Goal: Task Accomplishment & Management: Manage account settings

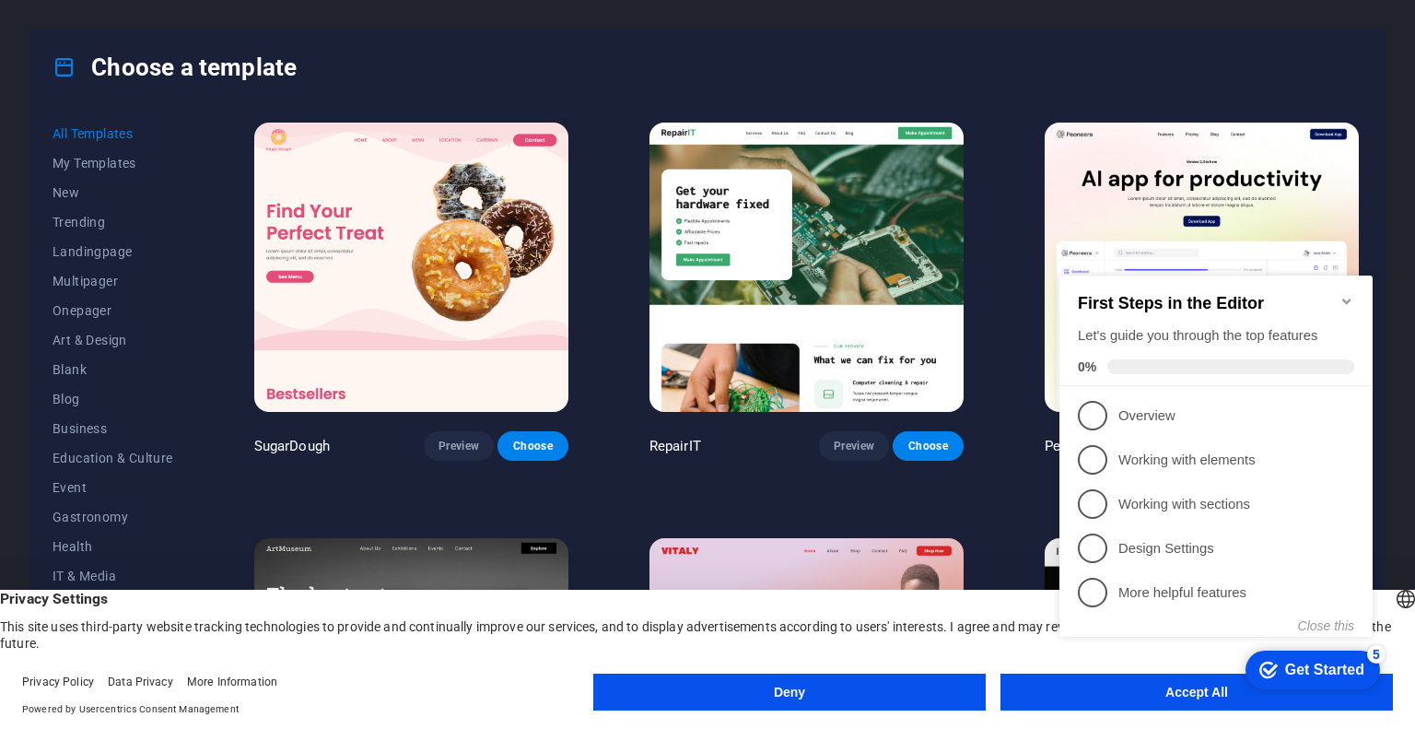
click at [1347, 298] on icon "Minimize checklist" at bounding box center [1346, 301] width 8 height 6
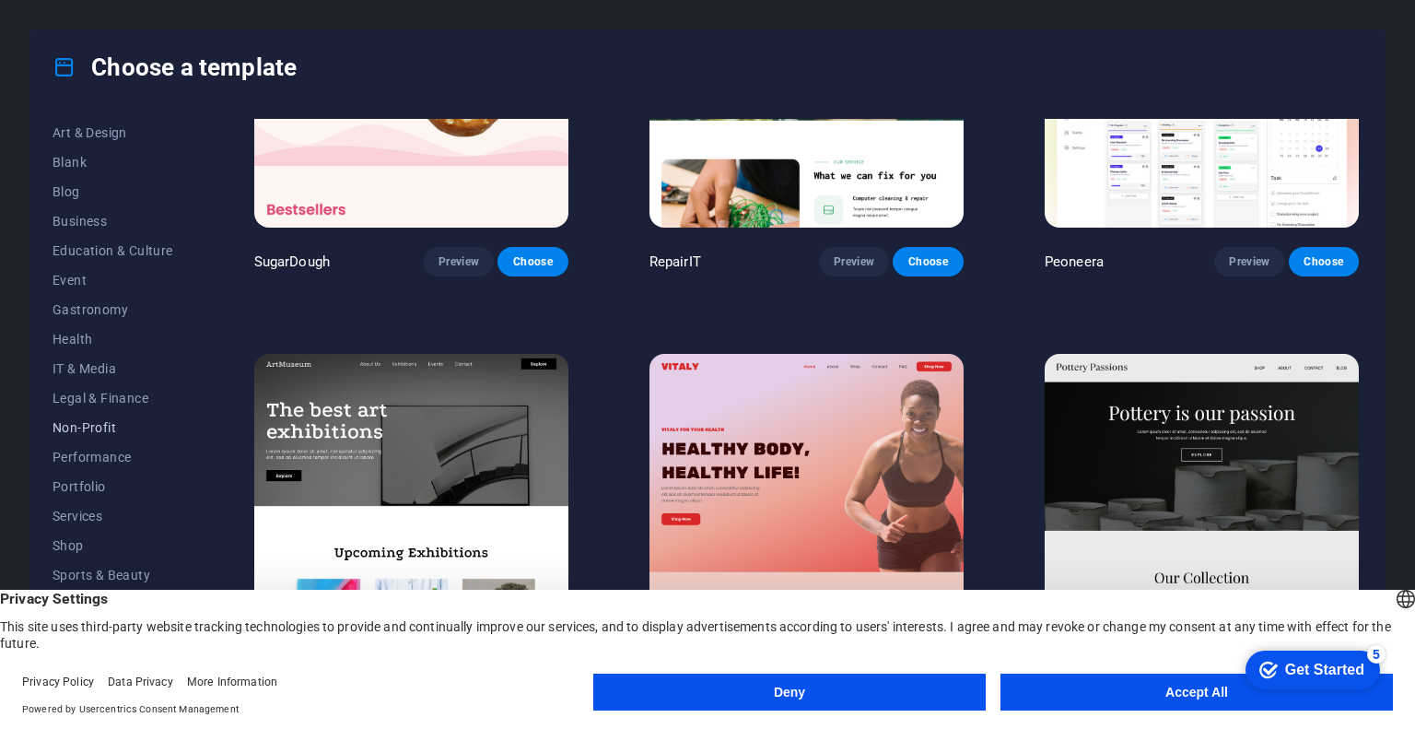
scroll to position [208, 0]
click at [77, 511] on span "Services" at bounding box center [112, 514] width 121 height 15
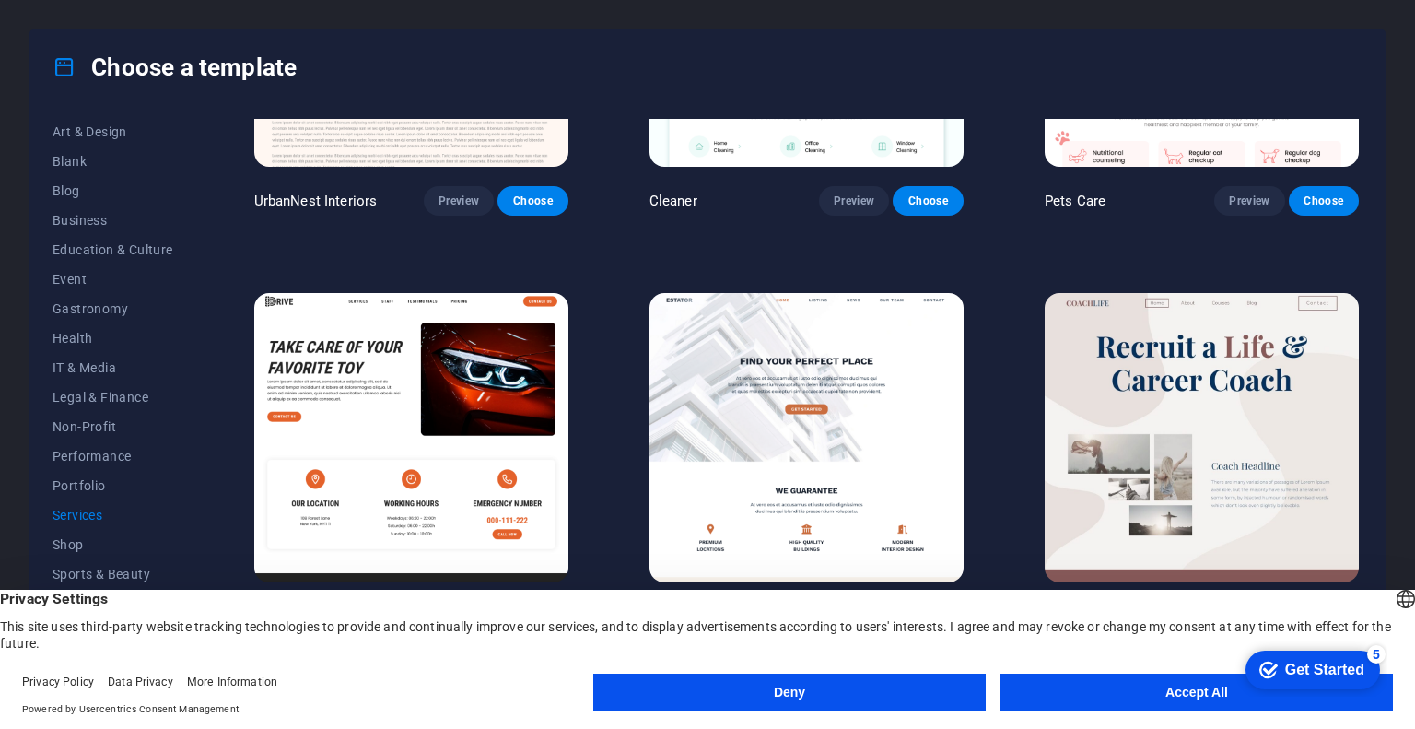
scroll to position [645, 0]
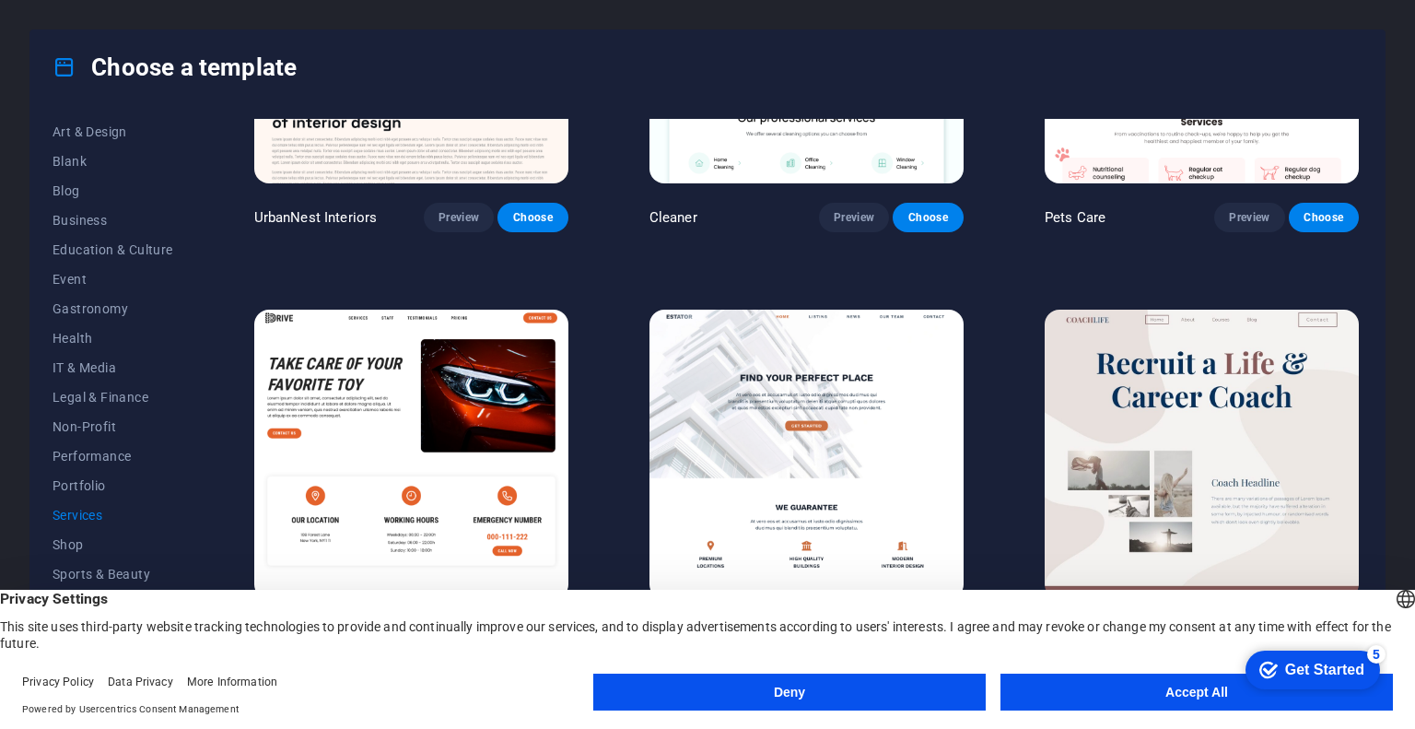
click at [1181, 704] on button "Accept All" at bounding box center [1196, 691] width 392 height 37
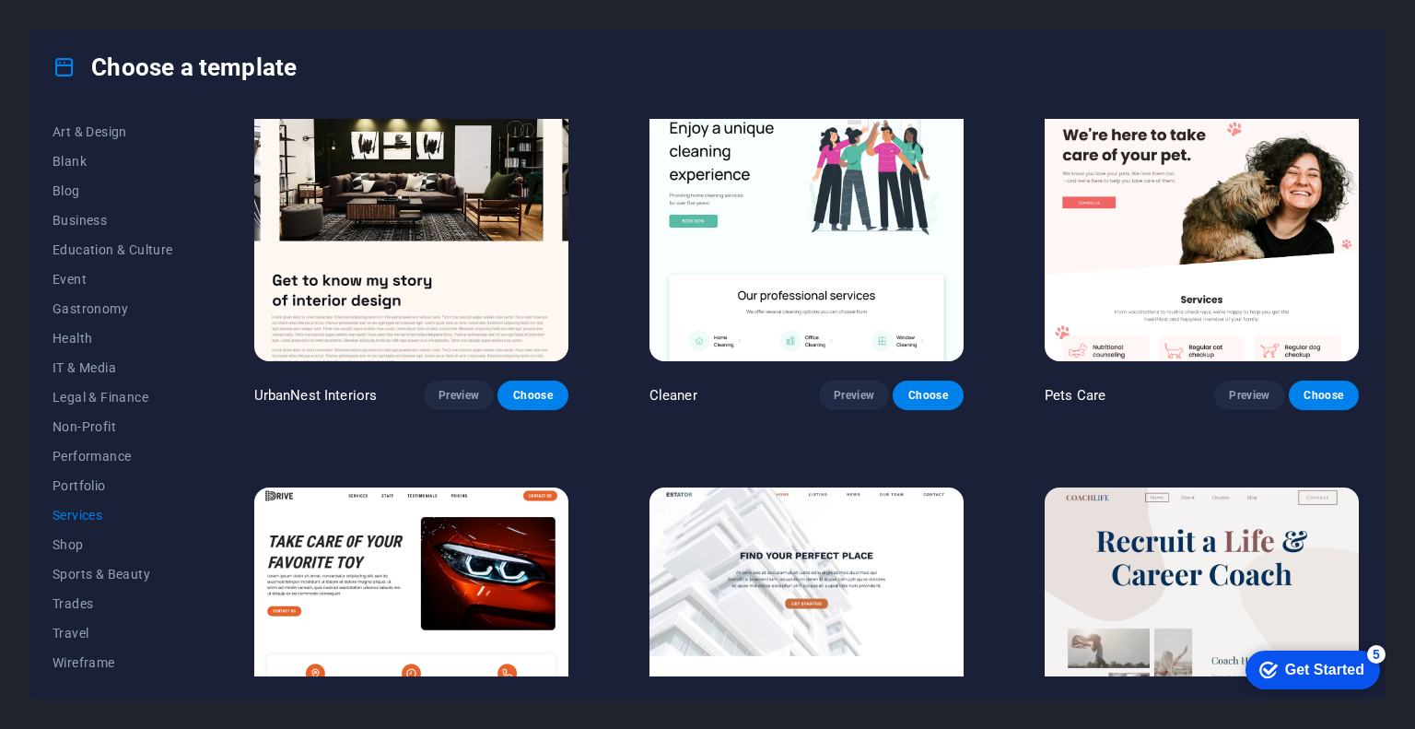
scroll to position [424, 0]
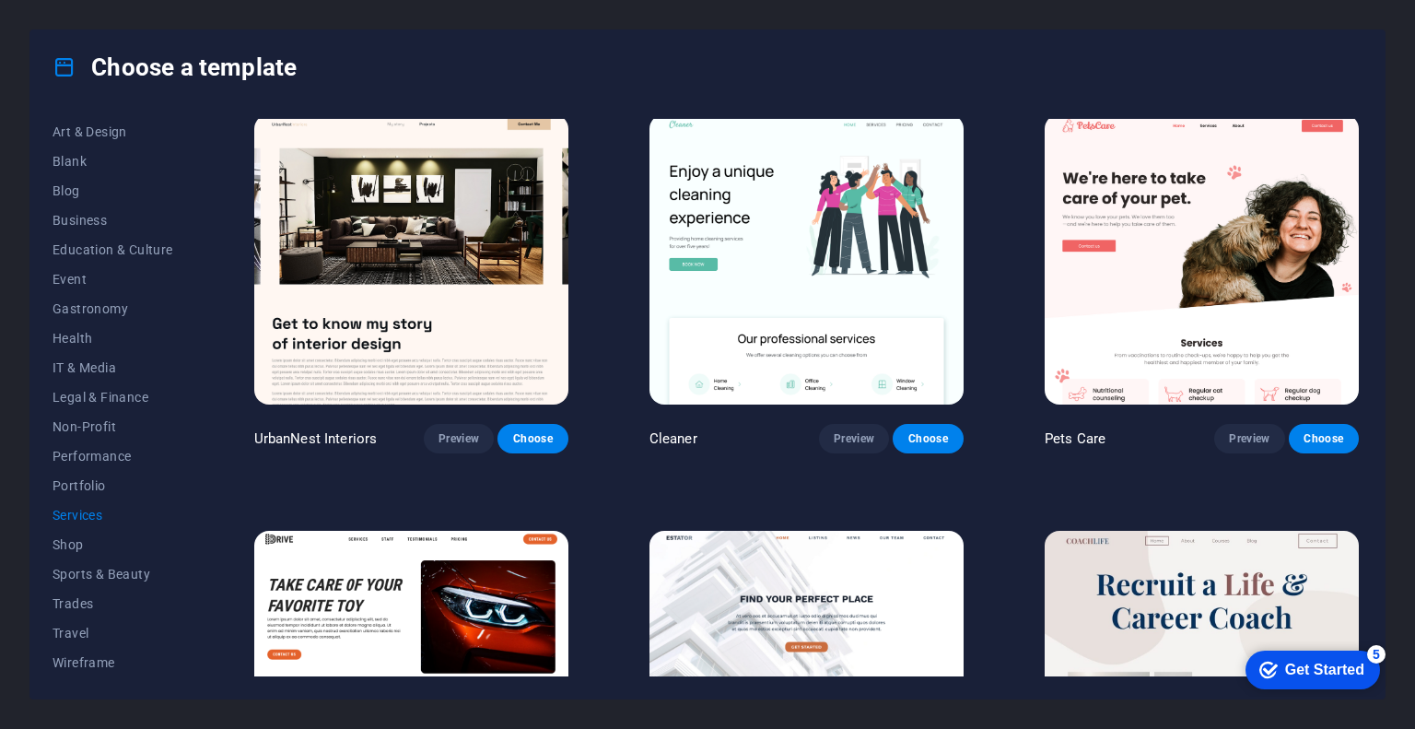
click at [740, 555] on img at bounding box center [806, 674] width 314 height 289
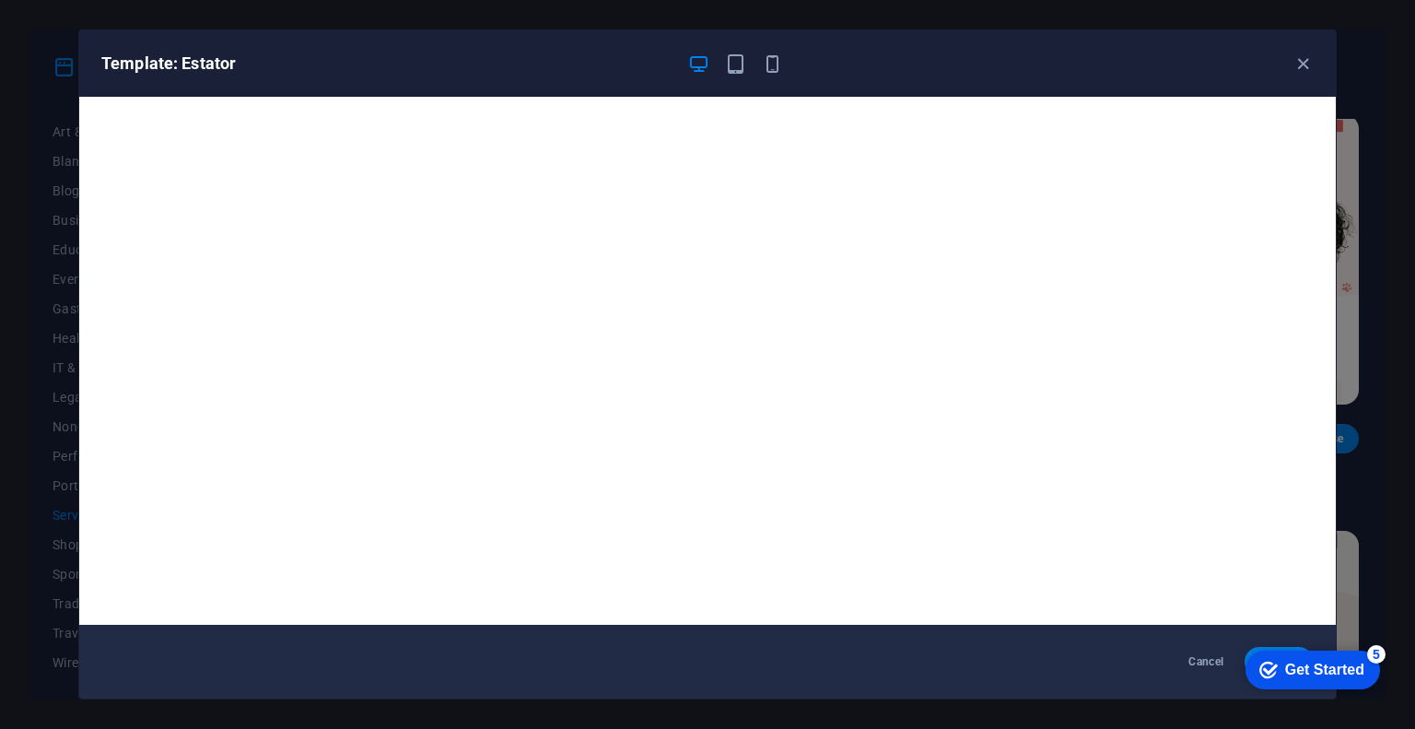
click at [1275, 672] on div "checkmark Get Started 5" at bounding box center [1311, 669] width 105 height 18
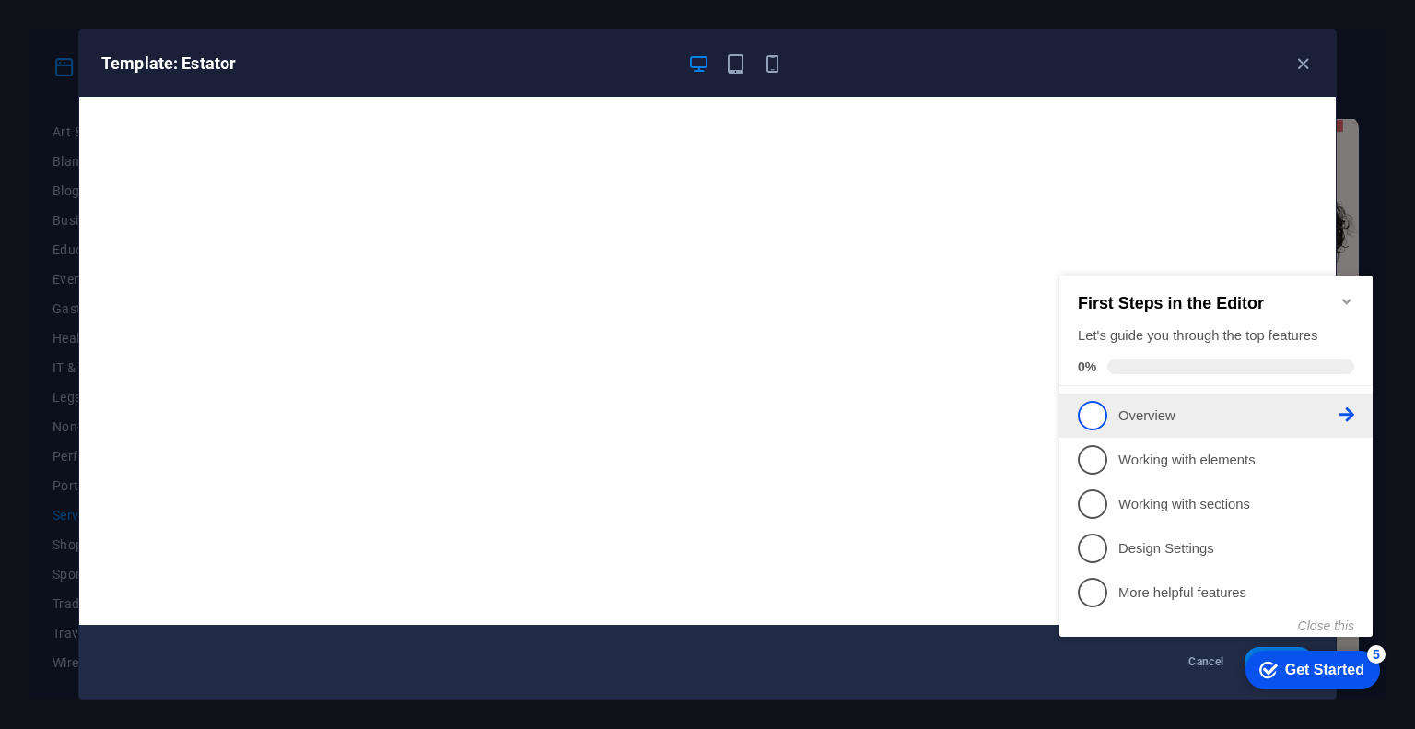
click at [1097, 412] on span "1" at bounding box center [1092, 415] width 29 height 29
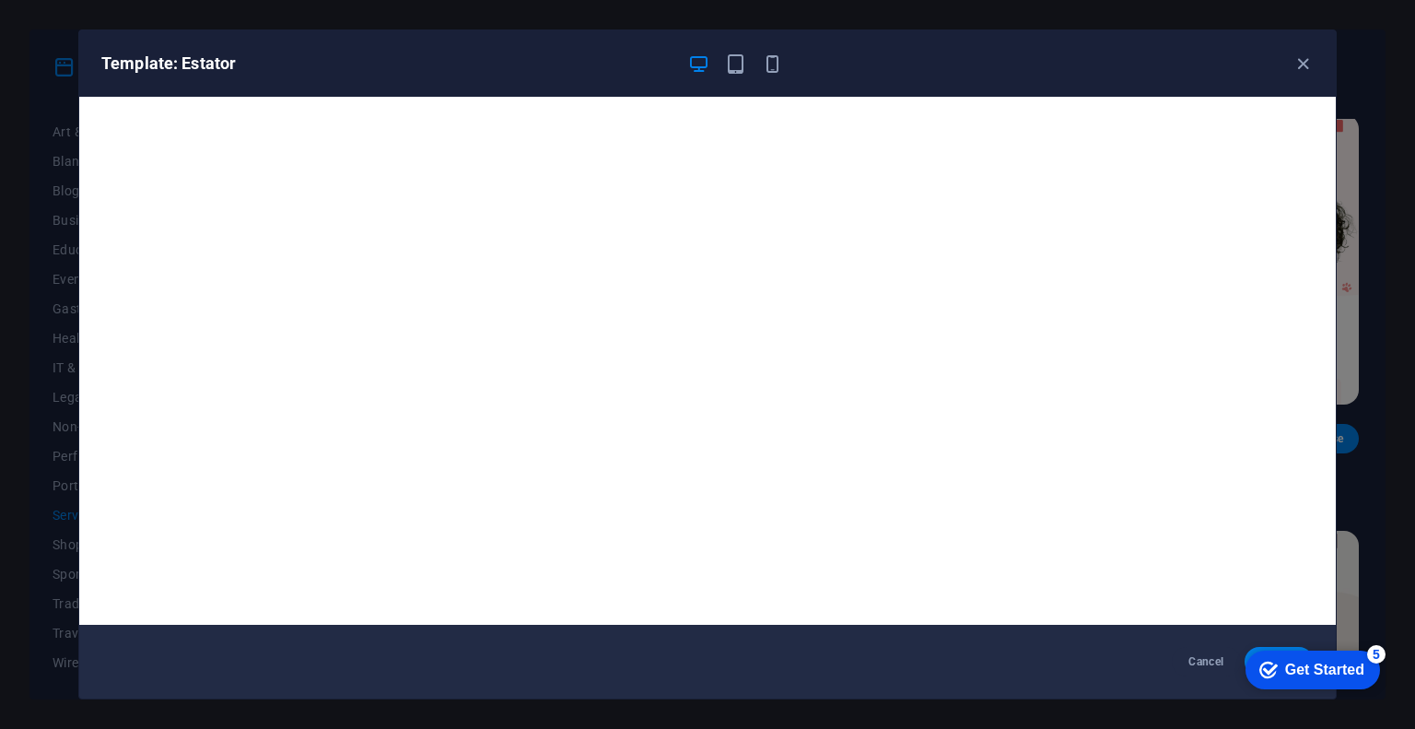
click at [1301, 666] on div "Get Started" at bounding box center [1324, 669] width 79 height 17
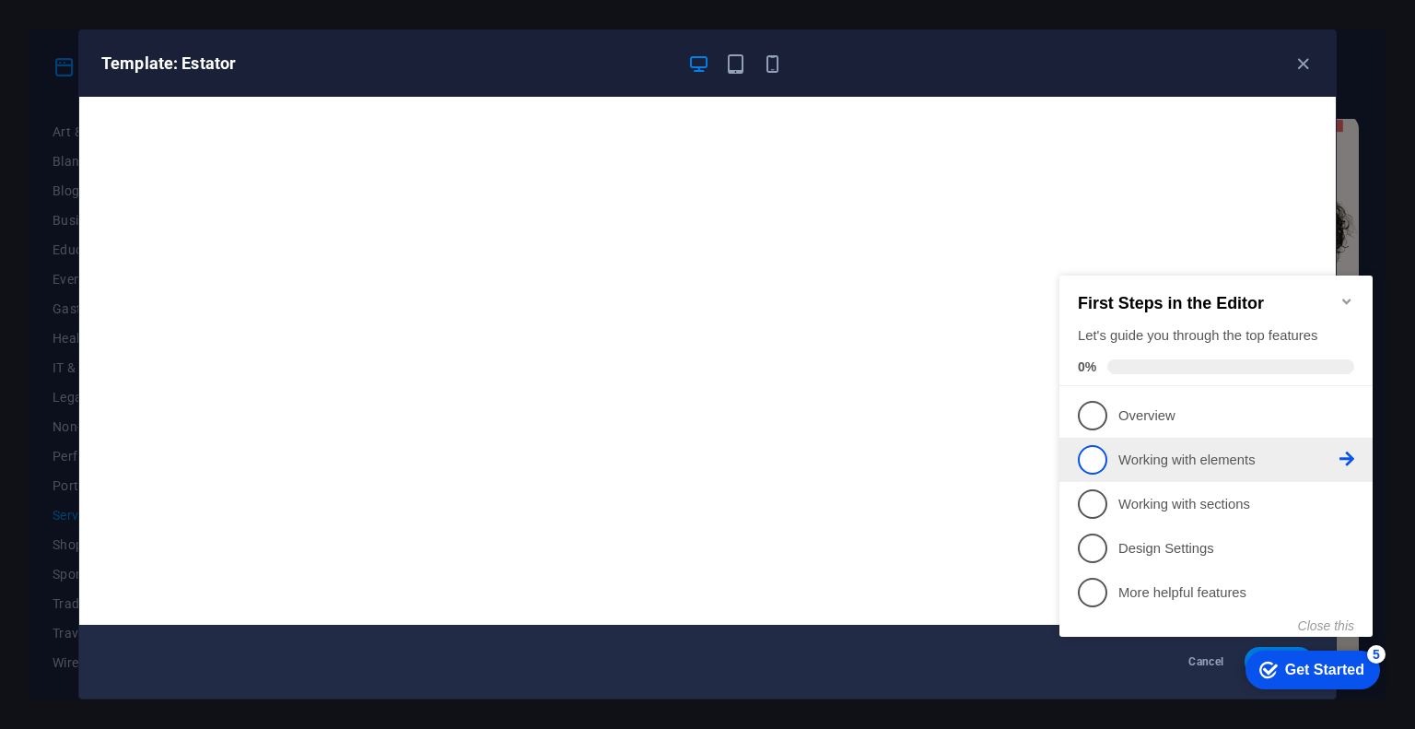
click at [1248, 466] on p "Working with elements - incomplete" at bounding box center [1228, 459] width 221 height 19
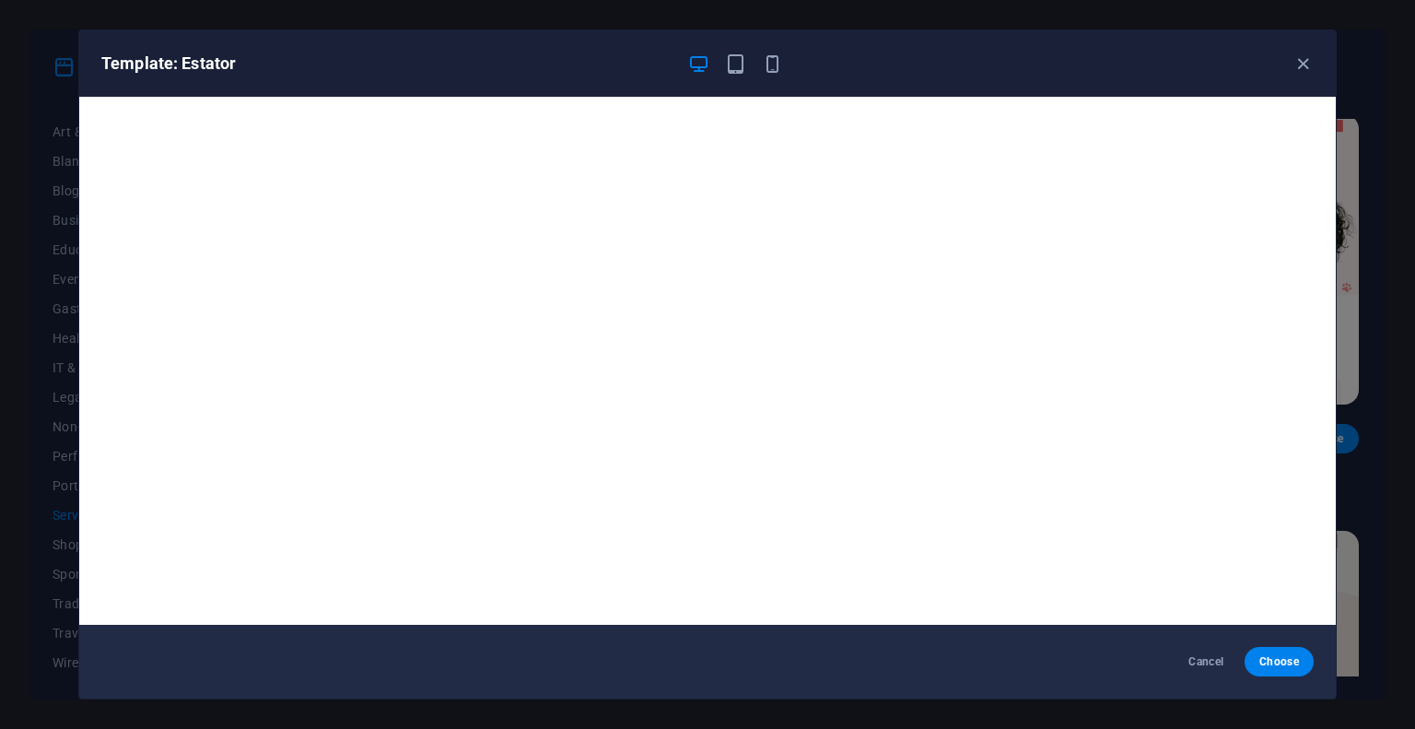
scroll to position [0, 0]
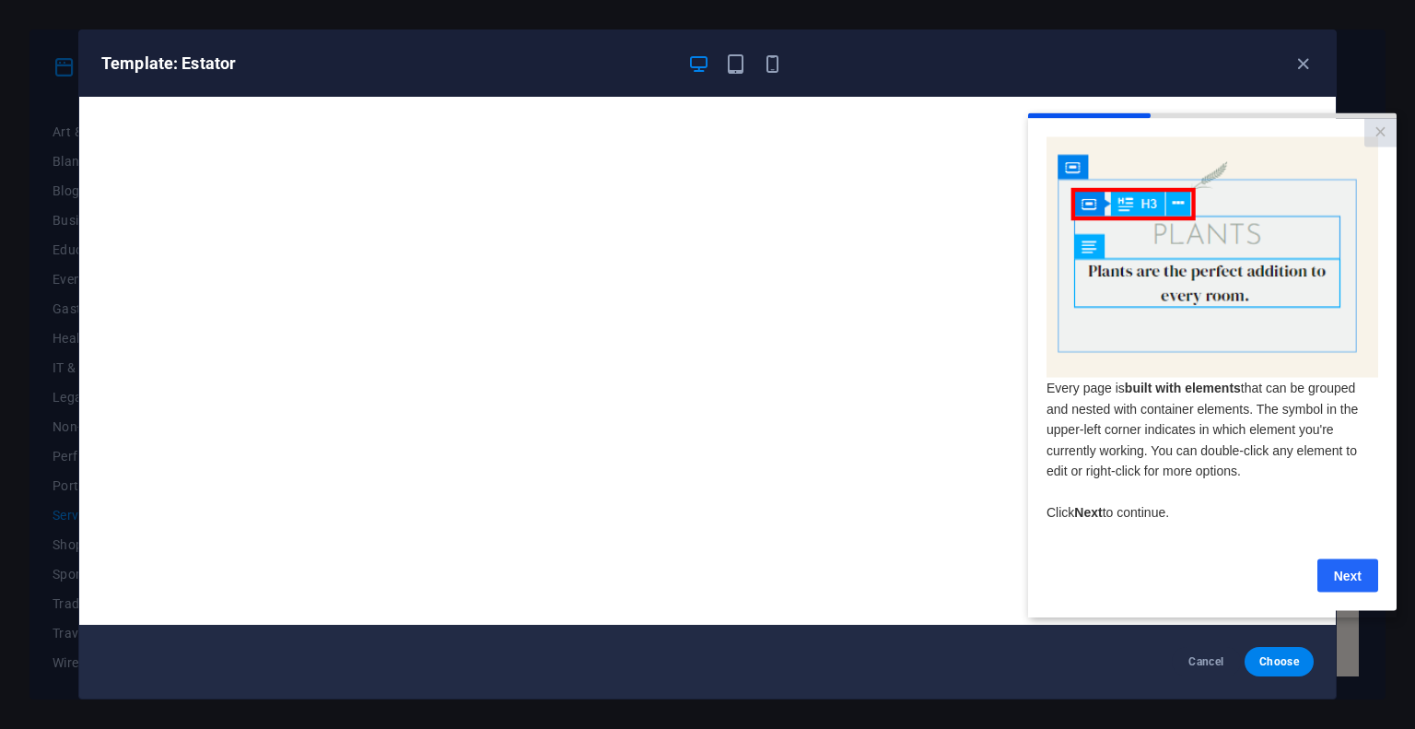
click at [1347, 572] on link "Next" at bounding box center [1347, 574] width 61 height 33
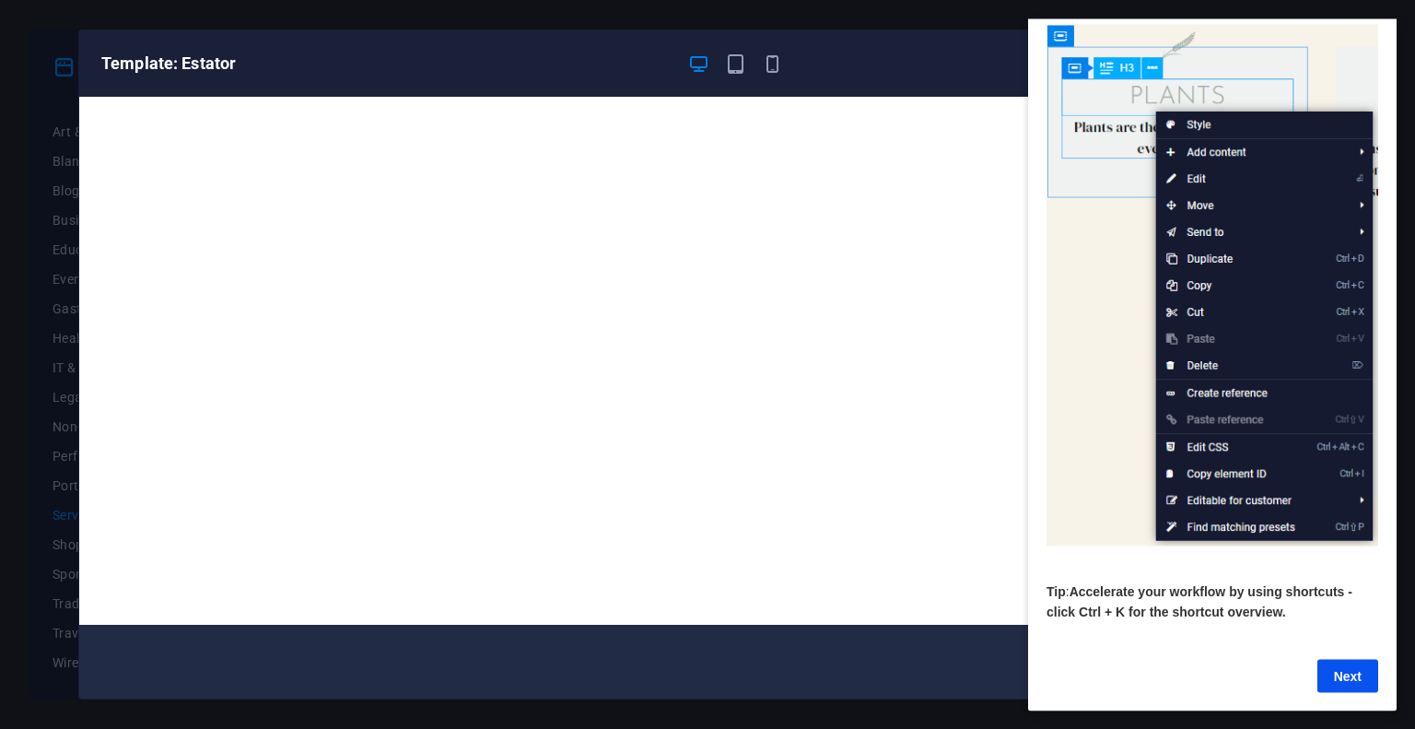
scroll to position [107, 0]
click at [1338, 659] on link "Next" at bounding box center [1347, 675] width 61 height 33
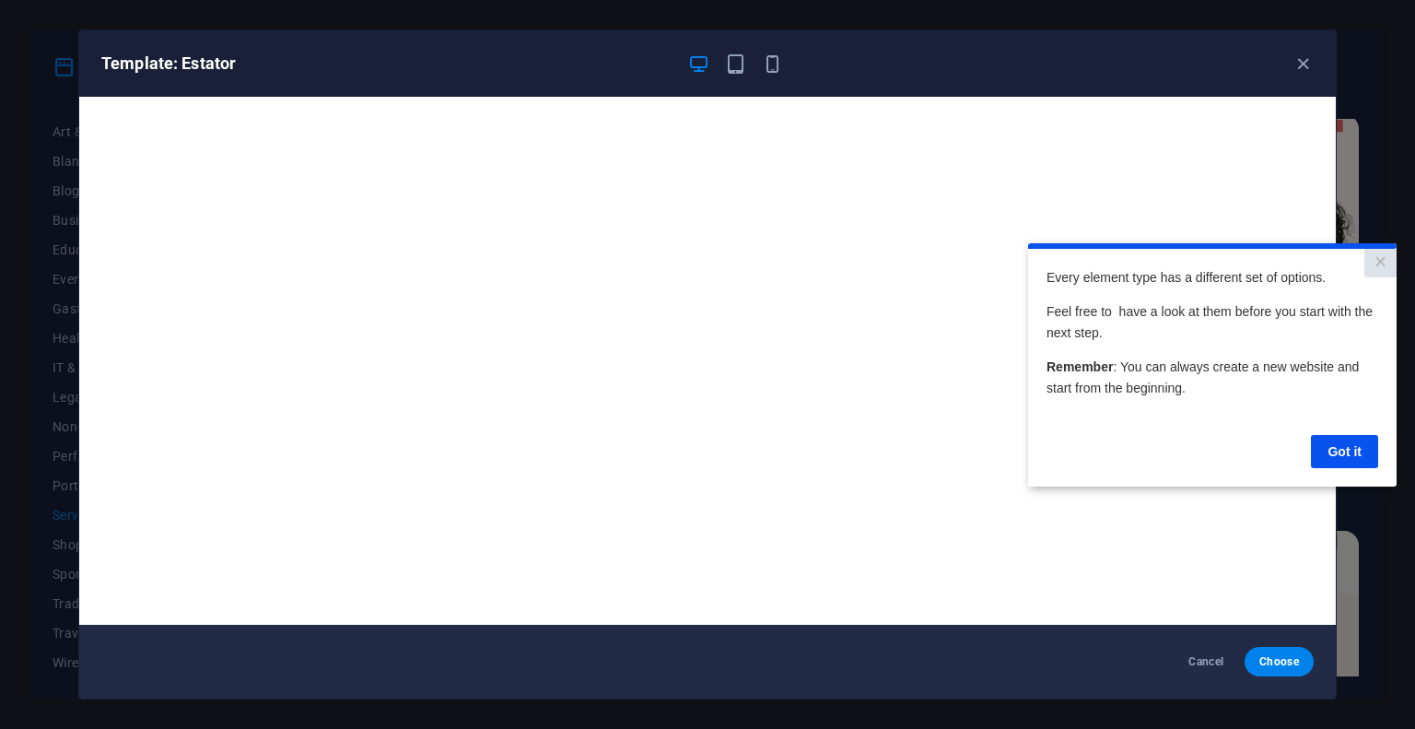
scroll to position [0, 0]
click at [1342, 461] on link "Got it" at bounding box center [1344, 450] width 67 height 33
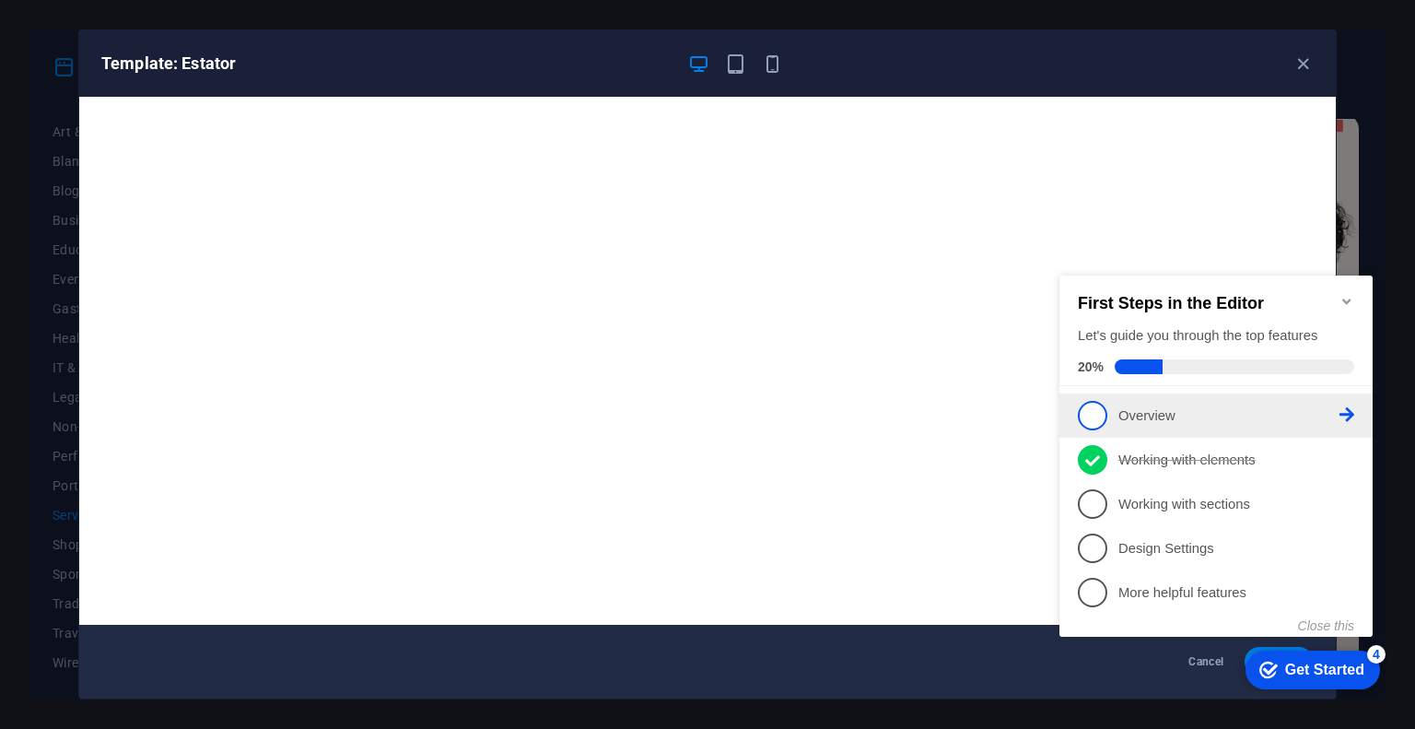
click at [1100, 415] on span "1" at bounding box center [1092, 415] width 29 height 29
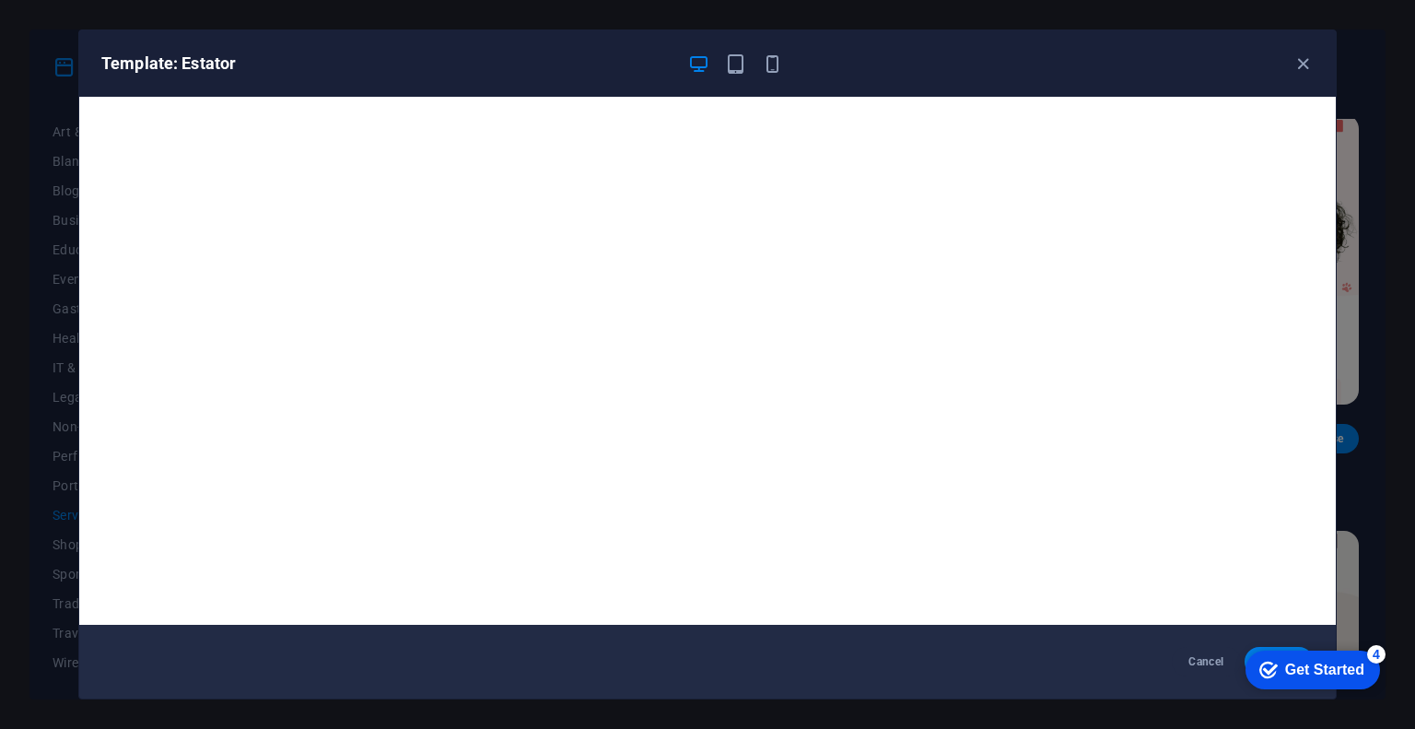
click at [1289, 668] on div "Get Started" at bounding box center [1324, 669] width 79 height 17
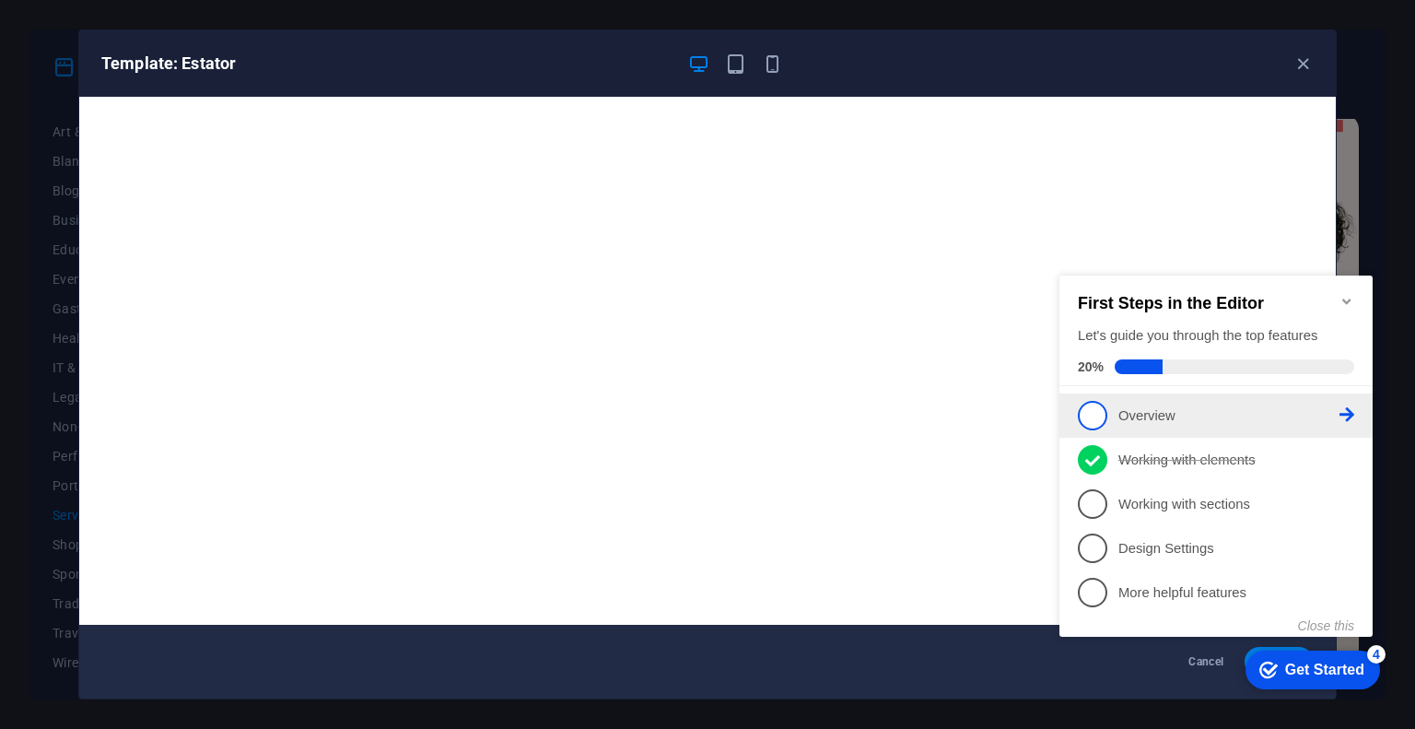
click at [1336, 419] on p "Overview - incomplete" at bounding box center [1228, 415] width 221 height 19
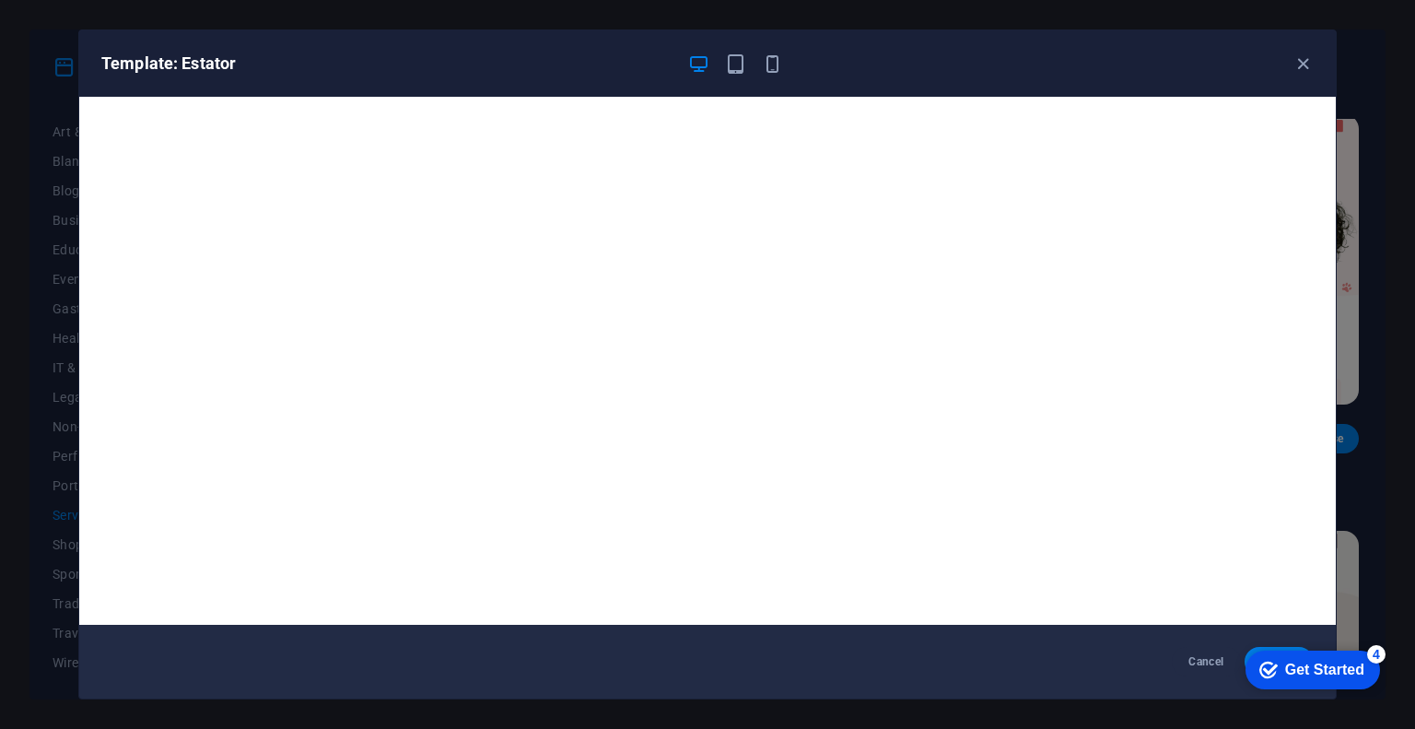
drag, startPoint x: 1357, startPoint y: 673, endPoint x: 1534, endPoint y: 1067, distance: 431.6
click at [1357, 673] on div "Get Started" at bounding box center [1324, 669] width 79 height 17
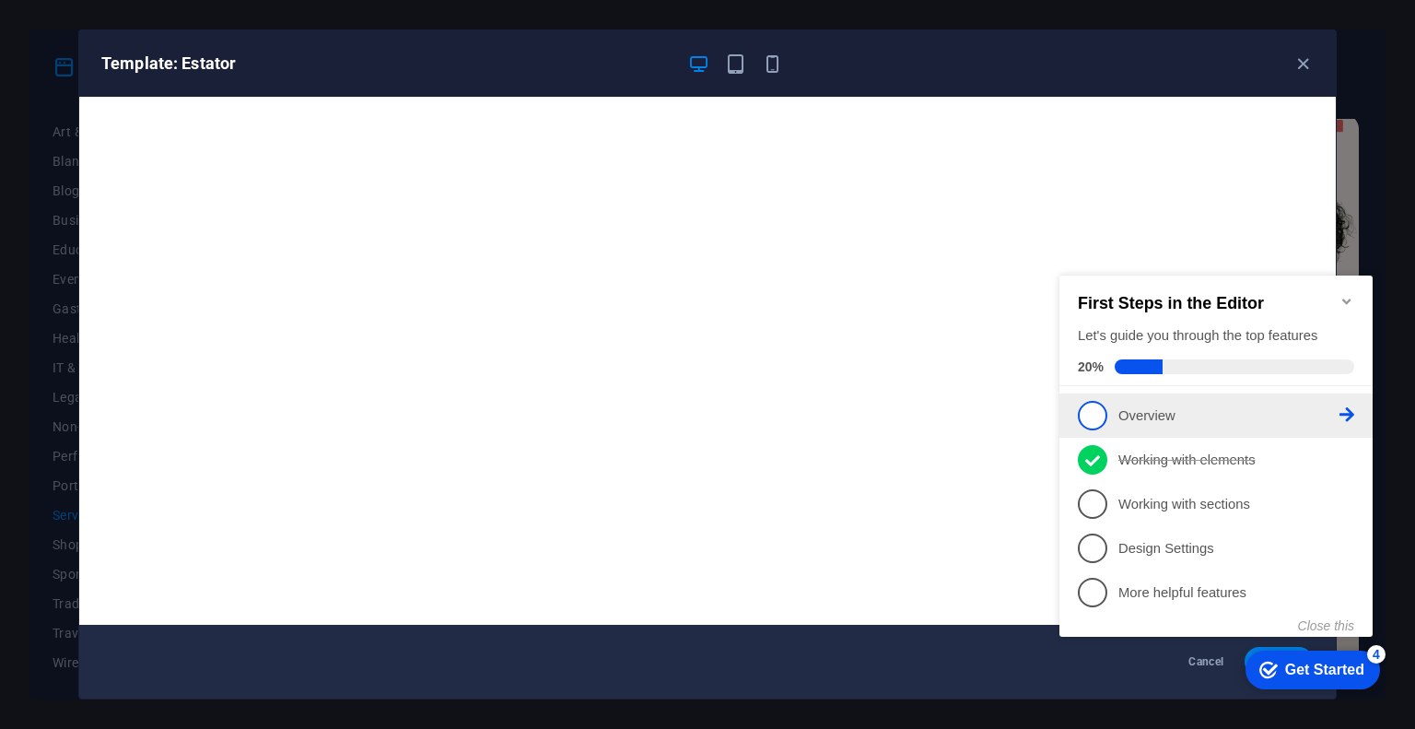
click at [1348, 414] on icon at bounding box center [1346, 414] width 15 height 15
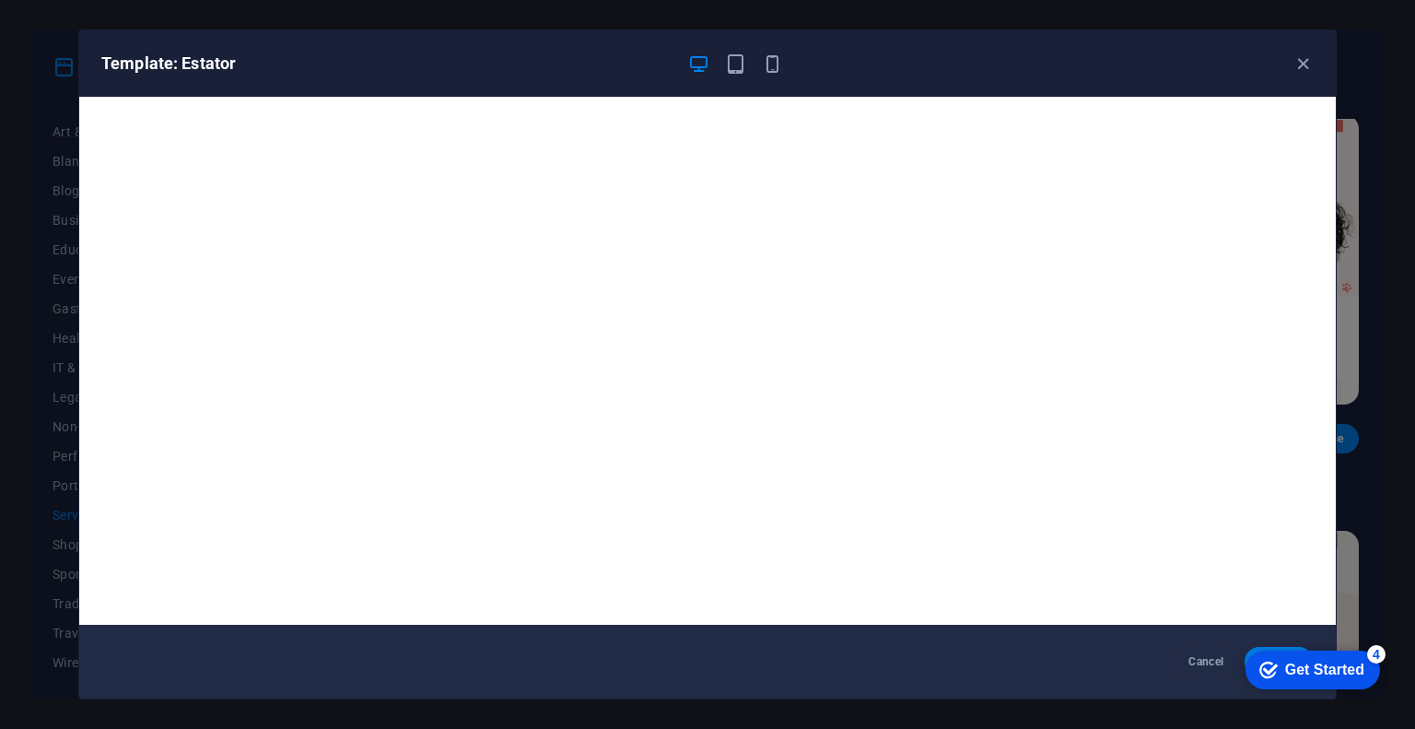
drag, startPoint x: 1494, startPoint y: 1067, endPoint x: 1473, endPoint y: 1004, distance: 66.1
click at [1315, 672] on div "Get Started" at bounding box center [1324, 669] width 79 height 17
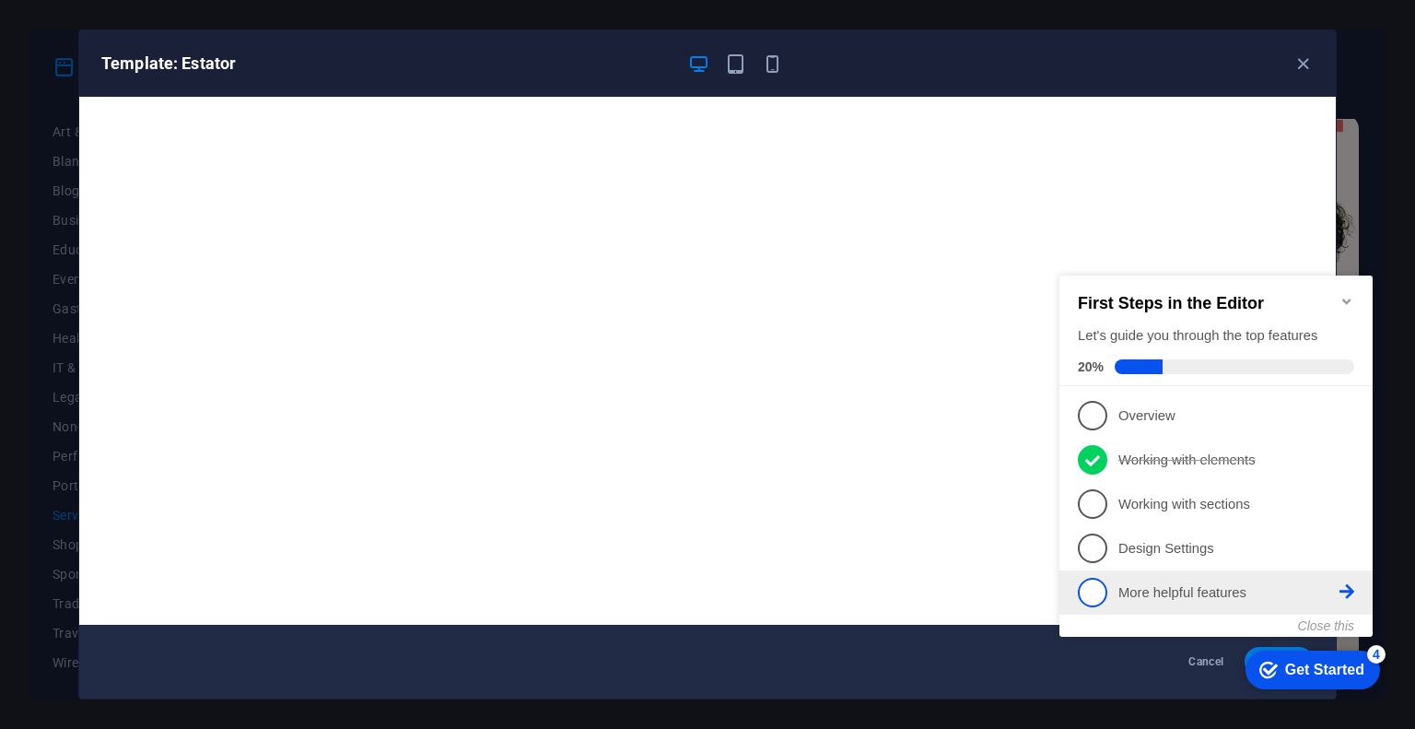
click at [1344, 595] on icon at bounding box center [1346, 591] width 15 height 15
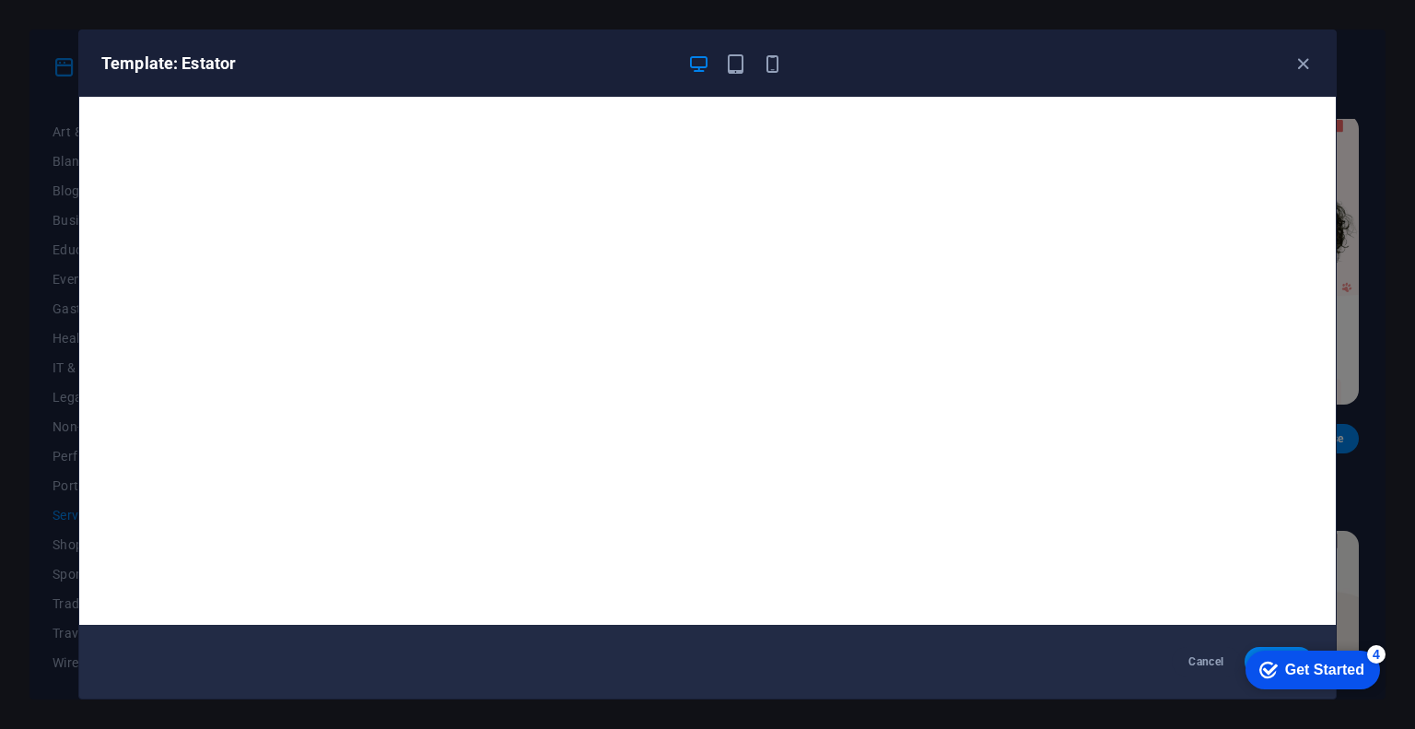
click at [1363, 670] on div "Get Started" at bounding box center [1324, 669] width 79 height 17
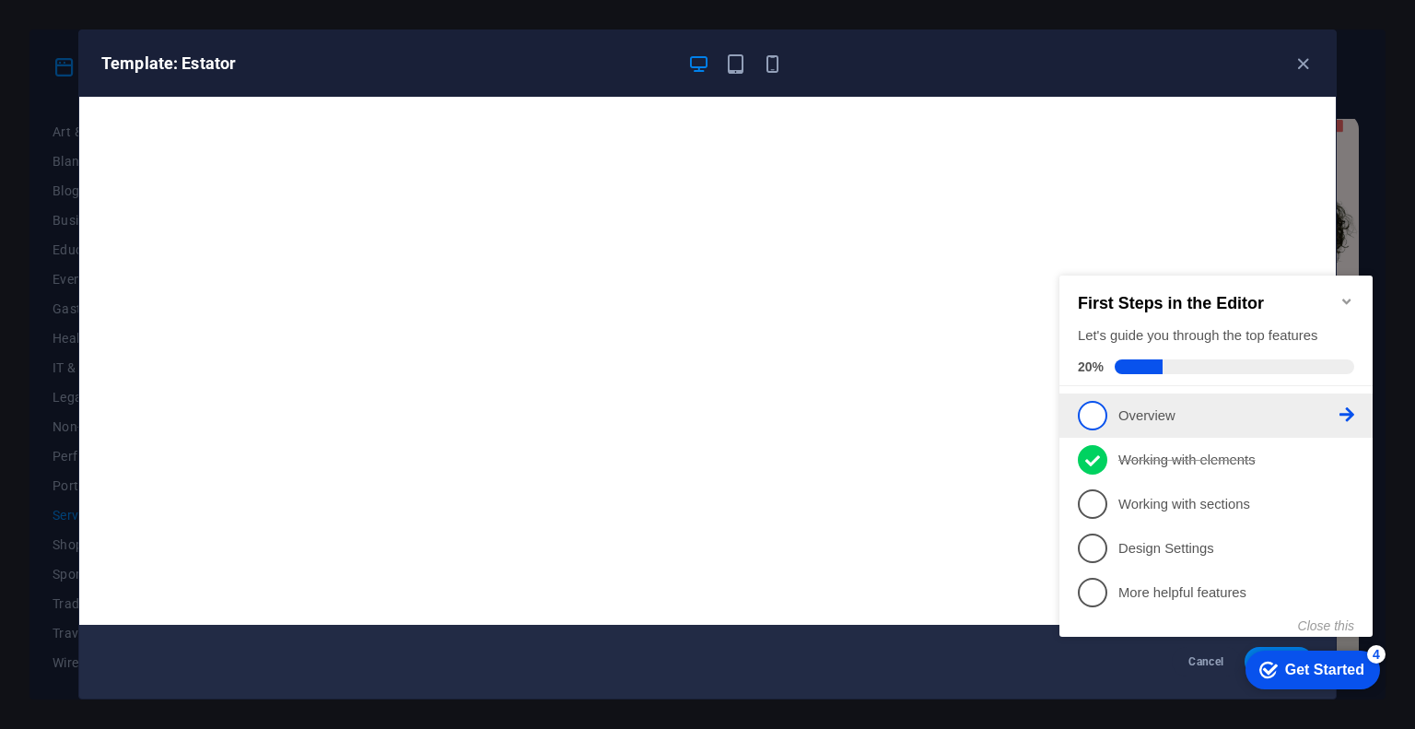
click at [1102, 419] on span "1" at bounding box center [1092, 415] width 29 height 29
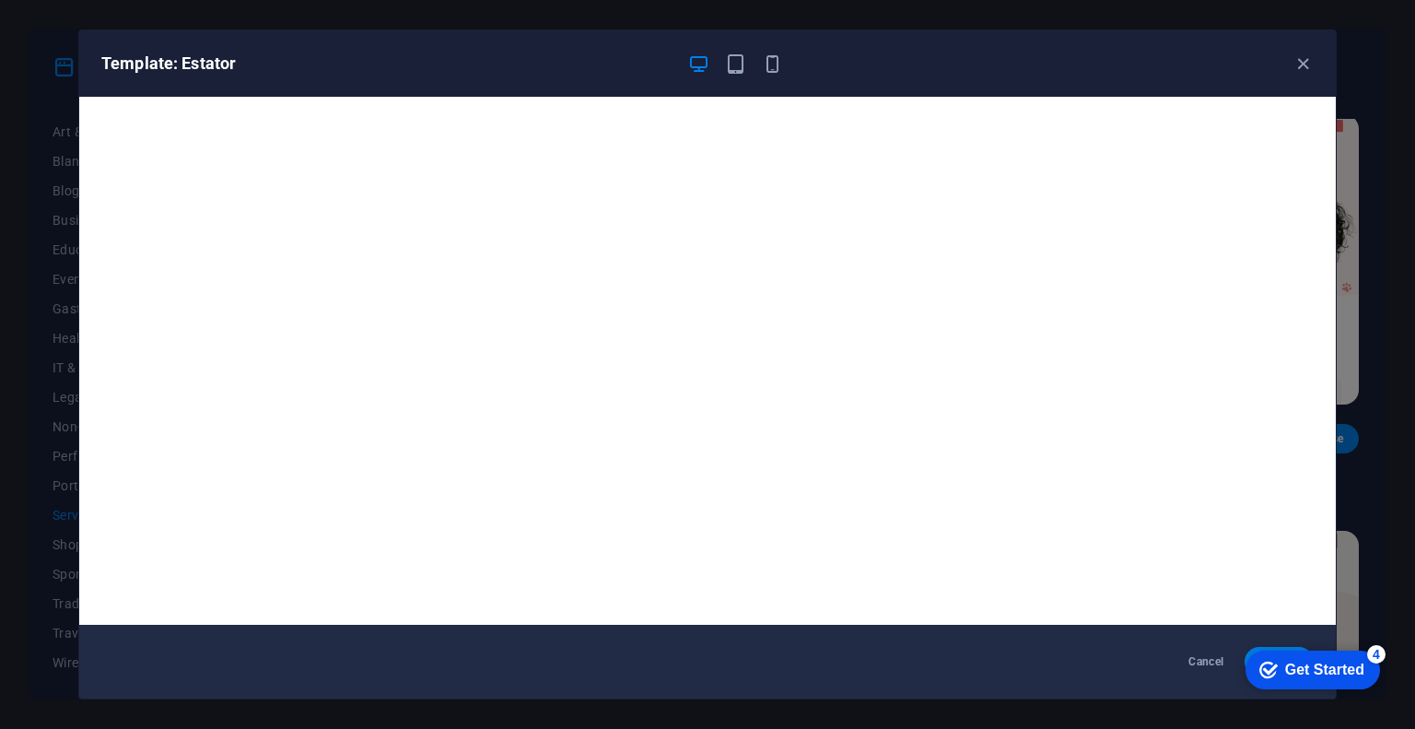
click at [1319, 675] on div "Get Started" at bounding box center [1324, 669] width 79 height 17
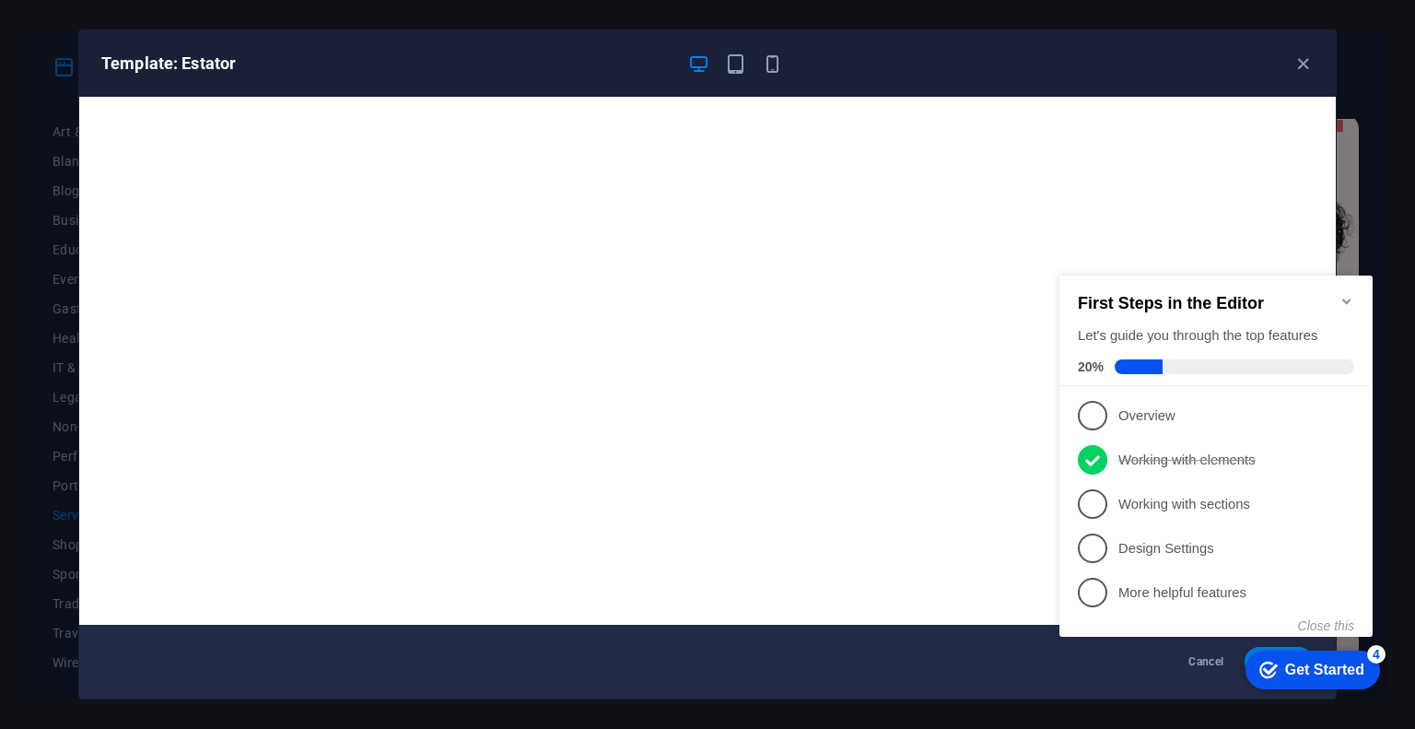
click at [1182, 345] on div "First Steps in the Editor Let's guide you through the top features 20%" at bounding box center [1216, 334] width 276 height 80
click at [1101, 403] on span "1" at bounding box center [1092, 415] width 29 height 29
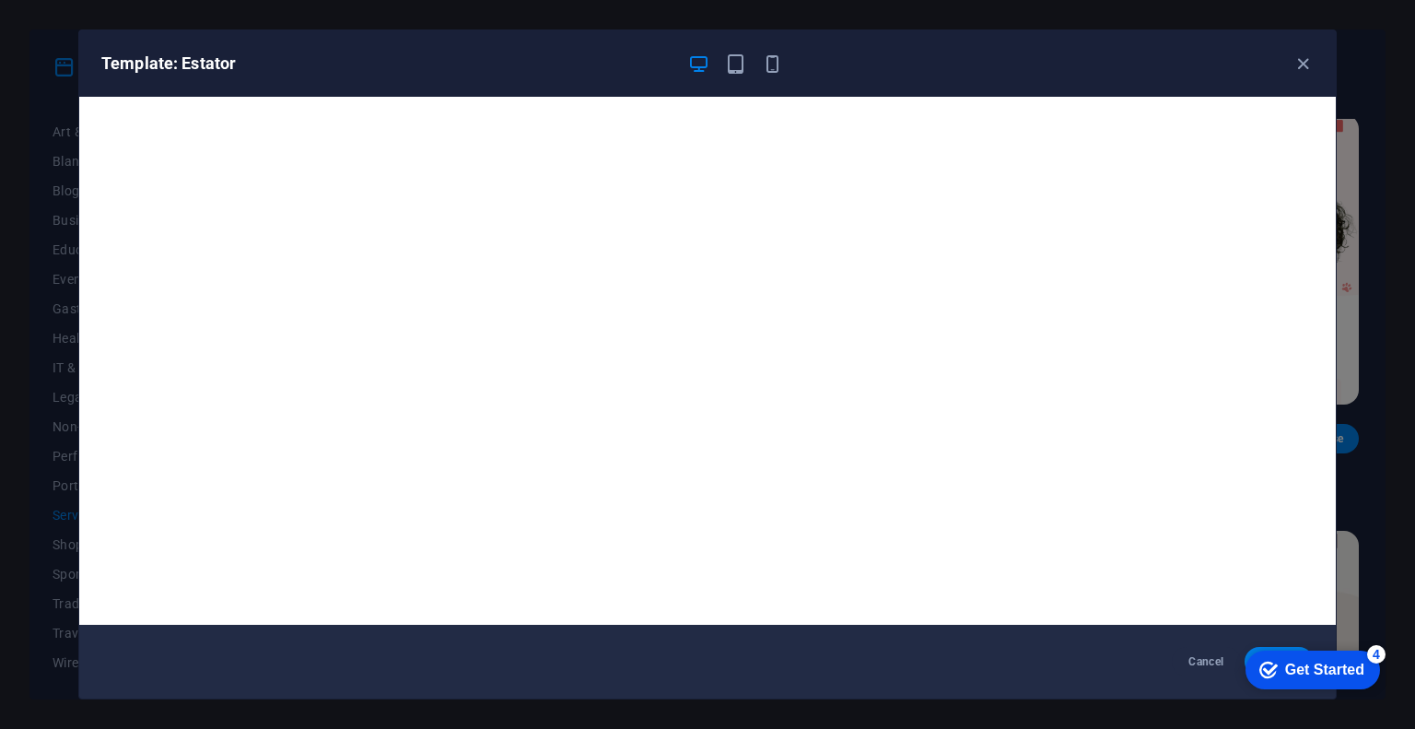
scroll to position [5, 0]
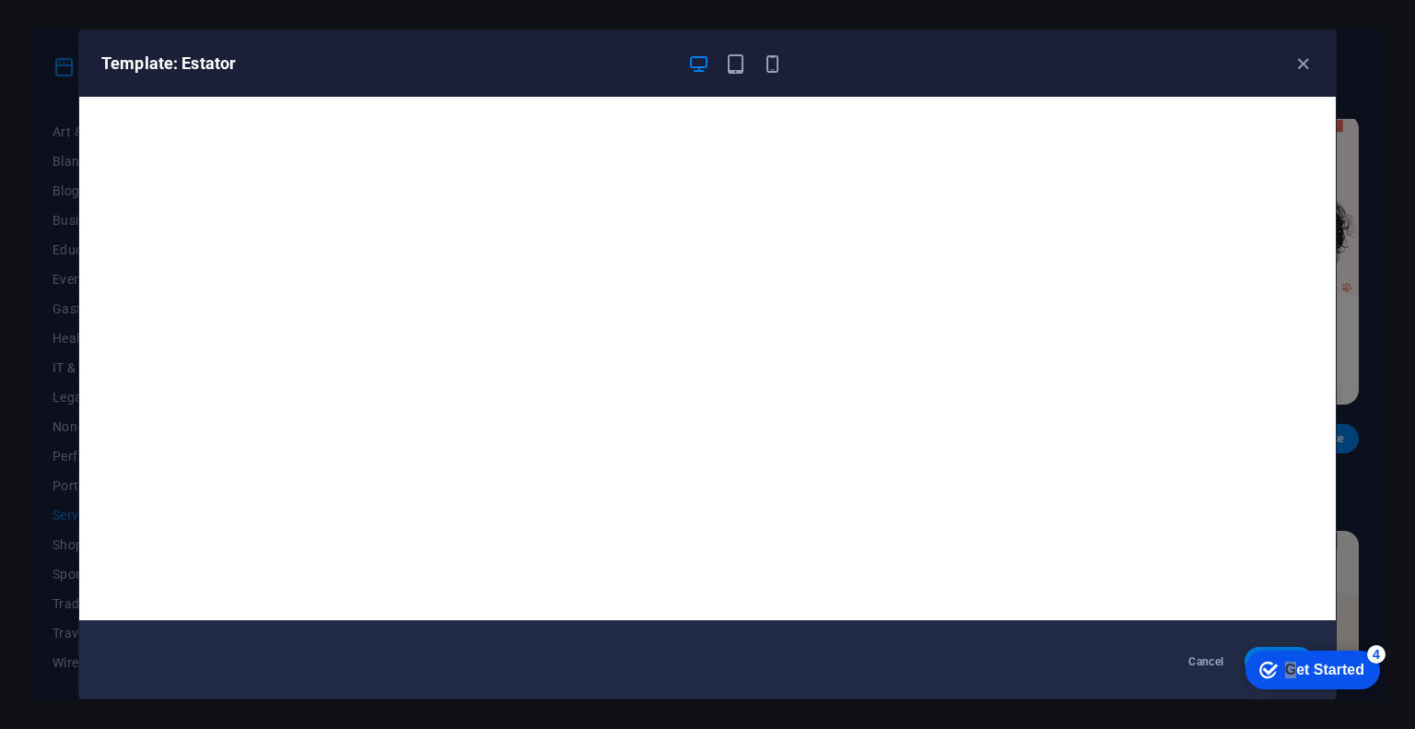
drag, startPoint x: 1292, startPoint y: 662, endPoint x: 1289, endPoint y: 542, distance: 120.7
click at [1289, 641] on html "checkmark Get Started 4 First Steps in the Editor Let's guide you through the t…" at bounding box center [1308, 668] width 157 height 55
click at [1266, 646] on div "checkmark Get Started 4 First Steps in the Editor Let's guide you through the t…" at bounding box center [1308, 668] width 157 height 55
click at [733, 58] on icon "button" at bounding box center [735, 63] width 21 height 21
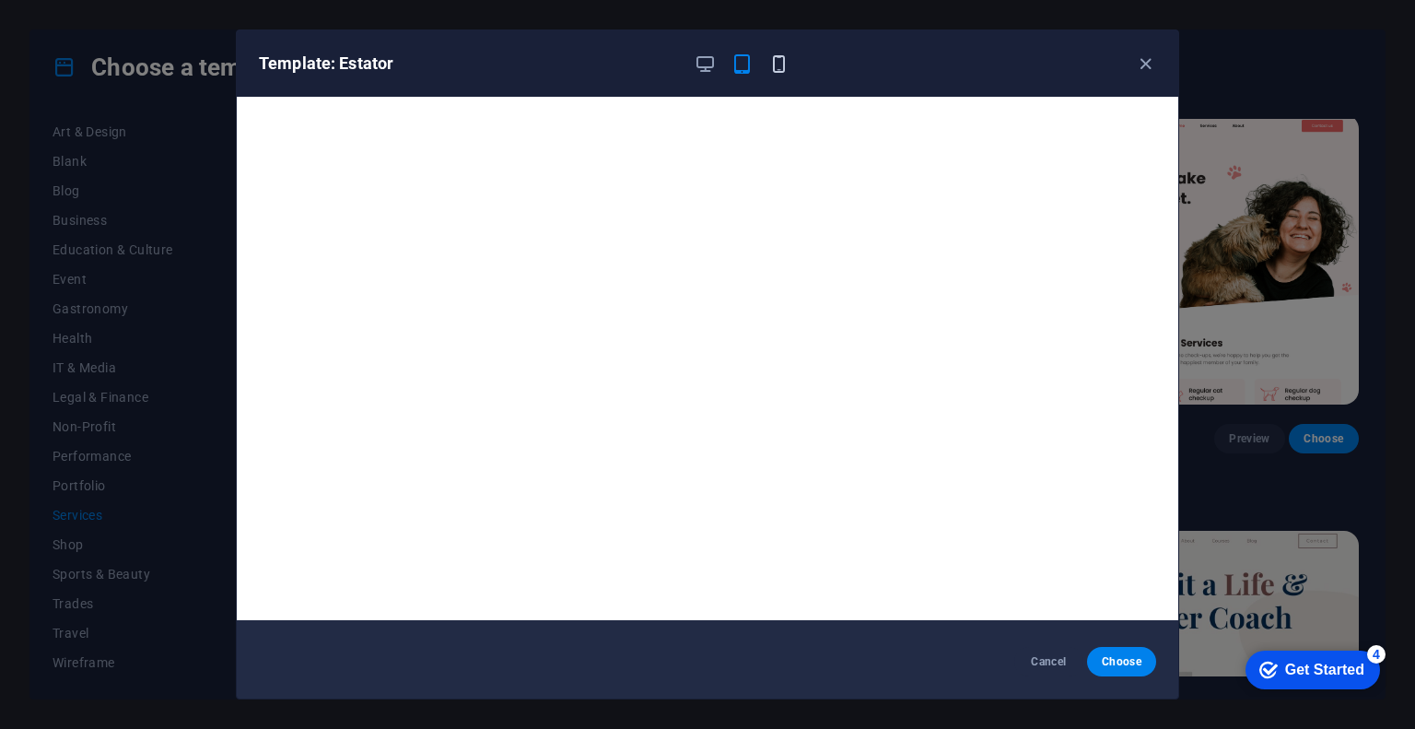
click at [773, 63] on icon "button" at bounding box center [778, 63] width 21 height 21
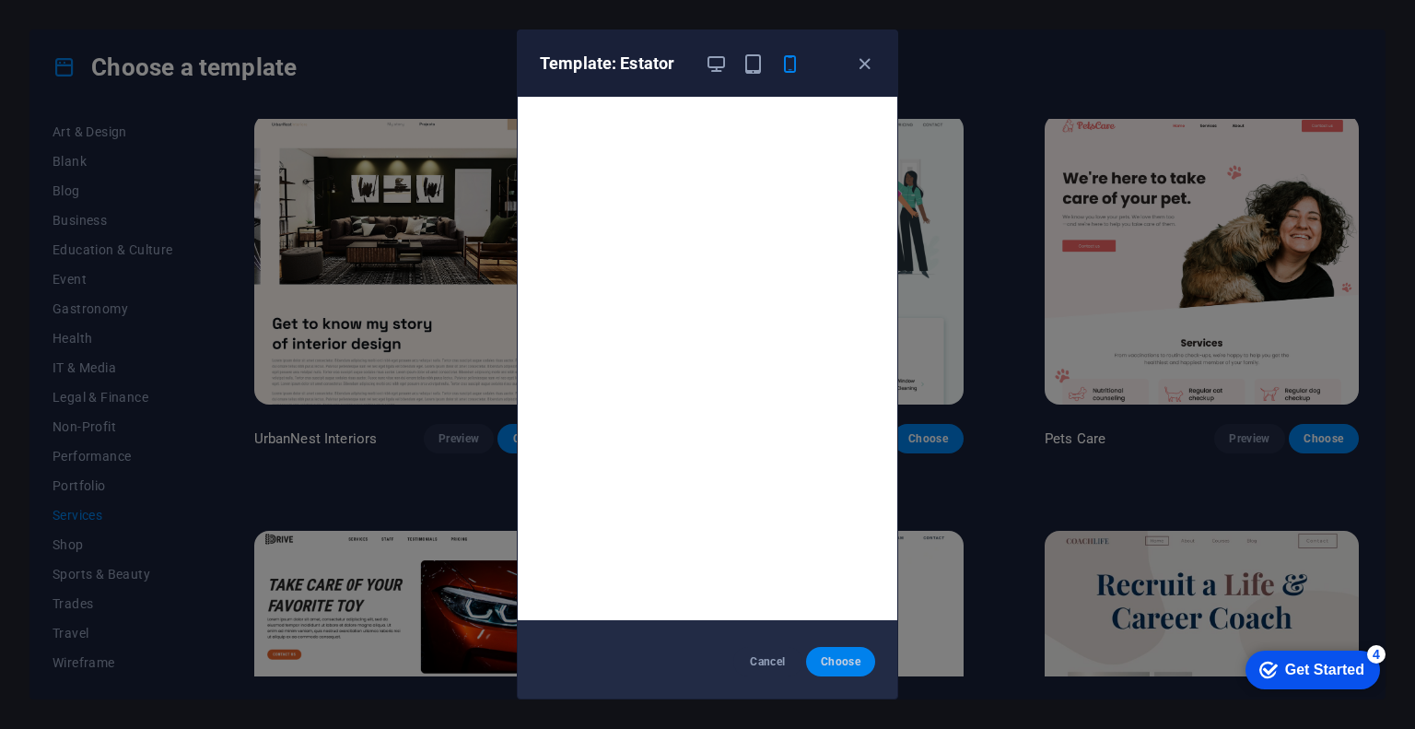
click at [858, 659] on span "Choose" at bounding box center [841, 661] width 40 height 15
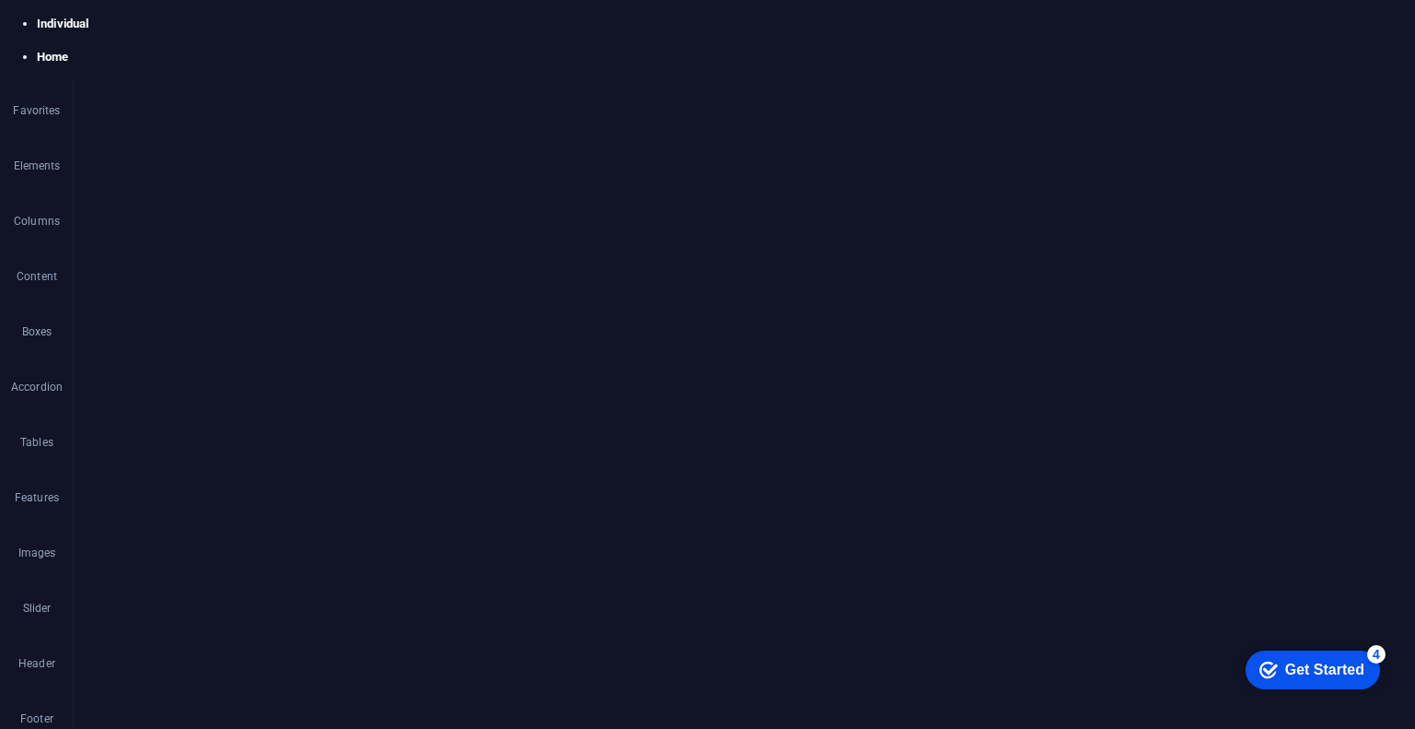
click at [231, 58] on div "Logo" at bounding box center [234, 57] width 62 height 22
click at [238, 54] on span "Logo" at bounding box center [244, 57] width 25 height 11
click at [277, 64] on icon at bounding box center [277, 57] width 10 height 19
click at [523, 159] on link "Ctrl 3 Image" at bounding box center [548, 164] width 152 height 28
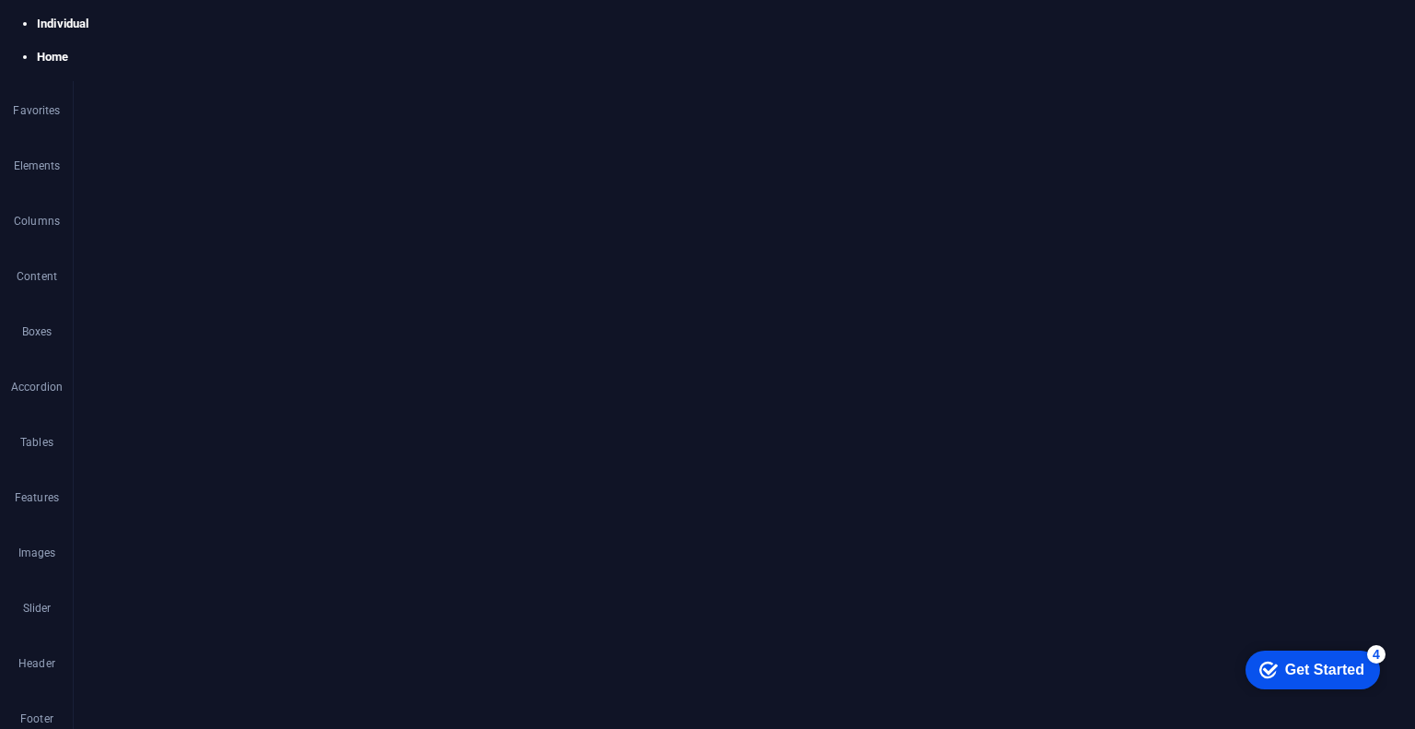
drag, startPoint x: 313, startPoint y: 139, endPoint x: 239, endPoint y: 146, distance: 75.0
click at [558, 76] on icon at bounding box center [555, 74] width 10 height 19
click at [616, 325] on link "Ctrl V Paste" at bounding box center [621, 313] width 123 height 28
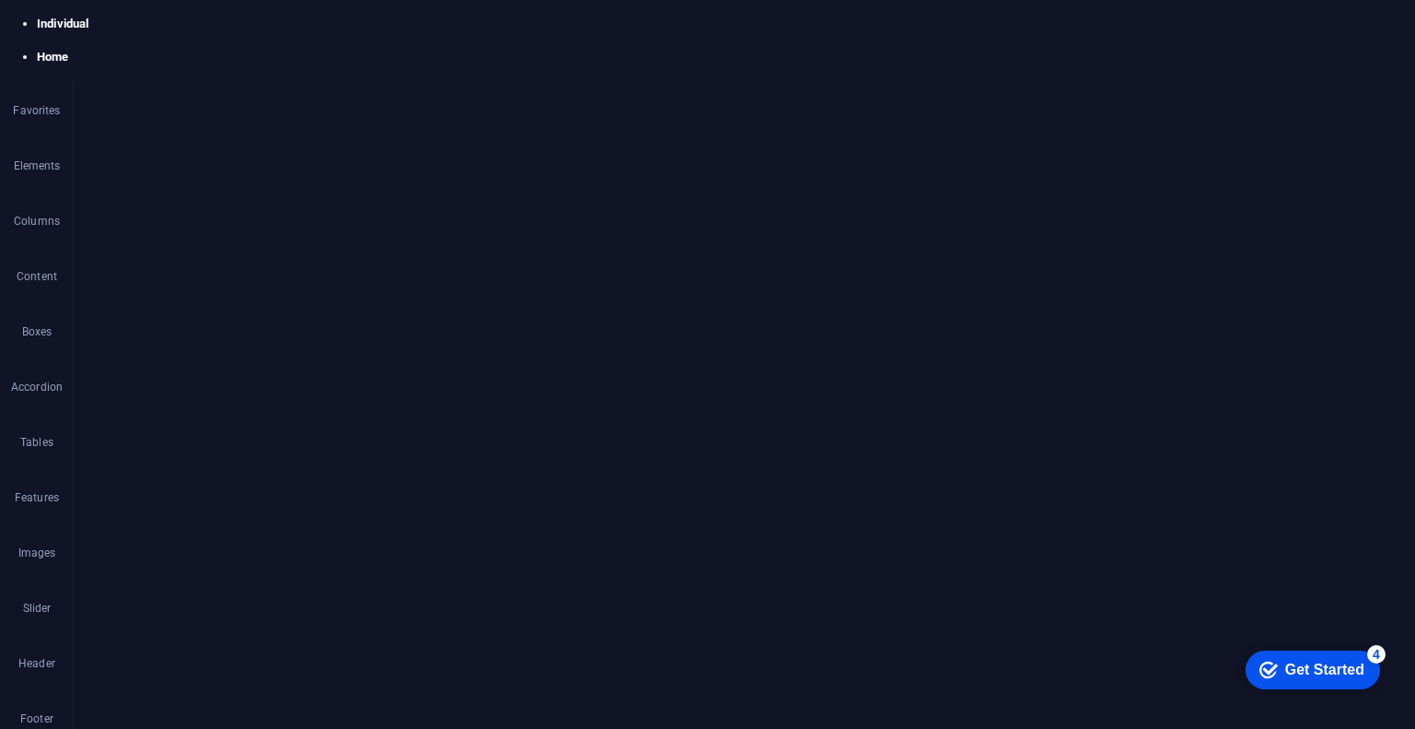
drag, startPoint x: 593, startPoint y: 335, endPoint x: 519, endPoint y: 289, distance: 87.7
click at [593, 335] on link "⌦ Delete" at bounding box center [621, 341] width 123 height 28
click at [251, 715] on div at bounding box center [744, 727] width 1068 height 25
select select "px"
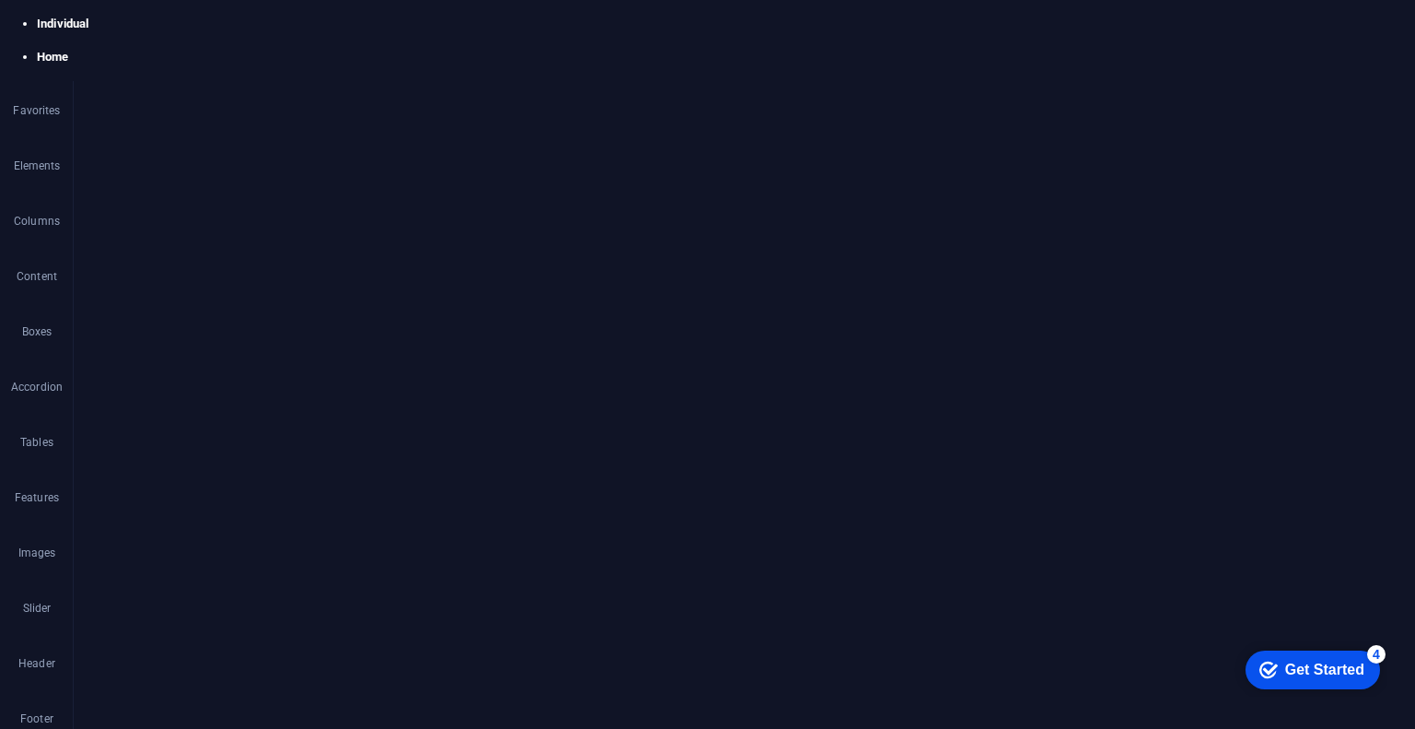
click at [475, 715] on div at bounding box center [906, 727] width 987 height 25
click at [262, 220] on button "Text" at bounding box center [300, 221] width 125 height 22
click at [166, 220] on span "Image" at bounding box center [170, 221] width 26 height 22
click at [362, 266] on div "Upload" at bounding box center [362, 270] width 28 height 28
click at [239, 275] on div "Drag files here, click to choose files or select files from Files or our free s…" at bounding box center [233, 277] width 261 height 74
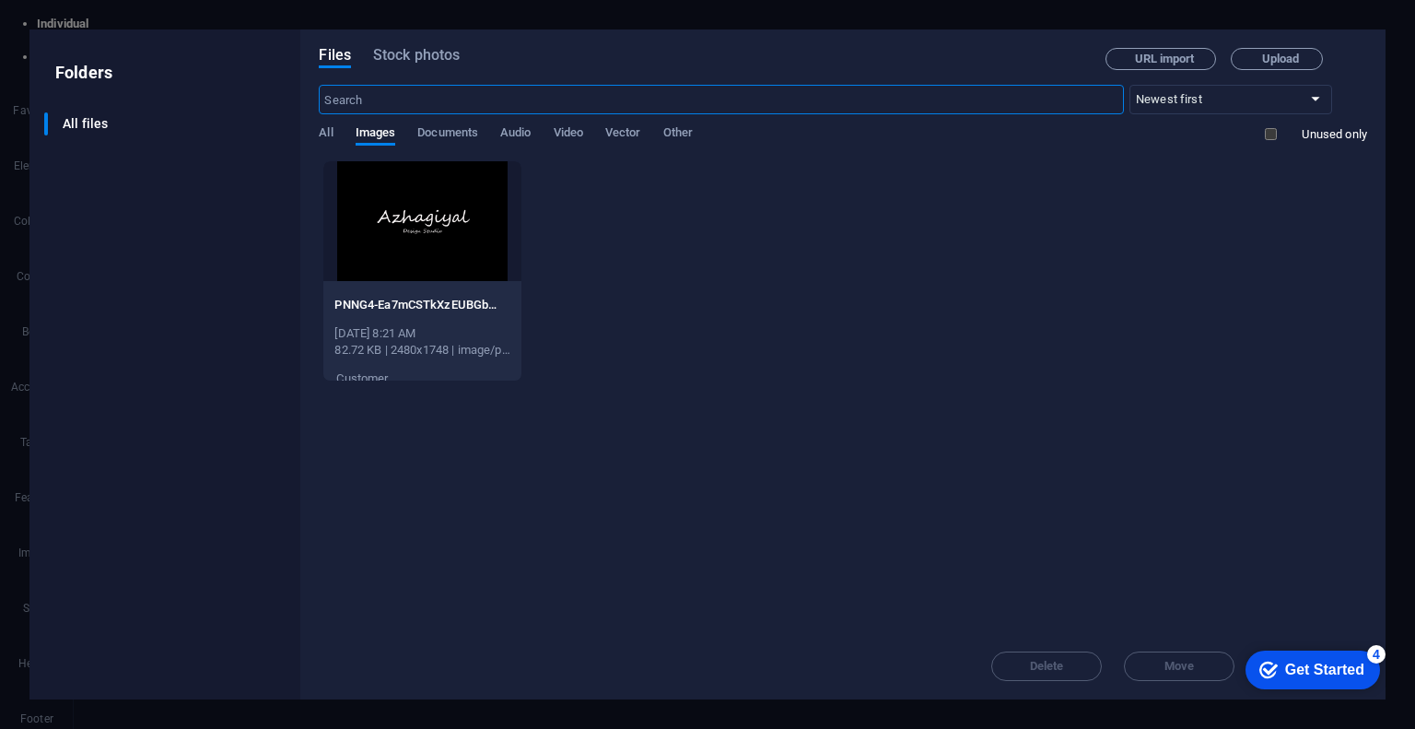
click at [427, 226] on div at bounding box center [421, 221] width 197 height 120
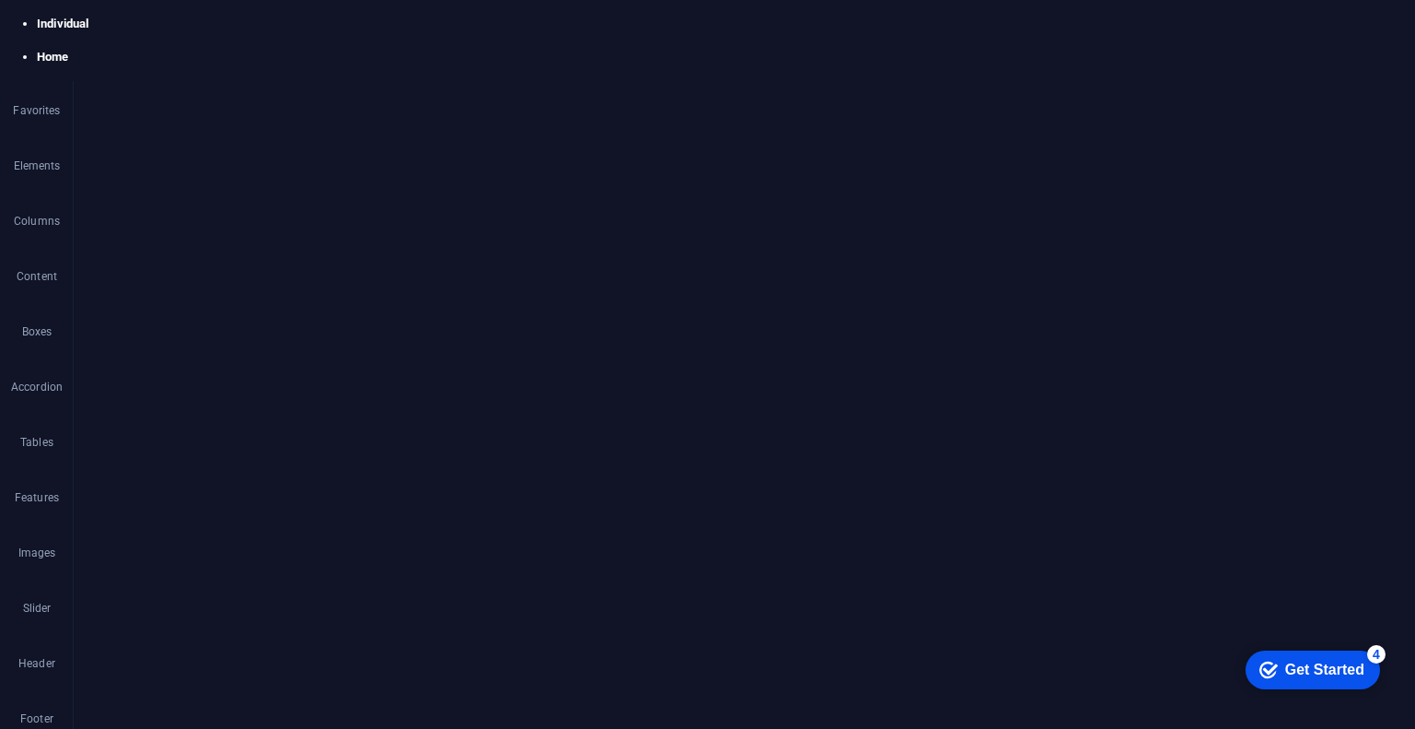
click at [795, 388] on span "Yes, change globally" at bounding box center [818, 394] width 82 height 22
click at [159, 115] on aside "Choose auto-detected colors We've automatically extracted a set of colors from …" at bounding box center [707, 364] width 1415 height 729
click at [177, 54] on span "Logo" at bounding box center [188, 57] width 23 height 10
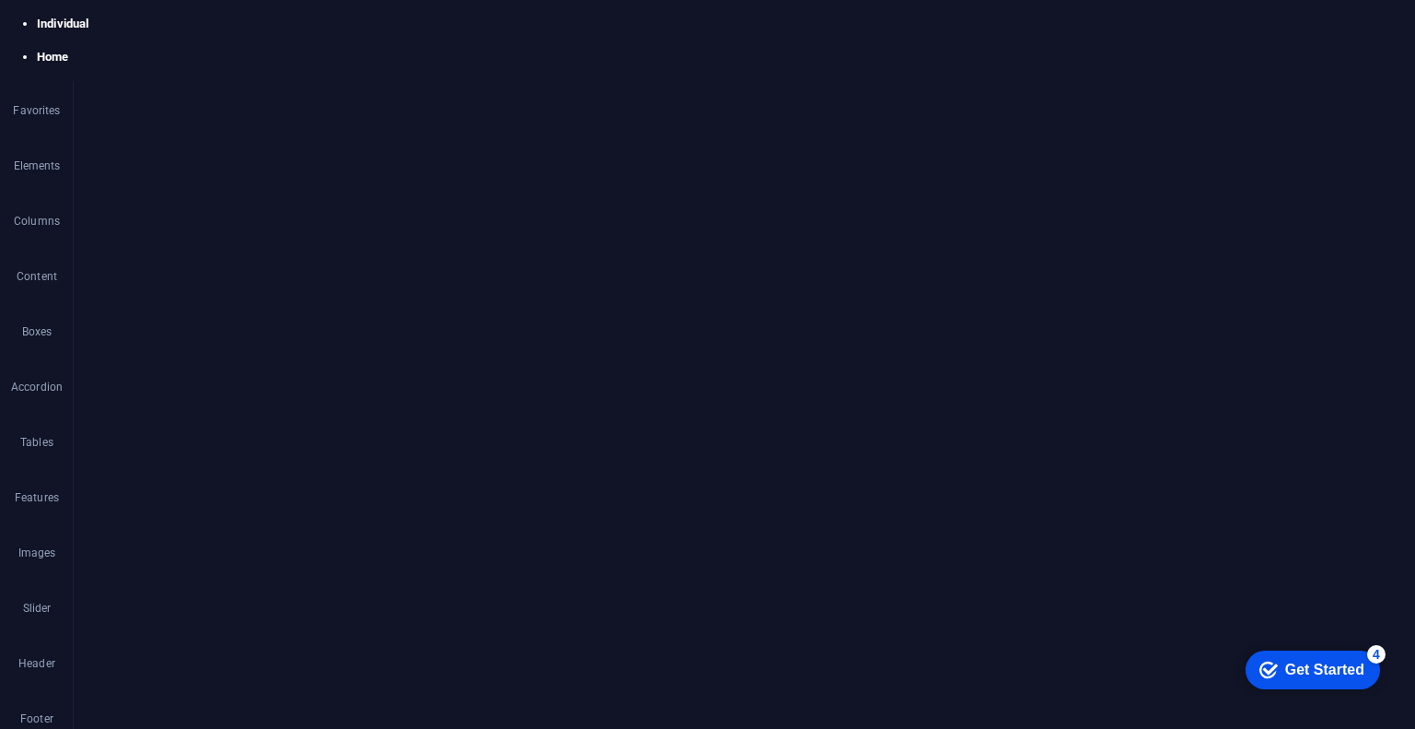
click at [181, 52] on span "Logo" at bounding box center [188, 57] width 23 height 10
click at [216, 56] on icon at bounding box center [218, 56] width 9 height 18
click at [280, 122] on link "⏎ Edit" at bounding box center [278, 128] width 123 height 28
select select "px"
click at [272, 316] on div "Drag files here, click to choose files or select files from Files or our free s…" at bounding box center [233, 333] width 261 height 186
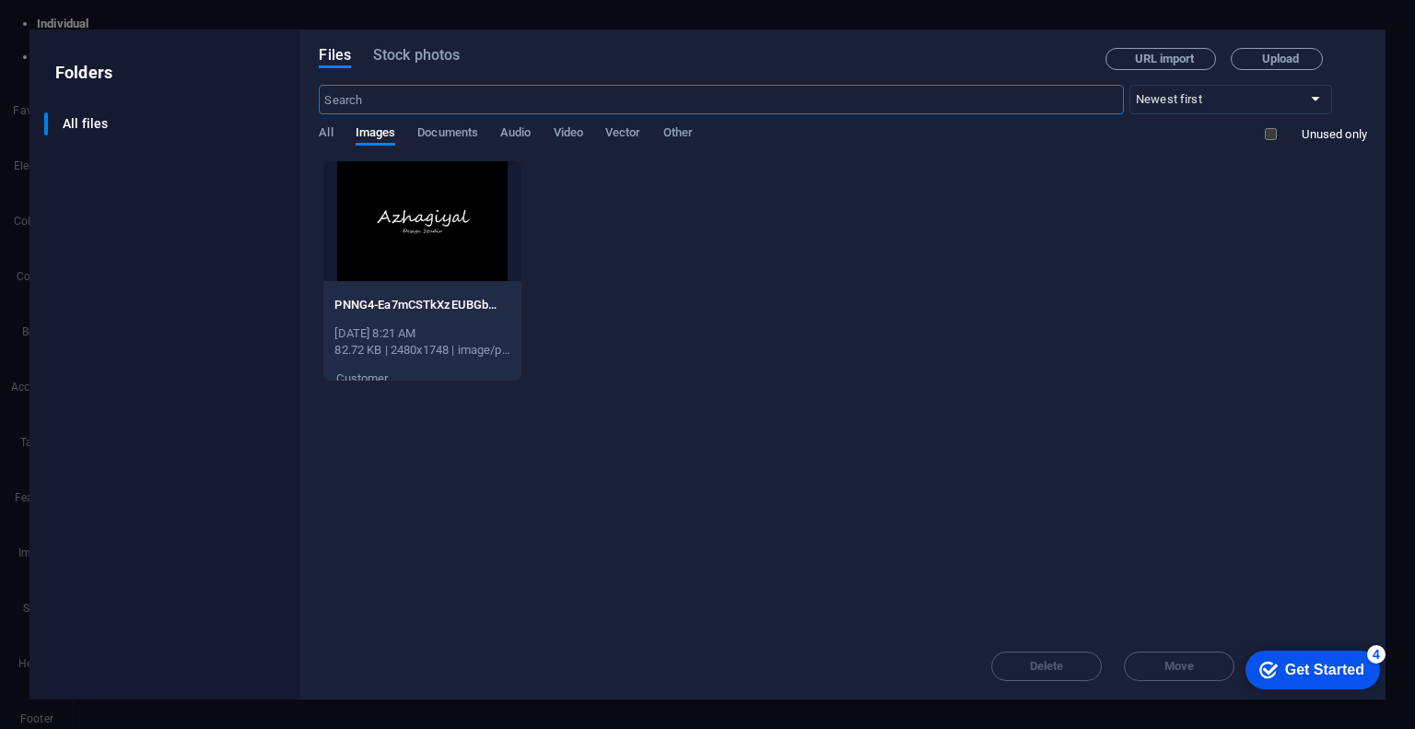
click at [519, 298] on div "PNNG4-Ea7mCSTkXzEUBGb3Bkxv_w.png PNNG4-Ea7mCSTkXzEUBGb3Bkxv_w.png Sep 4, 2025 8…" at bounding box center [421, 328] width 197 height 94
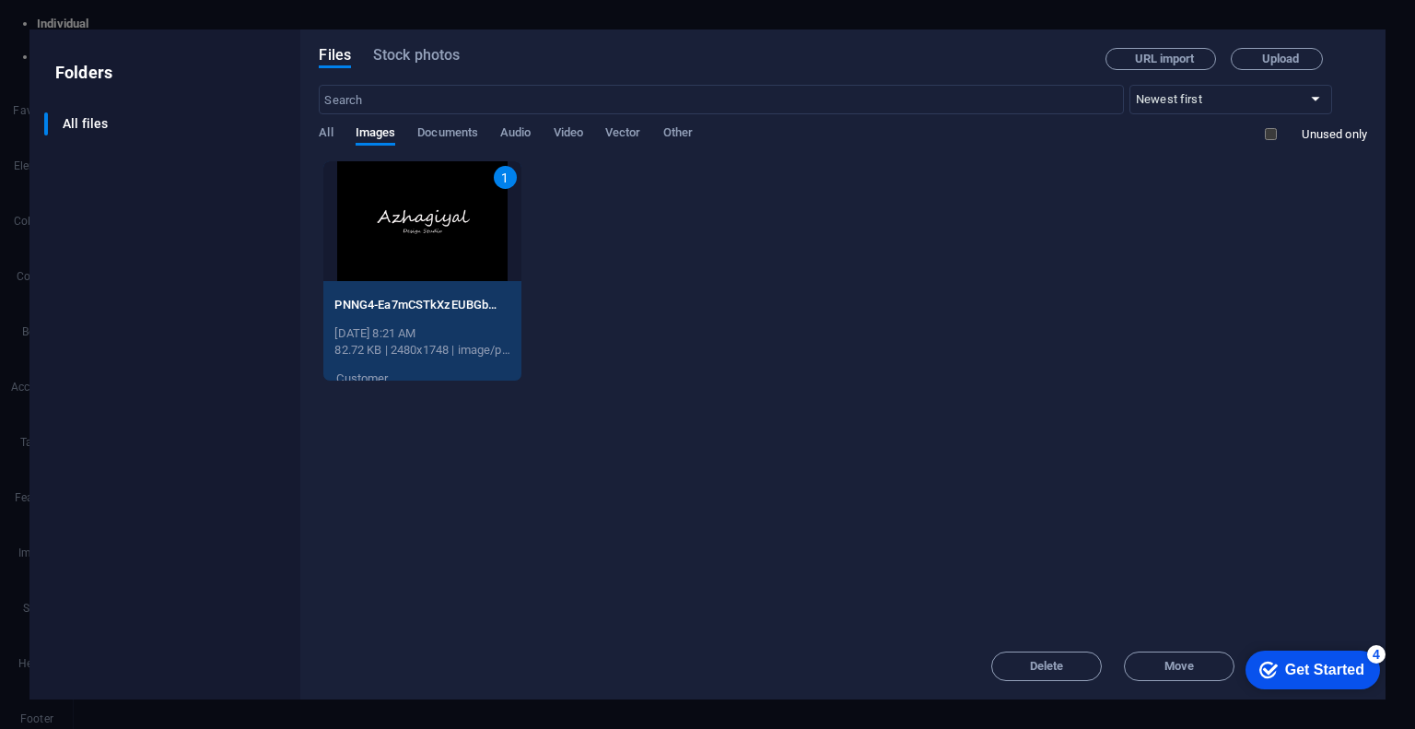
click at [508, 305] on icon "button" at bounding box center [508, 299] width 17 height 17
click at [491, 340] on h6 "Preview" at bounding box center [520, 347] width 78 height 22
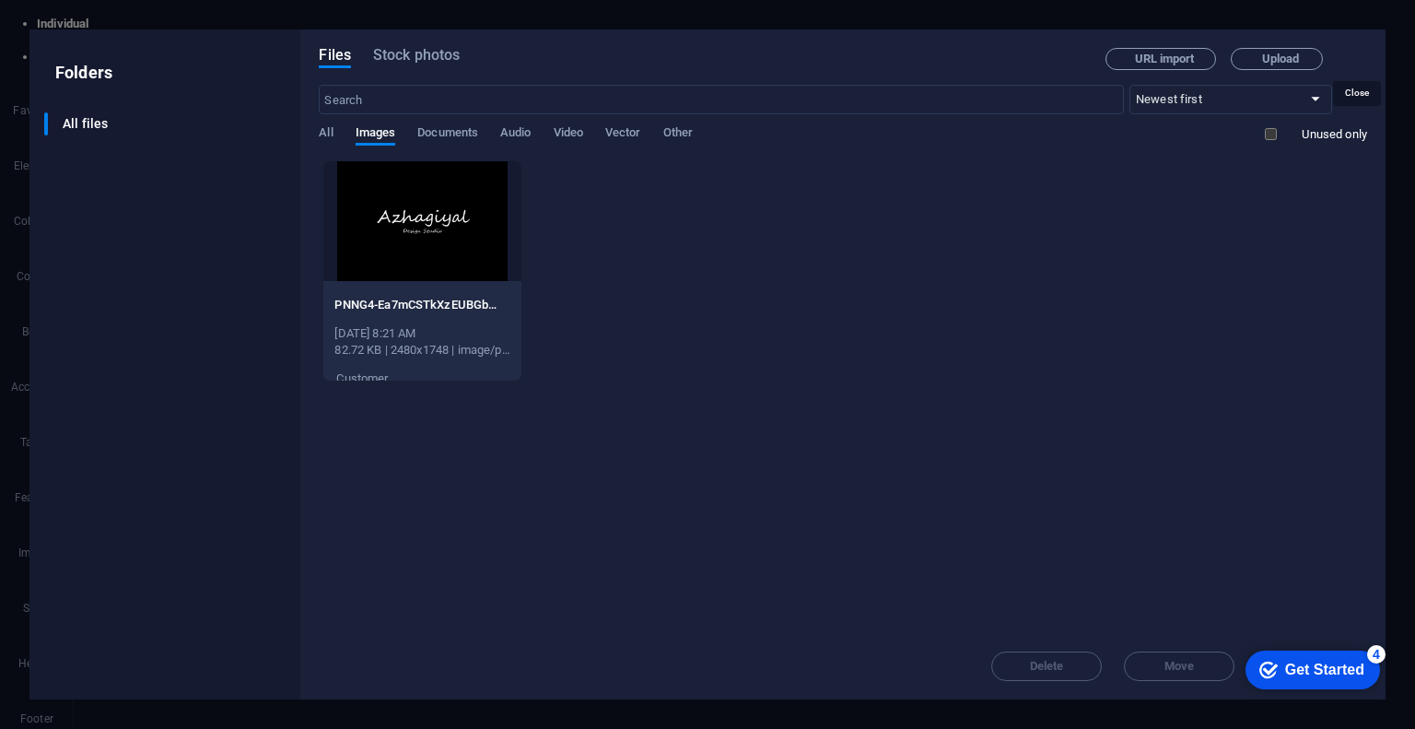
click at [1367, 54] on div "Files Stock photos URL import Upload ​ Newest first Oldest first Name (A-Z) Nam…" at bounding box center [842, 364] width 1085 height 670
click at [1347, 52] on icon "button" at bounding box center [1357, 58] width 20 height 20
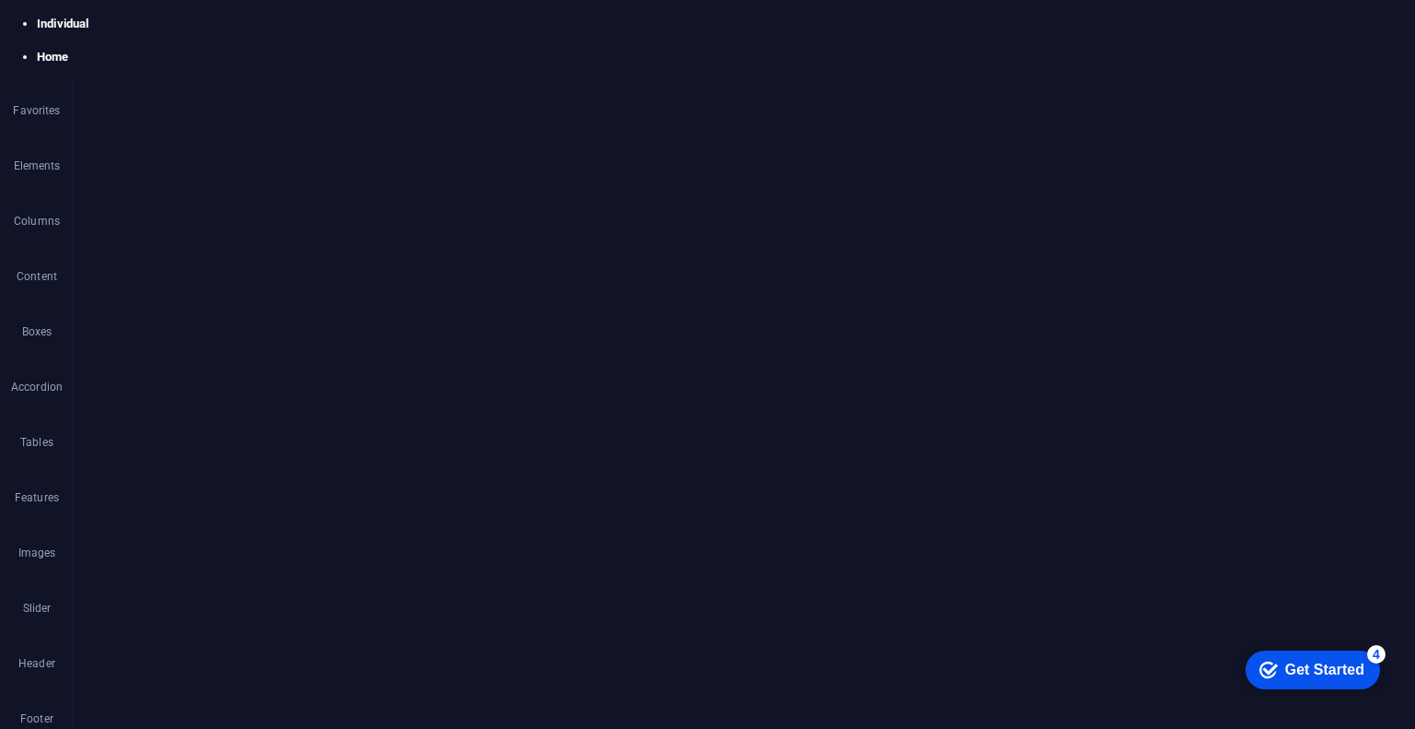
click at [294, 214] on span "Text" at bounding box center [300, 221] width 17 height 22
click at [273, 279] on span "Edit design" at bounding box center [244, 281] width 227 height 22
select select "px"
select select "700"
select select "px"
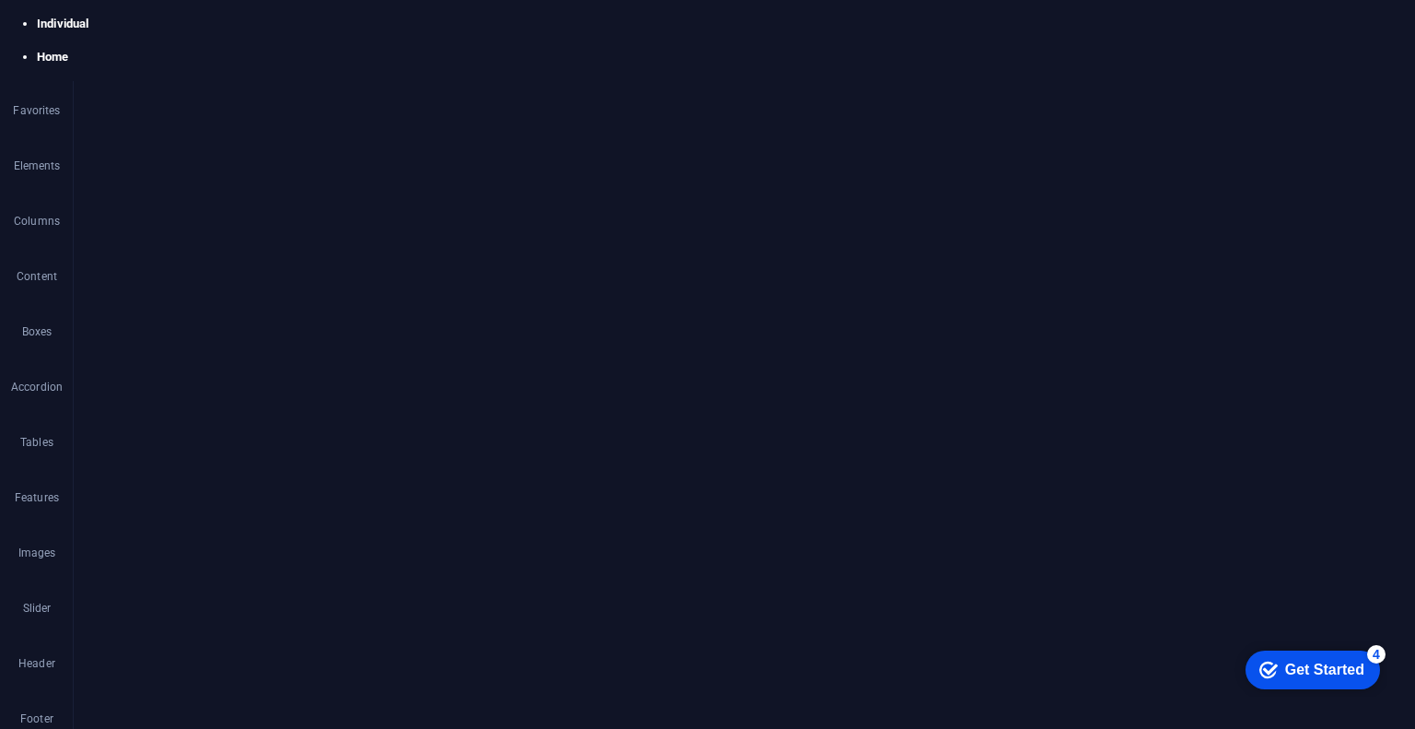
select select "rem"
click at [246, 249] on input "text" at bounding box center [233, 251] width 261 height 22
type input "[DOMAIN_NAME]"
click at [1032, 275] on button "All" at bounding box center [1017, 273] width 47 height 22
click at [1094, 267] on span "H1 / Textlogo" at bounding box center [1087, 273] width 55 height 22
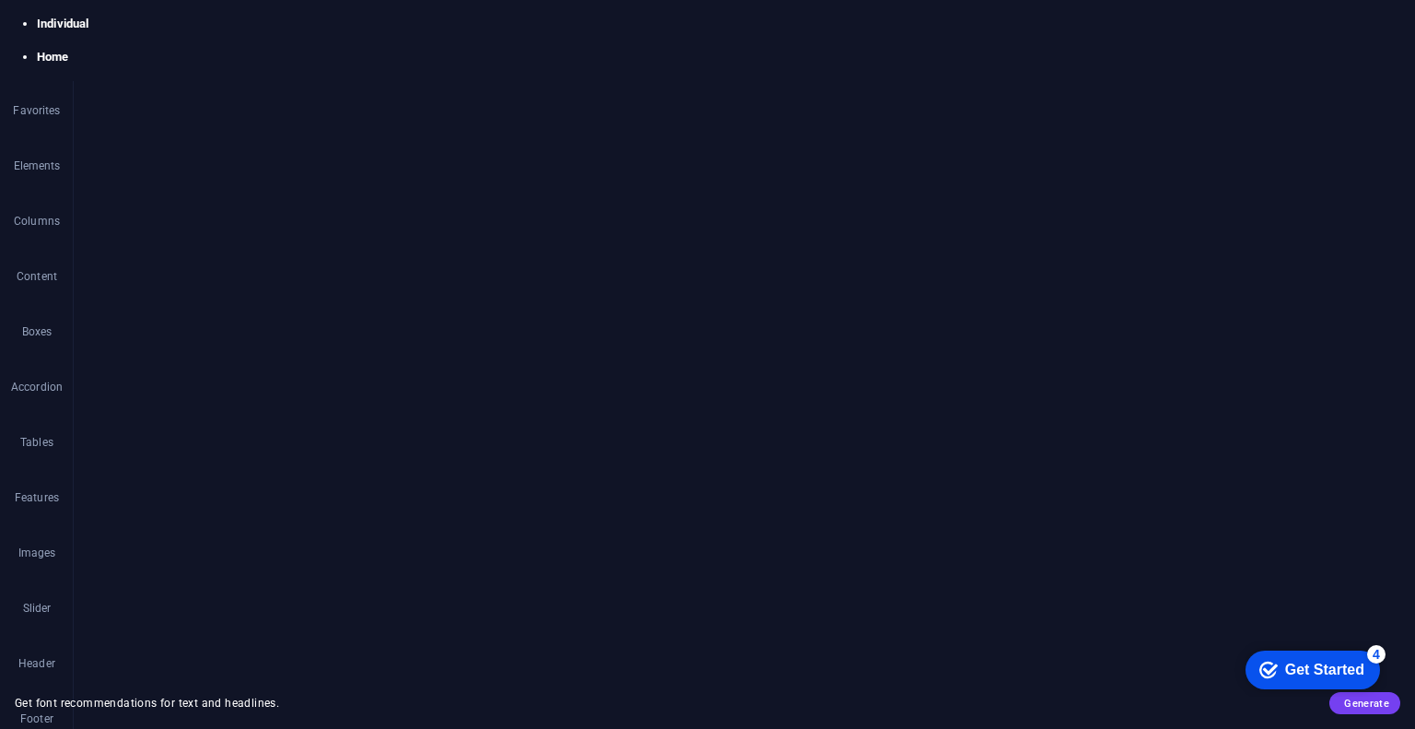
click at [1297, 130] on h4 "Layout" at bounding box center [1281, 128] width 89 height 39
click at [1297, 129] on h4 "Layout" at bounding box center [1281, 128] width 89 height 39
click at [1121, 134] on h4 "Colors" at bounding box center [1098, 128] width 87 height 39
click at [1125, 276] on span at bounding box center [1123, 276] width 15 height 15
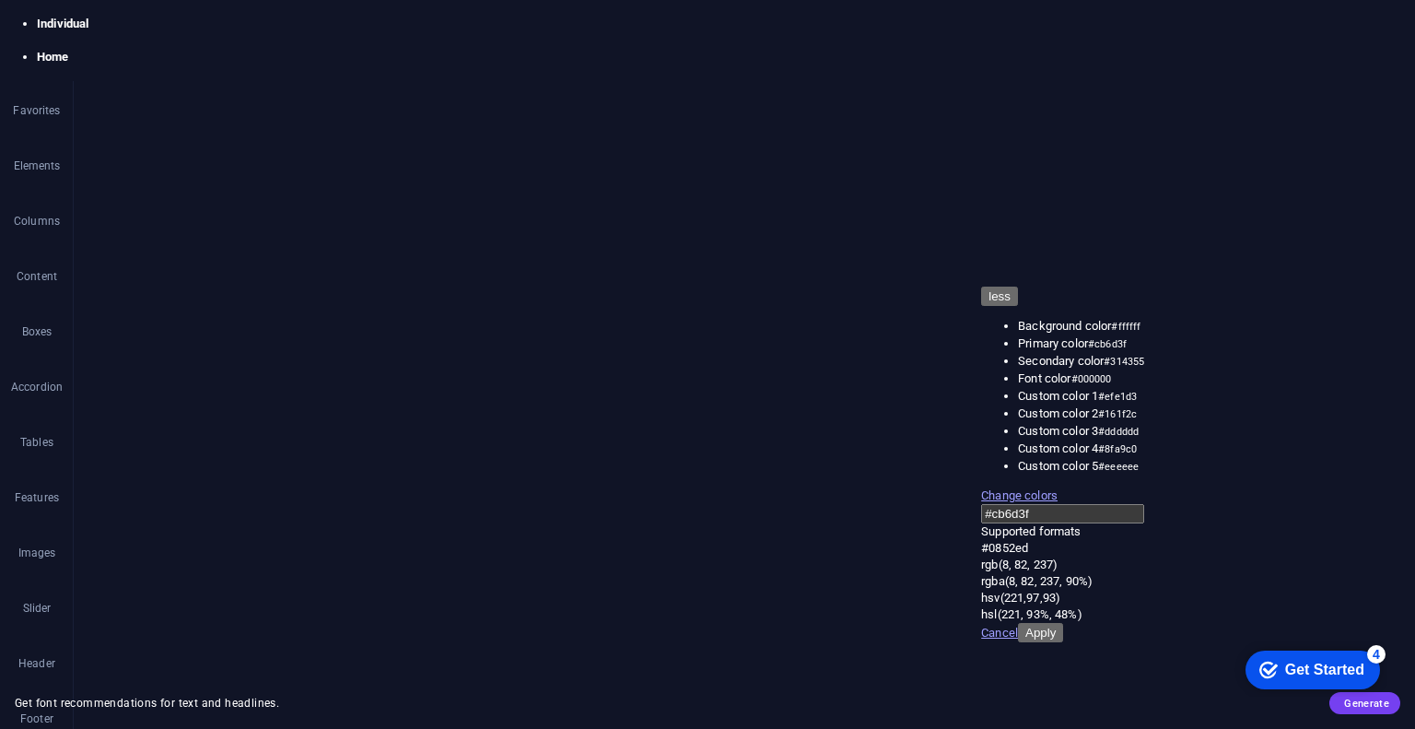
click at [1230, 581] on div "Color Scheme The color scheme for this website, which will be transferred to al…" at bounding box center [1189, 423] width 421 height 522
click at [1313, 661] on div "Get Started" at bounding box center [1324, 669] width 79 height 17
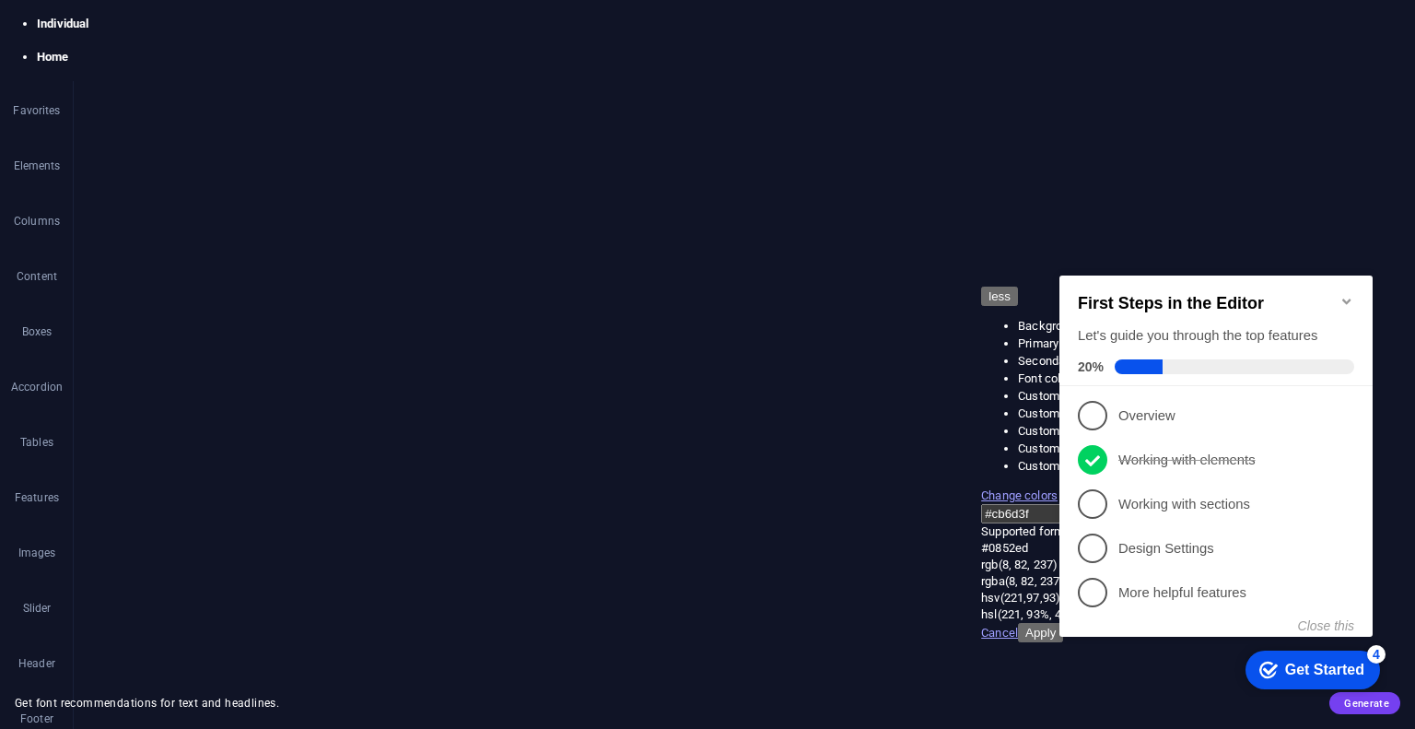
click at [1356, 414] on li "1 Overview - incomplete" at bounding box center [1215, 415] width 313 height 44
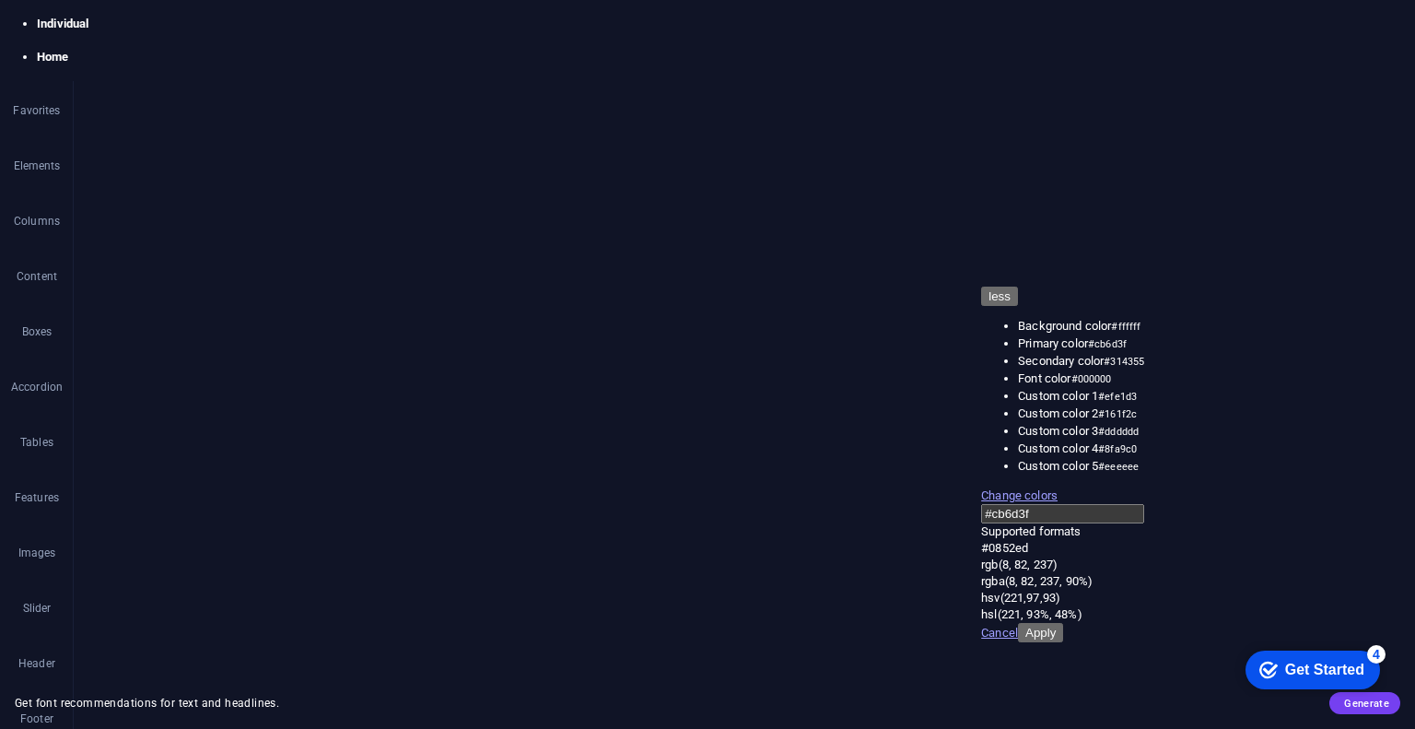
click at [1345, 367] on span "Generate" at bounding box center [1346, 368] width 64 height 15
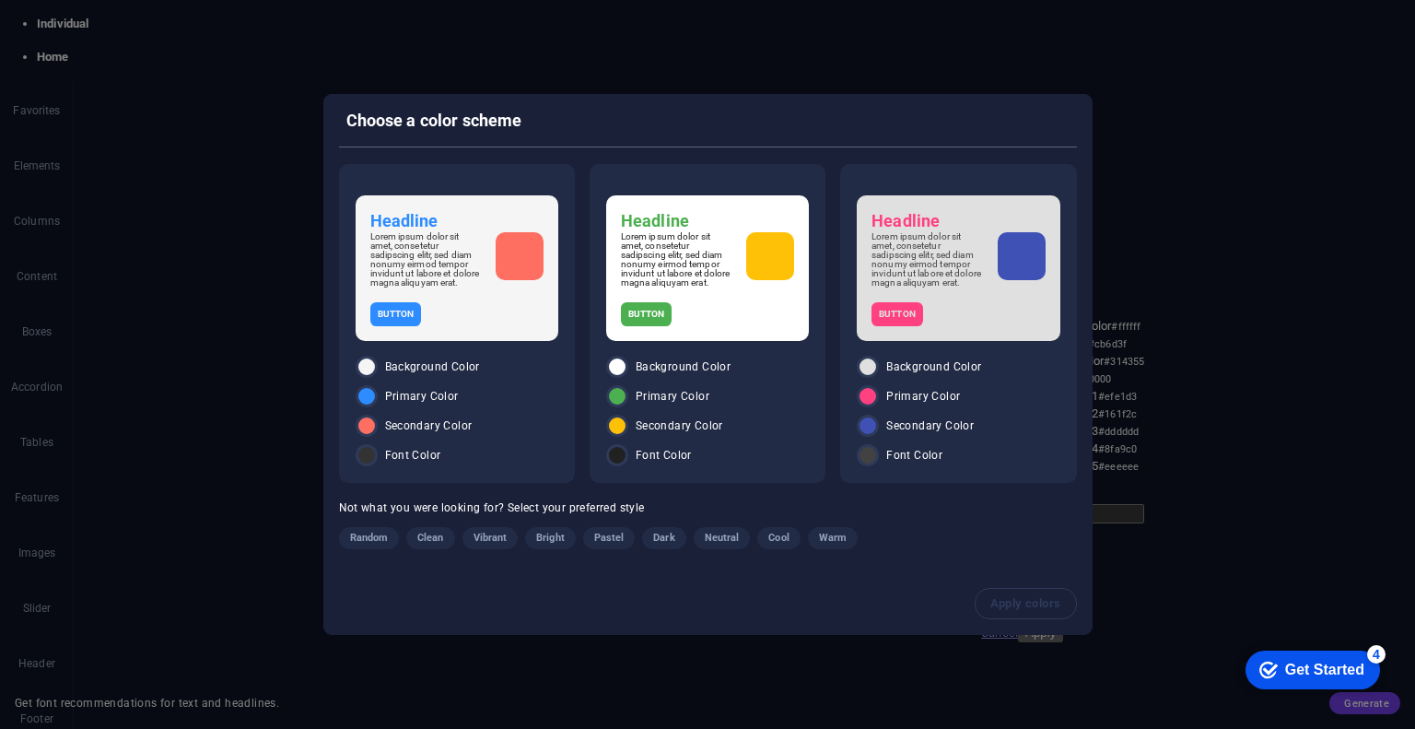
click at [1066, 112] on icon "button" at bounding box center [1061, 120] width 21 height 21
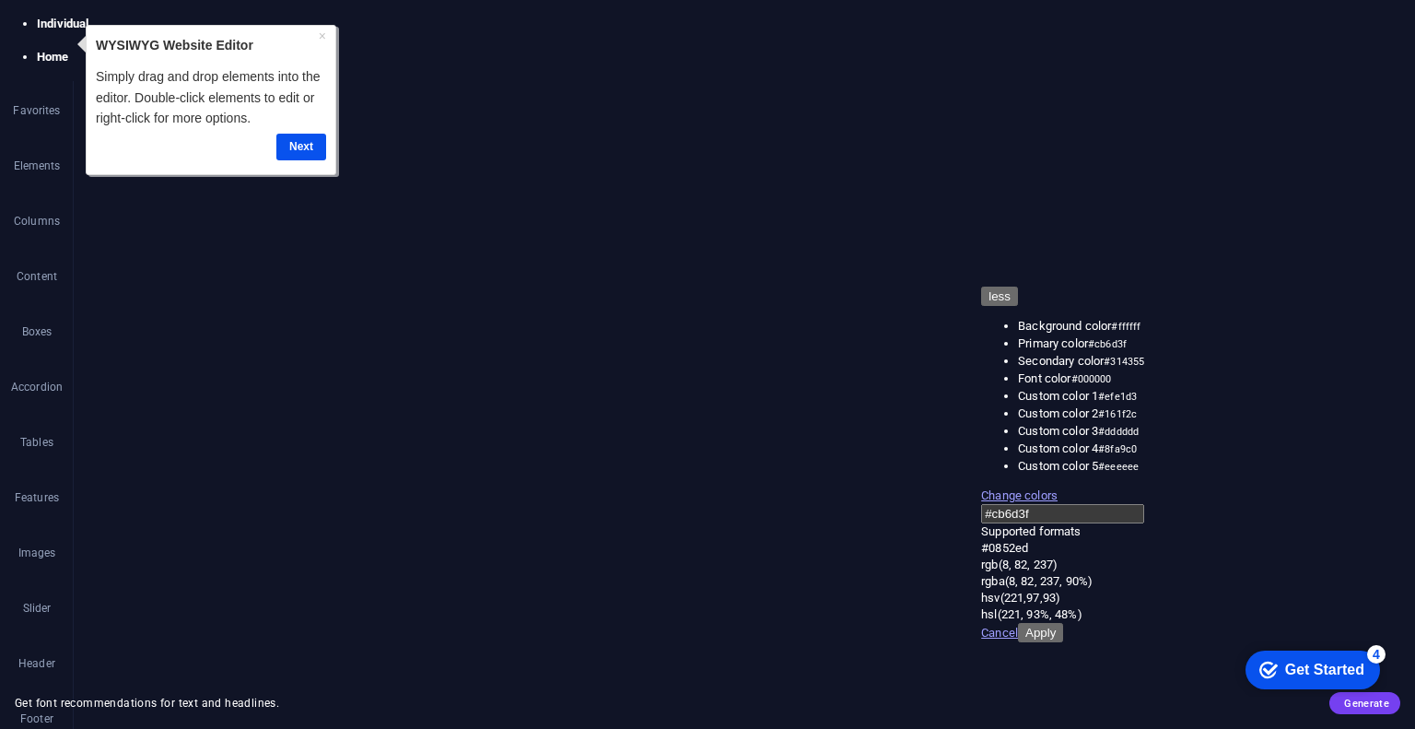
click at [309, 146] on div "Logo Style Link Logo Image Text Drag files here, click to choose files or selec…" at bounding box center [233, 397] width 290 height 576
click at [335, 344] on div "Logo Image Text Drag files here, click to choose files or select files from Fil…" at bounding box center [233, 423] width 290 height 522
click at [1196, 140] on h4 "Buttons" at bounding box center [1189, 128] width 94 height 39
click at [1268, 139] on h4 "Layout" at bounding box center [1281, 128] width 89 height 39
click at [1361, 120] on icon at bounding box center [1363, 118] width 74 height 18
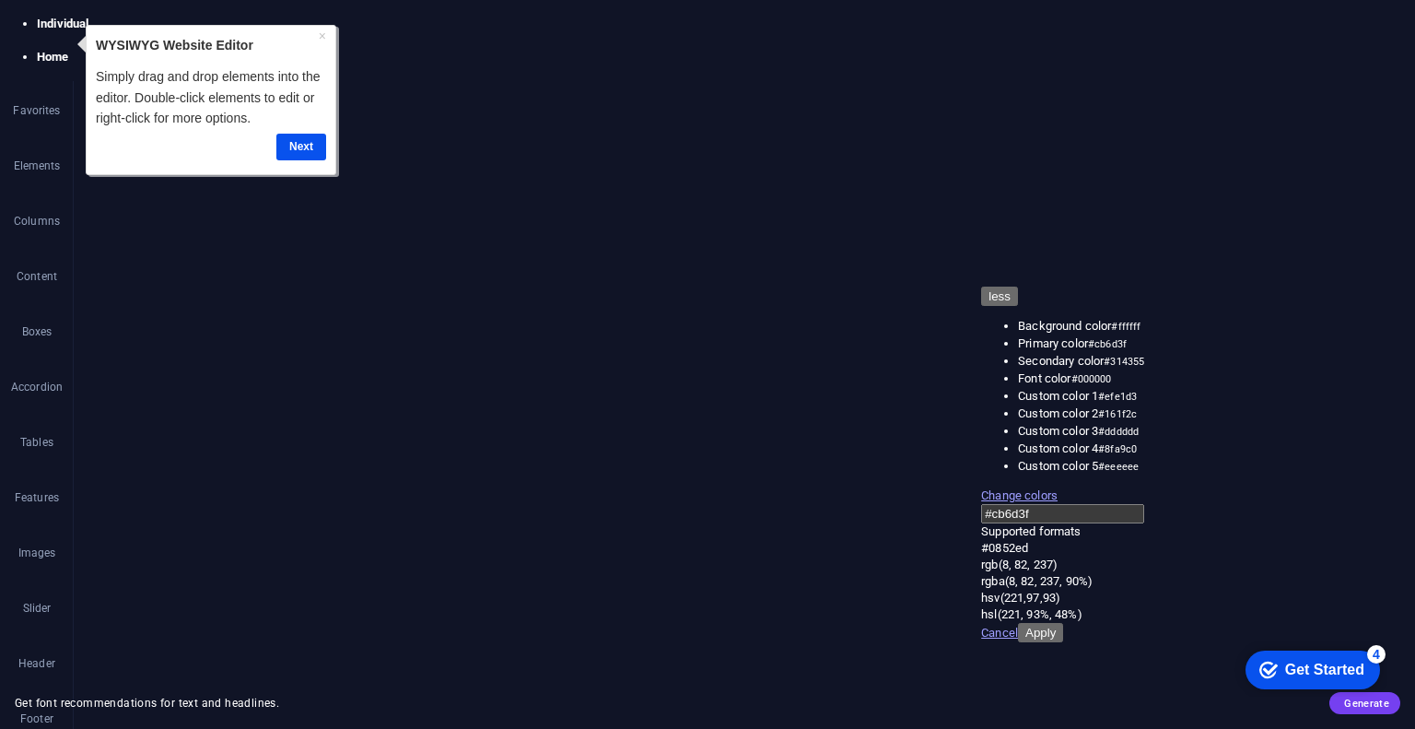
click at [1023, 126] on icon at bounding box center [1013, 118] width 68 height 18
click at [1098, 121] on icon at bounding box center [1095, 118] width 80 height 18
click at [372, 419] on div "Logo Image Text Drag files here, click to choose files or select files from Fil…" at bounding box center [233, 423] width 290 height 522
click at [323, 415] on div "Logo Image Text Drag files here, click to choose files or select files from Fil…" at bounding box center [233, 423] width 290 height 522
click at [322, 40] on link "×" at bounding box center [322, 35] width 7 height 15
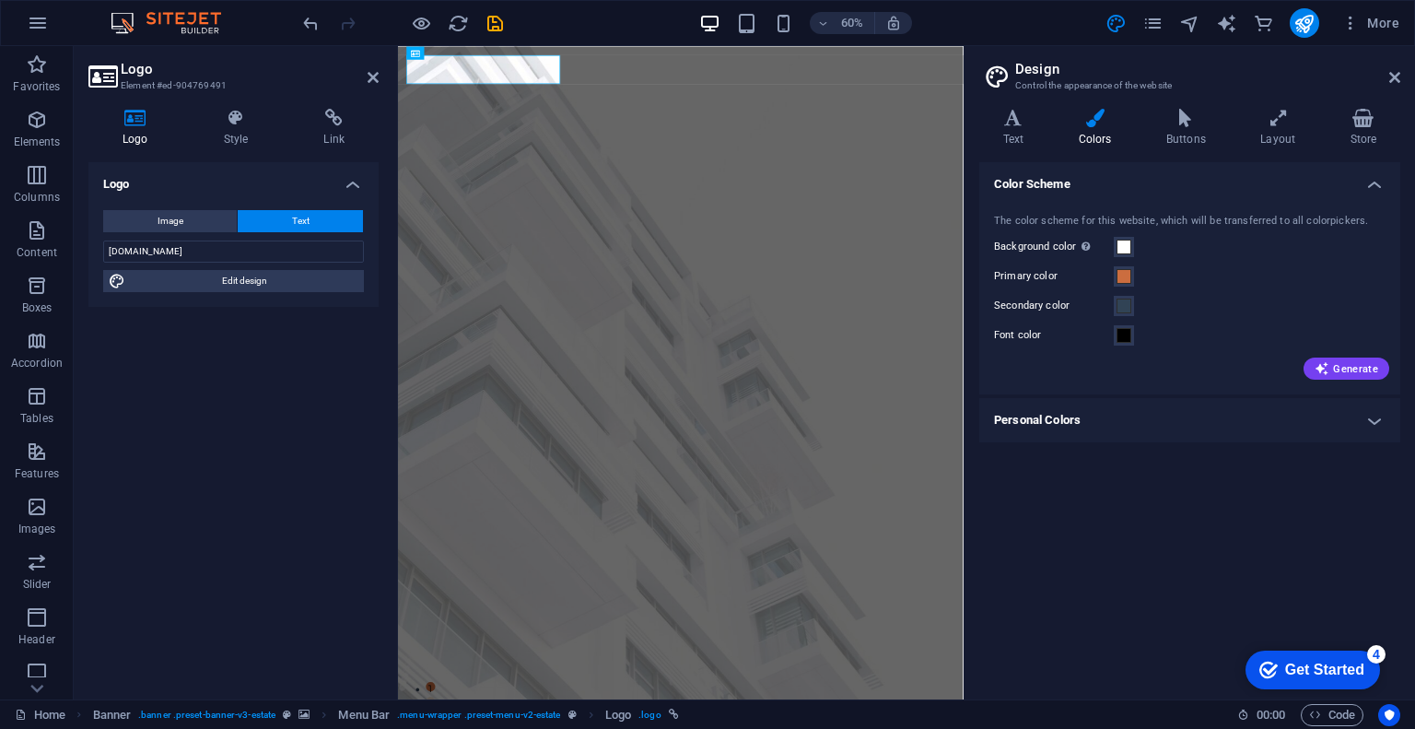
click at [365, 73] on h2 "Logo" at bounding box center [250, 69] width 258 height 17
click at [379, 76] on aside "Logo Element #ed-904769491 Logo Style Link Logo Image Text Drag files here, cli…" at bounding box center [236, 372] width 324 height 653
click at [371, 76] on icon at bounding box center [372, 77] width 11 height 15
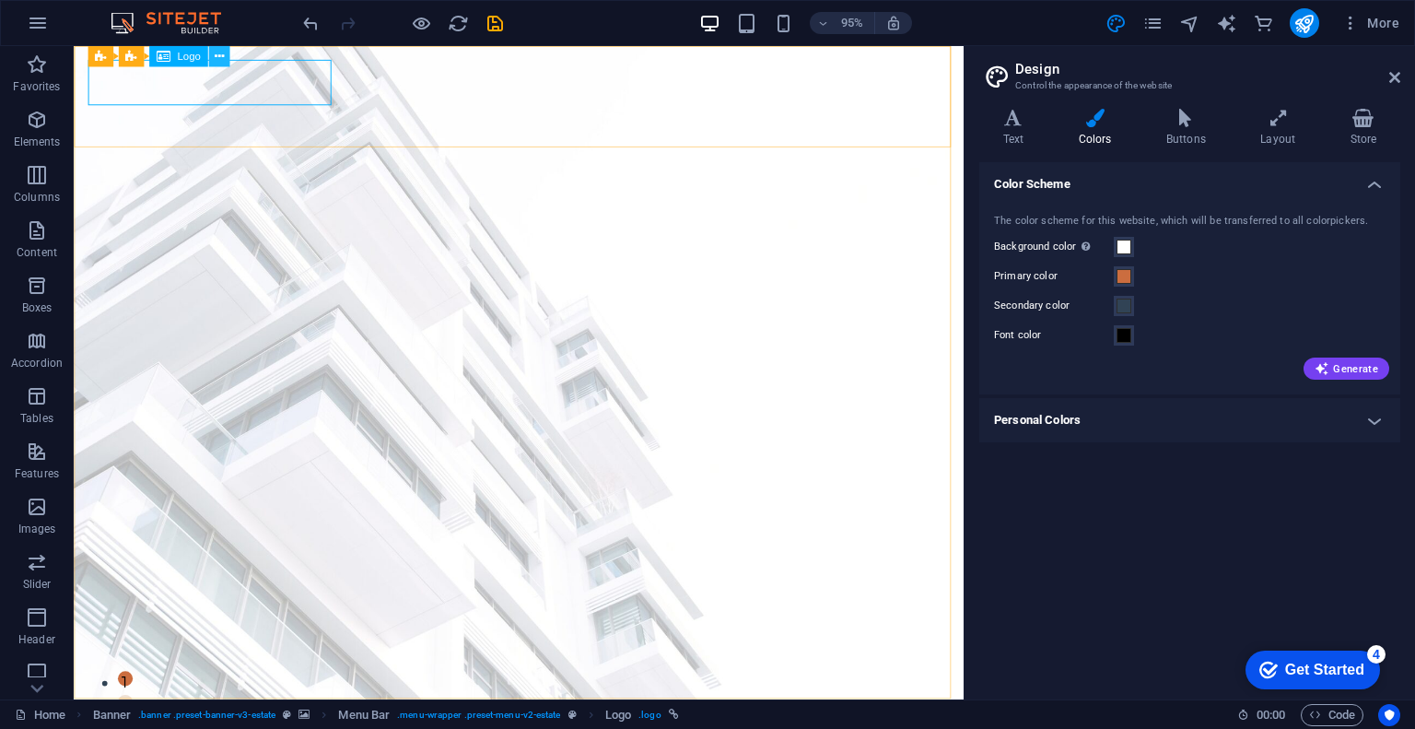
click at [224, 59] on button at bounding box center [218, 56] width 21 height 21
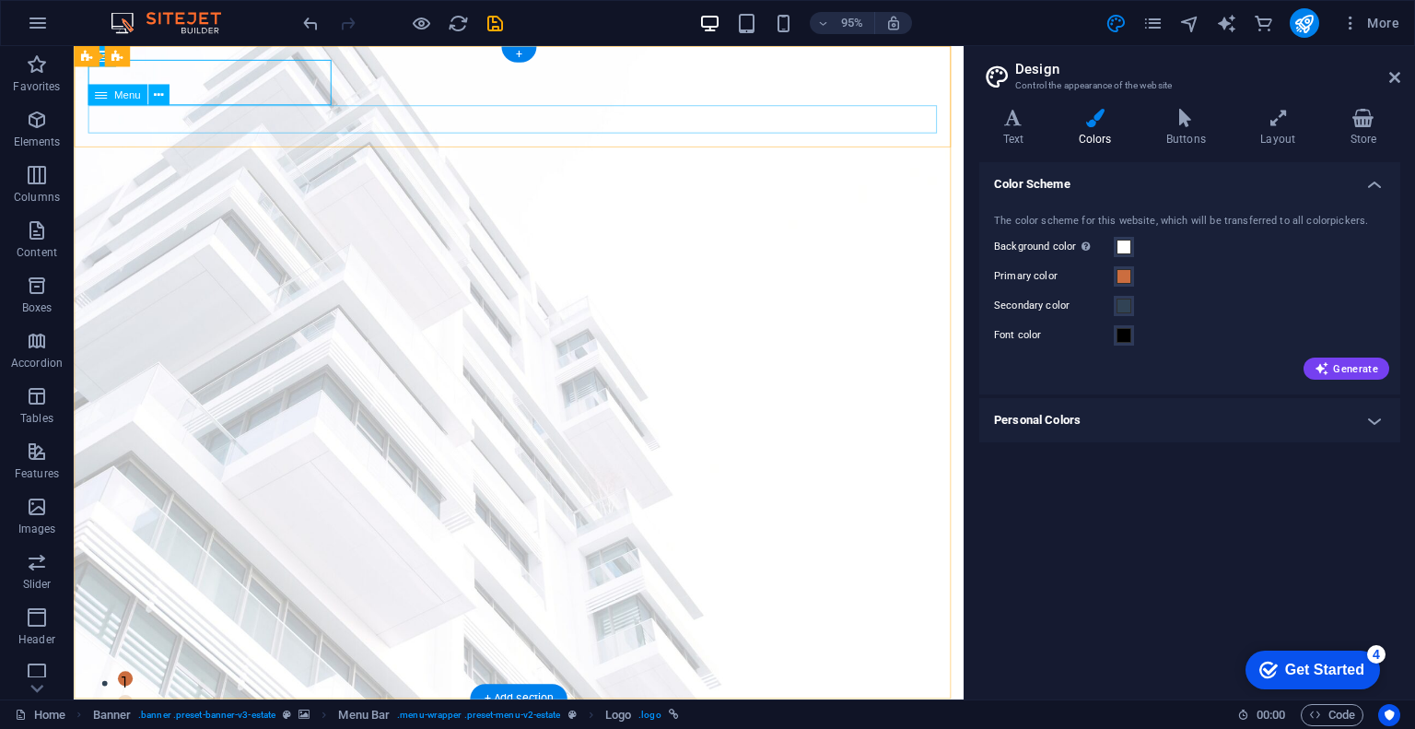
drag, startPoint x: 506, startPoint y: 122, endPoint x: 213, endPoint y: 167, distance: 296.3
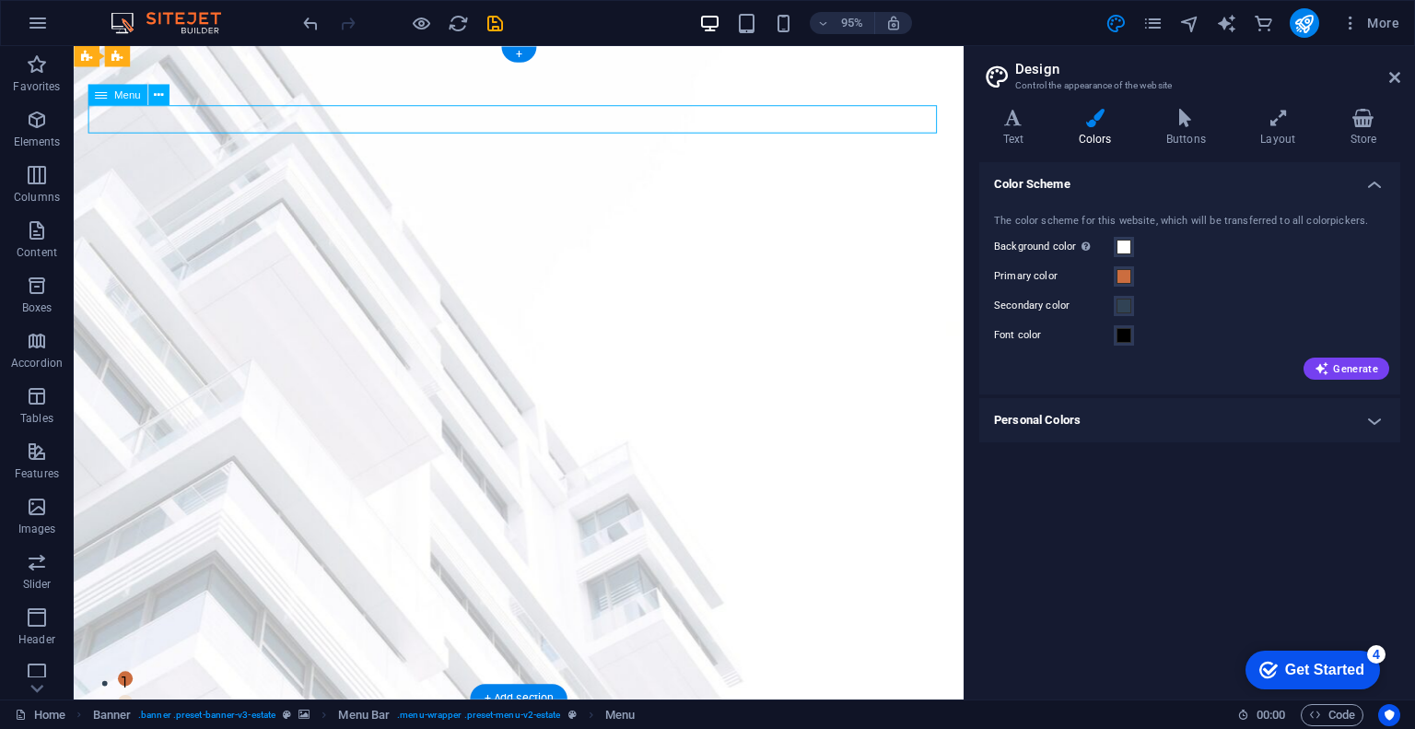
select select
select select "1"
select select
select select "2"
select select
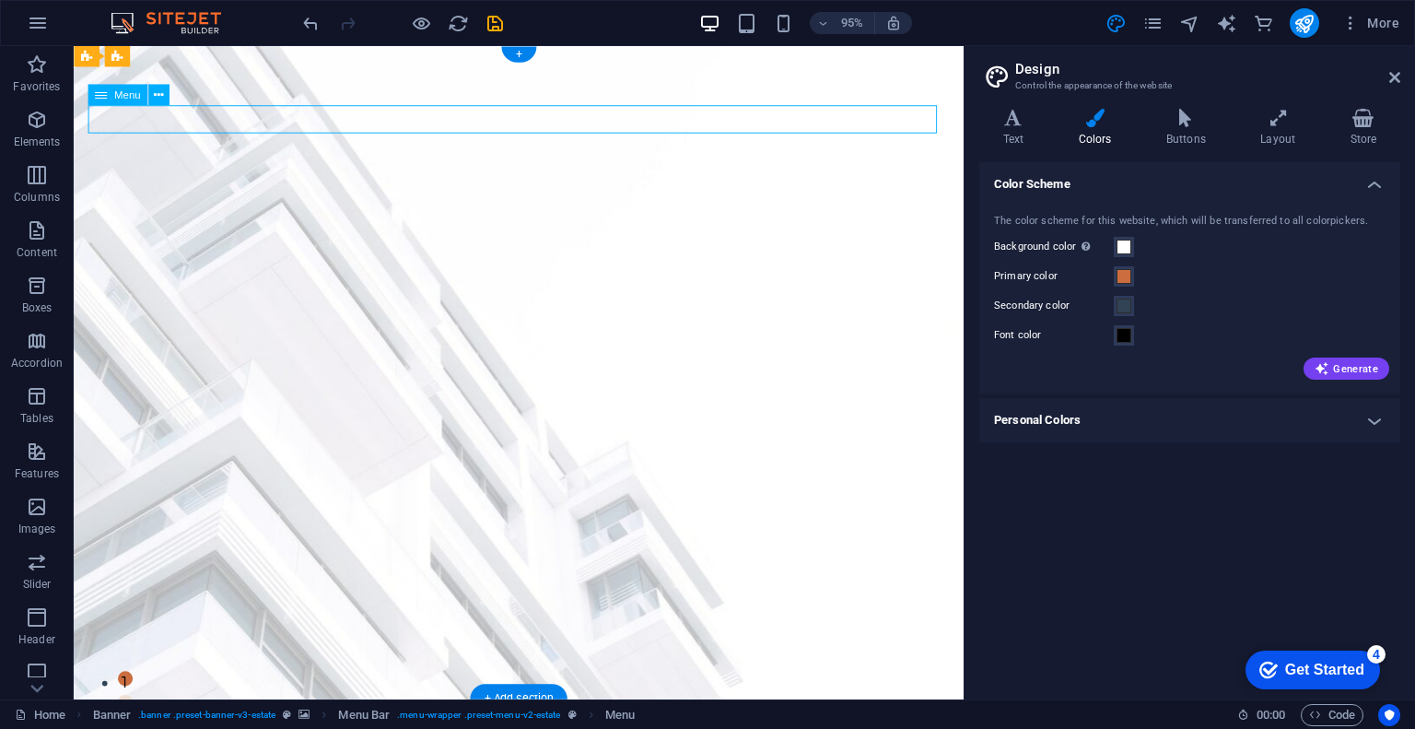
select select "3"
select select
select select "4"
select select
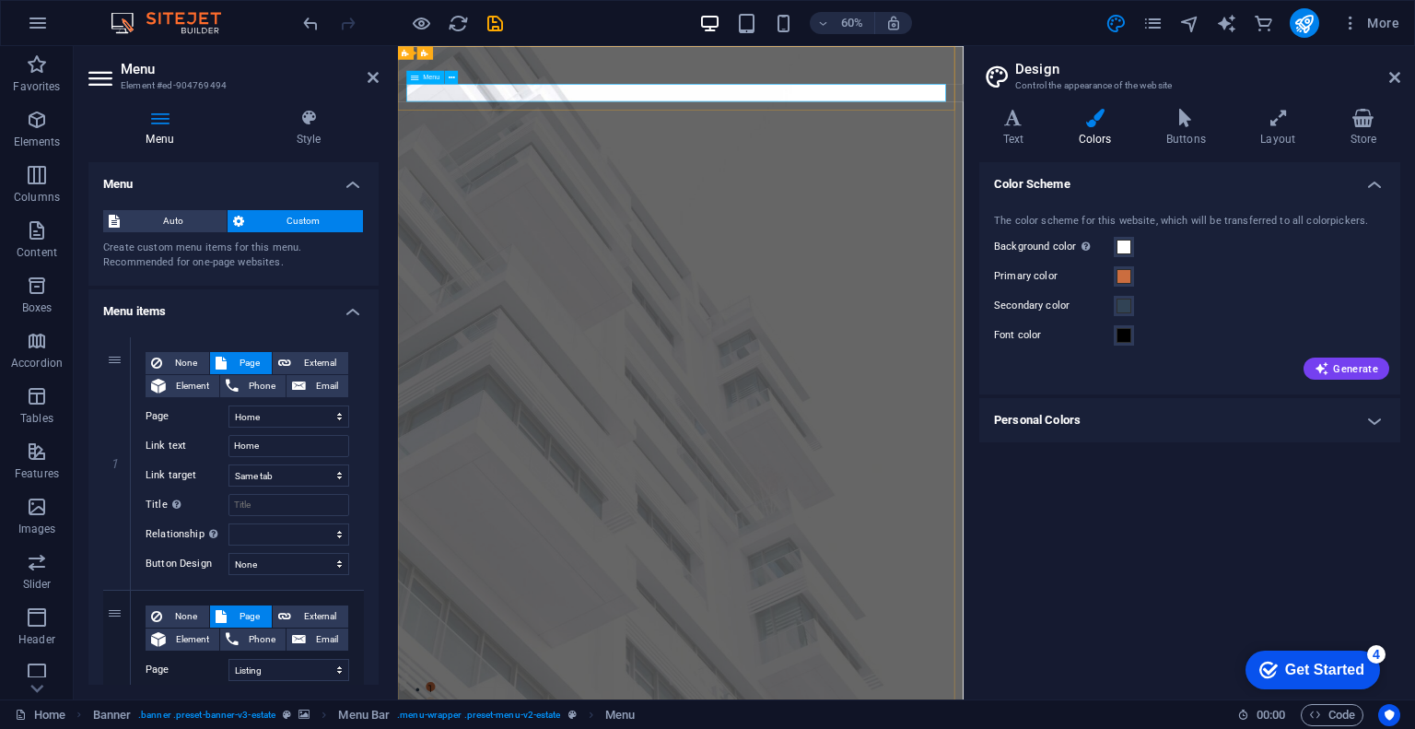
click at [333, 664] on select "Home Listing News Our Team Contact Legal Notice Privacy" at bounding box center [288, 670] width 121 height 22
click at [198, 218] on span "Auto" at bounding box center [173, 221] width 96 height 22
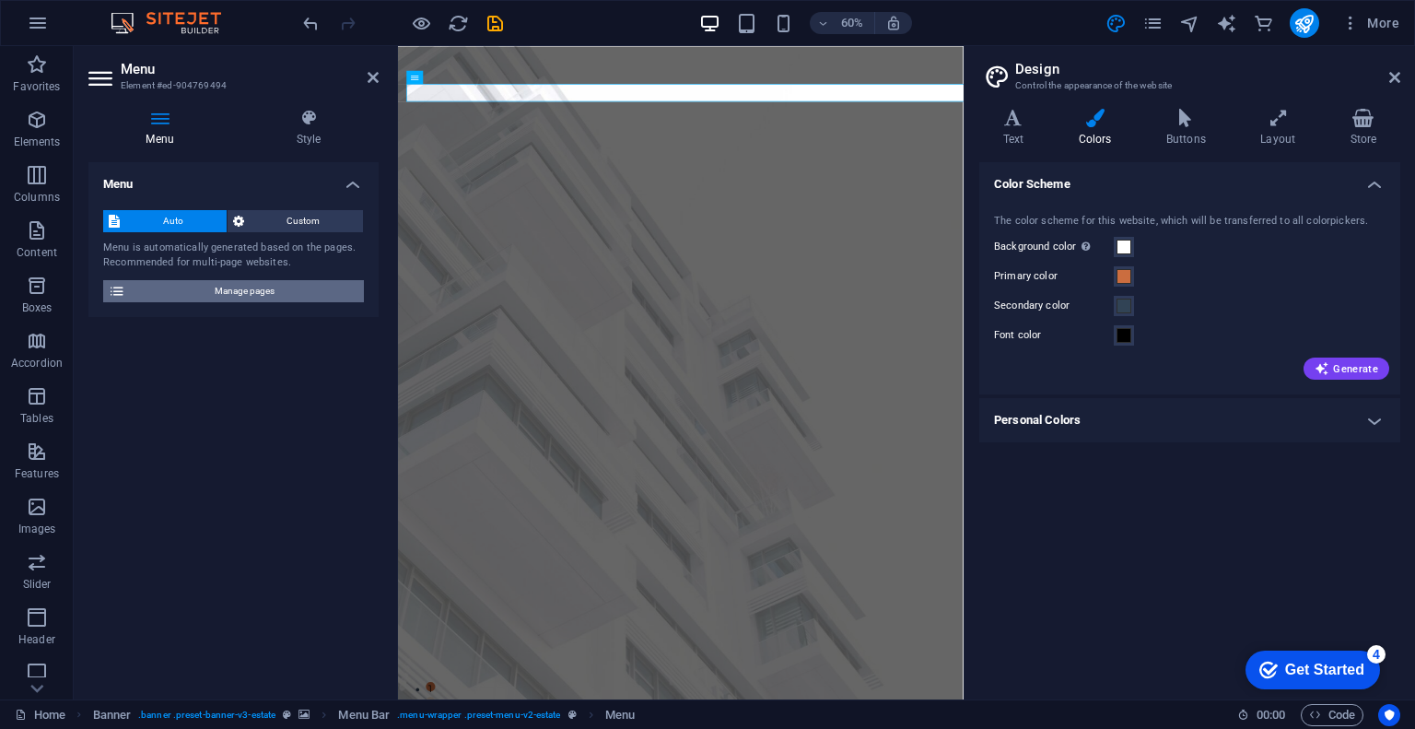
click at [244, 291] on span "Manage pages" at bounding box center [244, 291] width 227 height 22
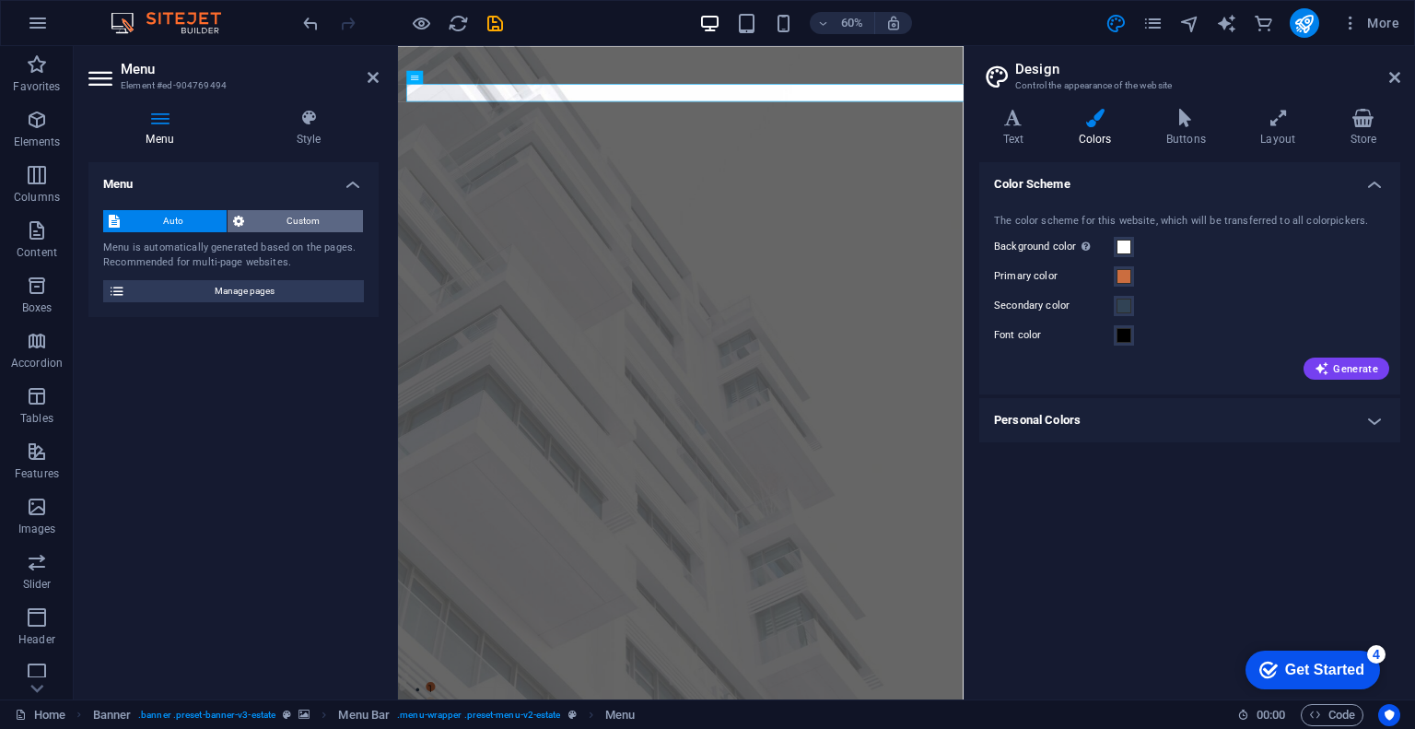
click at [280, 219] on span "Custom" at bounding box center [304, 221] width 109 height 22
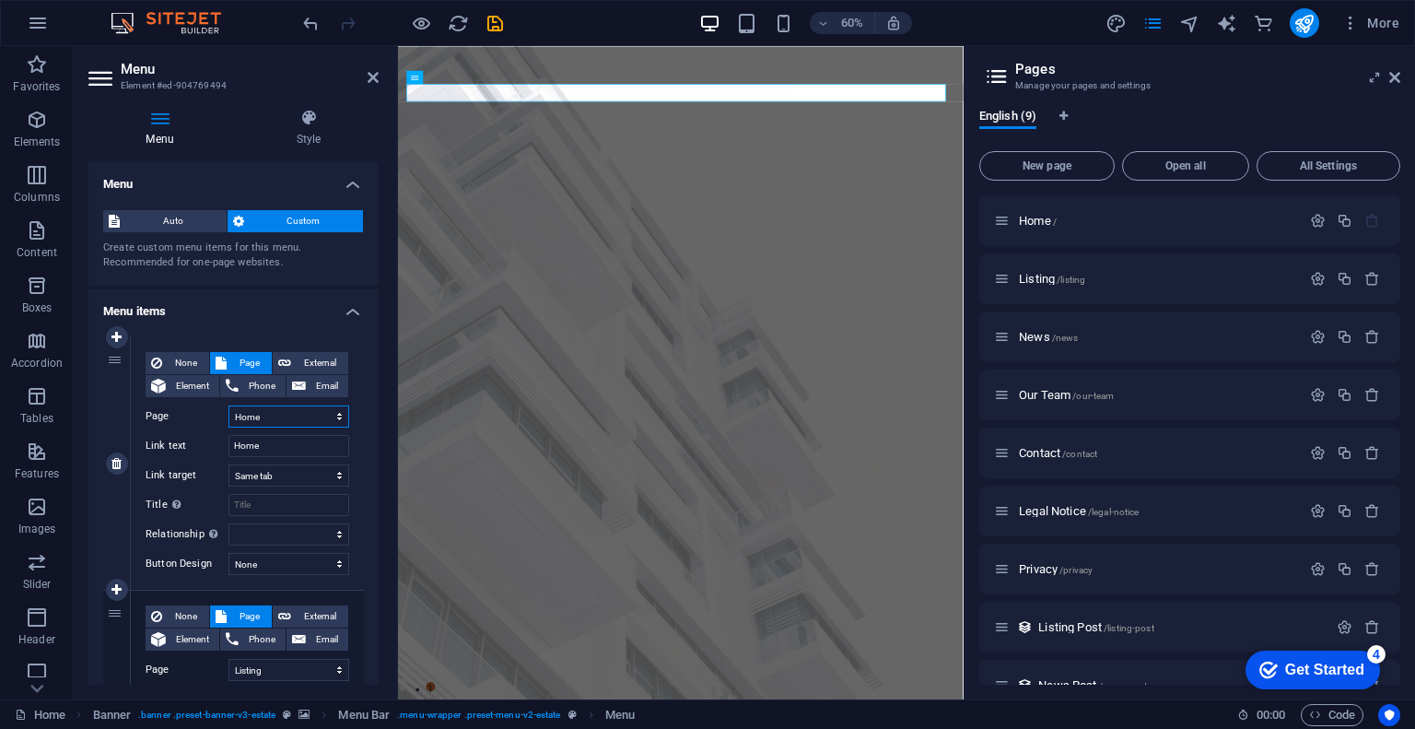
click at [292, 412] on select "Home Listing News Our Team Contact Legal Notice Privacy" at bounding box center [288, 416] width 121 height 22
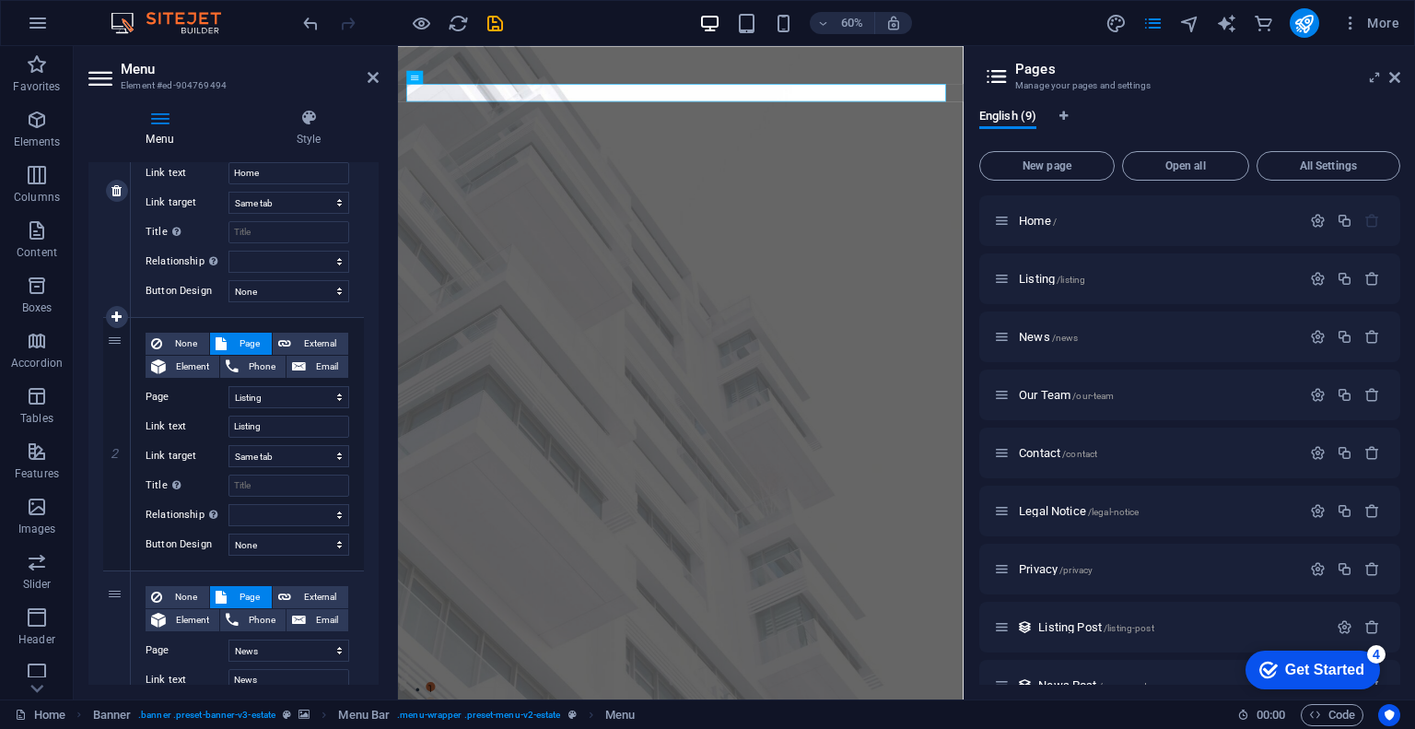
scroll to position [276, 0]
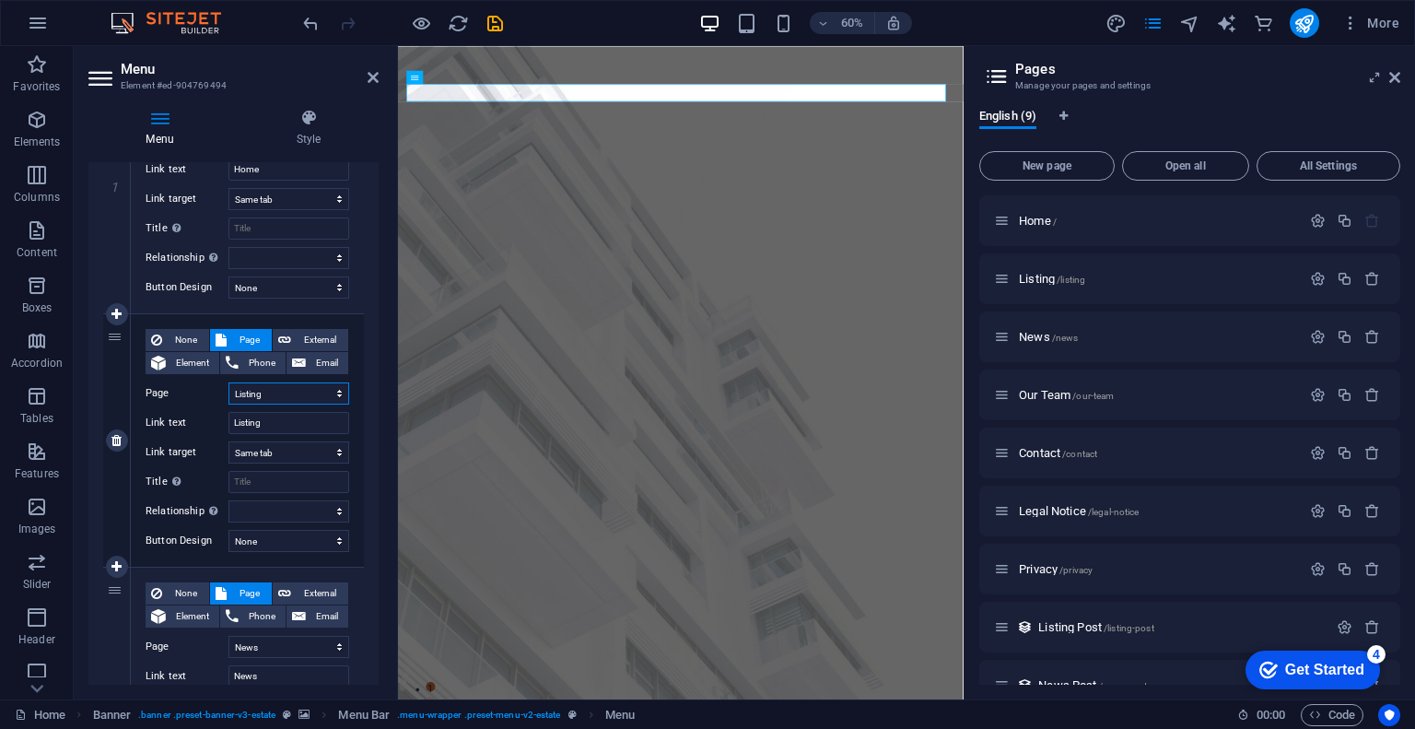
click at [273, 390] on select "Home Listing News Our Team Contact Legal Notice Privacy" at bounding box center [288, 393] width 121 height 22
click at [278, 390] on select "Home Listing News Our Team Contact Legal Notice Privacy" at bounding box center [288, 393] width 121 height 22
drag, startPoint x: 252, startPoint y: 390, endPoint x: 230, endPoint y: 391, distance: 22.2
click at [230, 391] on select "Home Listing News Our Team Contact Legal Notice Privacy" at bounding box center [288, 393] width 121 height 22
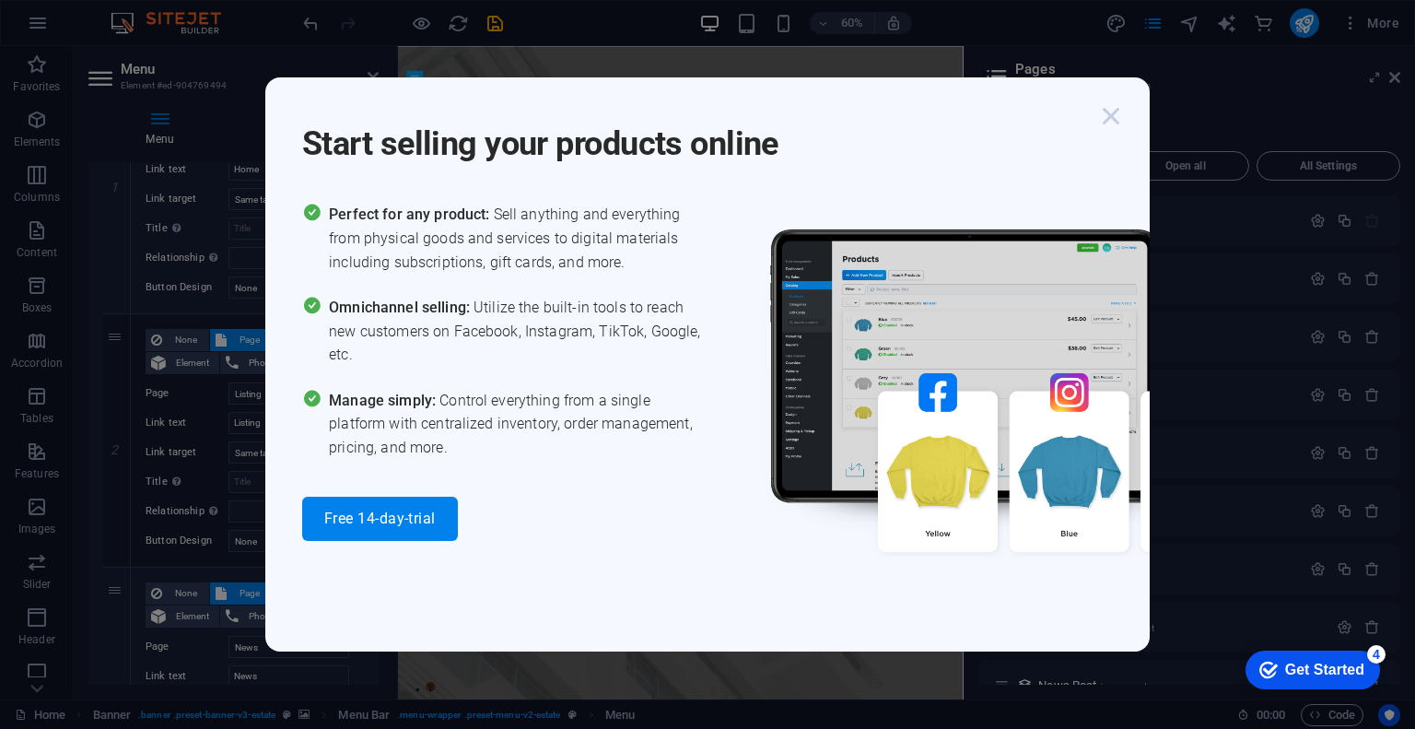
click at [1105, 122] on icon "button" at bounding box center [1110, 115] width 33 height 33
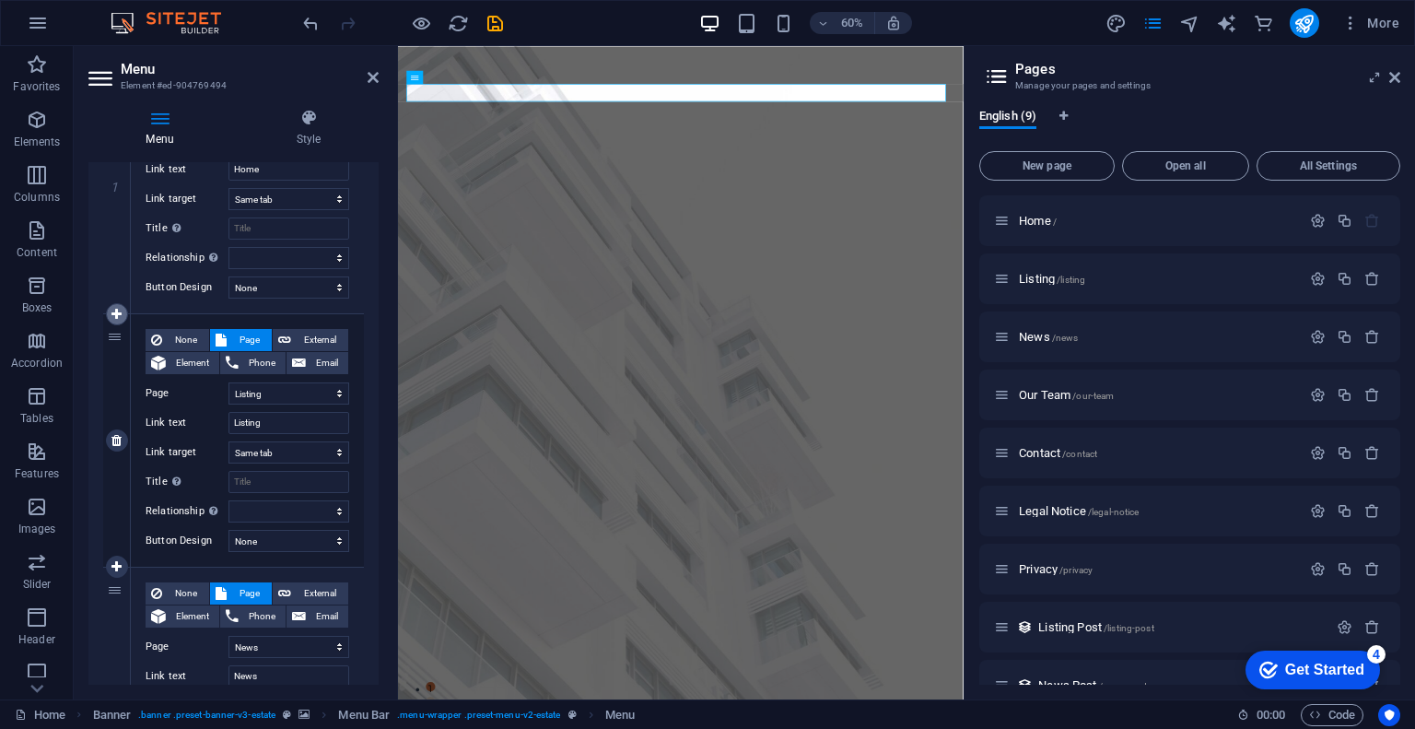
click at [119, 311] on icon at bounding box center [116, 314] width 10 height 13
select select
select select "1"
type input "Listing"
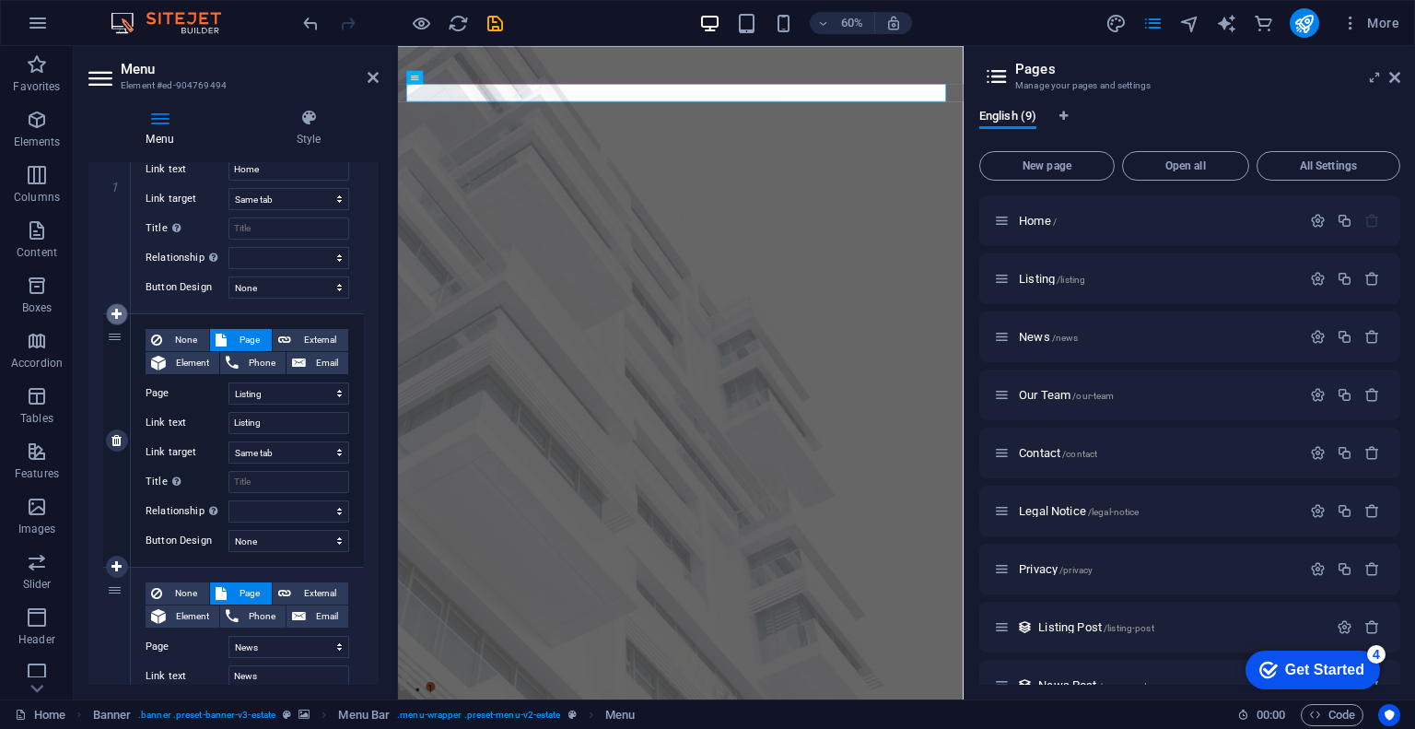
select select
select select "2"
type input "News"
select select
select select "3"
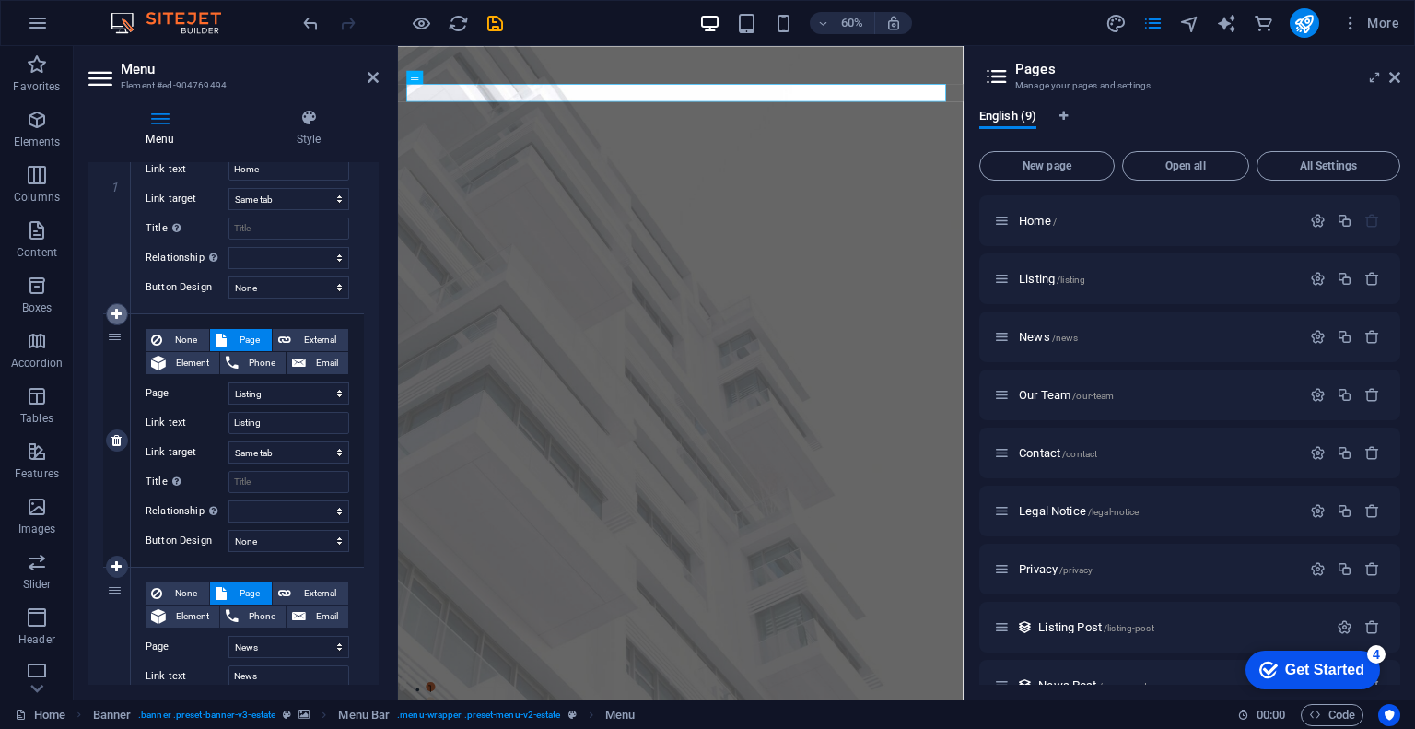
type input "Our Team"
select select
select select "4"
select select
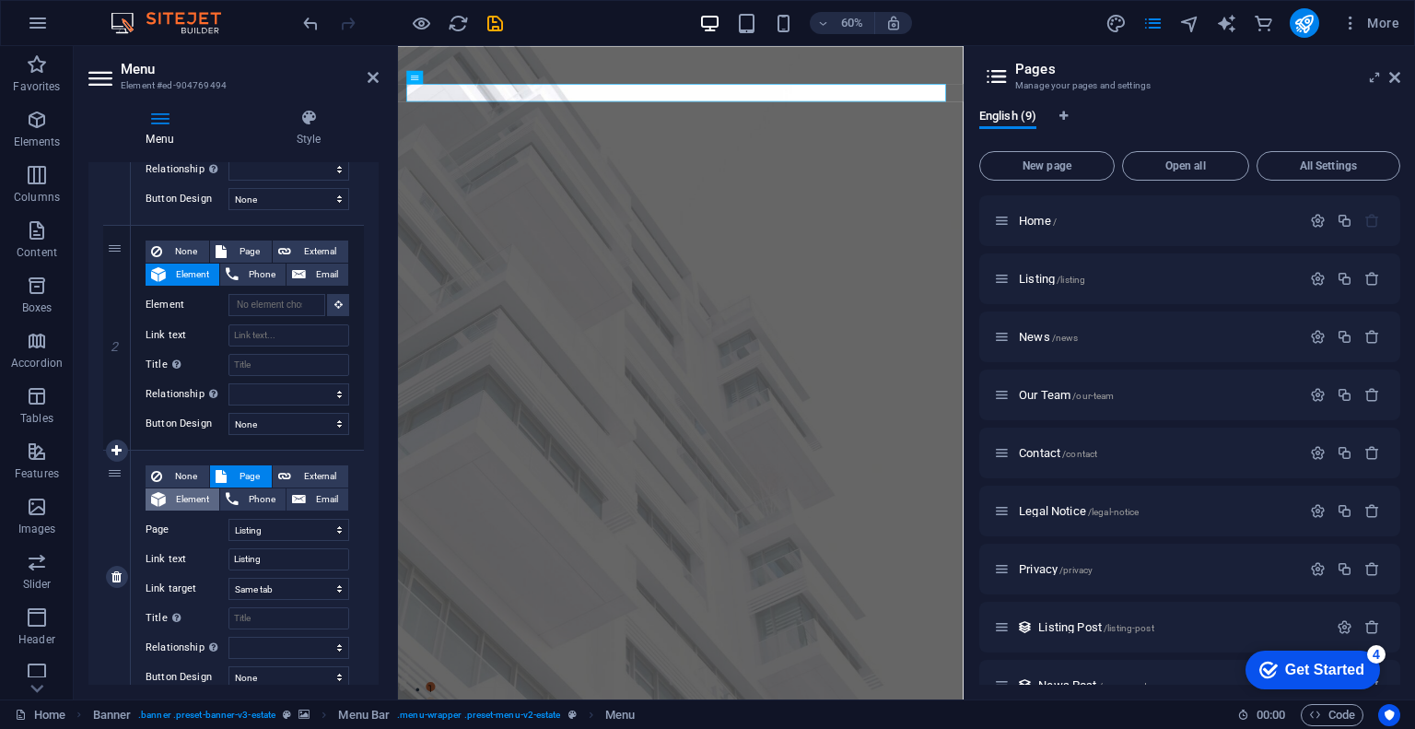
scroll to position [368, 0]
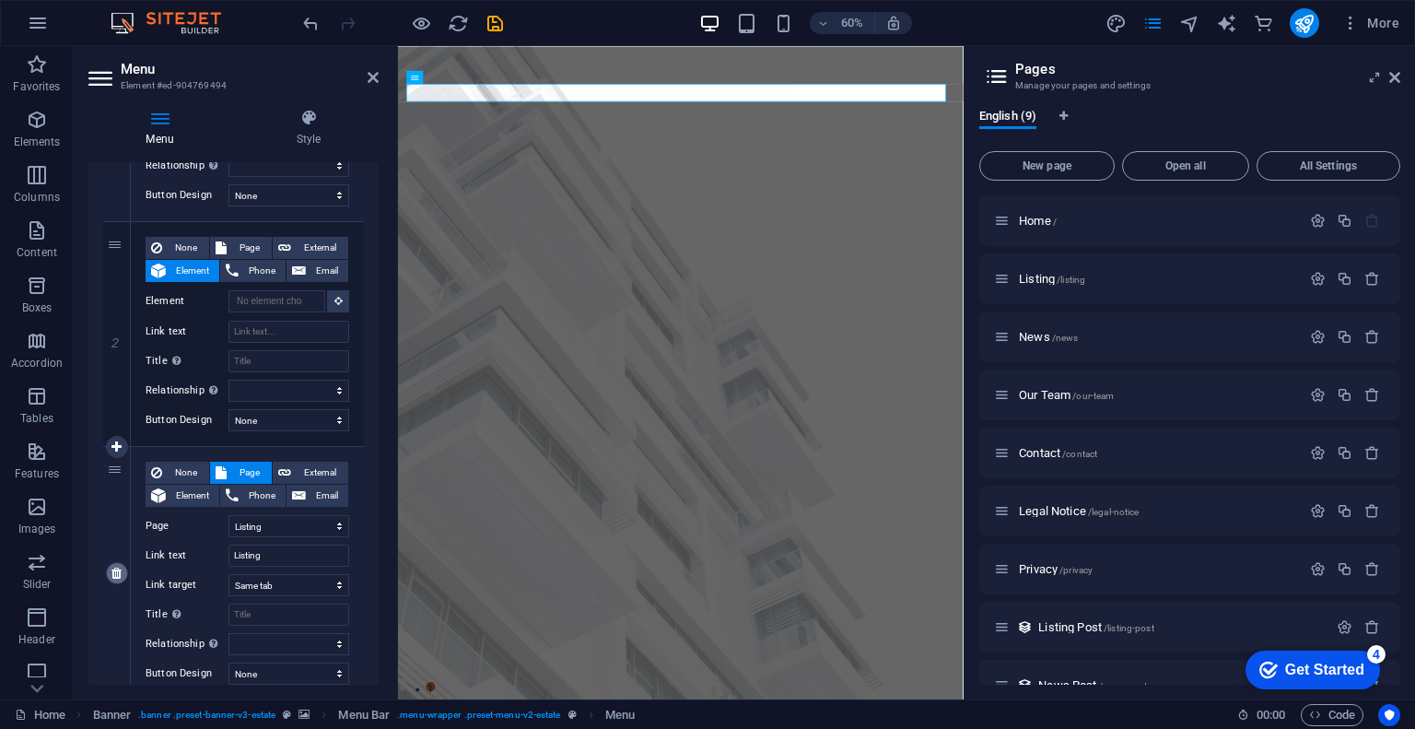
click at [114, 575] on icon at bounding box center [116, 572] width 10 height 13
select select
select select "2"
type input "News"
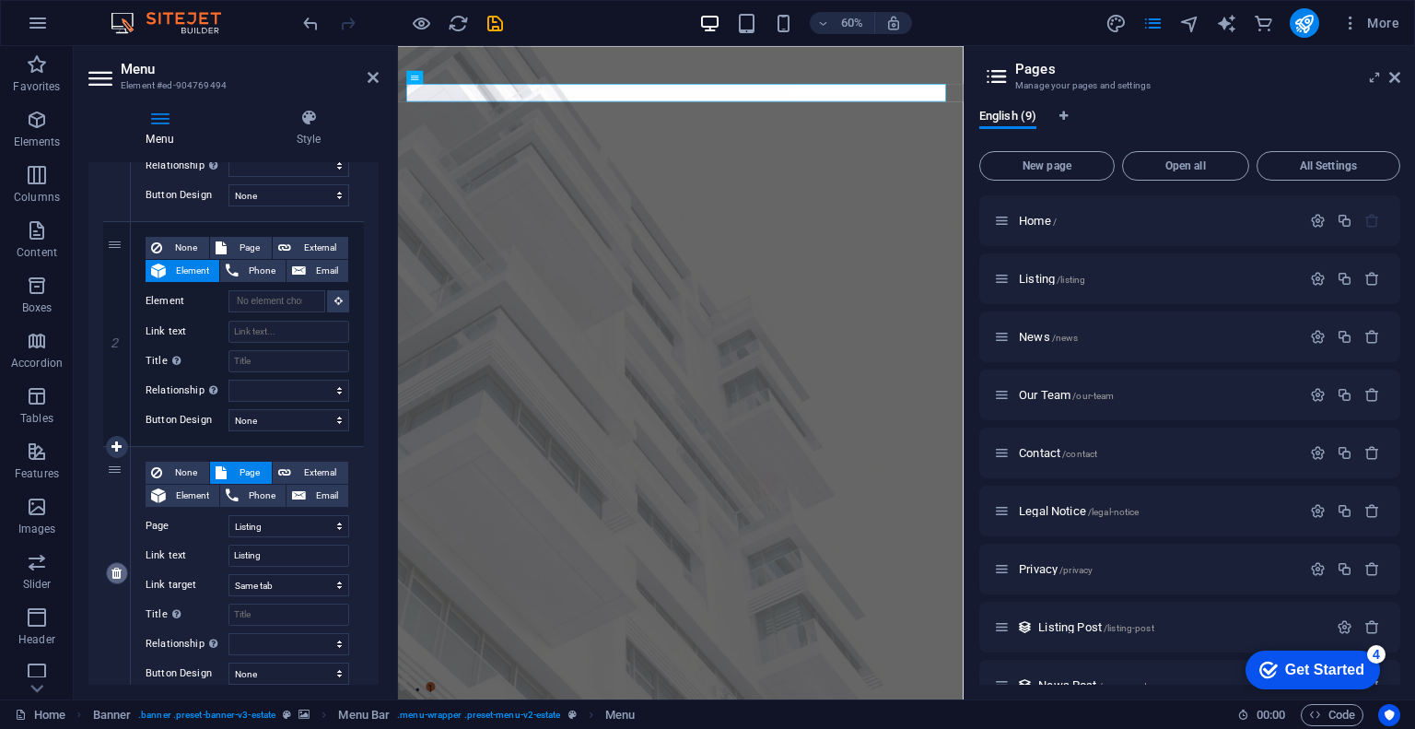
select select
select select "3"
type input "Our Team"
select select
select select "4"
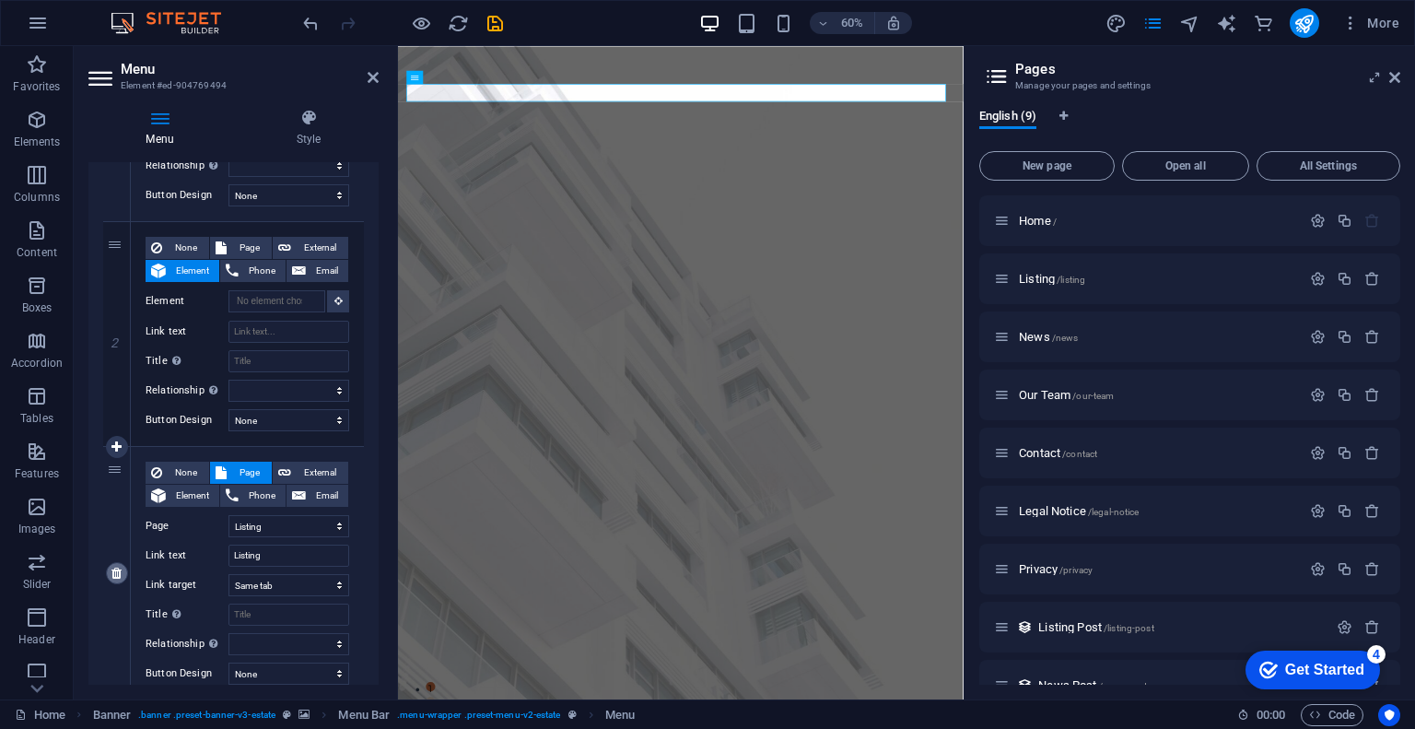
type input "Contact"
select select
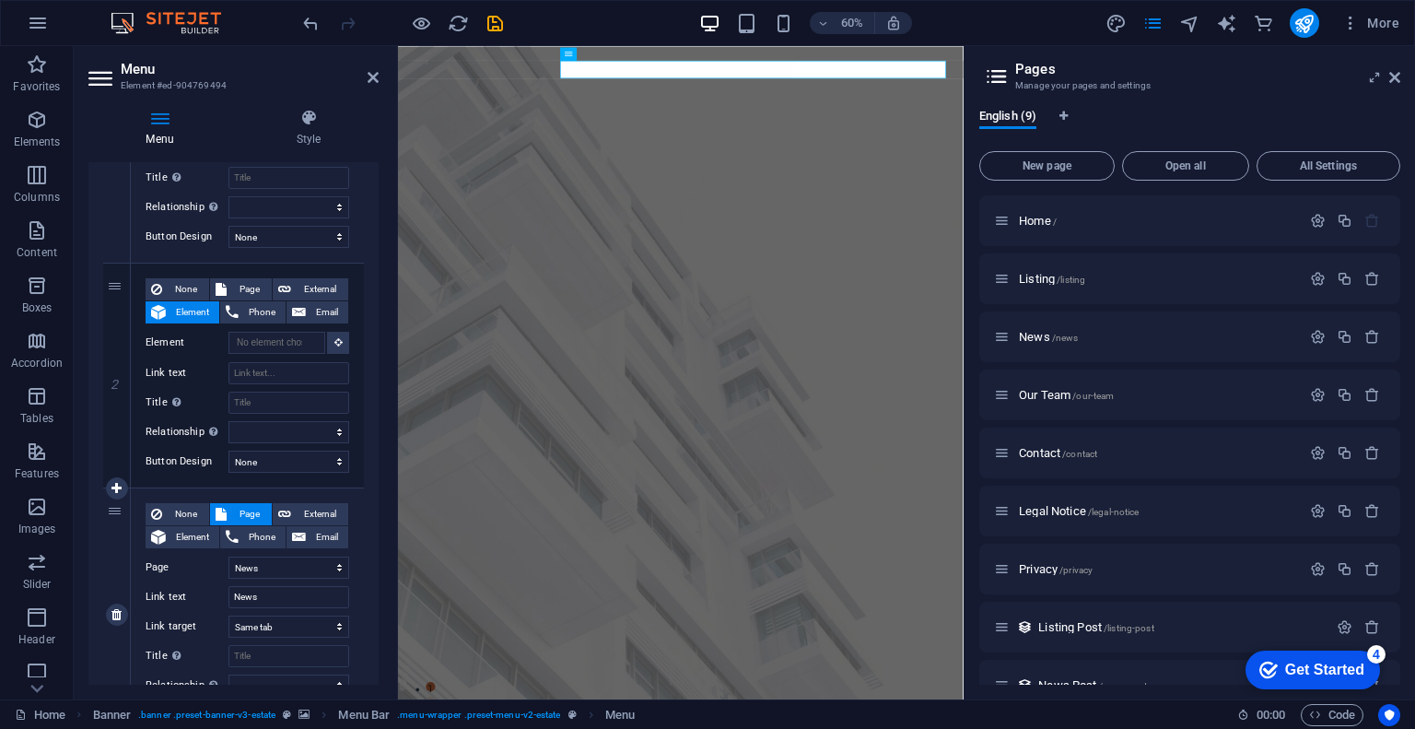
scroll to position [276, 0]
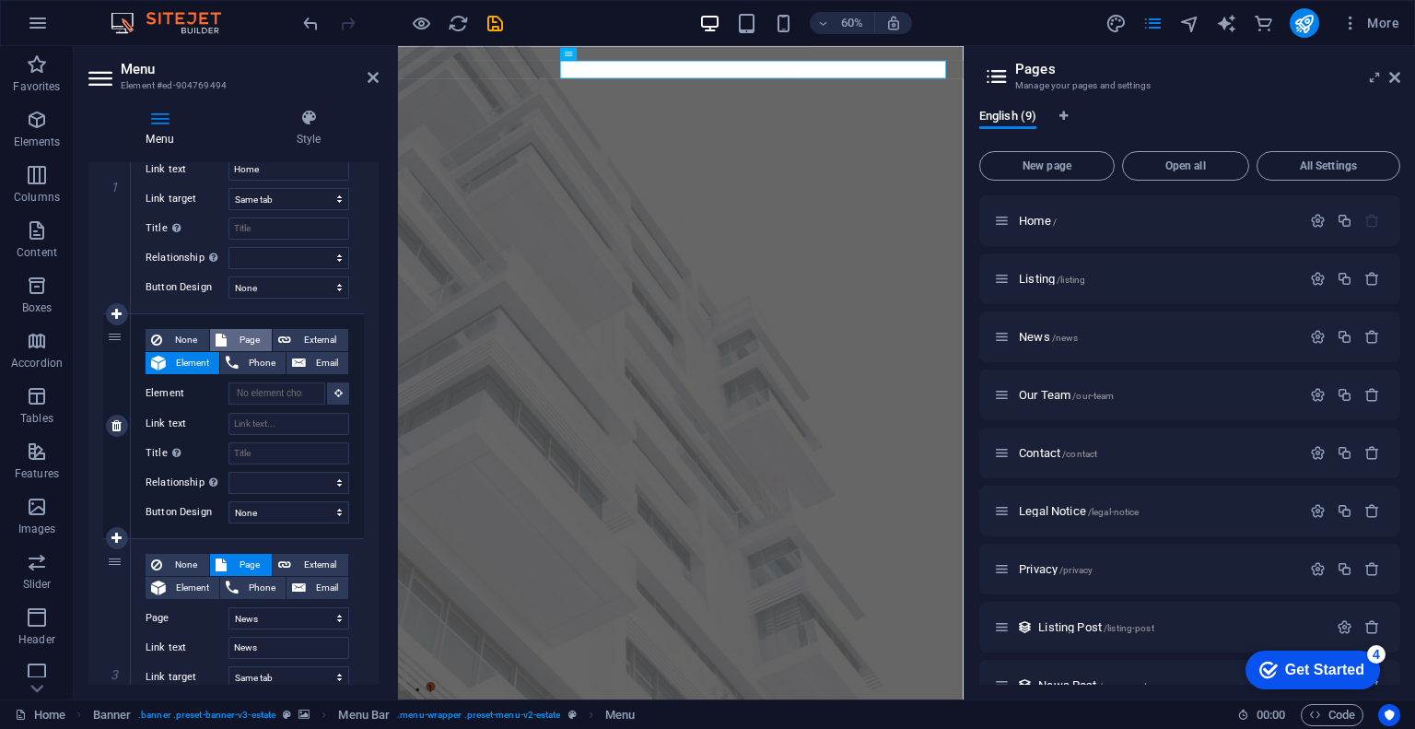
click at [246, 341] on span "Page" at bounding box center [249, 340] width 34 height 22
select select
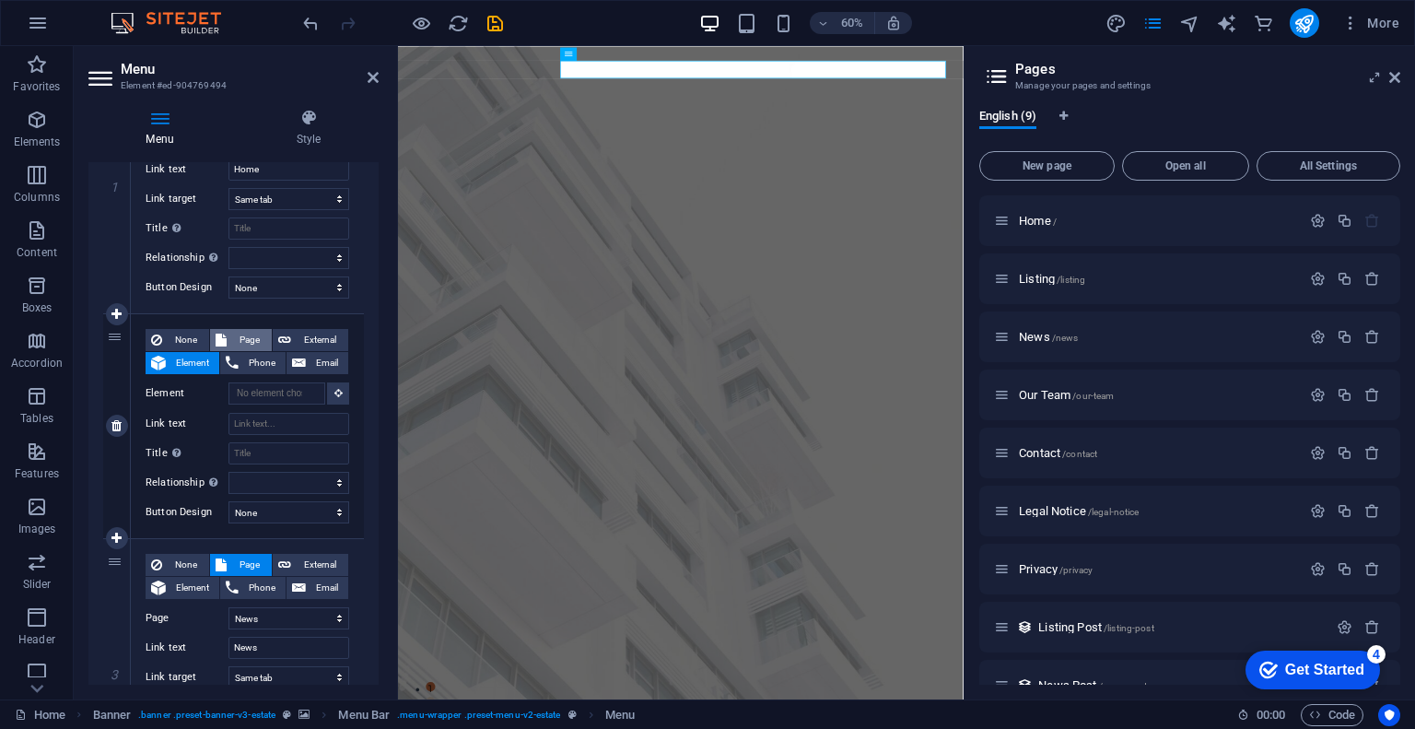
select select
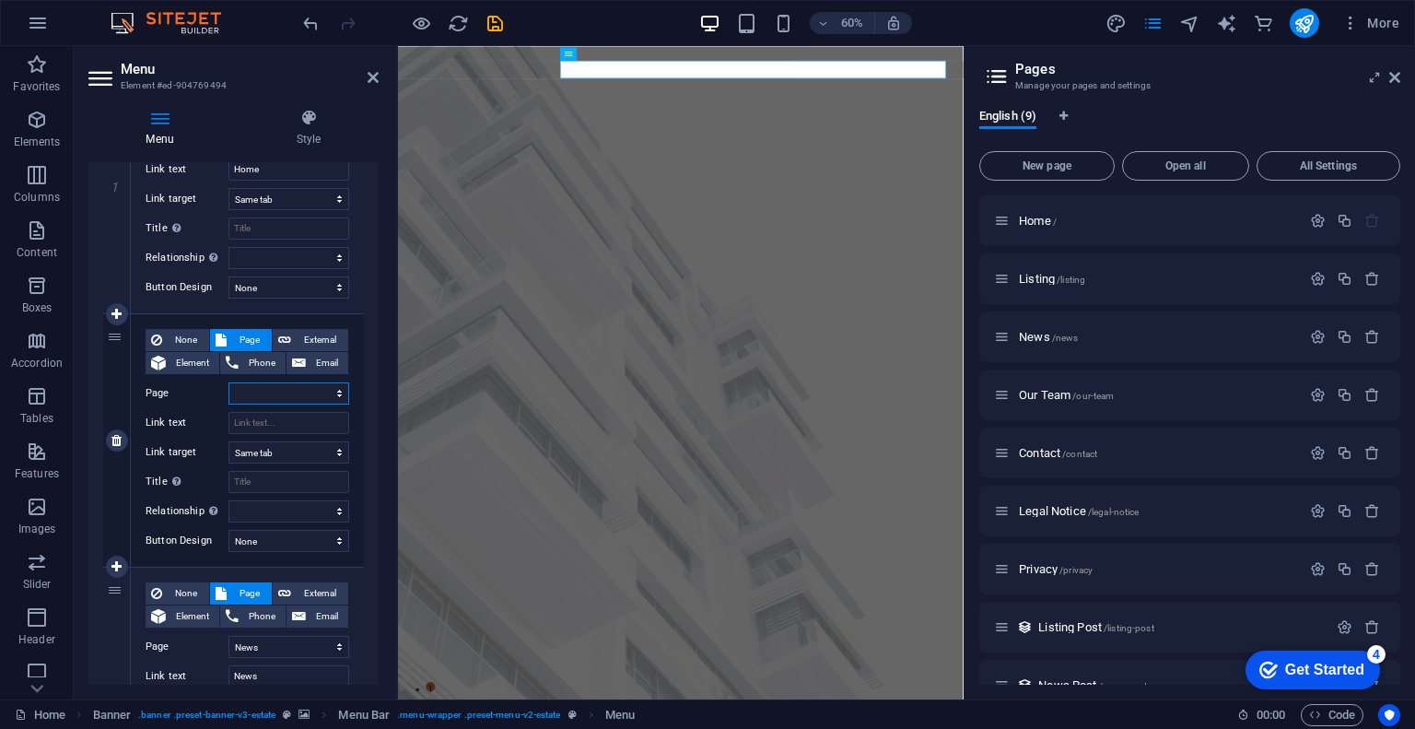
click at [273, 389] on select "Home Listing News Our Team Contact Legal Notice Privacy" at bounding box center [288, 393] width 121 height 22
click at [270, 391] on select "Home Listing News Our Team Contact Legal Notice Privacy" at bounding box center [288, 393] width 121 height 22
click at [271, 394] on select "Home Listing News Our Team Contact Legal Notice Privacy" at bounding box center [288, 393] width 121 height 22
click at [302, 454] on select "New tab Same tab Overlay" at bounding box center [288, 452] width 121 height 22
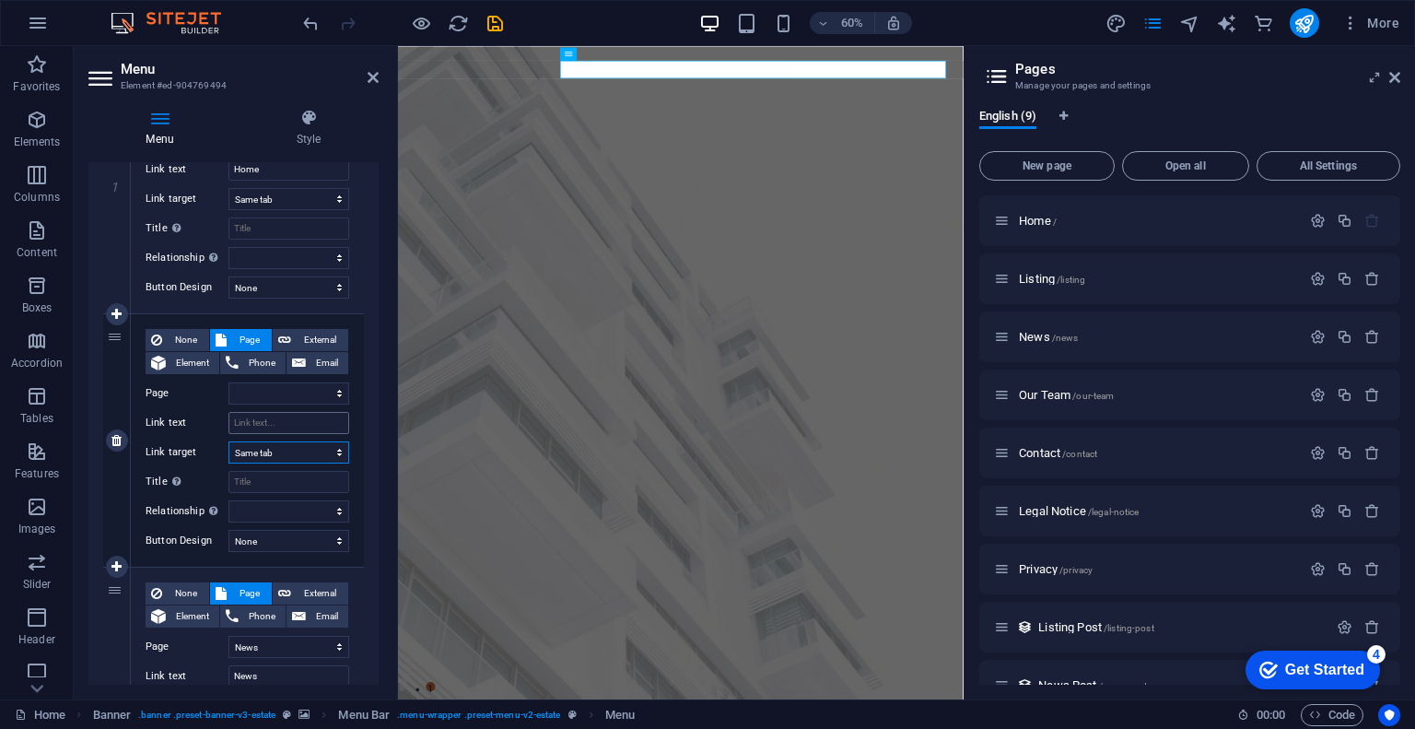
drag, startPoint x: 302, startPoint y: 454, endPoint x: 281, endPoint y: 430, distance: 32.0
click at [302, 454] on select "New tab Same tab Overlay" at bounding box center [288, 452] width 121 height 22
click at [269, 380] on div "None Page External Element Phone Email Page Home Listing News Our Team Contact …" at bounding box center [248, 425] width 204 height 193
click at [332, 396] on select "Home Listing News Our Team Contact Legal Notice Privacy" at bounding box center [288, 393] width 121 height 22
click at [299, 592] on span "External" at bounding box center [320, 593] width 46 height 22
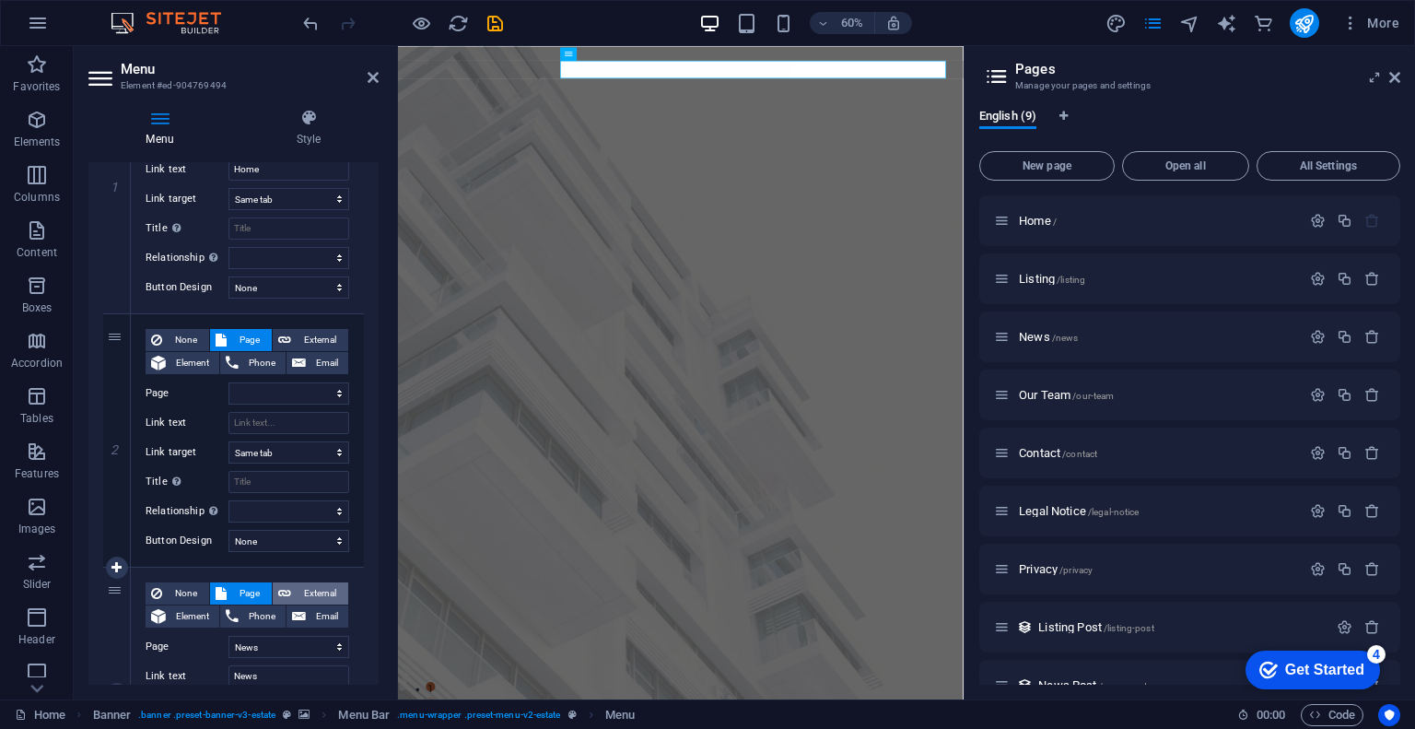
select select
select select "blank"
select select
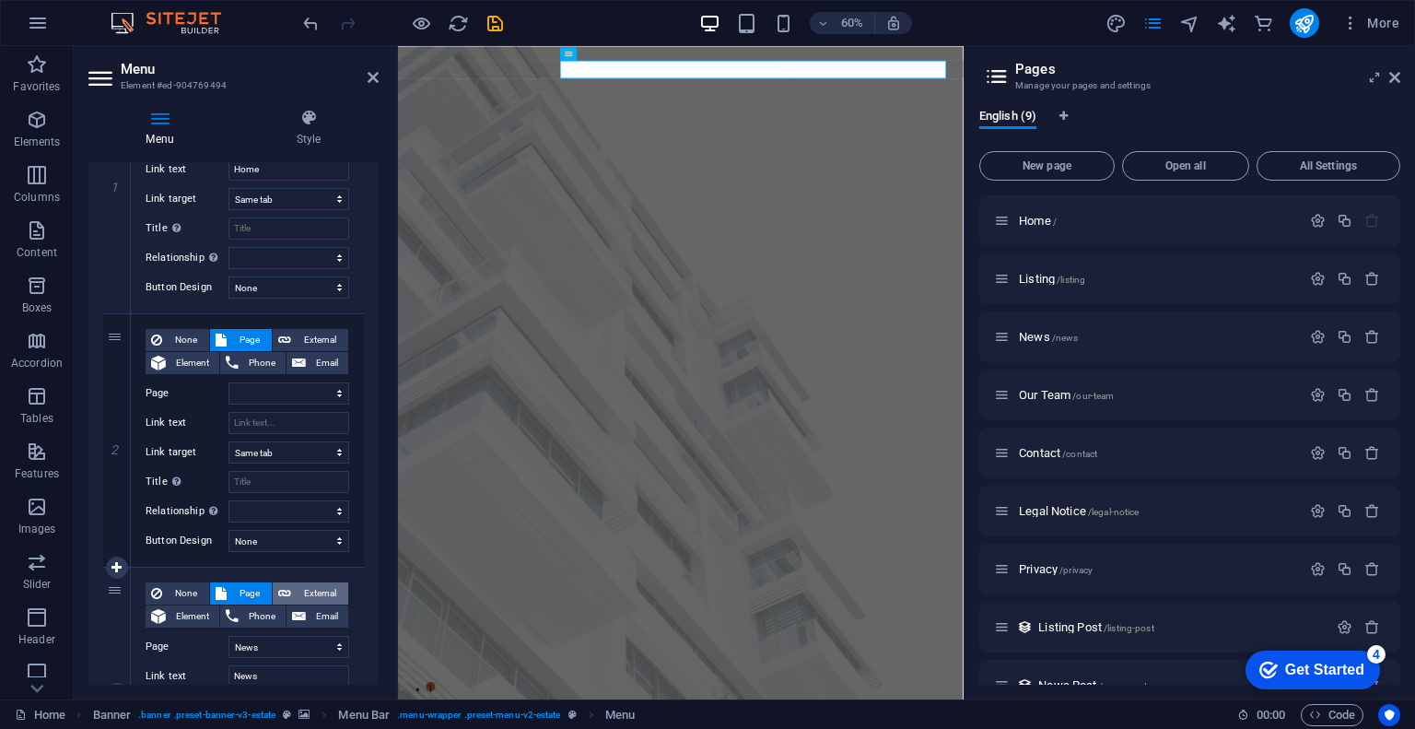
select select
click at [296, 385] on select "Home Listing News Our Team Contact Legal Notice Privacy" at bounding box center [288, 393] width 121 height 22
click at [299, 385] on select "Home Listing News Our Team Contact Legal Notice Privacy" at bounding box center [288, 393] width 121 height 22
click at [228, 585] on button "Page" at bounding box center [241, 593] width 62 height 22
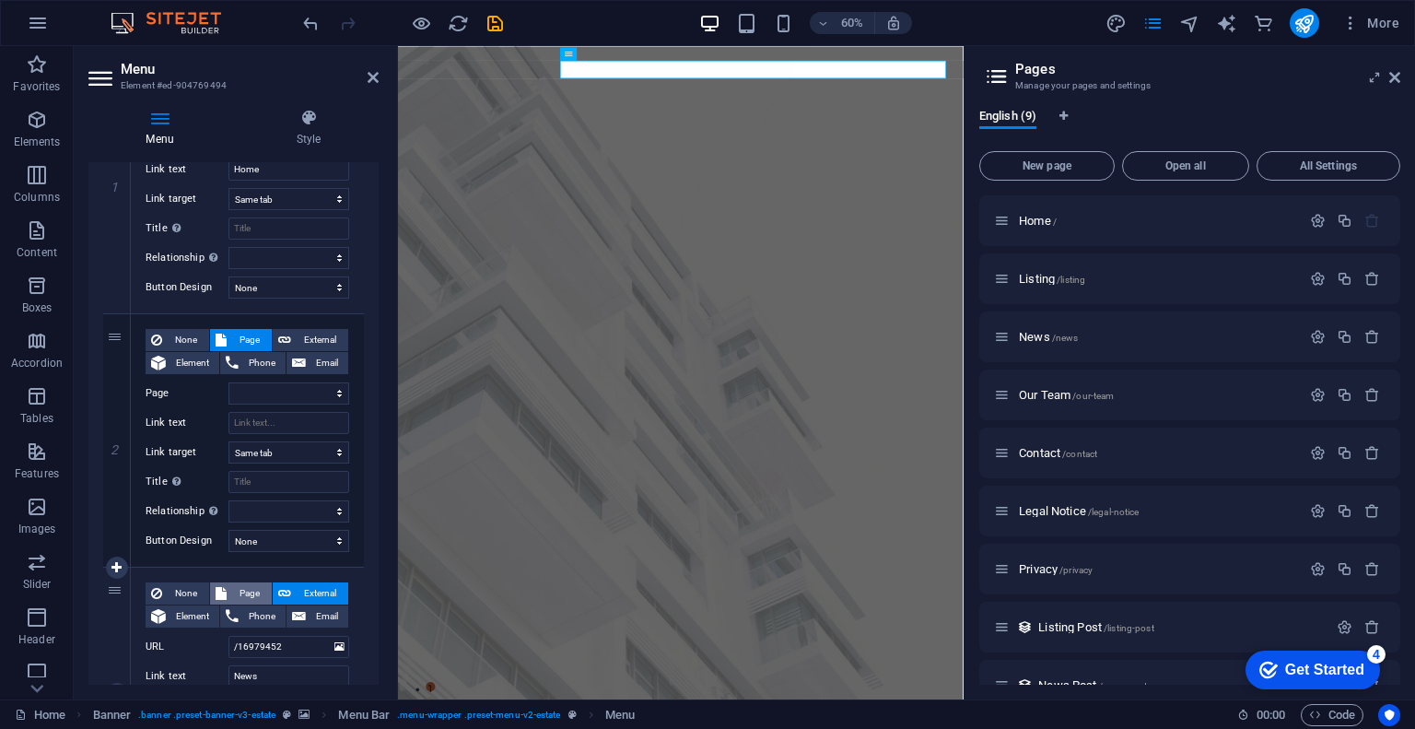
select select
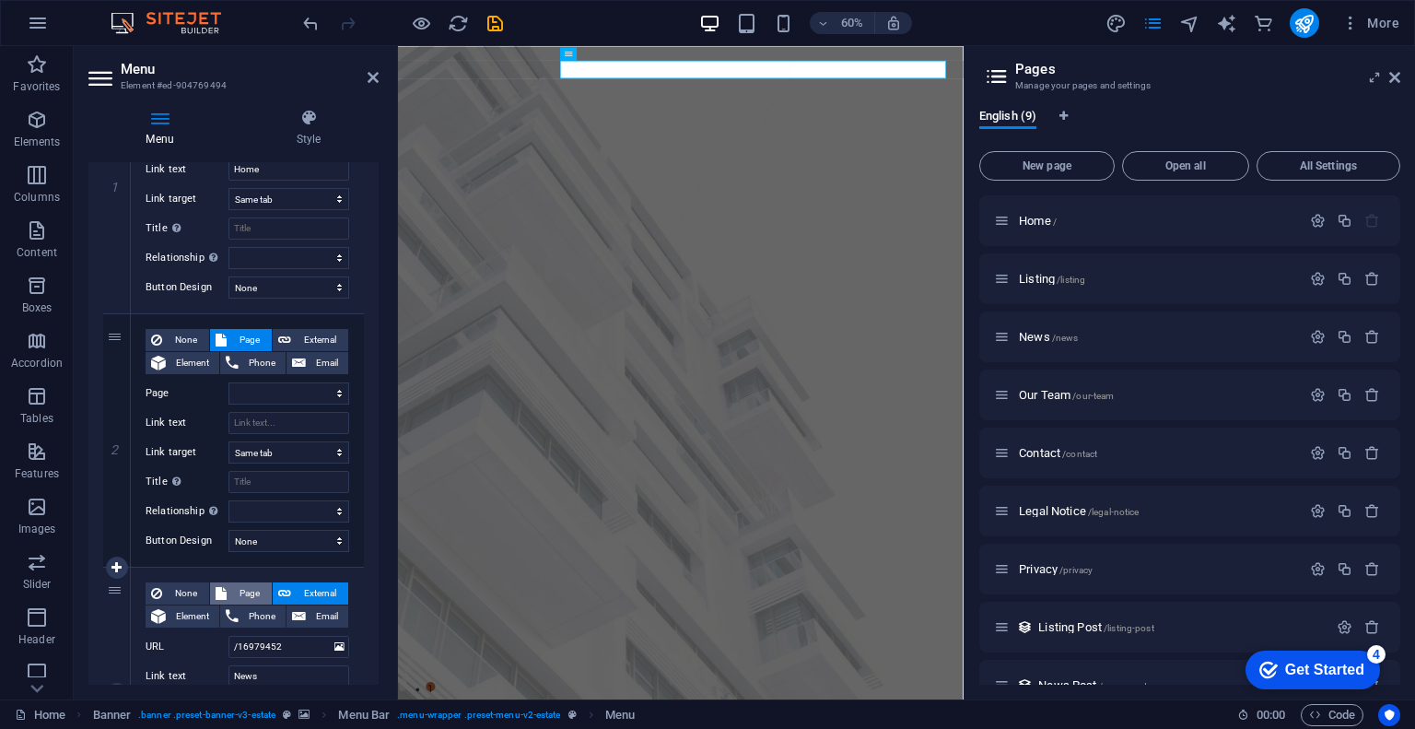
select select
click at [309, 331] on span "External" at bounding box center [320, 340] width 46 height 22
select select
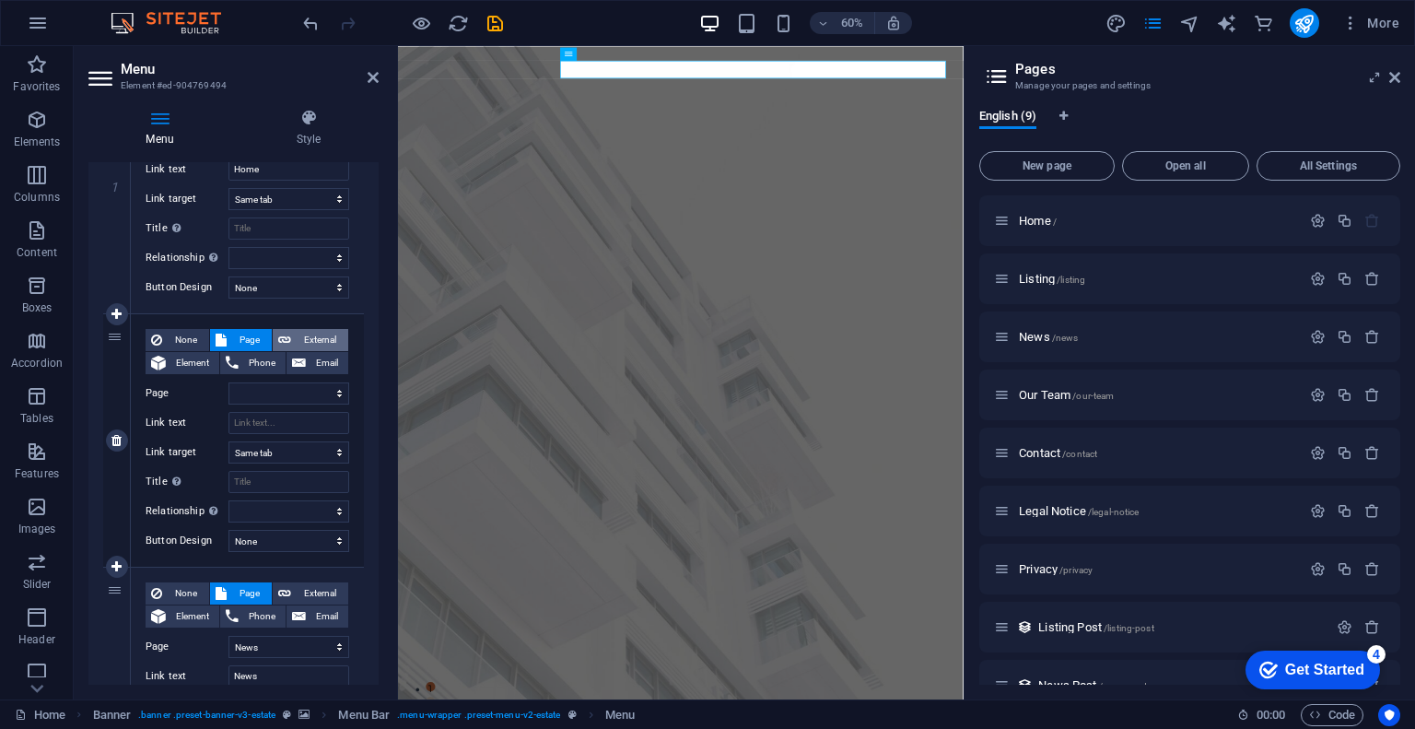
select select "blank"
select select
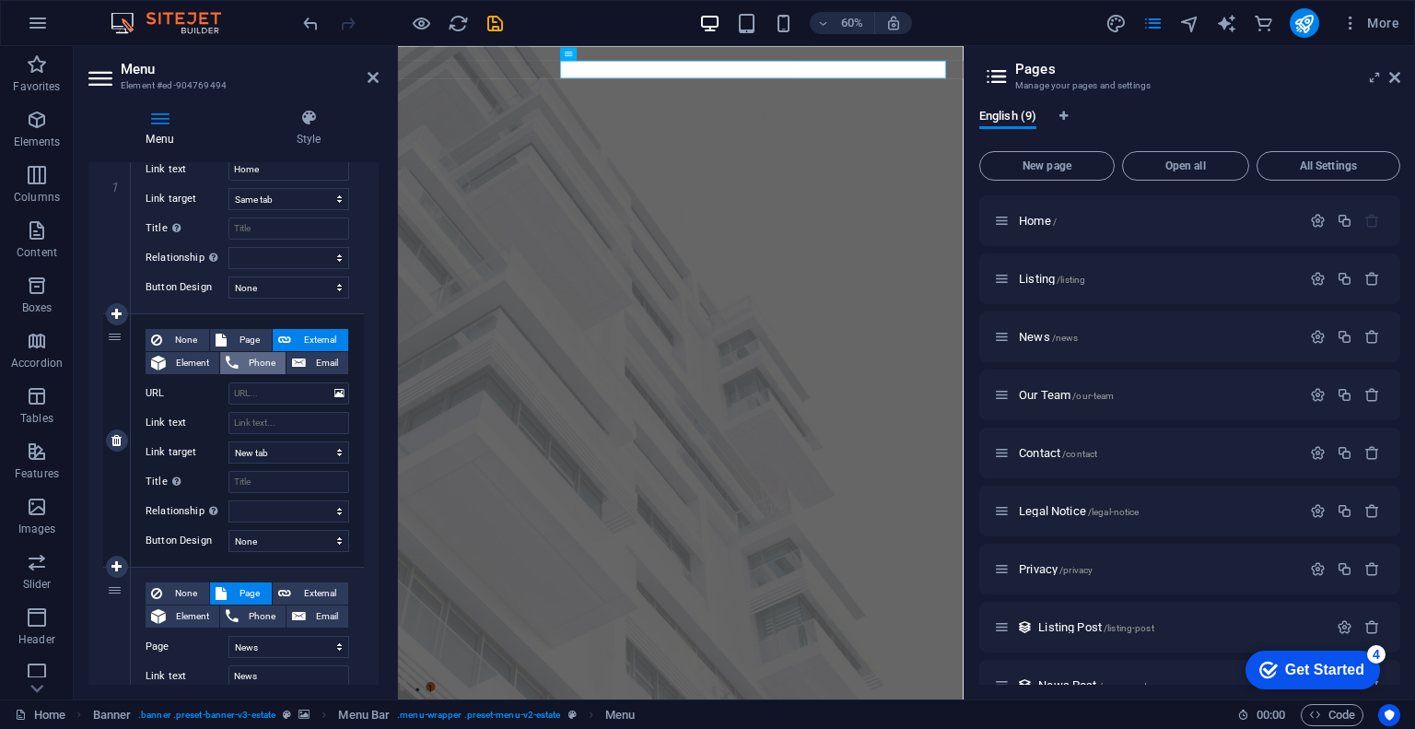
click at [265, 355] on span "Phone" at bounding box center [262, 363] width 36 height 22
select select
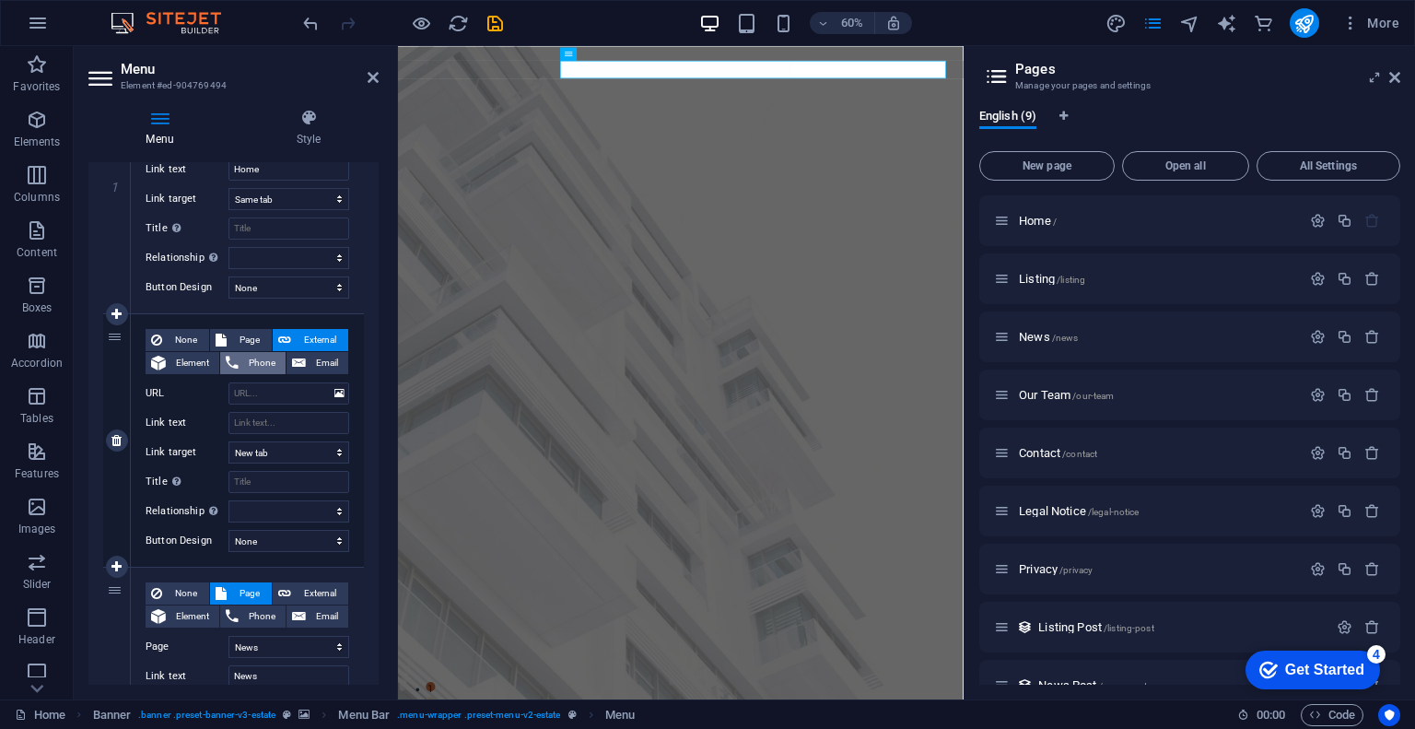
select select
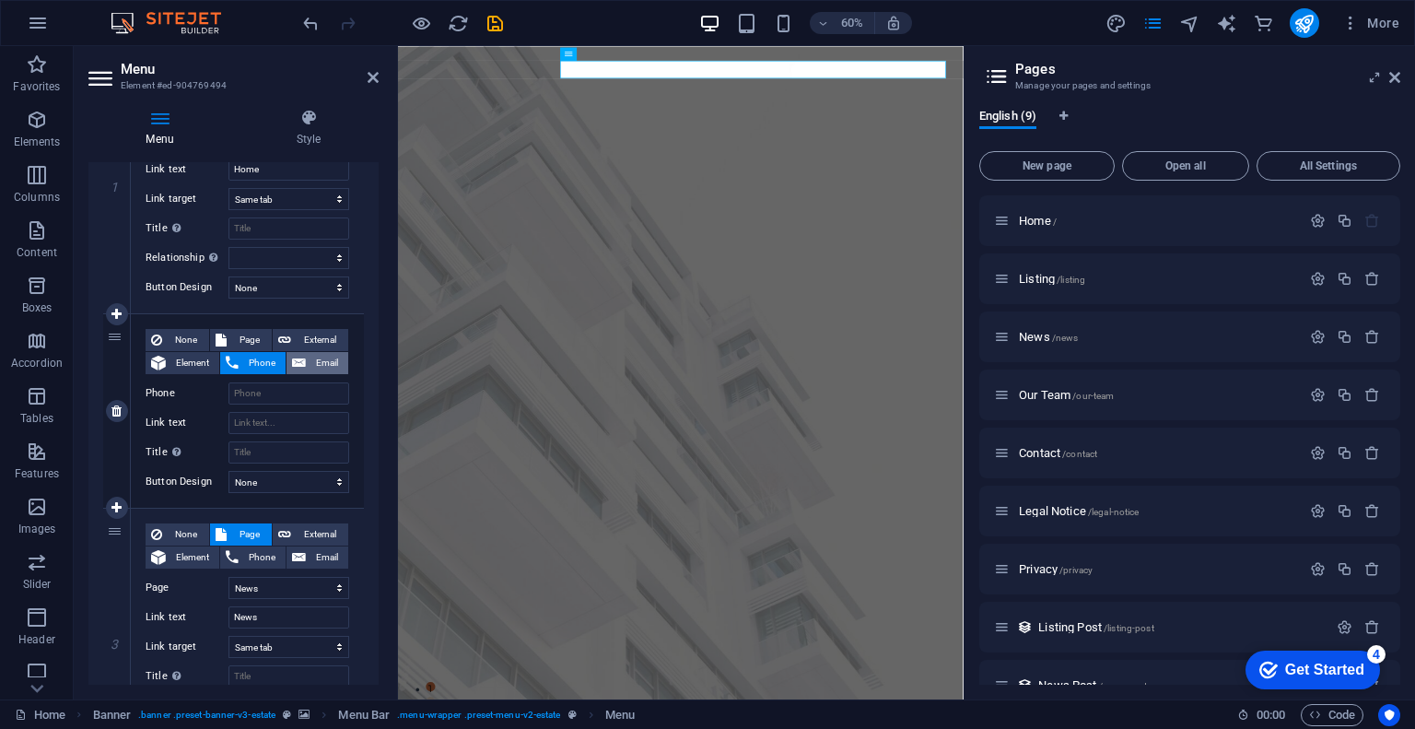
click at [292, 356] on icon at bounding box center [299, 363] width 14 height 22
select select
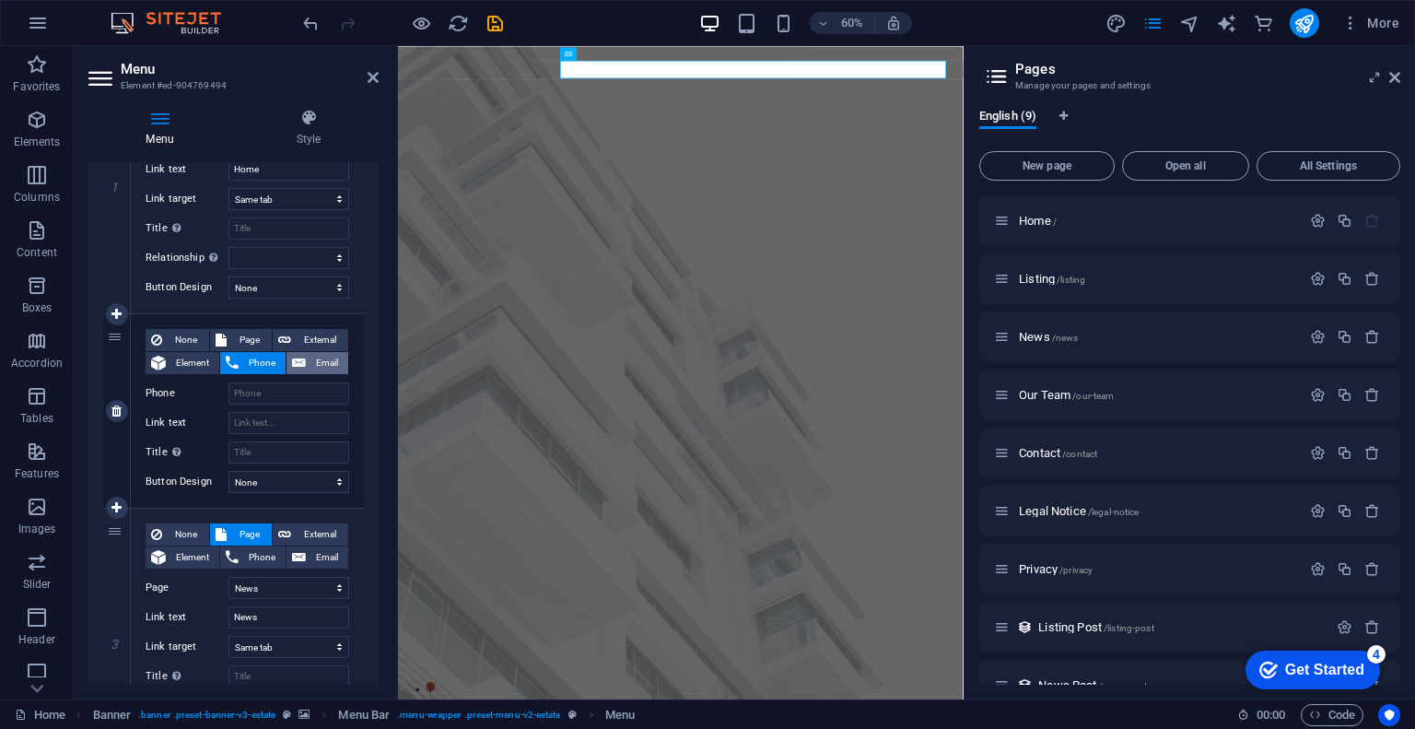
select select
click at [181, 336] on span "None" at bounding box center [186, 340] width 36 height 22
select select
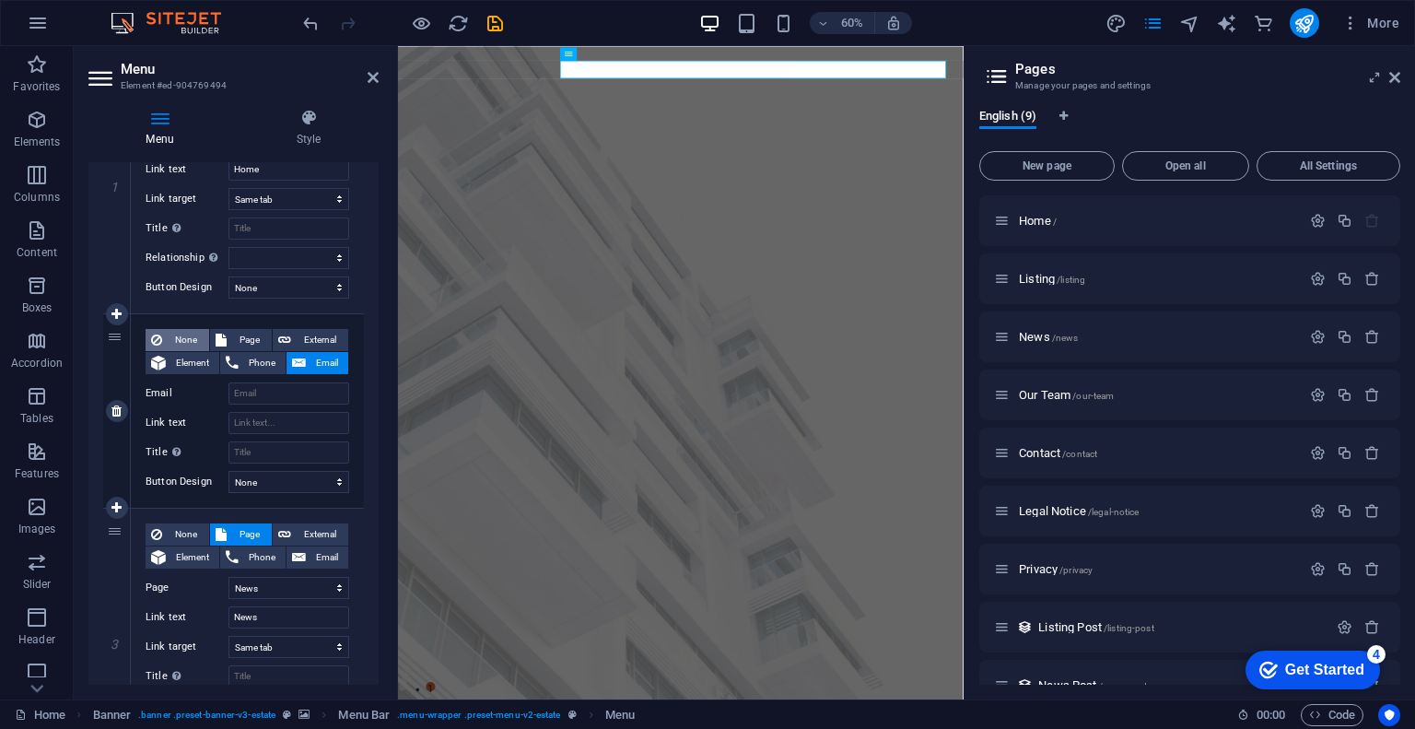
select select
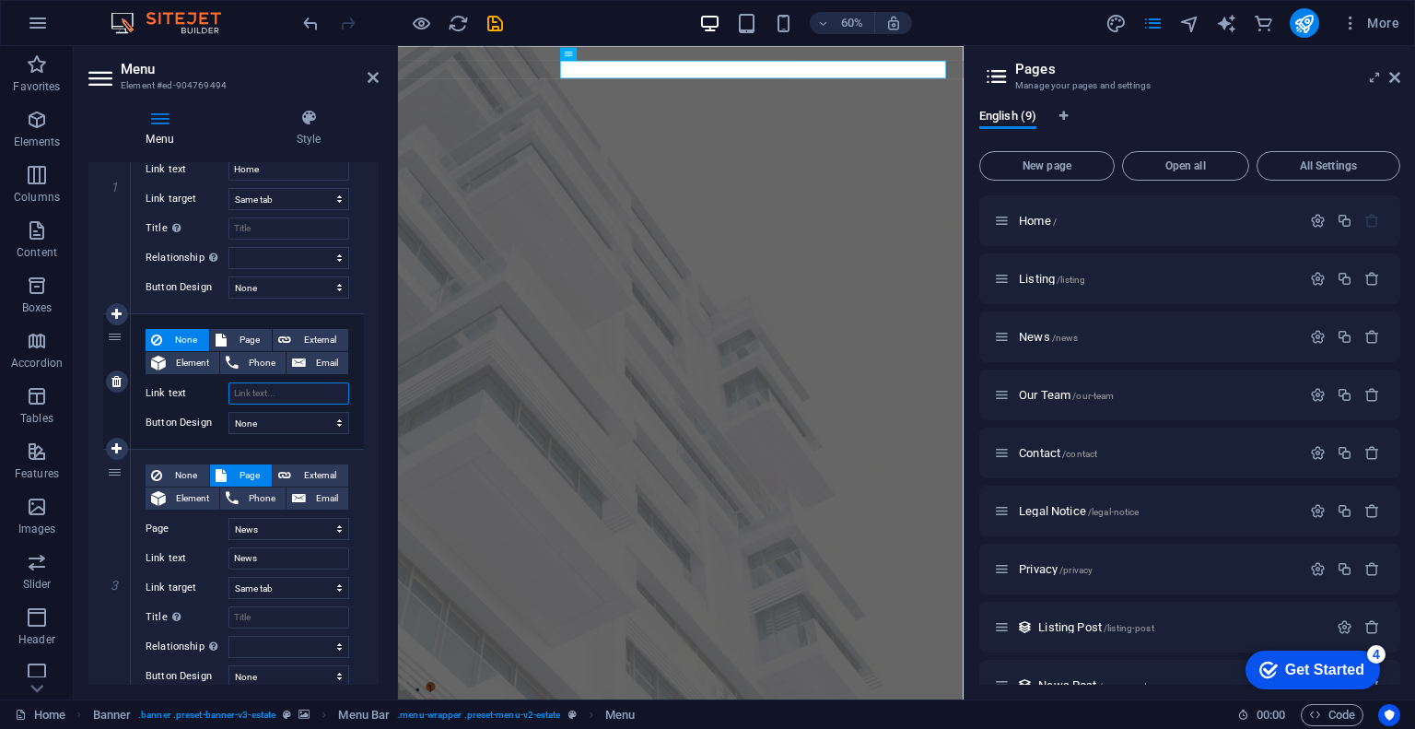
click at [247, 391] on input "Link text" at bounding box center [288, 393] width 121 height 22
click at [254, 341] on span "Page" at bounding box center [249, 340] width 34 height 22
select select
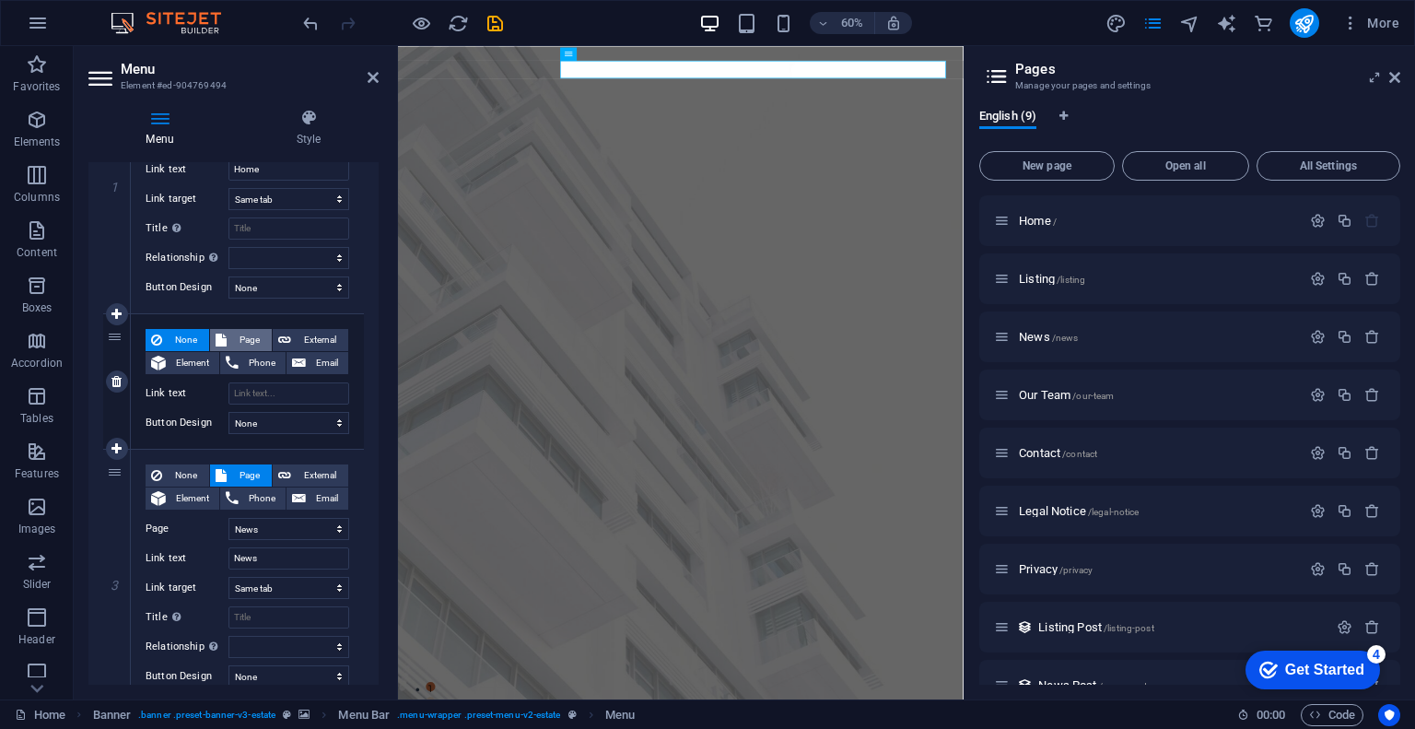
select select
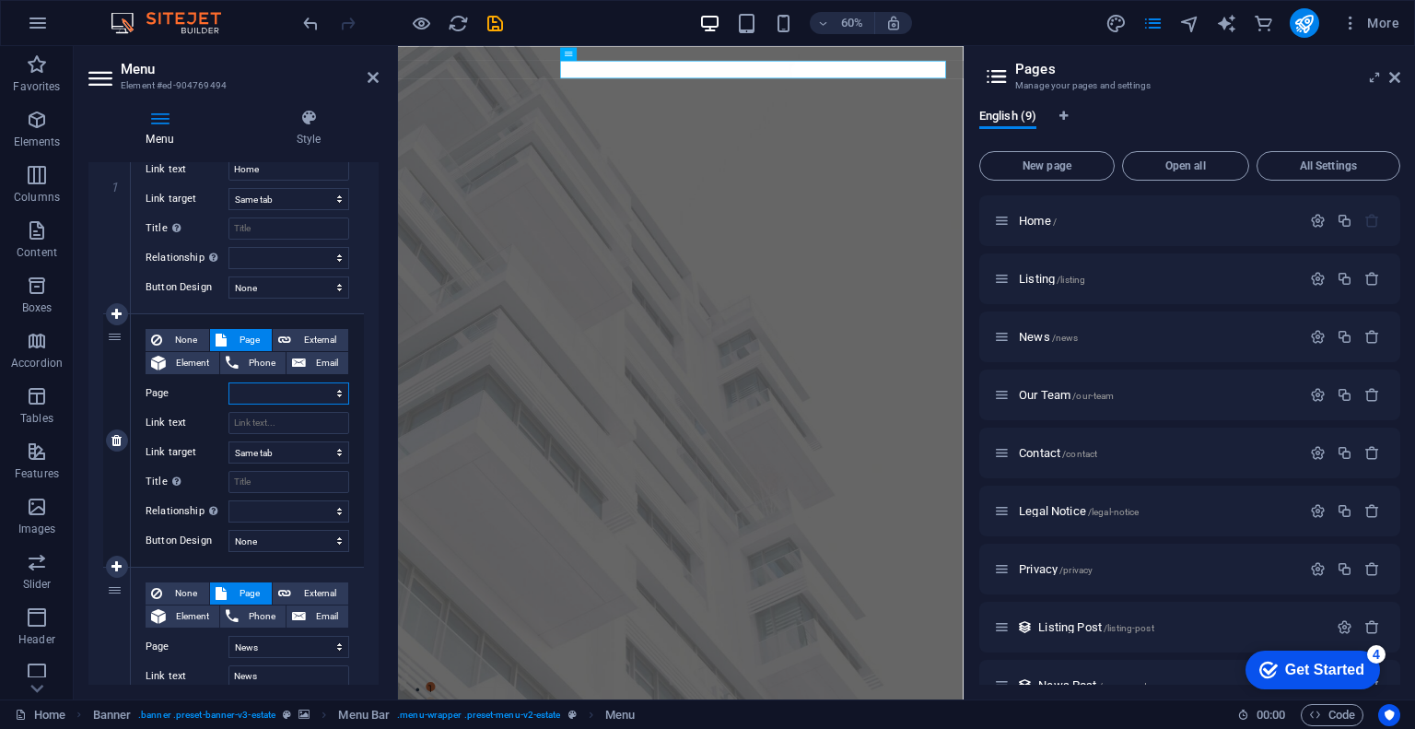
click at [262, 385] on select "Home Listing News Our Team Contact Legal Notice Privacy" at bounding box center [288, 393] width 121 height 22
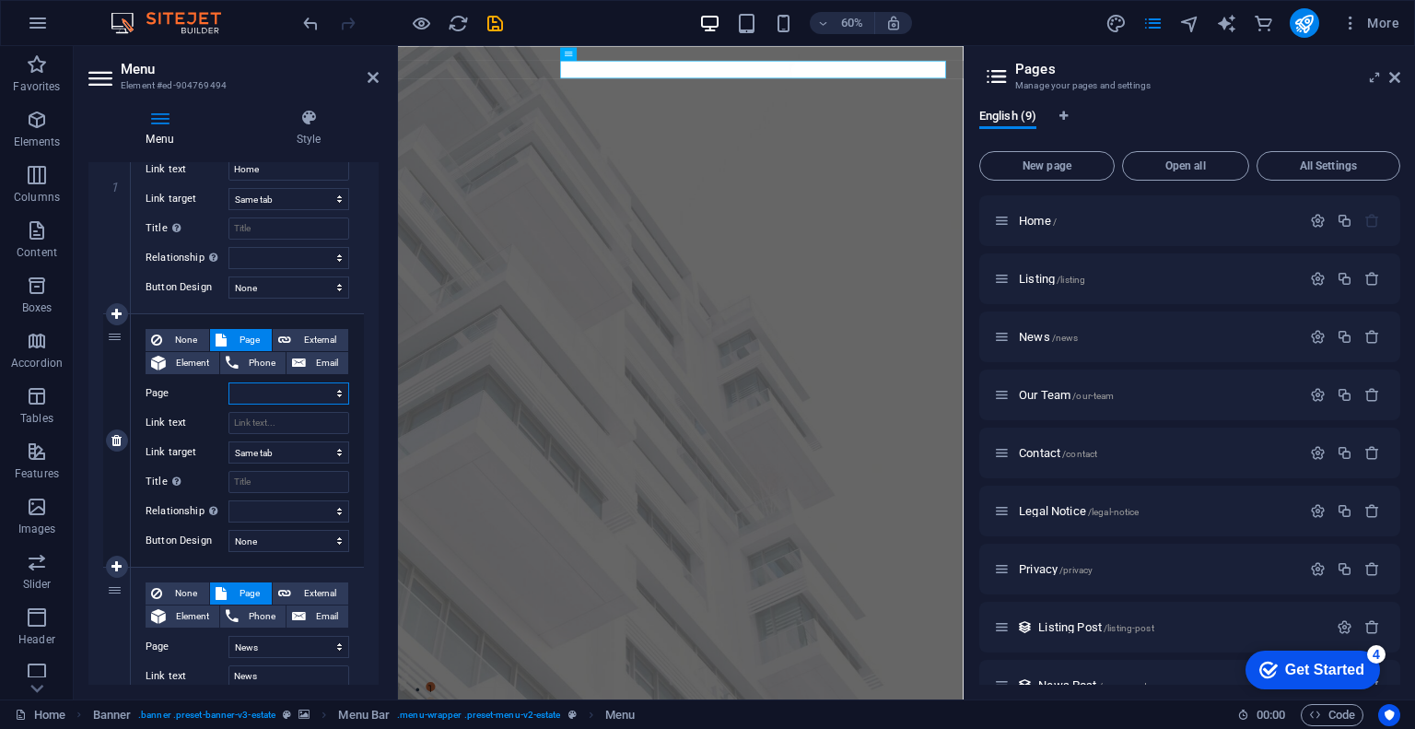
click at [280, 390] on select "Home Listing News Our Team Contact Legal Notice Privacy" at bounding box center [288, 393] width 121 height 22
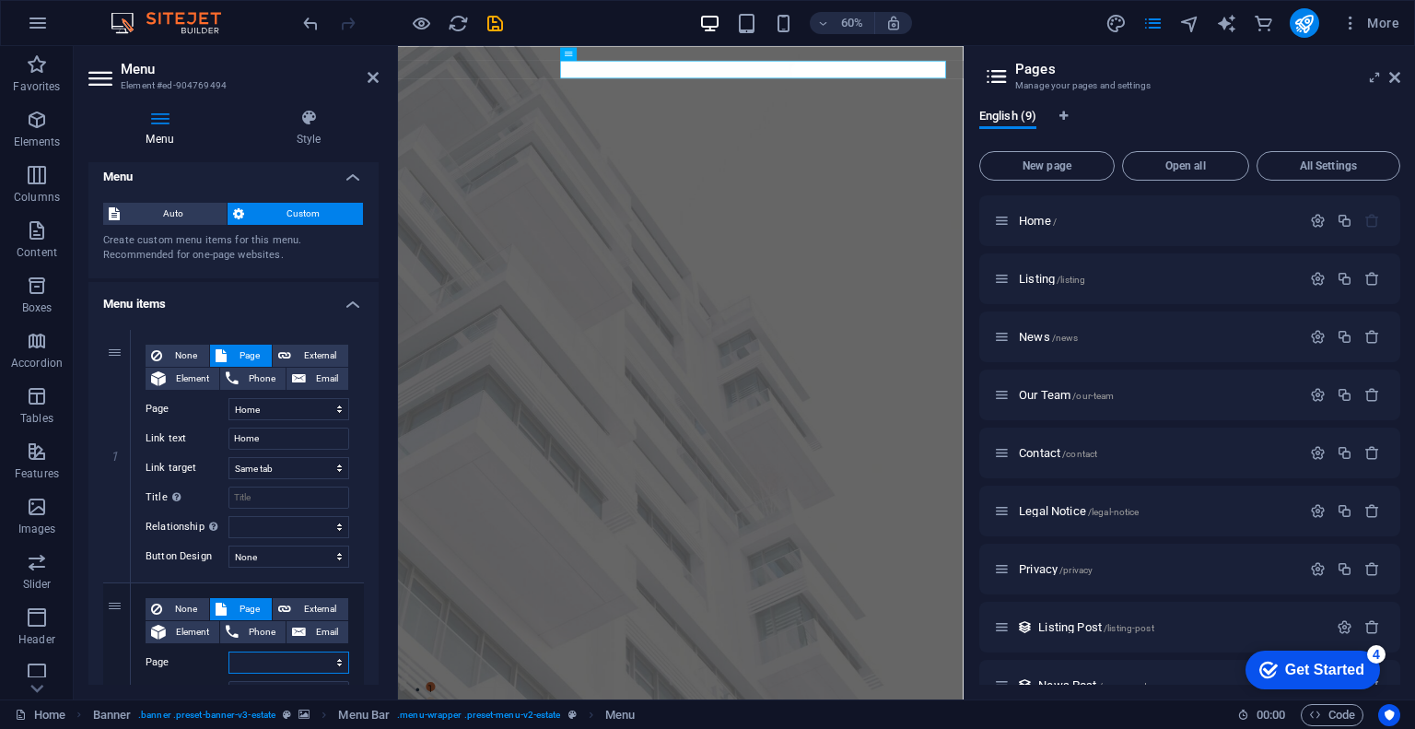
scroll to position [0, 0]
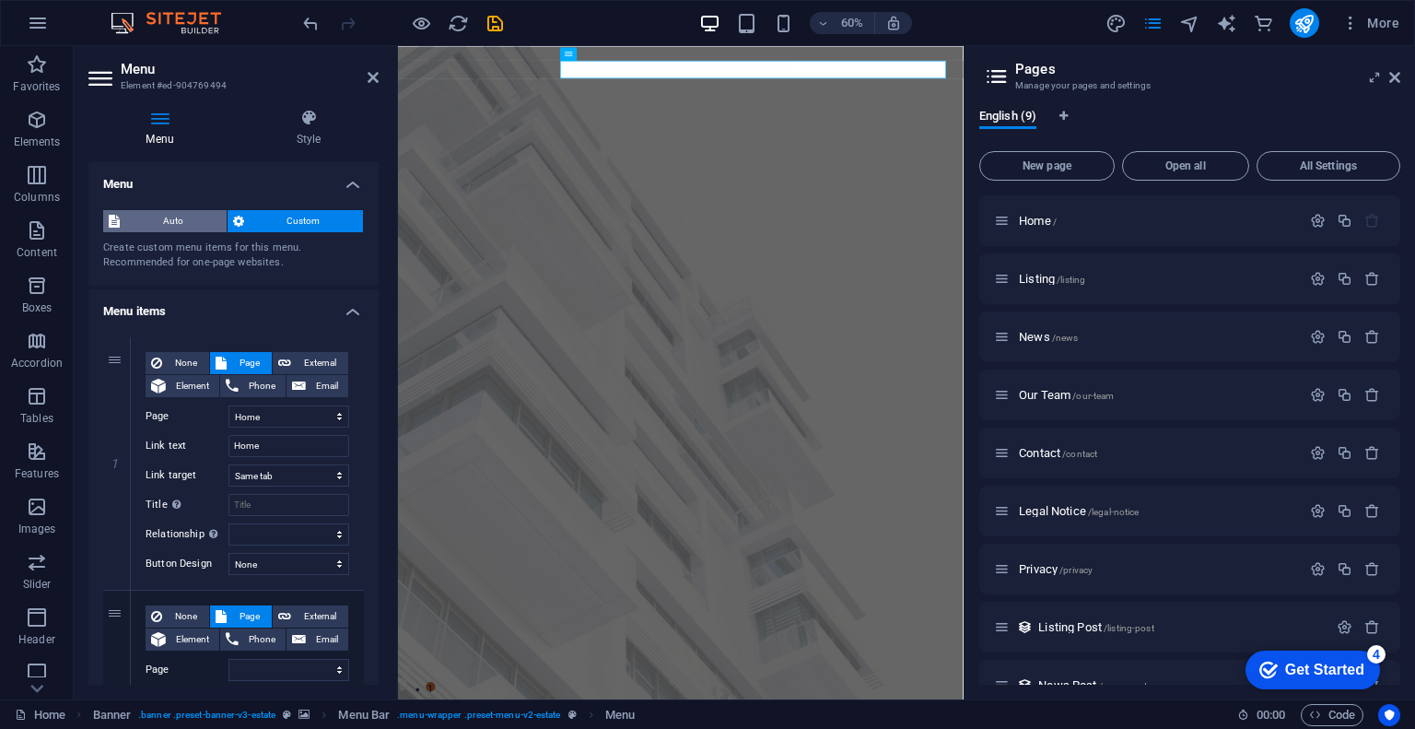
click at [171, 223] on span "Auto" at bounding box center [173, 221] width 96 height 22
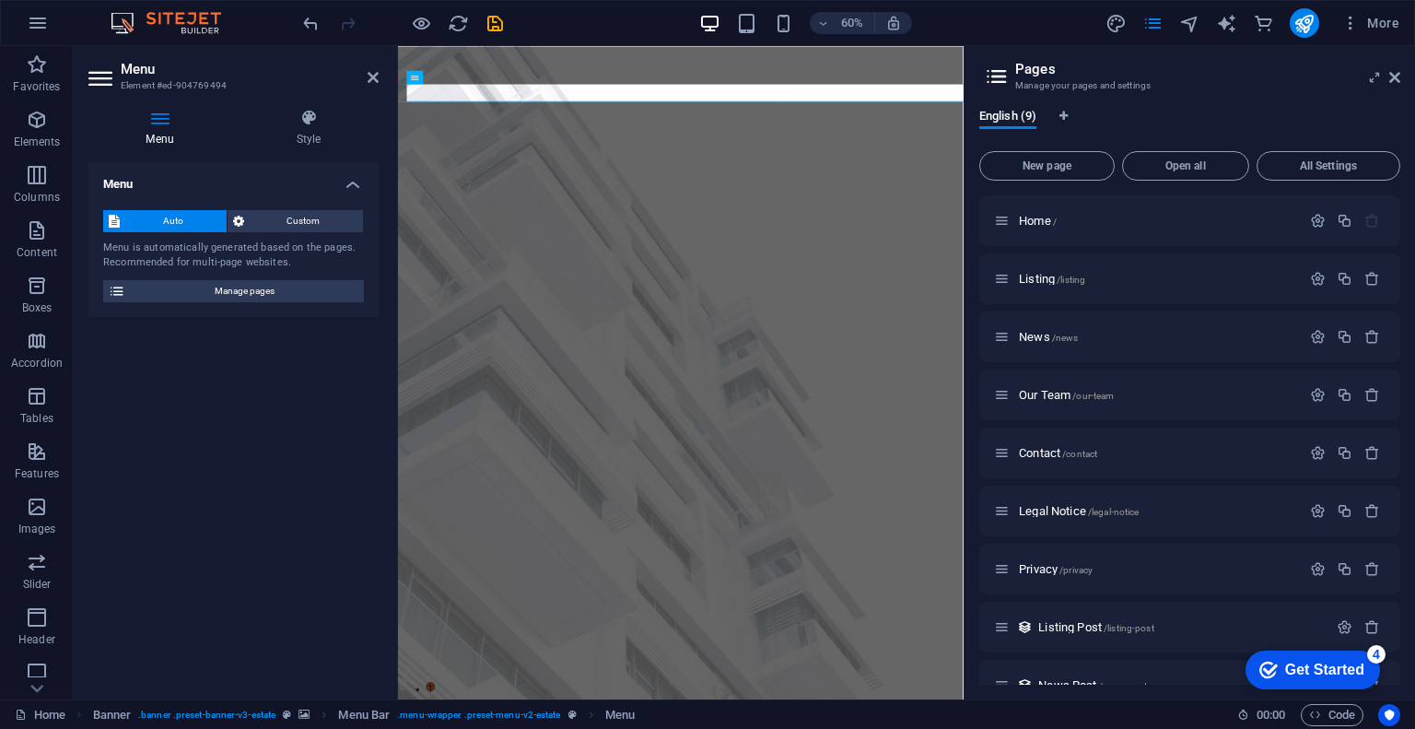
click at [283, 235] on div "Auto Custom Menu is automatically generated based on the pages. Recommended for…" at bounding box center [233, 256] width 290 height 122
click at [284, 228] on span "Custom" at bounding box center [304, 221] width 109 height 22
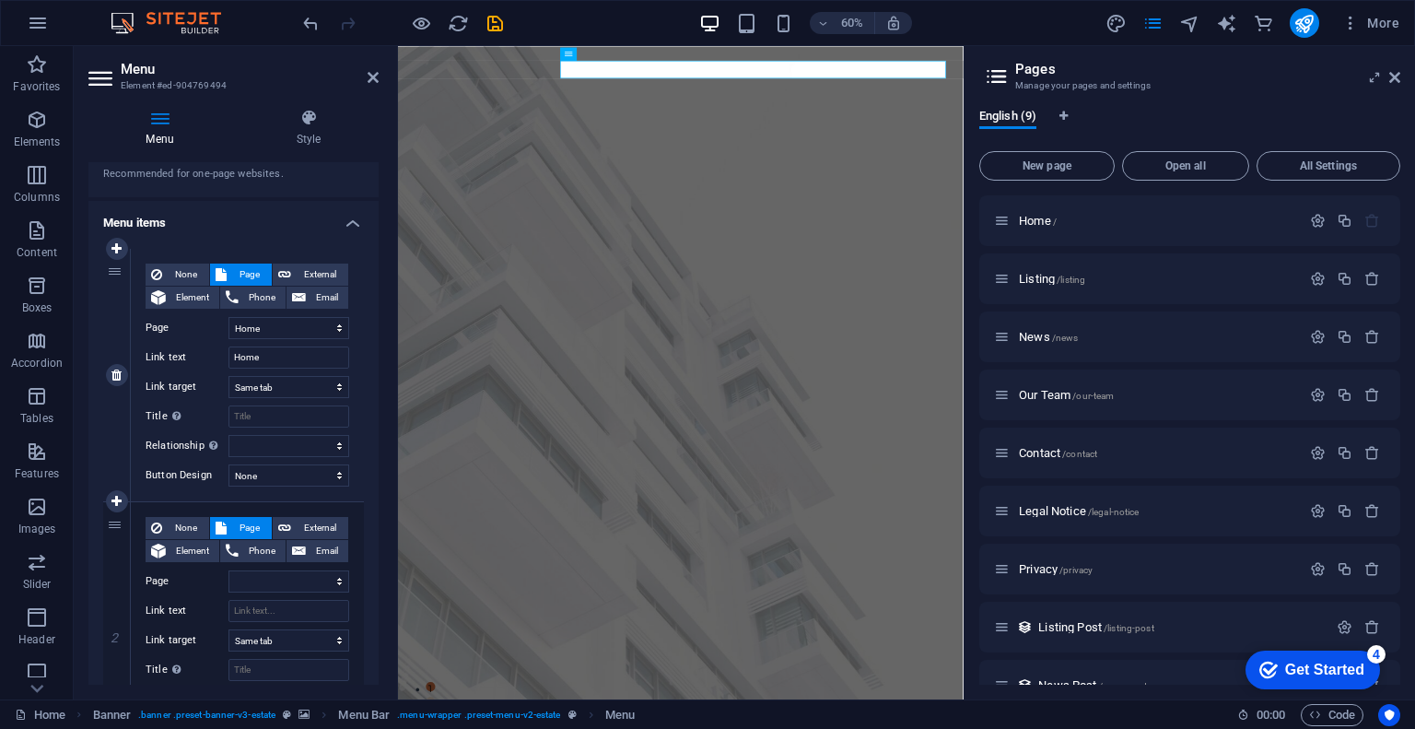
scroll to position [92, 0]
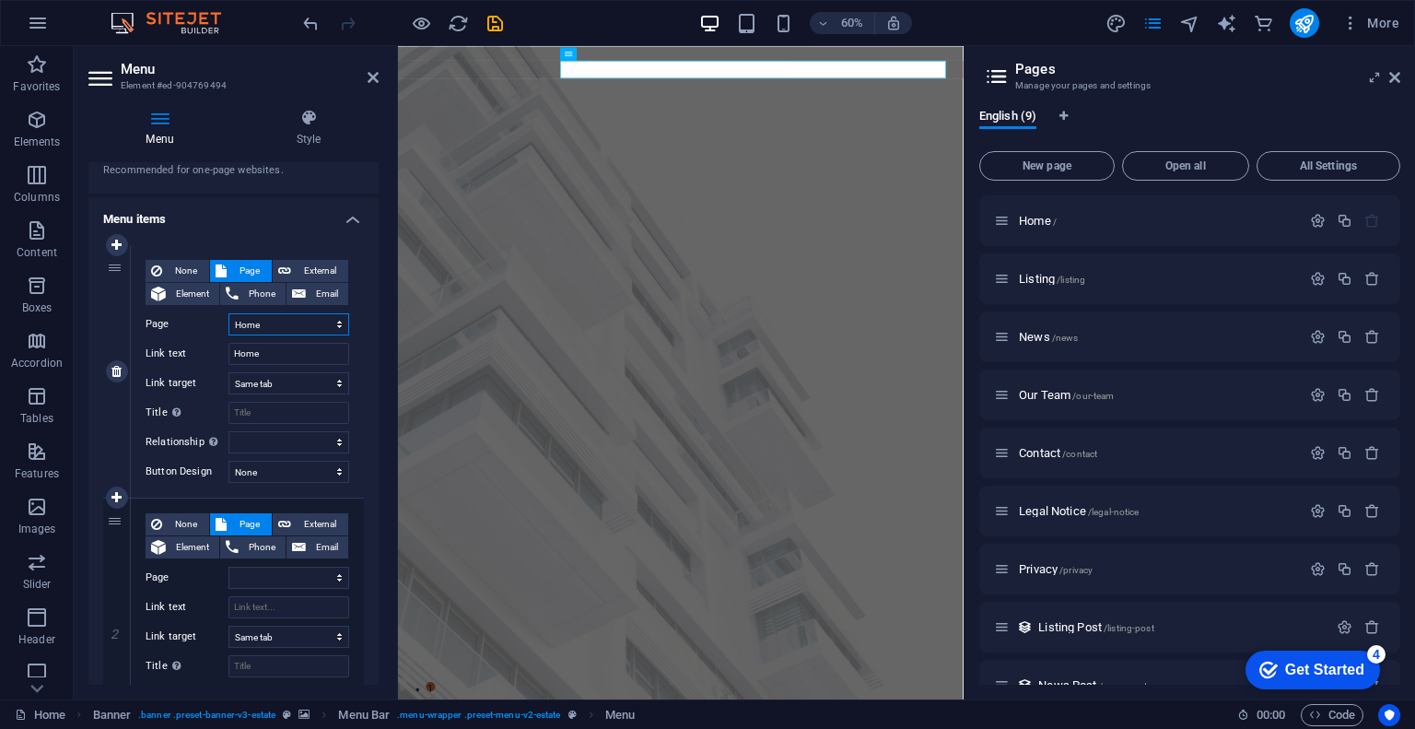
click at [307, 314] on select "Home Listing News Our Team Contact Legal Notice Privacy" at bounding box center [288, 324] width 121 height 22
click at [300, 328] on select "Home Listing News Our Team Contact Legal Notice Privacy" at bounding box center [288, 324] width 121 height 22
click at [21, 136] on p "Elements" at bounding box center [37, 141] width 47 height 15
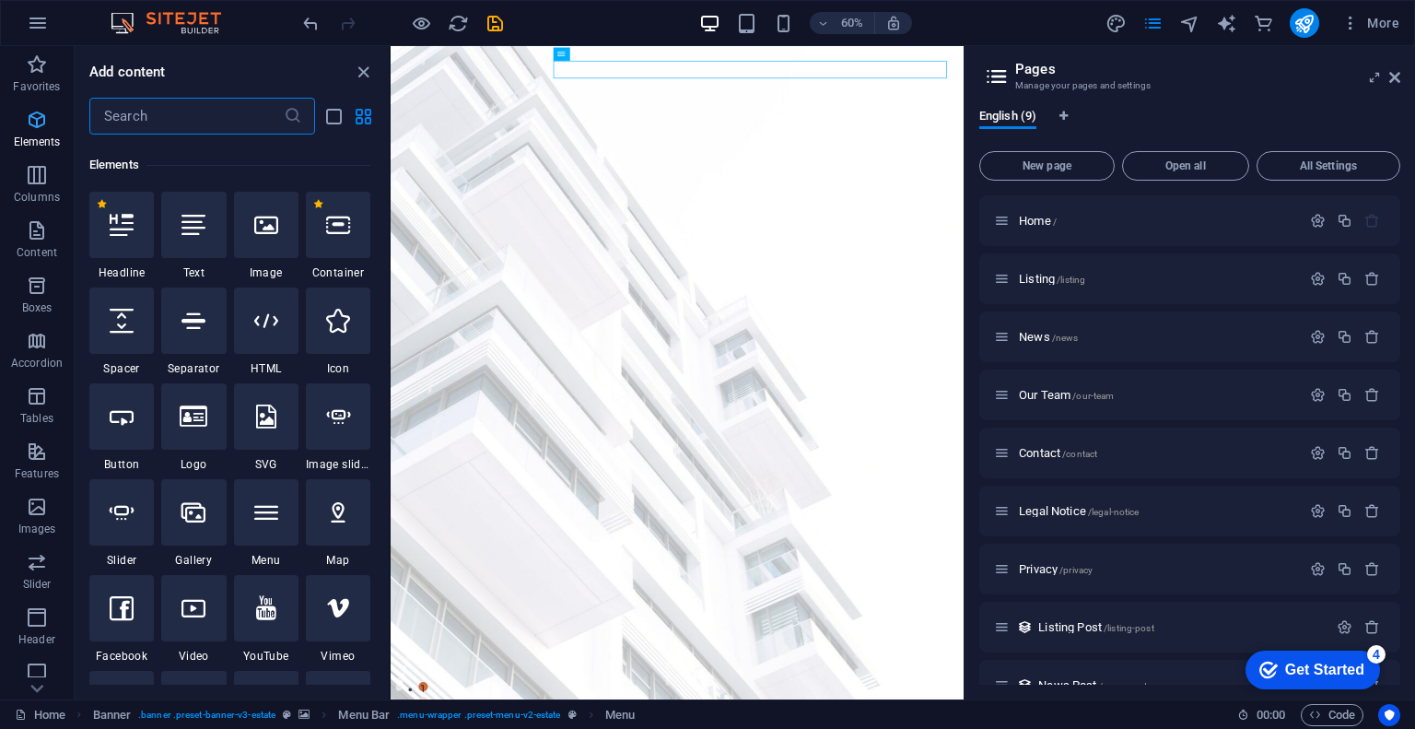
scroll to position [195, 0]
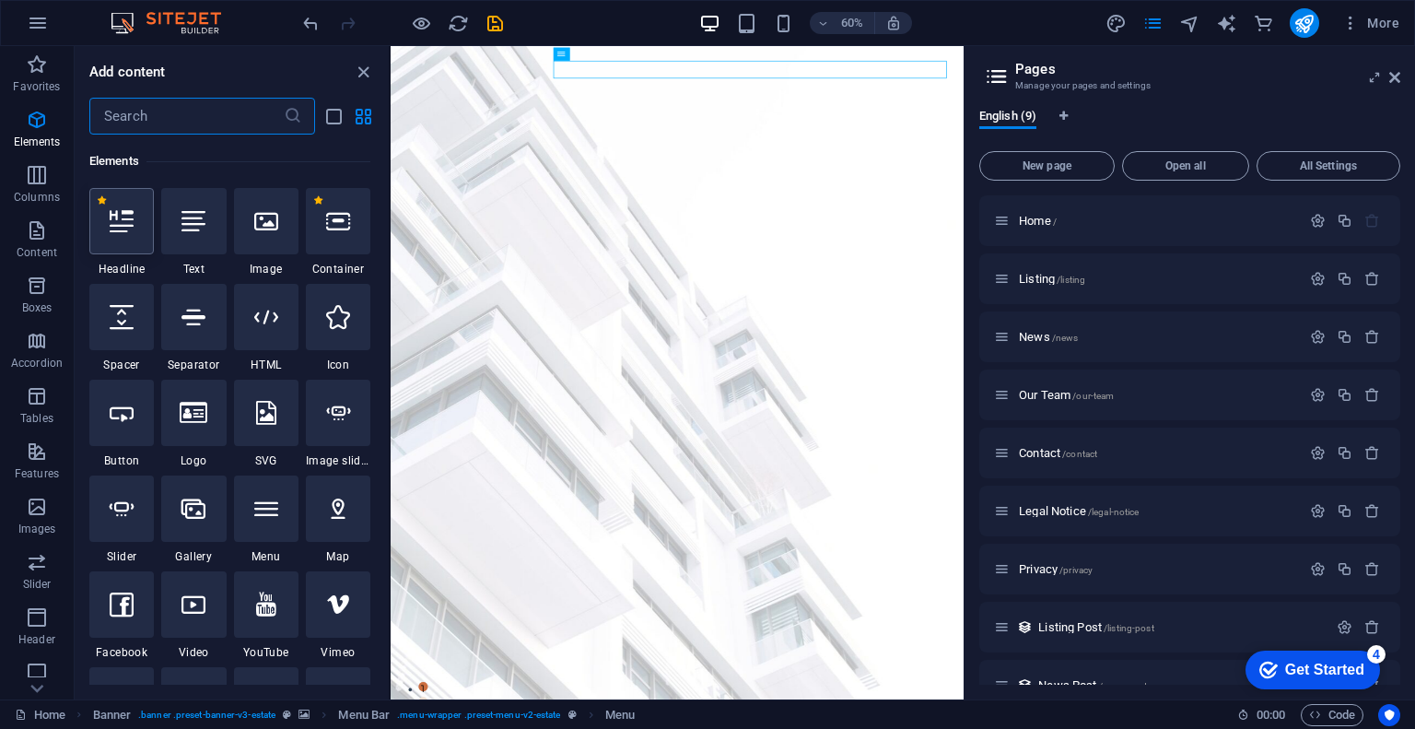
click at [122, 235] on div at bounding box center [121, 221] width 64 height 66
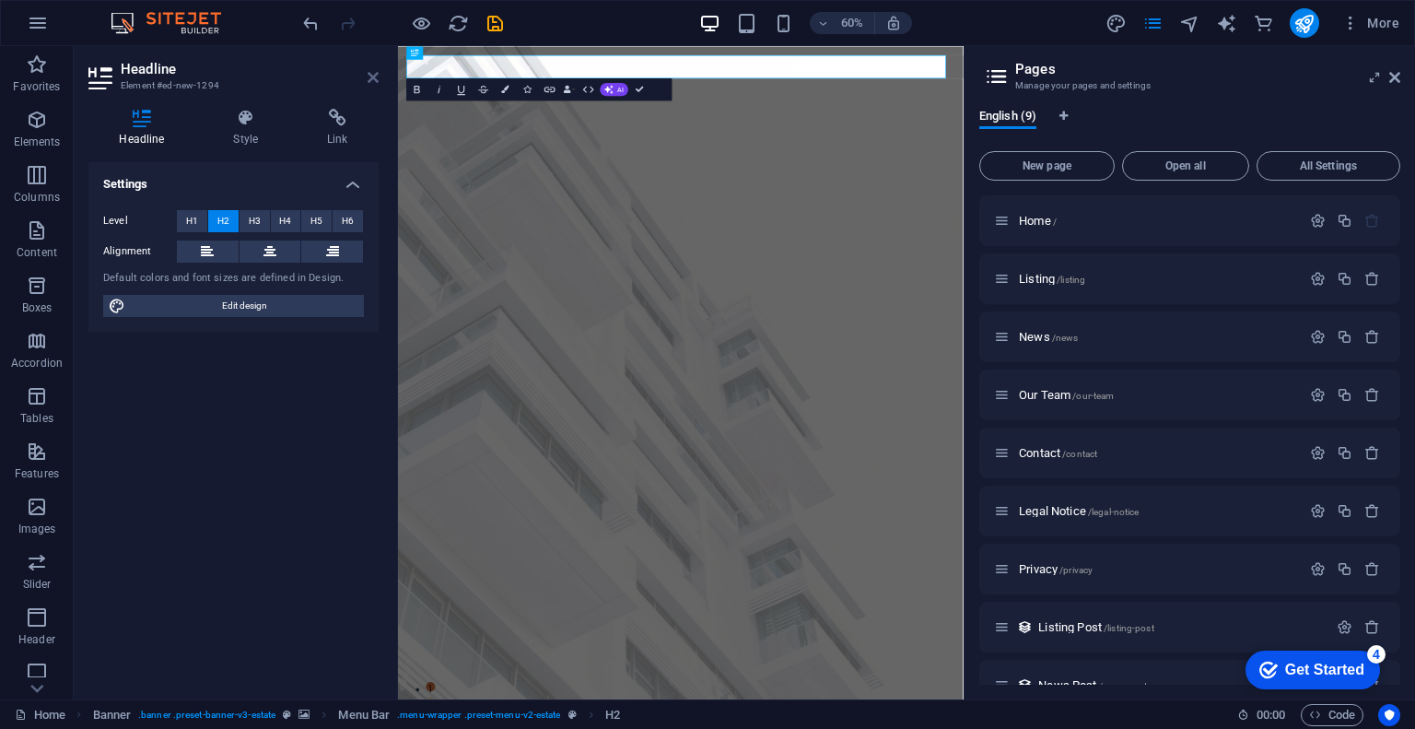
click at [369, 83] on icon at bounding box center [372, 77] width 11 height 15
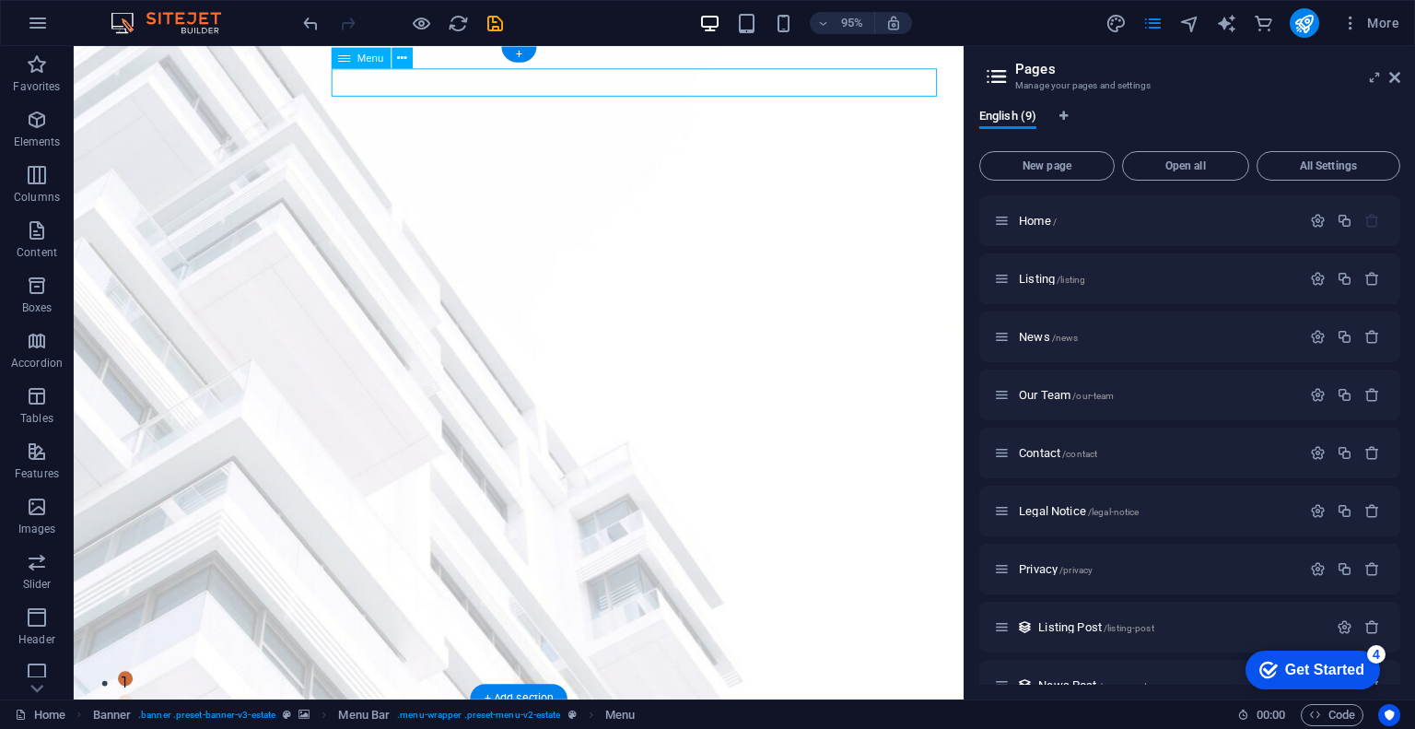
select select
select select "2"
select select
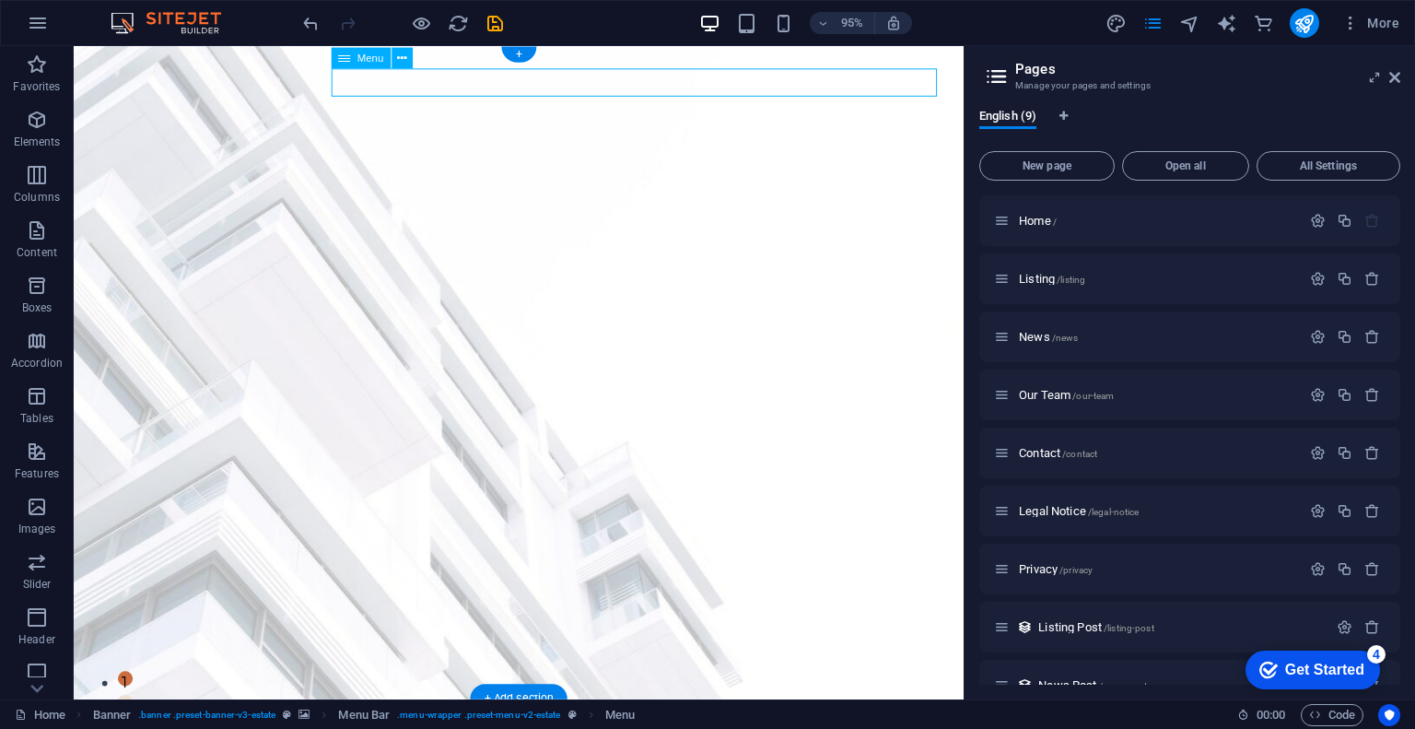
select select "3"
select select
select select "4"
select select
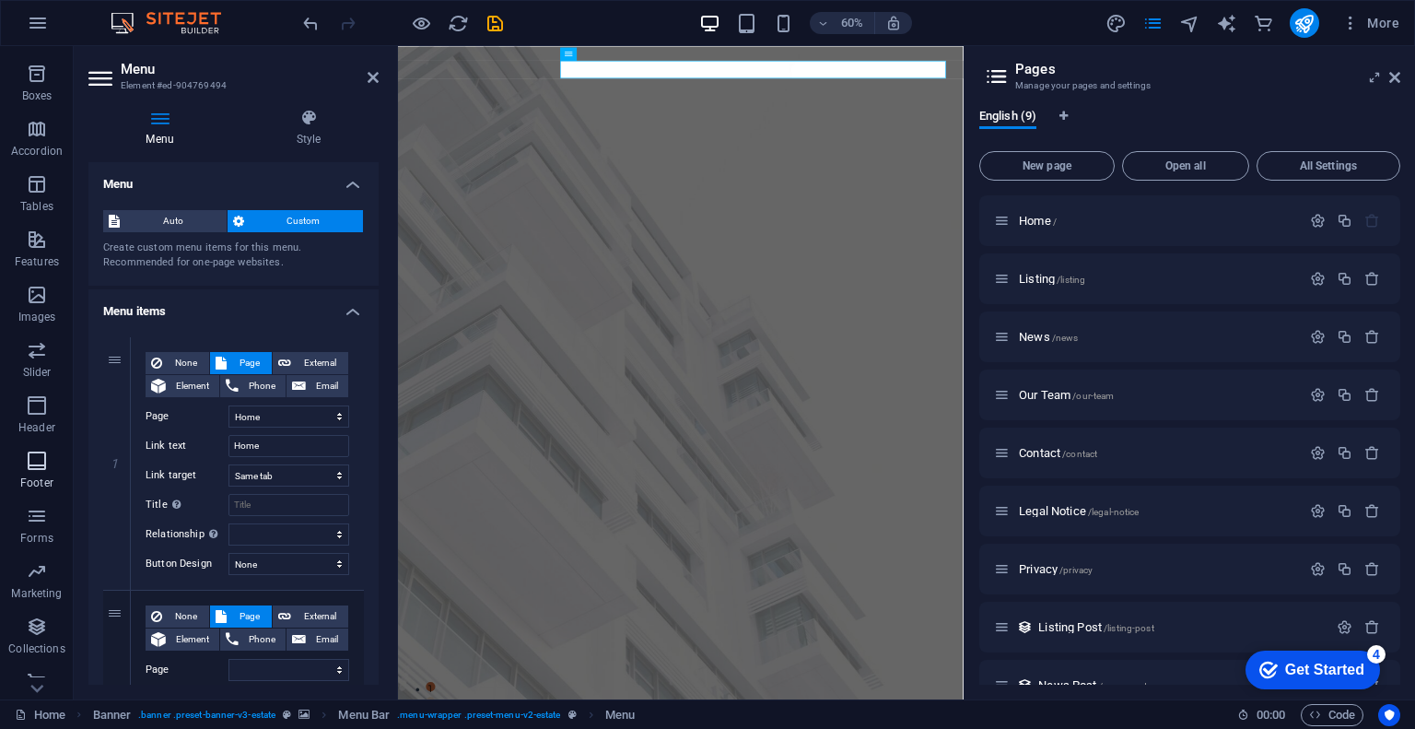
scroll to position [230, 0]
click at [45, 389] on icon "button" at bounding box center [37, 387] width 22 height 22
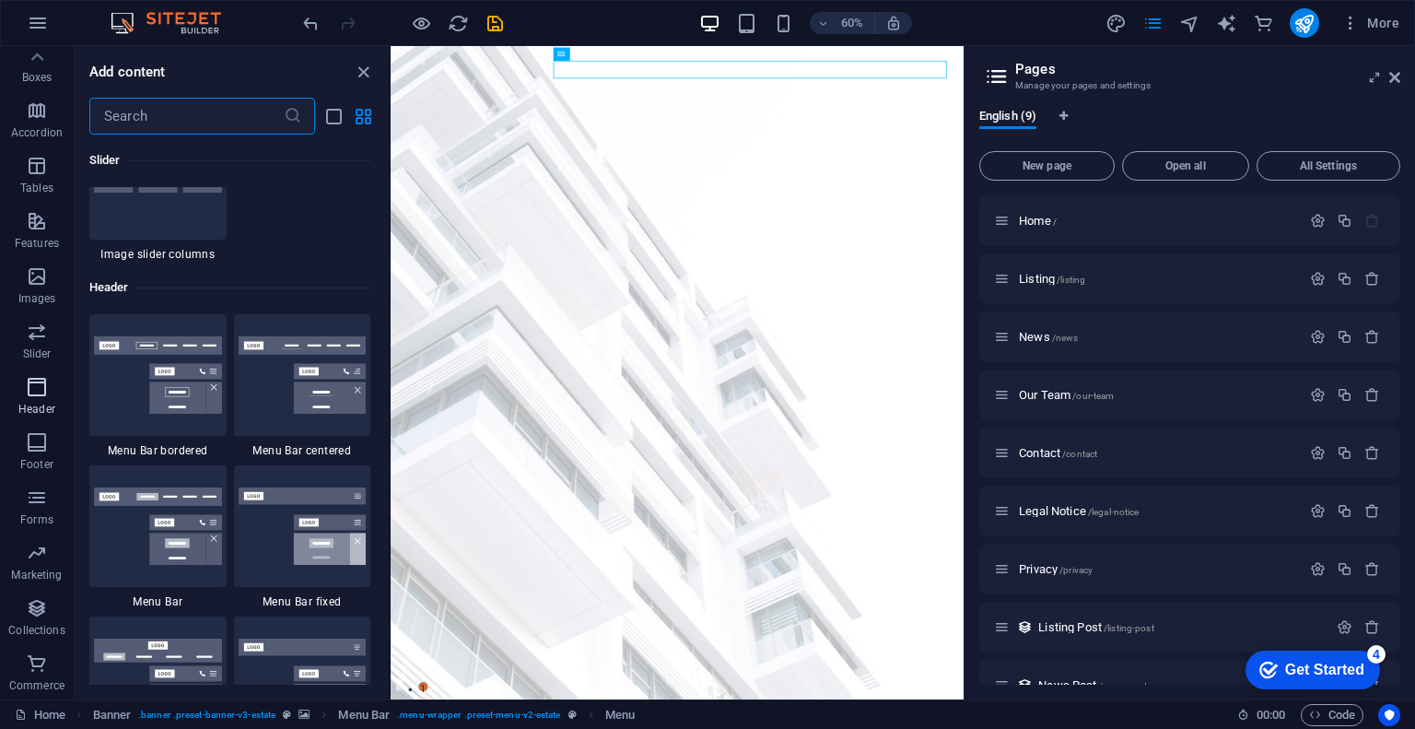
scroll to position [11091, 0]
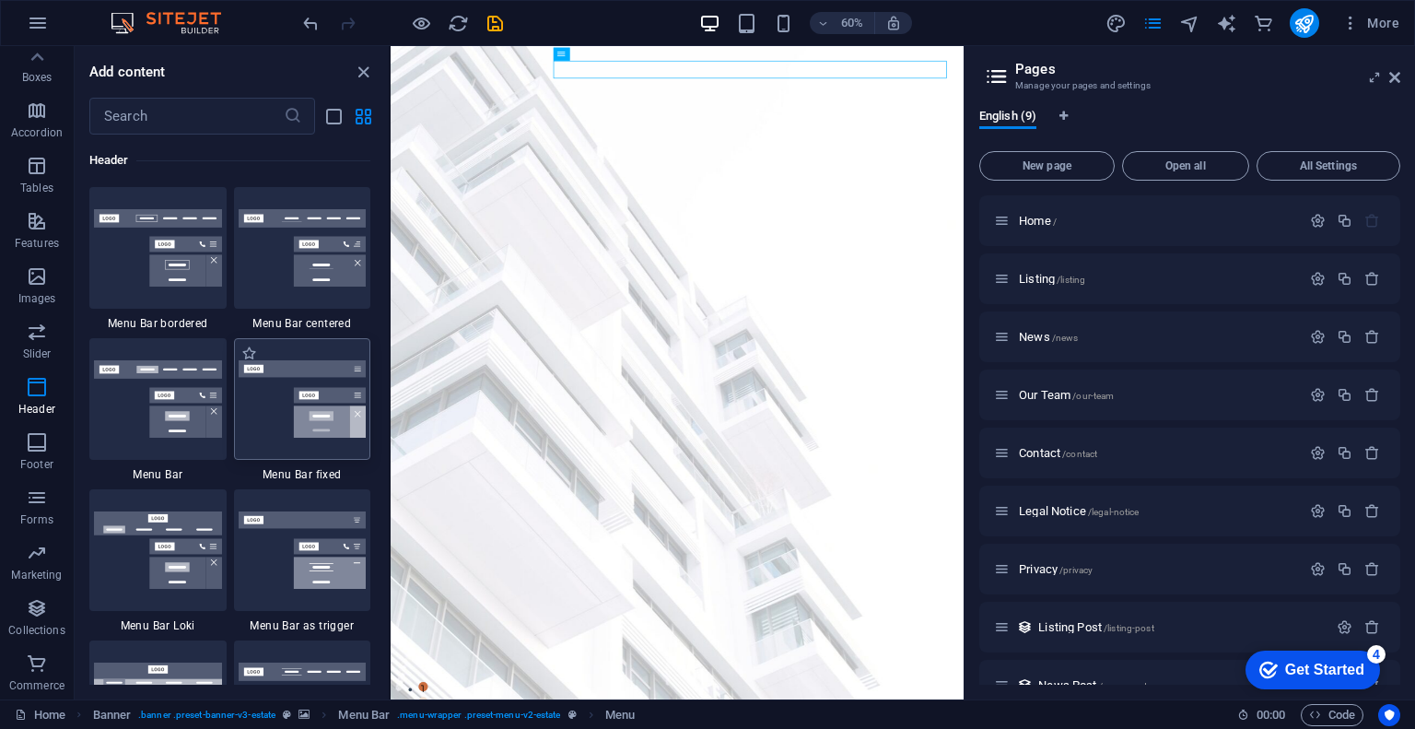
click at [310, 425] on img at bounding box center [303, 398] width 128 height 77
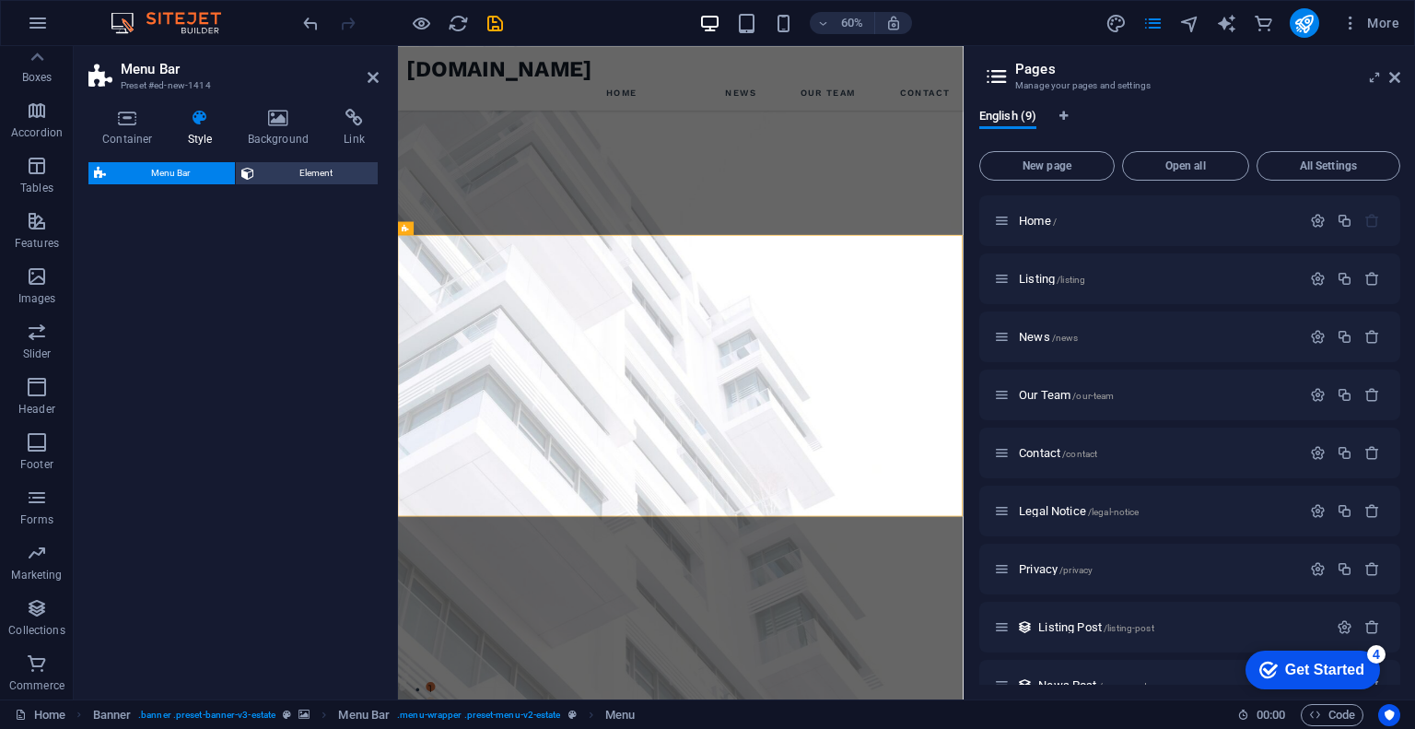
select select "rem"
select select "preset-menu-v2-fixed"
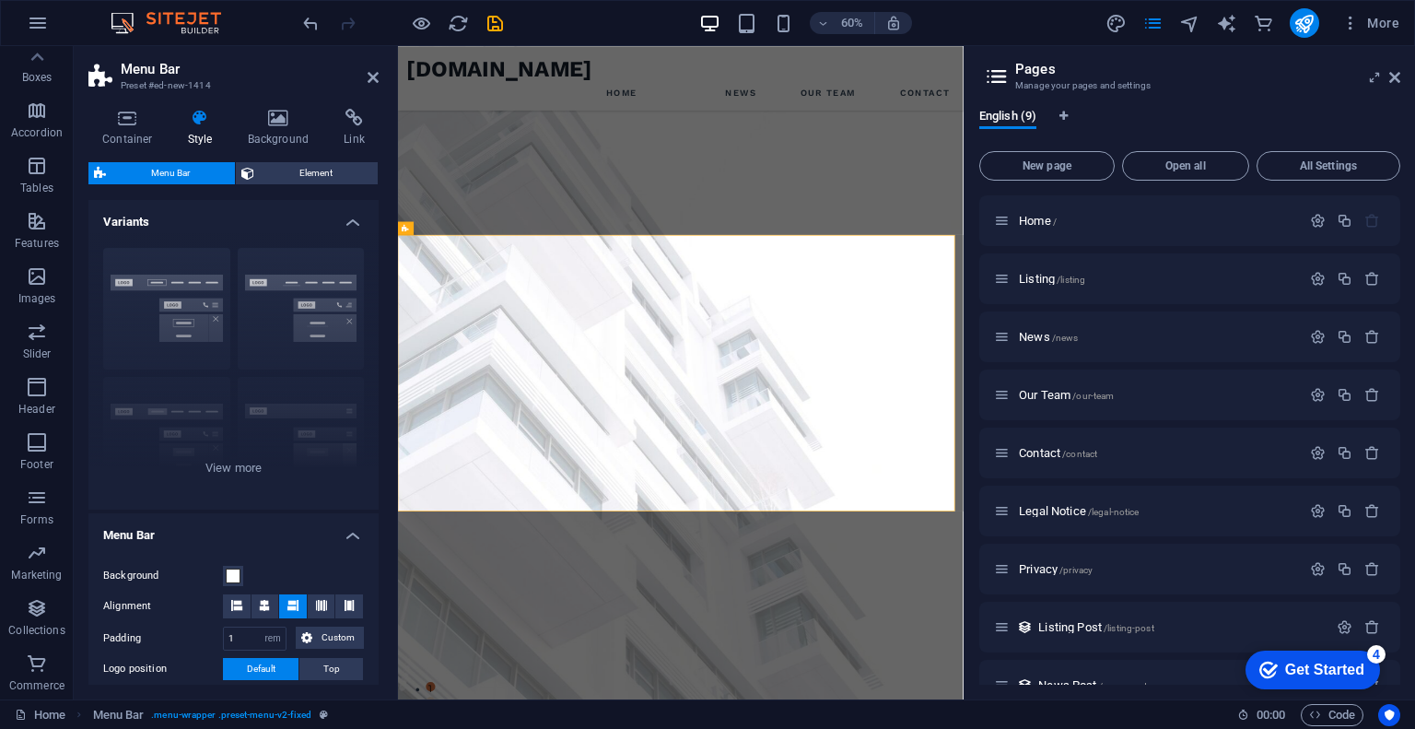
scroll to position [775, 0]
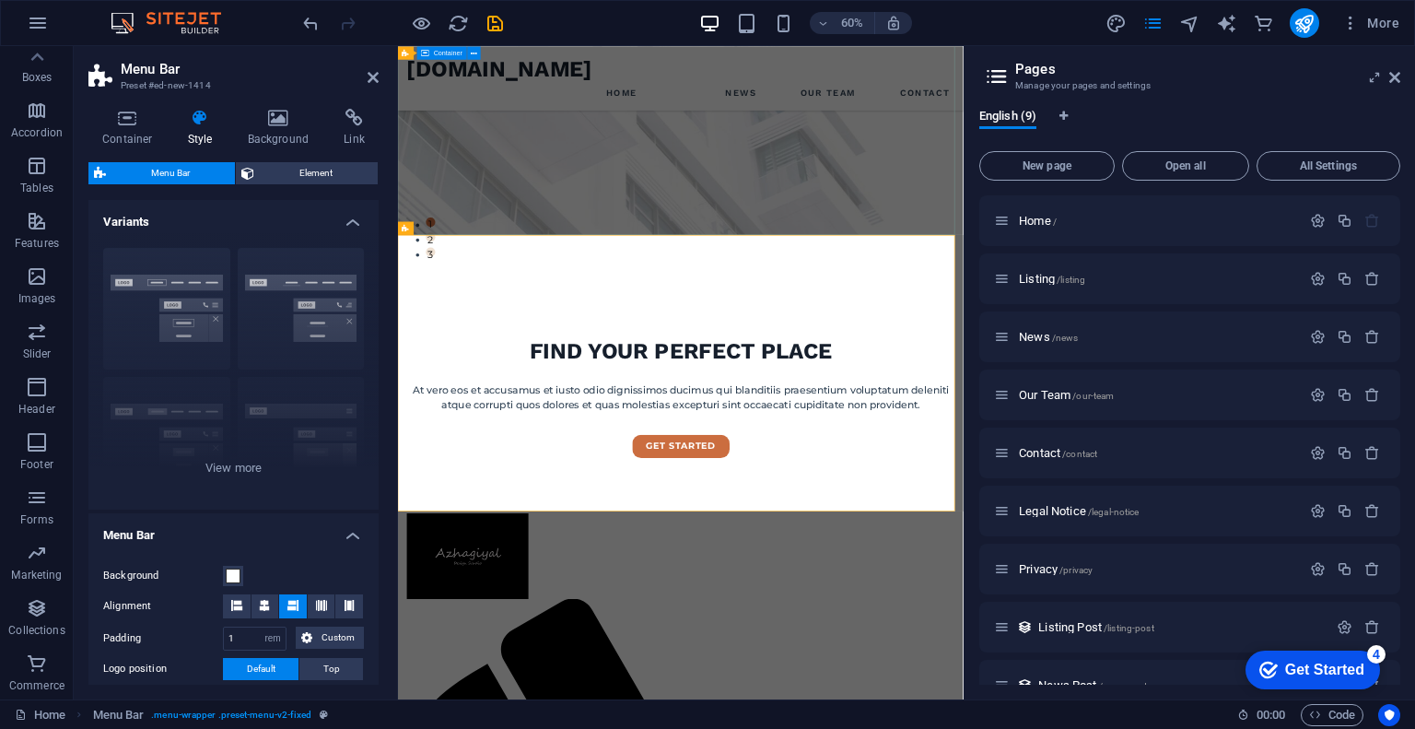
click at [1115, 360] on div "FIND YOUR PERFECT PLACE At vero eos et accusamus et iusto odio dignissimos duci…" at bounding box center [869, 591] width 942 height 463
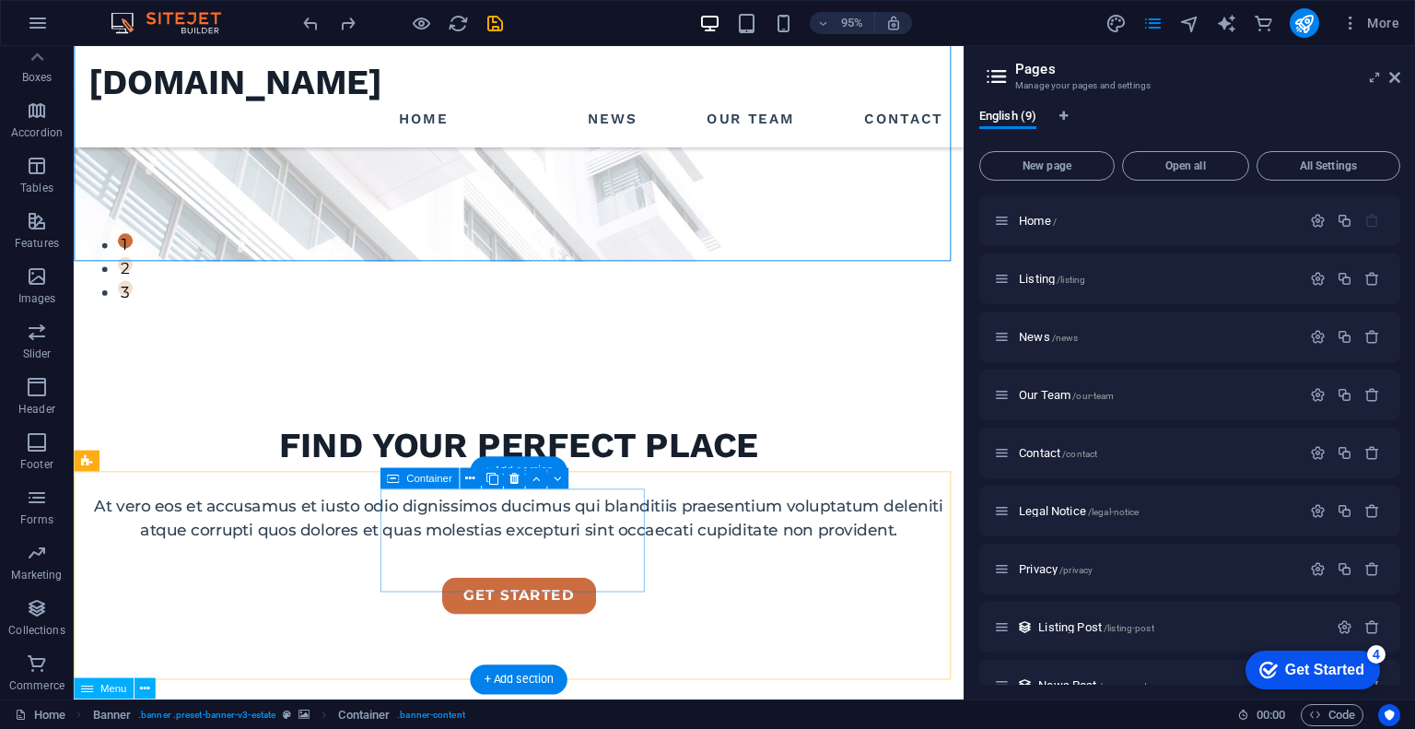
scroll to position [92, 0]
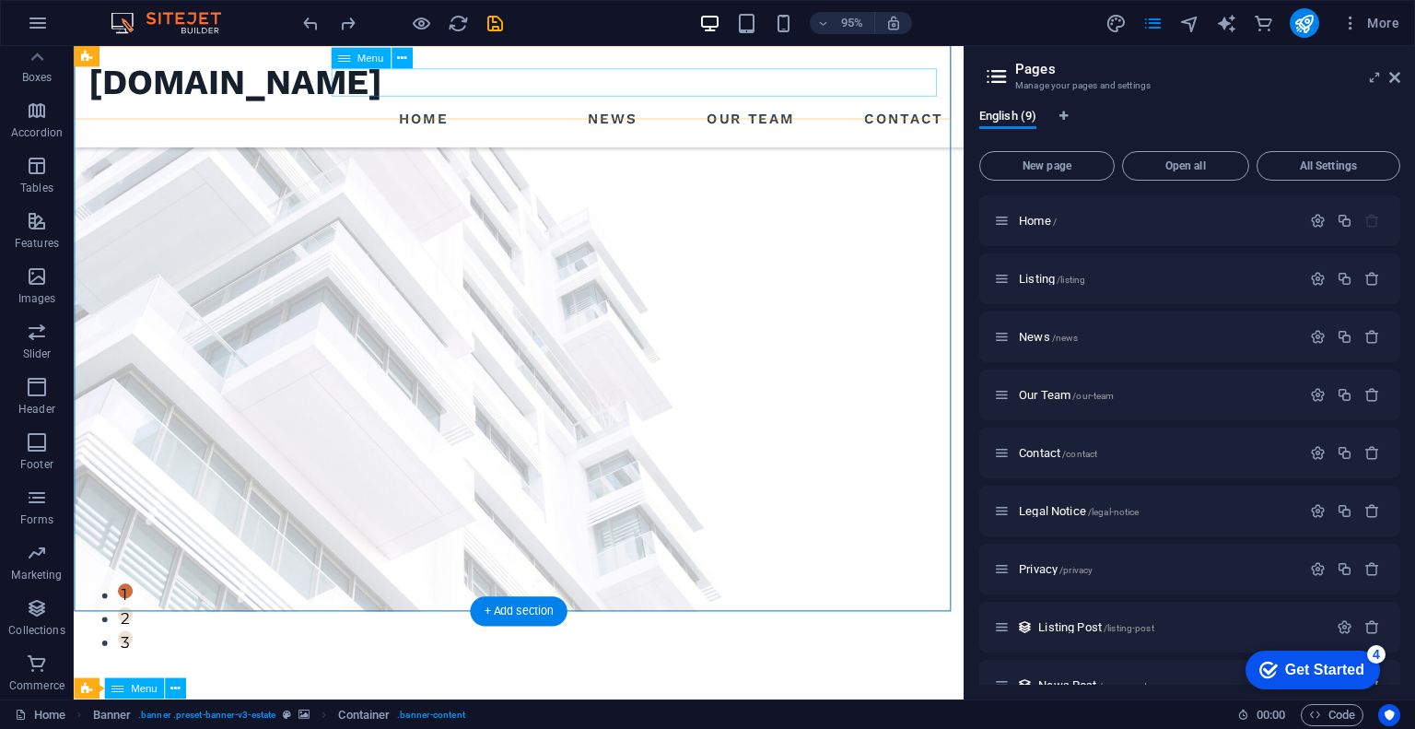
click at [458, 109] on nav "Home News Our Team Contact" at bounding box center [541, 123] width 907 height 29
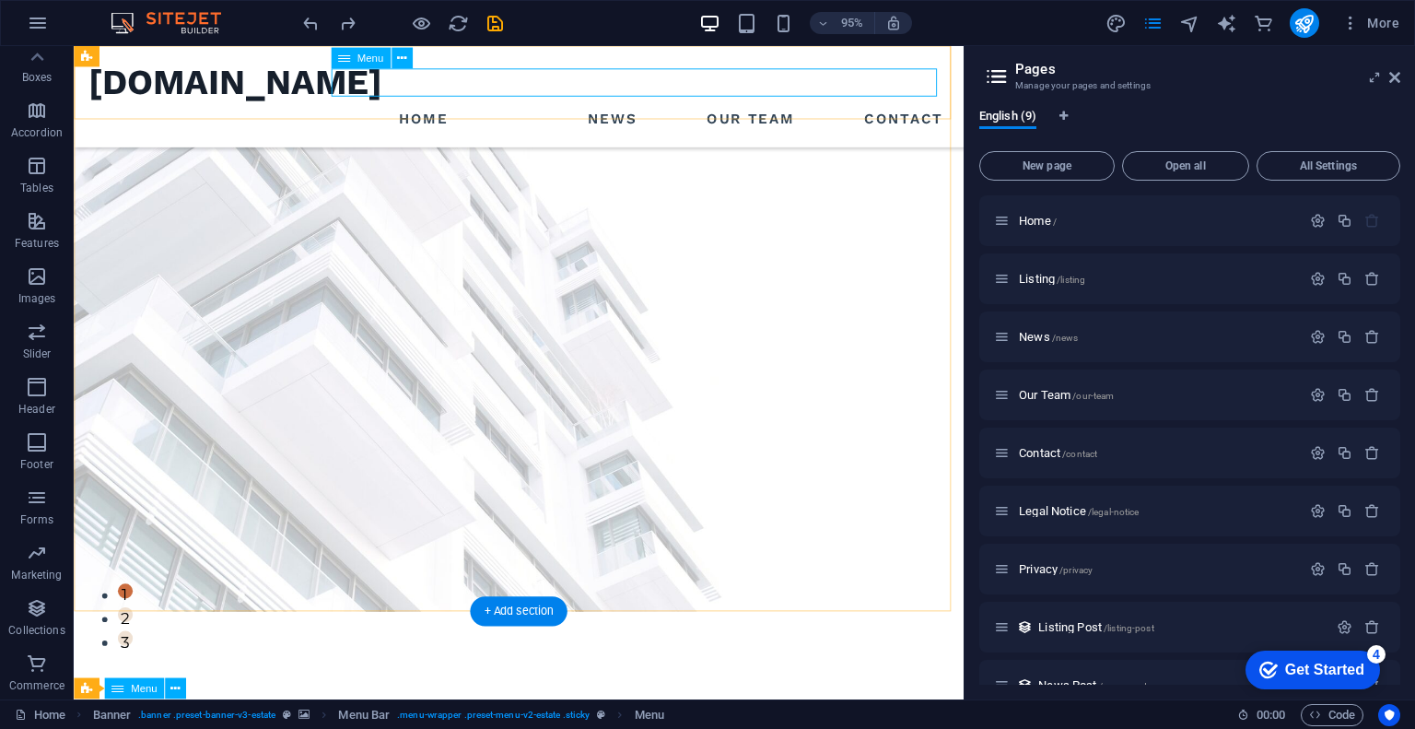
click at [457, 109] on nav "Home News Our Team Contact" at bounding box center [541, 123] width 907 height 29
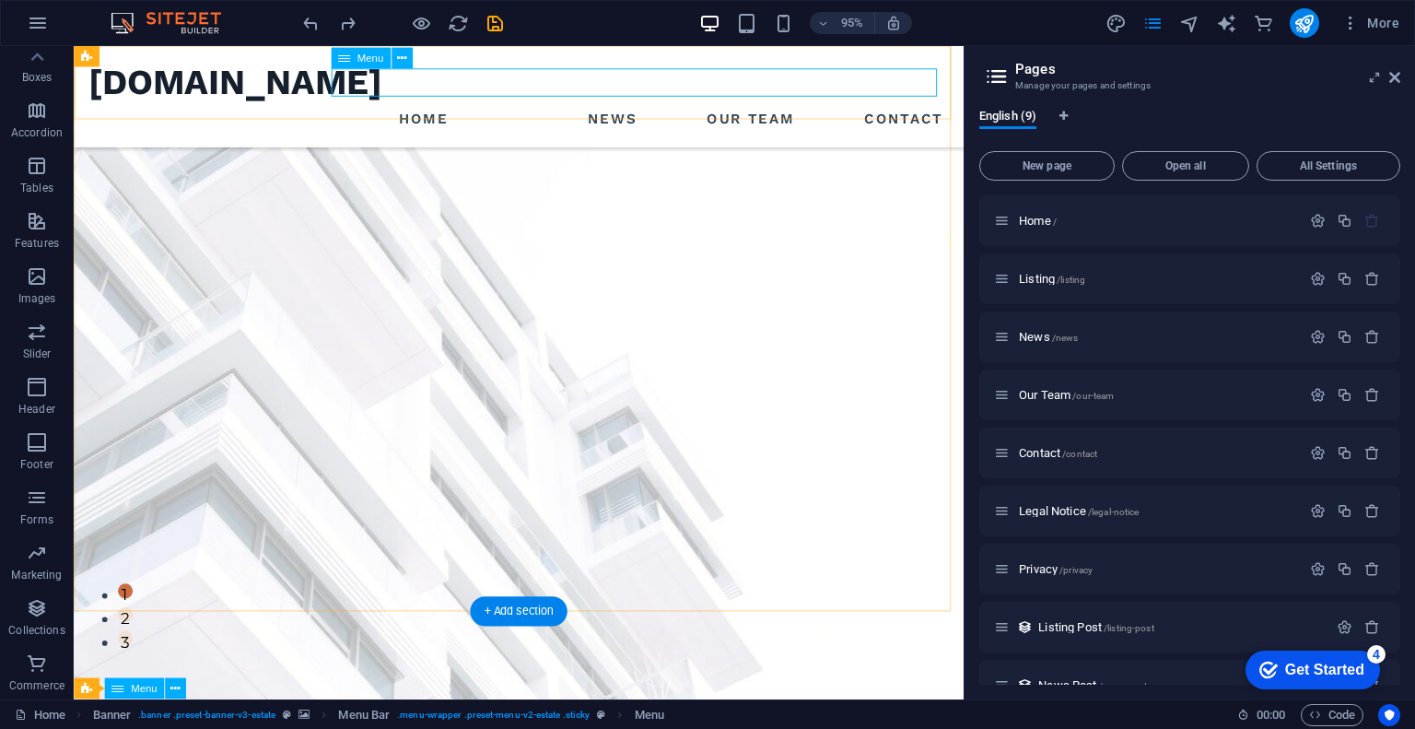
select select
select select "2"
select select
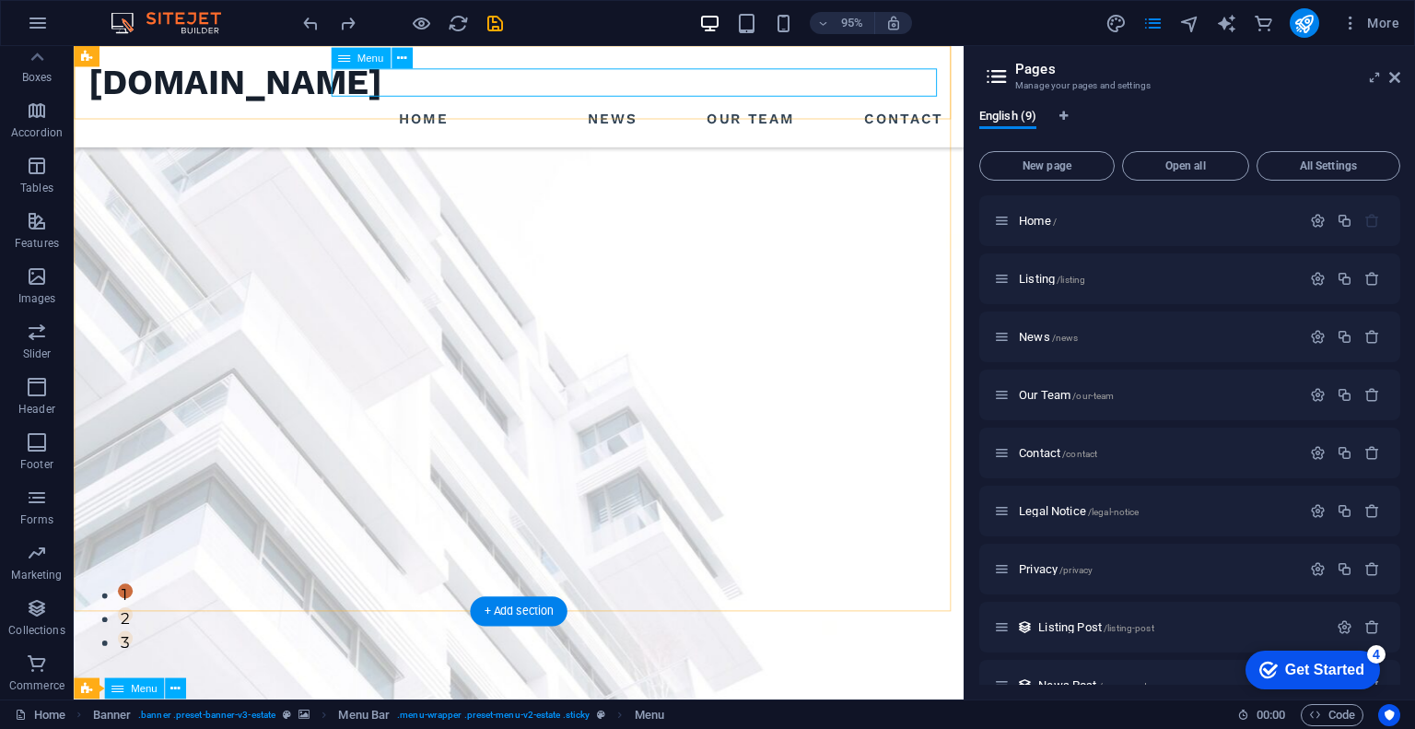
select select "3"
select select
select select "4"
select select
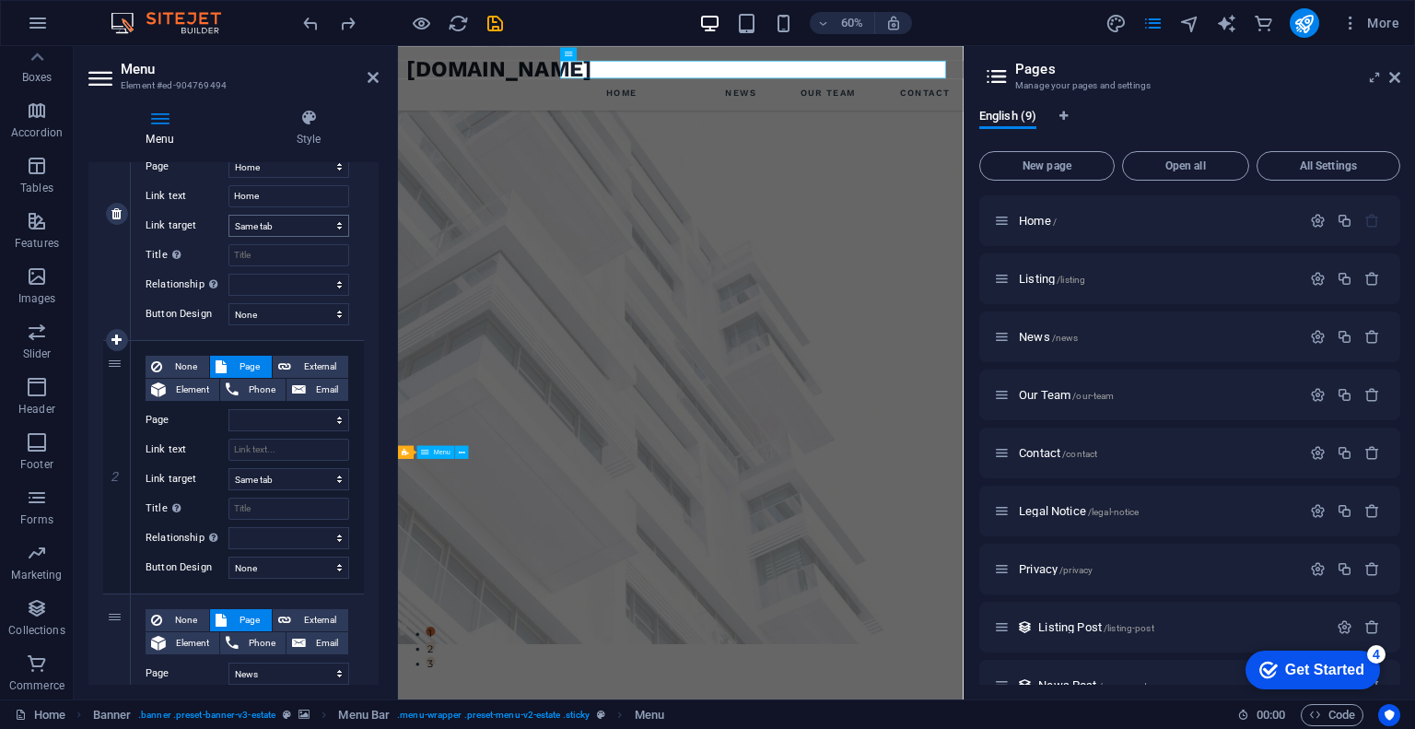
scroll to position [276, 0]
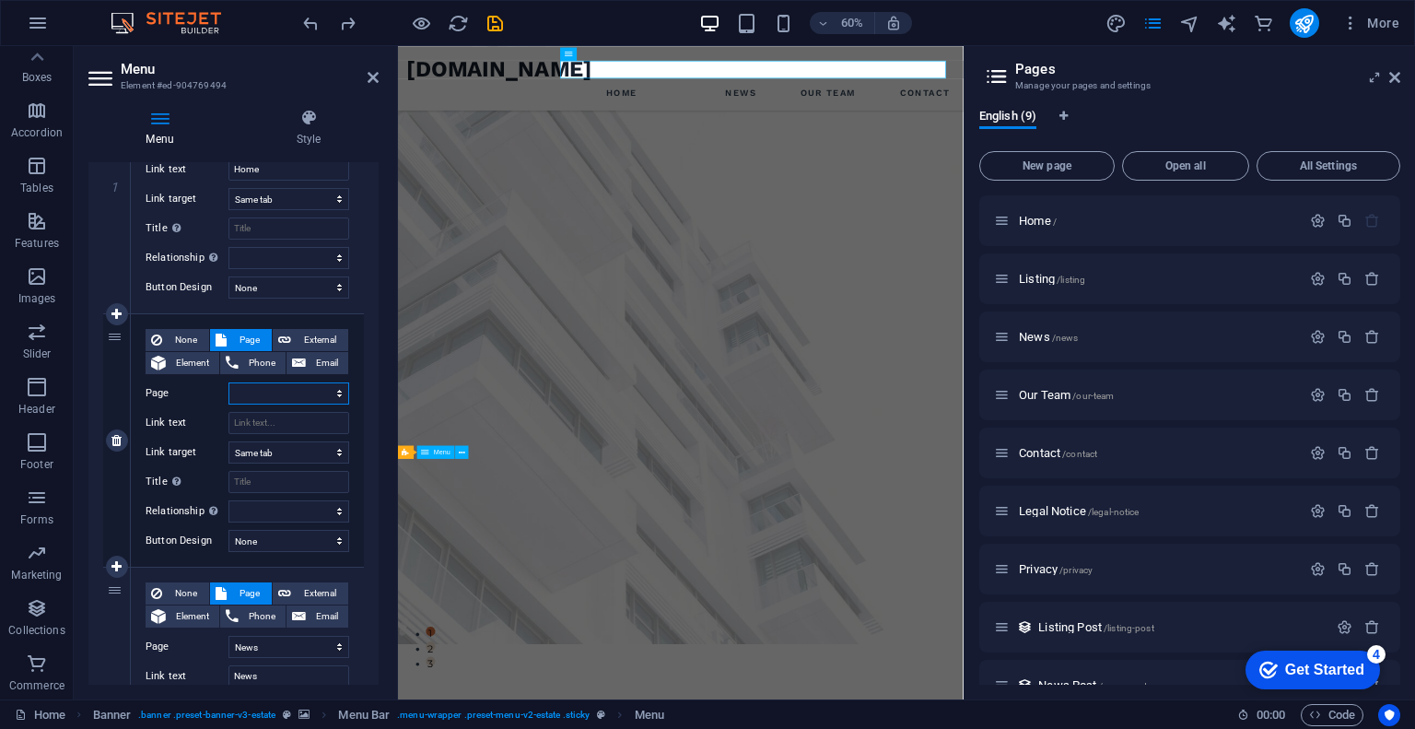
click at [329, 395] on select "Home Listing News Our Team Contact Legal Notice Privacy" at bounding box center [288, 393] width 121 height 22
select select "4"
click at [228, 382] on select "Home Listing News Our Team Contact Legal Notice Privacy" at bounding box center [288, 393] width 121 height 22
select select
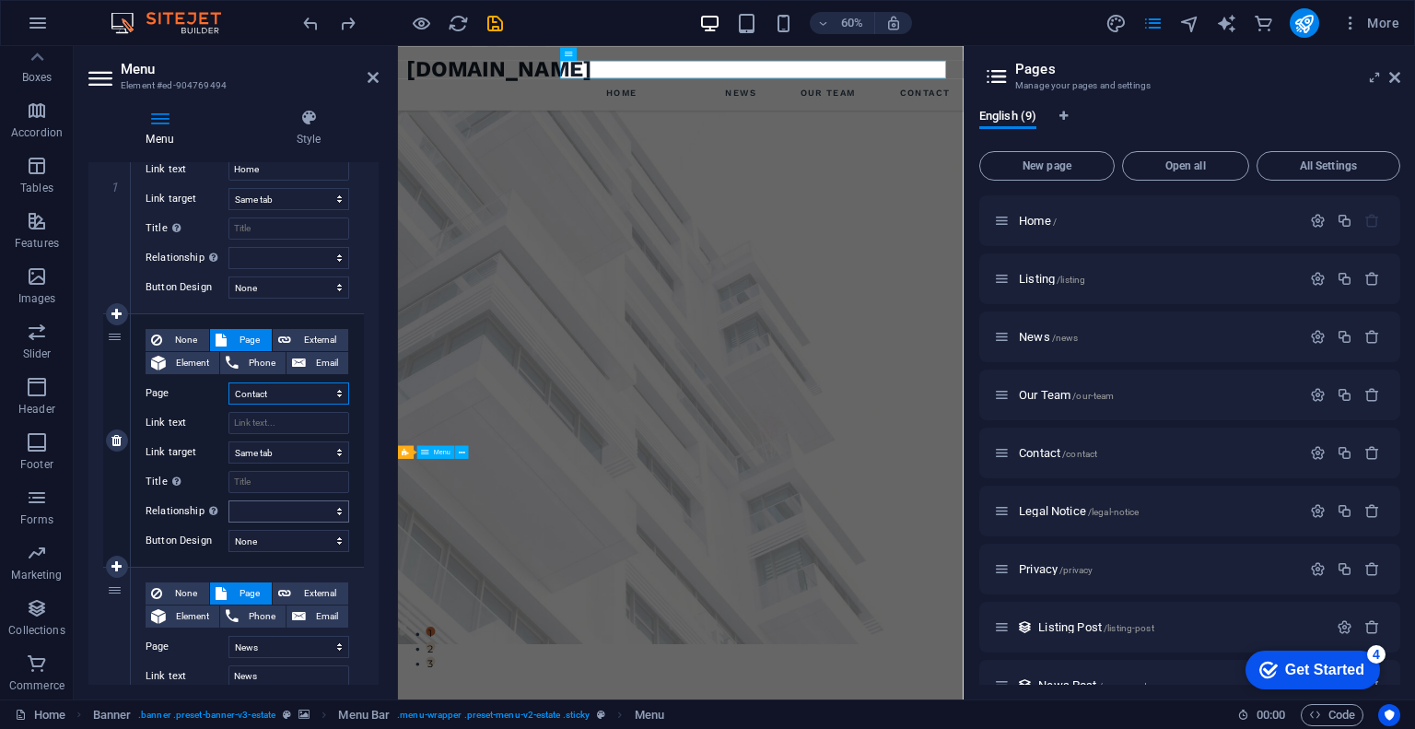
select select
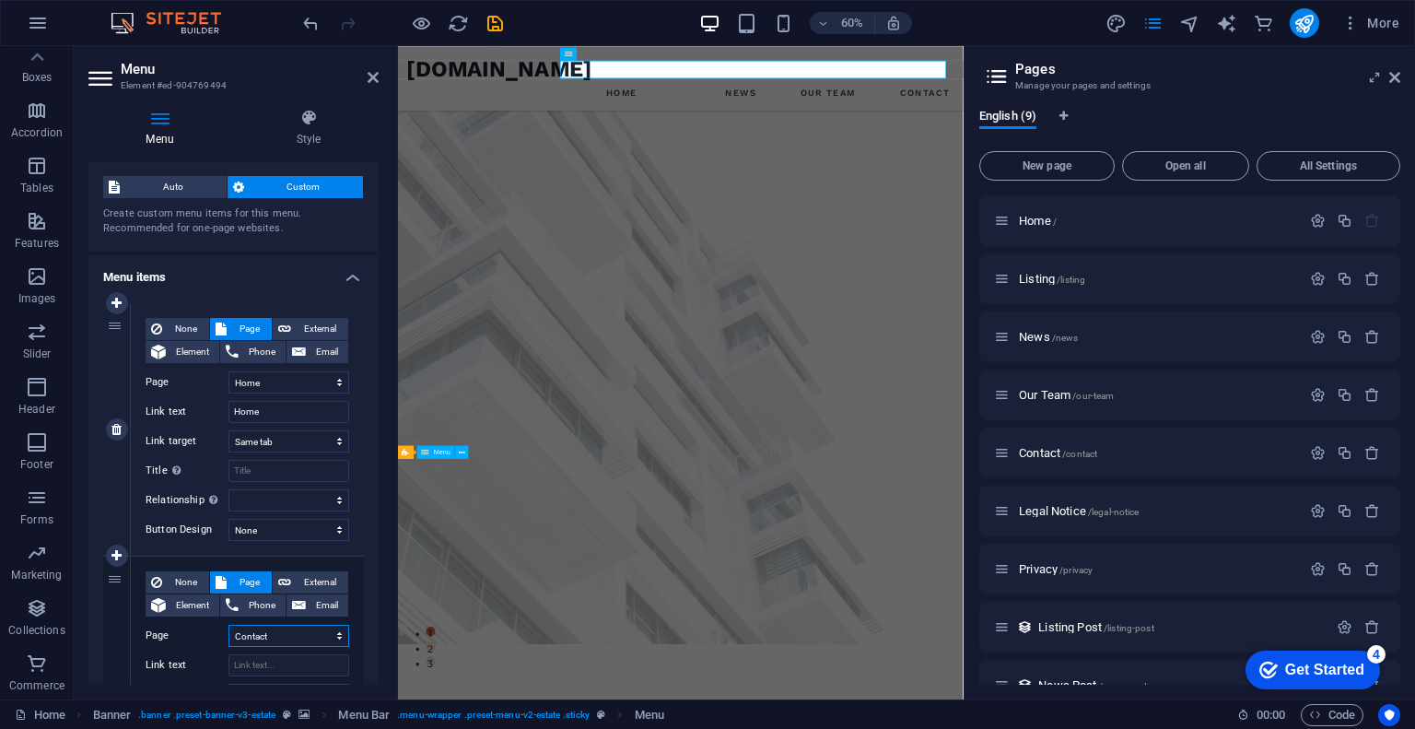
scroll to position [92, 0]
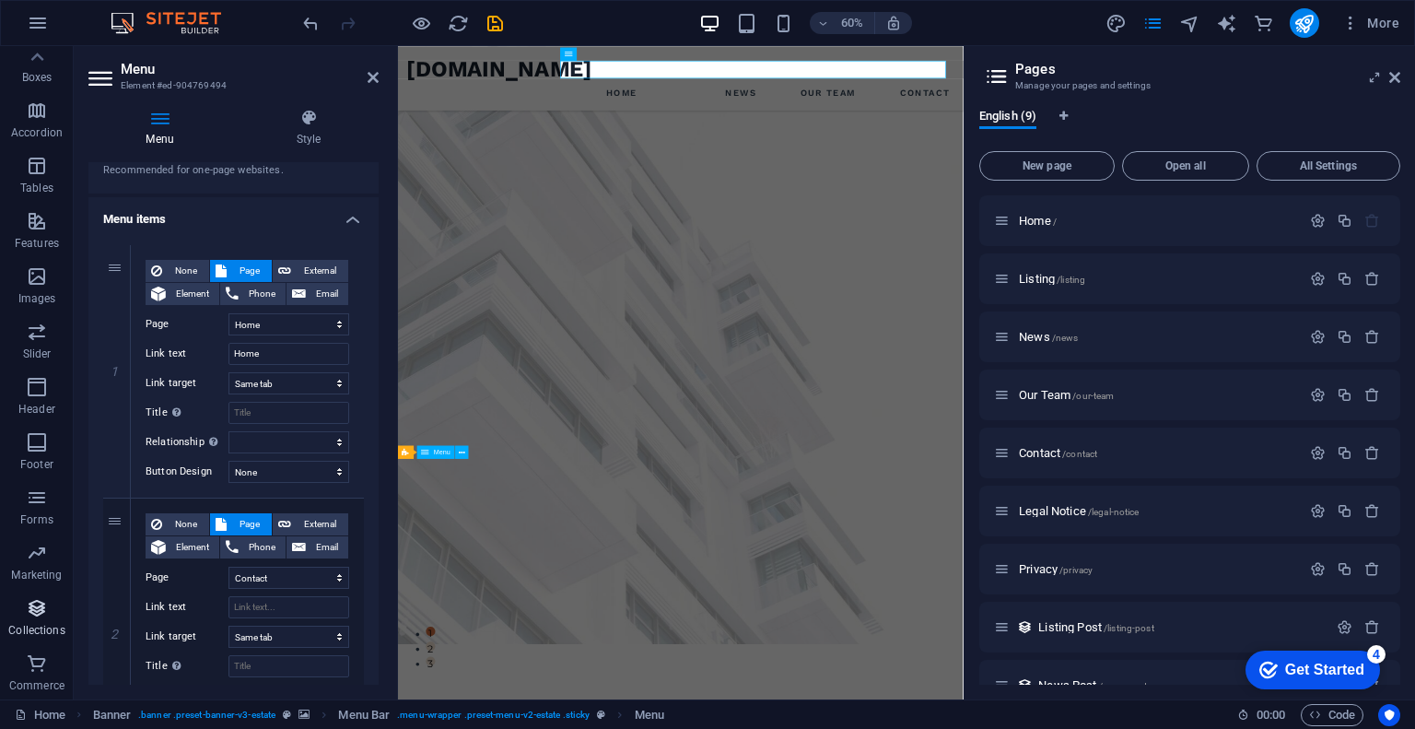
click at [44, 618] on icon "button" at bounding box center [37, 608] width 22 height 22
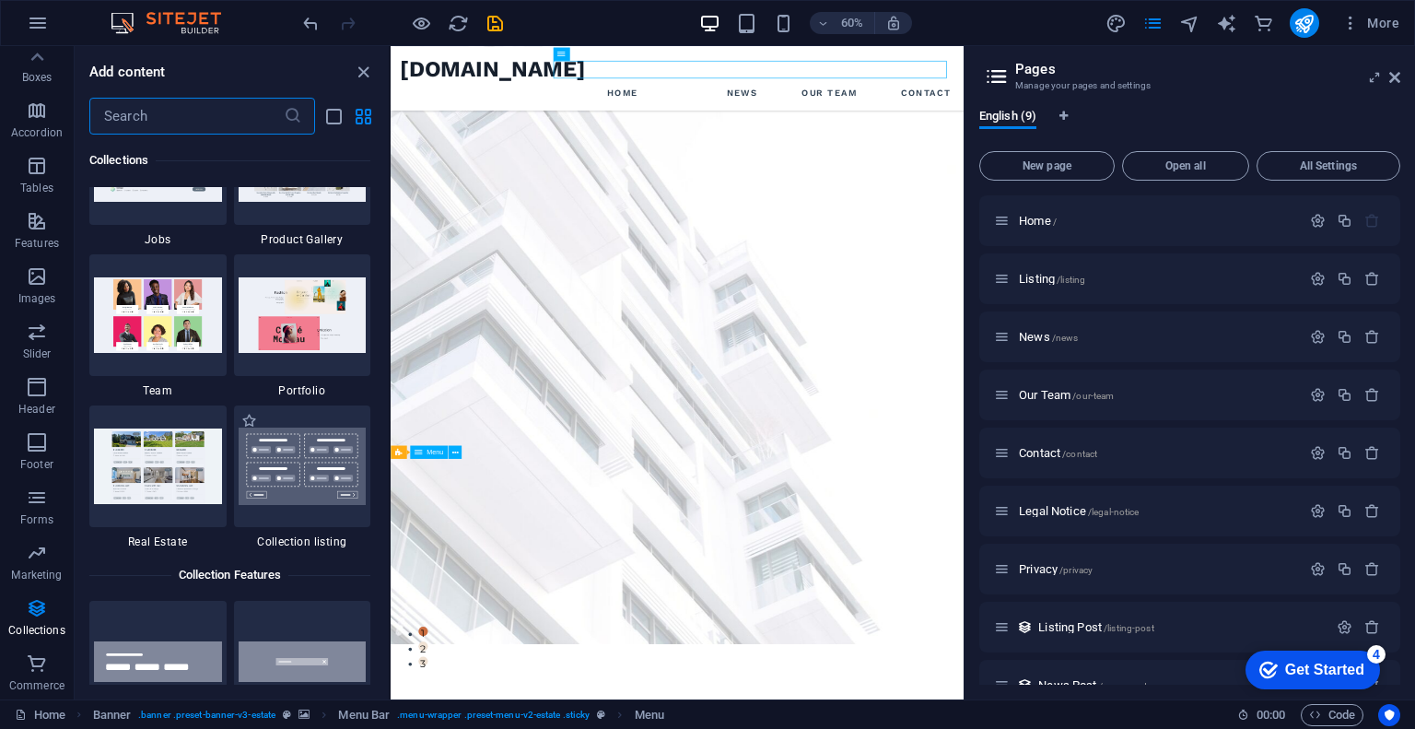
scroll to position [17136, 0]
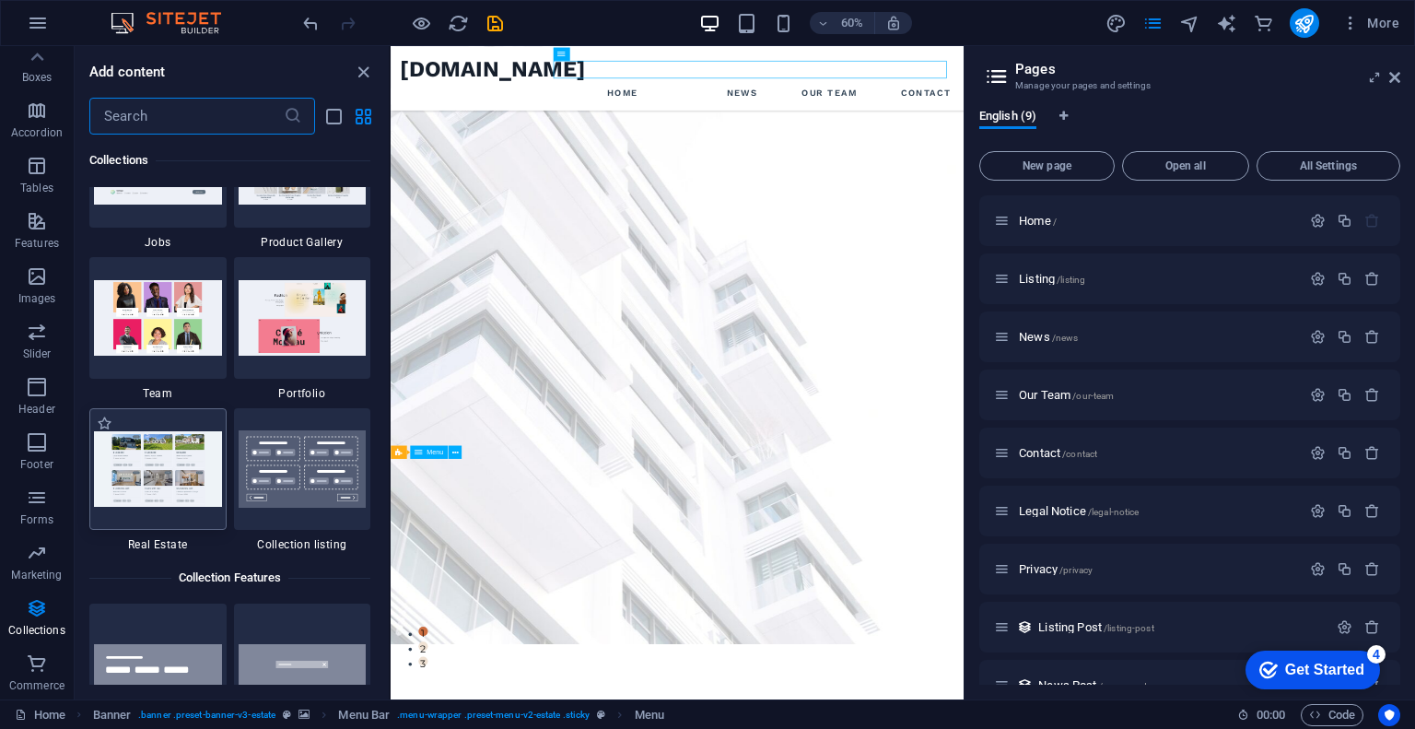
click at [186, 473] on img at bounding box center [158, 468] width 128 height 75
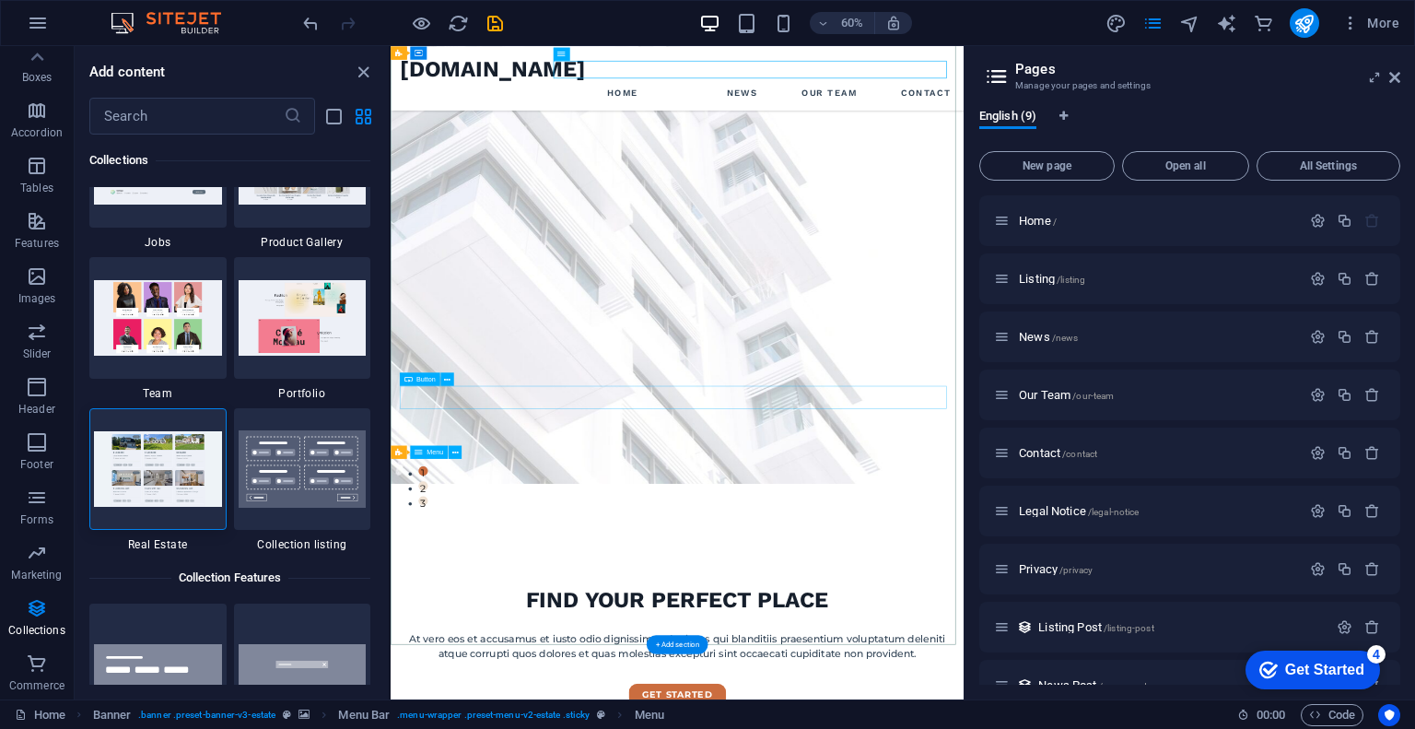
scroll to position [368, 0]
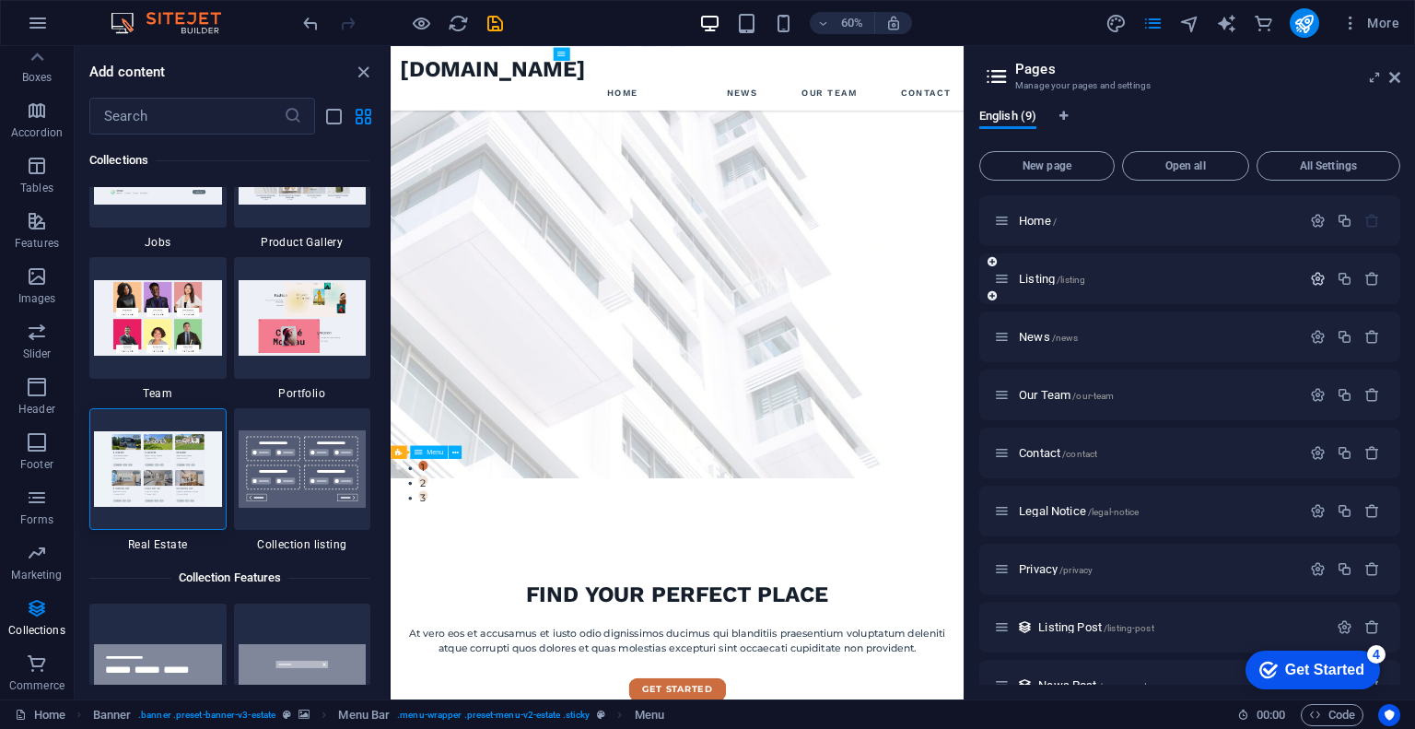
click at [1318, 279] on icon "button" at bounding box center [1318, 279] width 16 height 16
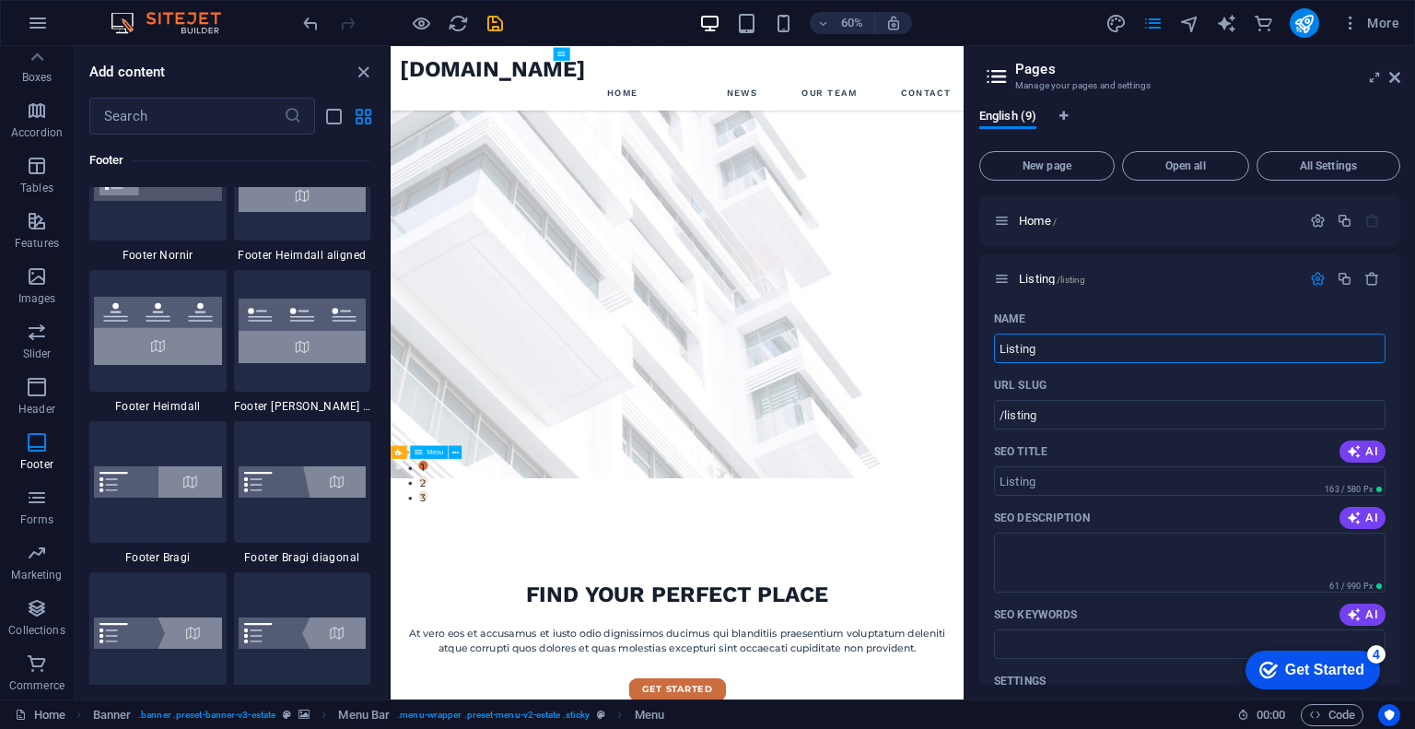
scroll to position [12071, 0]
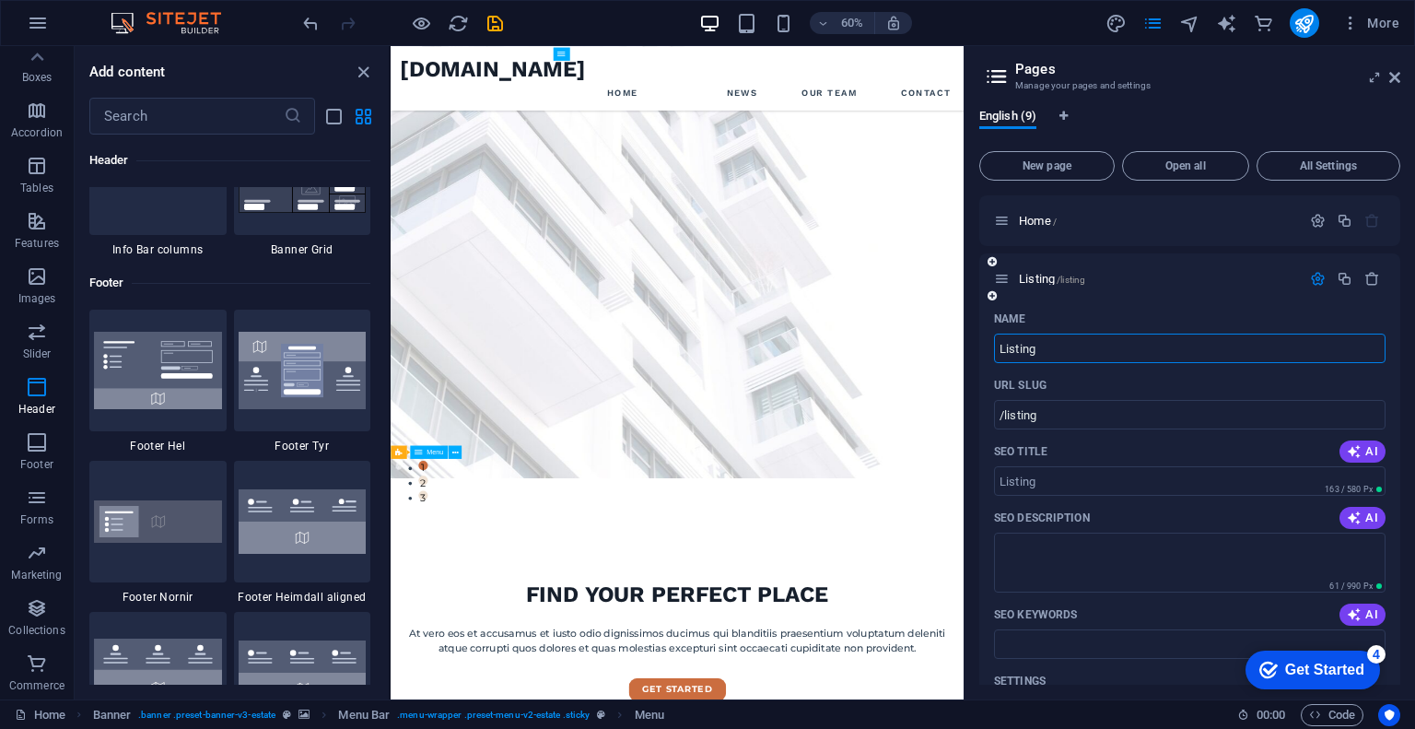
drag, startPoint x: 1026, startPoint y: 347, endPoint x: 981, endPoint y: 360, distance: 46.9
click at [981, 360] on div "Name Listing ​ URL SLUG /listing ​ SEO Title AI ​ 163 / 580 Px SEO Description …" at bounding box center [1189, 647] width 421 height 686
type input "P"
type input "/p"
type input "Portfolio"
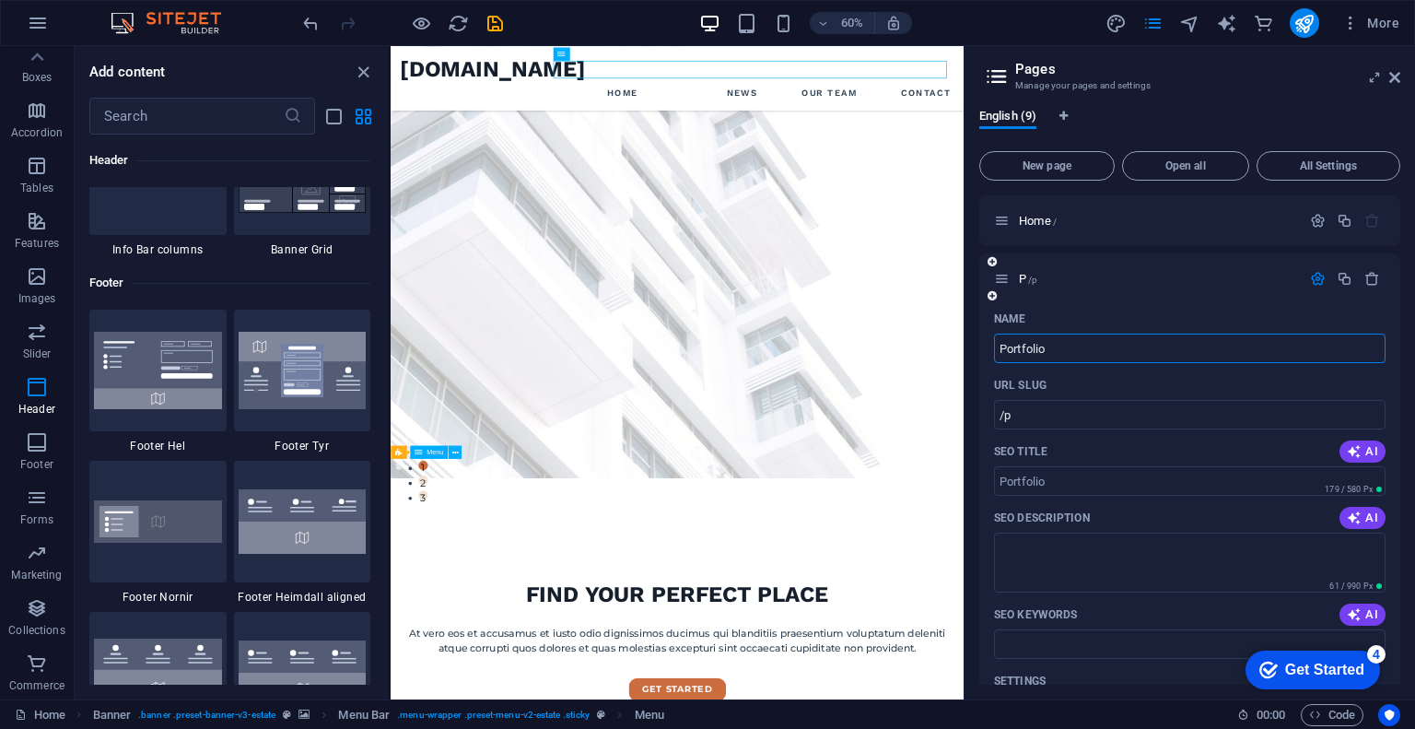
type input "/portfolio"
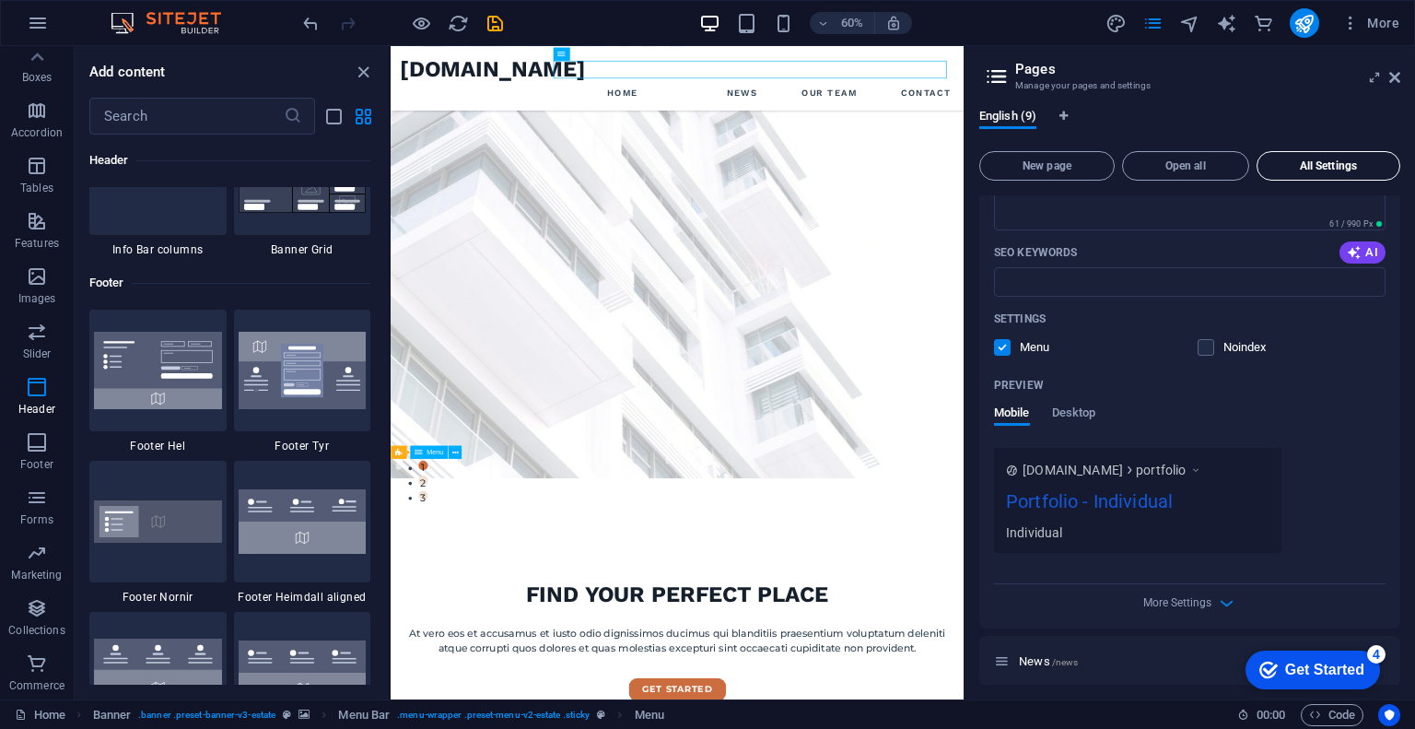
scroll to position [368, 0]
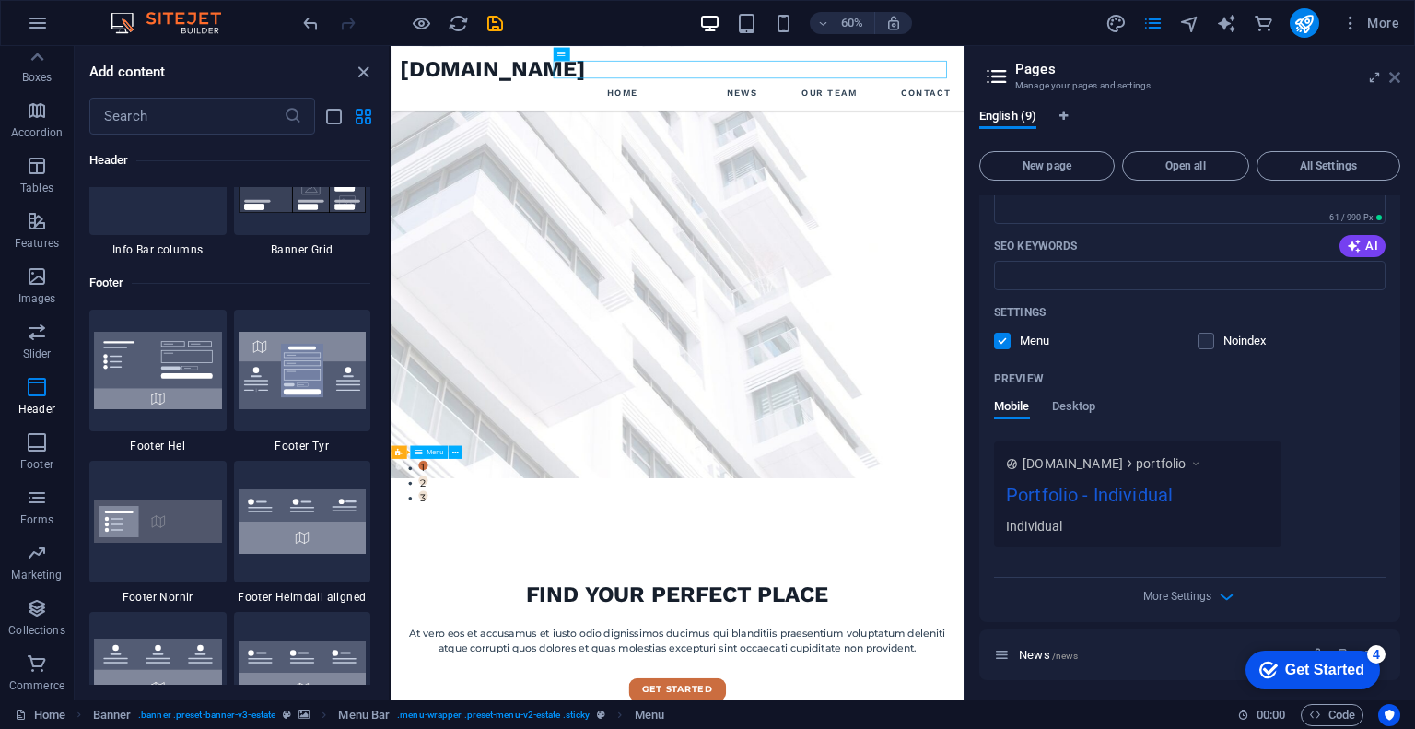
click at [1391, 77] on icon at bounding box center [1394, 77] width 11 height 15
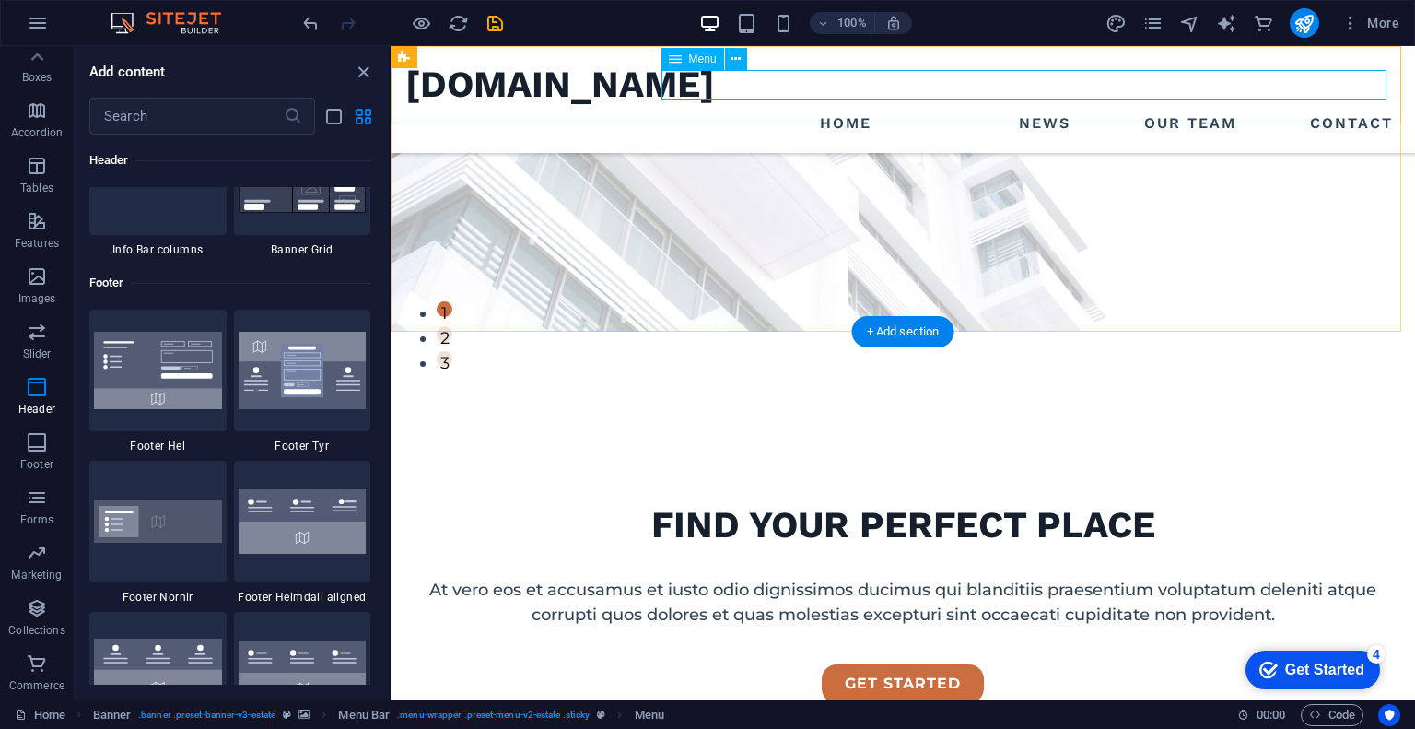
click at [932, 109] on nav "Home News Our Team Contact" at bounding box center [902, 123] width 995 height 29
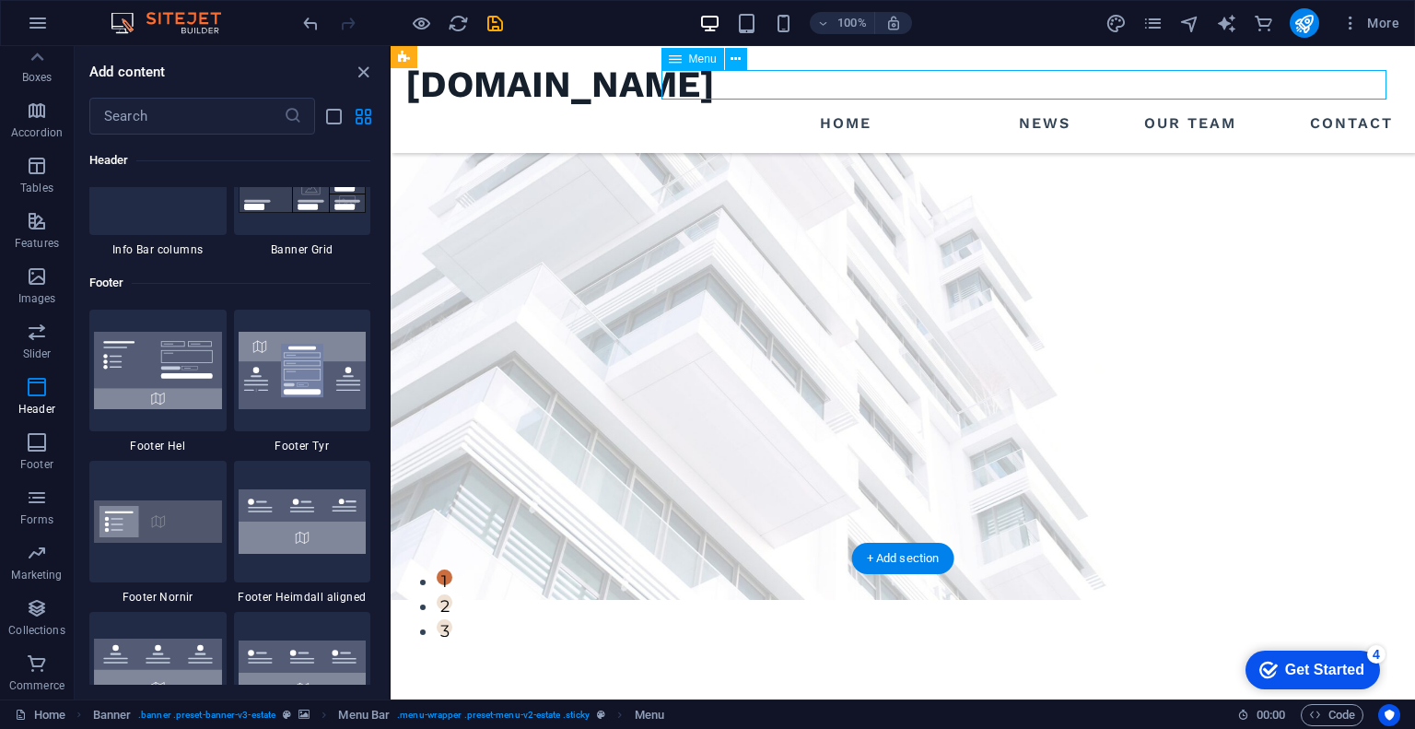
scroll to position [0, 0]
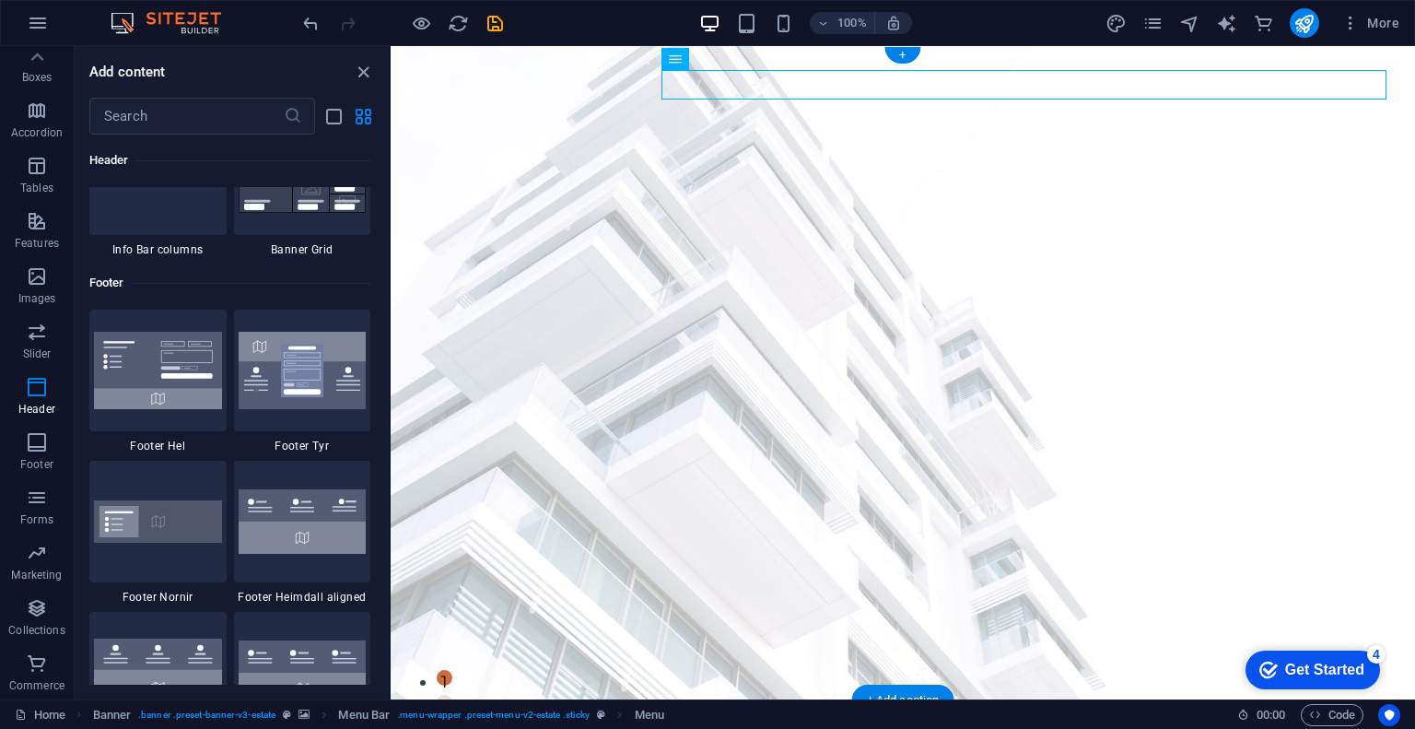
drag, startPoint x: 926, startPoint y: 85, endPoint x: 857, endPoint y: 99, distance: 70.4
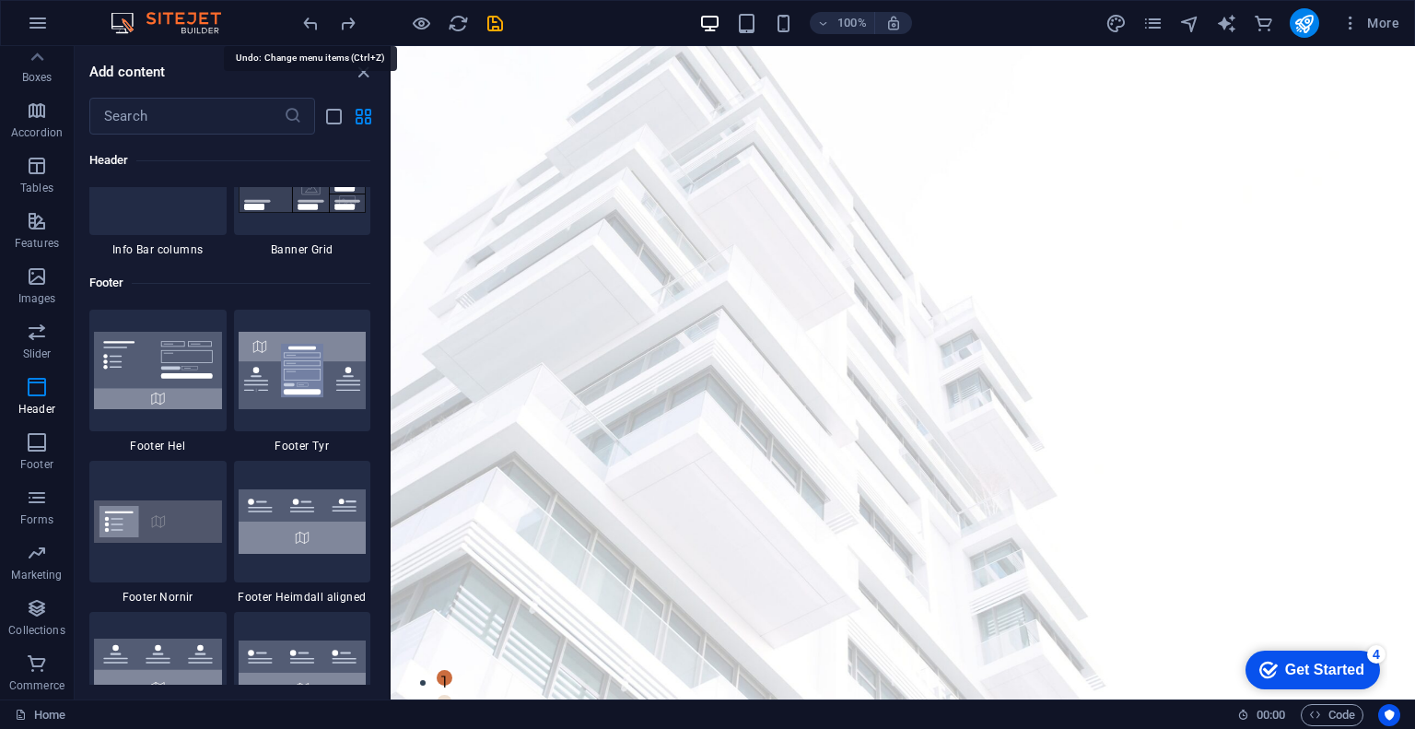
drag, startPoint x: 308, startPoint y: 21, endPoint x: 270, endPoint y: 9, distance: 39.6
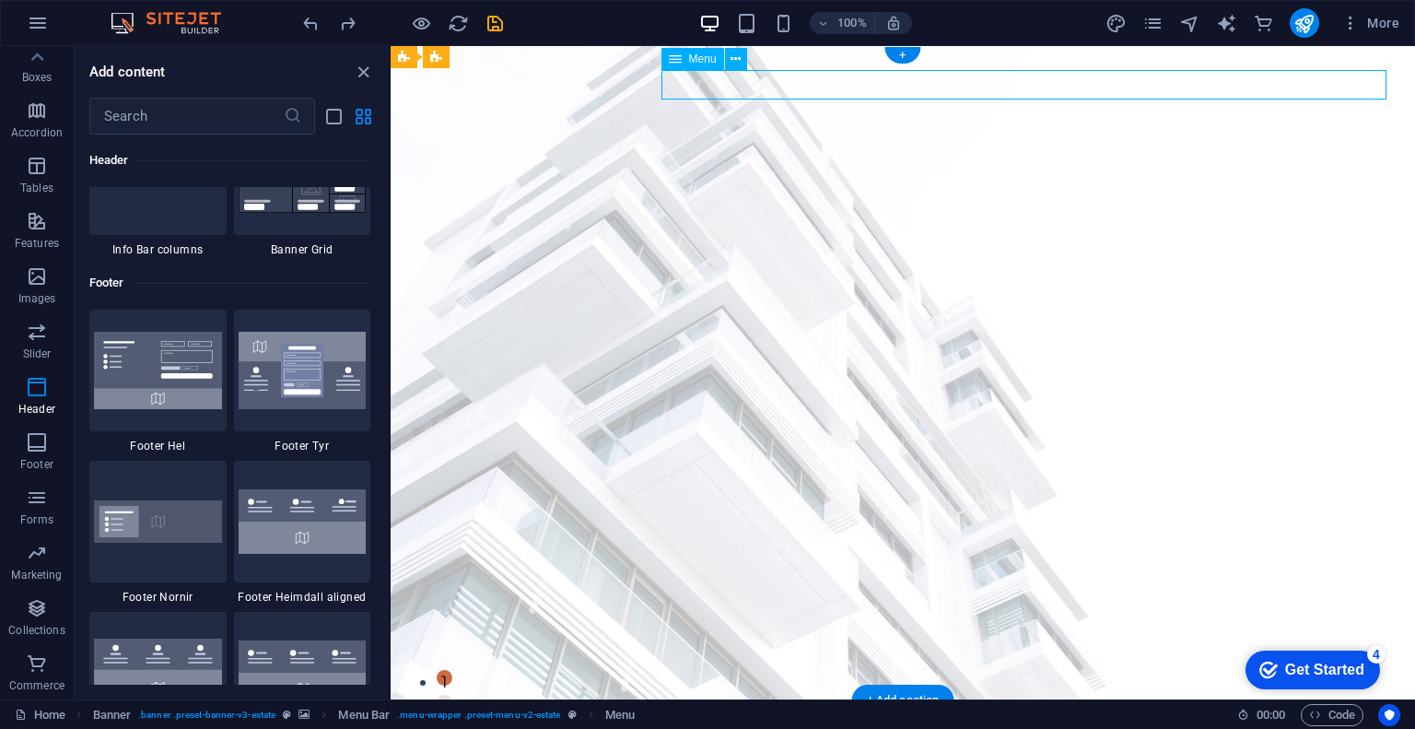
select select
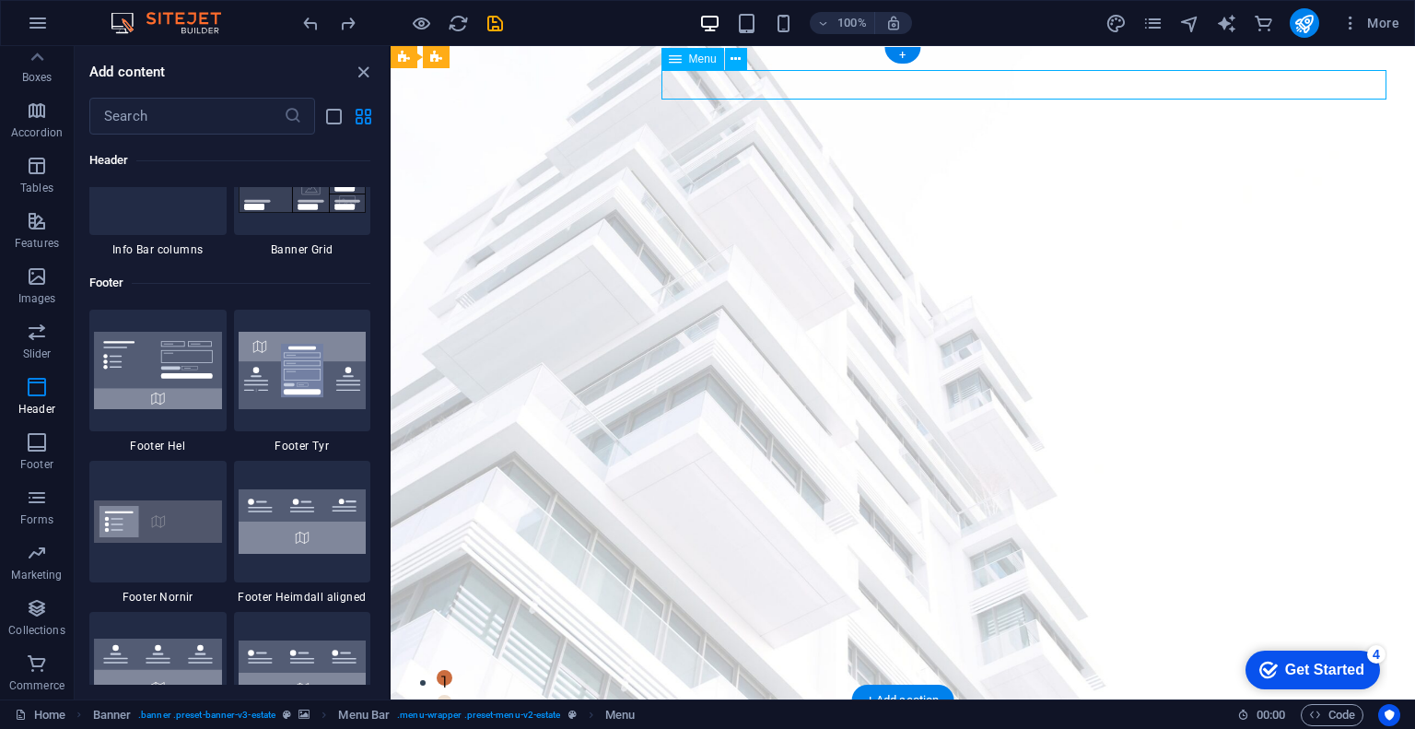
select select
select select "2"
select select
select select "3"
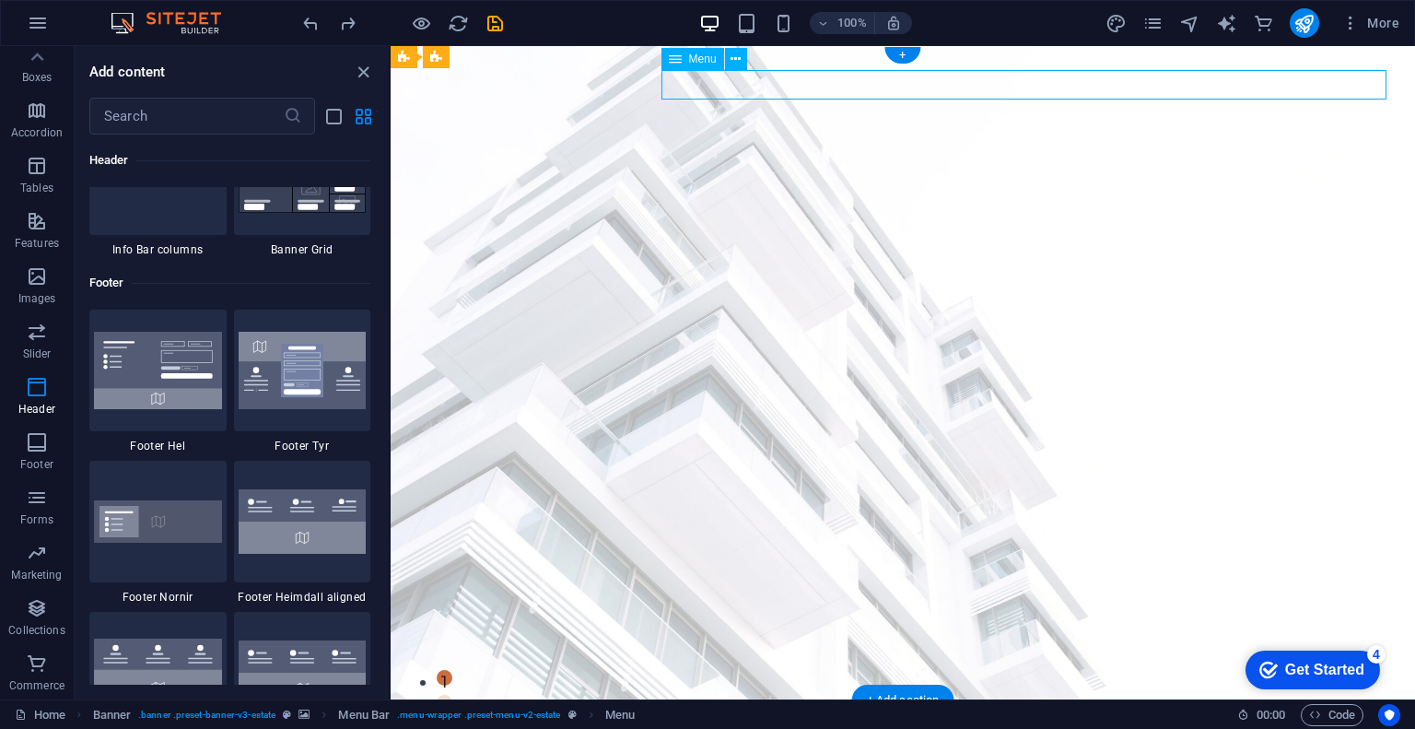
select select
select select "4"
select select
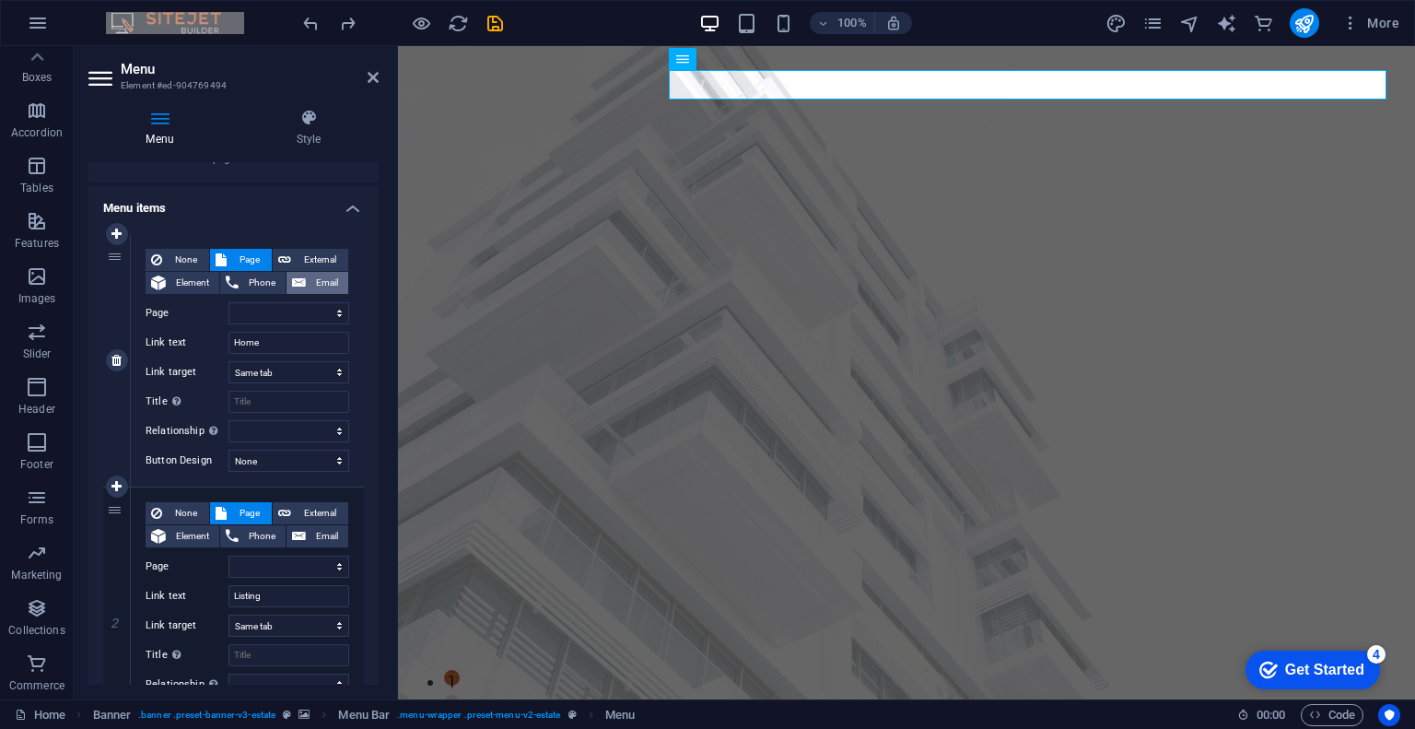
scroll to position [184, 0]
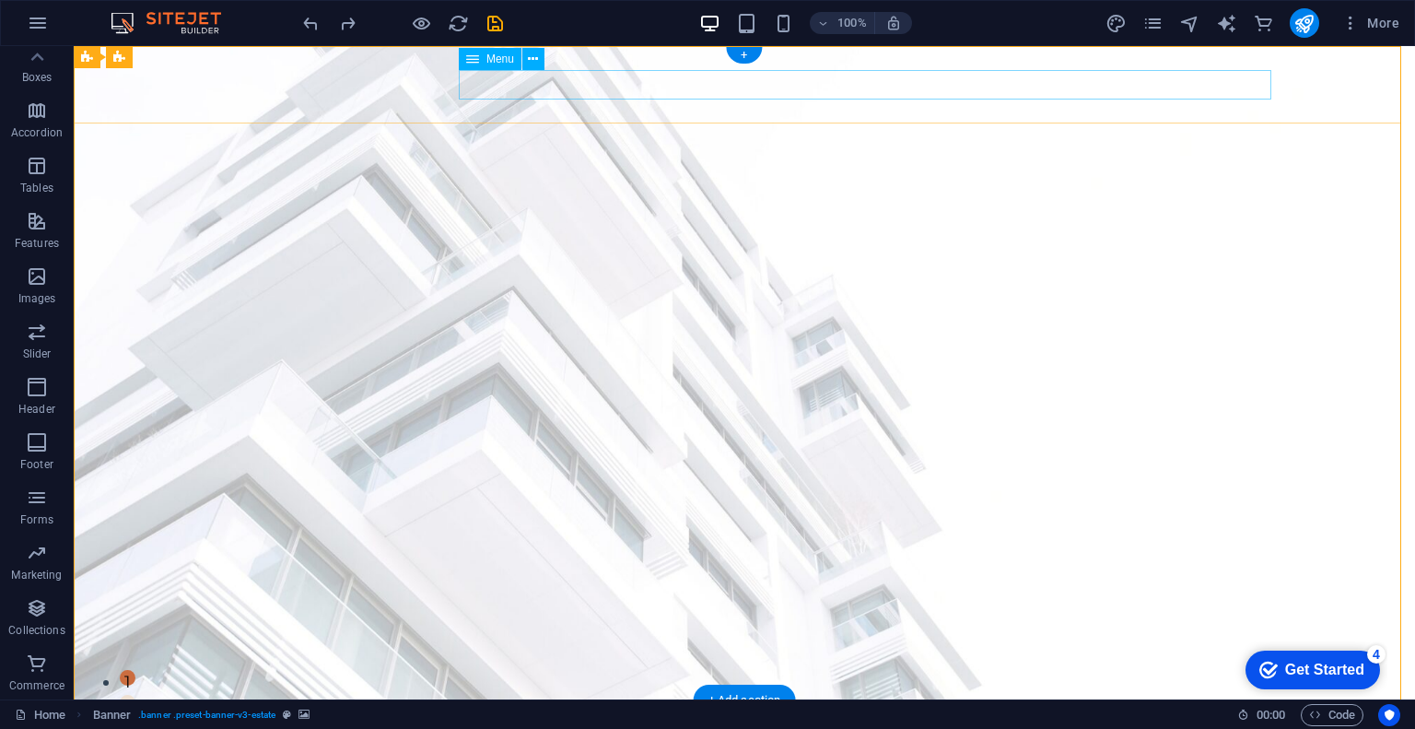
select select
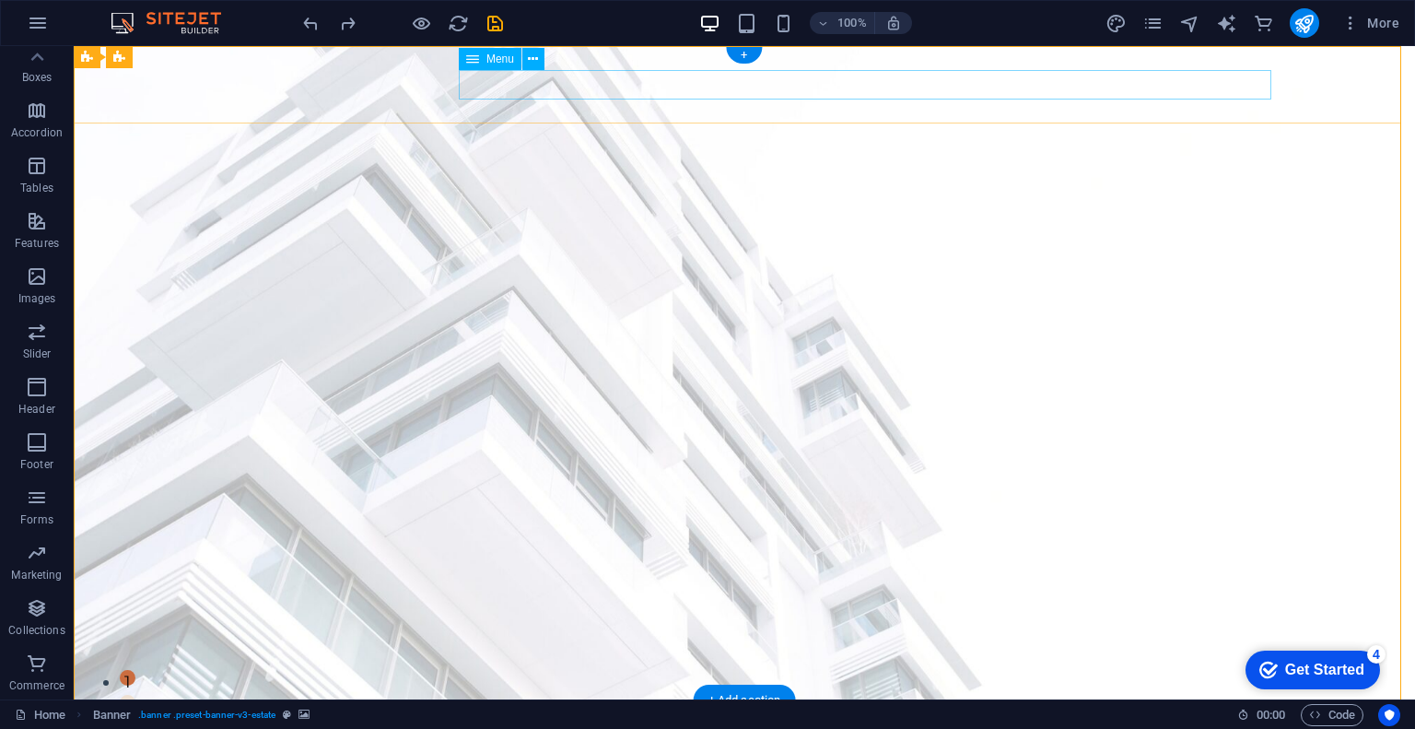
select select
select select "2"
select select
select select "3"
select select
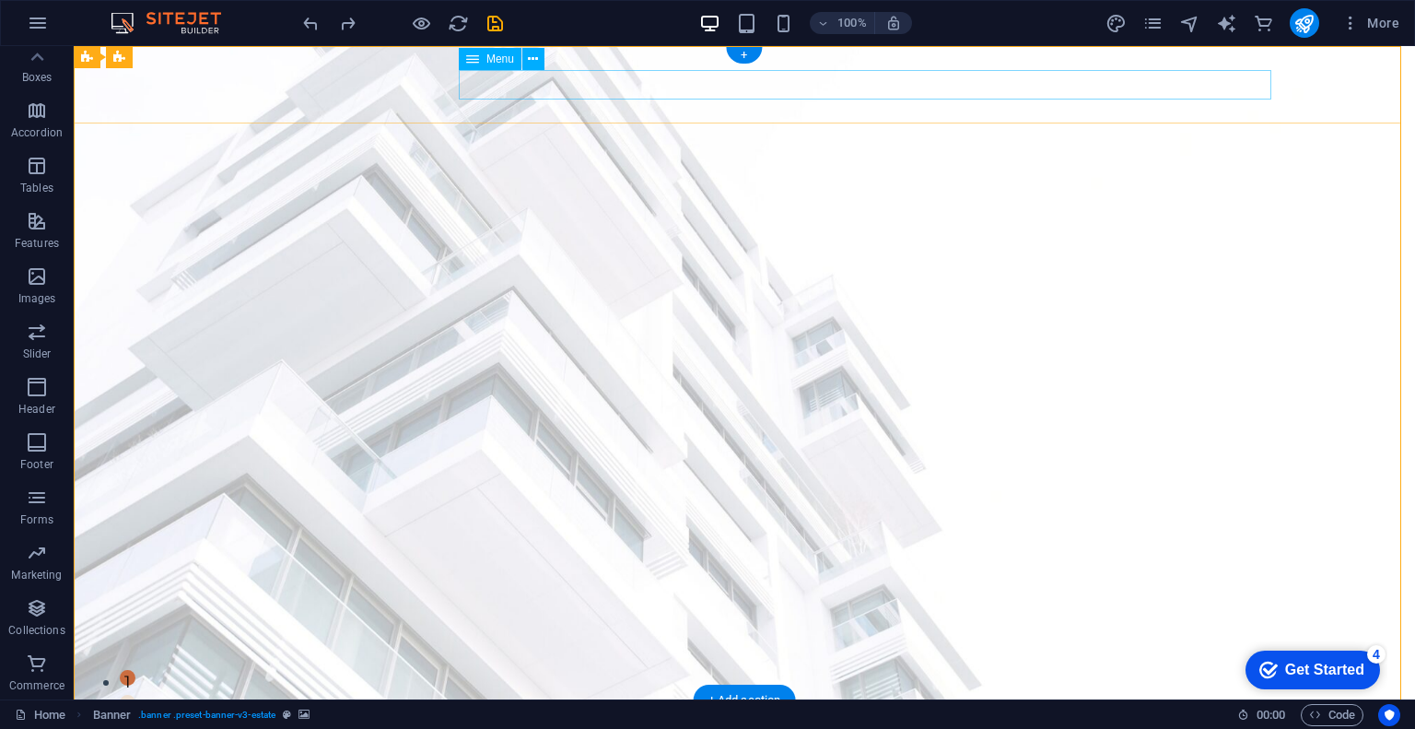
select select "4"
select select
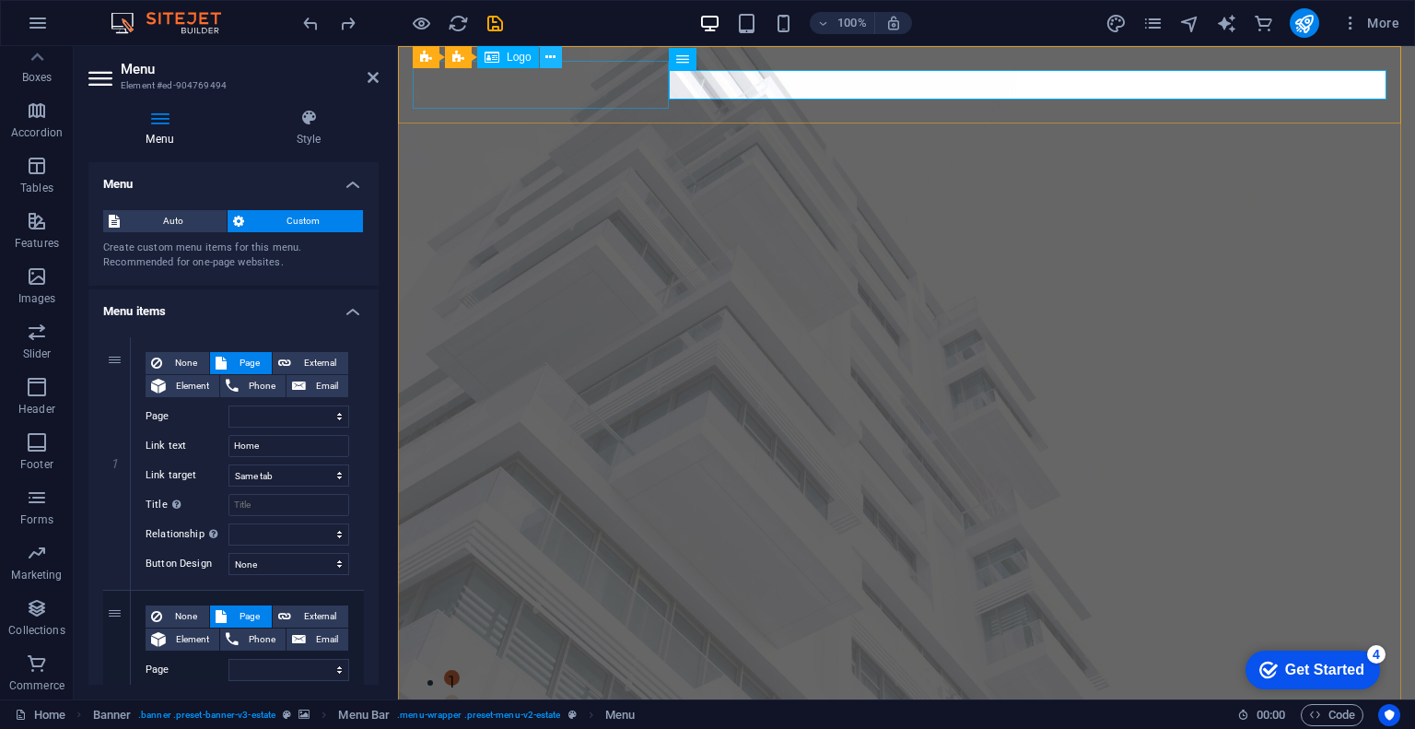
click at [546, 61] on icon at bounding box center [550, 57] width 10 height 19
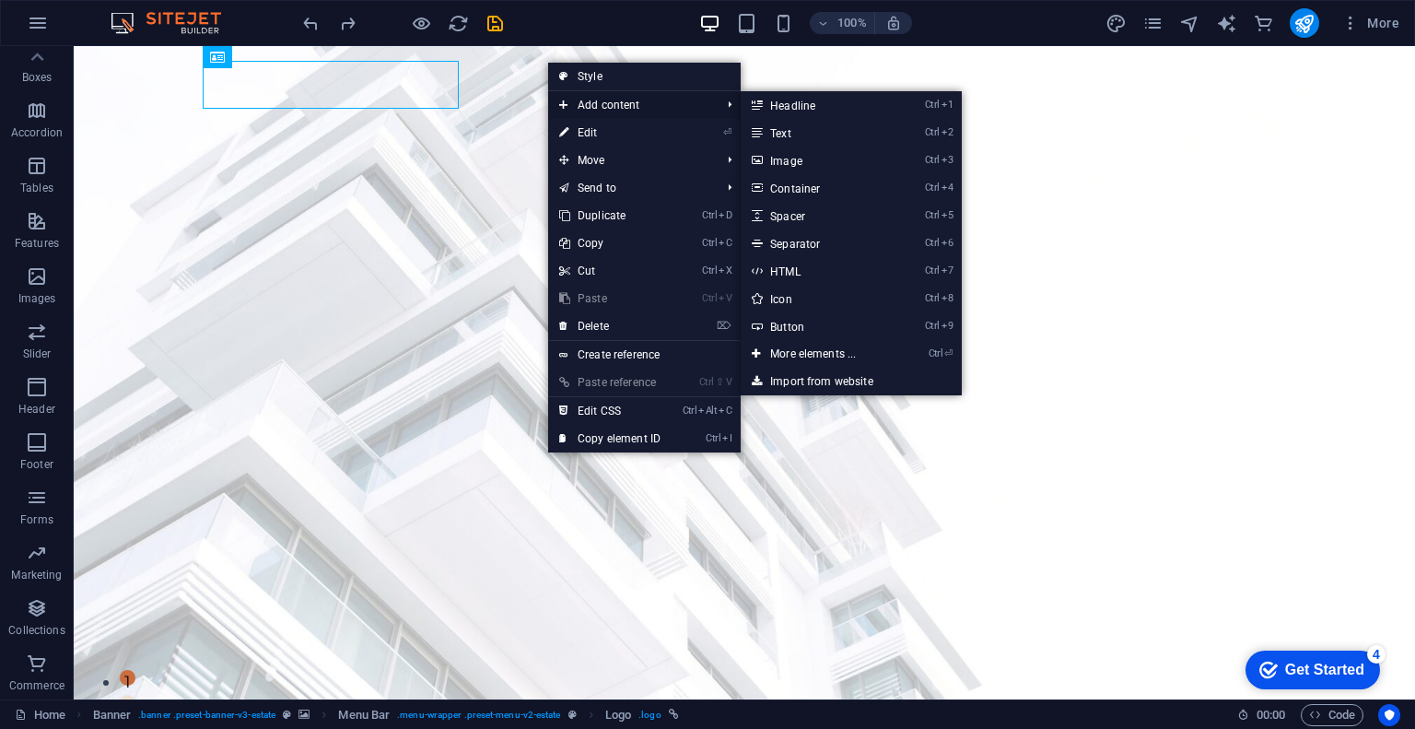
click at [600, 117] on span "Add content" at bounding box center [630, 105] width 165 height 28
drag, startPoint x: 598, startPoint y: 132, endPoint x: 195, endPoint y: 87, distance: 405.0
click at [598, 132] on link "⏎ Edit" at bounding box center [609, 133] width 123 height 28
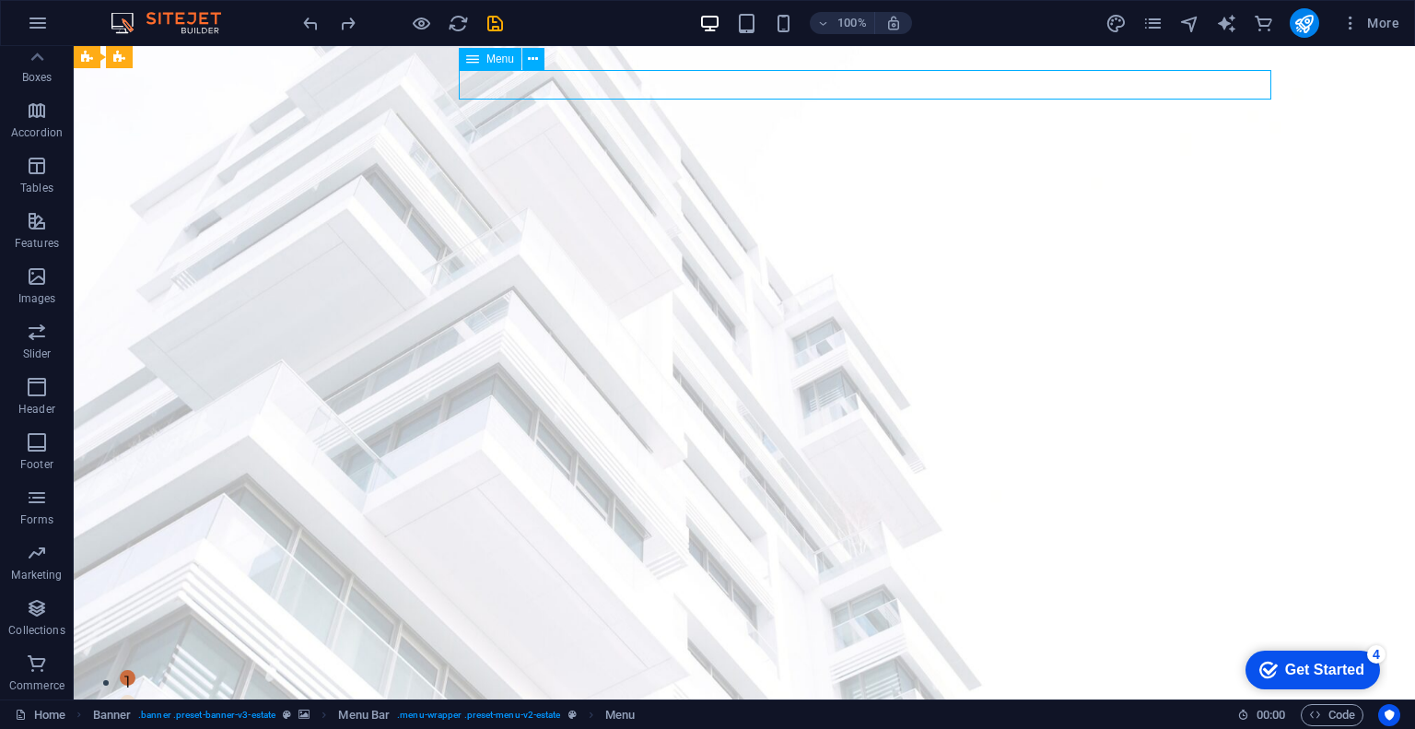
select select
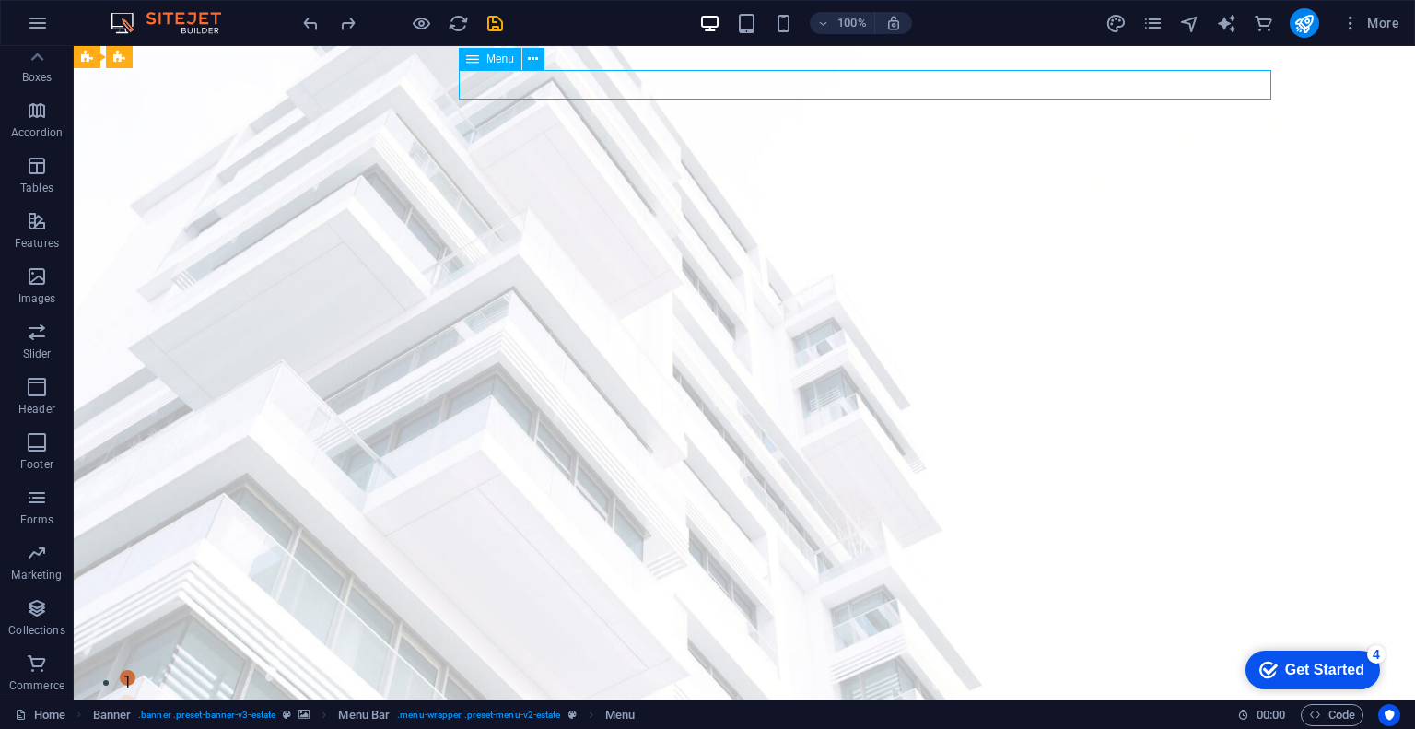
select select "2"
select select
select select "3"
select select
select select "4"
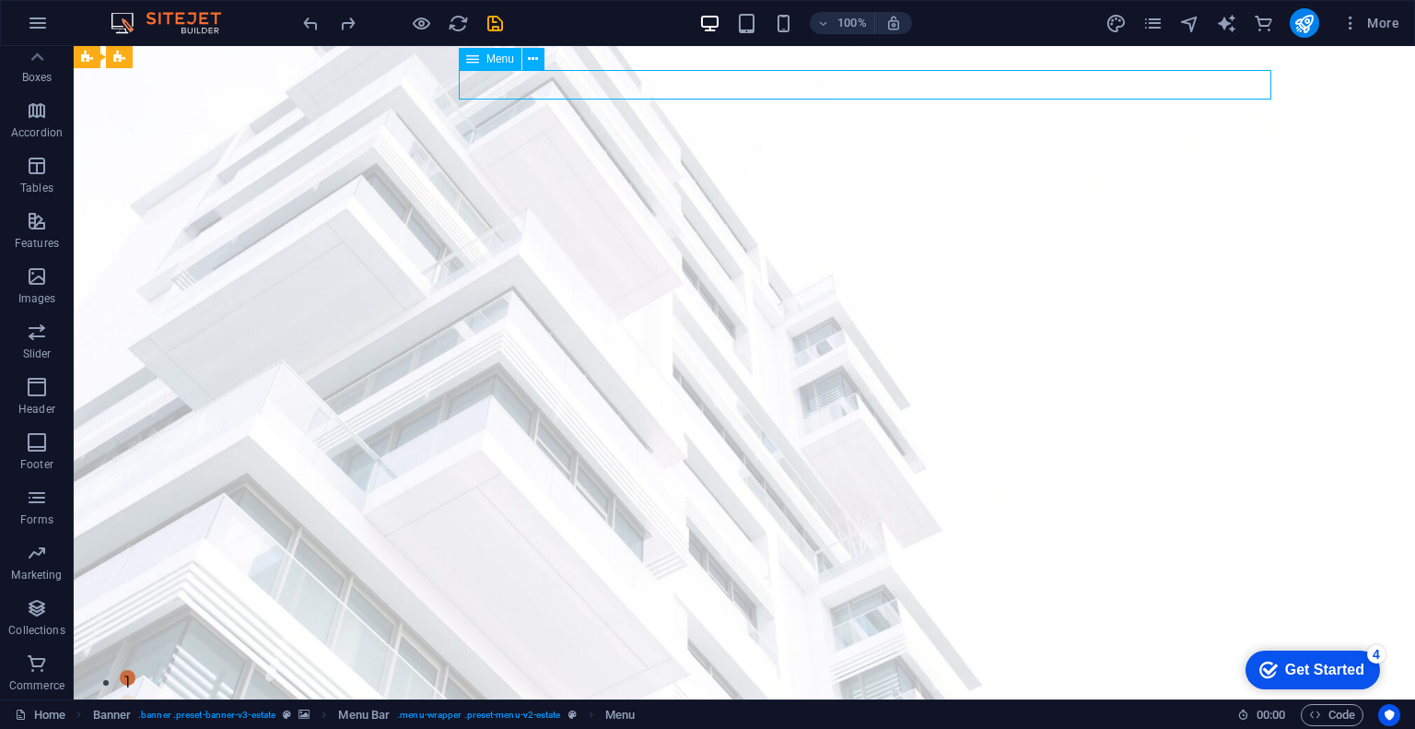
select select
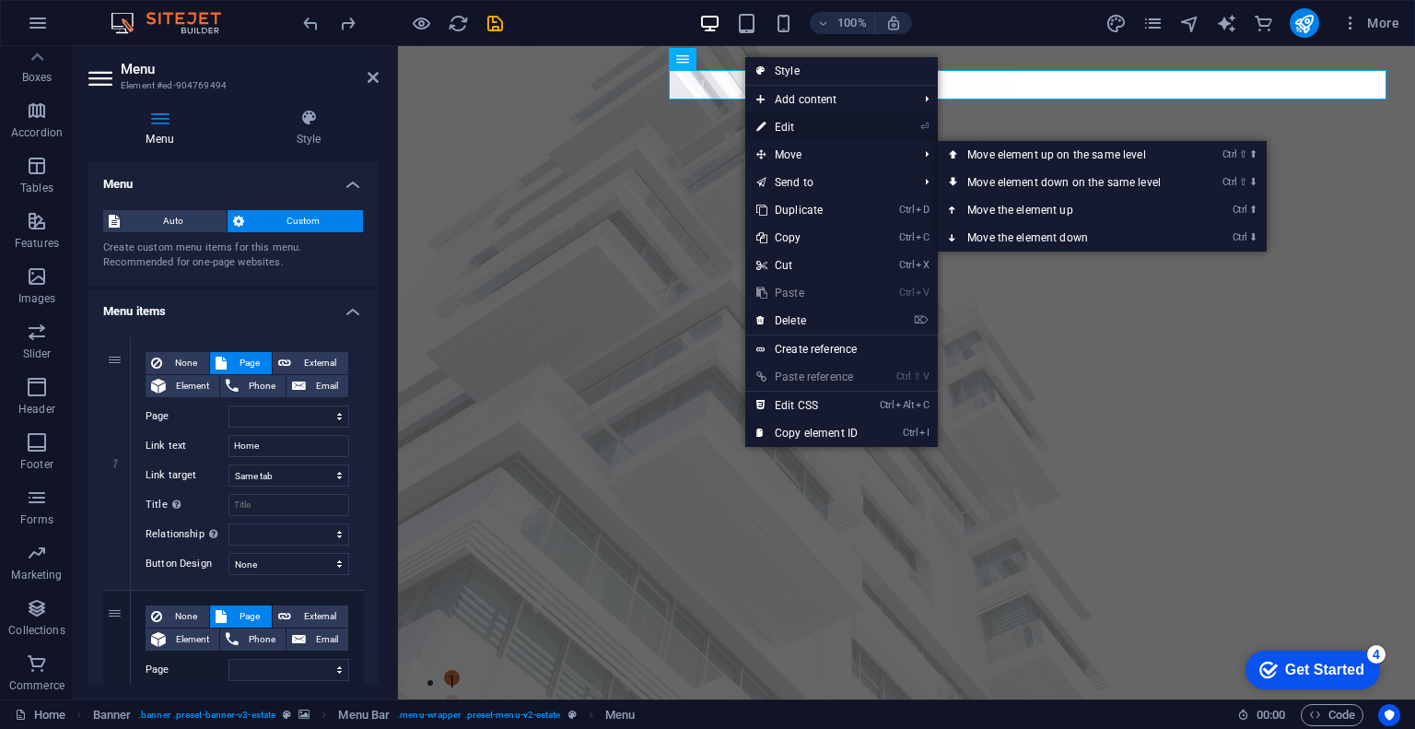
click at [771, 125] on link "⏎ Edit" at bounding box center [806, 127] width 123 height 28
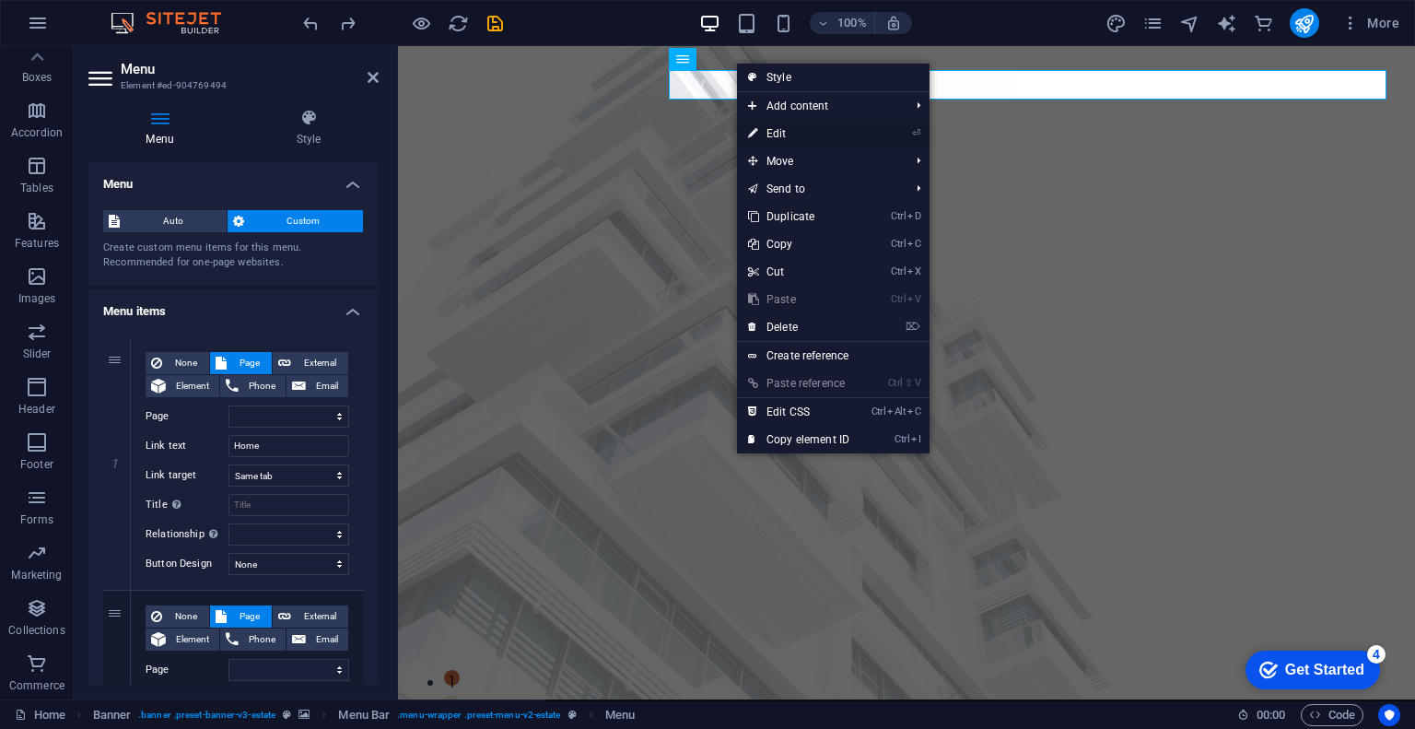
click at [810, 125] on link "⏎ Edit" at bounding box center [798, 134] width 123 height 28
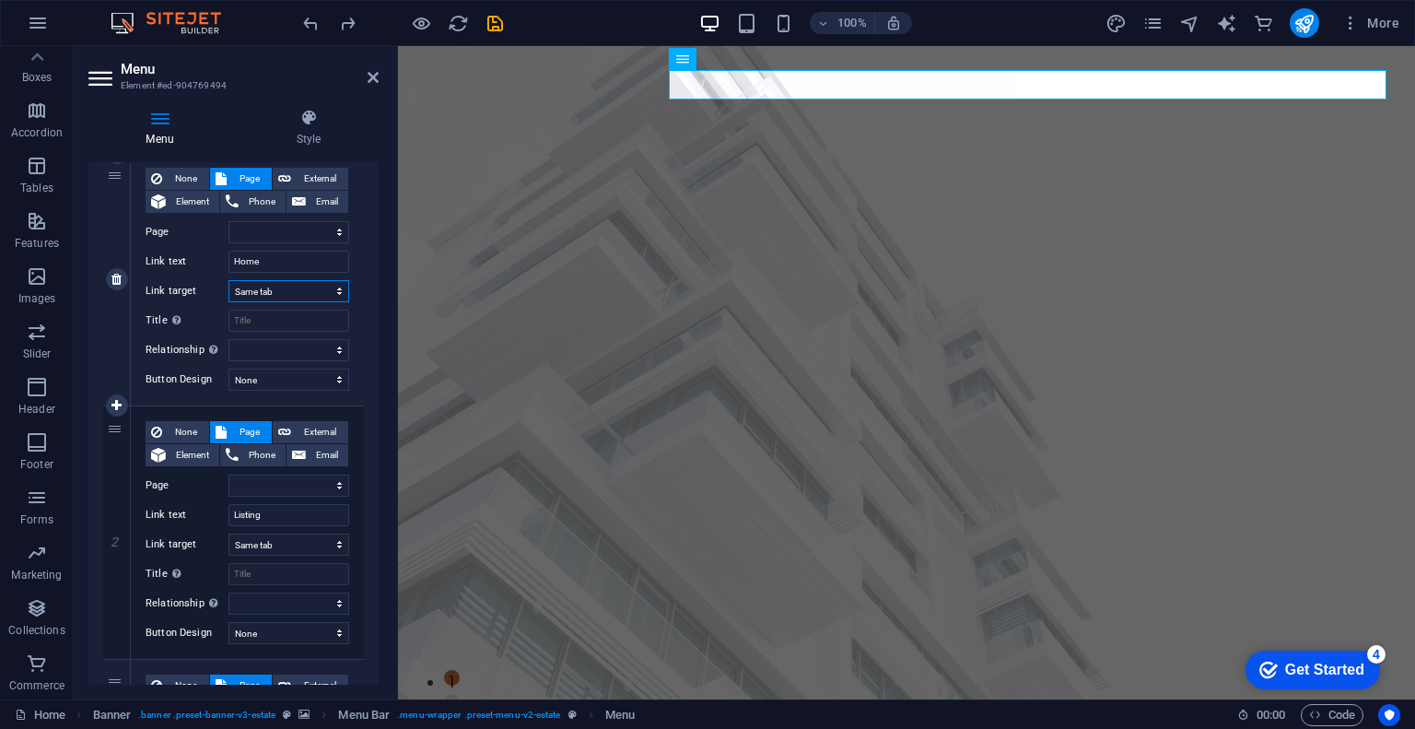
click at [324, 287] on select "New tab Same tab Overlay" at bounding box center [288, 291] width 121 height 22
select select "blank"
click at [228, 280] on select "New tab Same tab Overlay" at bounding box center [288, 291] width 121 height 22
select select
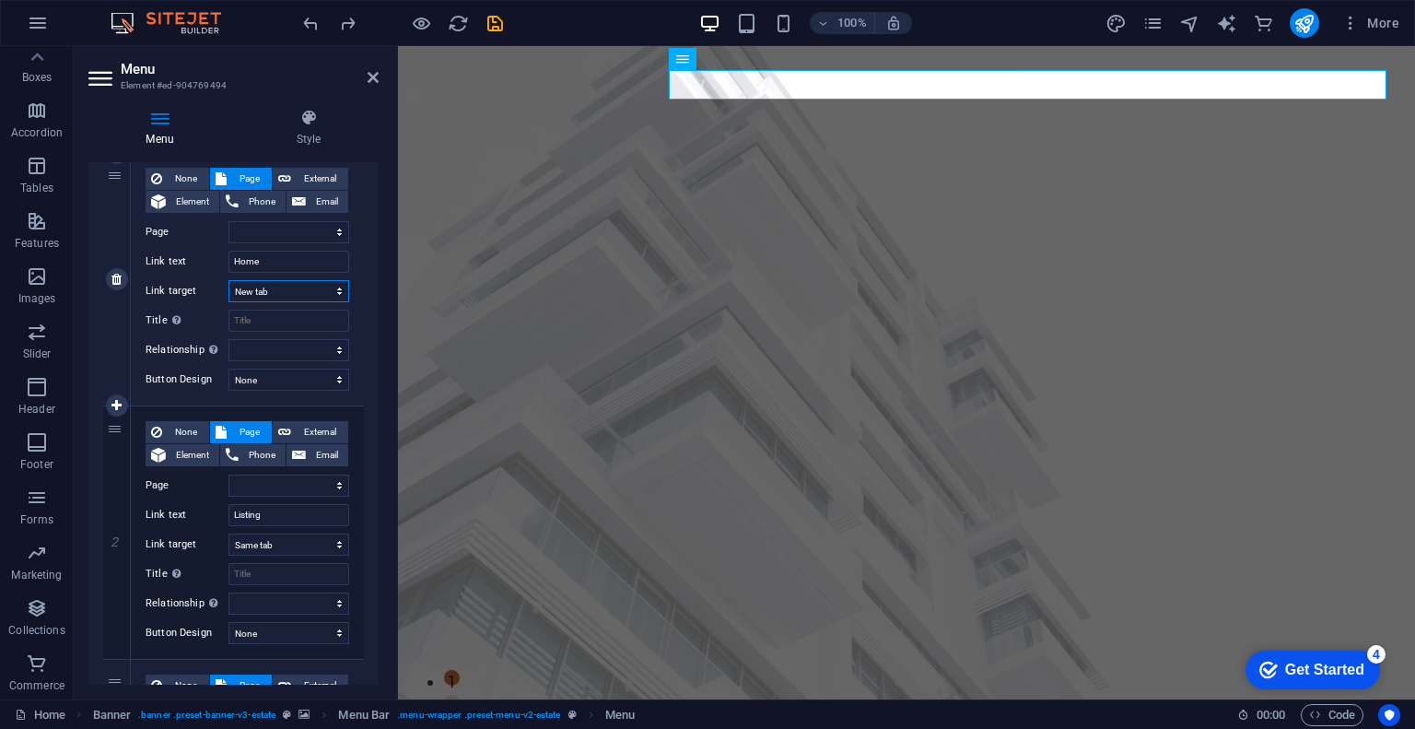
select select
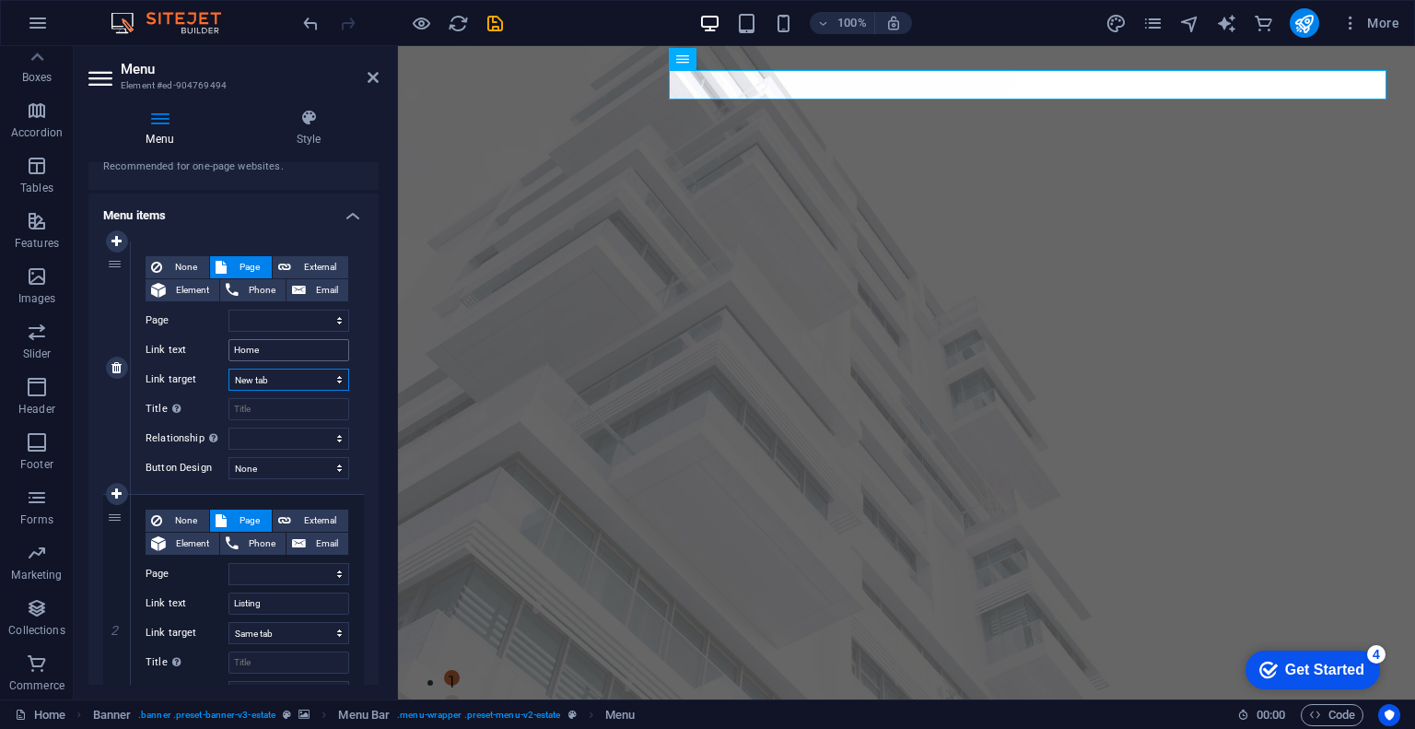
scroll to position [92, 0]
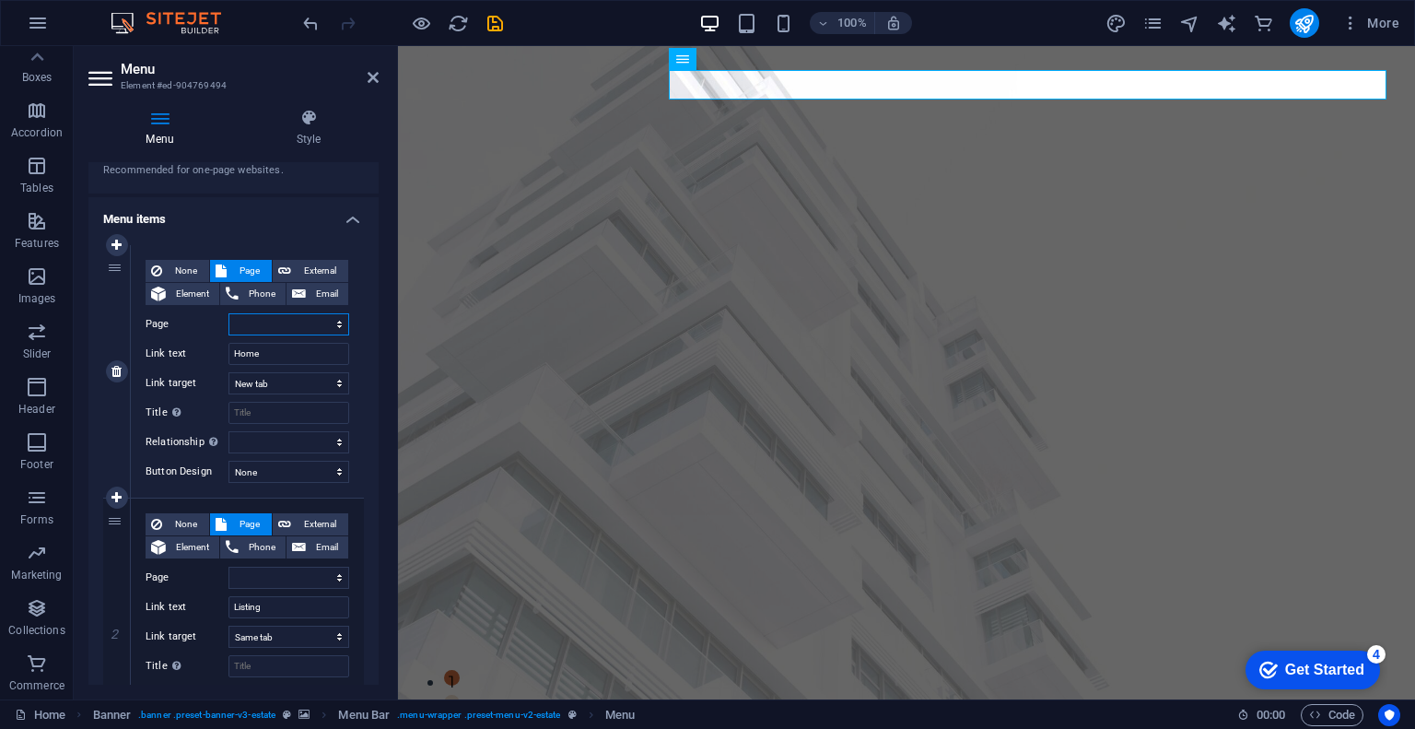
click at [305, 325] on select "Home Portfolio News Our Team Contact Legal Notice Privacy" at bounding box center [288, 324] width 121 height 22
click at [272, 324] on select "Home Portfolio News Our Team Contact Legal Notice Privacy" at bounding box center [288, 324] width 121 height 22
select select "0"
click at [228, 313] on select "Home Portfolio News Our Team Contact Legal Notice Privacy" at bounding box center [288, 324] width 121 height 22
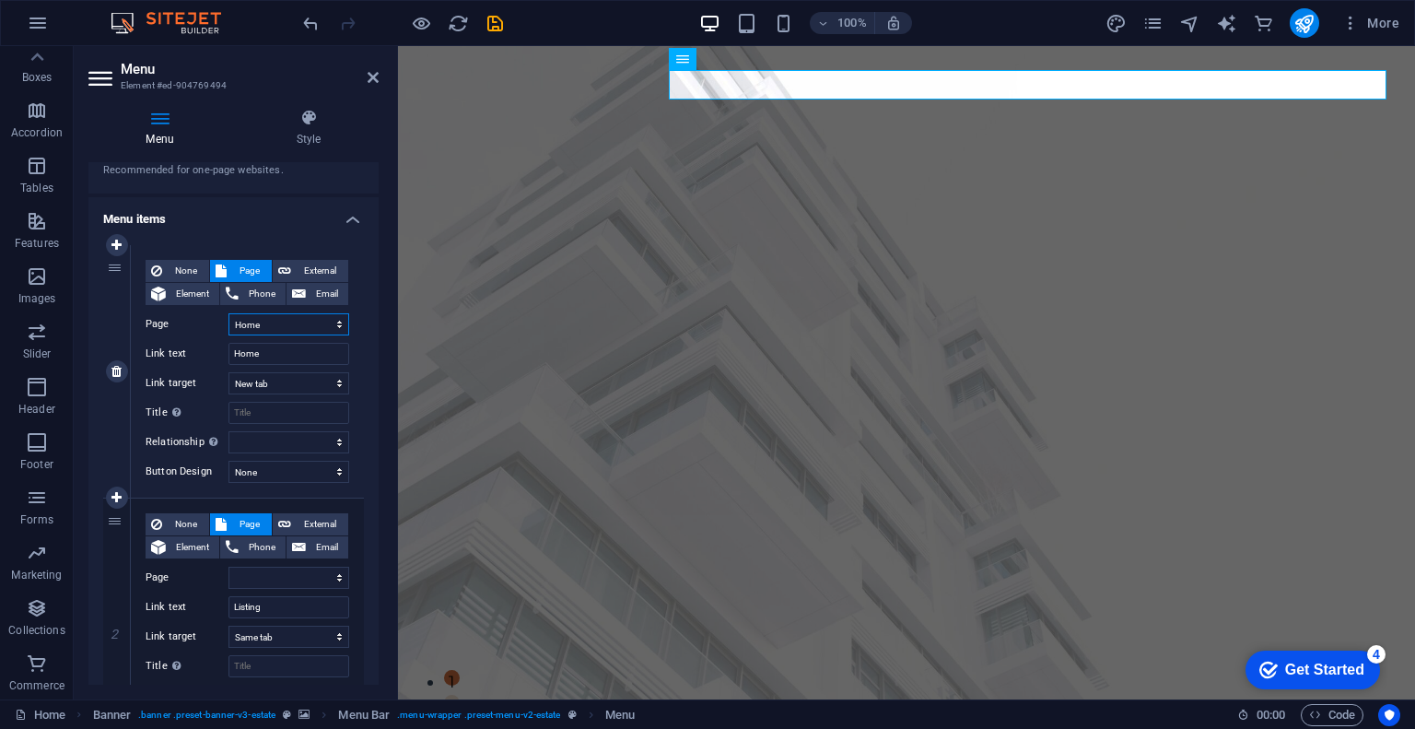
select select
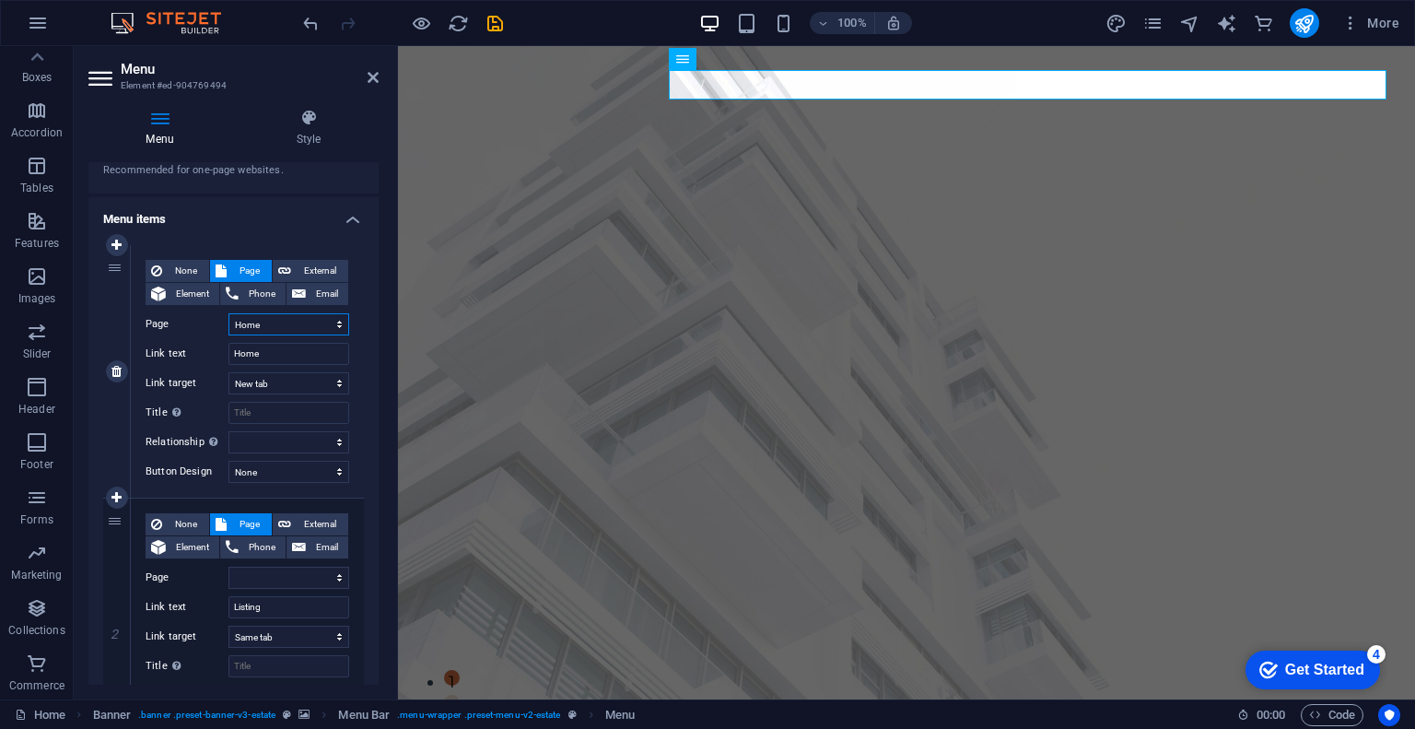
select select
click at [258, 327] on select "Home Portfolio News Our Team Contact Legal Notice Privacy" at bounding box center [288, 324] width 121 height 22
click at [256, 323] on select "Home Portfolio News Our Team Contact Legal Notice Privacy" at bounding box center [288, 324] width 121 height 22
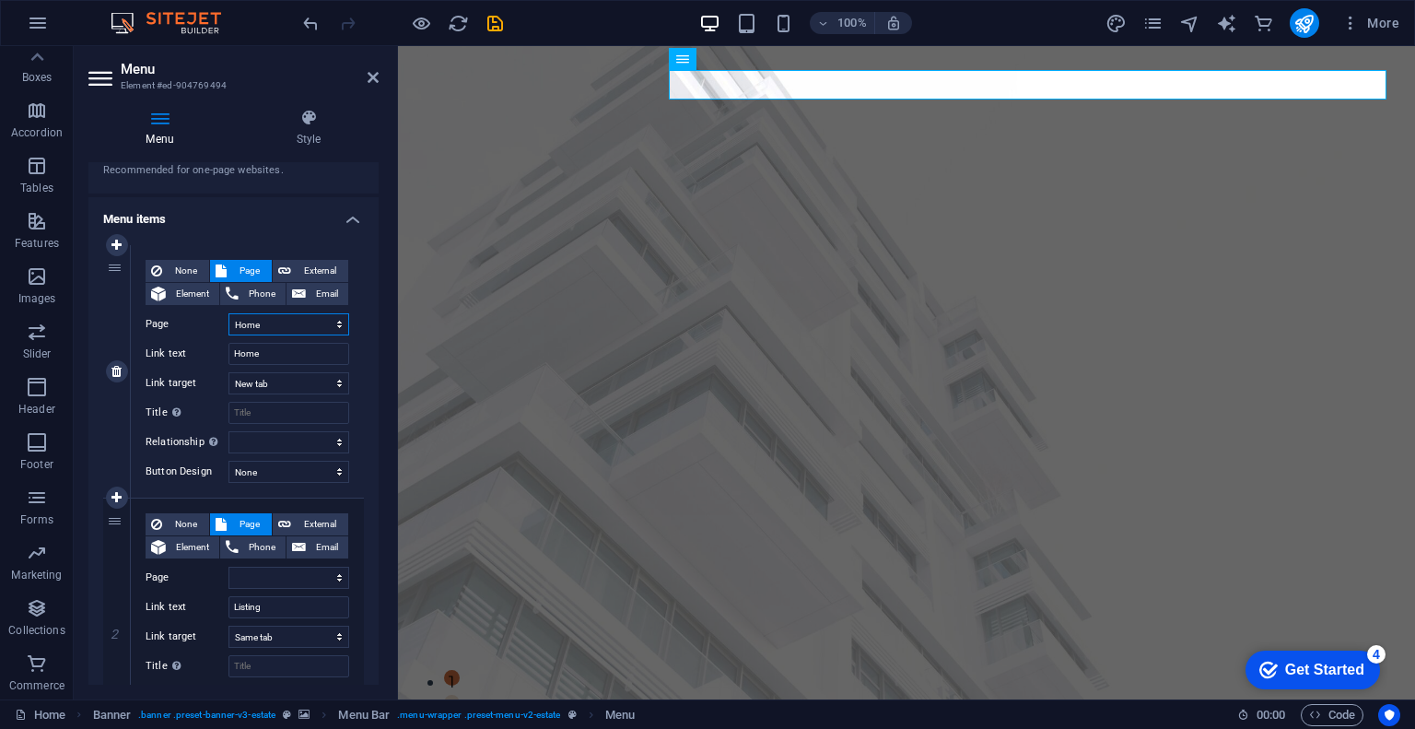
click at [256, 323] on select "Home Portfolio News Our Team Contact Legal Notice Privacy" at bounding box center [288, 324] width 121 height 22
click at [197, 288] on span "Element" at bounding box center [192, 294] width 42 height 22
select select
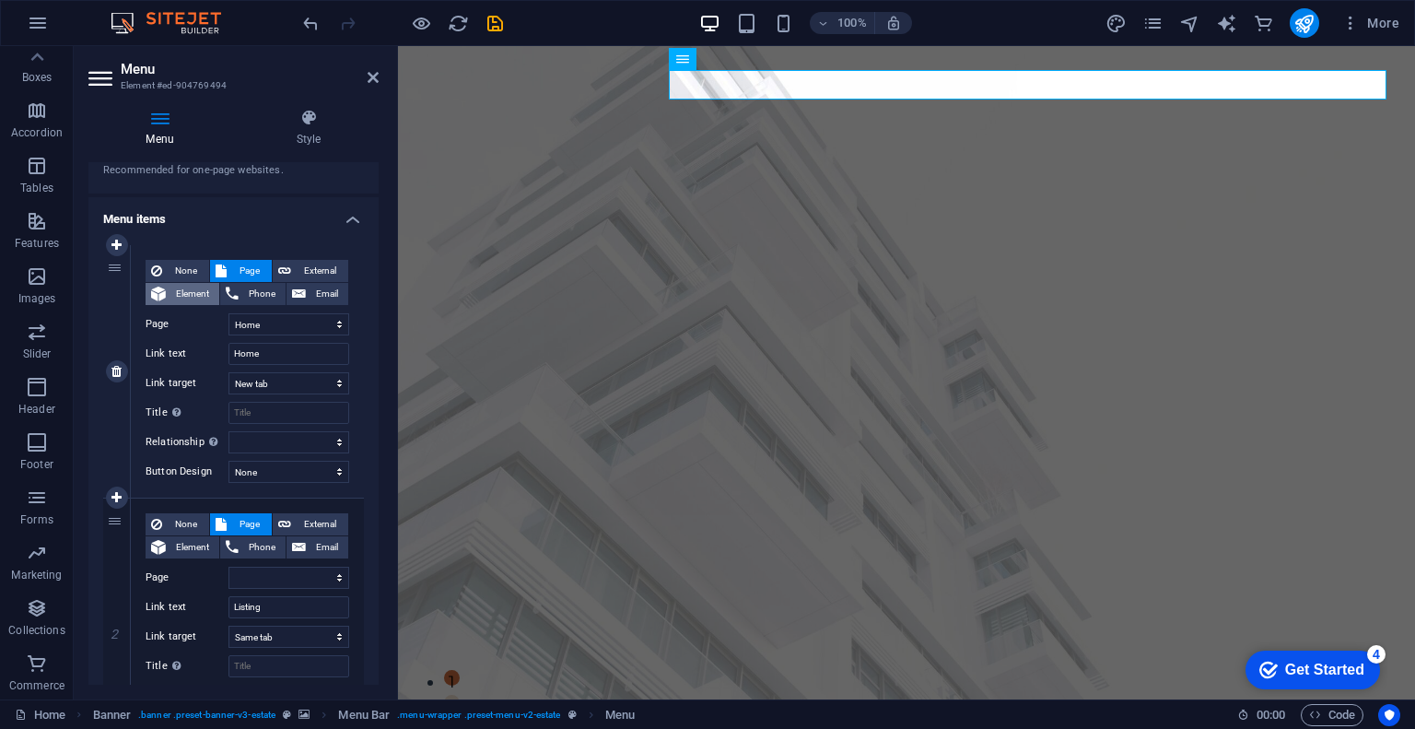
select select
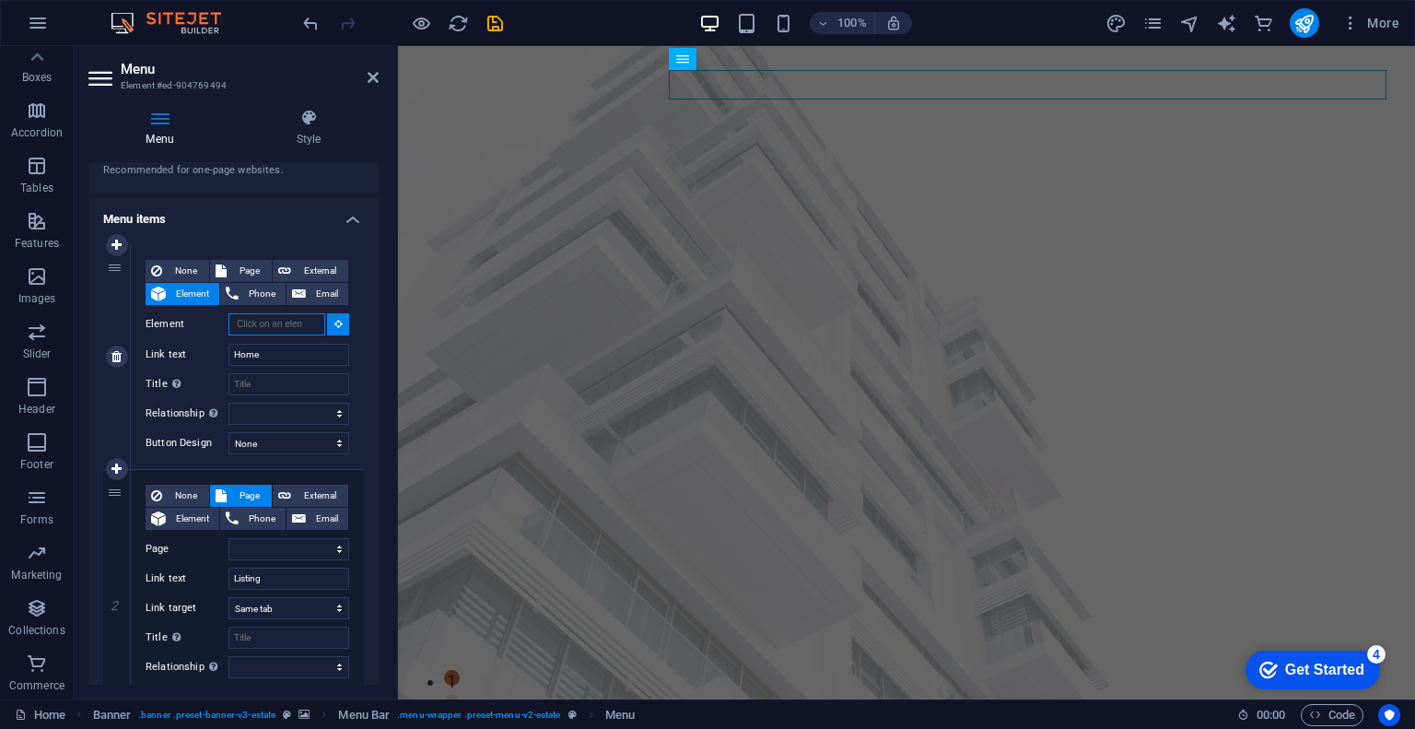
click at [273, 327] on input "Element" at bounding box center [276, 324] width 97 height 22
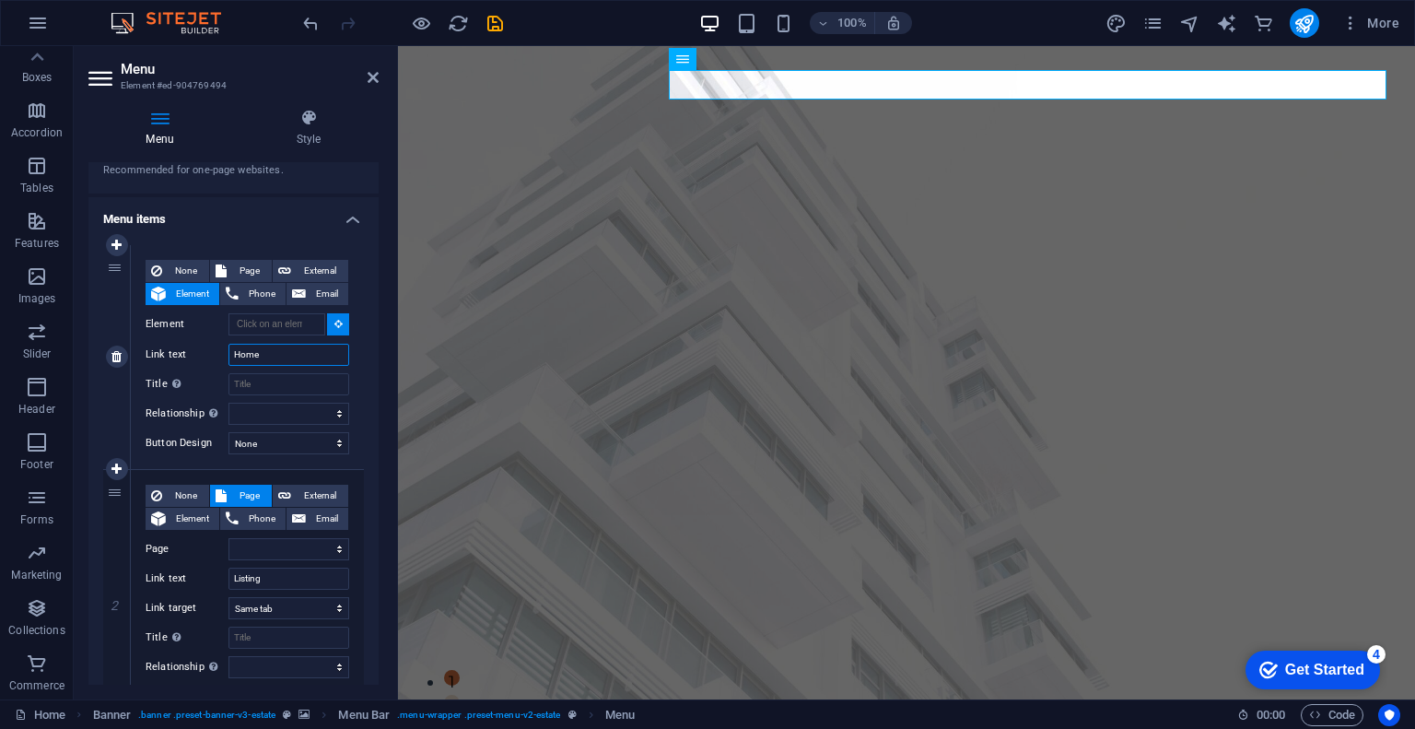
click at [274, 351] on input "Home" at bounding box center [288, 355] width 121 height 22
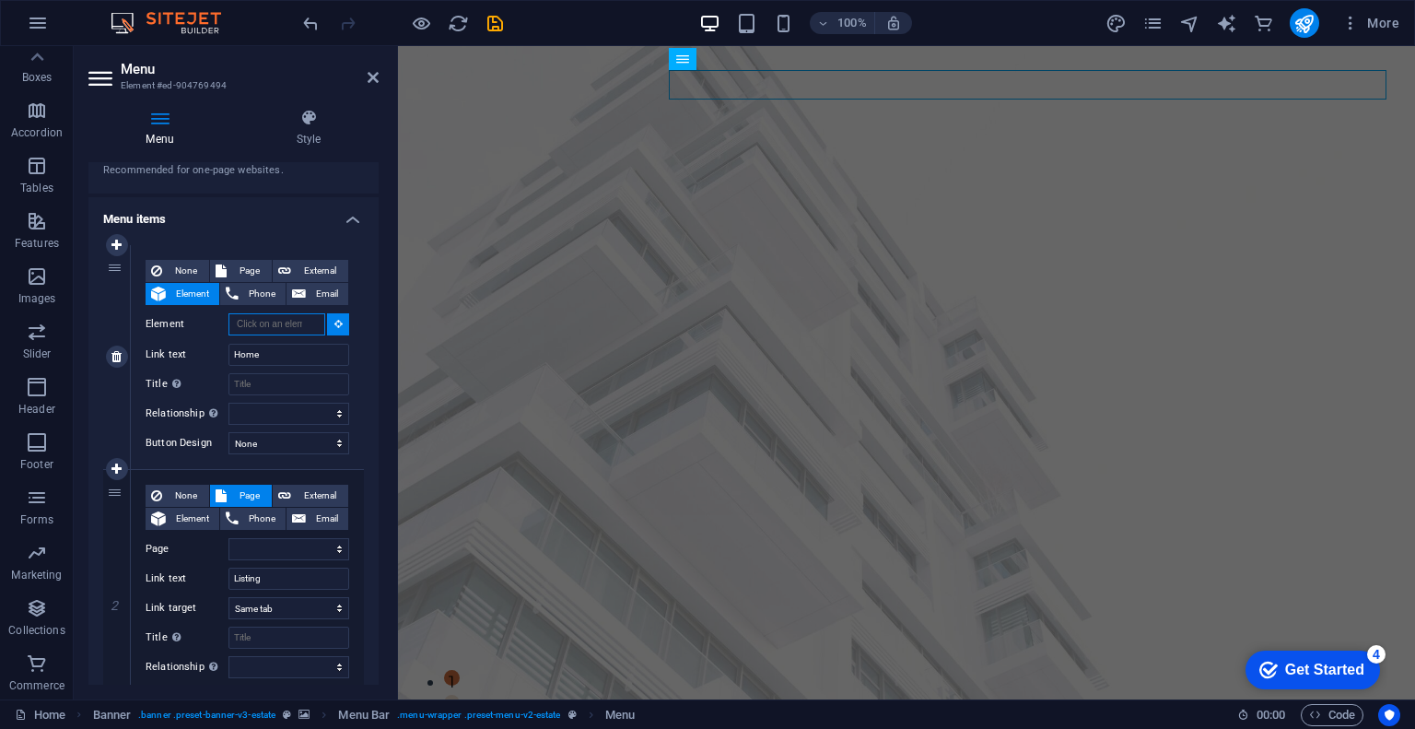
click at [272, 314] on input "Element" at bounding box center [276, 324] width 97 height 22
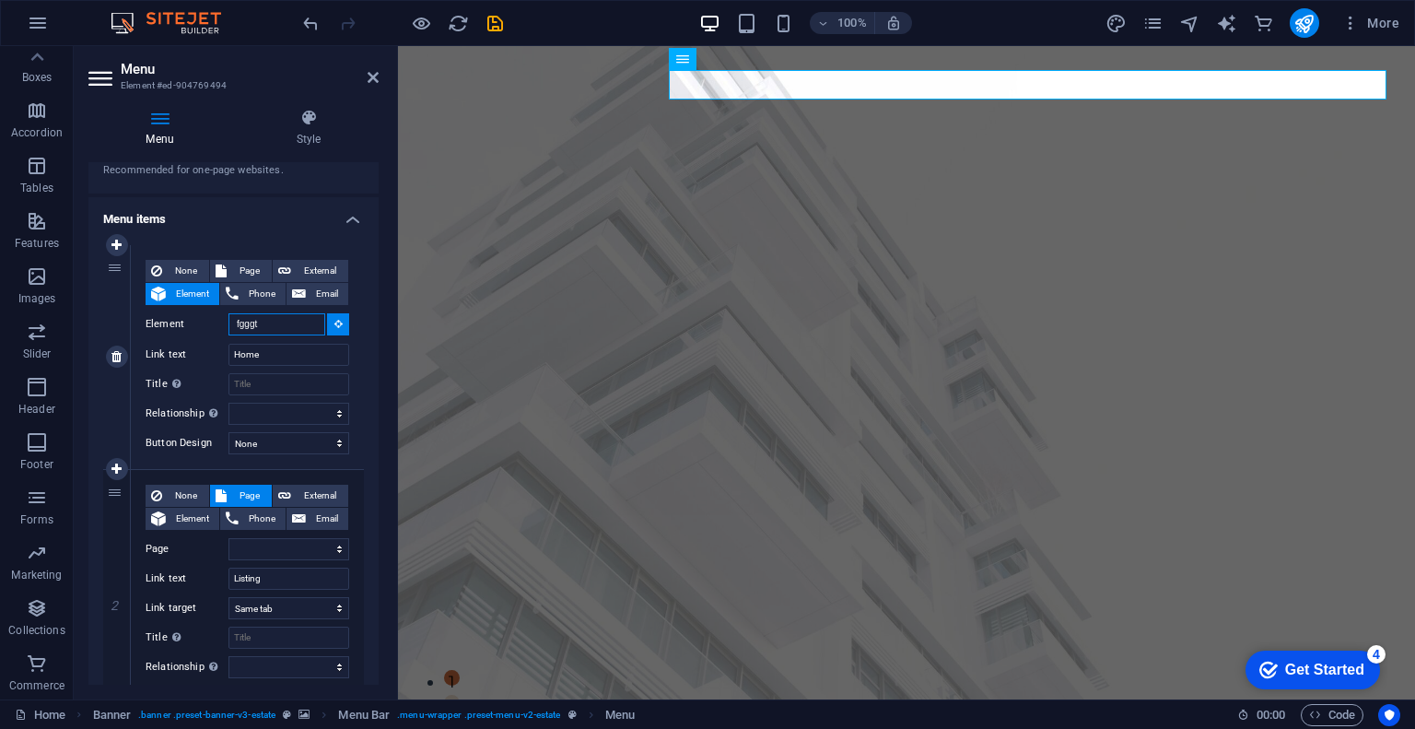
type input "fgggt"
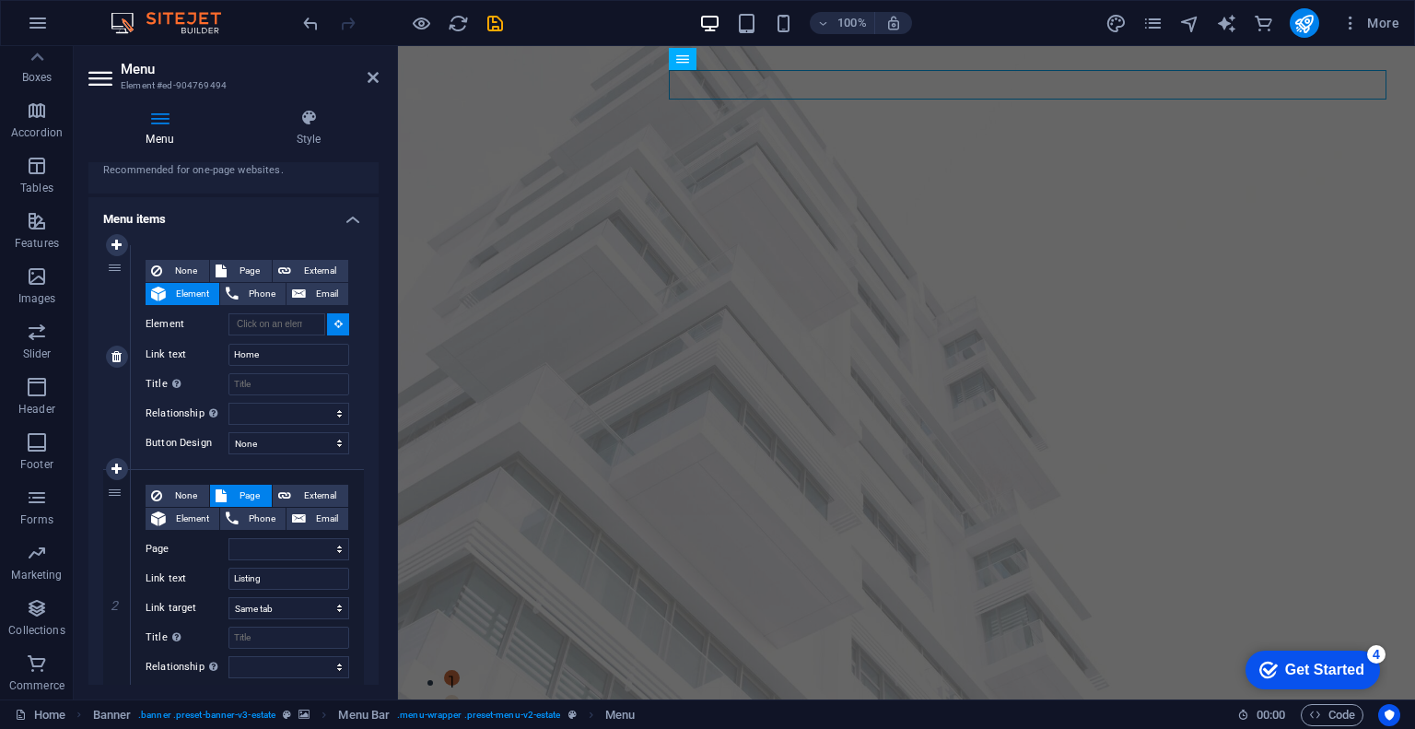
select select
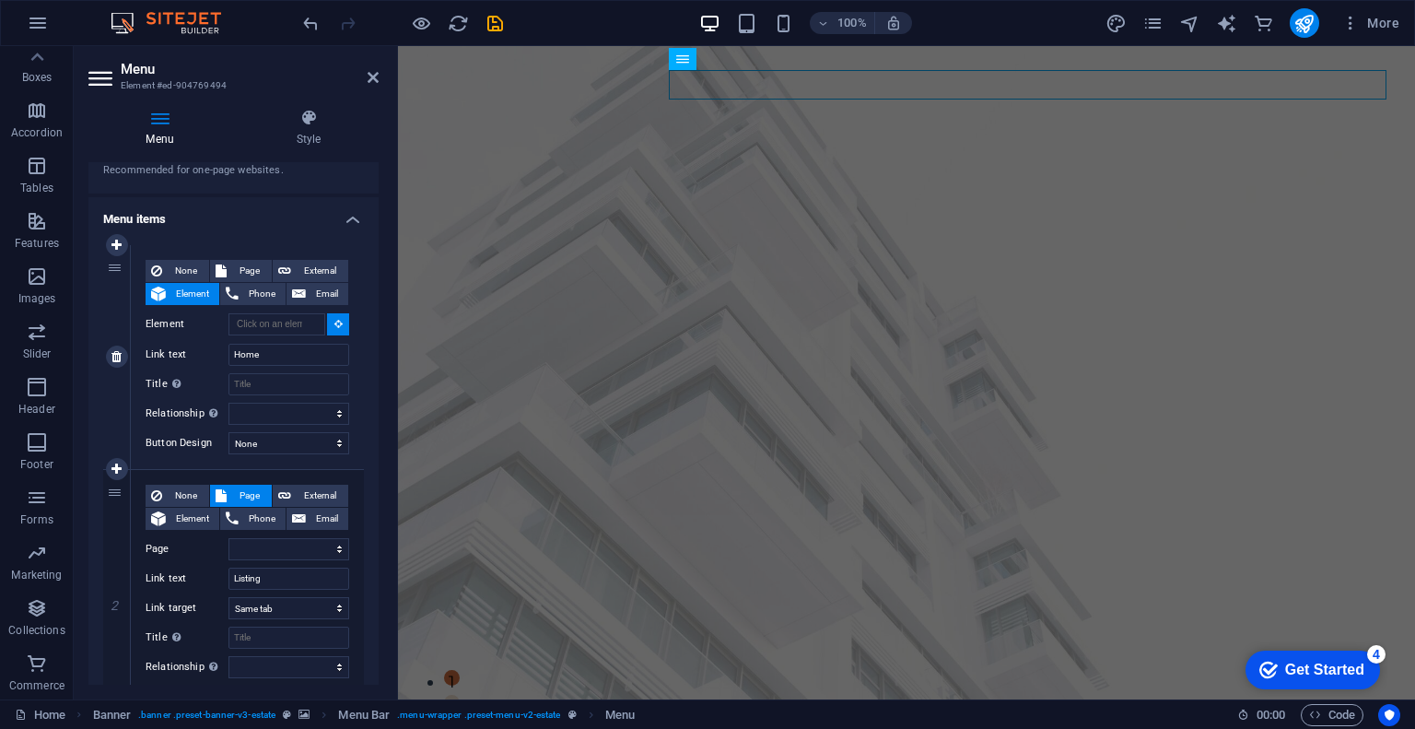
select select
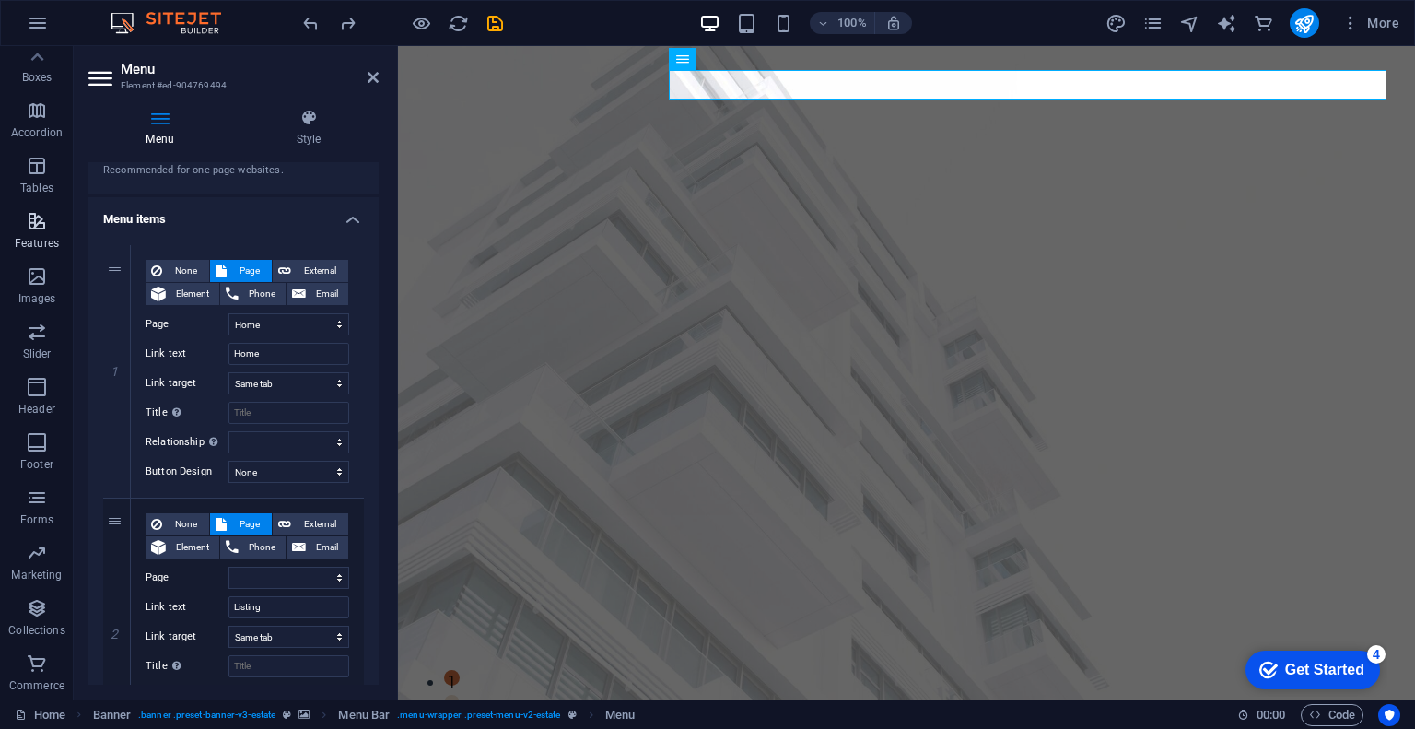
click at [41, 224] on icon "button" at bounding box center [37, 221] width 22 height 22
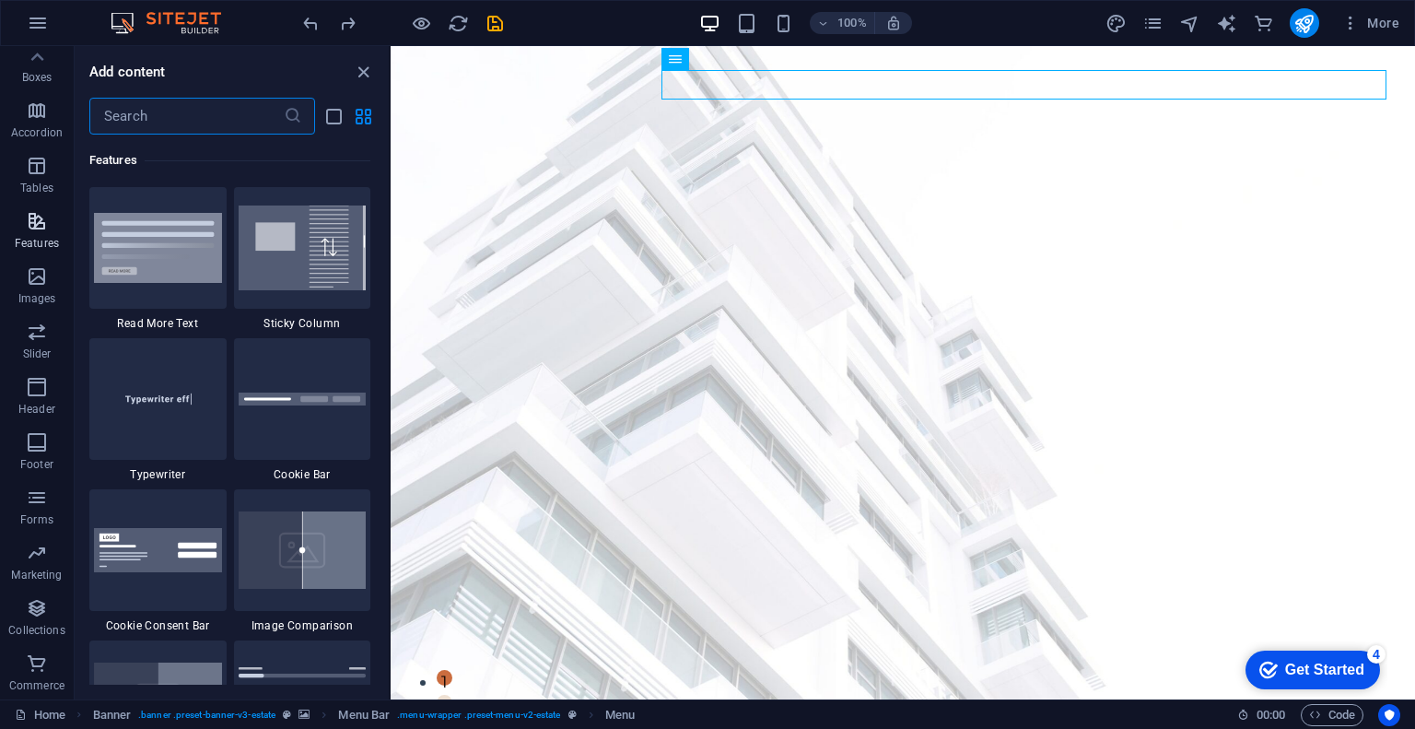
scroll to position [7179, 0]
click at [37, 181] on p "Tables" at bounding box center [36, 188] width 33 height 15
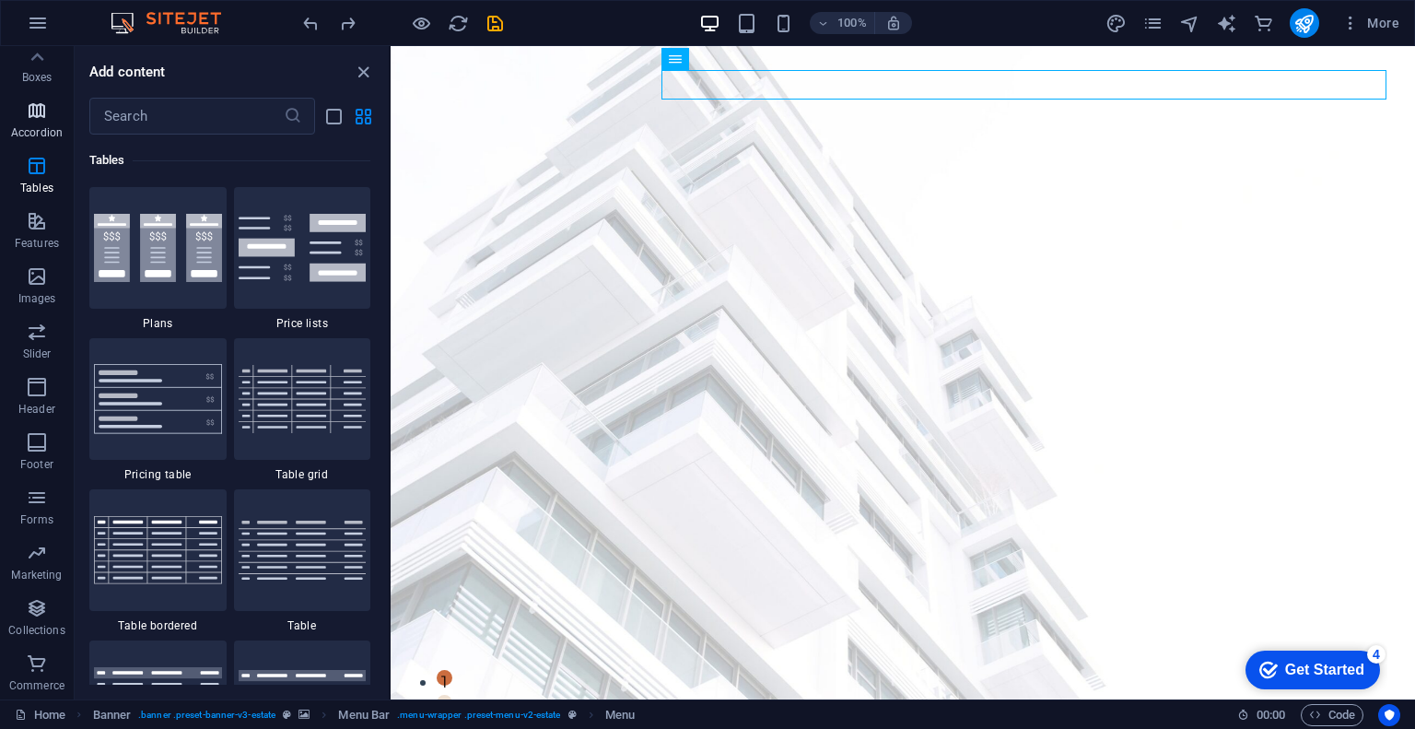
click at [44, 114] on icon "button" at bounding box center [37, 110] width 22 height 22
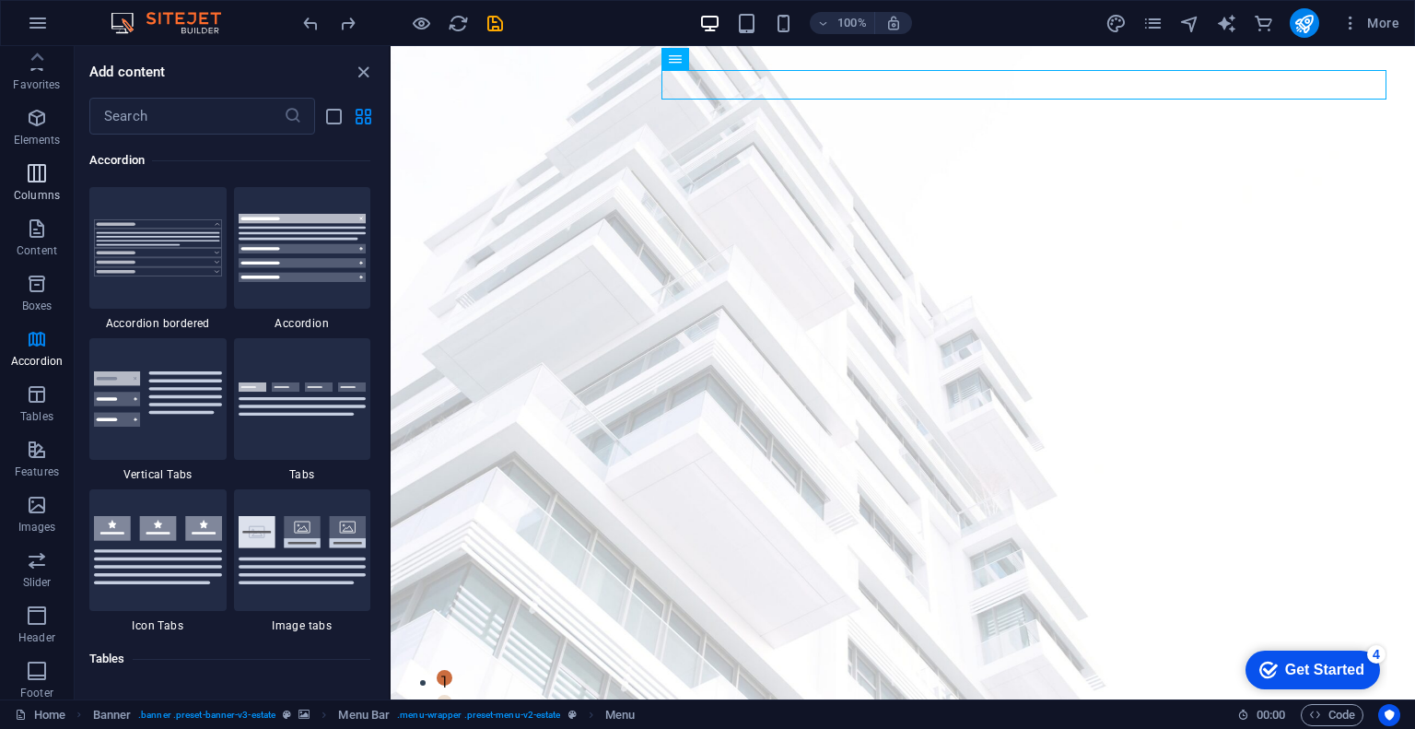
scroll to position [0, 0]
click at [50, 309] on p "Boxes" at bounding box center [37, 307] width 30 height 15
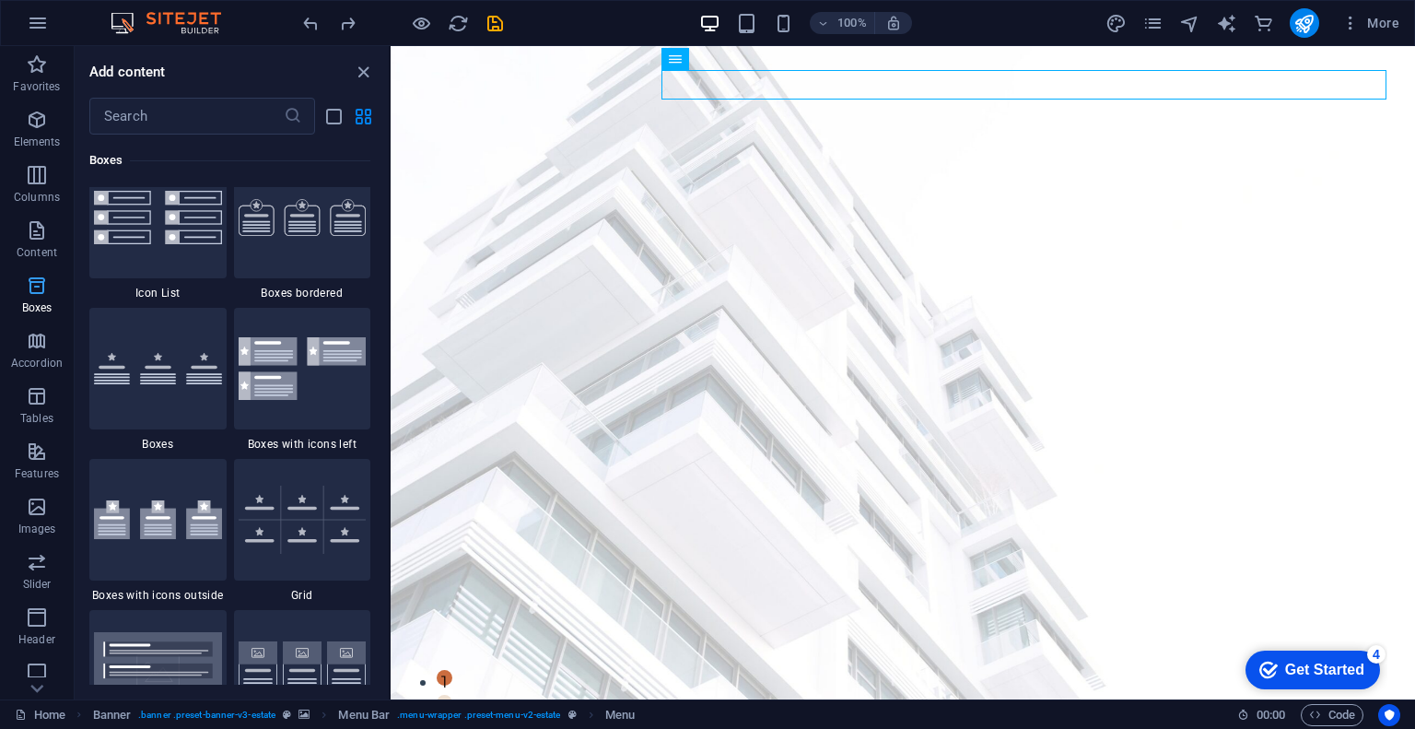
scroll to position [5080, 0]
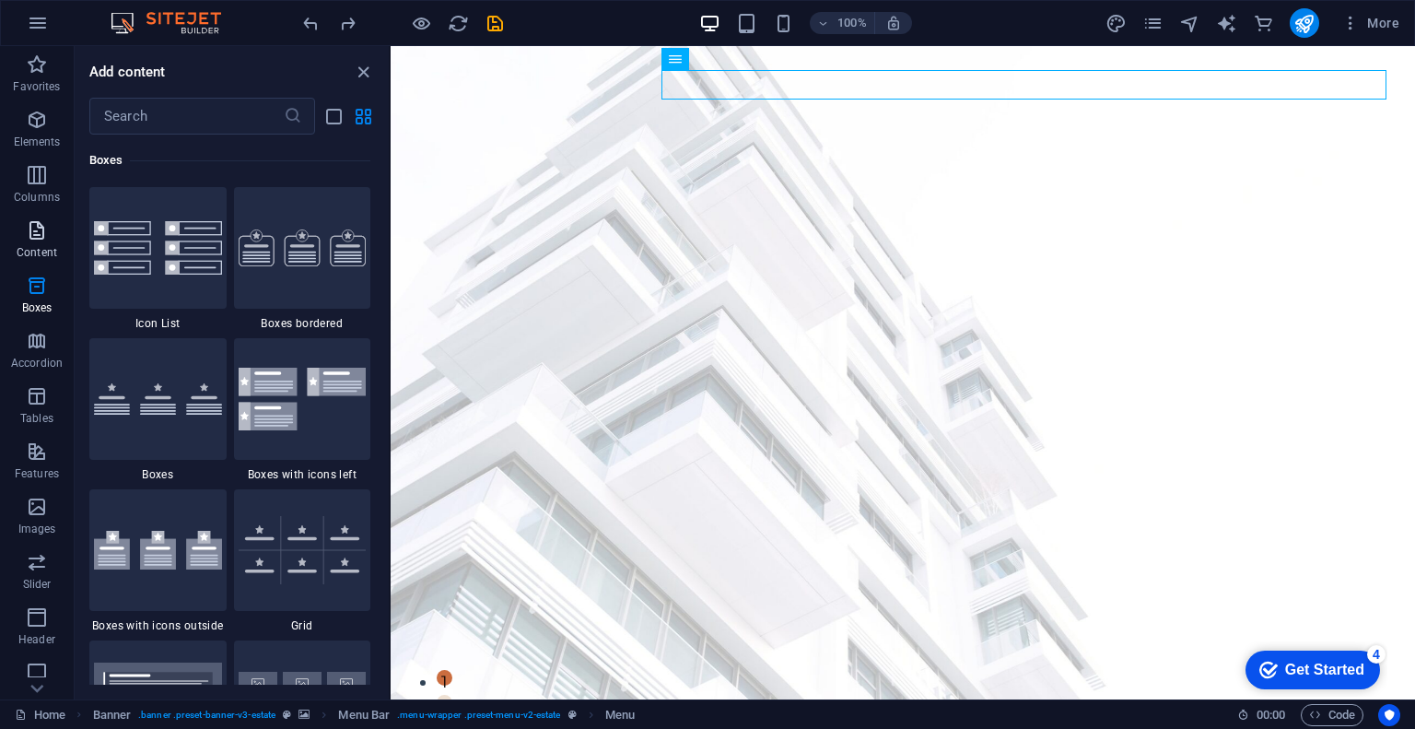
click at [34, 261] on span "Content" at bounding box center [37, 241] width 74 height 44
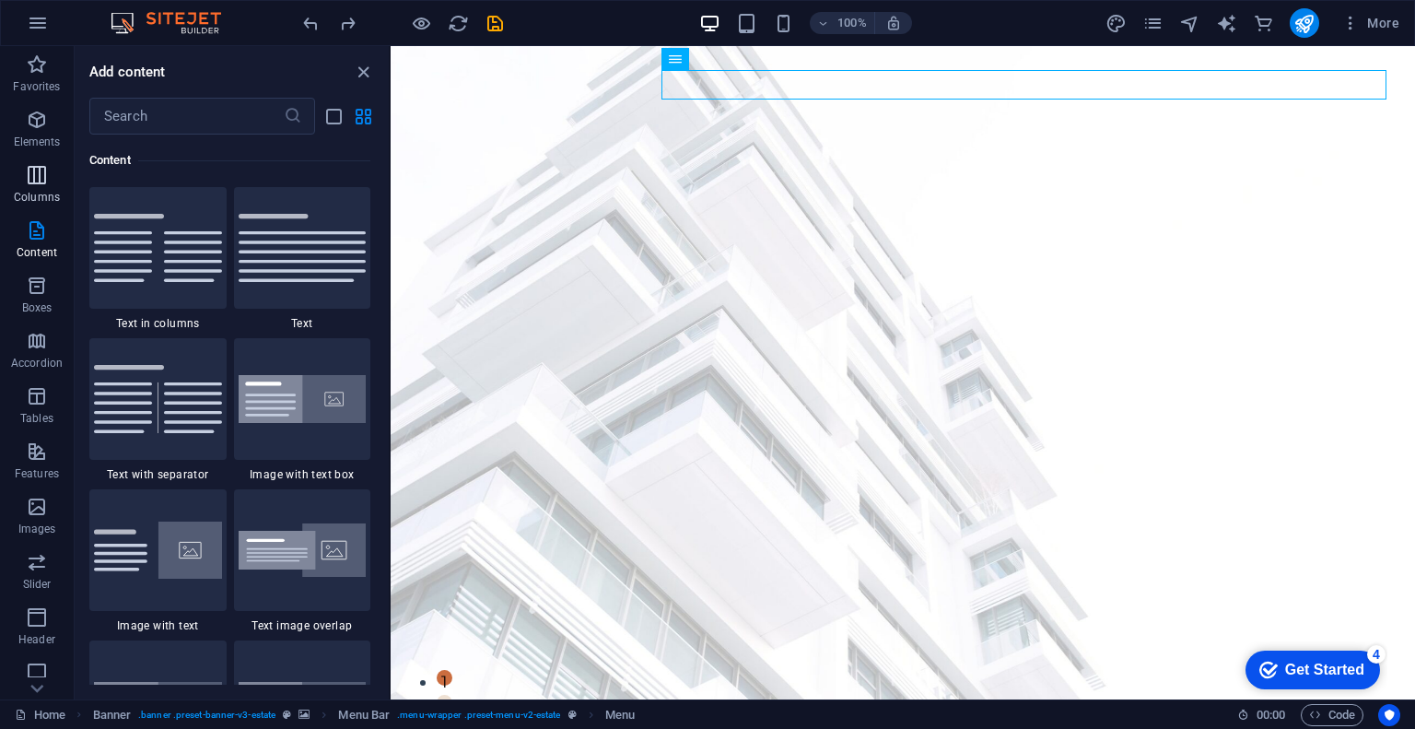
click at [38, 166] on icon "button" at bounding box center [37, 175] width 22 height 22
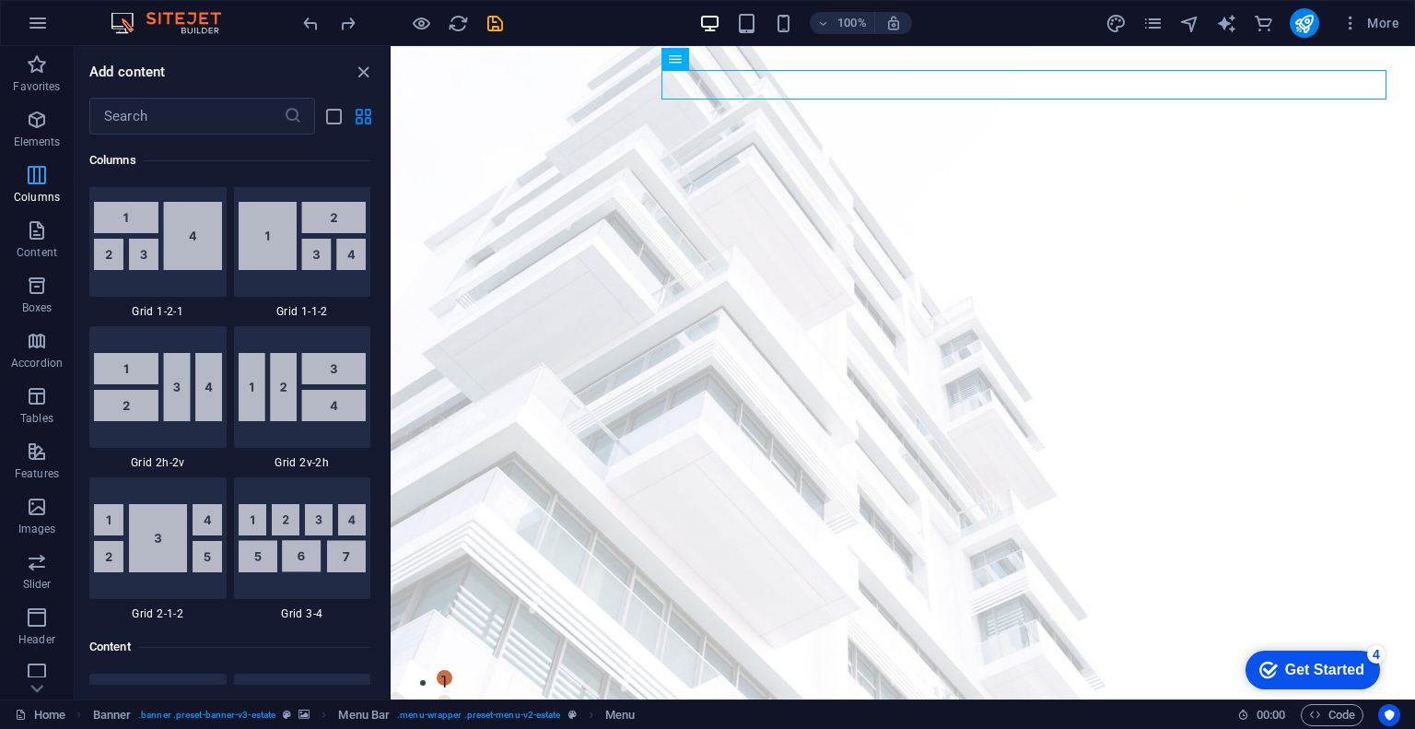
scroll to position [2188, 0]
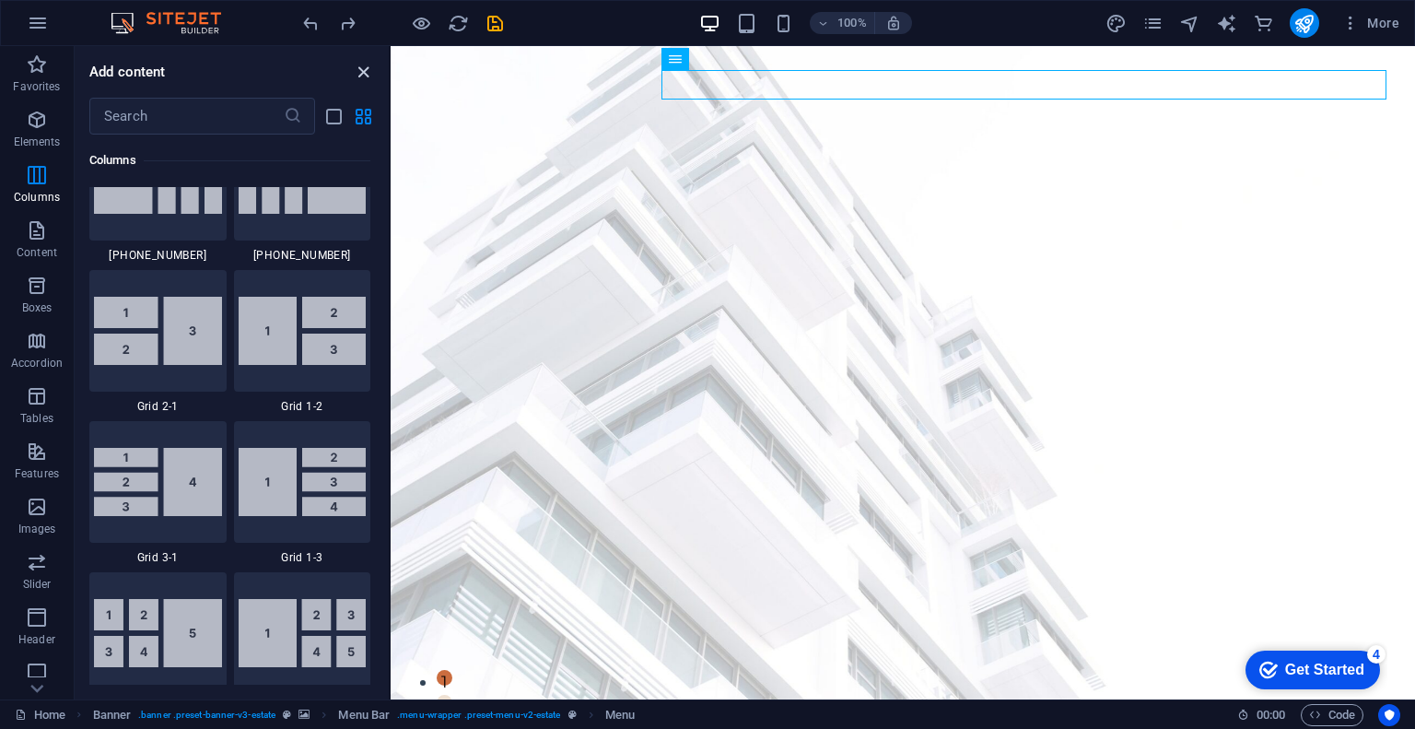
click at [360, 67] on icon "close panel" at bounding box center [363, 72] width 21 height 21
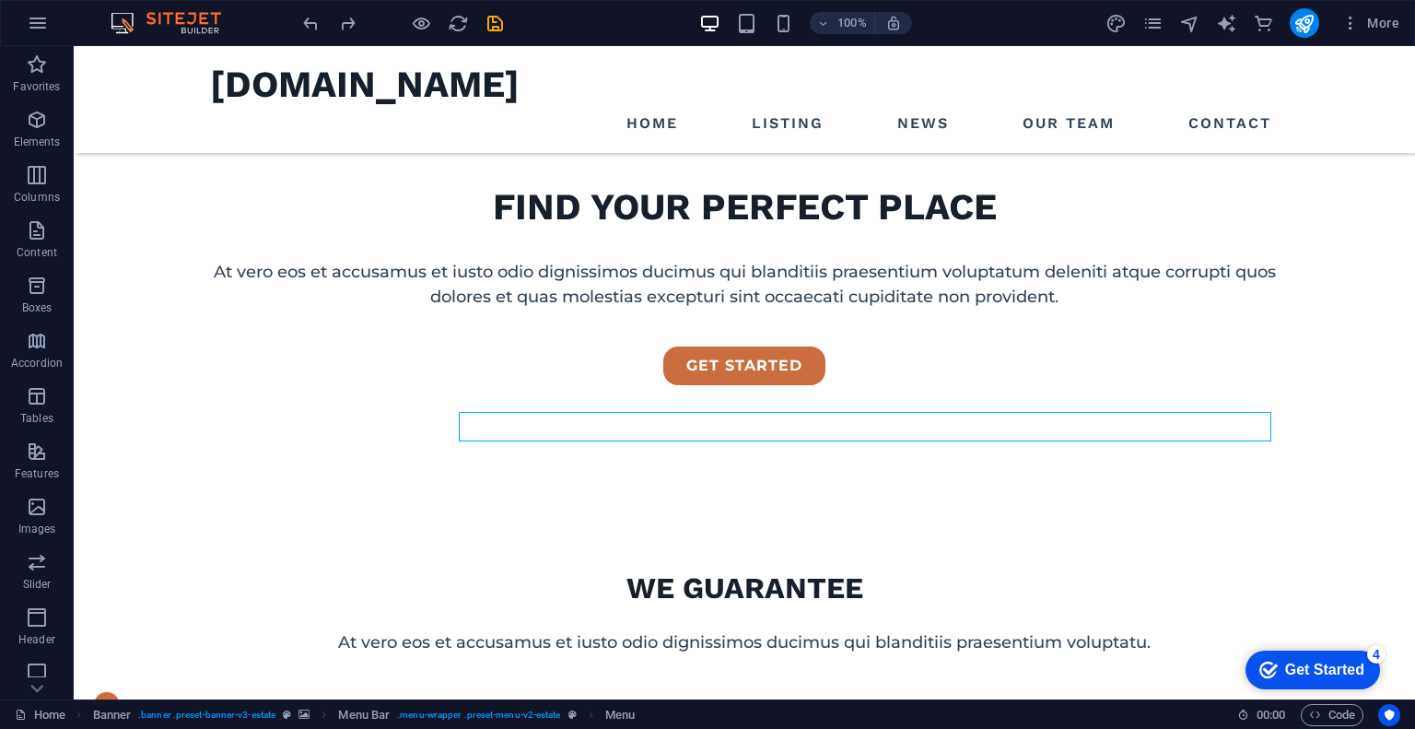
scroll to position [0, 0]
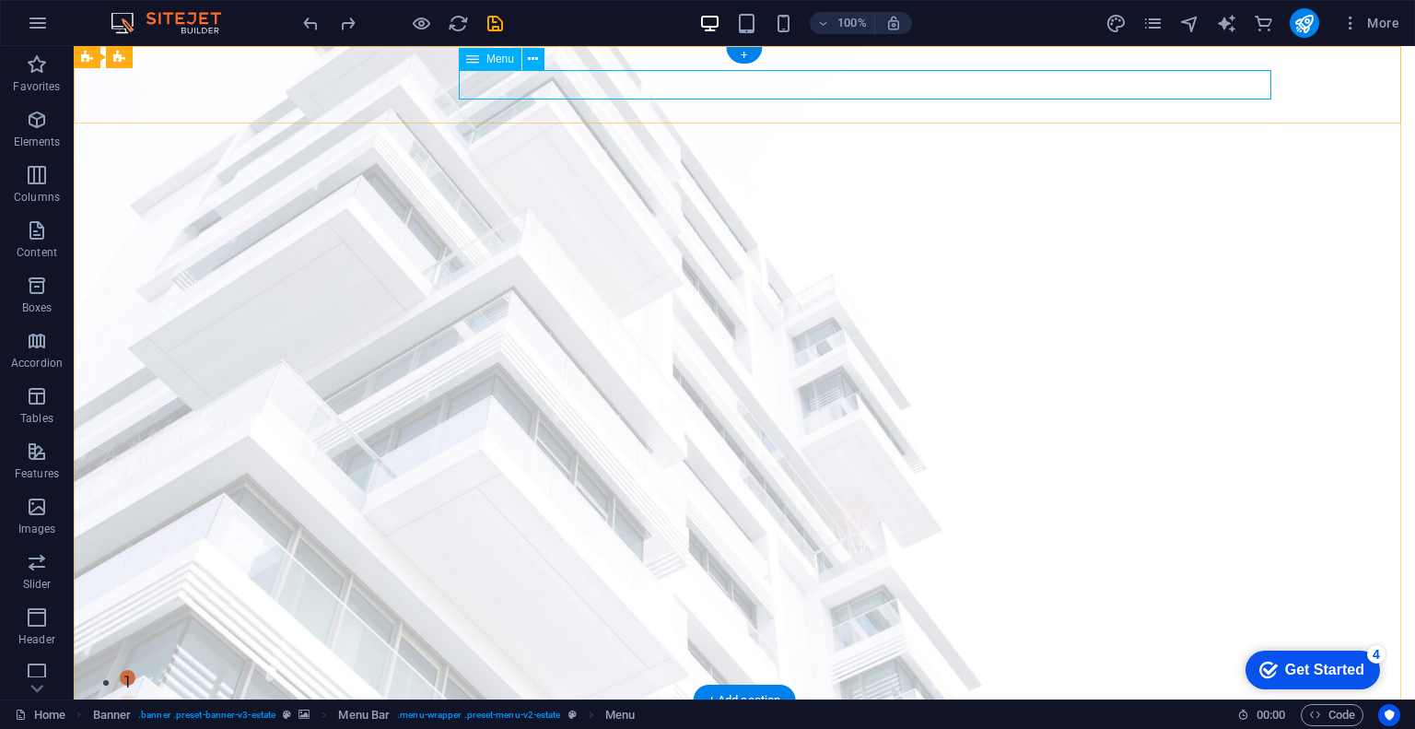
select select
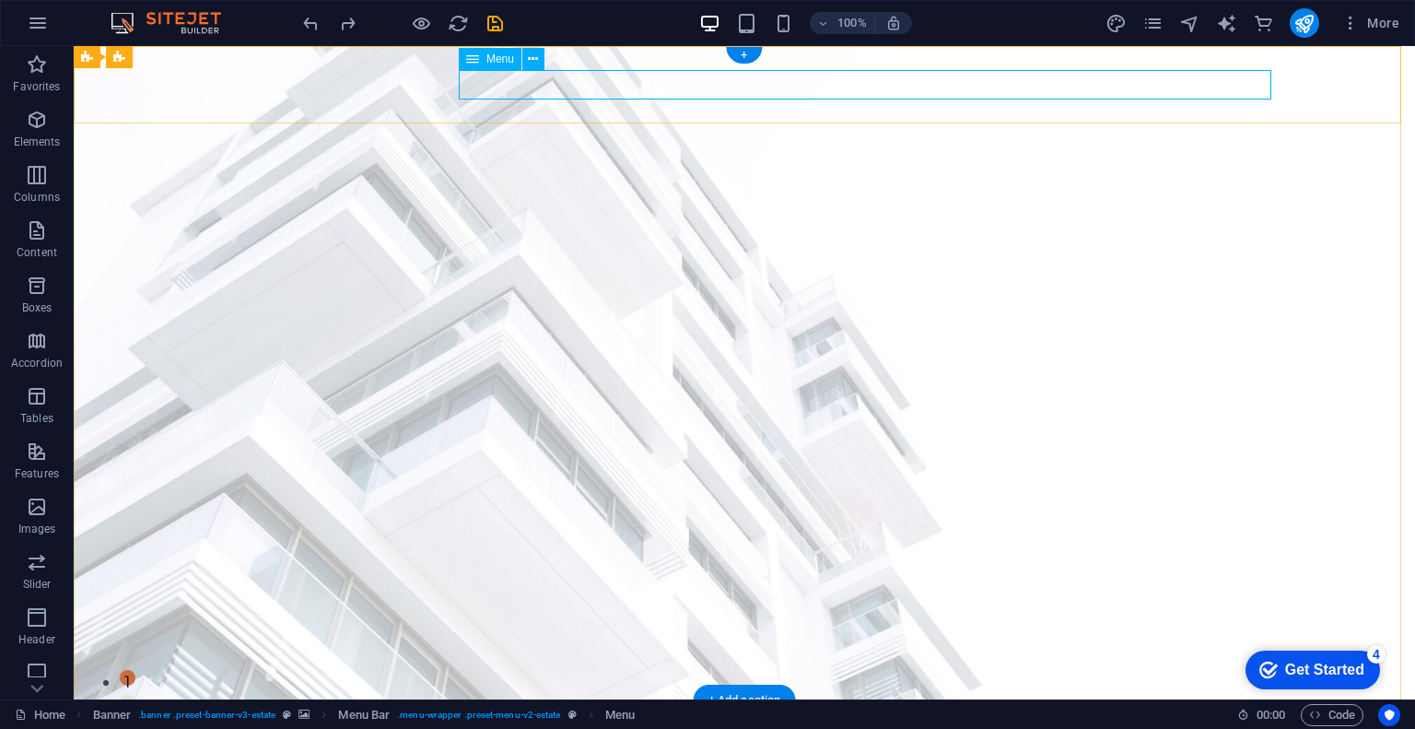
select select "2"
select select
select select "3"
select select
select select "4"
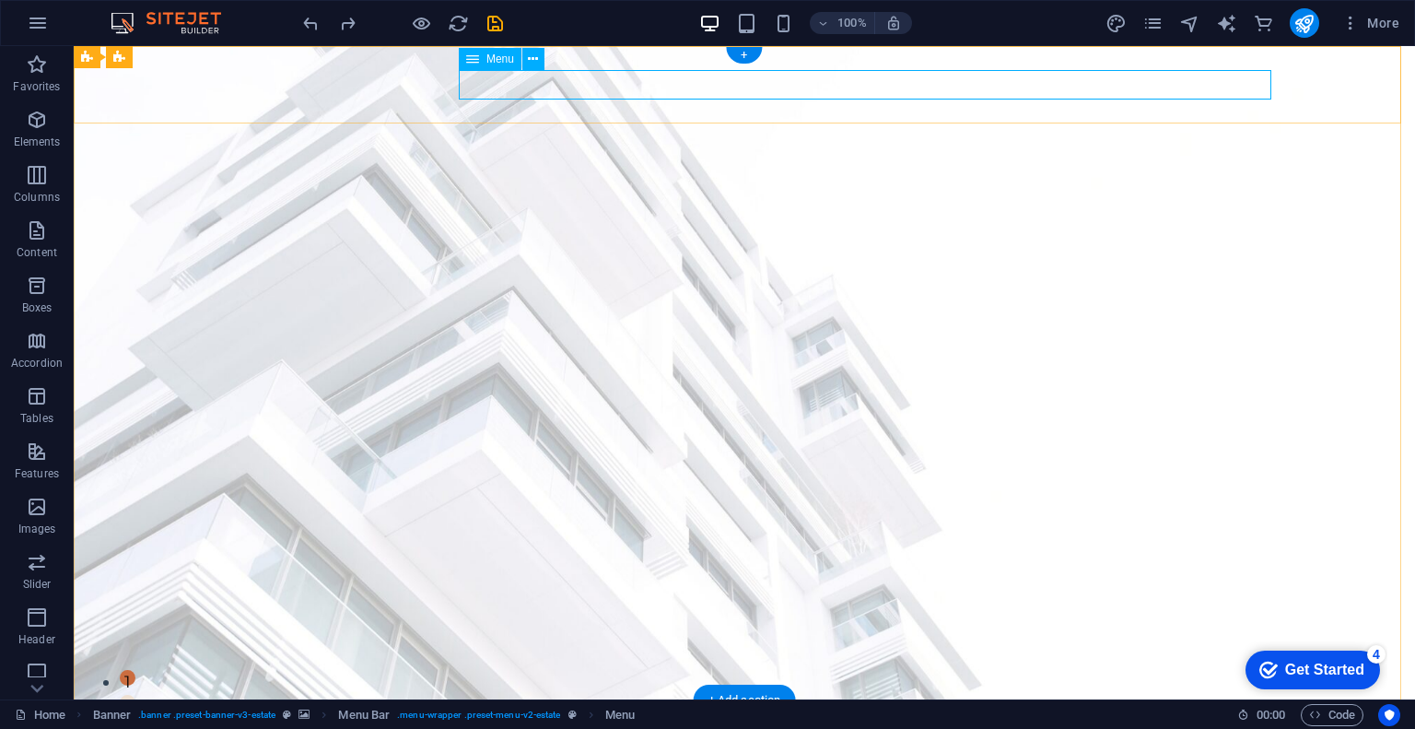
select select
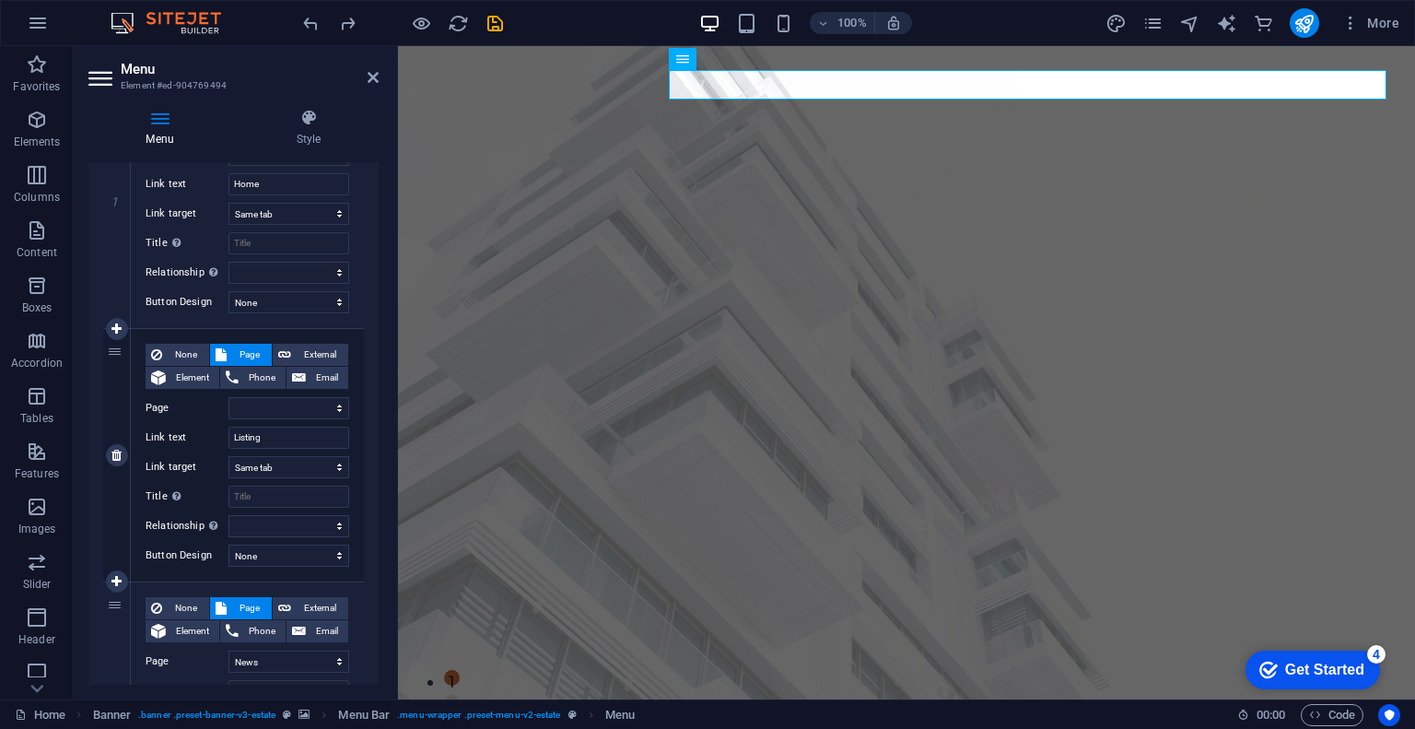
scroll to position [368, 0]
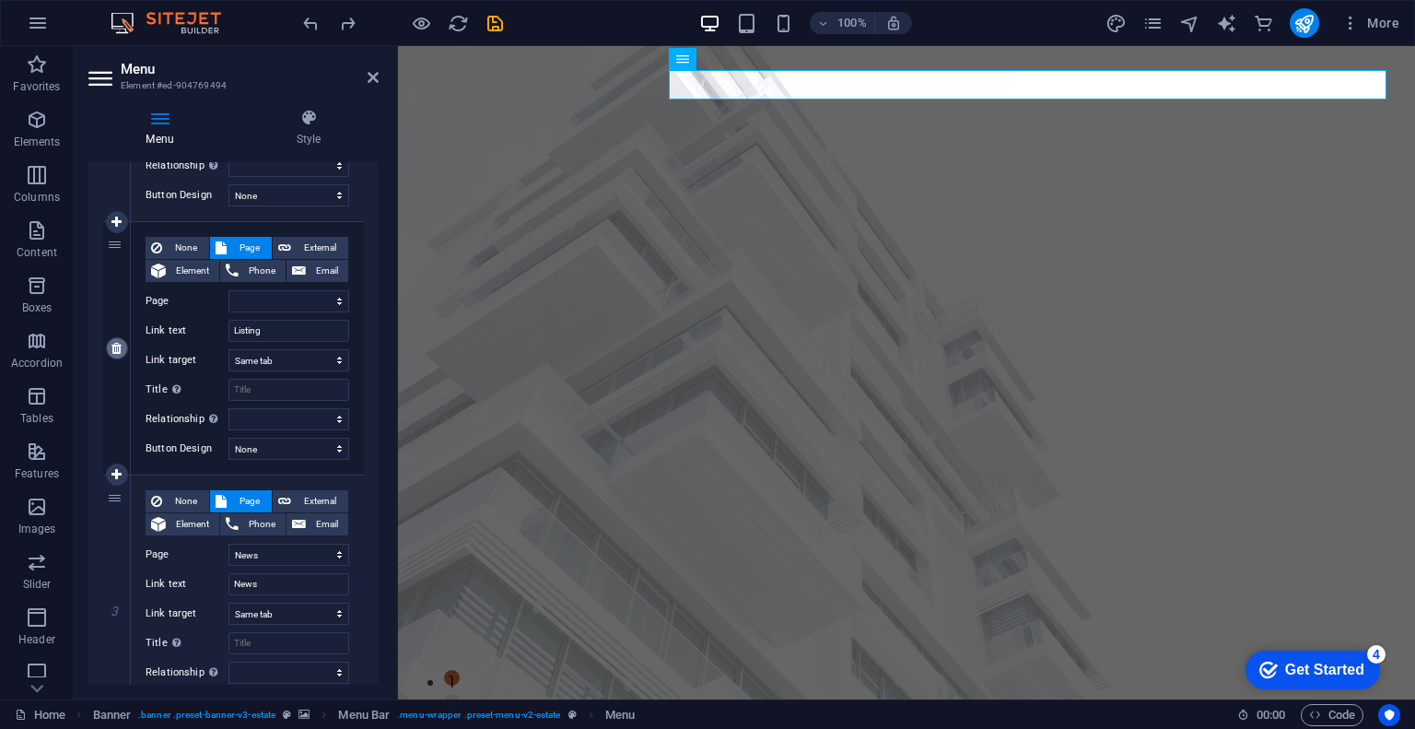
click at [118, 350] on icon at bounding box center [116, 348] width 10 height 13
select select
select select "2"
type input "News"
select select
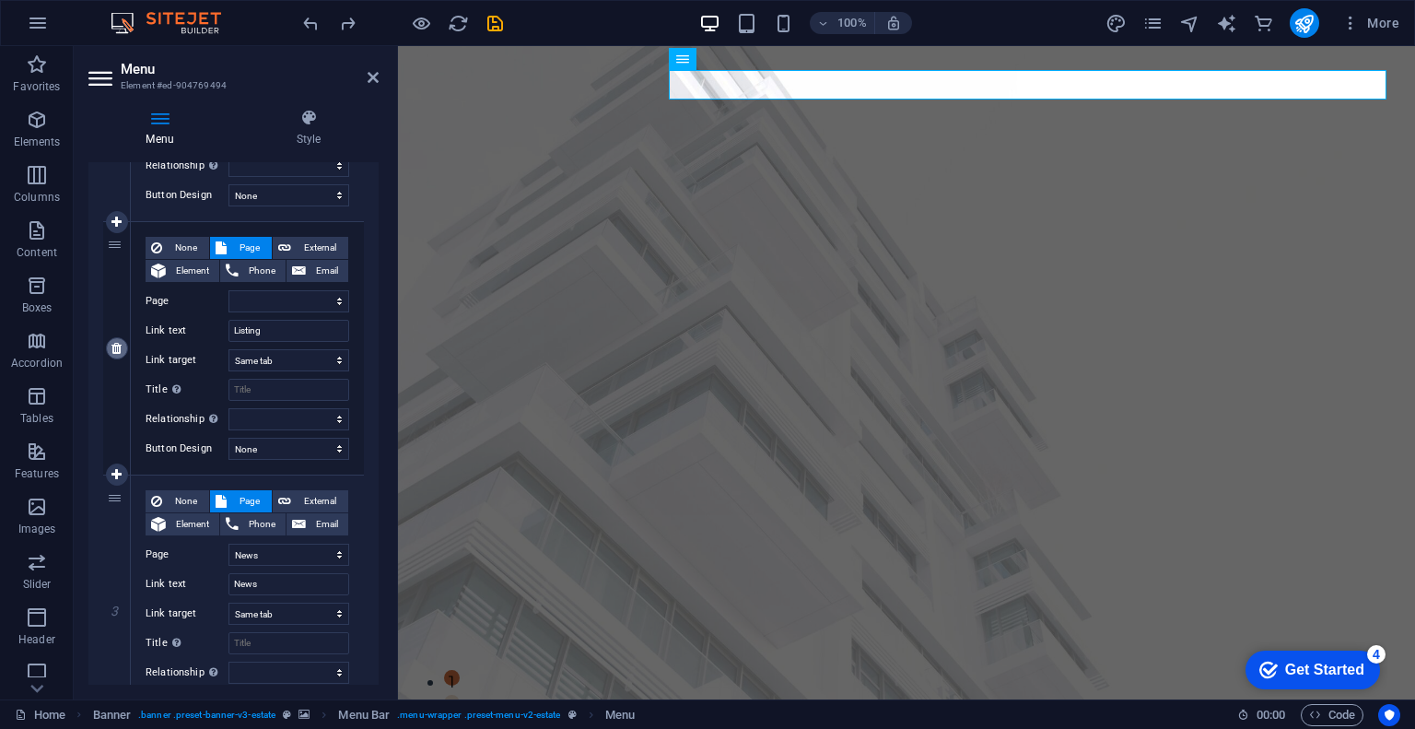
select select "3"
type input "Our Team"
select select
select select "4"
type input "Contact"
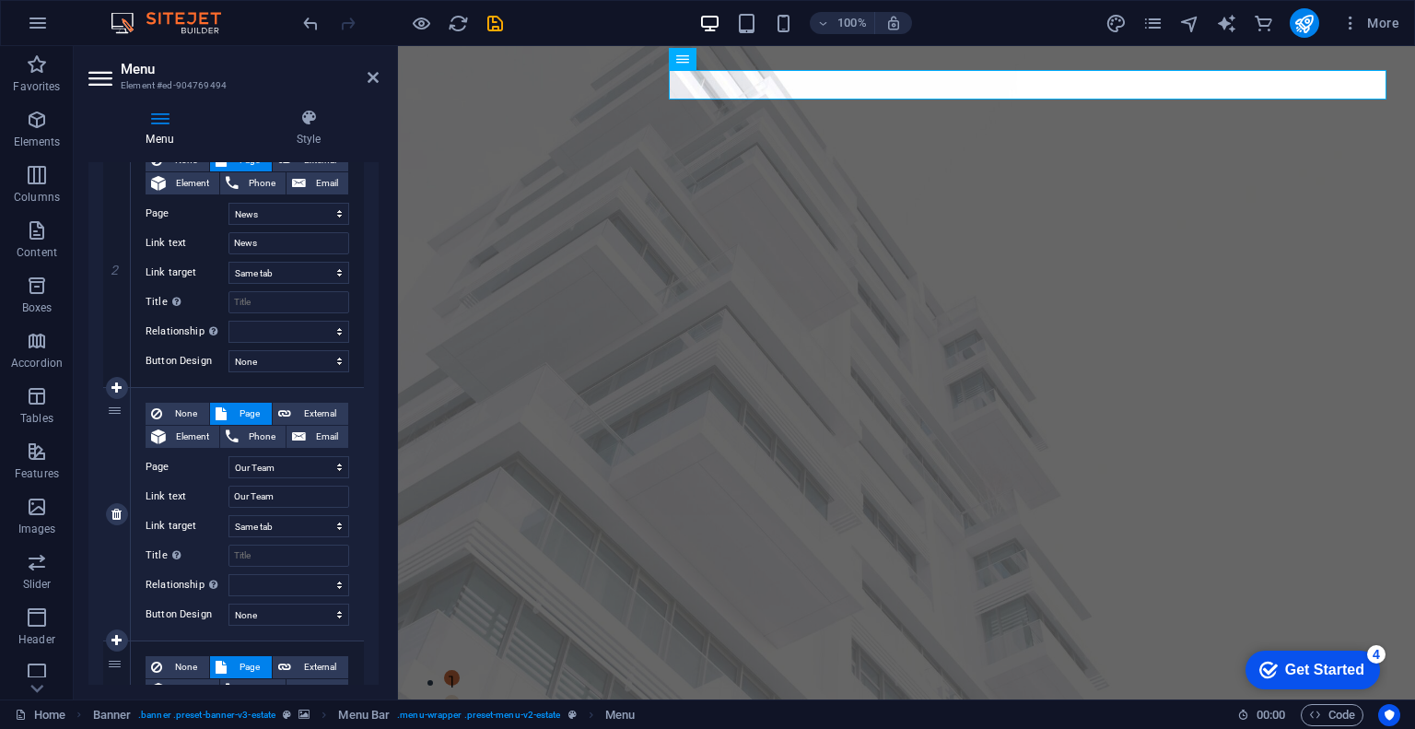
scroll to position [461, 0]
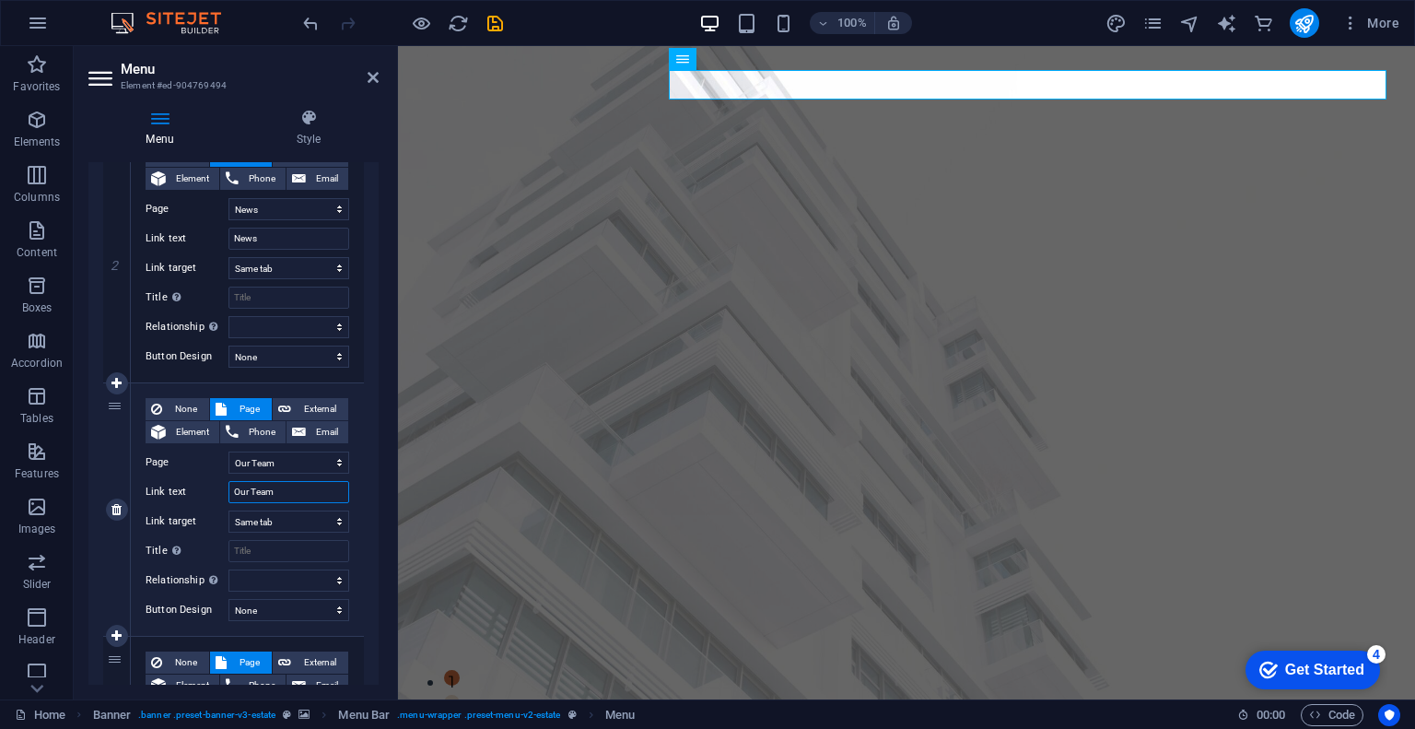
drag, startPoint x: 287, startPoint y: 494, endPoint x: 214, endPoint y: 500, distance: 74.0
click at [214, 500] on div "Link text Our Team" at bounding box center [248, 492] width 204 height 22
click at [315, 453] on select "Home Portfolio News Our Team Contact Legal Notice Privacy" at bounding box center [288, 462] width 121 height 22
click at [113, 492] on div "3" at bounding box center [117, 509] width 28 height 252
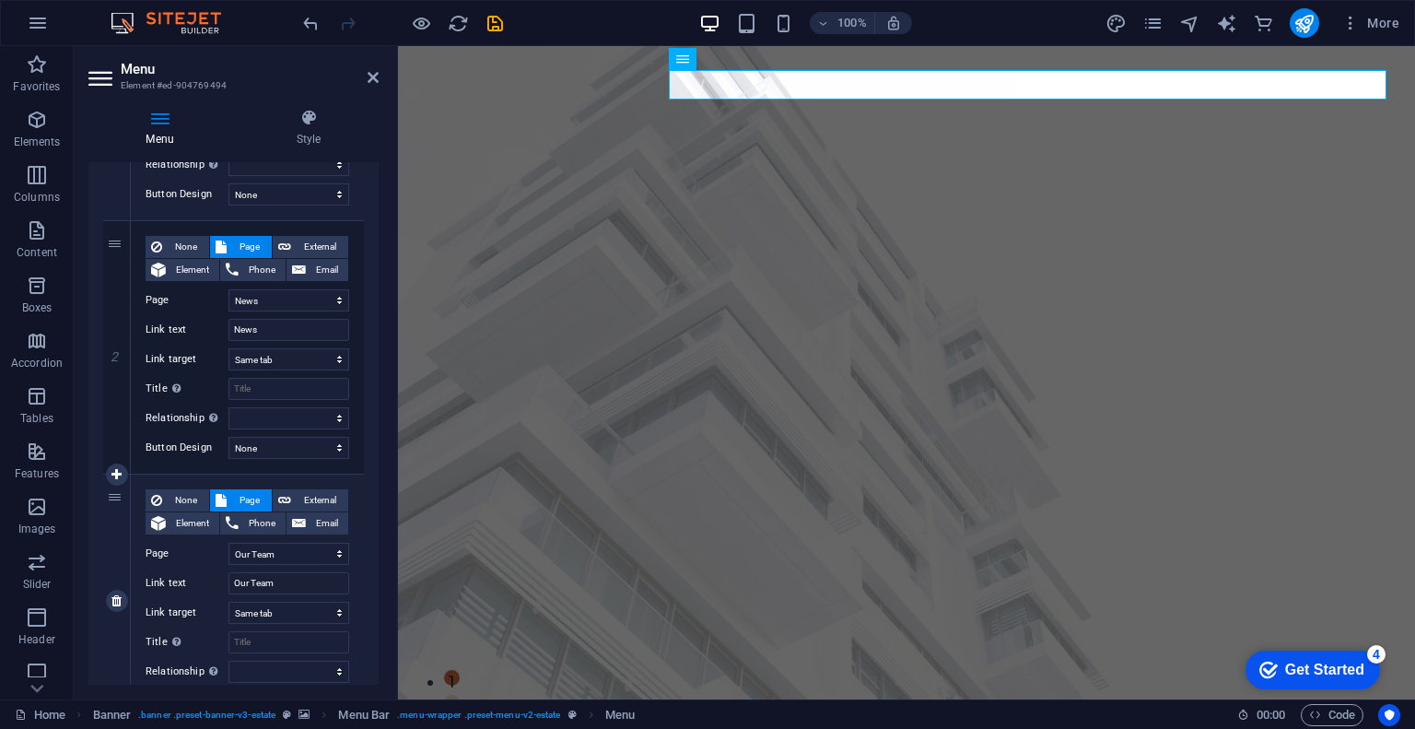
scroll to position [368, 0]
click at [297, 301] on select "Home Portfolio News Our Team Contact Legal Notice Privacy" at bounding box center [288, 301] width 121 height 22
click at [197, 445] on label "Button Design" at bounding box center [187, 448] width 83 height 22
click at [228, 445] on select "None Default Primary Secondary" at bounding box center [288, 448] width 121 height 22
click at [265, 382] on input "Title Additional link description, should not be the same as the link text. The…" at bounding box center [288, 390] width 121 height 22
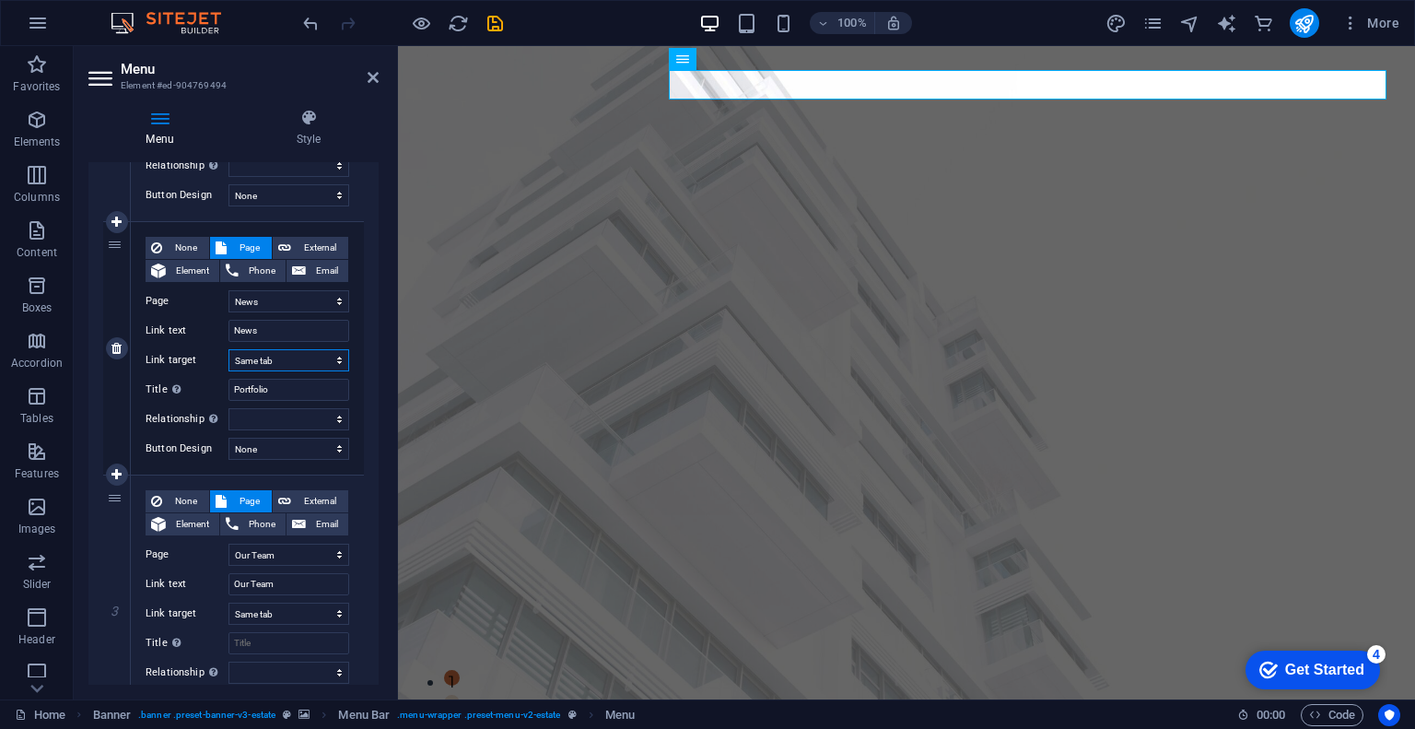
click at [304, 364] on select "New tab Same tab Overlay" at bounding box center [288, 360] width 121 height 22
click at [291, 327] on input "News" at bounding box center [288, 331] width 121 height 22
click at [173, 353] on div "None Page External Element Phone Email Page Home Portfolio News Our Team Contac…" at bounding box center [248, 333] width 204 height 193
click at [106, 298] on div "2" at bounding box center [117, 348] width 28 height 252
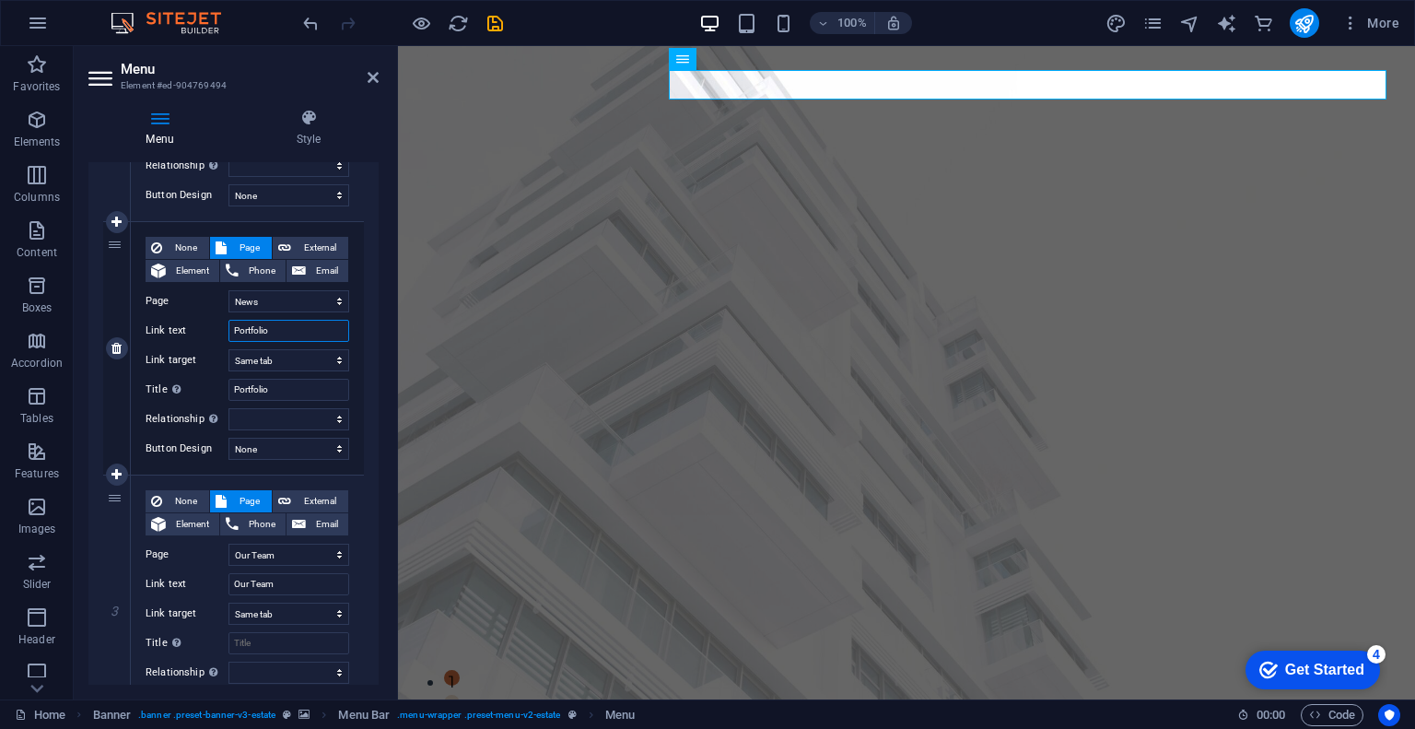
click at [300, 327] on input "Portfolio" at bounding box center [288, 331] width 121 height 22
click at [298, 360] on select "New tab Same tab Overlay" at bounding box center [288, 360] width 121 height 22
click at [228, 349] on select "New tab Same tab Overlay" at bounding box center [288, 360] width 121 height 22
click at [294, 382] on input "Portfolio" at bounding box center [288, 390] width 121 height 22
click at [269, 414] on select "alternate author bookmark external help license next nofollow noreferrer noopen…" at bounding box center [288, 419] width 121 height 22
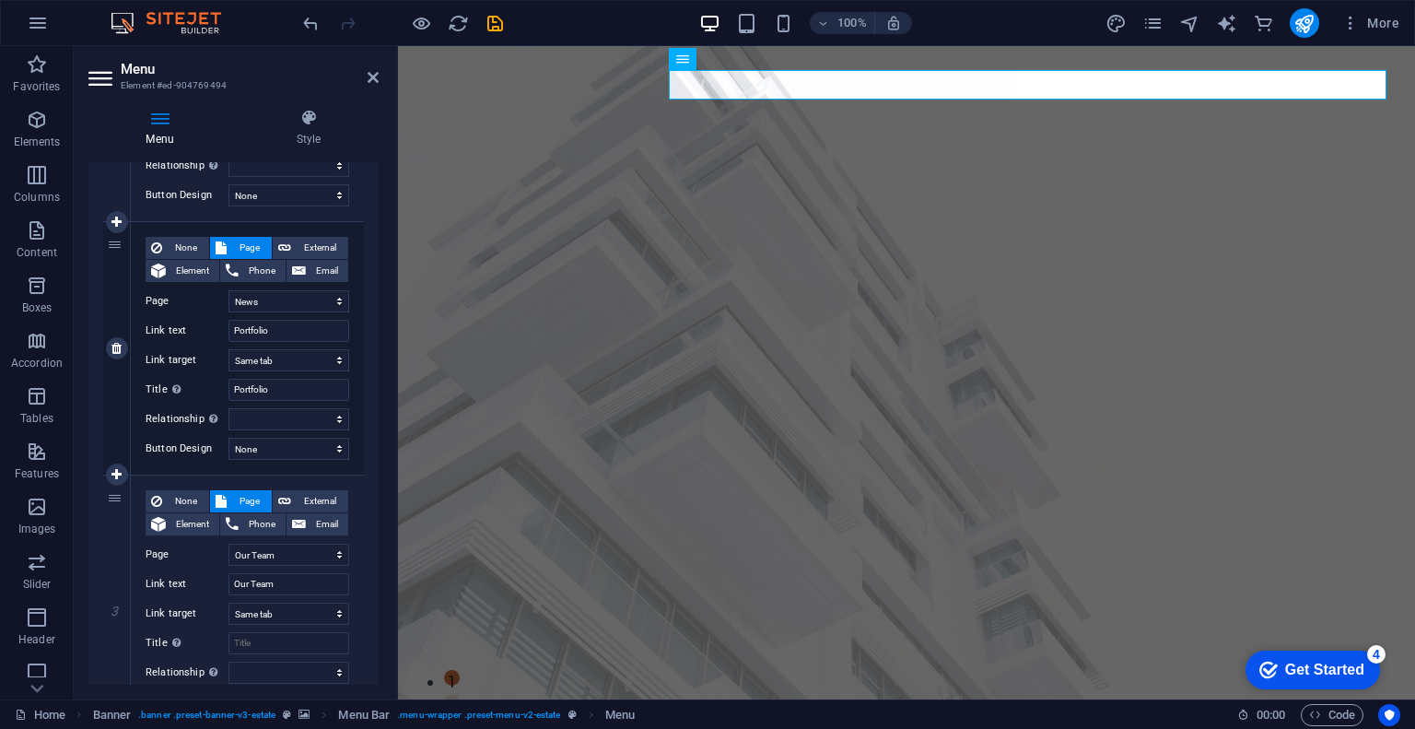
click at [120, 430] on div "2" at bounding box center [117, 348] width 28 height 252
click at [272, 444] on select "None Default Primary Secondary" at bounding box center [288, 448] width 121 height 22
click at [228, 437] on select "None Default Primary Secondary" at bounding box center [288, 448] width 121 height 22
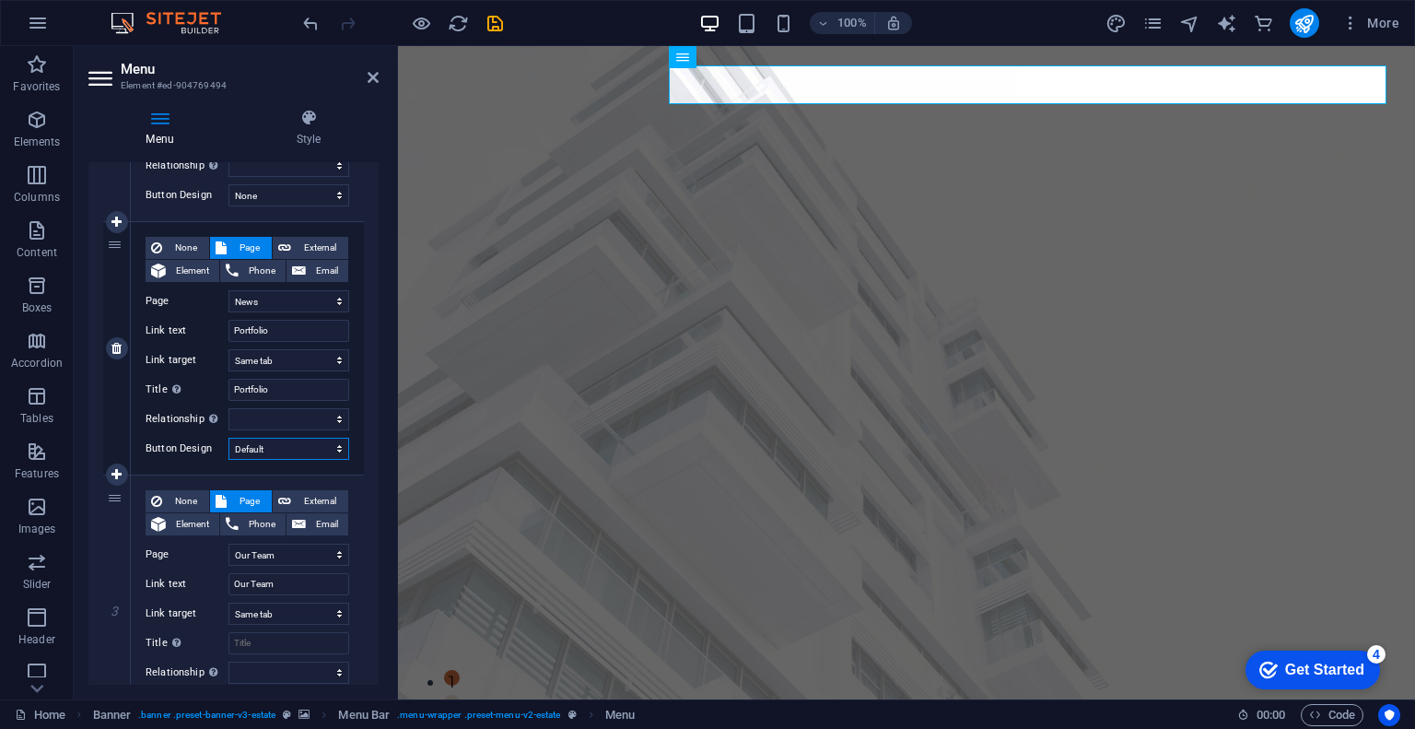
click at [298, 449] on select "None Default Primary Secondary" at bounding box center [288, 448] width 121 height 22
click at [228, 437] on select "None Default Primary Secondary" at bounding box center [288, 448] width 121 height 22
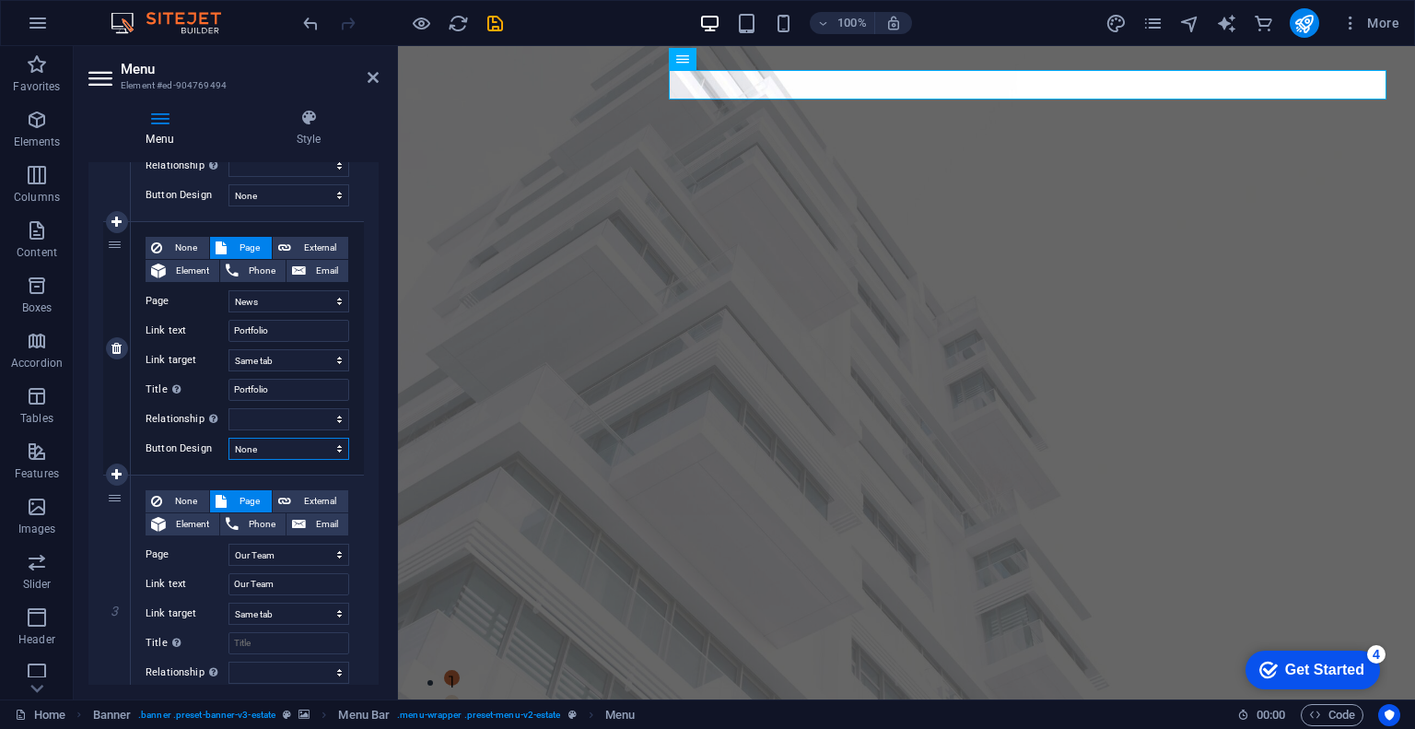
click at [303, 446] on select "None Default Primary Secondary" at bounding box center [288, 448] width 121 height 22
click at [228, 437] on select "None Default Primary Secondary" at bounding box center [288, 448] width 121 height 22
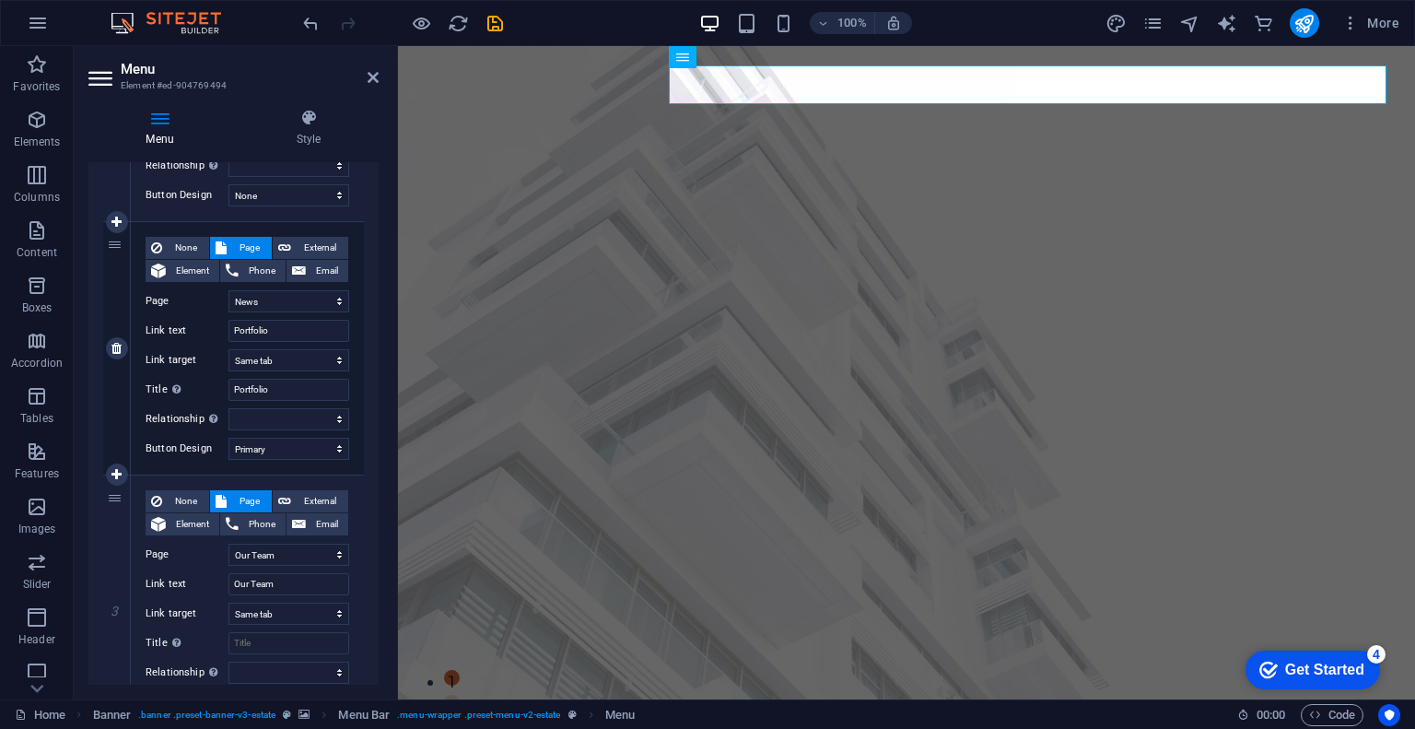
click at [313, 434] on div "None Page External Element Phone Email Page Home Portfolio News Our Team Contac…" at bounding box center [247, 348] width 233 height 252
click at [307, 454] on select "None Default Primary Secondary" at bounding box center [288, 448] width 121 height 22
click at [228, 437] on select "None Default Primary Secondary" at bounding box center [288, 448] width 121 height 22
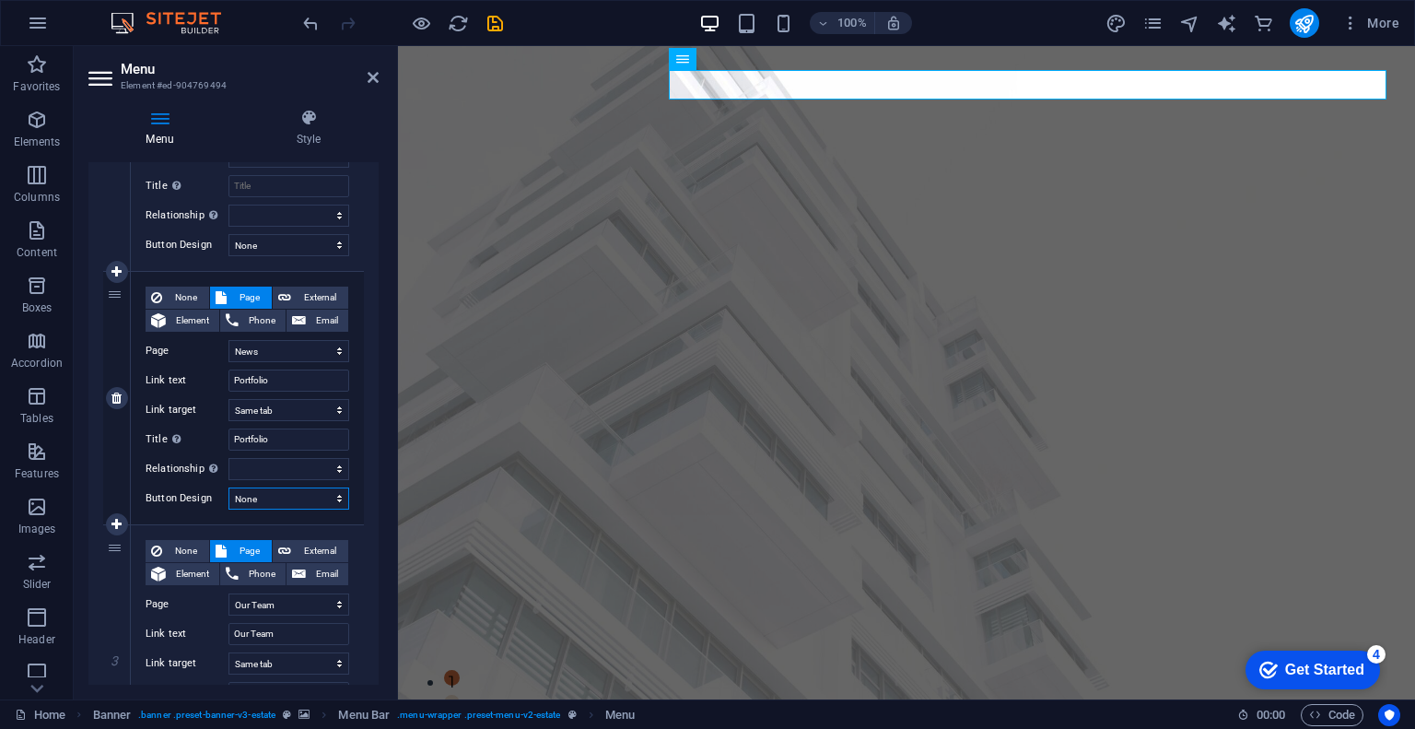
scroll to position [461, 0]
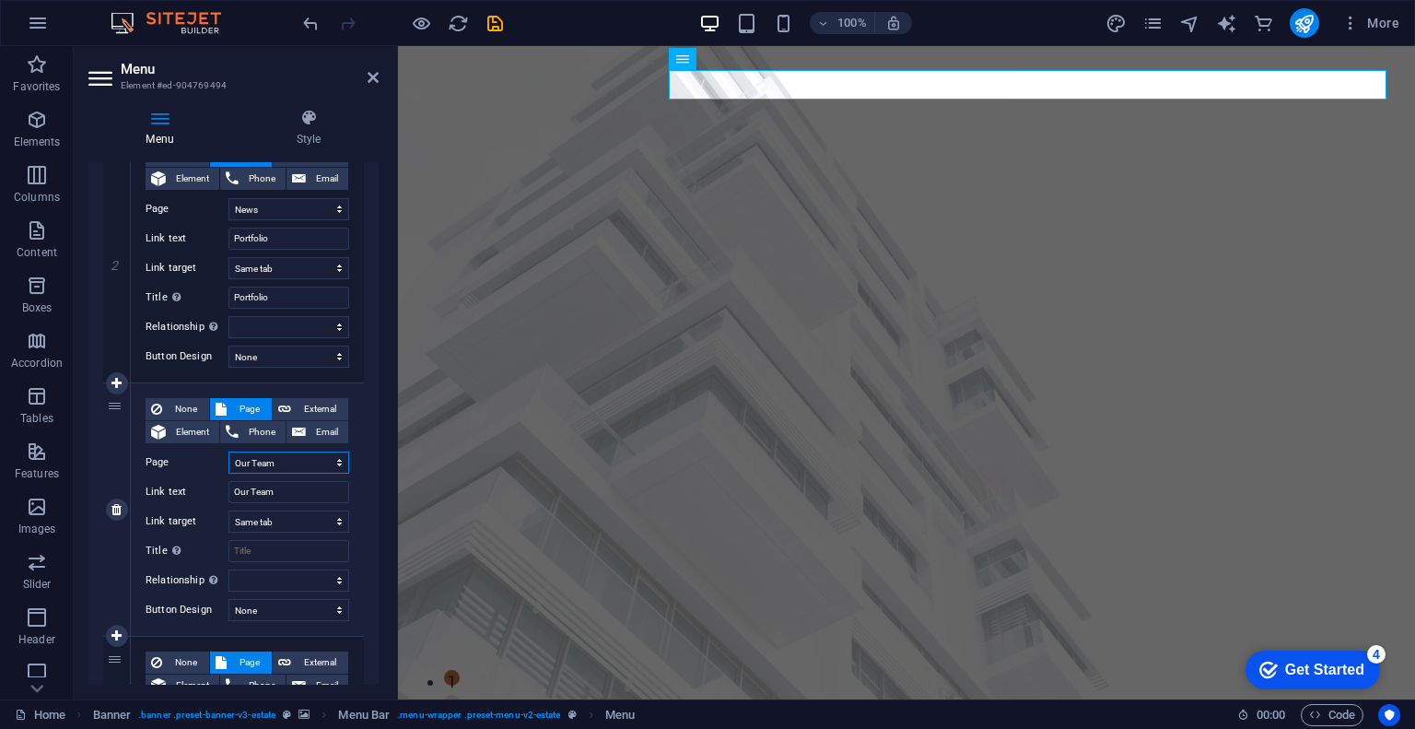
click at [284, 465] on select "Home Portfolio News Our Team Contact Legal Notice Privacy" at bounding box center [288, 462] width 121 height 22
click at [298, 462] on select "Home Portfolio News Our Team Contact Legal Notice Privacy" at bounding box center [288, 462] width 121 height 22
drag, startPoint x: 289, startPoint y: 485, endPoint x: 220, endPoint y: 499, distance: 70.4
click at [220, 499] on div "Link text Our Team" at bounding box center [248, 492] width 204 height 22
drag, startPoint x: 97, startPoint y: 576, endPoint x: 245, endPoint y: 644, distance: 163.2
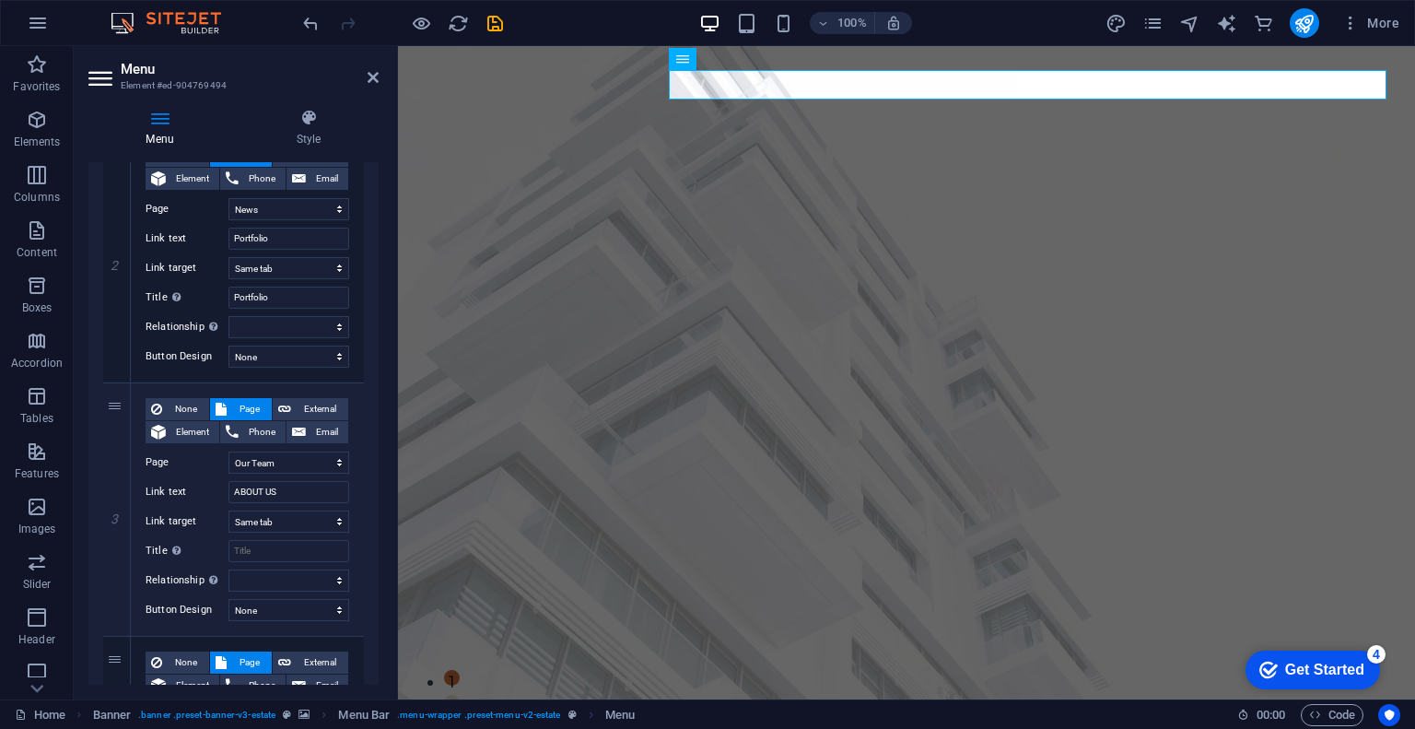
click at [97, 576] on div "1 None Page External Element Phone Email Page Home Portfolio News Our Team Cont…" at bounding box center [233, 383] width 290 height 1042
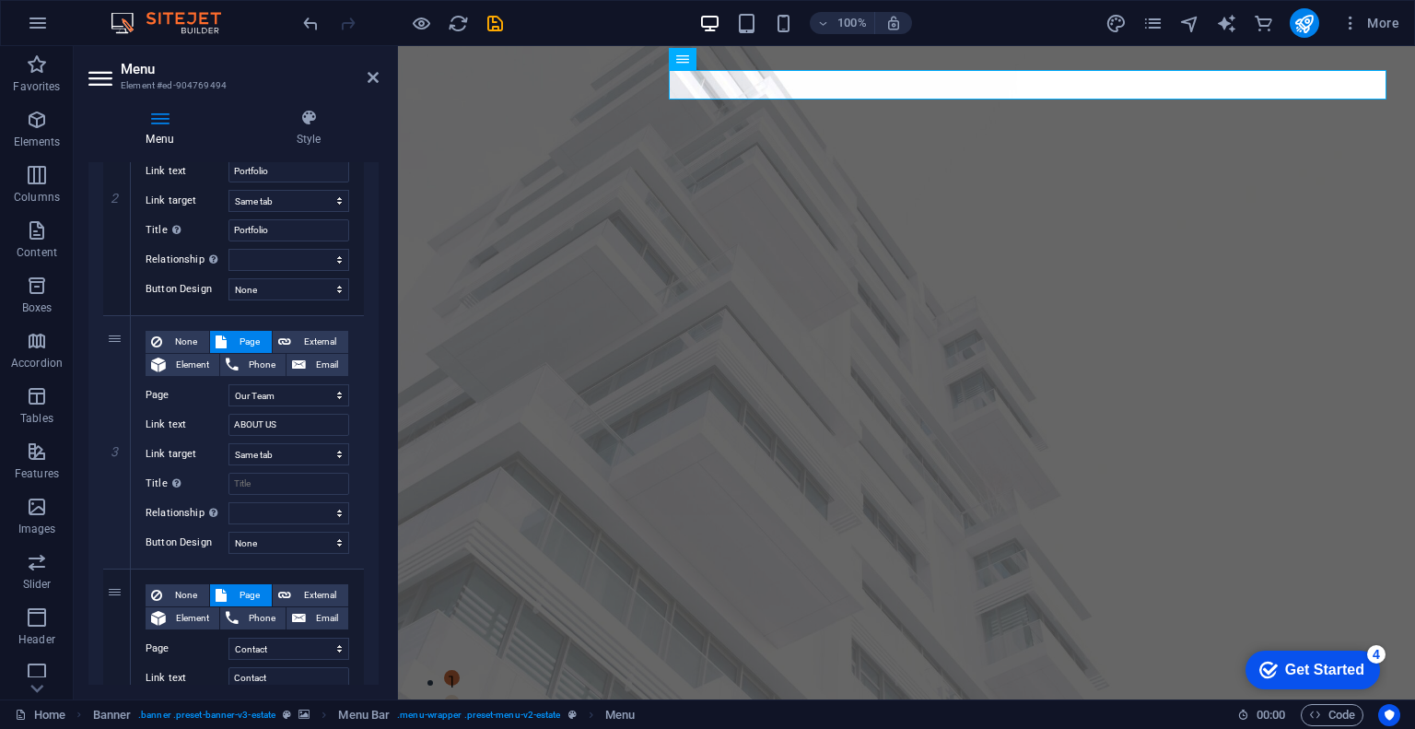
scroll to position [531, 0]
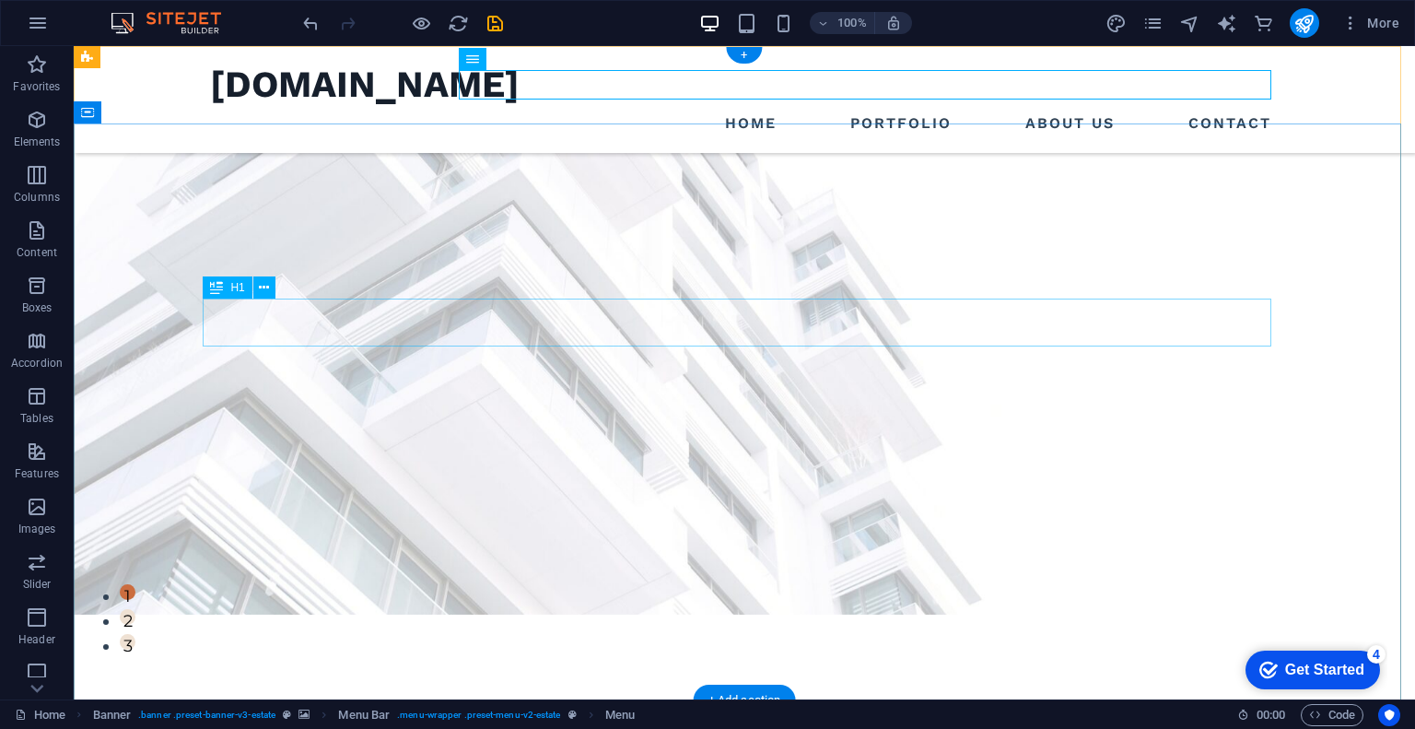
scroll to position [92, 0]
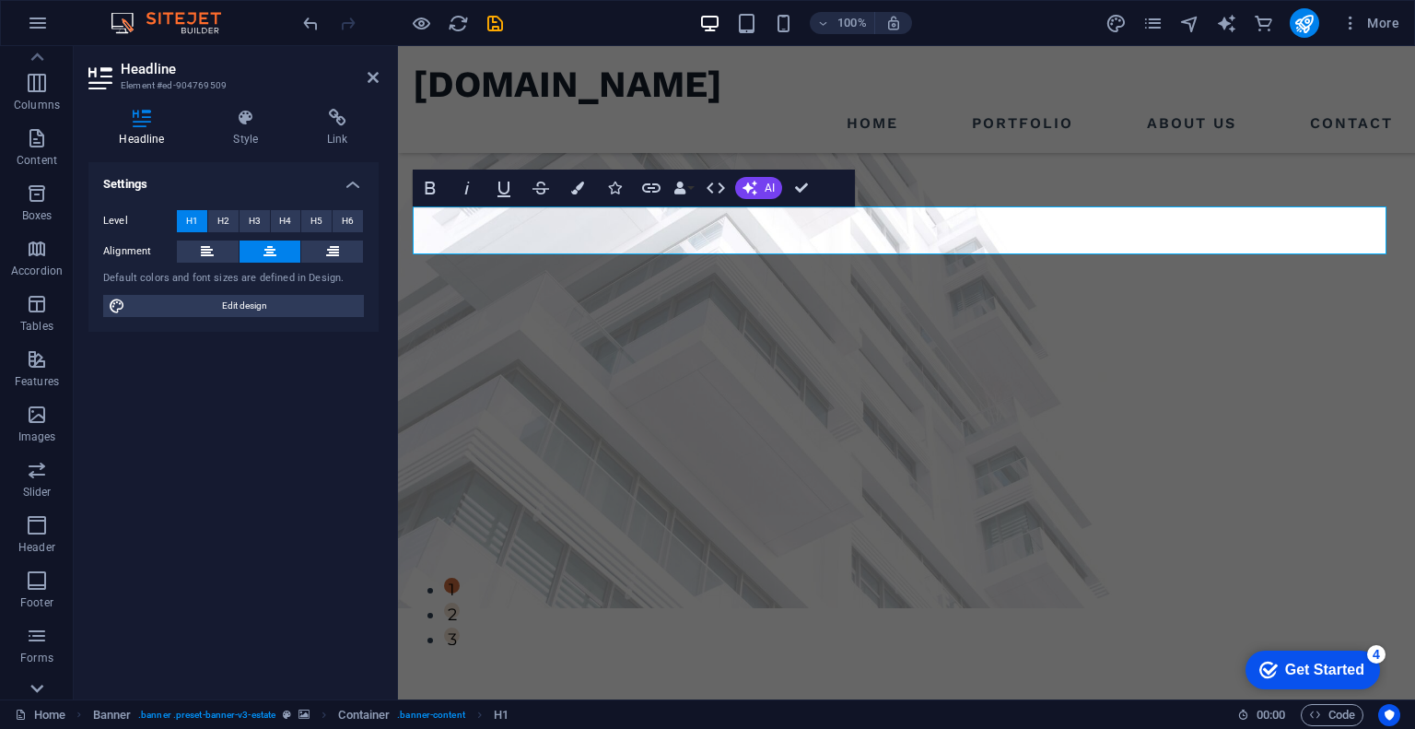
click at [32, 677] on icon at bounding box center [37, 688] width 26 height 26
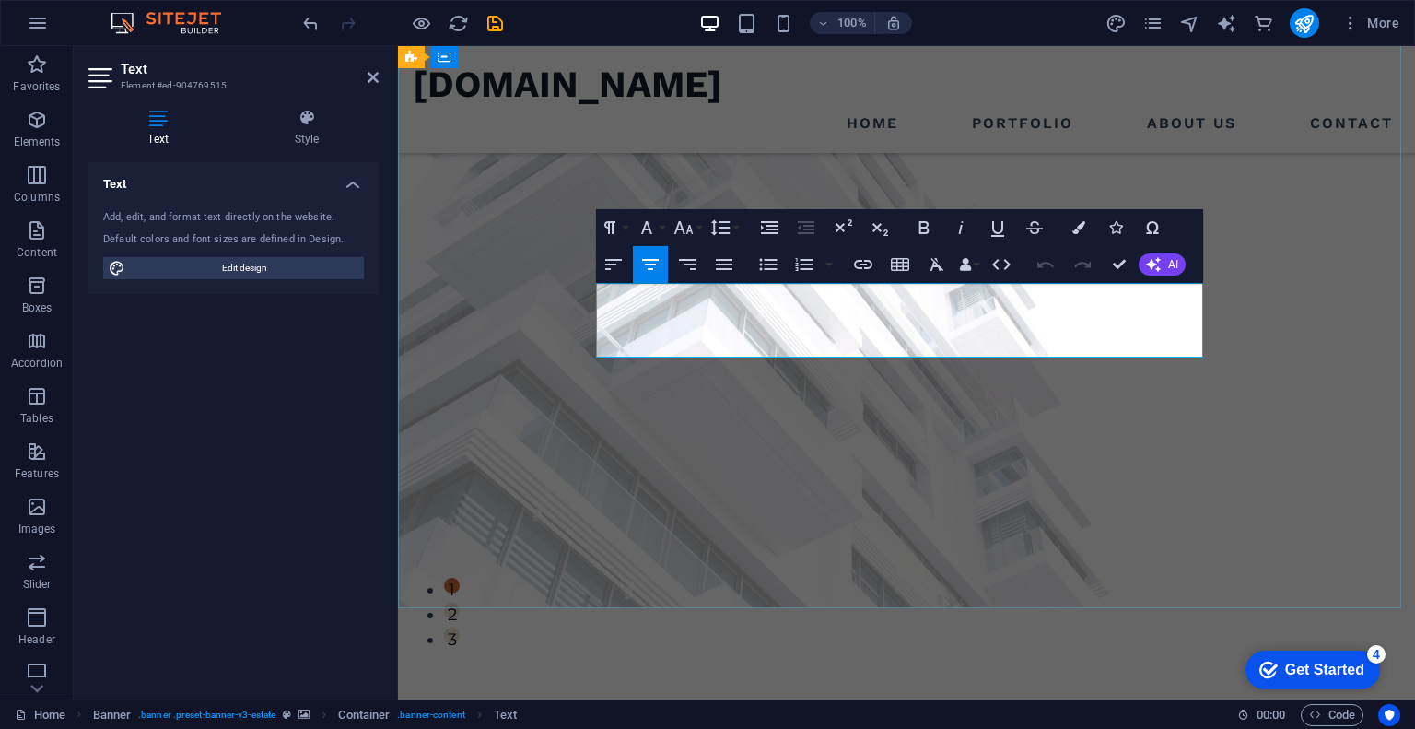
scroll to position [67, 0]
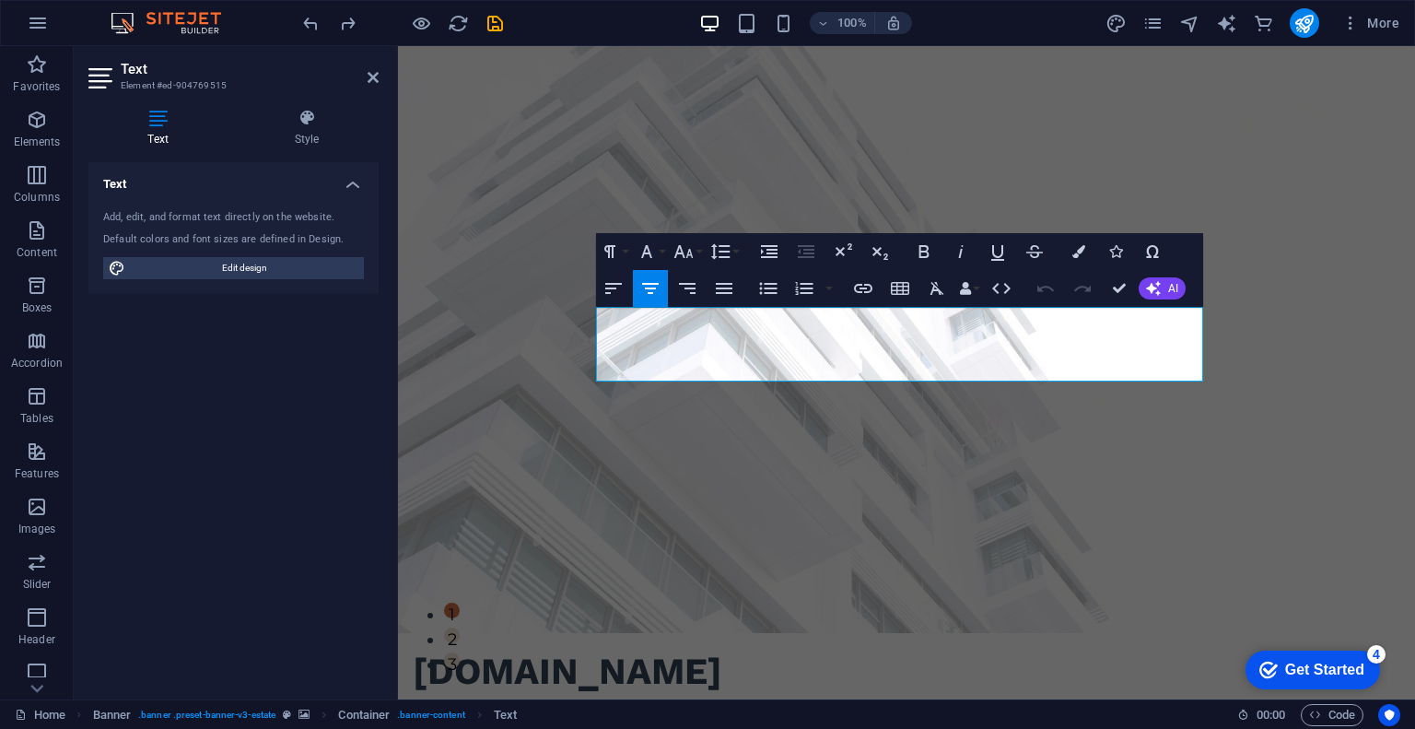
click at [237, 220] on div "Add, edit, and format text directly on the website." at bounding box center [233, 218] width 261 height 16
click at [295, 262] on span "Edit design" at bounding box center [244, 268] width 227 height 22
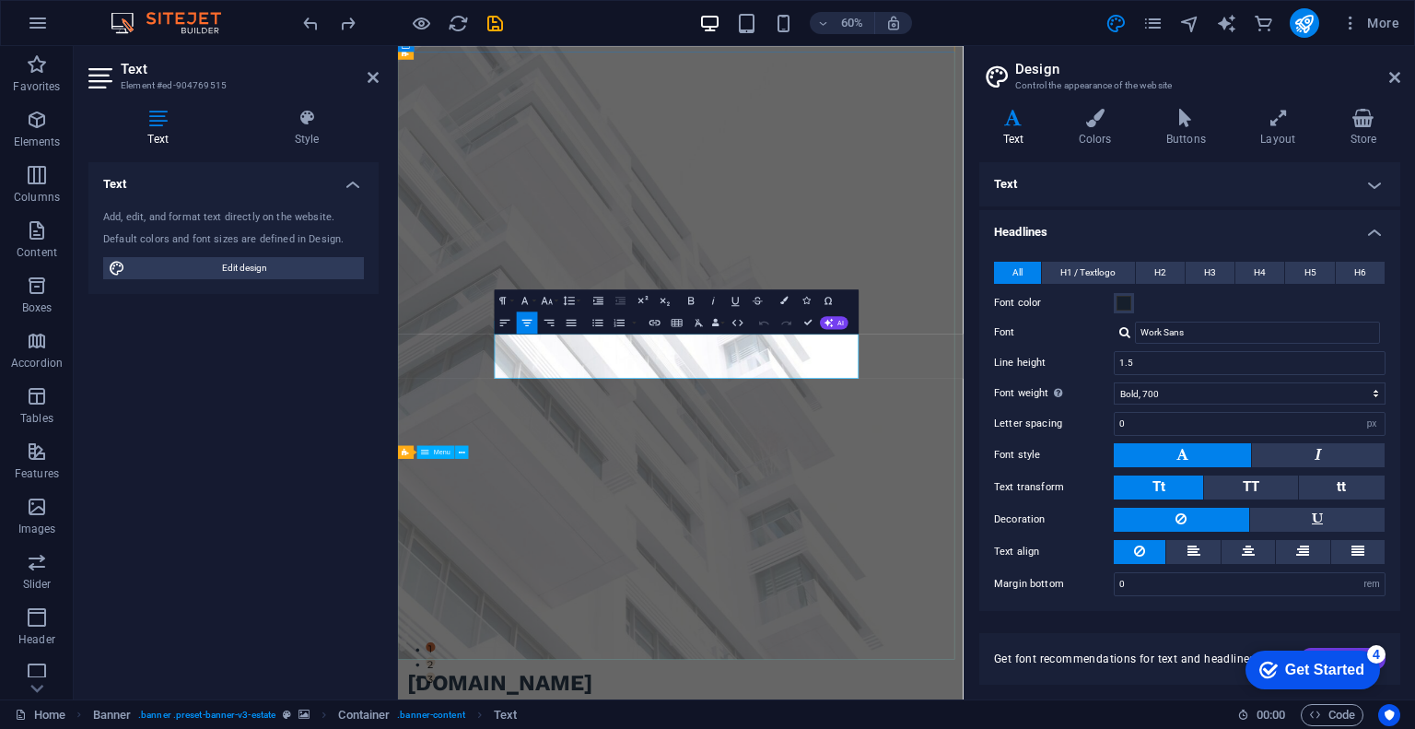
drag, startPoint x: 579, startPoint y: 546, endPoint x: 1154, endPoint y: 592, distance: 576.5
click at [344, 183] on h4 "Text" at bounding box center [233, 178] width 290 height 33
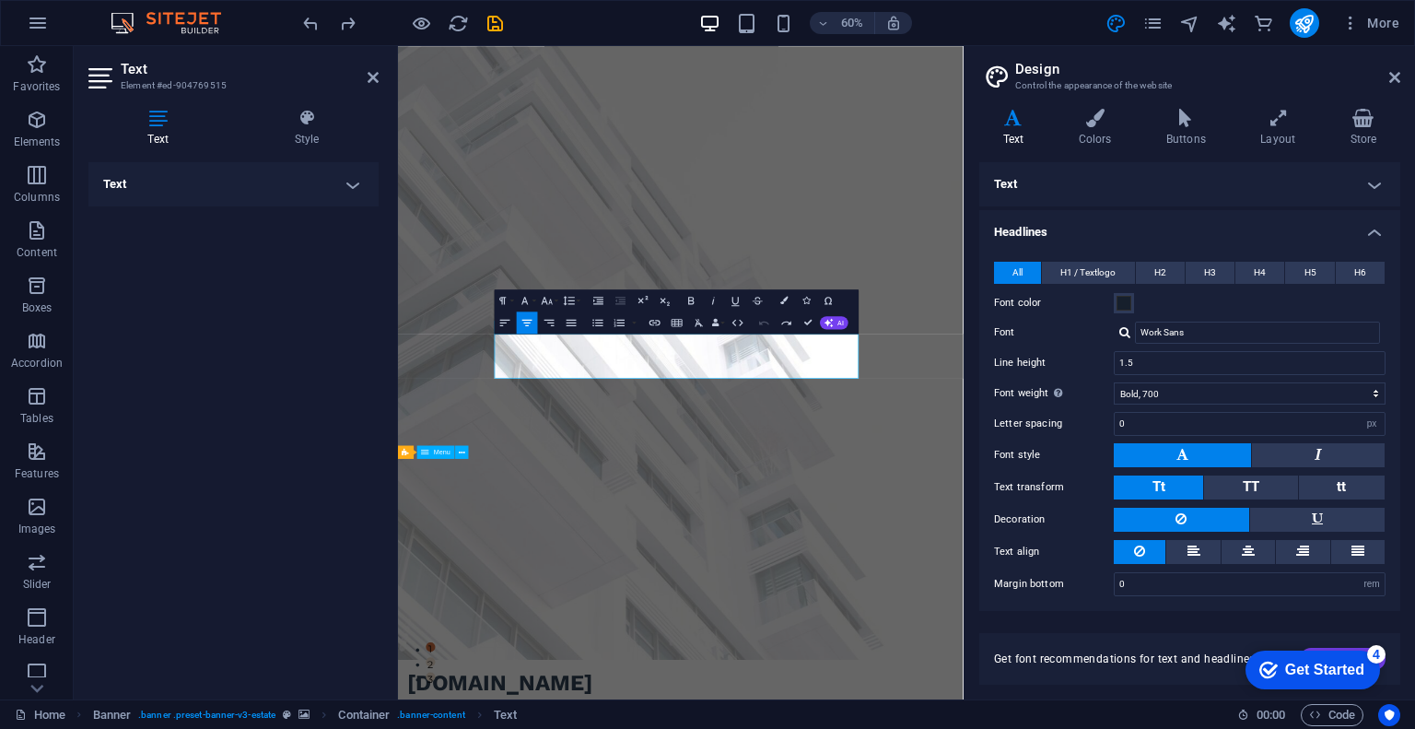
click at [174, 130] on h4 "Text" at bounding box center [161, 128] width 146 height 39
click at [192, 179] on h4 "Text" at bounding box center [233, 184] width 290 height 44
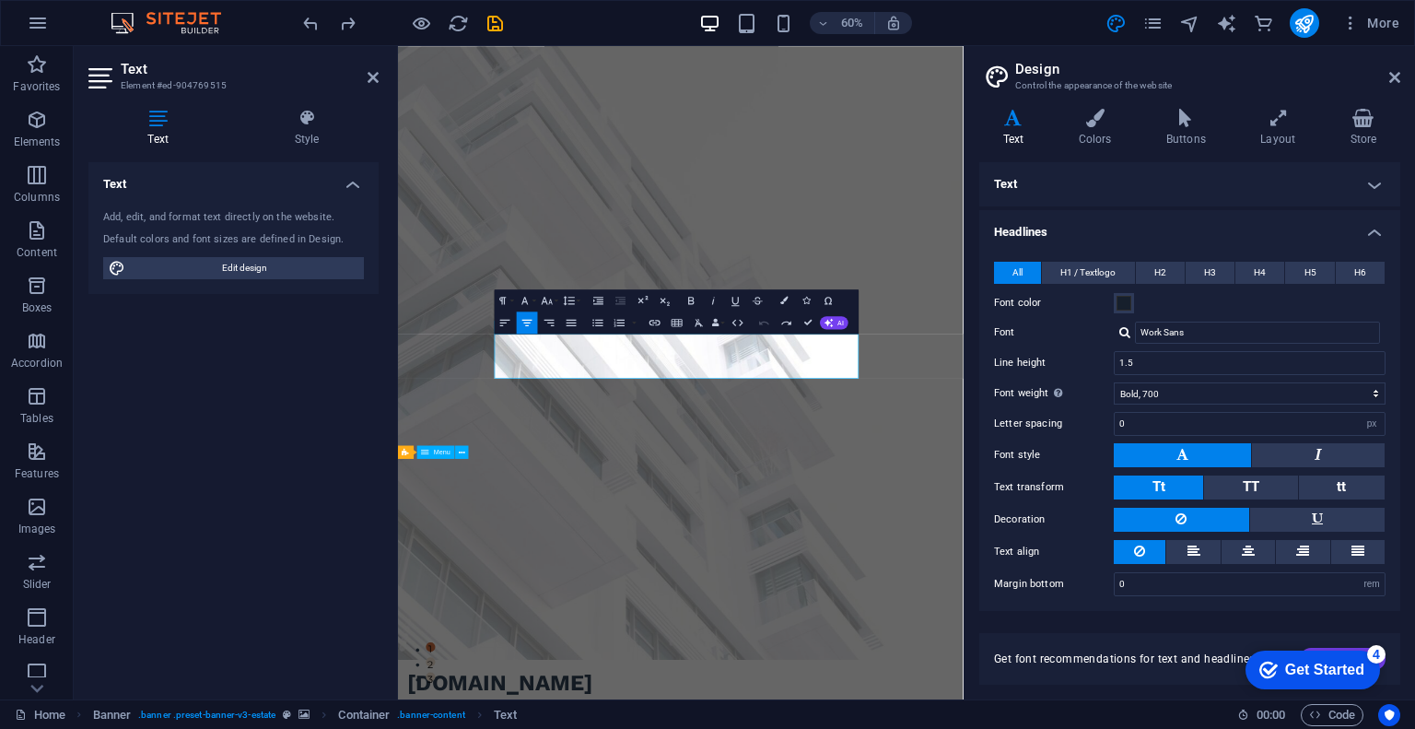
click at [184, 215] on div "Add, edit, and format text directly on the website." at bounding box center [233, 218] width 261 height 16
click at [195, 230] on div "Add, edit, and format text directly on the website. Default colors and font siz…" at bounding box center [233, 244] width 290 height 99
drag, startPoint x: 195, startPoint y: 230, endPoint x: 213, endPoint y: 243, distance: 21.7
click at [197, 230] on div "Add, edit, and format text directly on the website. Default colors and font siz…" at bounding box center [233, 244] width 290 height 99
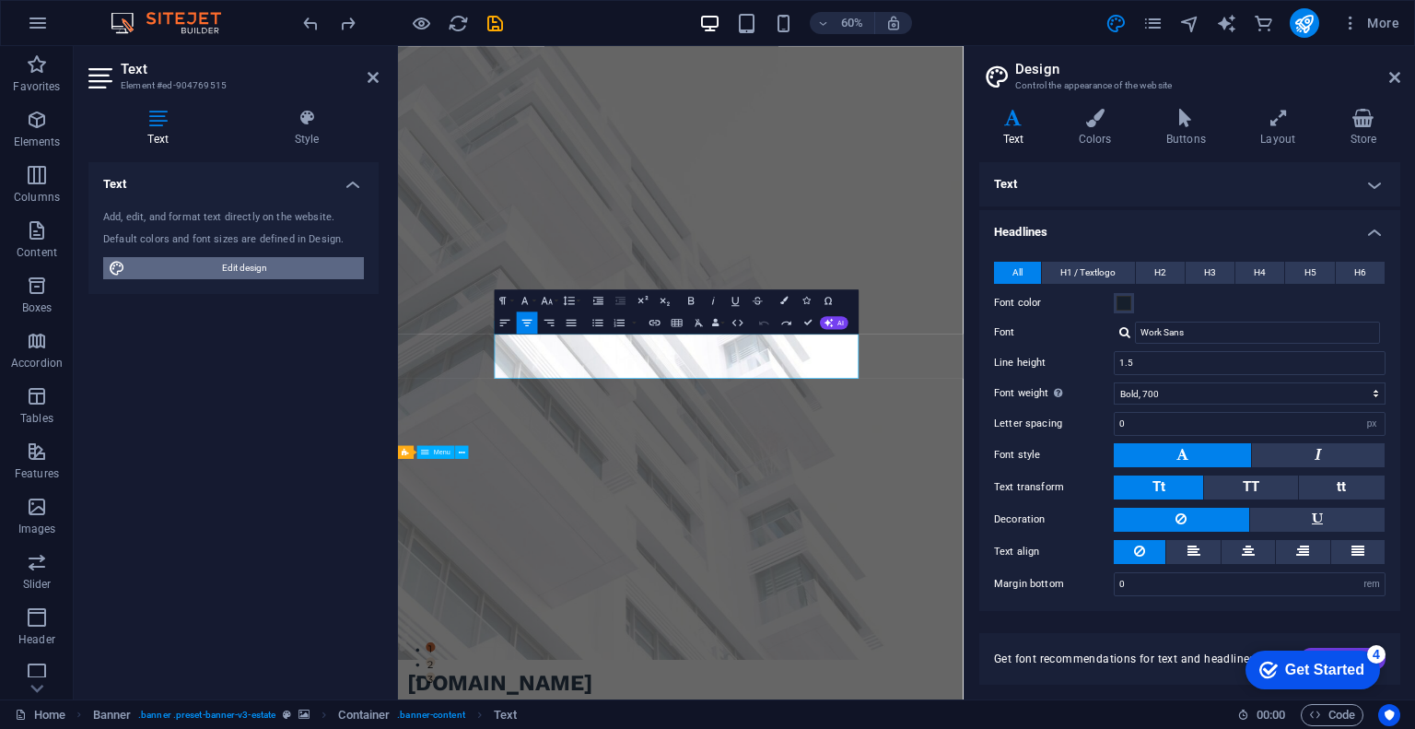
click at [224, 261] on span "Edit design" at bounding box center [244, 268] width 227 height 22
click at [369, 73] on icon at bounding box center [372, 77] width 11 height 15
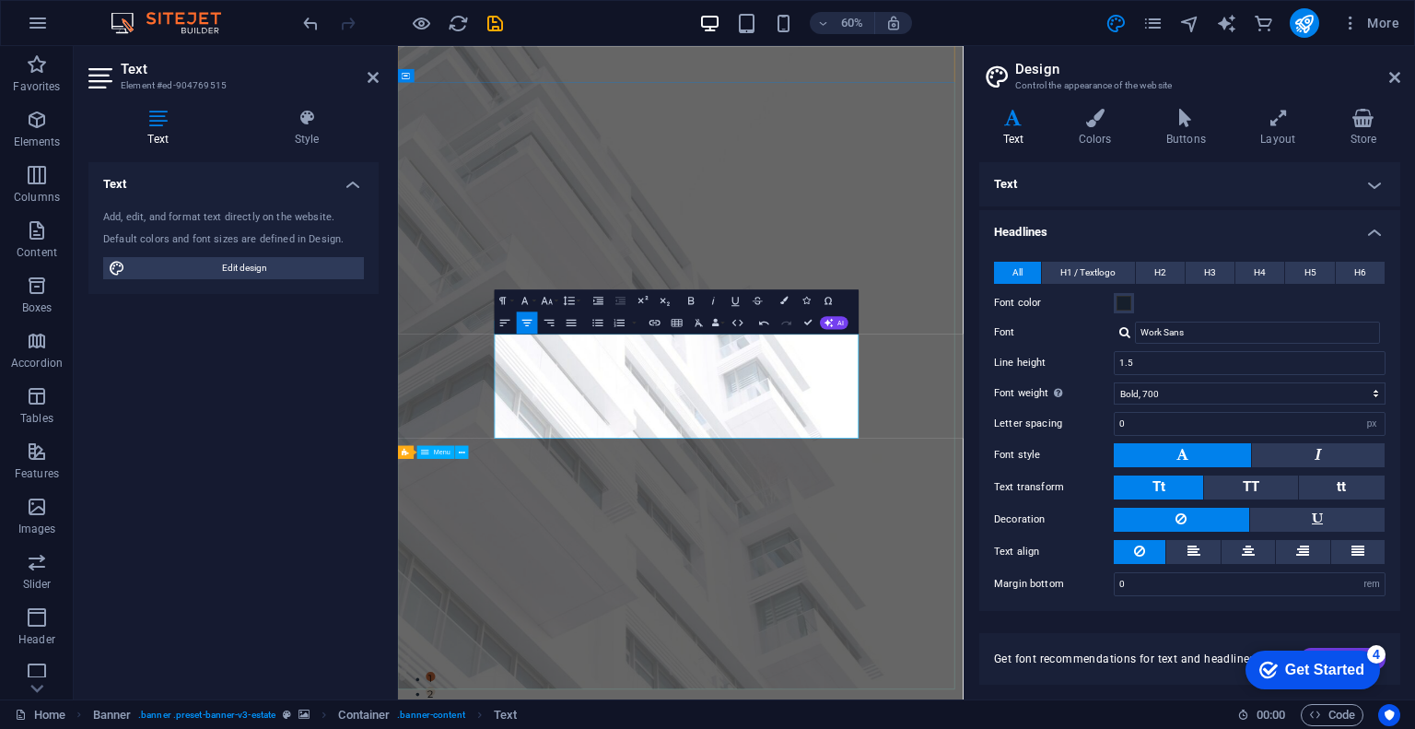
scroll to position [7497, 5]
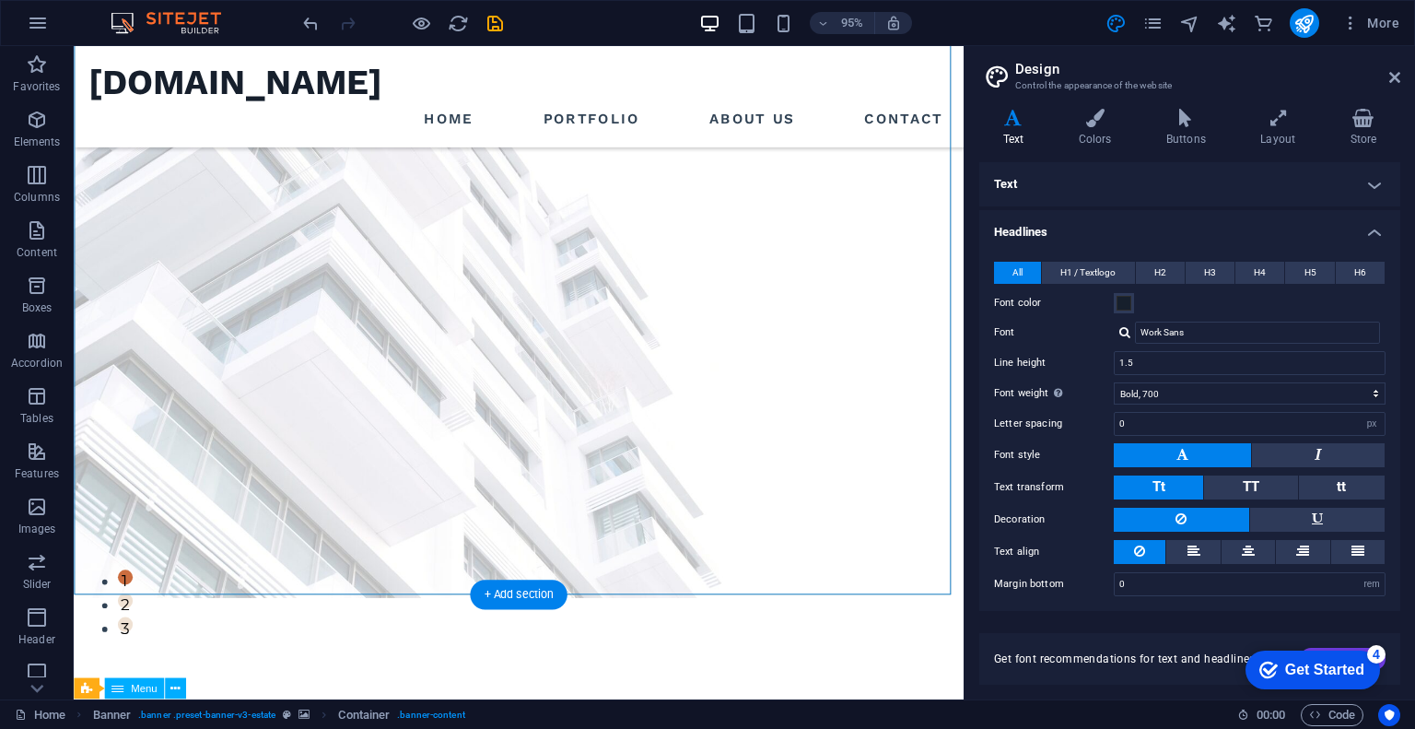
scroll to position [110, 0]
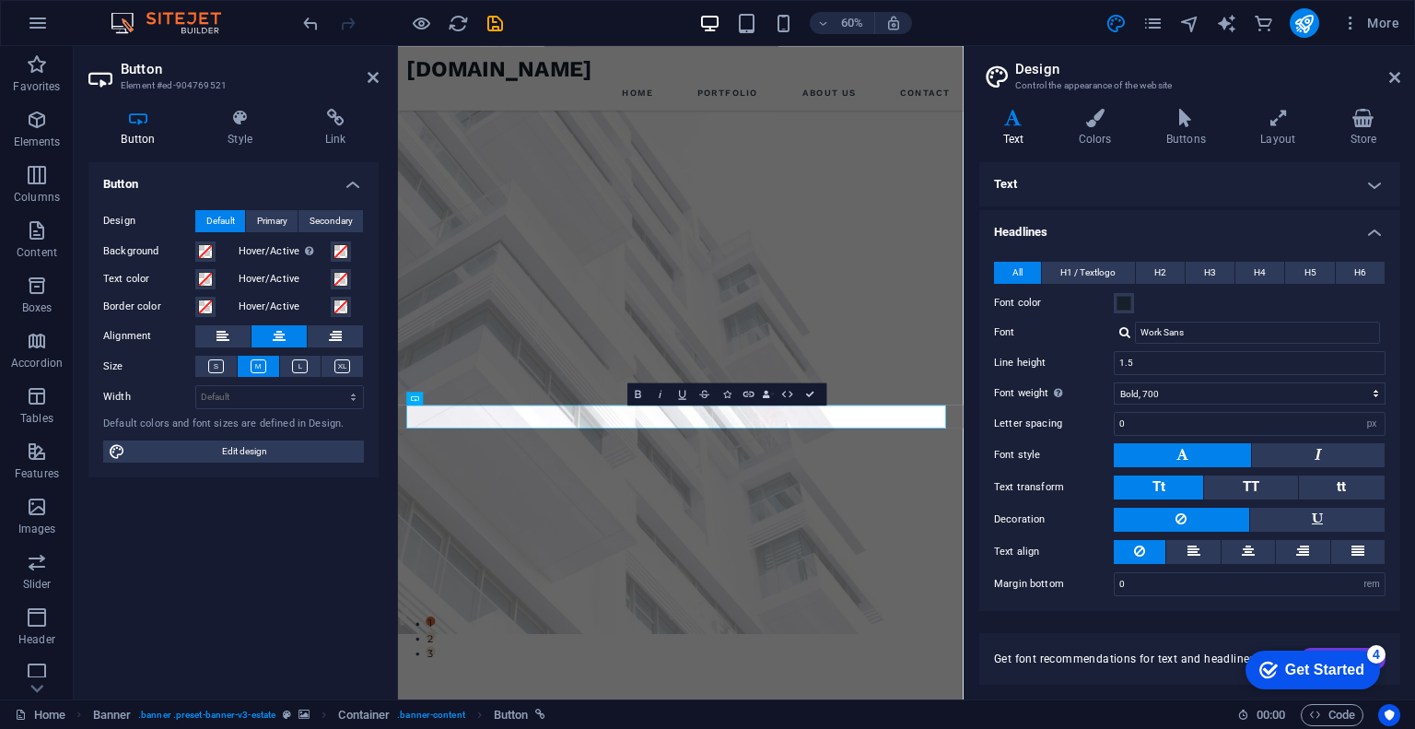
click at [313, 518] on div "Button Design Default Primary Secondary Background Hover/Active Switch to previ…" at bounding box center [233, 423] width 290 height 522
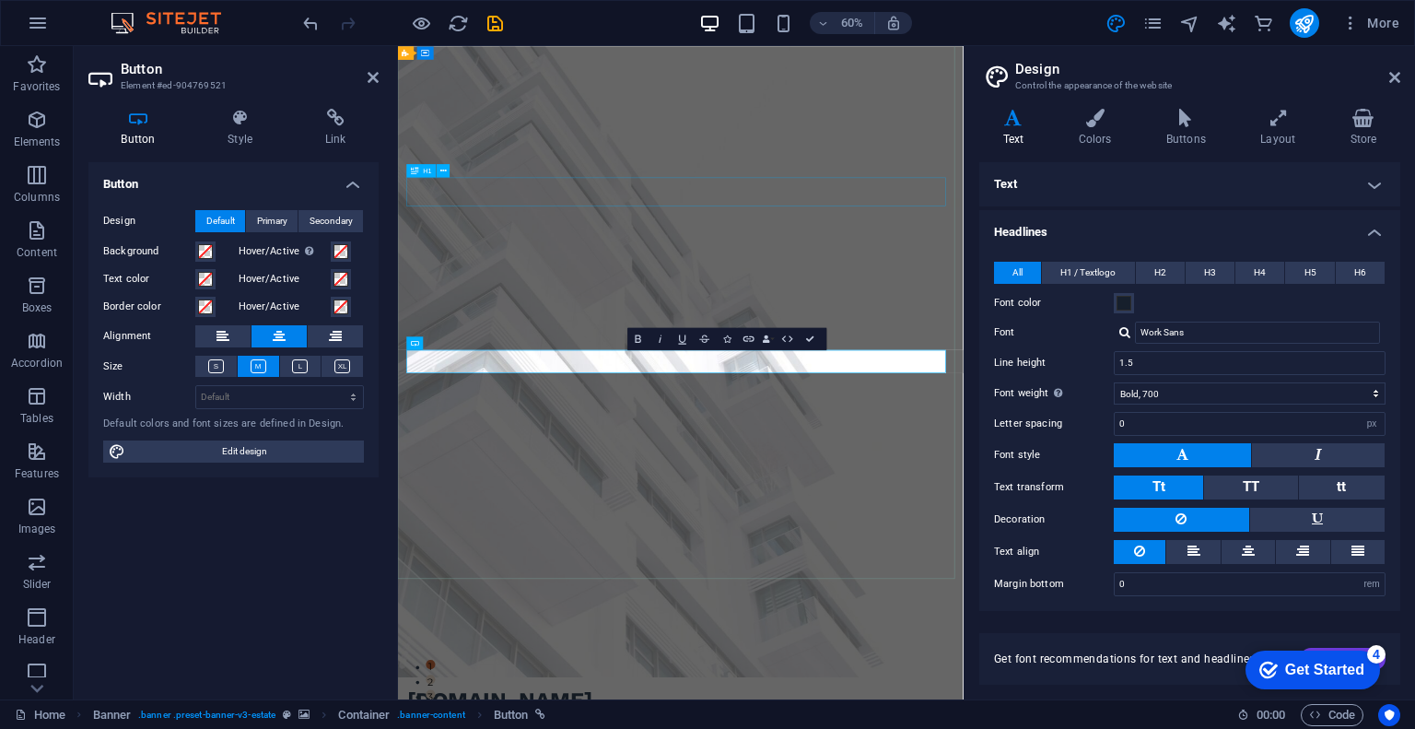
scroll to position [0, 0]
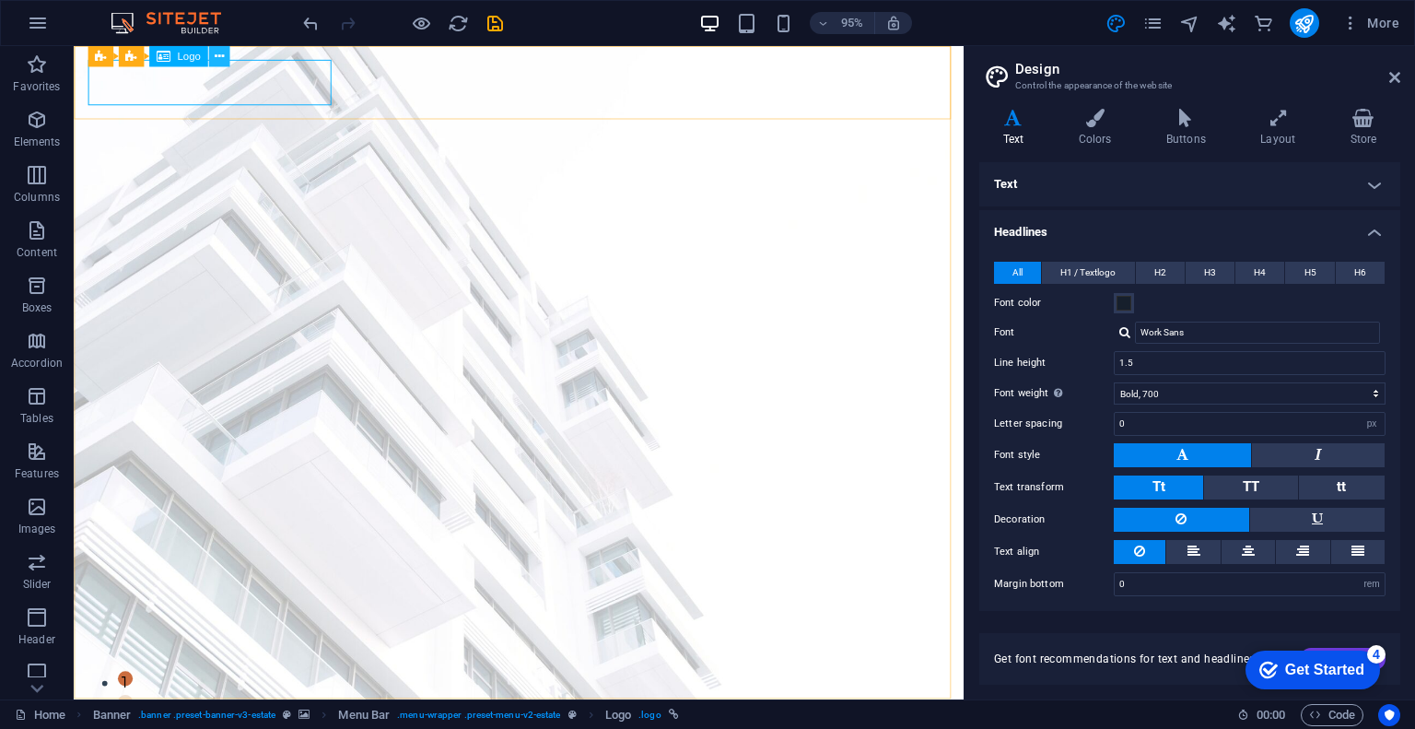
click at [211, 54] on button at bounding box center [218, 56] width 21 height 21
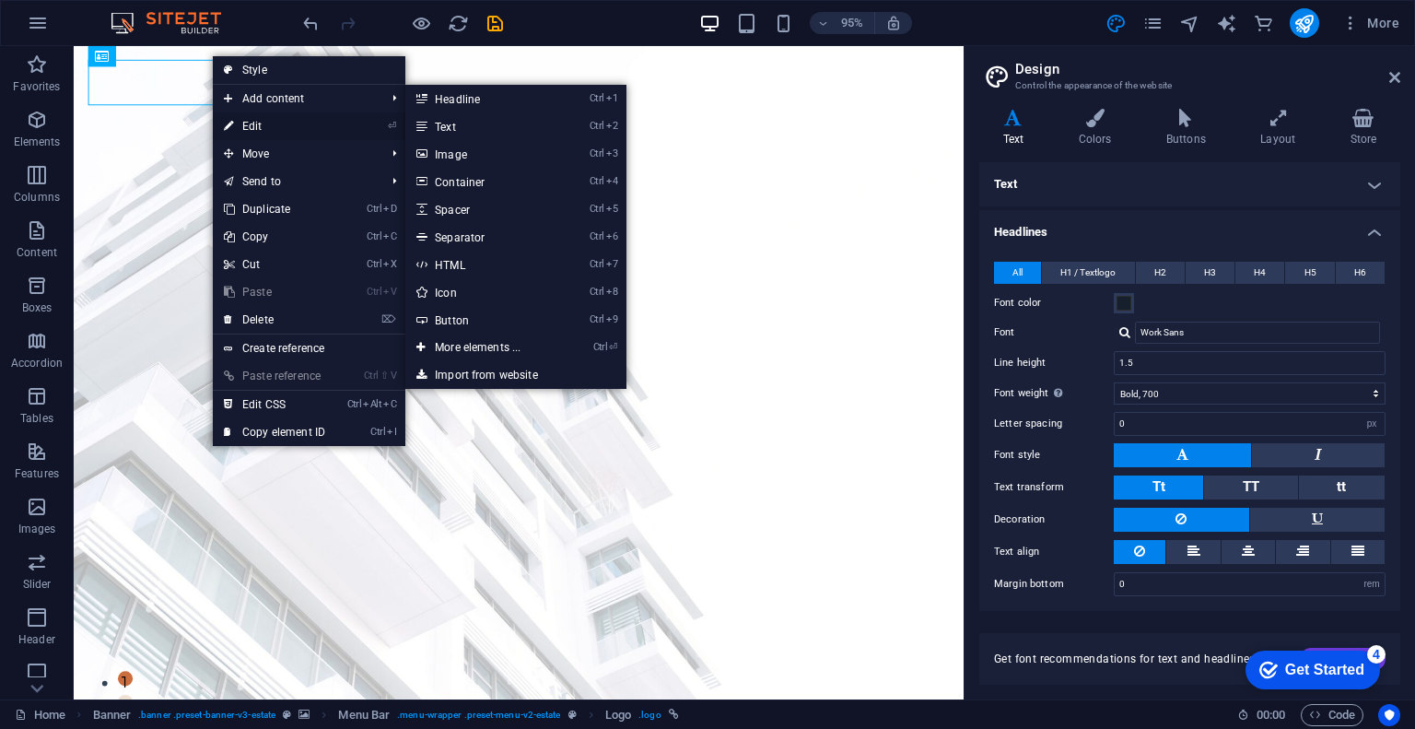
click at [272, 132] on link "⏎ Edit" at bounding box center [274, 126] width 123 height 28
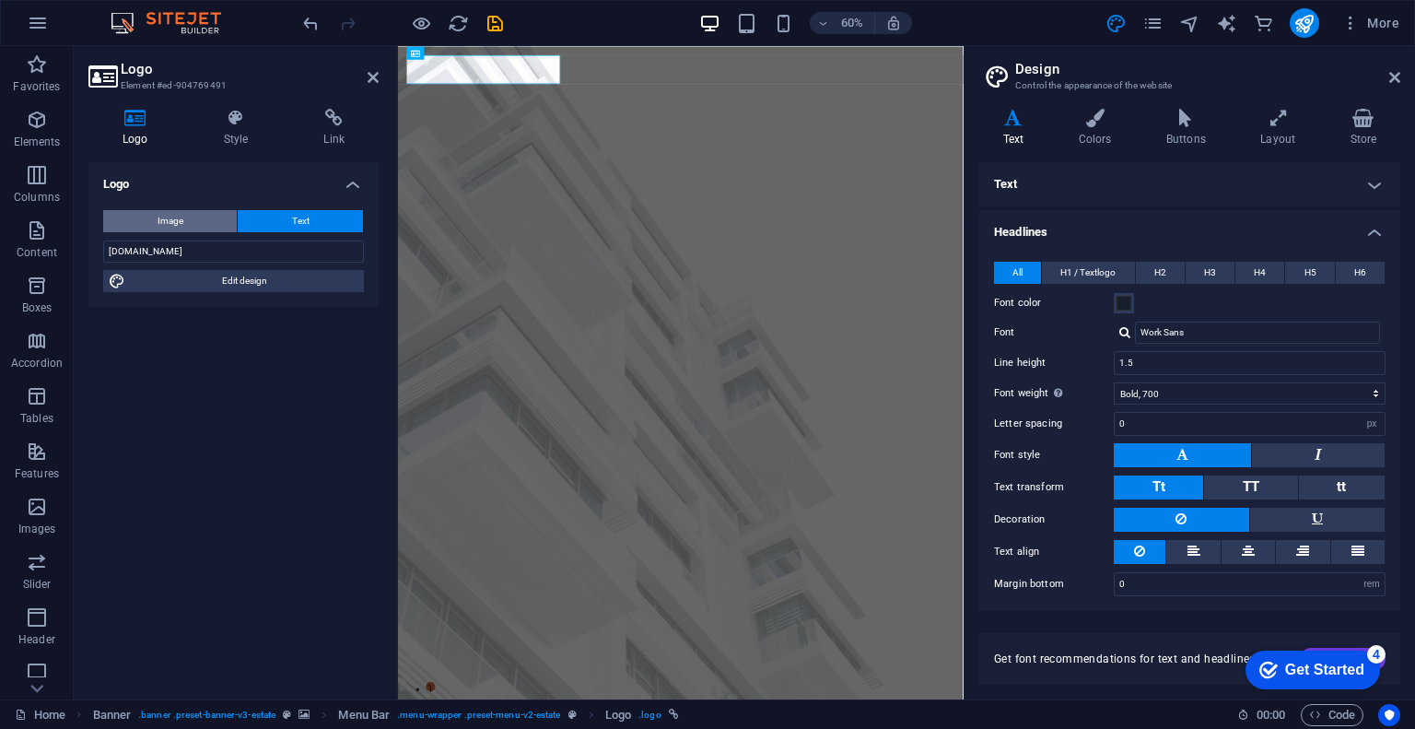
click at [219, 222] on button "Image" at bounding box center [170, 221] width 134 height 22
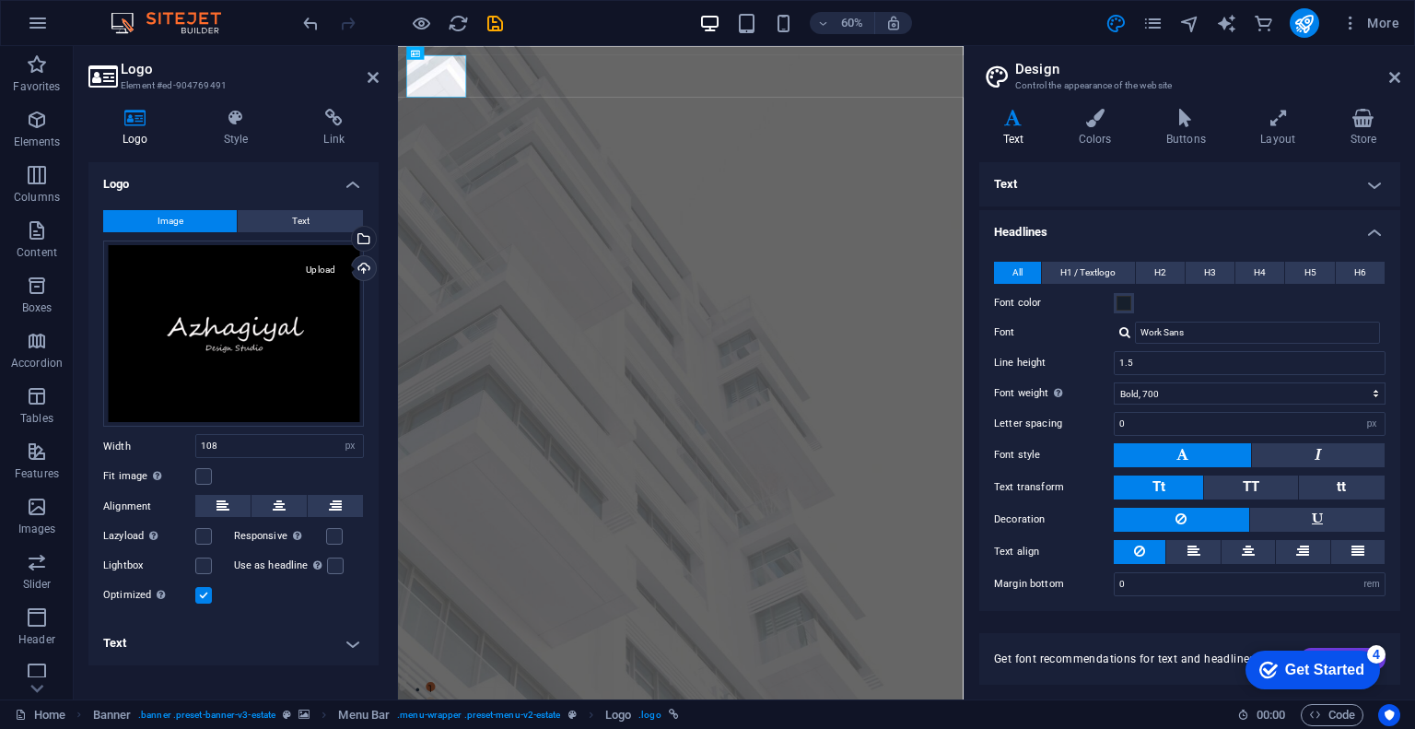
click at [357, 259] on div "Upload" at bounding box center [362, 270] width 28 height 28
click at [306, 211] on span "Text" at bounding box center [300, 221] width 17 height 22
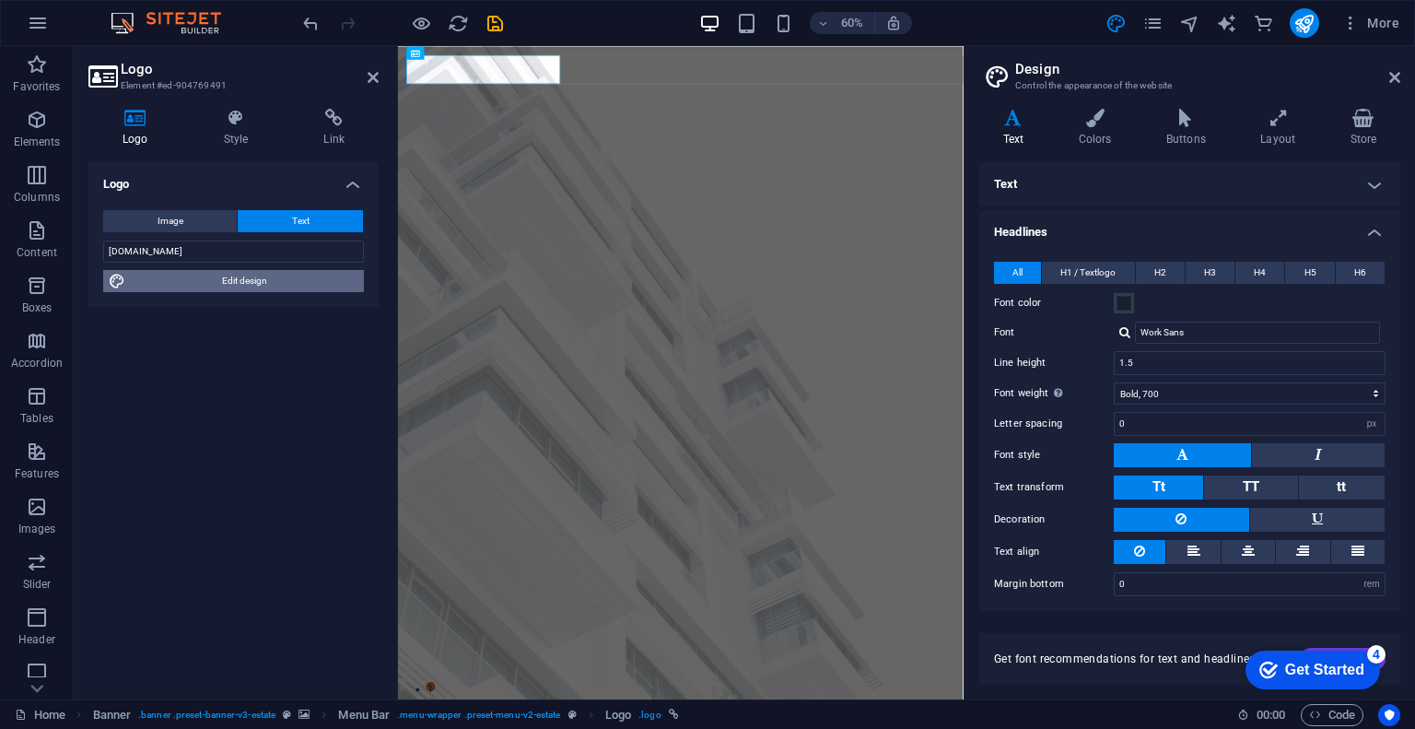
click at [331, 277] on span "Edit design" at bounding box center [244, 281] width 227 height 22
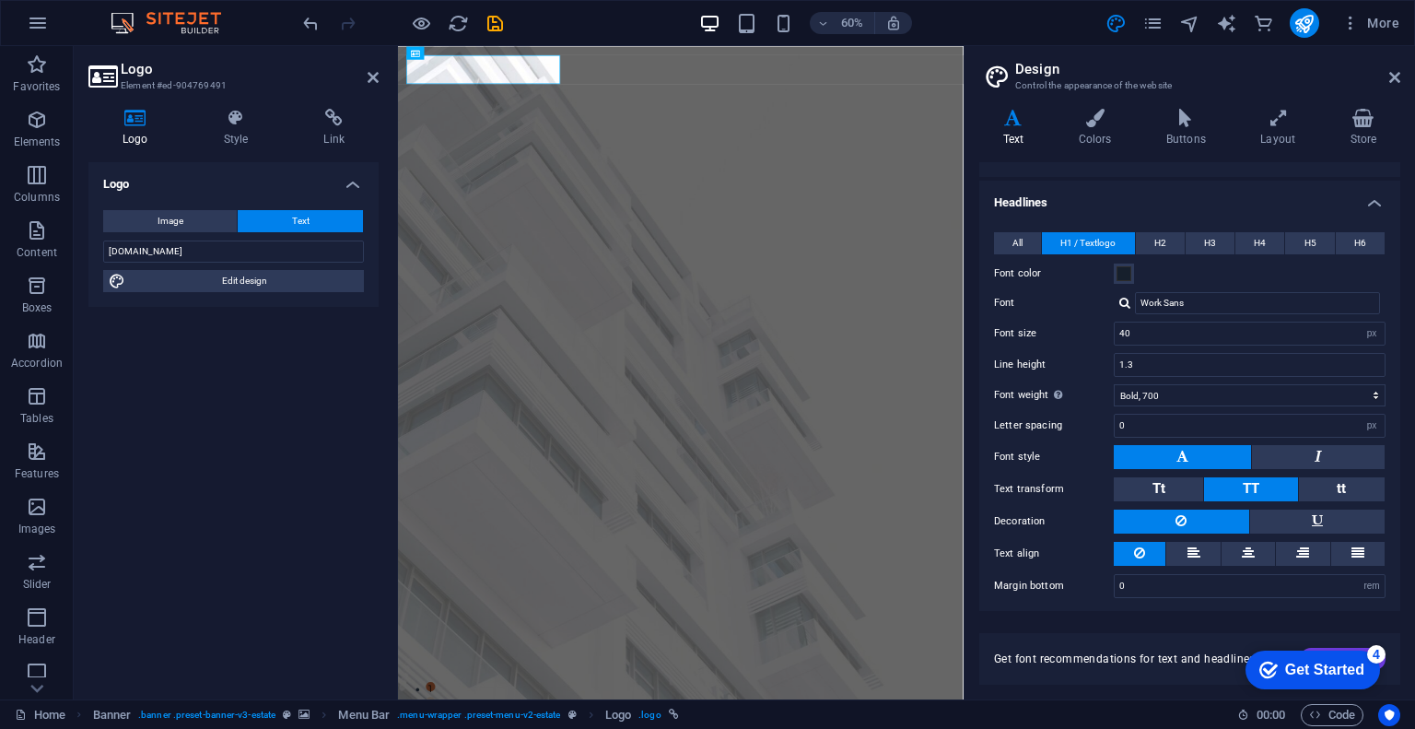
scroll to position [30, 0]
click at [1179, 646] on div "Get font recommendations for text and headlines. Generate" at bounding box center [1189, 659] width 421 height 52
drag, startPoint x: 1313, startPoint y: 672, endPoint x: 1493, endPoint y: 948, distance: 328.8
click at [1314, 672] on div "Get Started" at bounding box center [1324, 669] width 79 height 17
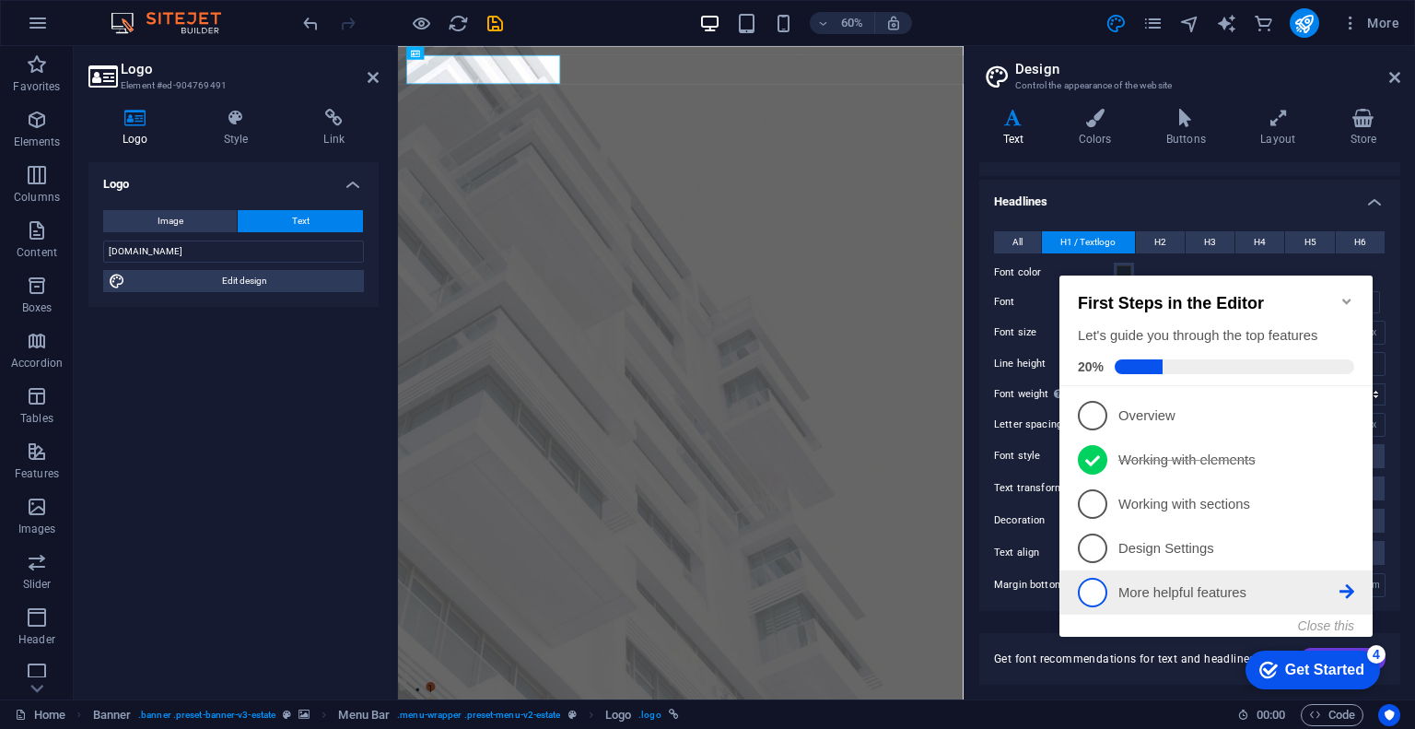
click at [1102, 581] on span "5" at bounding box center [1092, 591] width 29 height 29
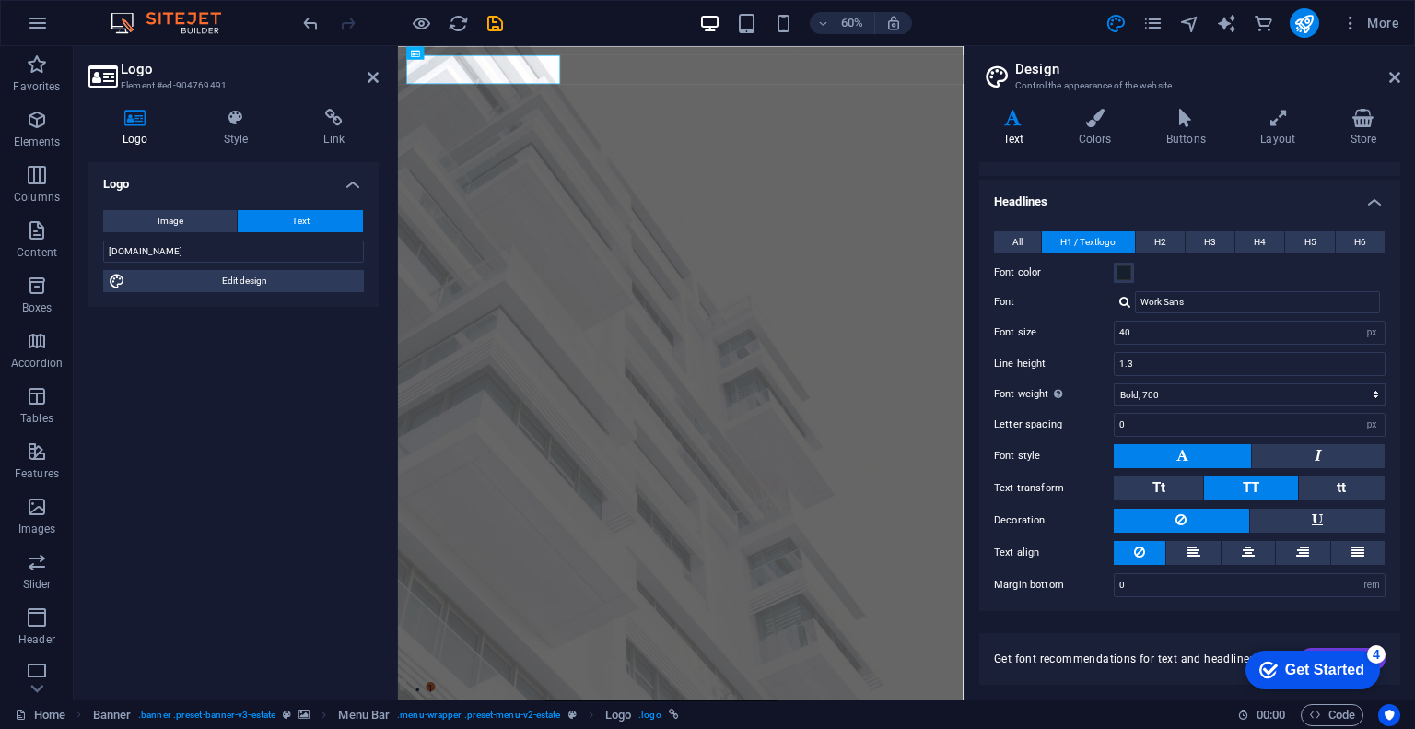
click at [1288, 672] on div "Get Started" at bounding box center [1324, 669] width 79 height 17
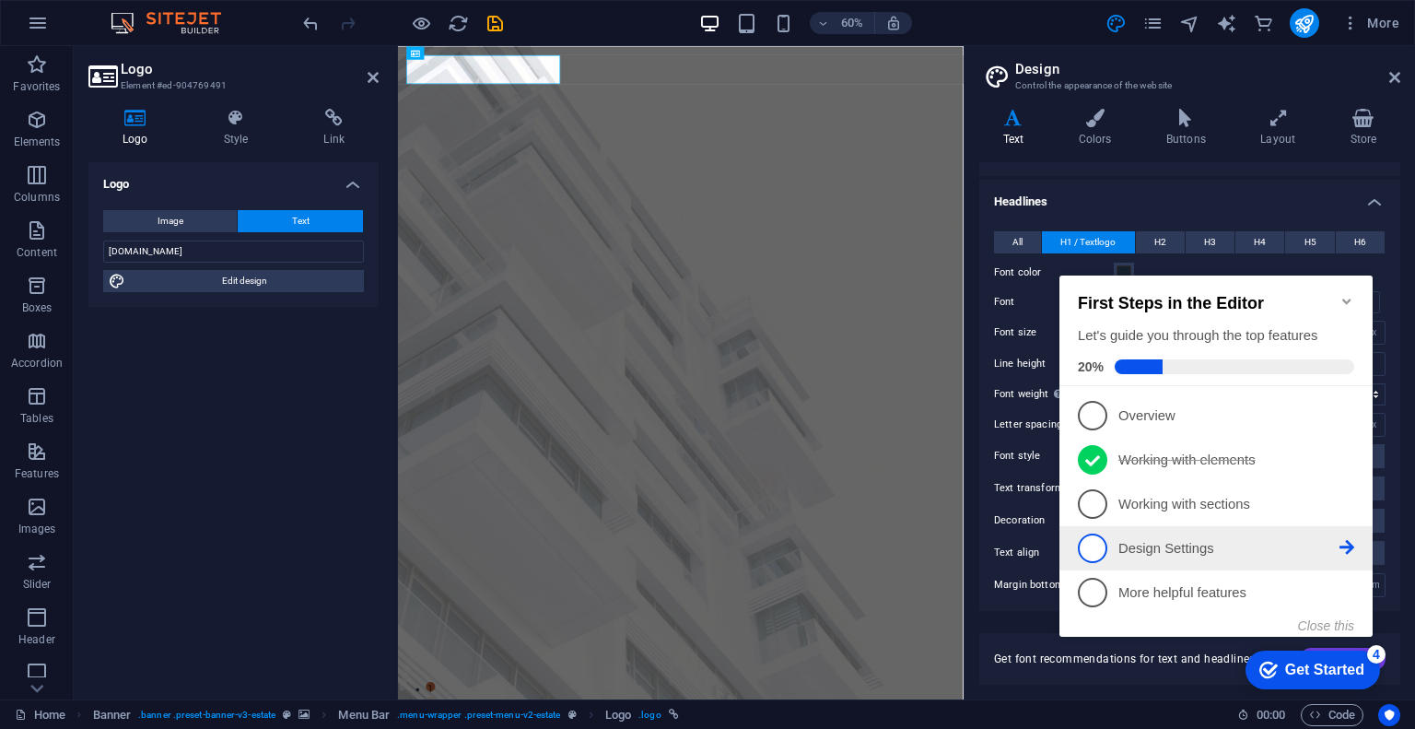
scroll to position [0, 0]
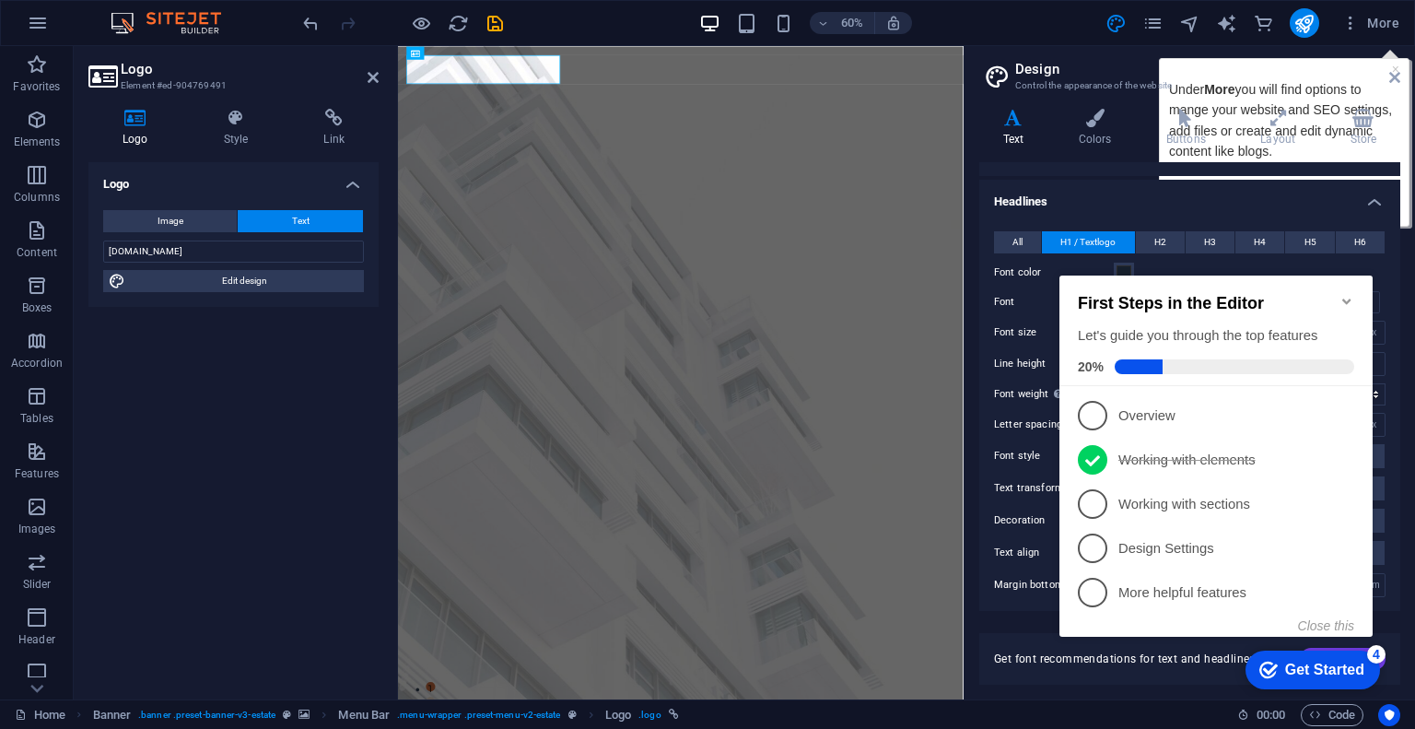
click at [1348, 294] on icon "Minimize checklist" at bounding box center [1346, 301] width 15 height 15
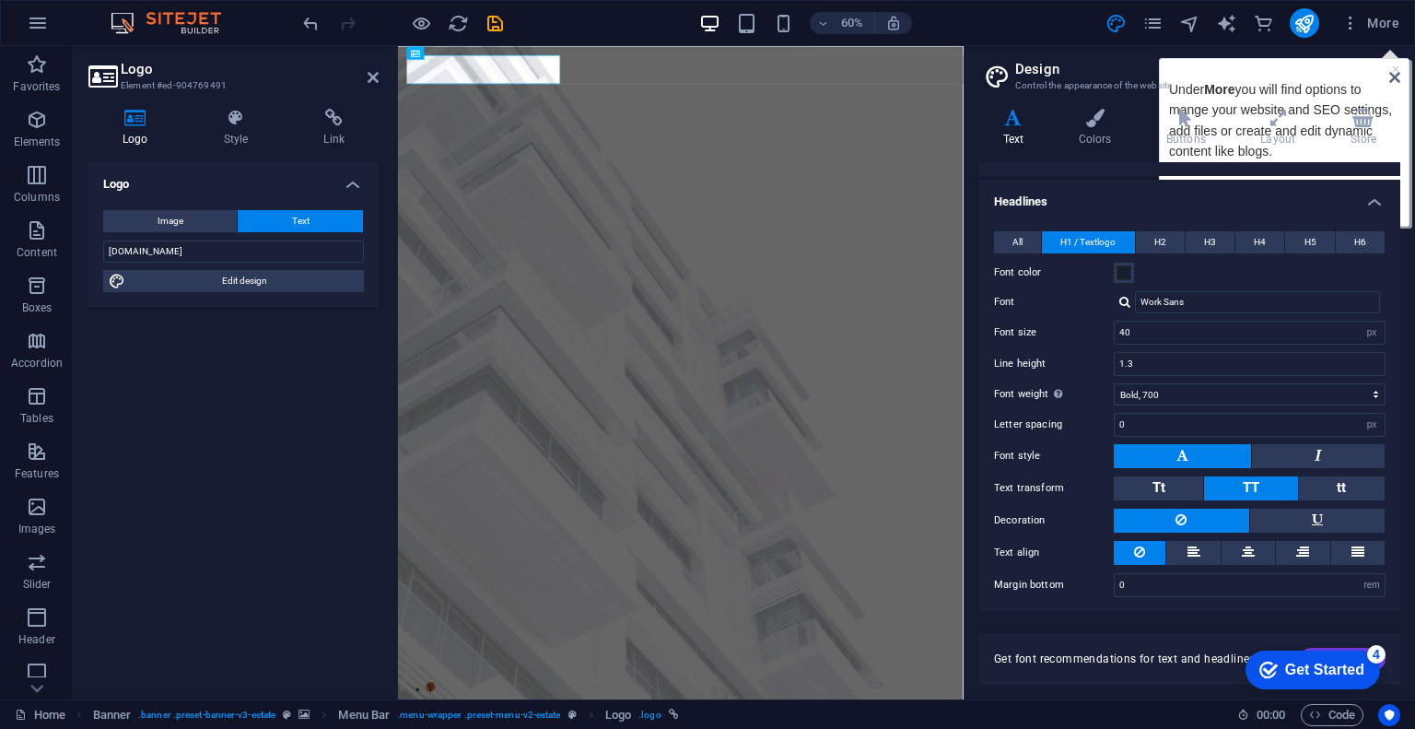
click at [1399, 72] on icon at bounding box center [1394, 77] width 11 height 15
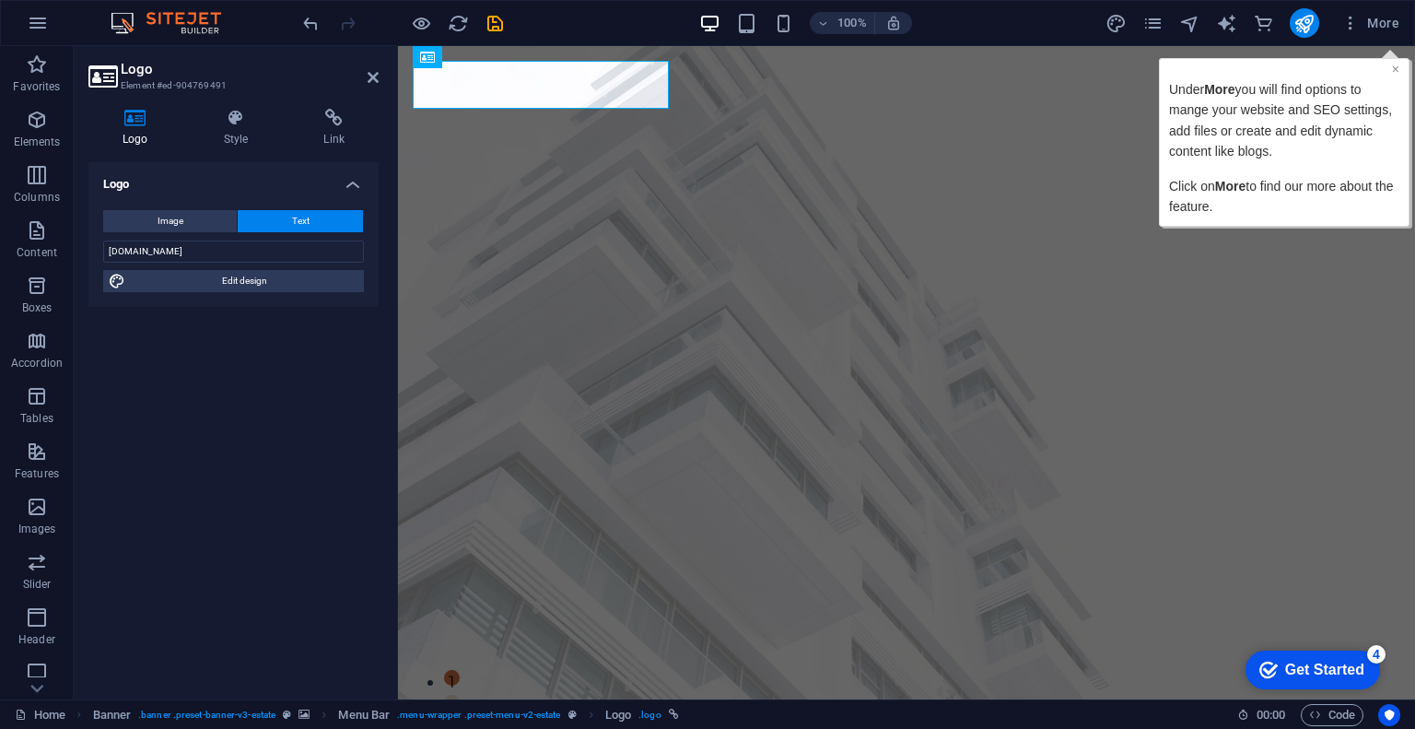
drag, startPoint x: 1393, startPoint y: 68, endPoint x: 2117, endPoint y: 254, distance: 747.4
click at [1393, 68] on link "×" at bounding box center [1395, 68] width 7 height 15
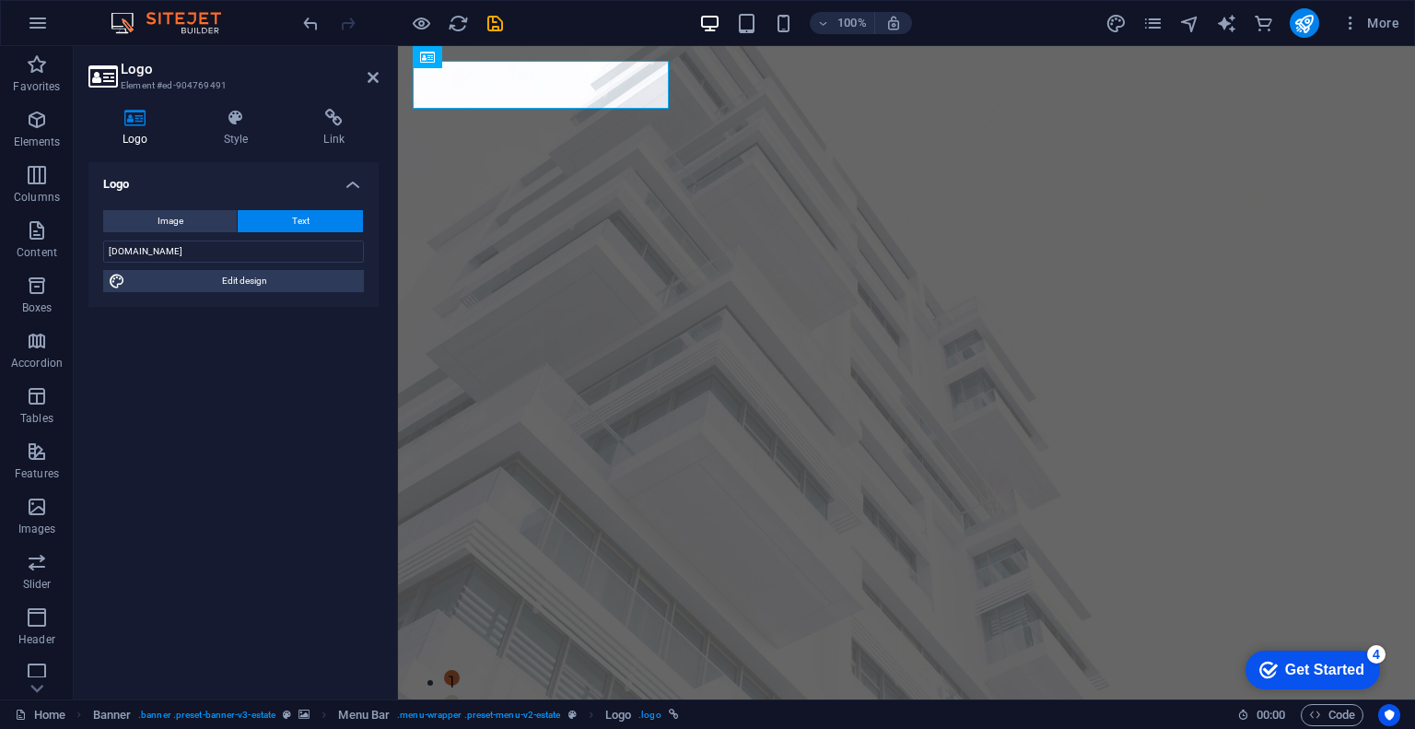
click at [1299, 681] on div "checkmark Get Started 4" at bounding box center [1312, 669] width 134 height 39
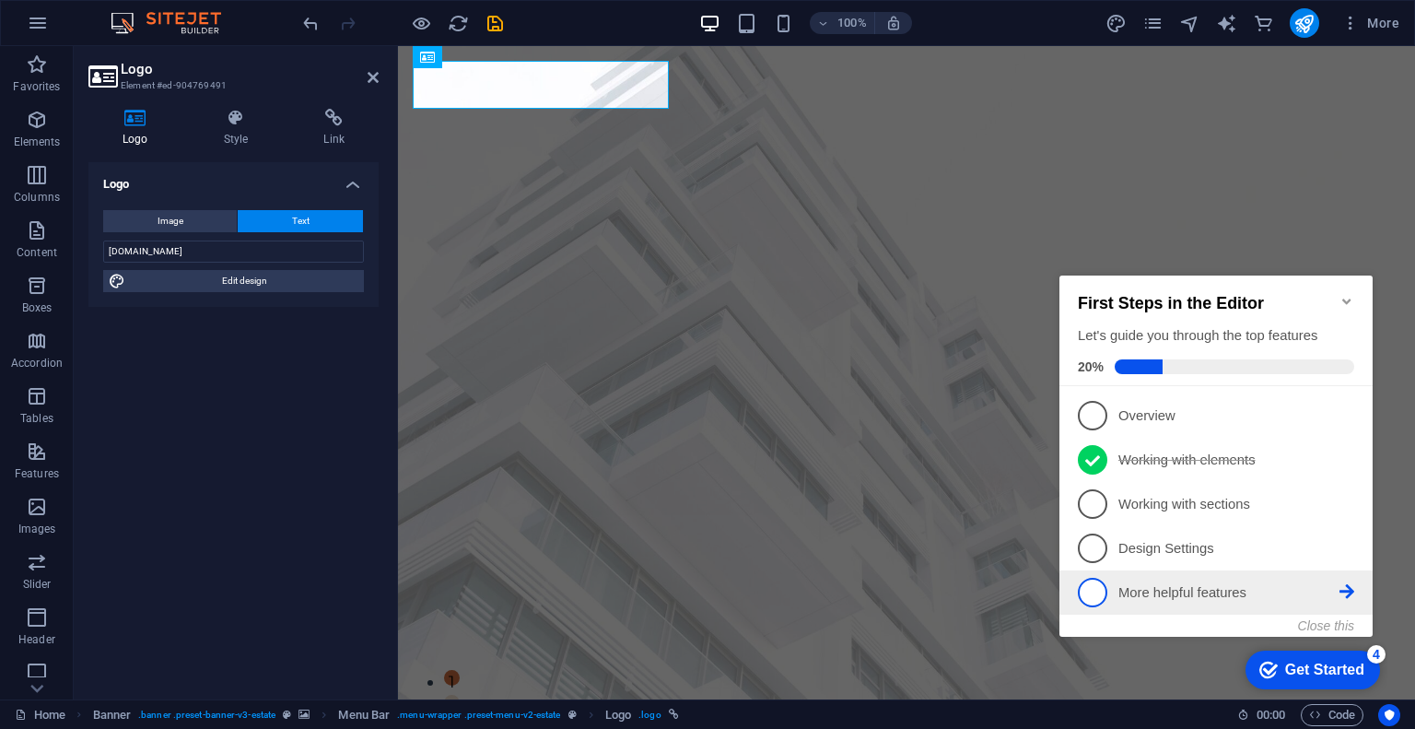
click at [1167, 603] on link "5 More helpful features - incomplete" at bounding box center [1216, 591] width 276 height 29
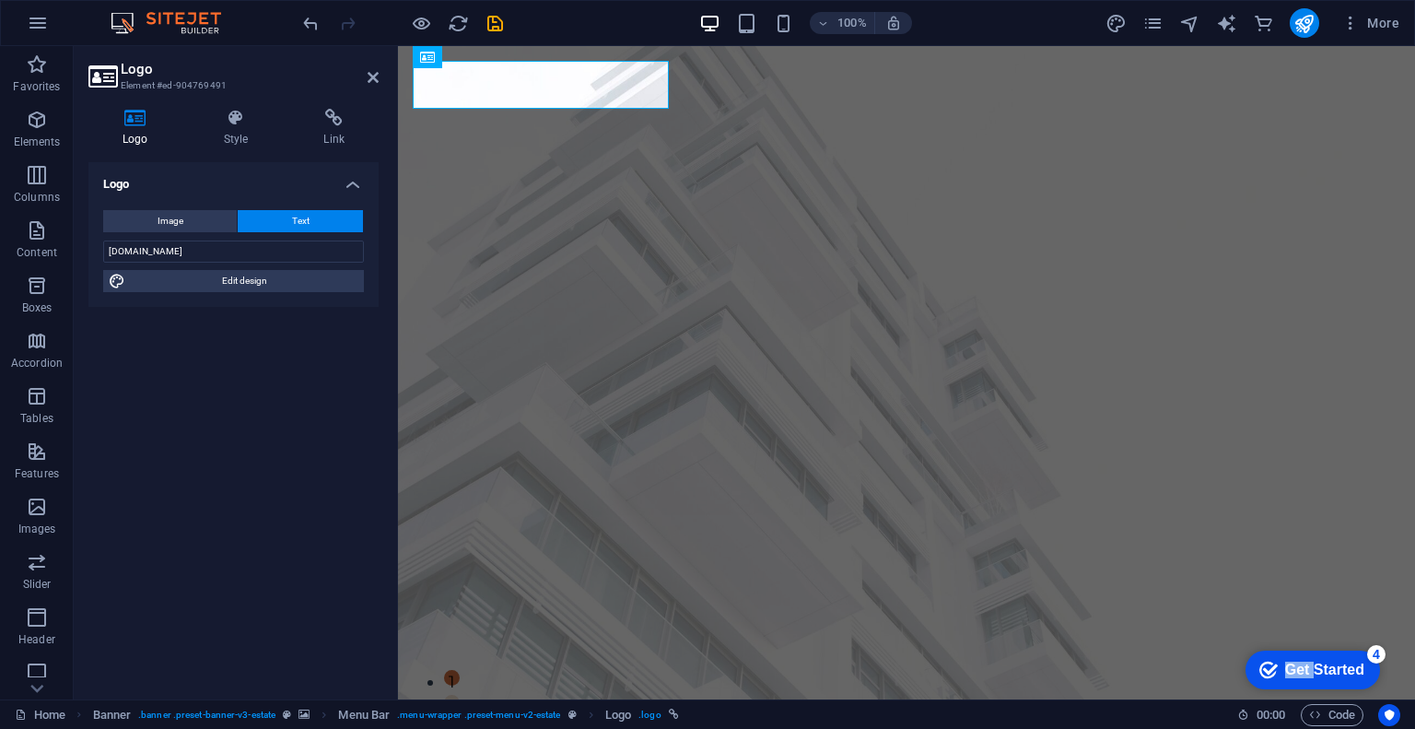
click at [1346, 696] on div "checkmark Get Started 4 First Steps in the Editor Let's guide you through the t…" at bounding box center [1308, 668] width 157 height 55
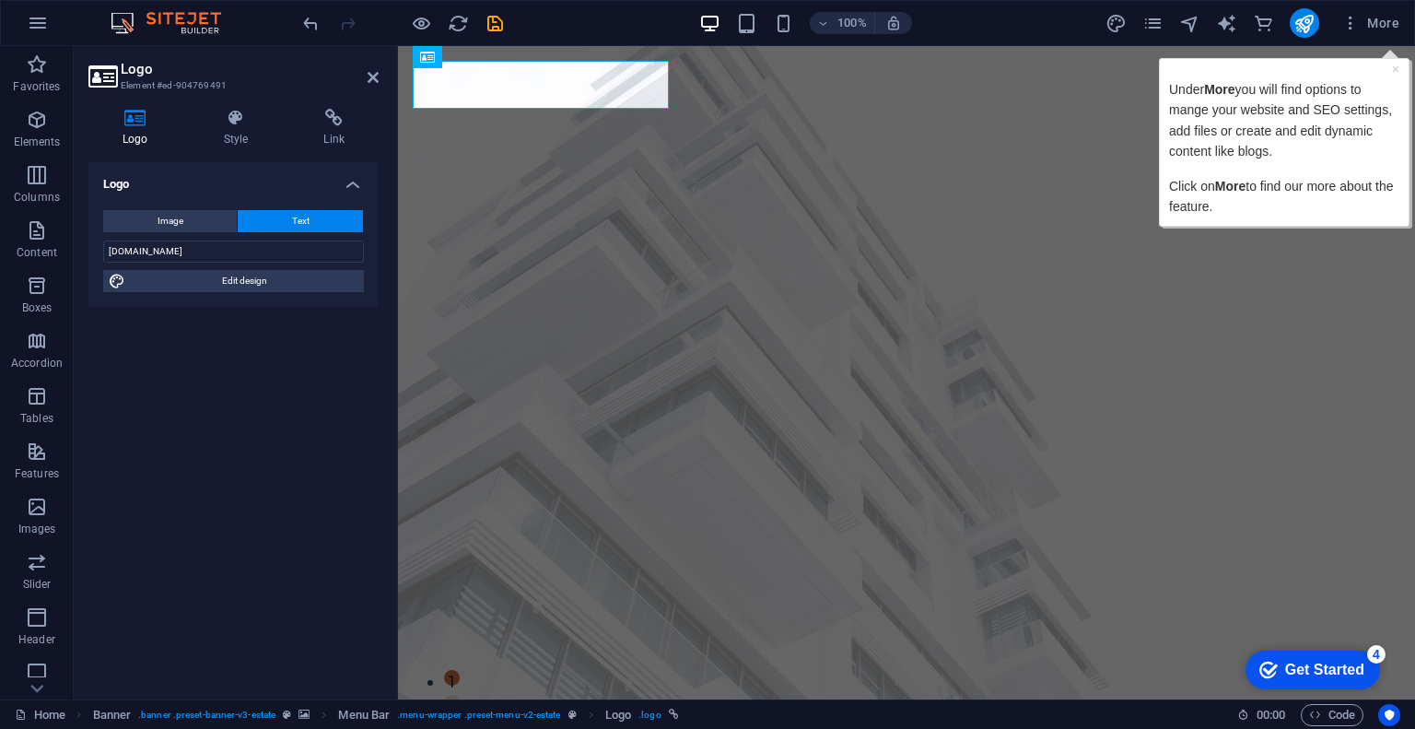
click at [1364, 679] on div "checkmark Get Started 4" at bounding box center [1311, 669] width 105 height 18
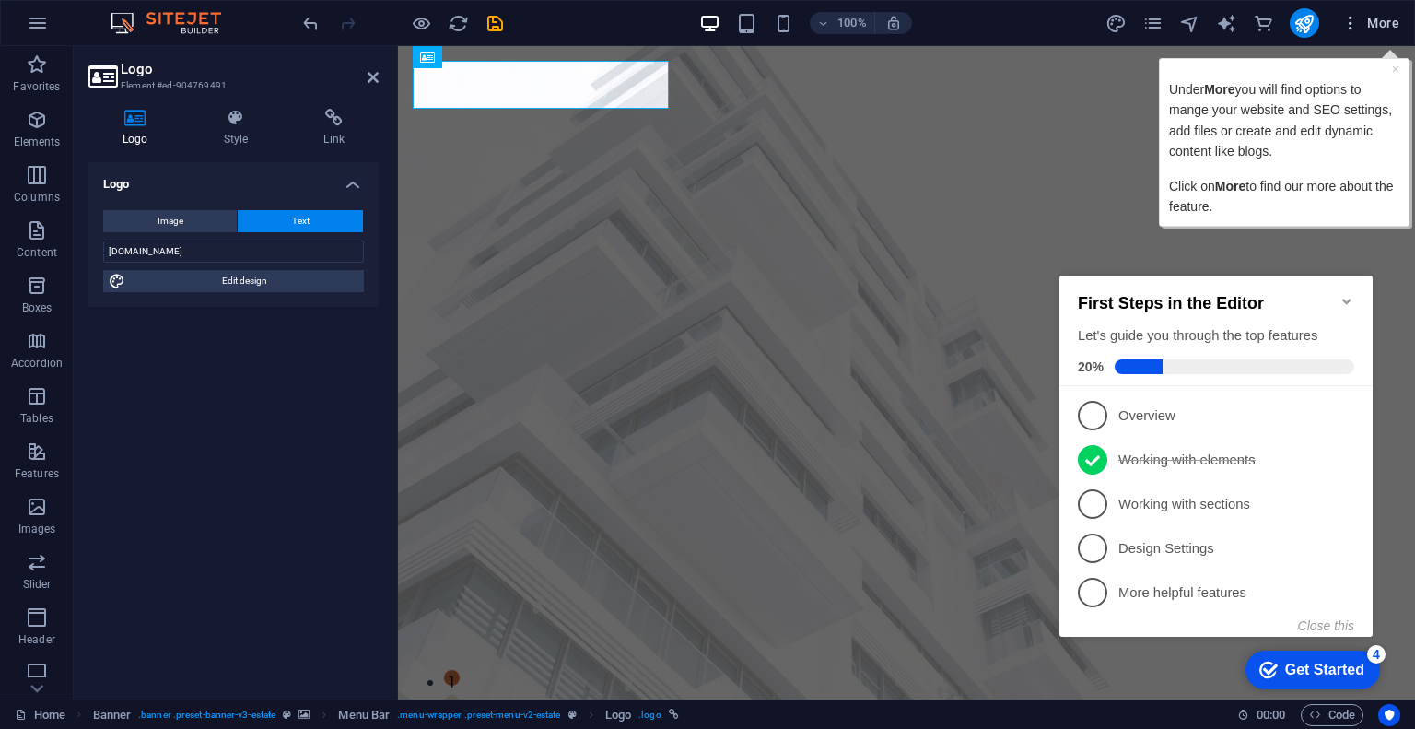
click at [0, 0] on button "More" at bounding box center [0, 0] width 0 height 0
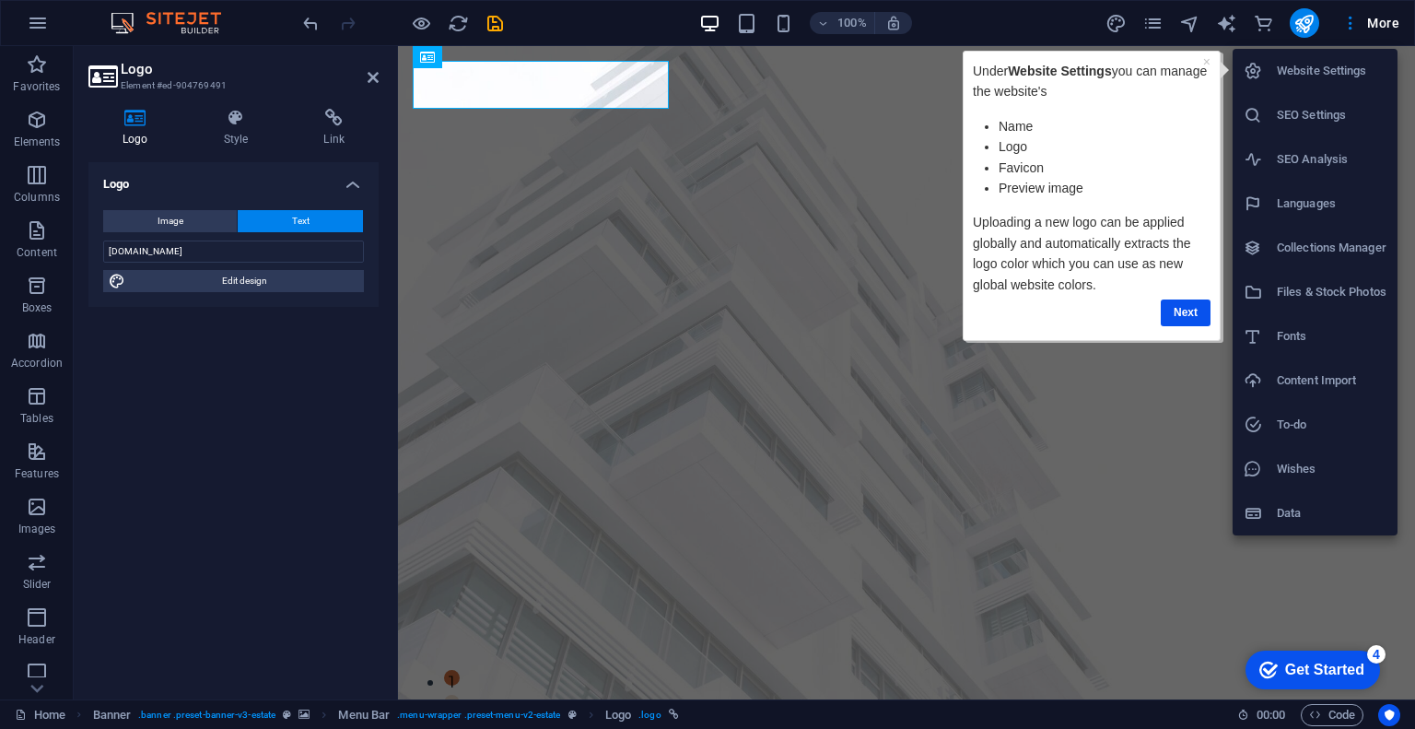
click at [1349, 65] on h6 "Website Settings" at bounding box center [1332, 71] width 110 height 22
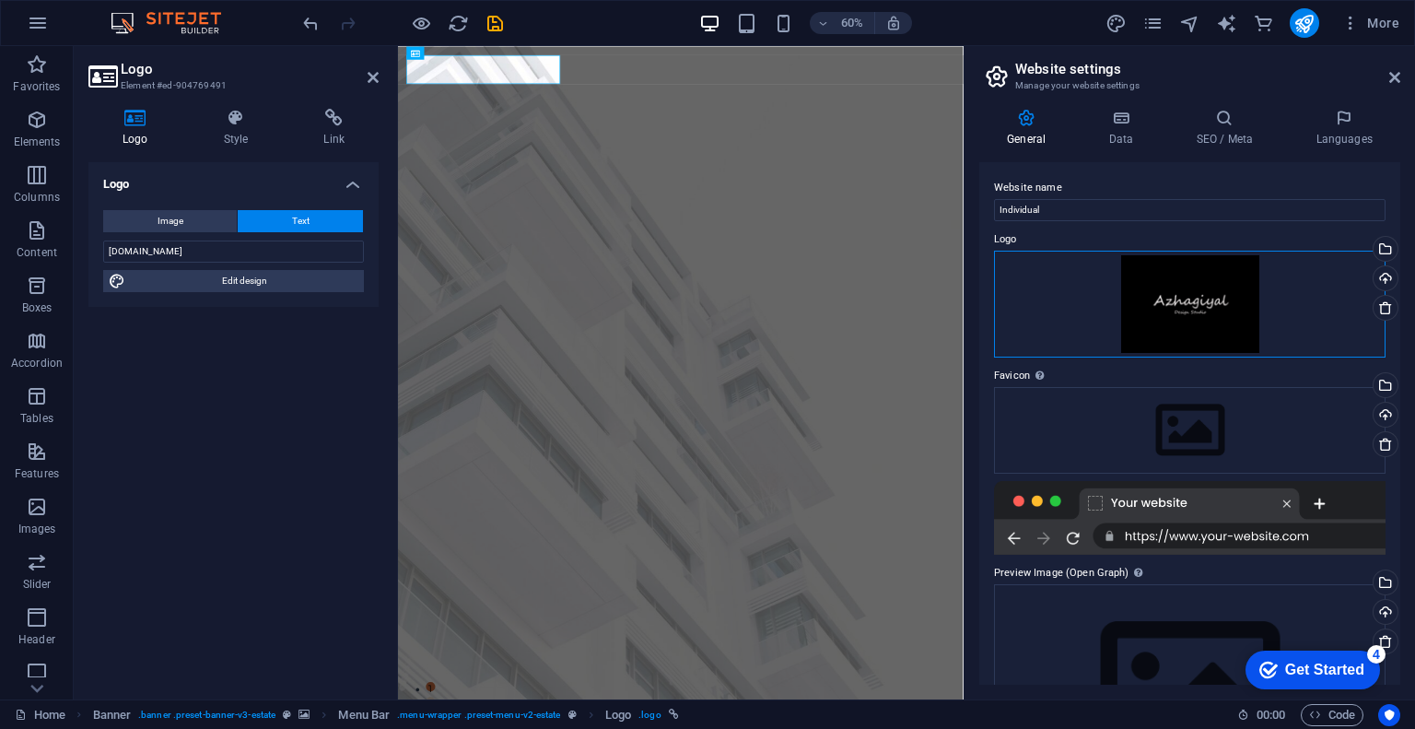
click at [1197, 294] on div "Drag files here, click to choose files or select files from Files or our free s…" at bounding box center [1189, 304] width 391 height 107
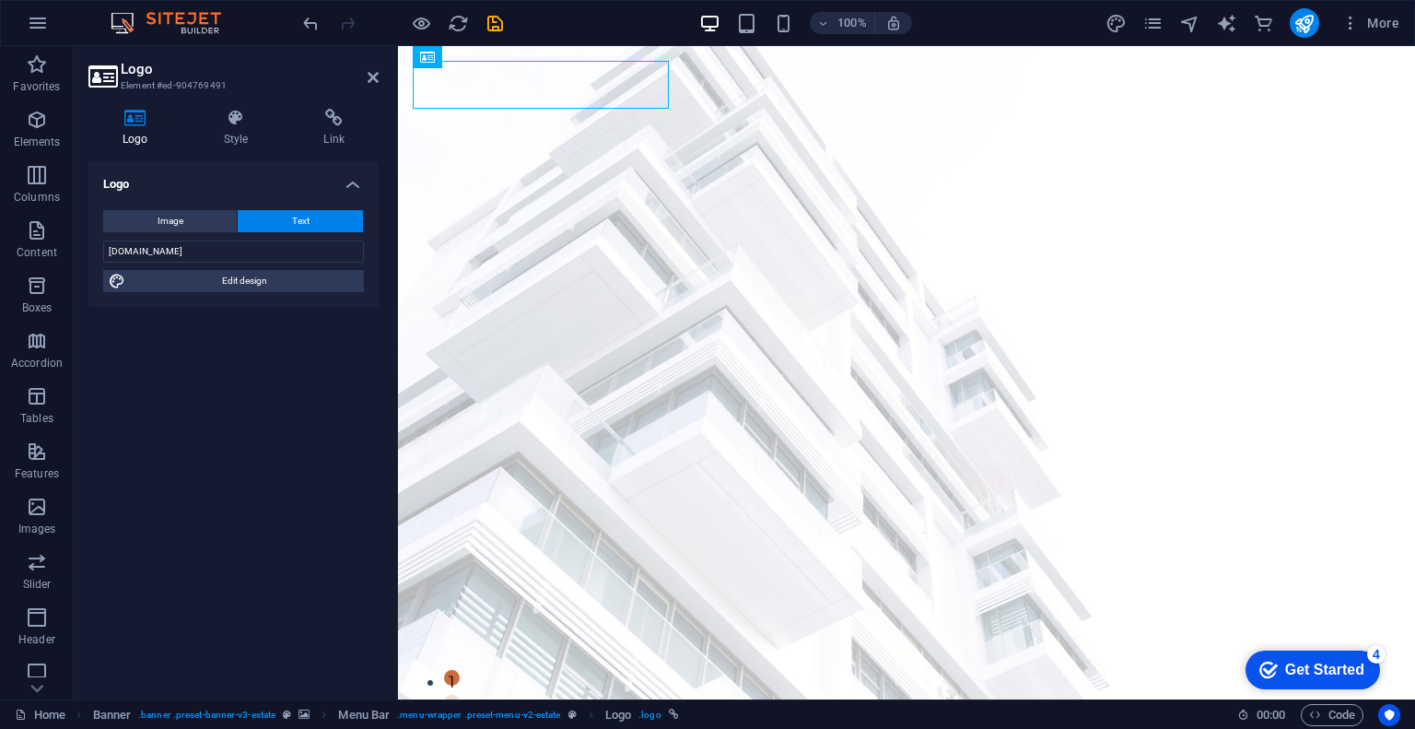
click at [1277, 660] on div "checkmark Get Started 4" at bounding box center [1311, 669] width 105 height 18
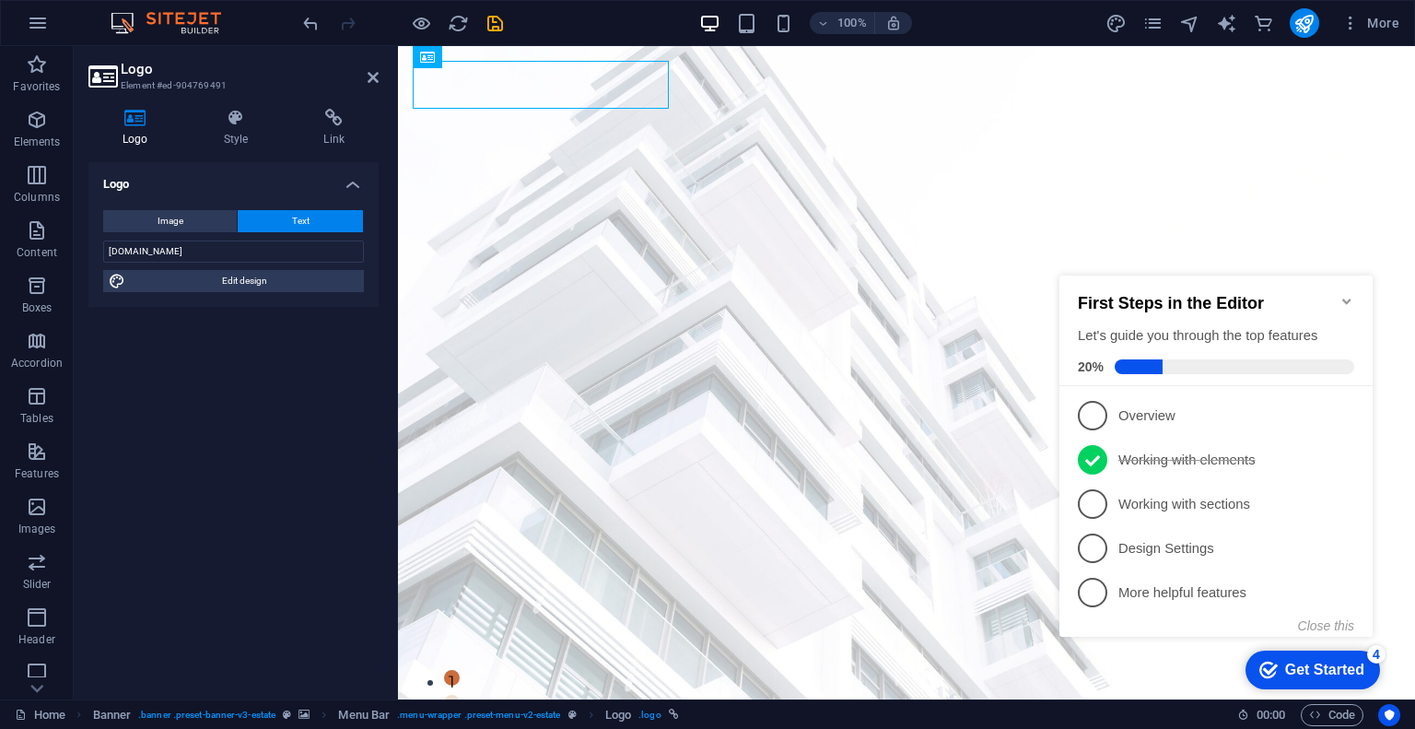
click at [1350, 410] on icon at bounding box center [1346, 414] width 15 height 15
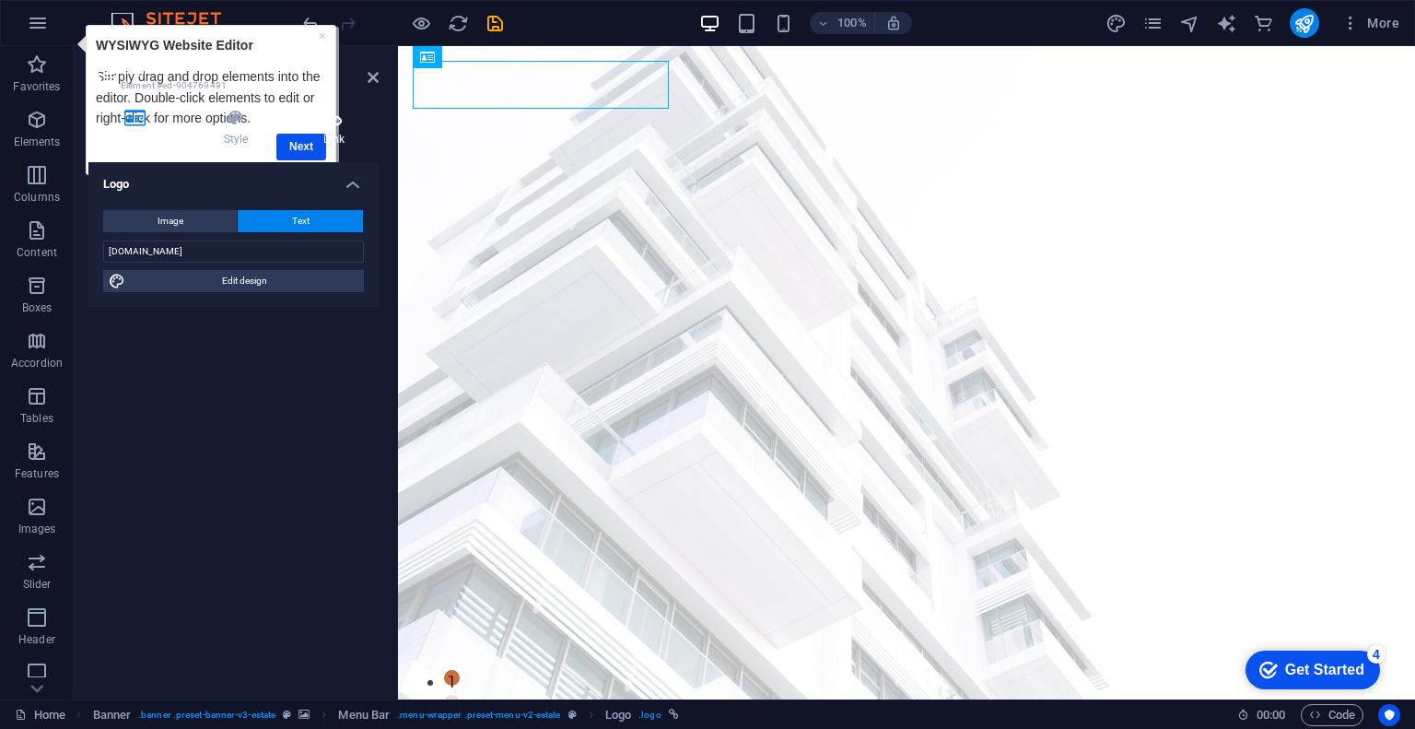
click at [310, 144] on h4 "Link" at bounding box center [333, 128] width 89 height 39
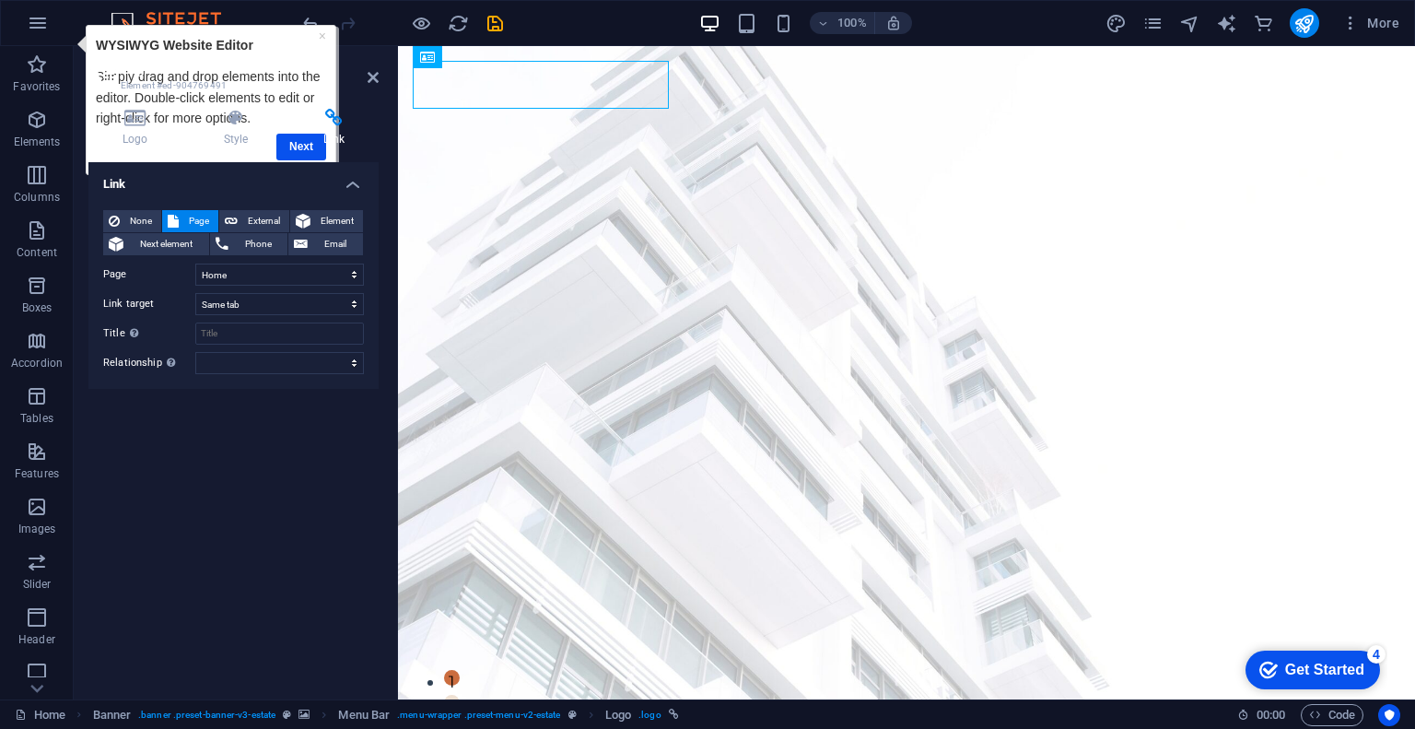
click at [310, 144] on h4 "Link" at bounding box center [333, 128] width 89 height 39
click at [301, 145] on h4 "Link" at bounding box center [333, 128] width 89 height 39
click at [295, 146] on div "Logo Style Link Logo Image Text Drag files here, click to choose files or selec…" at bounding box center [233, 397] width 290 height 576
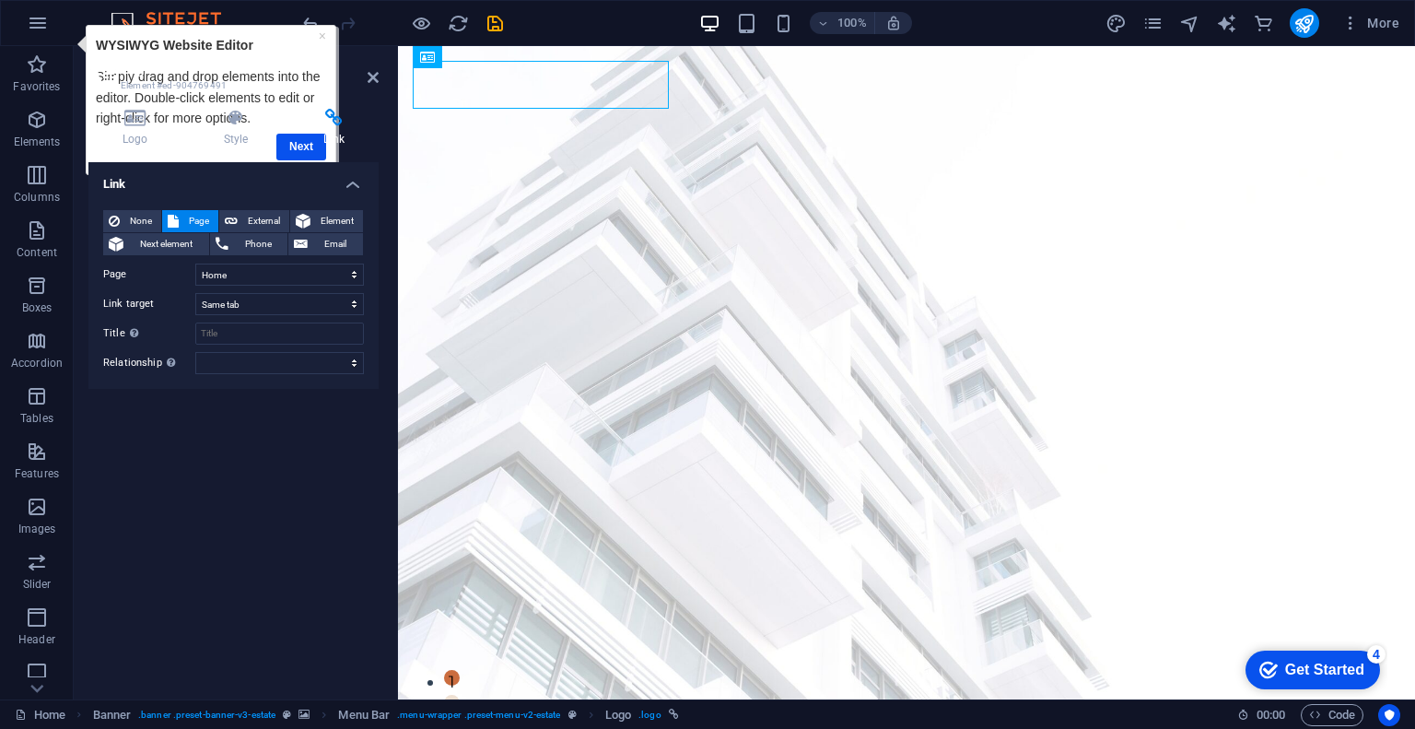
click at [306, 149] on div "Logo Style Link Logo Image Text Drag files here, click to choose files or selec…" at bounding box center [233, 397] width 290 height 576
drag, startPoint x: 210, startPoint y: 106, endPoint x: 134, endPoint y: 91, distance: 76.9
click at [136, 91] on aside "Logo Element #ed-904769491 Logo Style Link Logo Image Text Drag files here, cli…" at bounding box center [236, 372] width 324 height 653
click at [306, 145] on h4 "Link" at bounding box center [333, 128] width 89 height 39
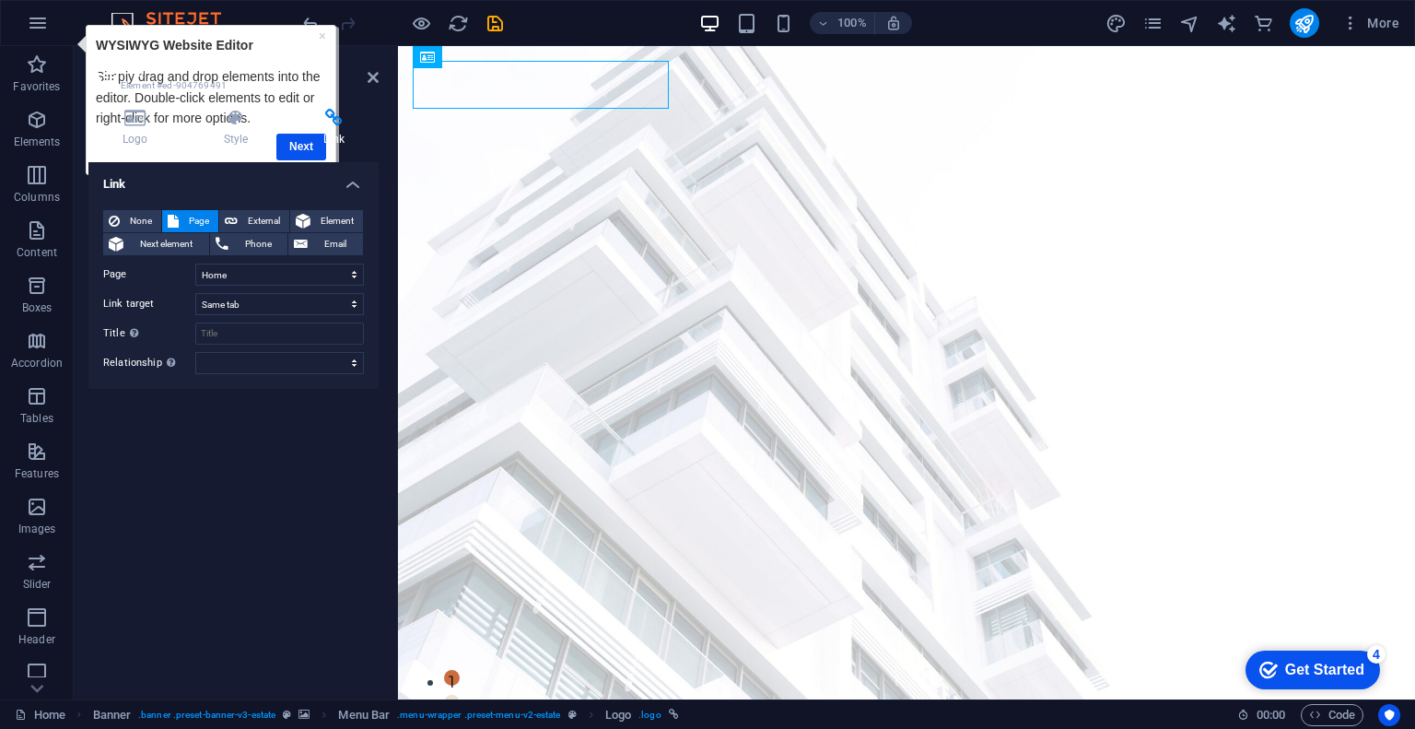
click at [306, 145] on h4 "Link" at bounding box center [333, 128] width 89 height 39
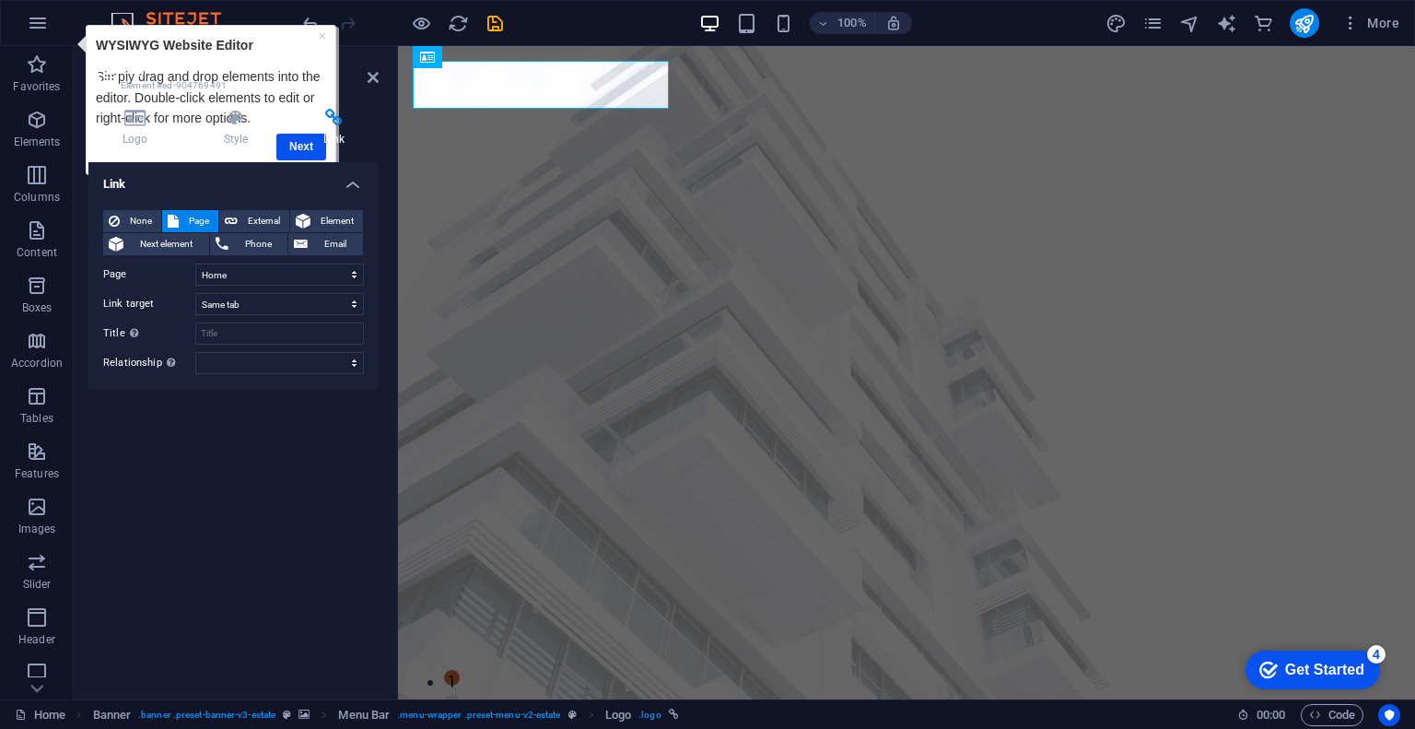
click at [298, 148] on div "Logo Style Link Logo Image Text Drag files here, click to choose files or selec…" at bounding box center [233, 397] width 290 height 576
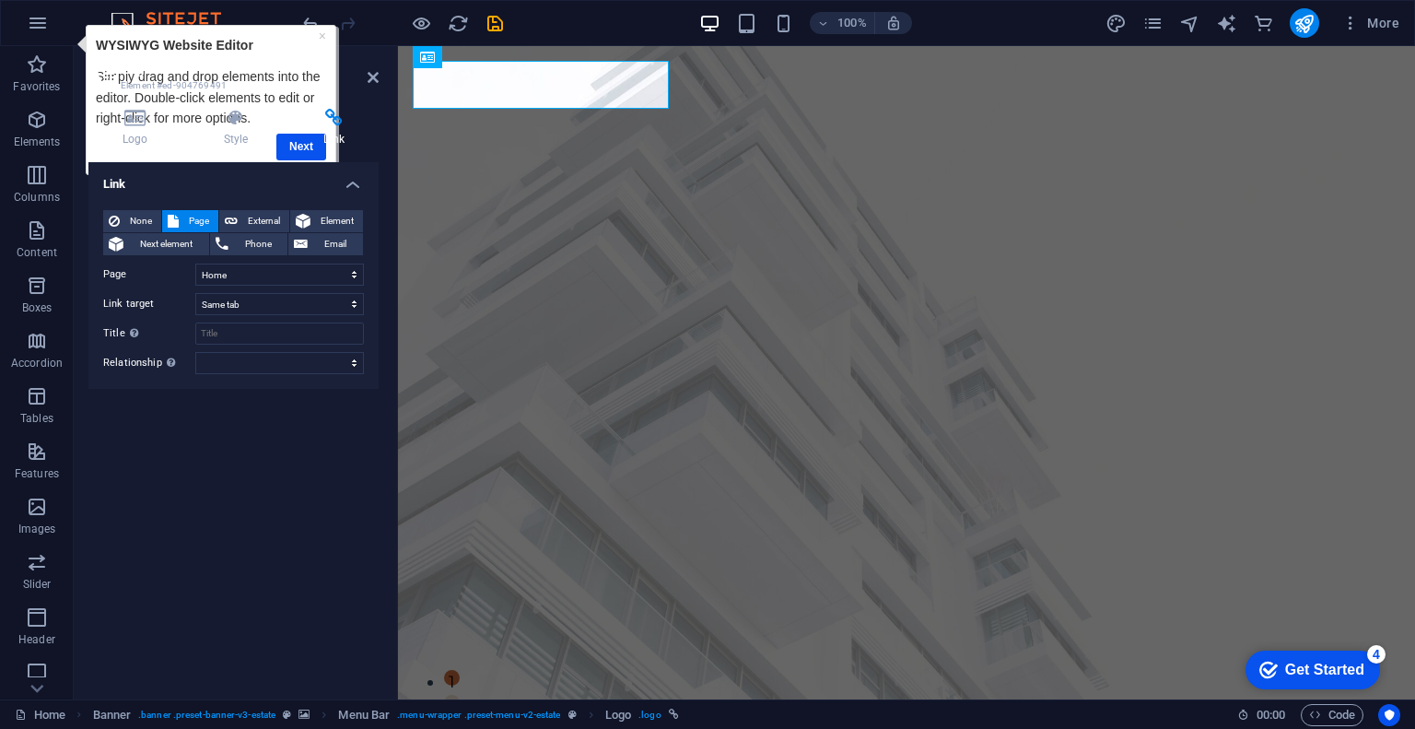
click at [298, 148] on div "Logo Style Link Logo Image Text Drag files here, click to choose files or selec…" at bounding box center [233, 397] width 290 height 576
drag, startPoint x: 324, startPoint y: 36, endPoint x: 461, endPoint y: 106, distance: 154.1
click at [324, 36] on link "×" at bounding box center [322, 35] width 7 height 15
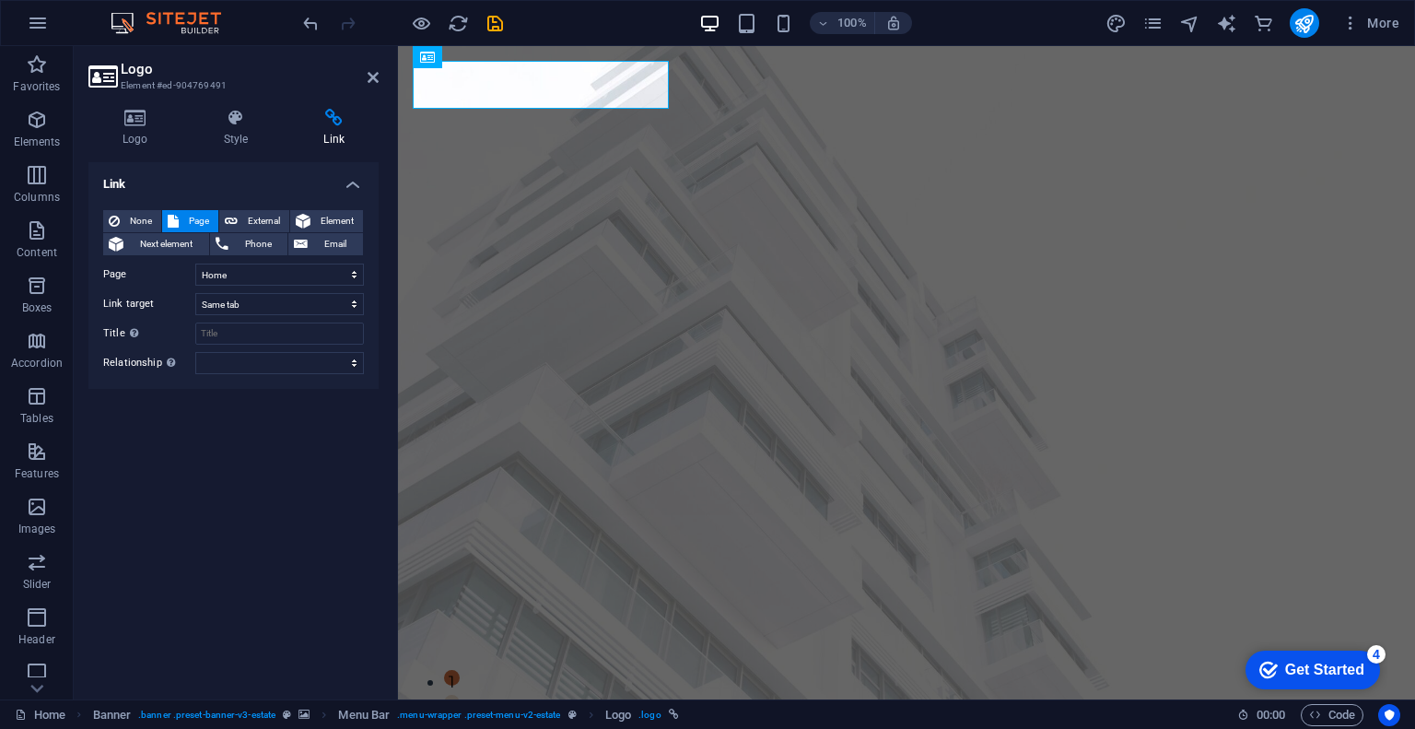
click at [1326, 662] on div "Get Started" at bounding box center [1324, 669] width 79 height 17
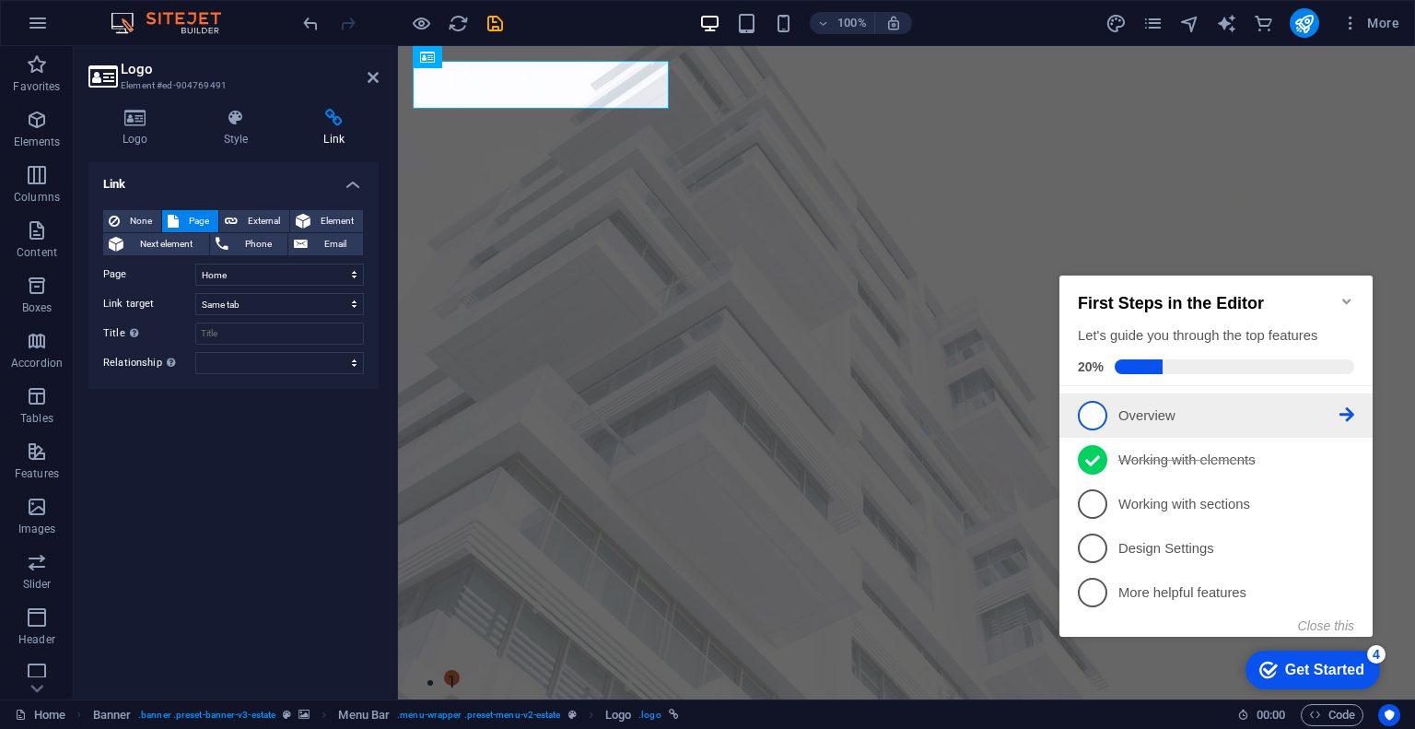
click at [1347, 407] on icon at bounding box center [1346, 414] width 15 height 15
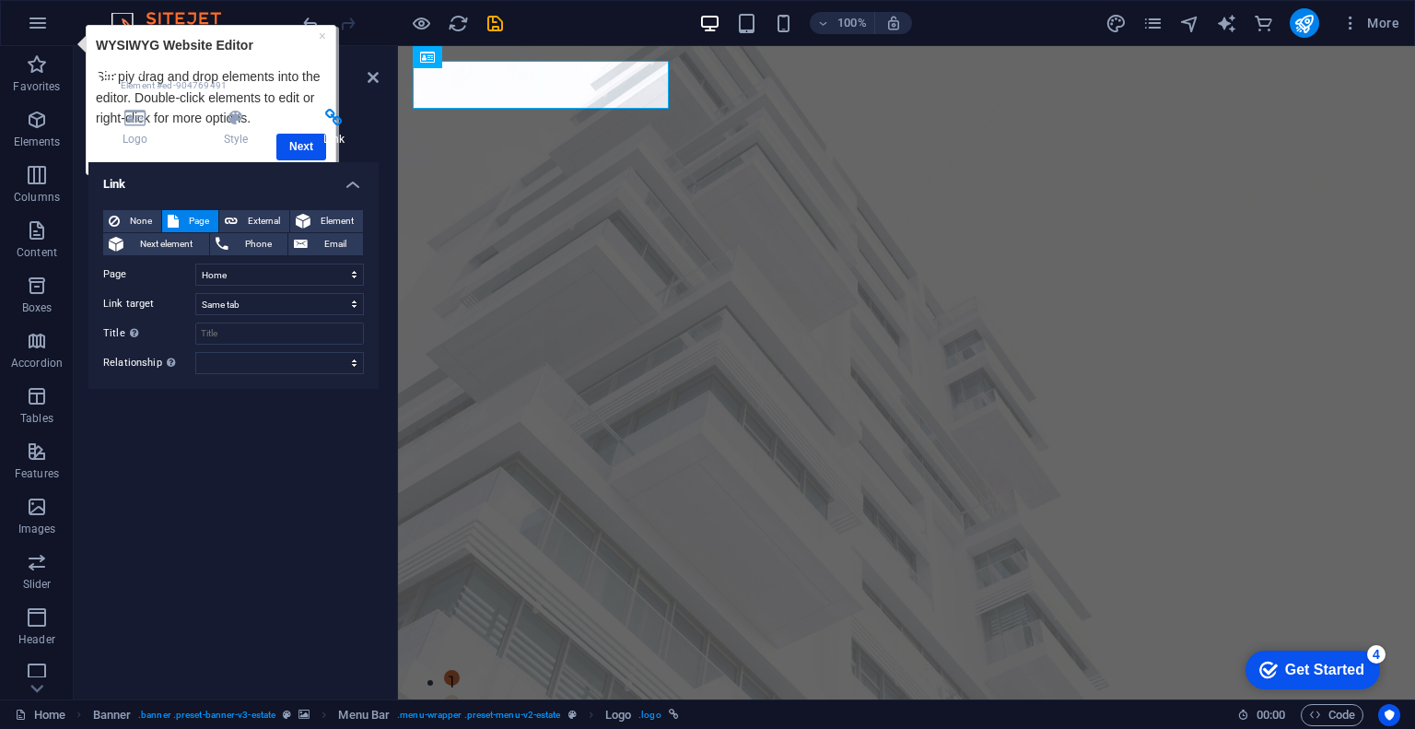
click at [297, 151] on div "Logo Style Link Logo Image Text Drag files here, click to choose files or selec…" at bounding box center [233, 397] width 290 height 576
click at [44, 58] on icon "button" at bounding box center [37, 64] width 22 height 22
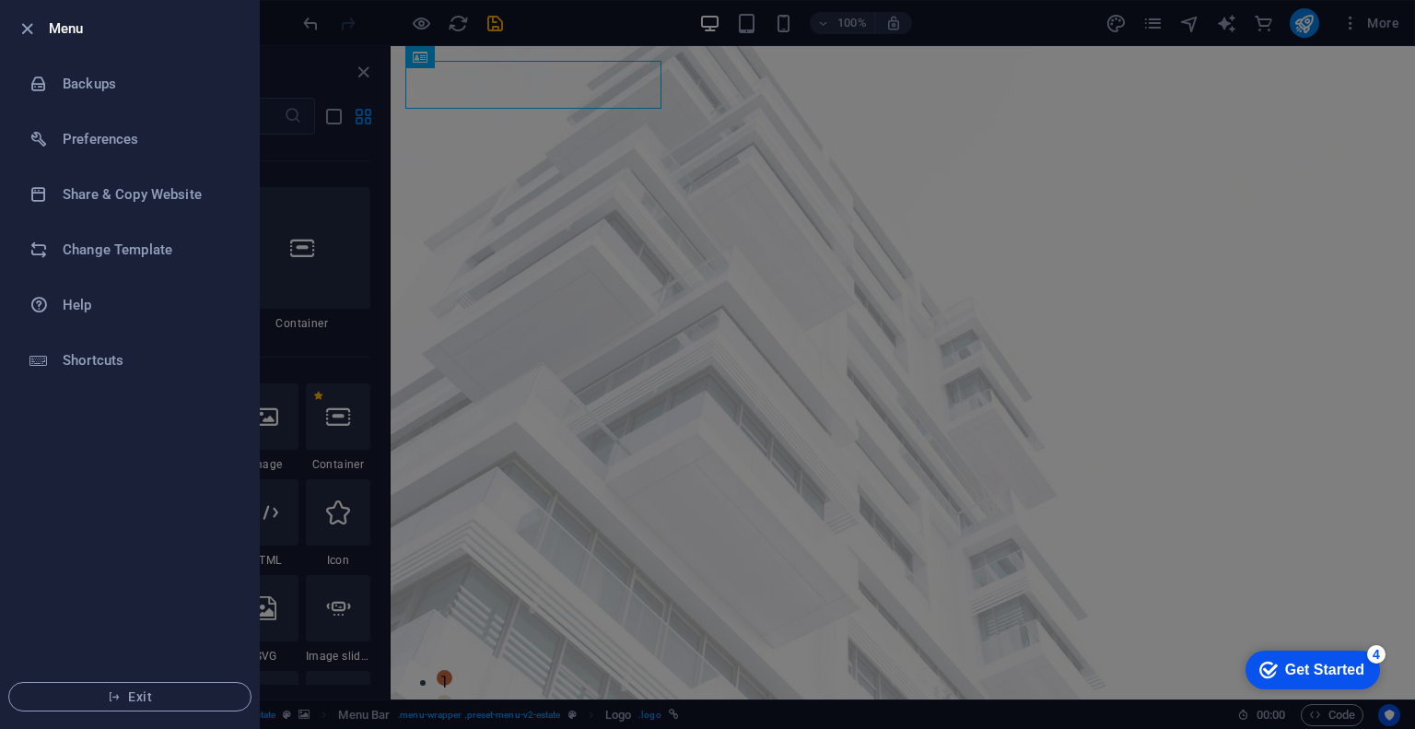
click at [44, 19] on div at bounding box center [32, 28] width 33 height 22
click at [50, 30] on h6 "Menu" at bounding box center [146, 28] width 195 height 22
click at [50, 51] on li "Menu" at bounding box center [130, 28] width 258 height 55
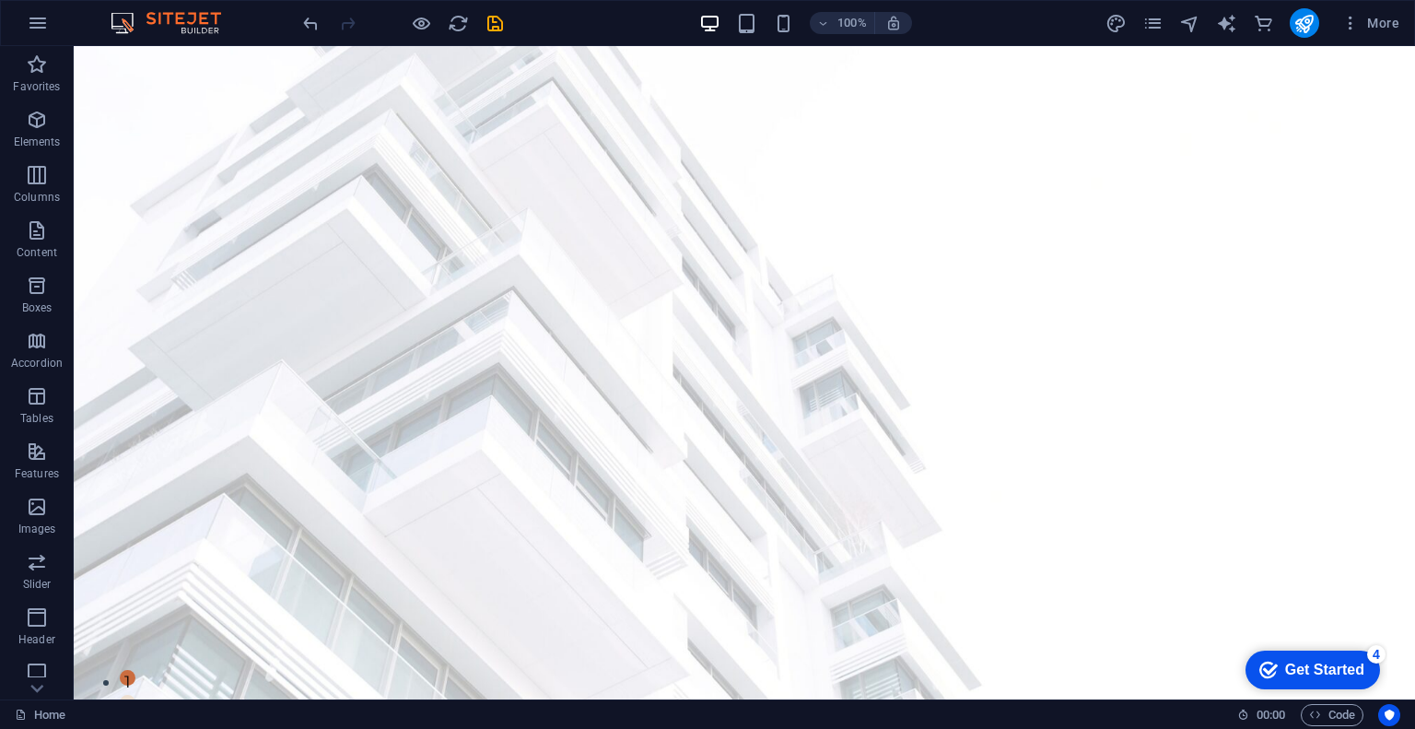
click at [1282, 658] on div "checkmark Get Started 4" at bounding box center [1312, 669] width 134 height 39
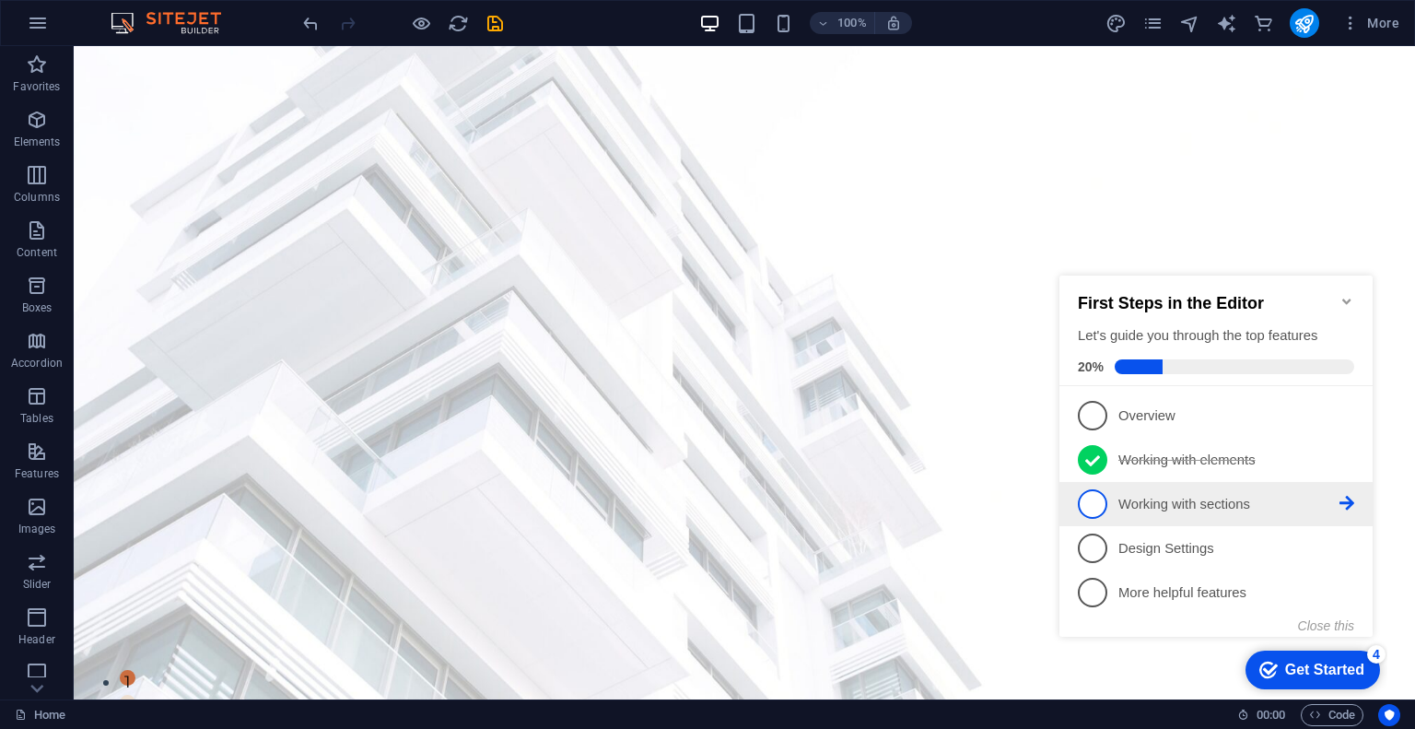
click at [1087, 502] on span "3" at bounding box center [1092, 503] width 29 height 29
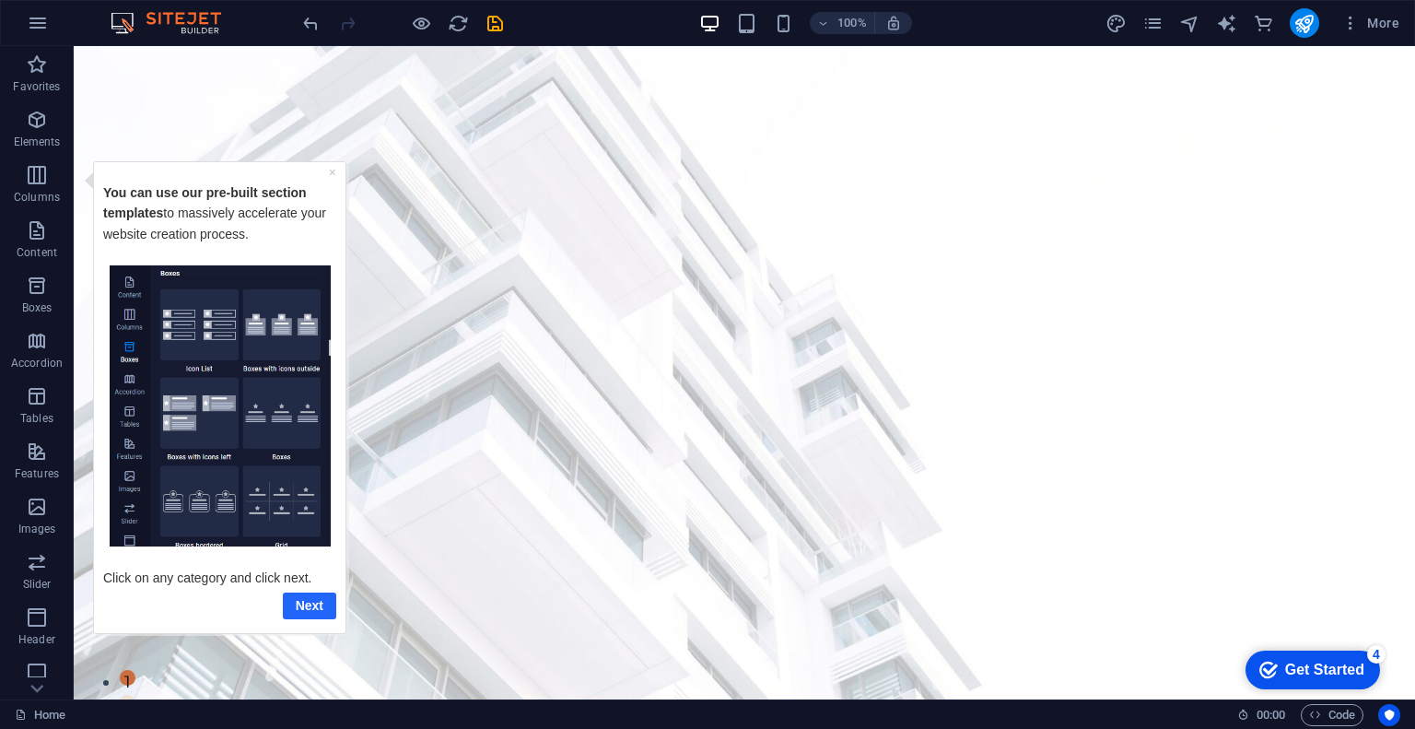
click at [321, 596] on link "Next" at bounding box center [309, 604] width 53 height 27
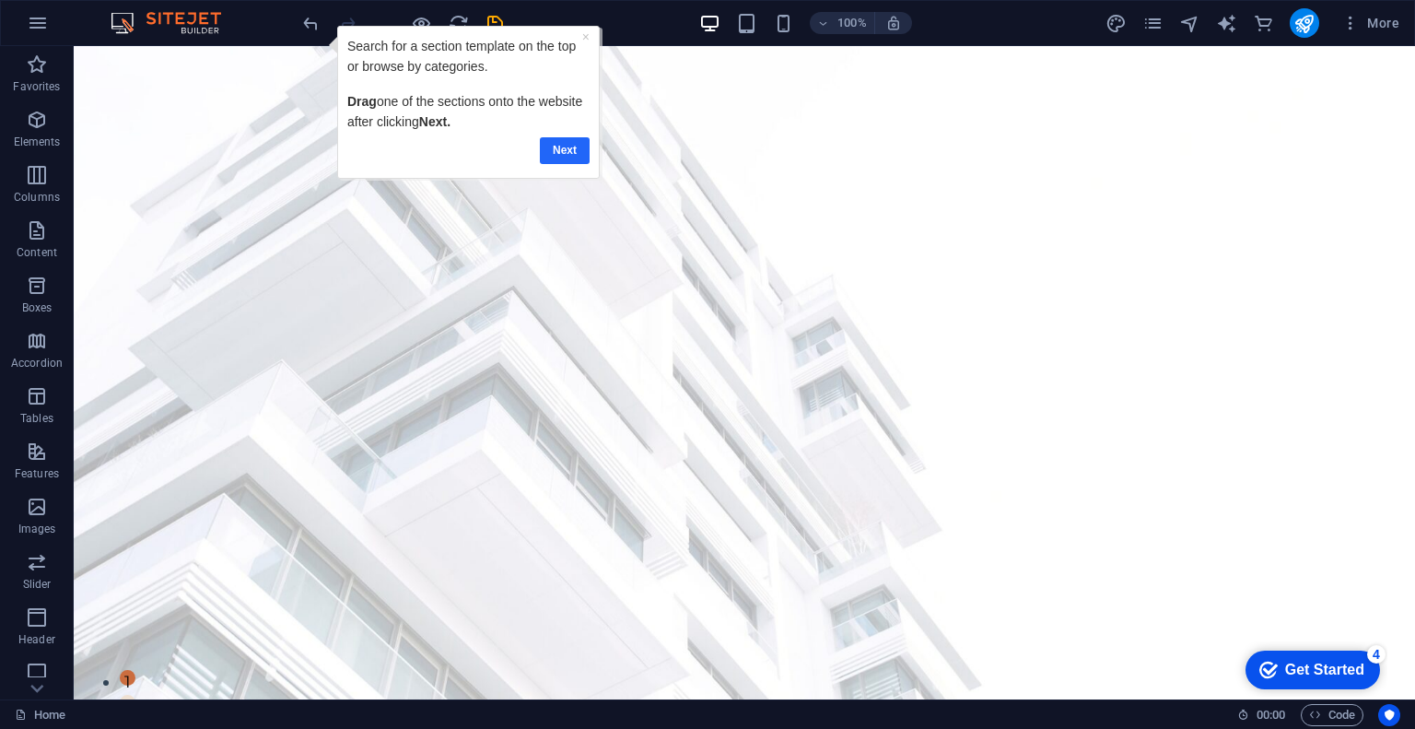
click at [563, 154] on link "Next" at bounding box center [565, 149] width 50 height 27
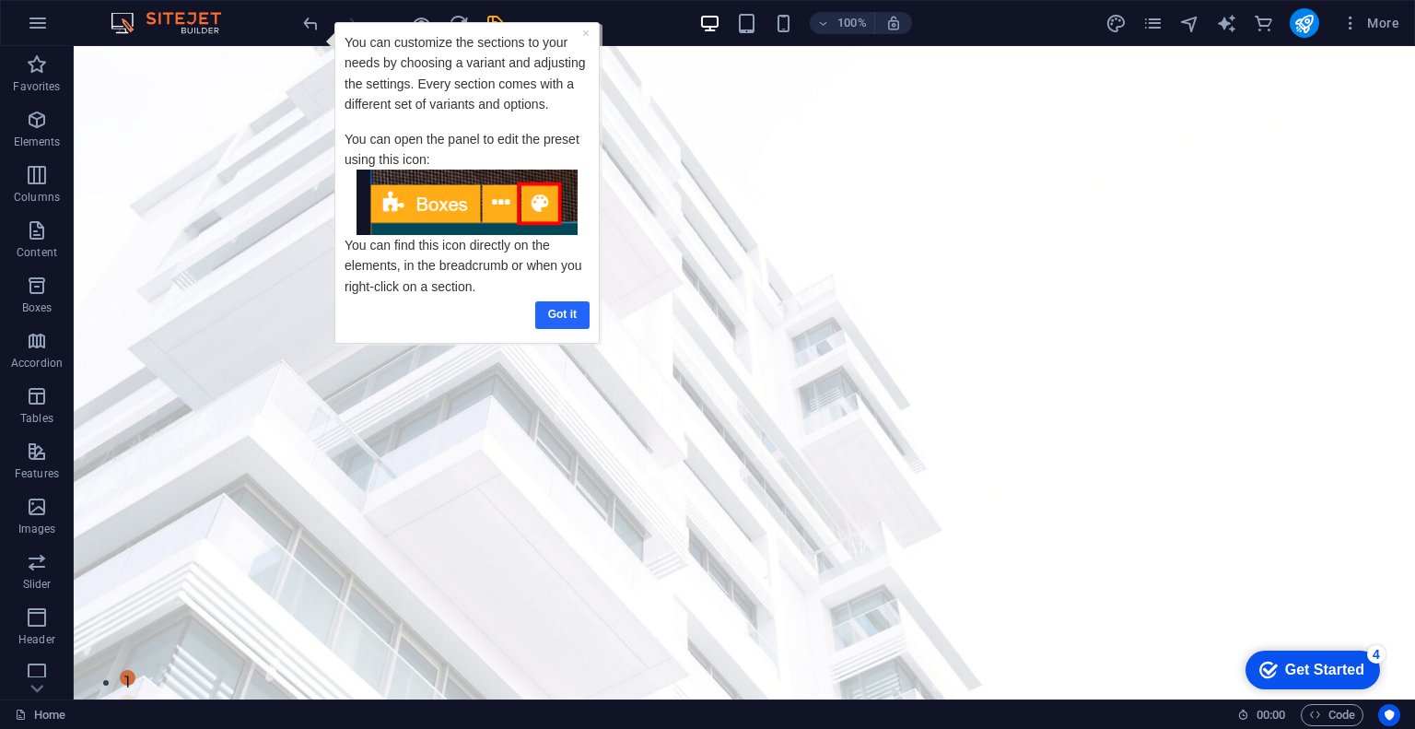
click at [558, 309] on link "Got it" at bounding box center [562, 313] width 54 height 27
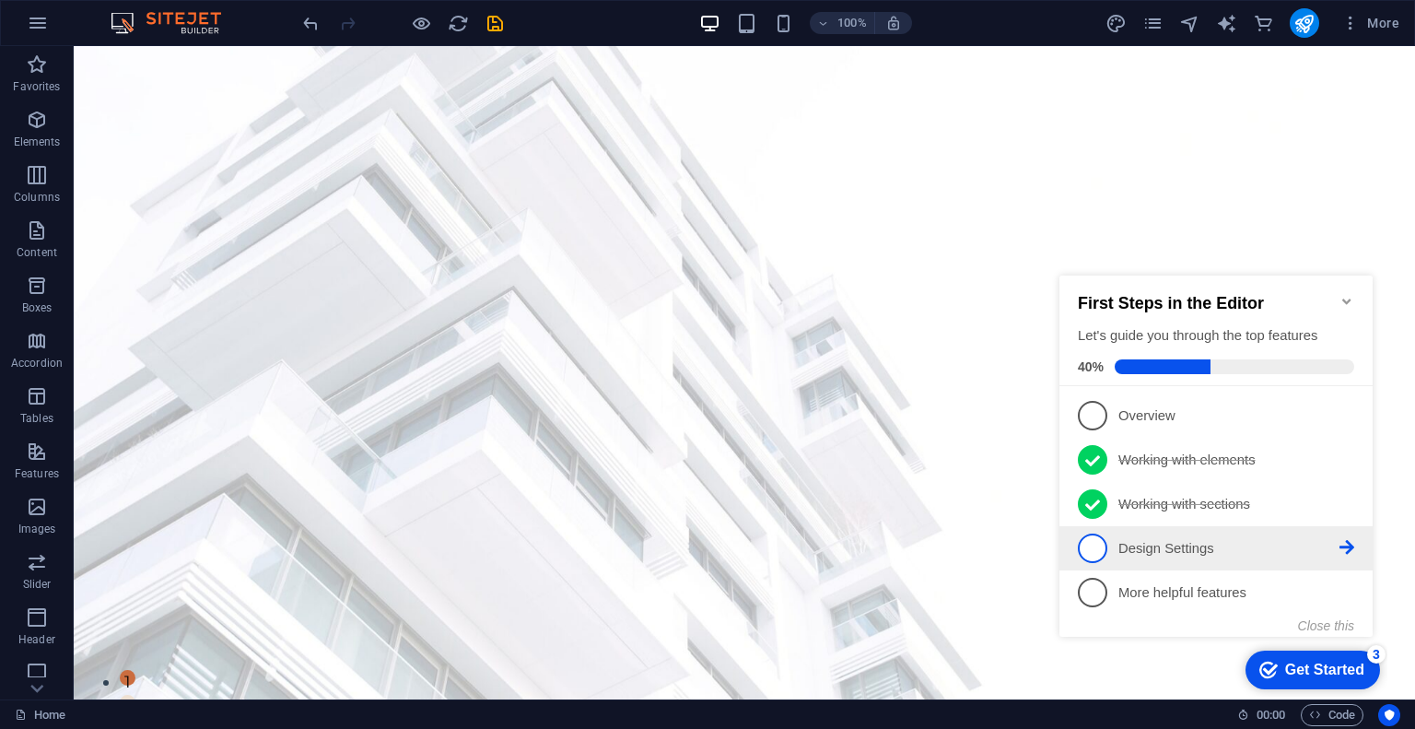
click at [1091, 543] on span "4" at bounding box center [1092, 547] width 29 height 29
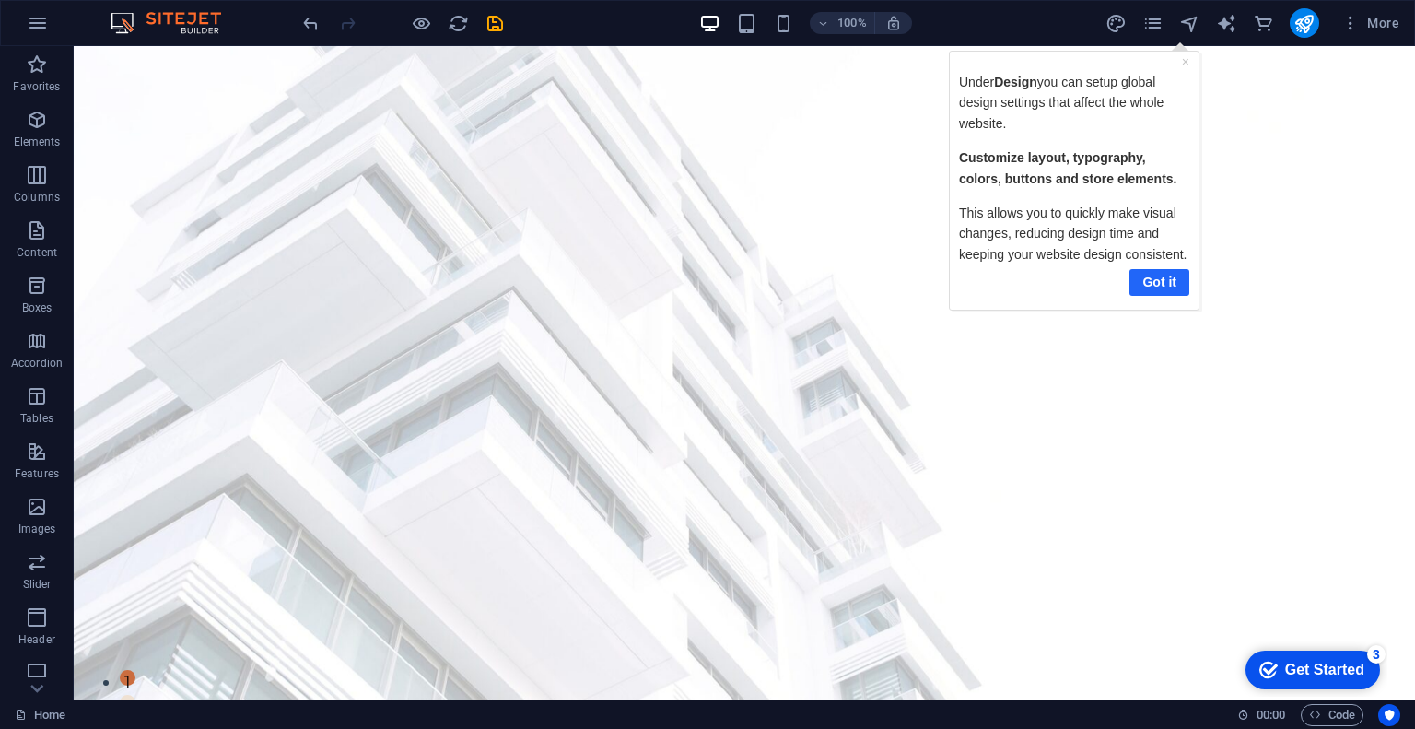
click at [1153, 274] on link "Got it" at bounding box center [1158, 281] width 60 height 27
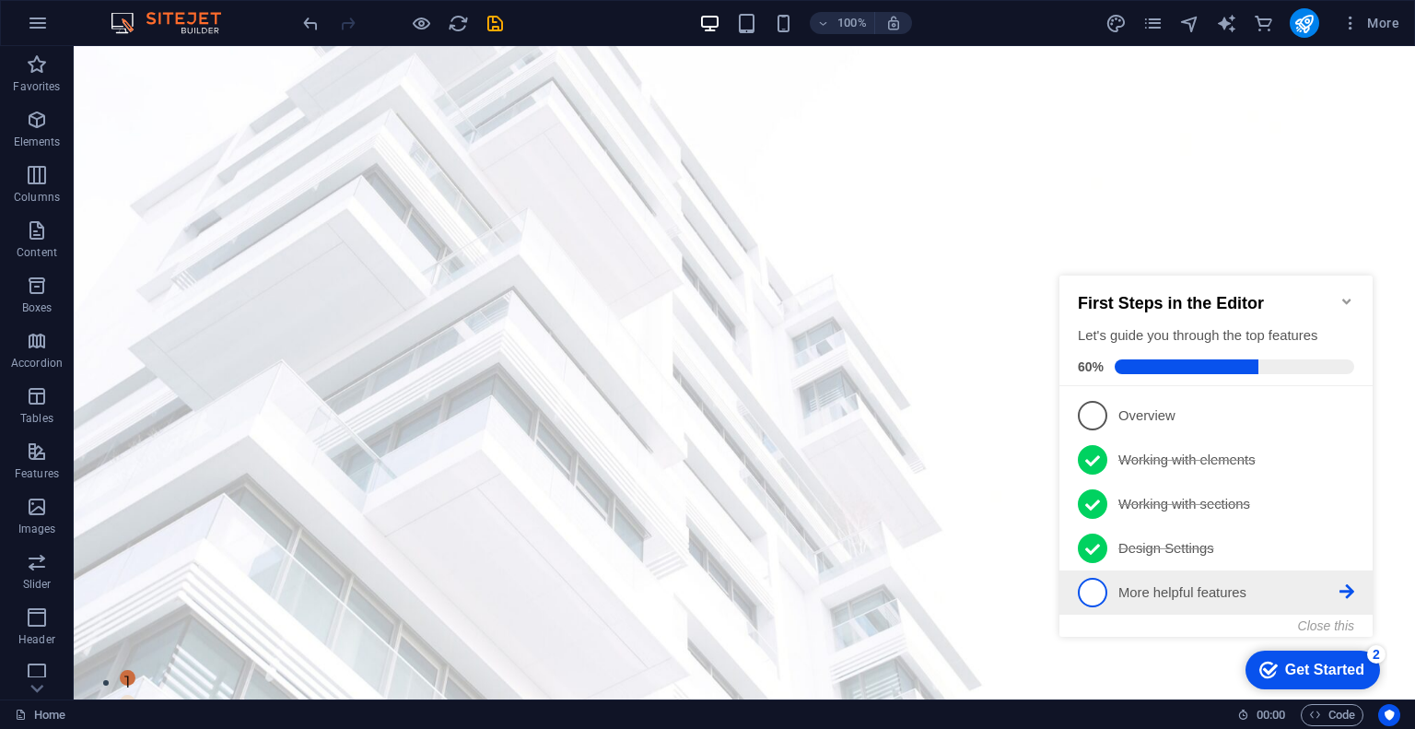
click at [1096, 588] on span "5" at bounding box center [1092, 591] width 29 height 29
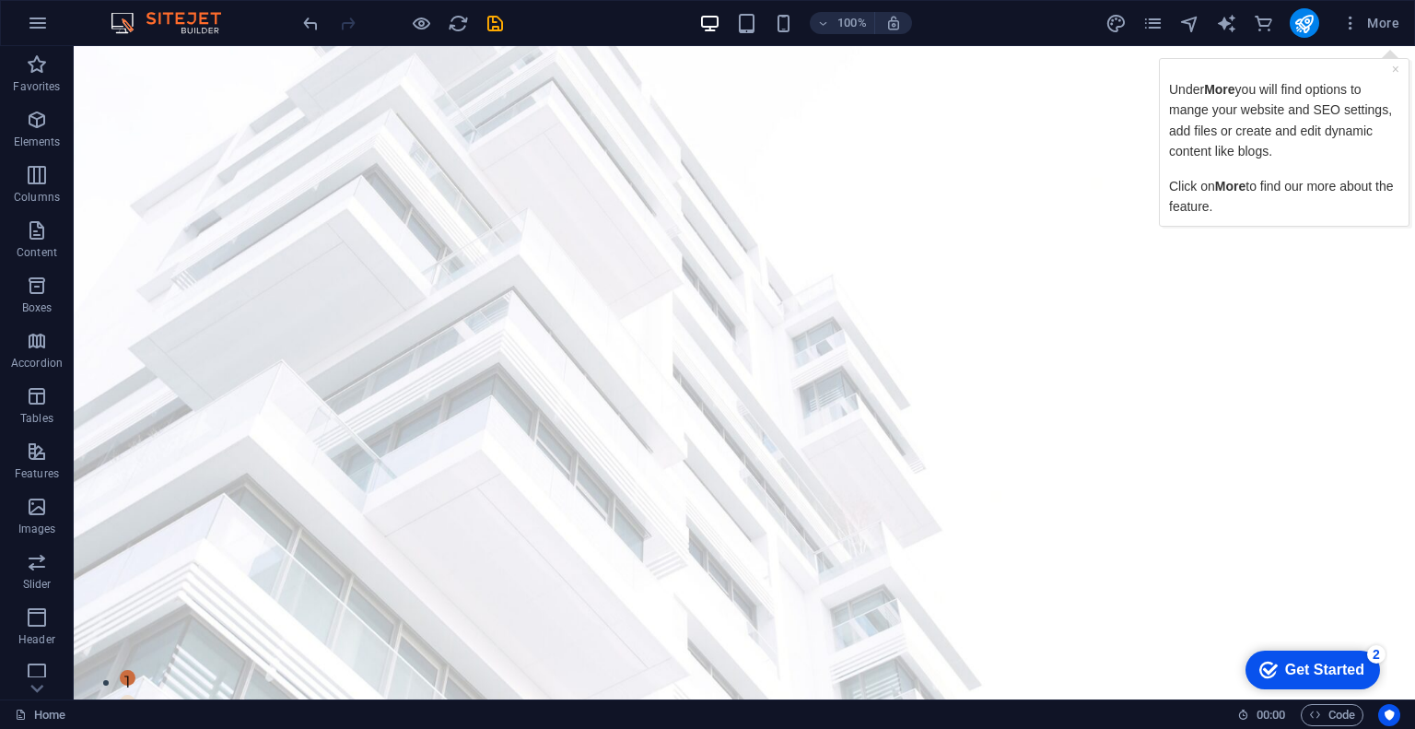
click at [1300, 165] on div "Under More you will find options to mange your website and SEO settings, add fi…" at bounding box center [1284, 146] width 230 height 137
click at [1377, 20] on span "More" at bounding box center [1370, 23] width 58 height 18
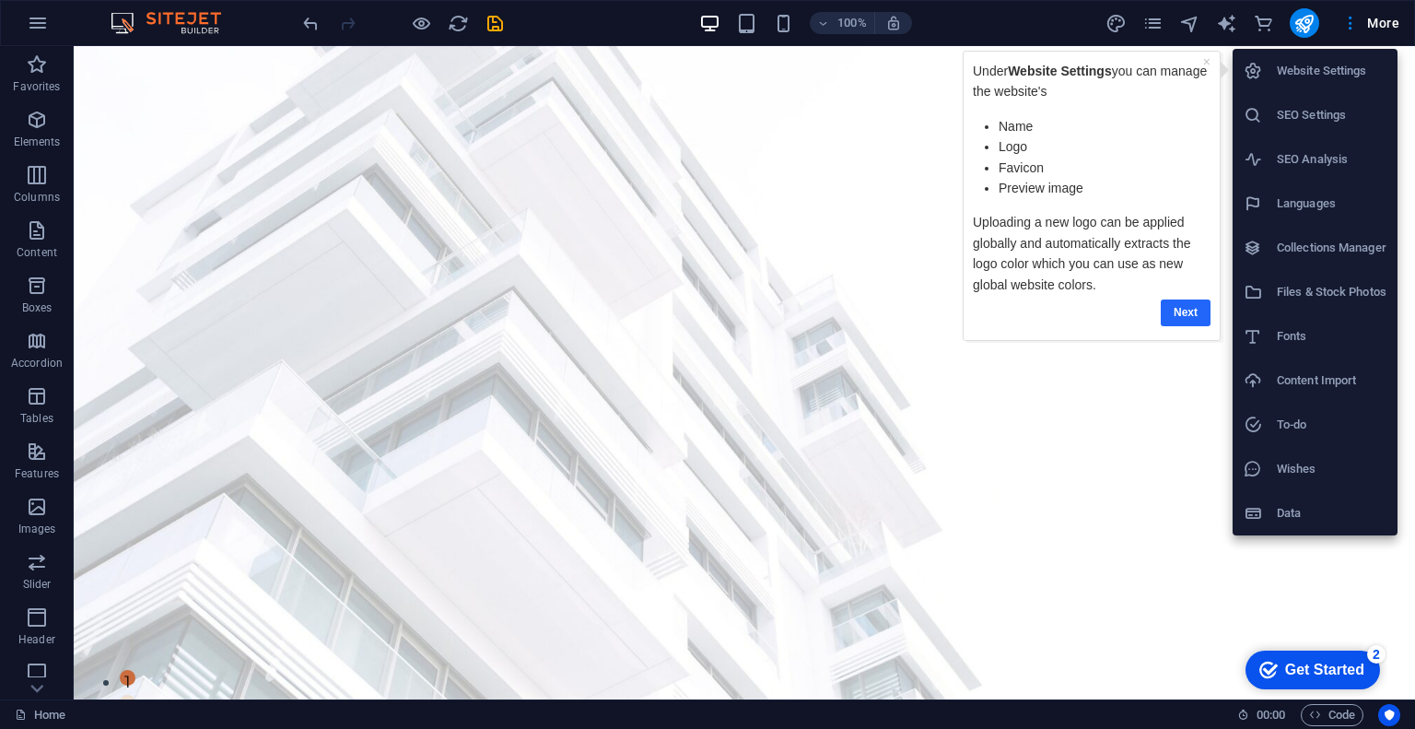
click at [1194, 301] on link "Next" at bounding box center [1185, 312] width 50 height 27
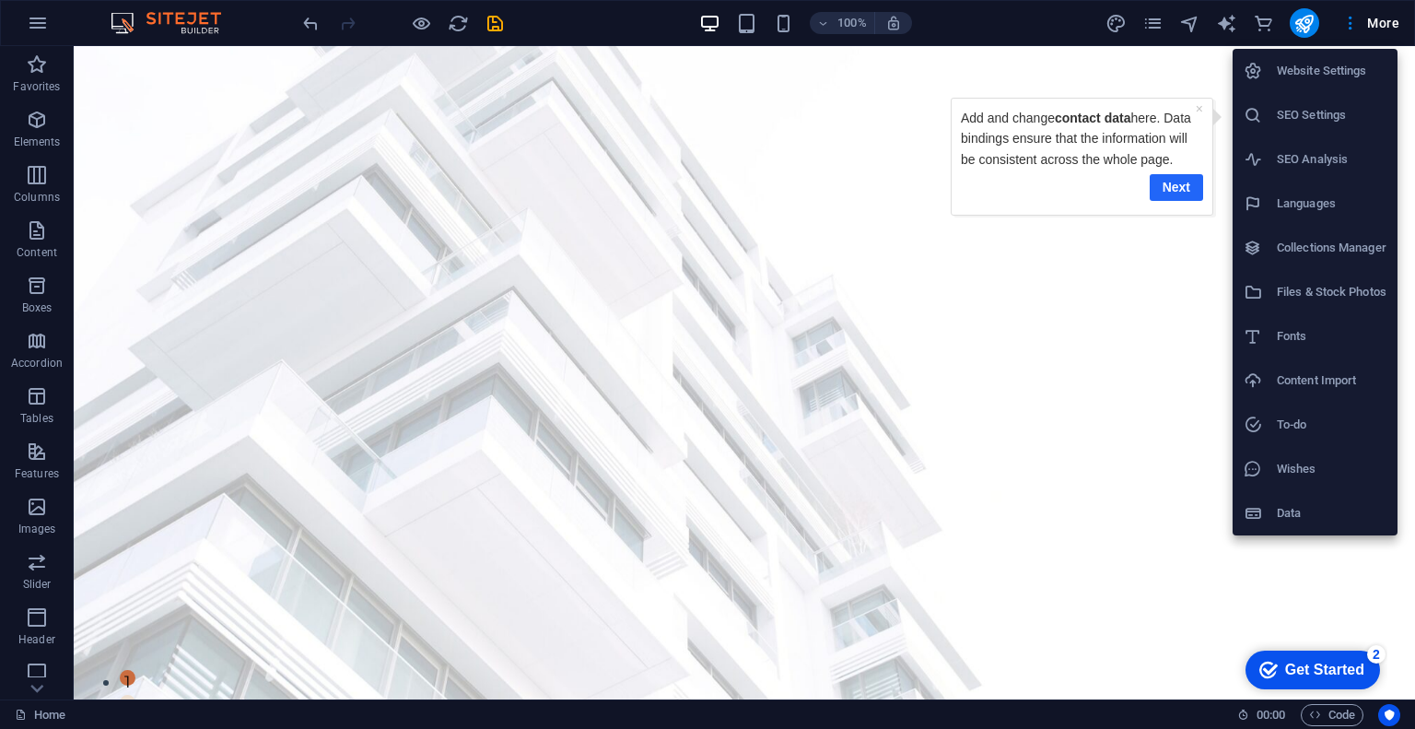
click at [1183, 184] on link "Next" at bounding box center [1175, 187] width 53 height 27
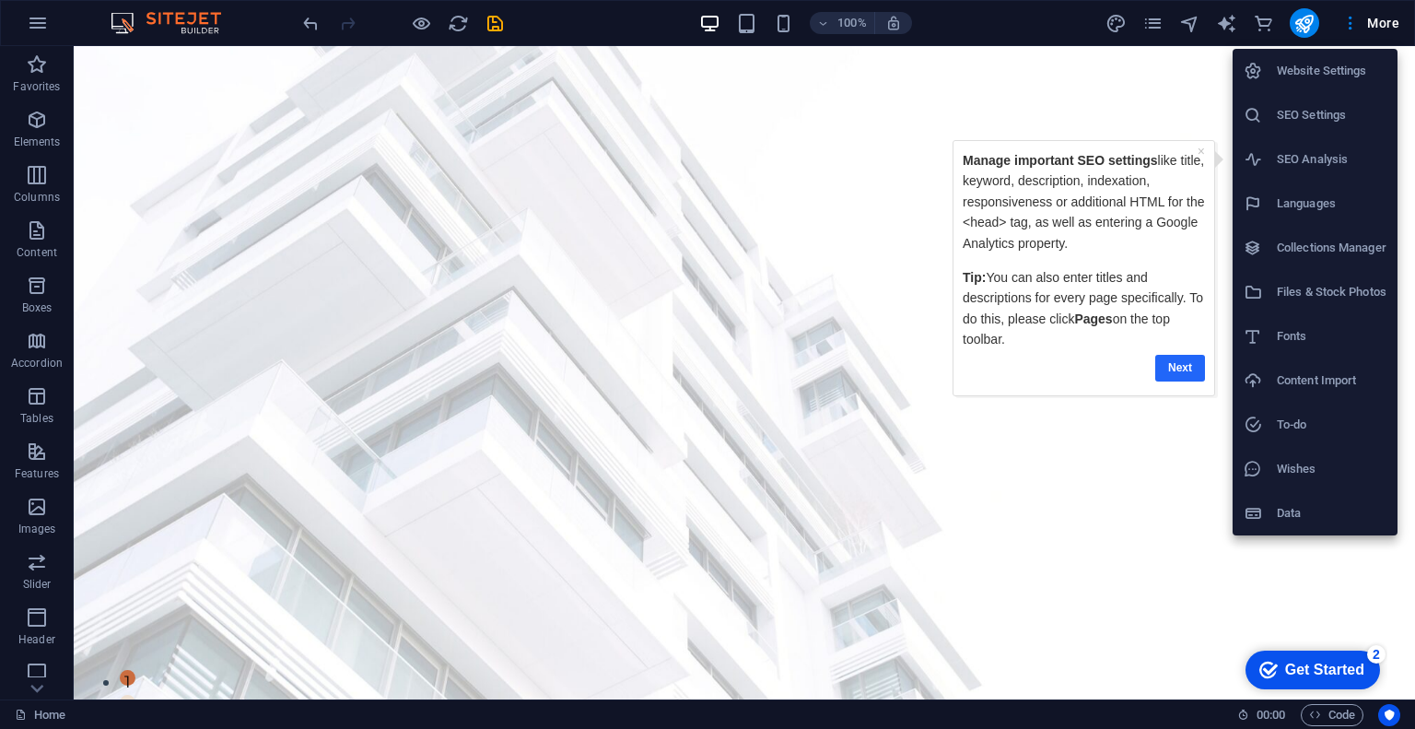
click at [1175, 367] on link "Next" at bounding box center [1180, 368] width 50 height 27
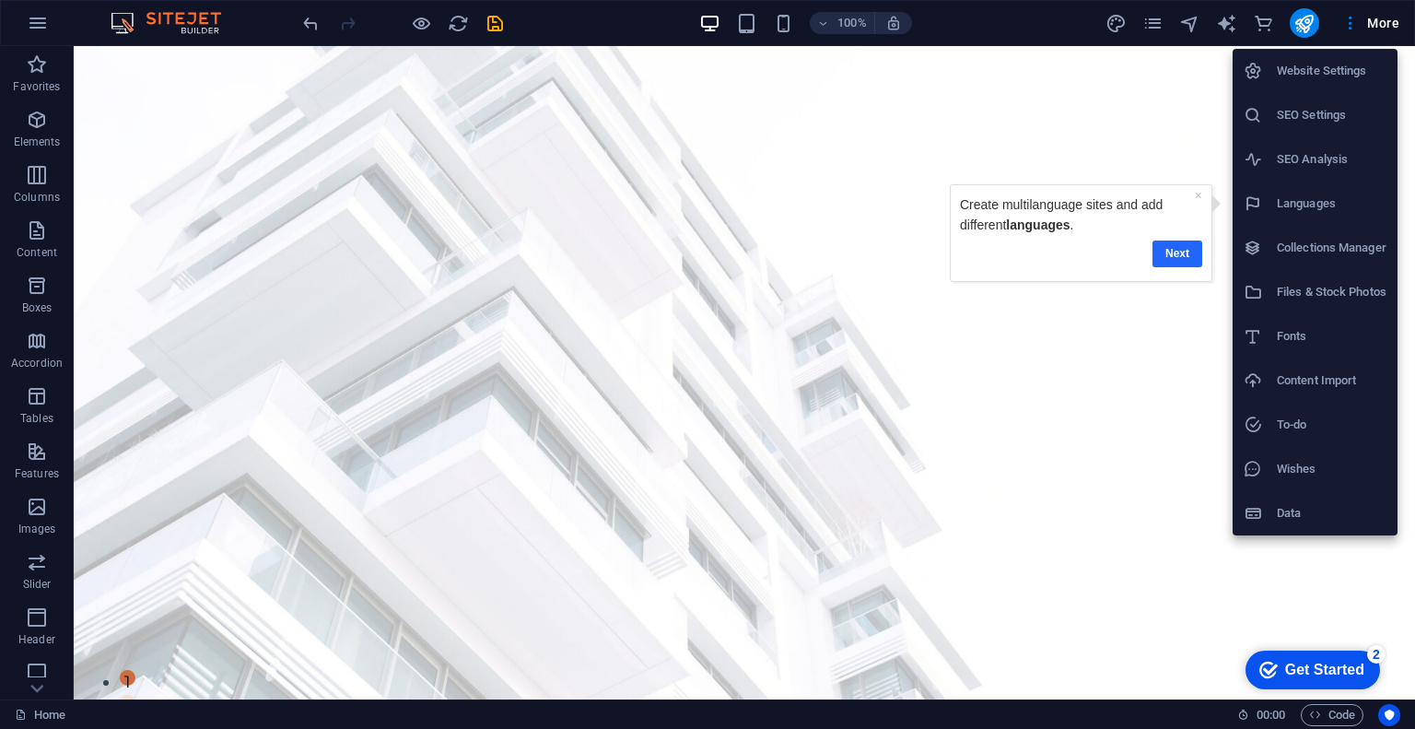
click at [1174, 251] on link "Next" at bounding box center [1177, 253] width 50 height 27
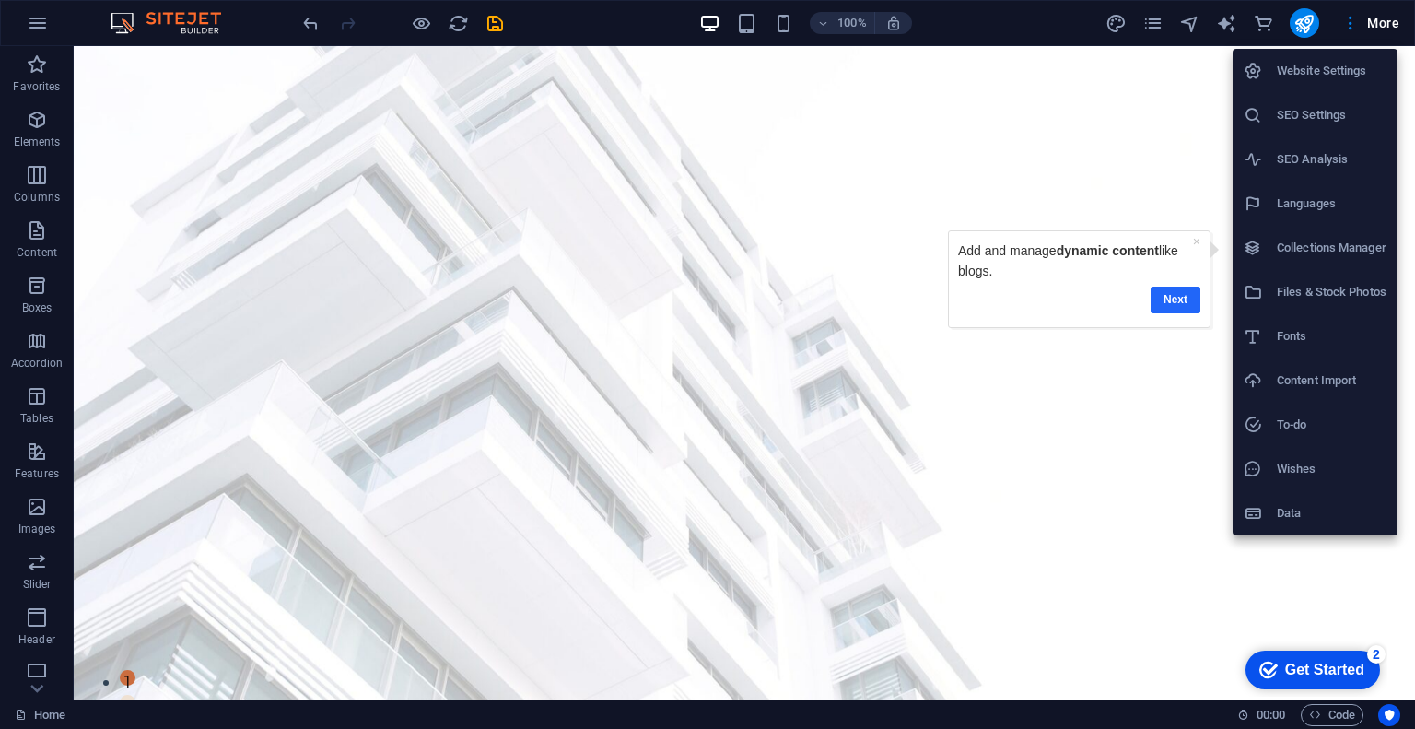
click at [1180, 297] on link "Next" at bounding box center [1175, 299] width 50 height 27
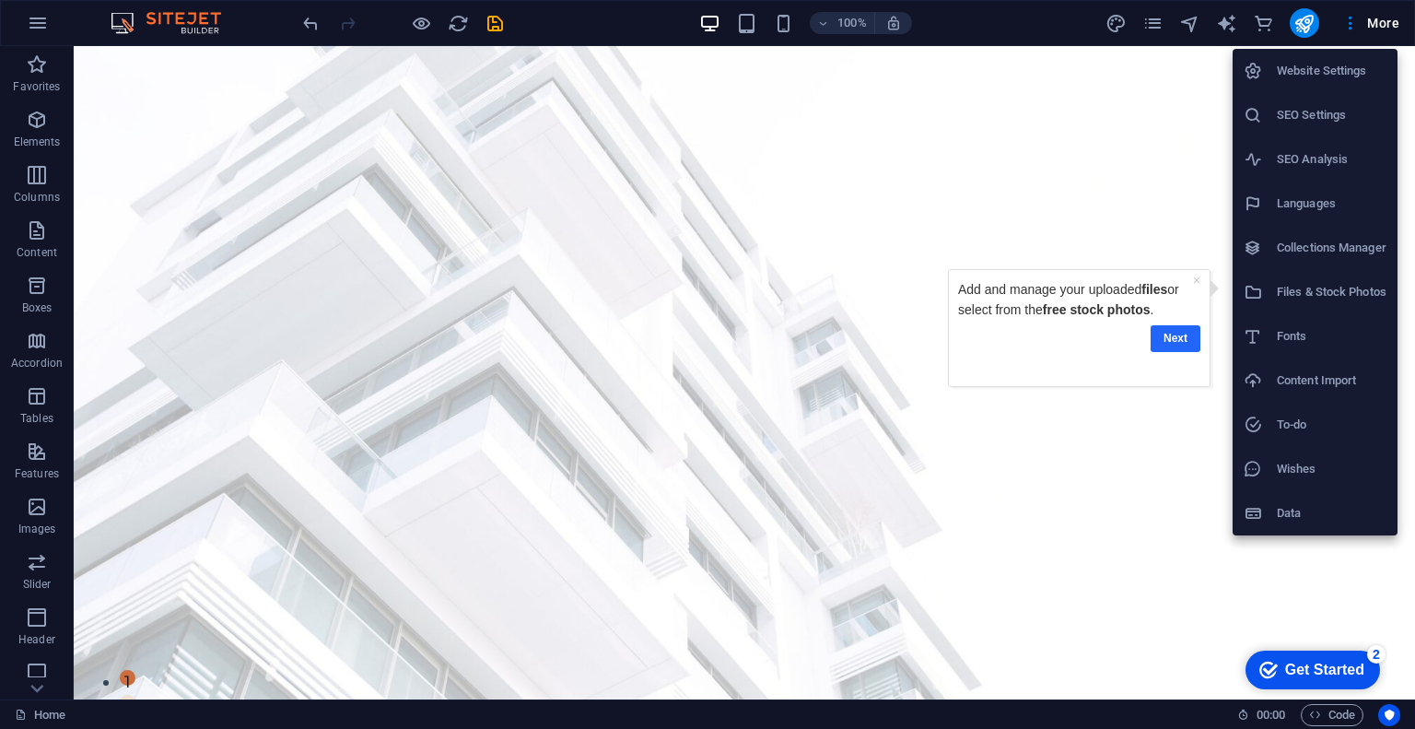
click at [1180, 331] on link "Next" at bounding box center [1175, 338] width 50 height 27
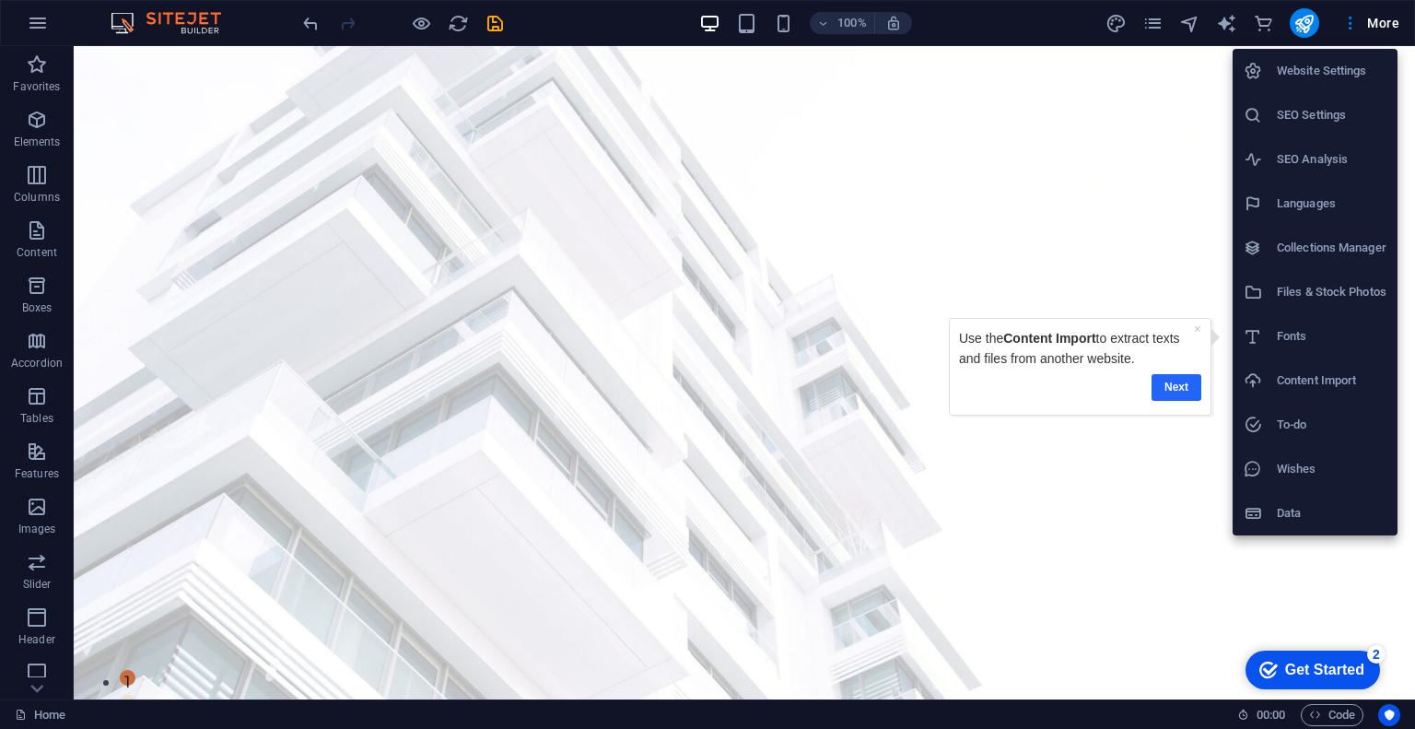
click at [1183, 385] on link "Next" at bounding box center [1176, 387] width 50 height 27
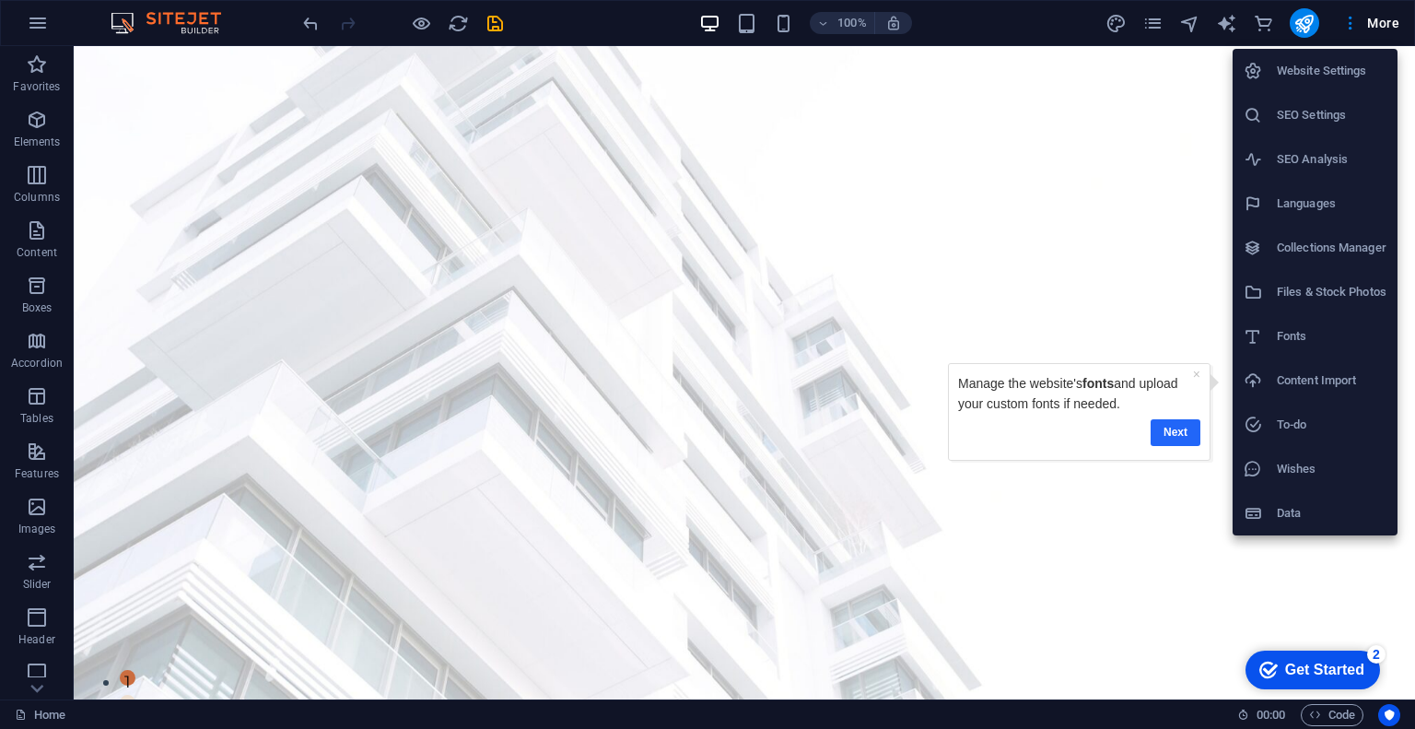
click at [1183, 437] on link "Next" at bounding box center [1174, 432] width 50 height 27
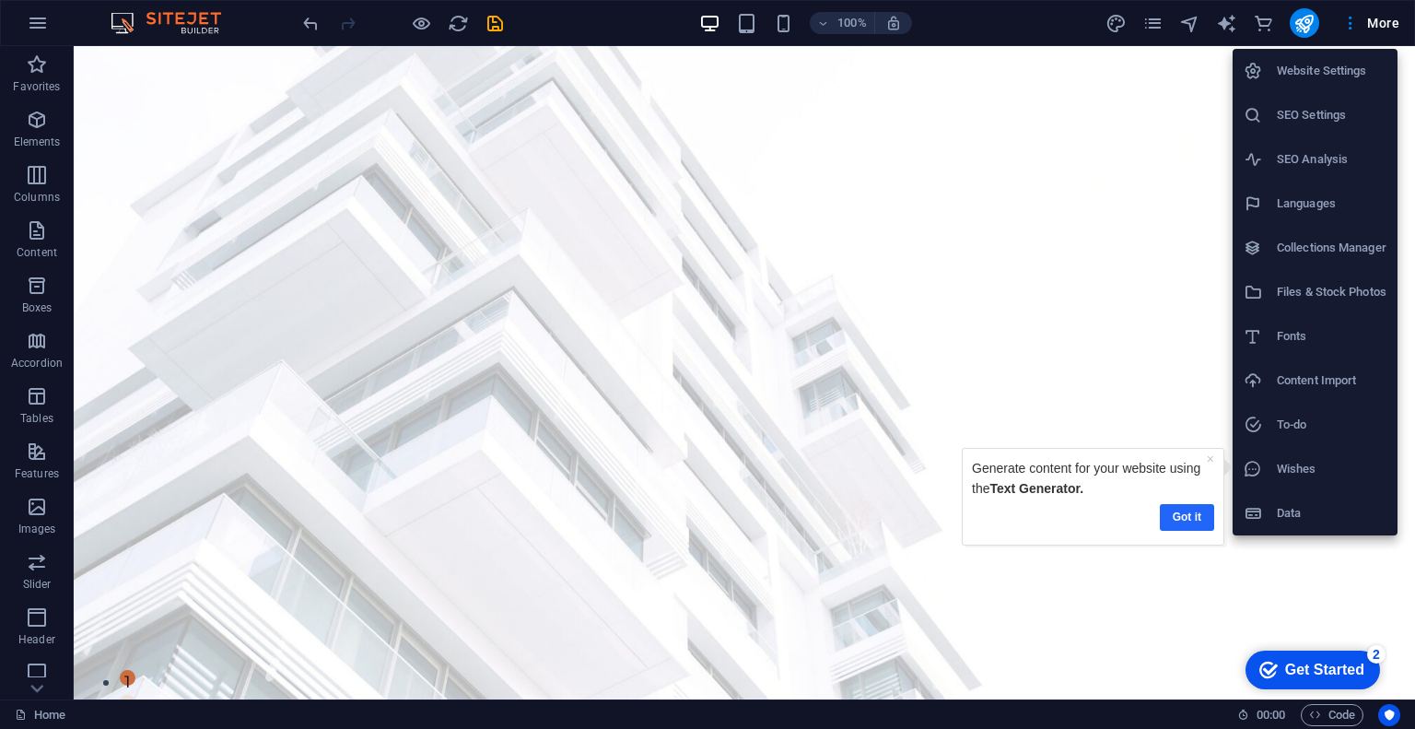
click at [1193, 519] on link "Got it" at bounding box center [1187, 517] width 54 height 27
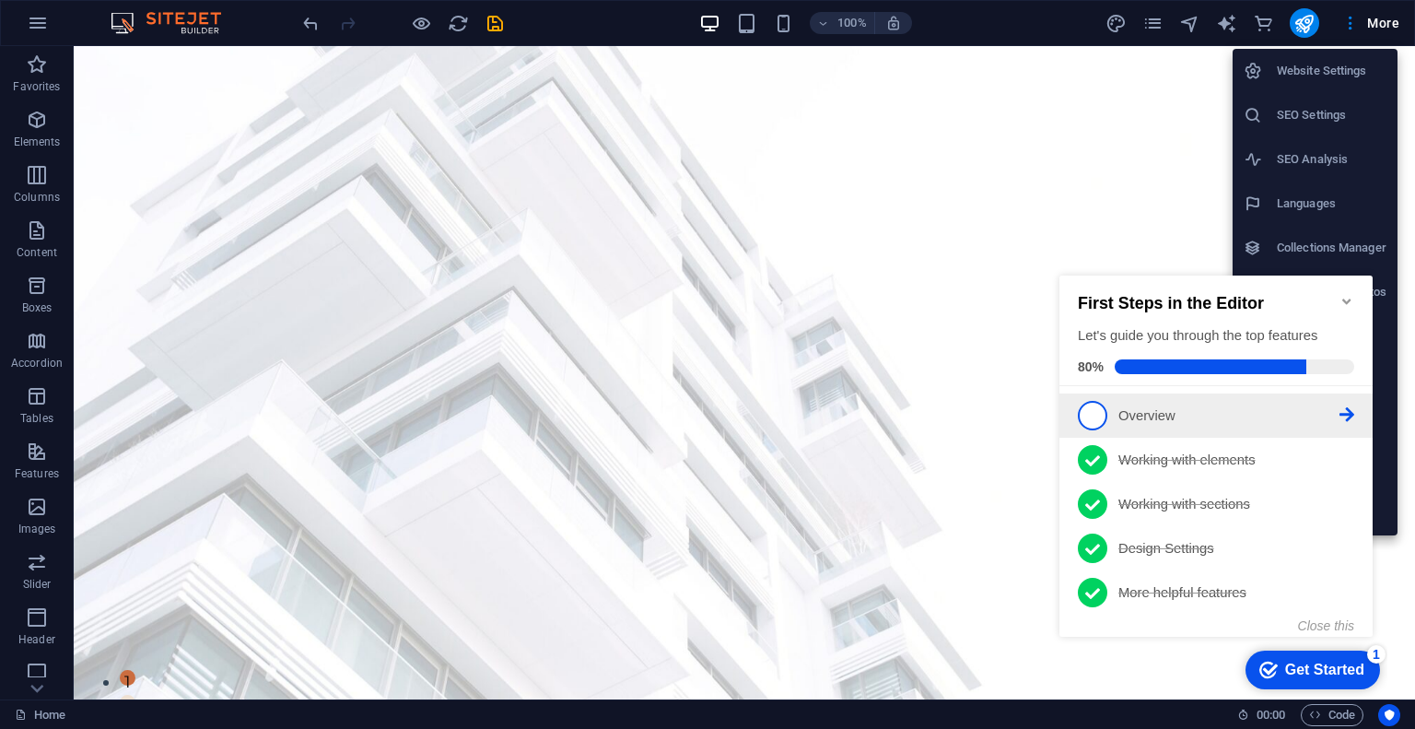
click at [1101, 414] on span "1" at bounding box center [1092, 415] width 29 height 29
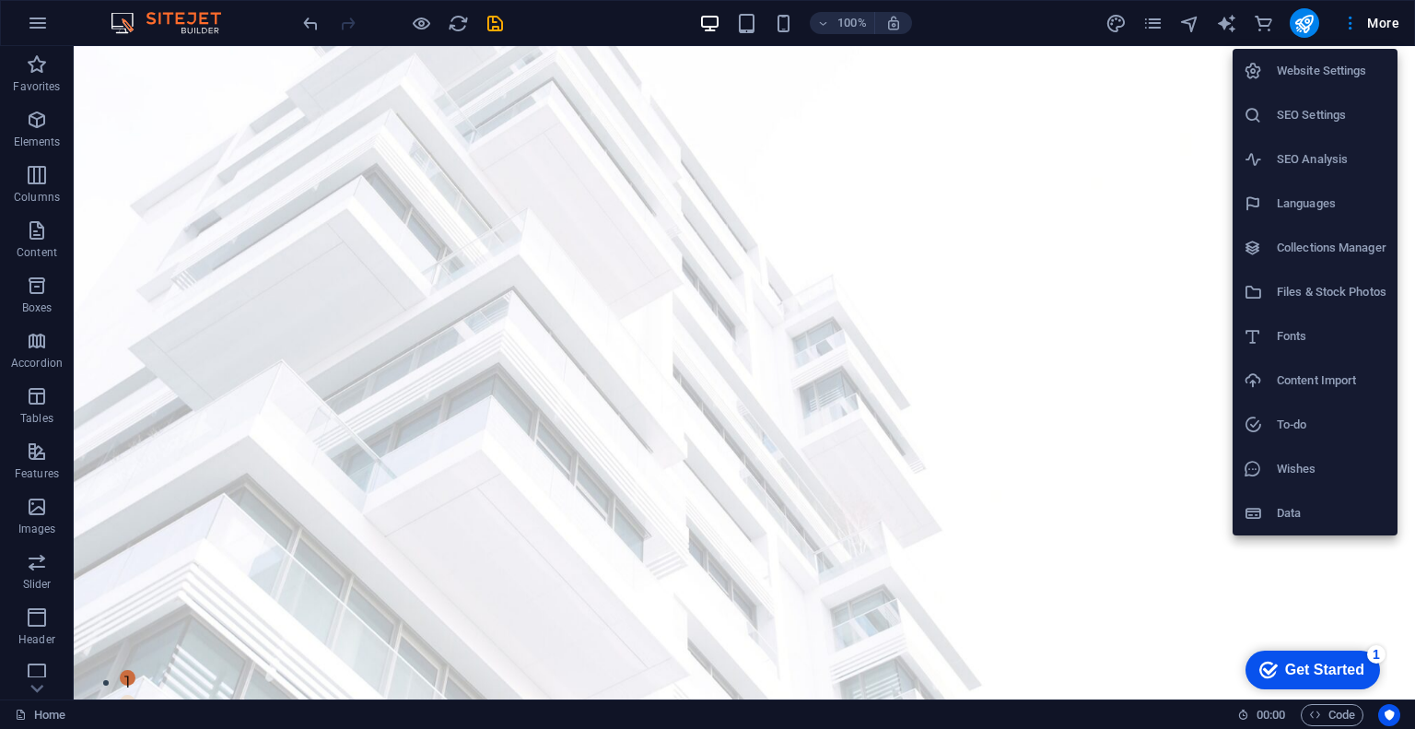
click at [1384, 28] on div at bounding box center [707, 364] width 1415 height 729
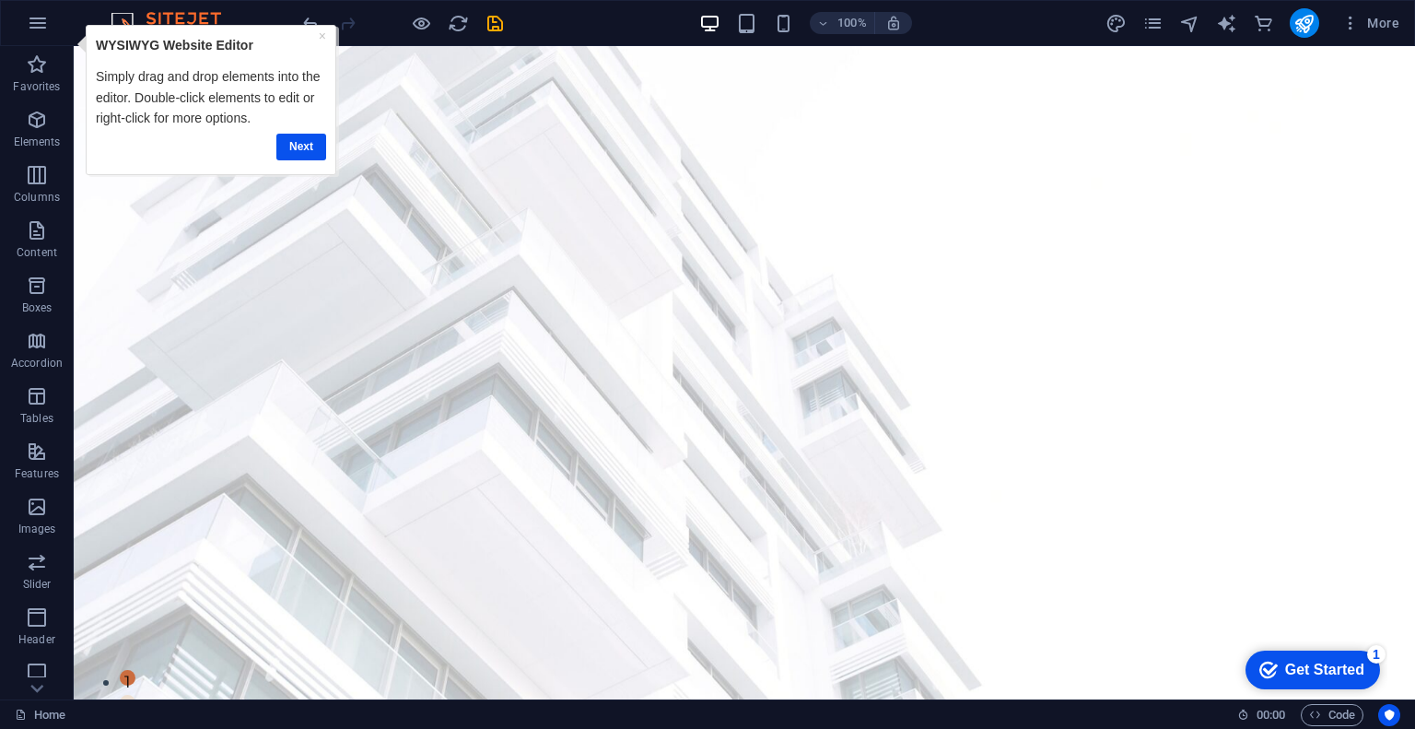
click at [1286, 666] on div "Get Started" at bounding box center [1324, 669] width 79 height 17
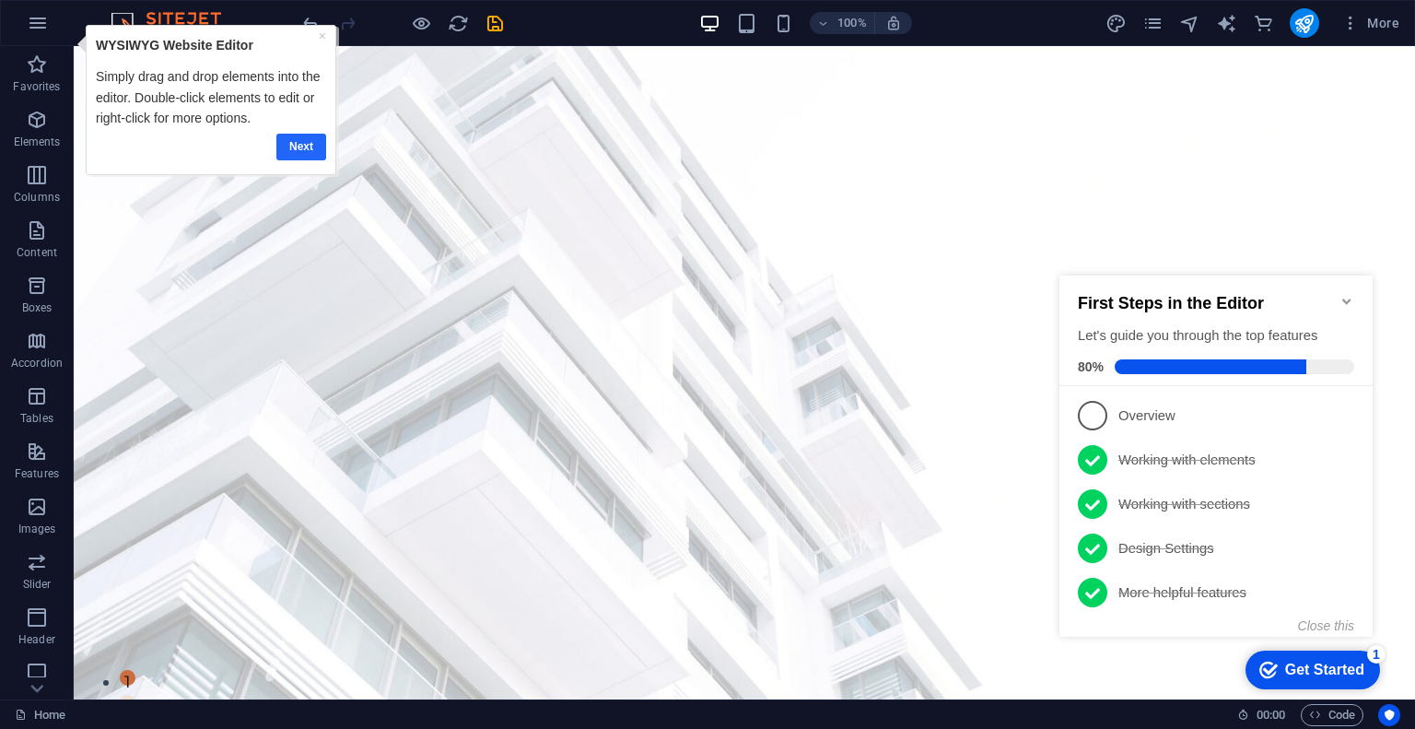
click at [296, 135] on link "Next" at bounding box center [301, 146] width 50 height 27
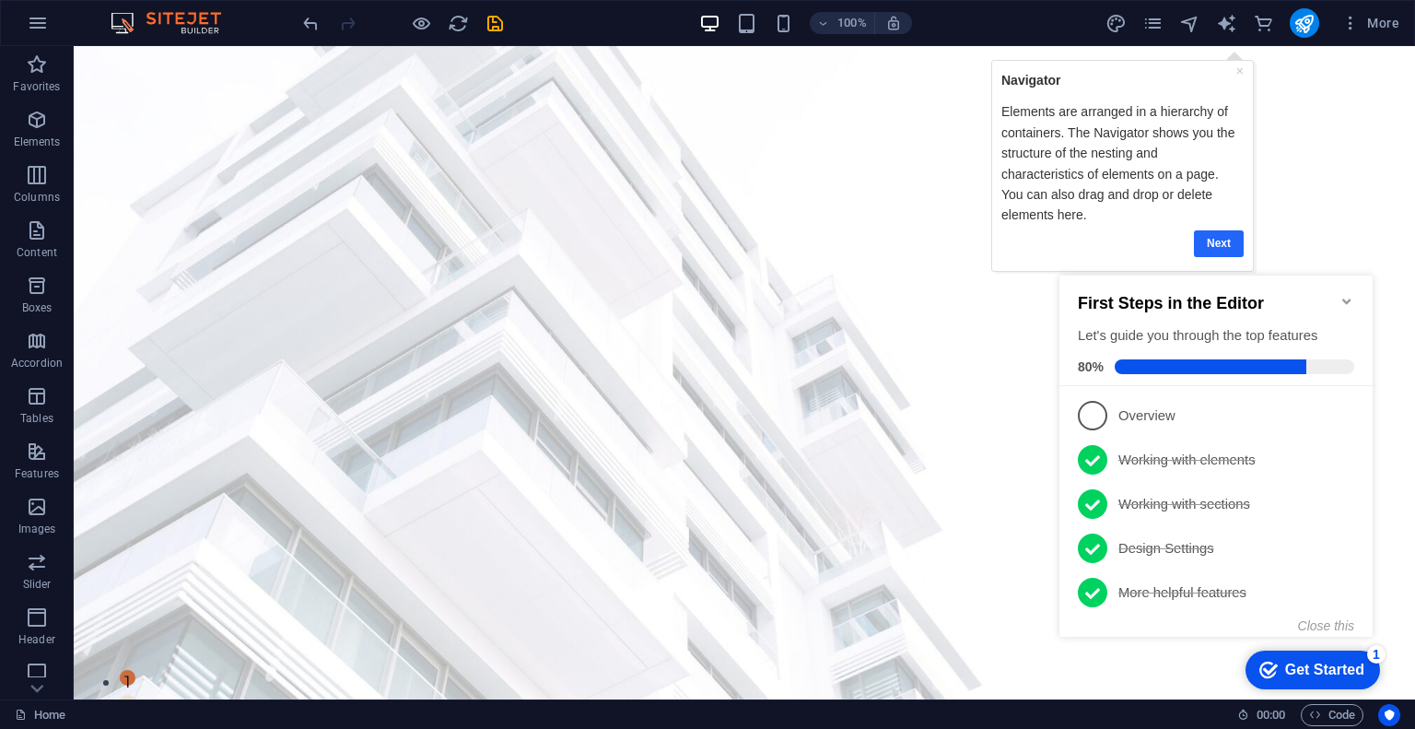
click at [1218, 229] on link "Next" at bounding box center [1218, 242] width 50 height 27
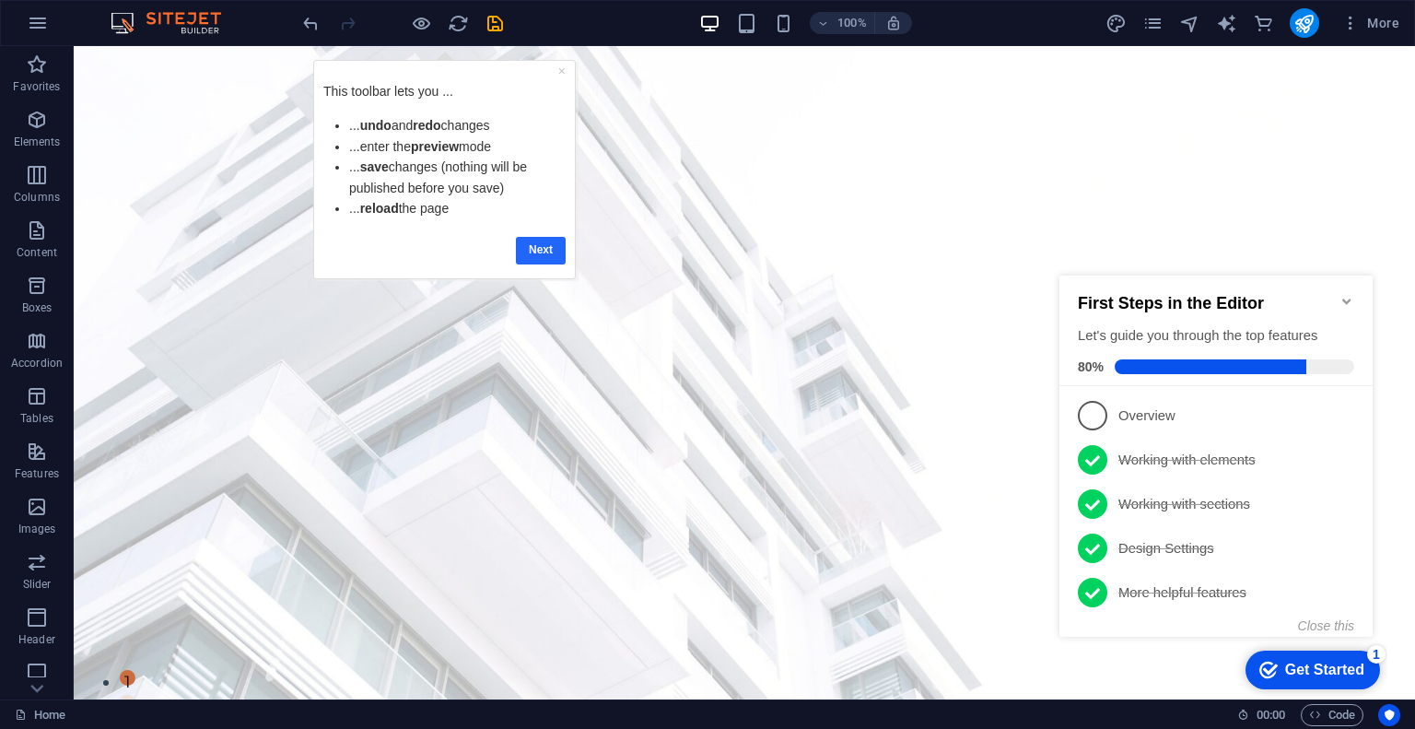
click at [539, 247] on link "Next" at bounding box center [540, 249] width 50 height 27
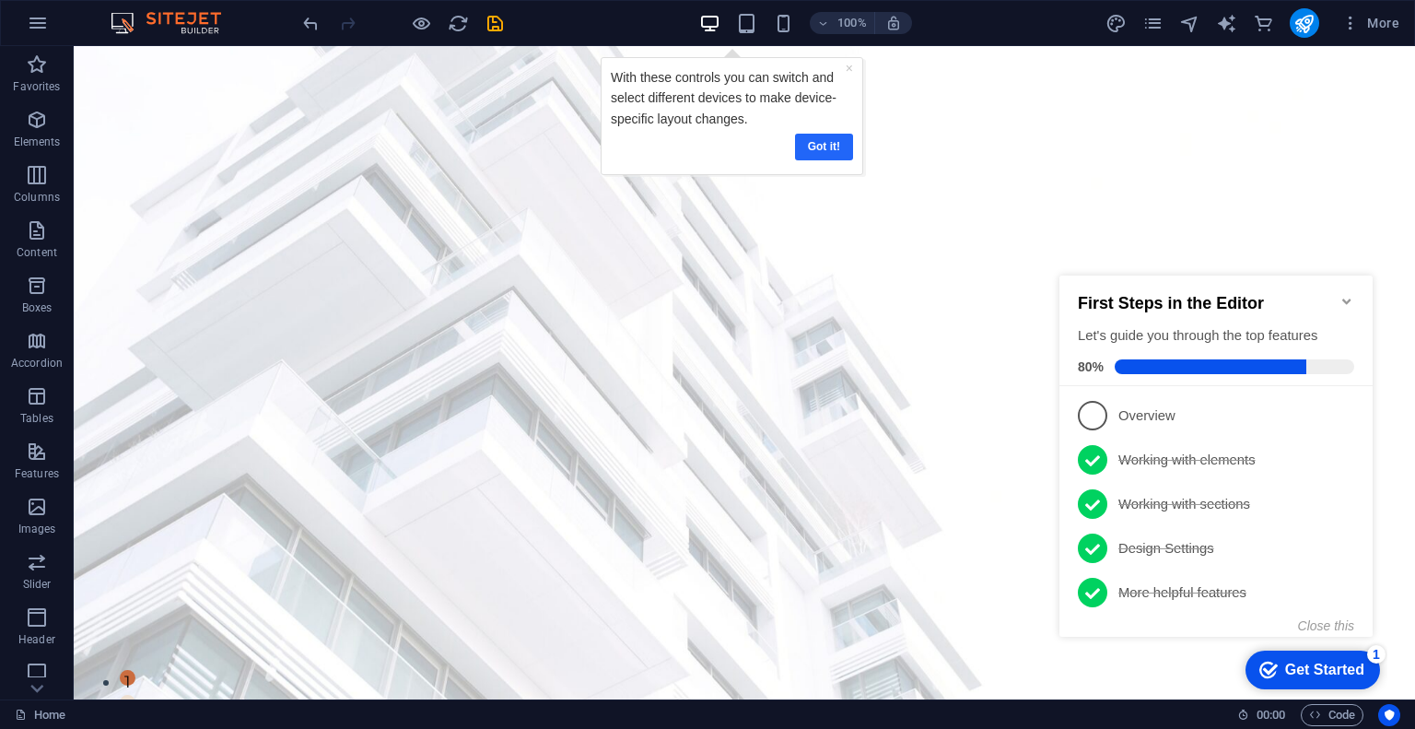
click at [833, 143] on link "Got it!" at bounding box center [824, 146] width 58 height 27
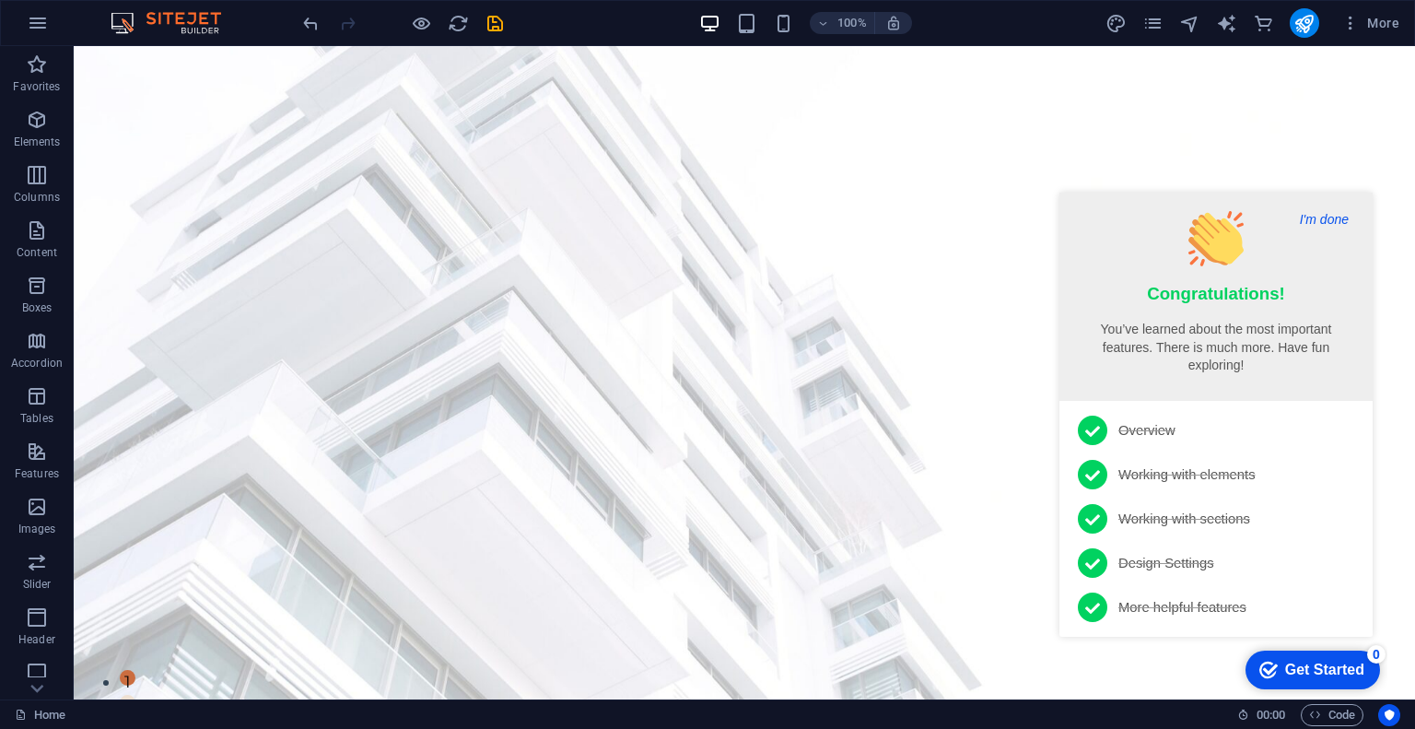
click at [1327, 215] on button "I'm done" at bounding box center [1324, 219] width 60 height 17
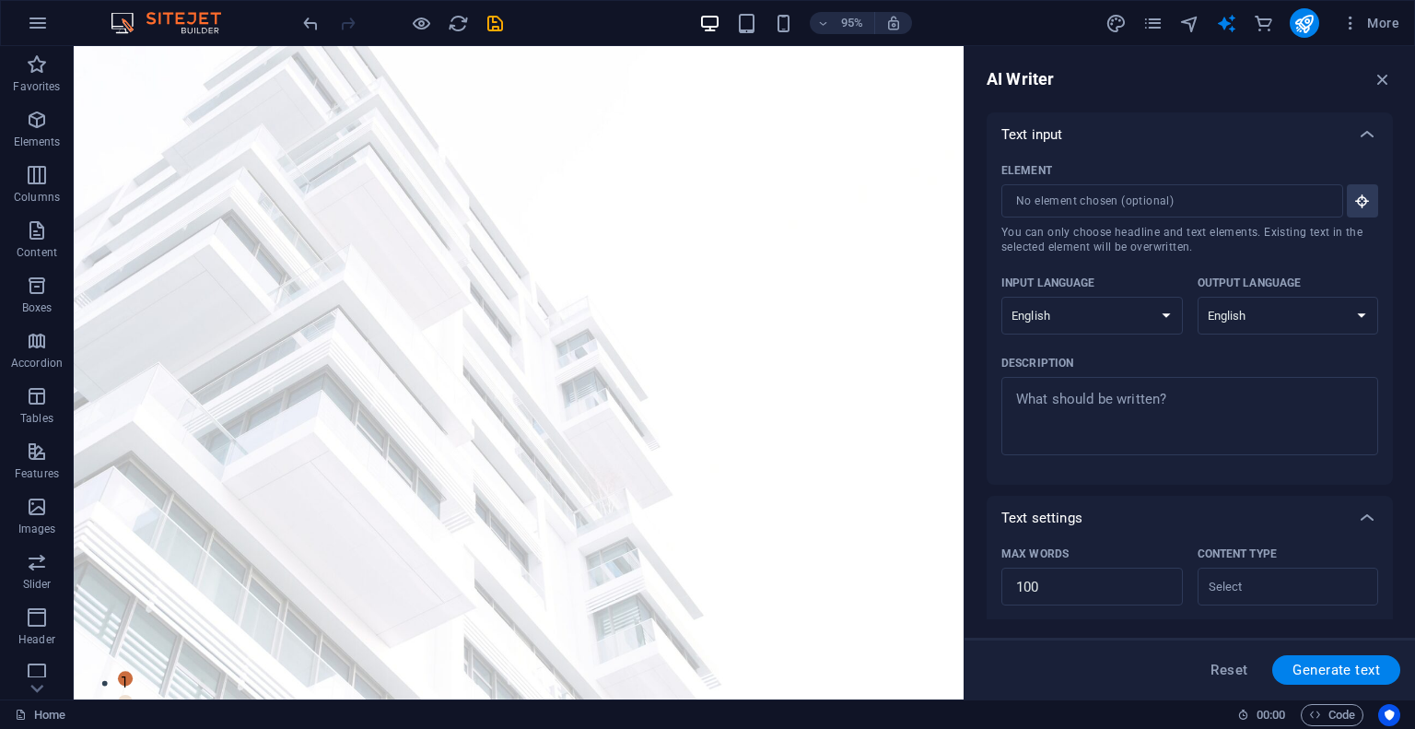
click at [1261, 129] on div "Text input" at bounding box center [1173, 134] width 344 height 18
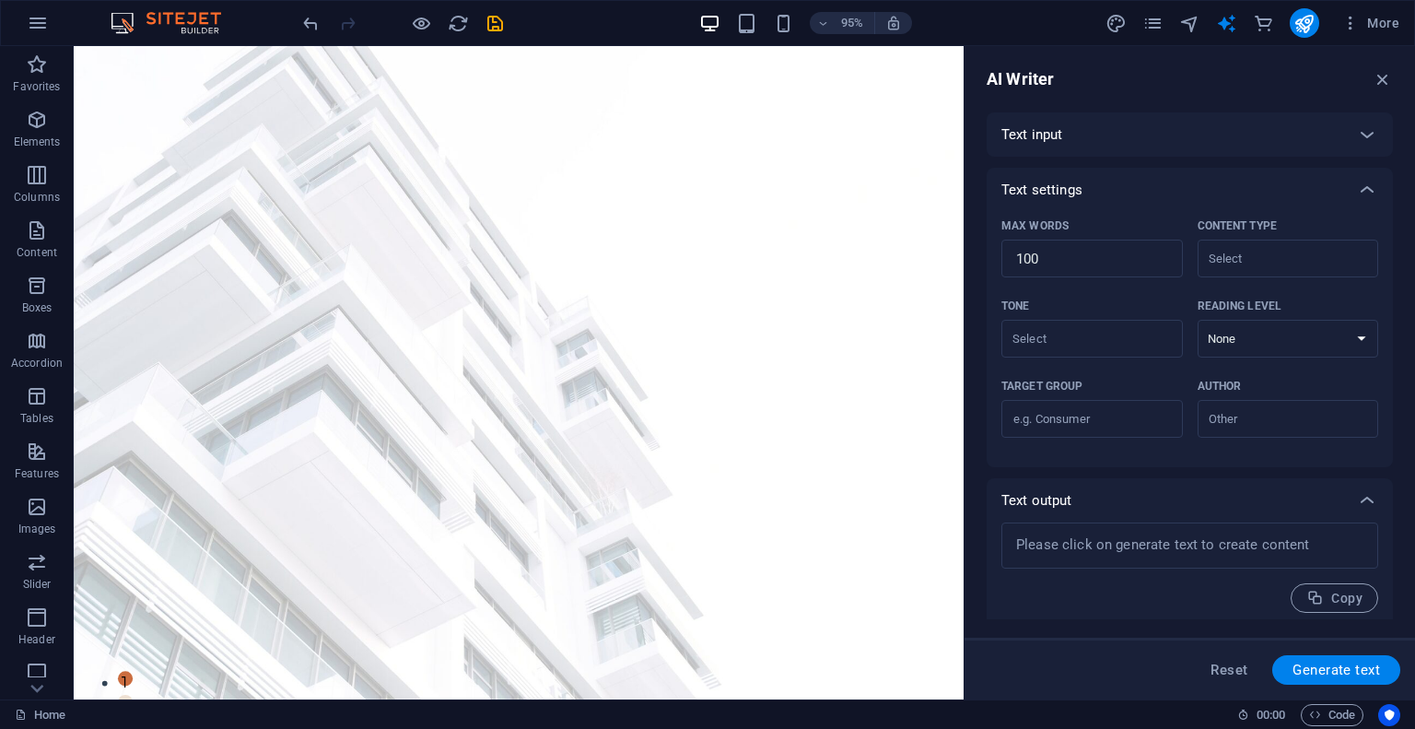
click at [1261, 129] on div "Text input" at bounding box center [1173, 134] width 344 height 18
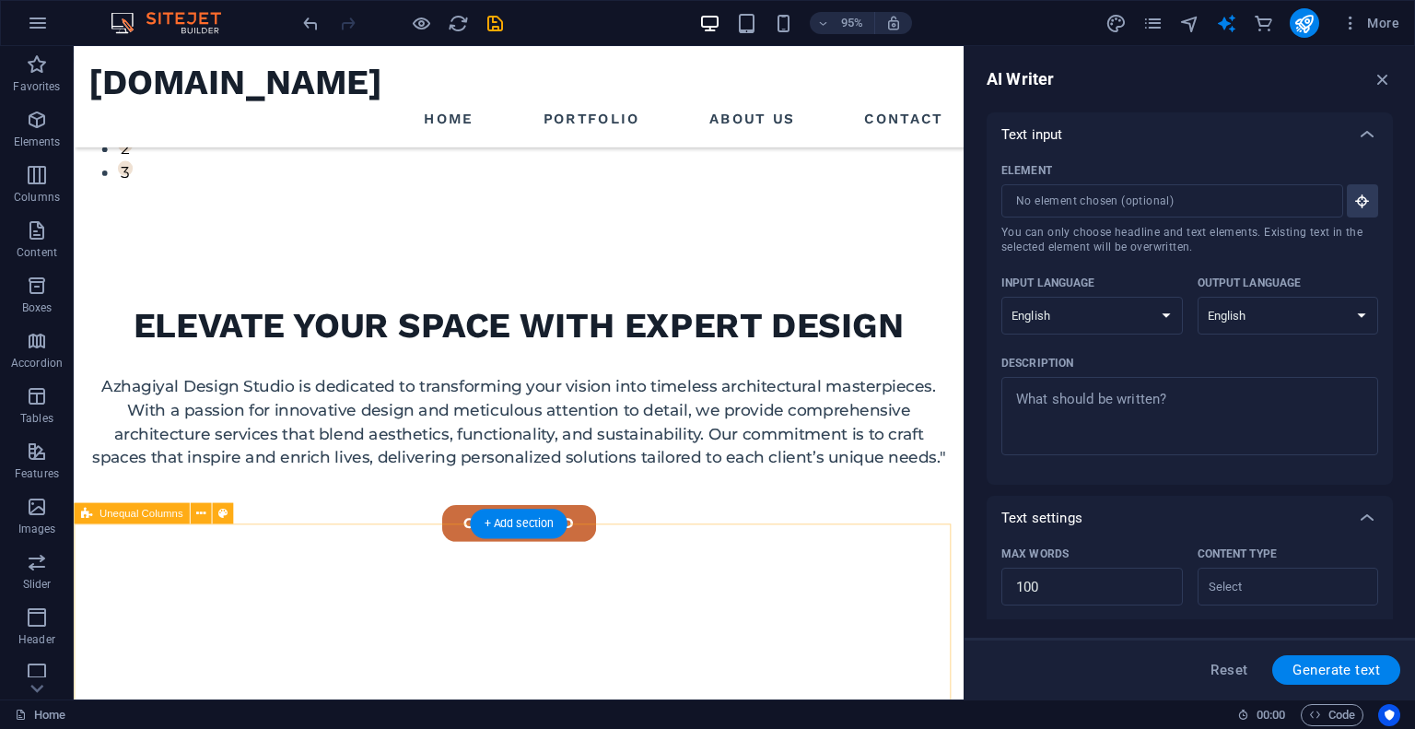
scroll to position [737, 0]
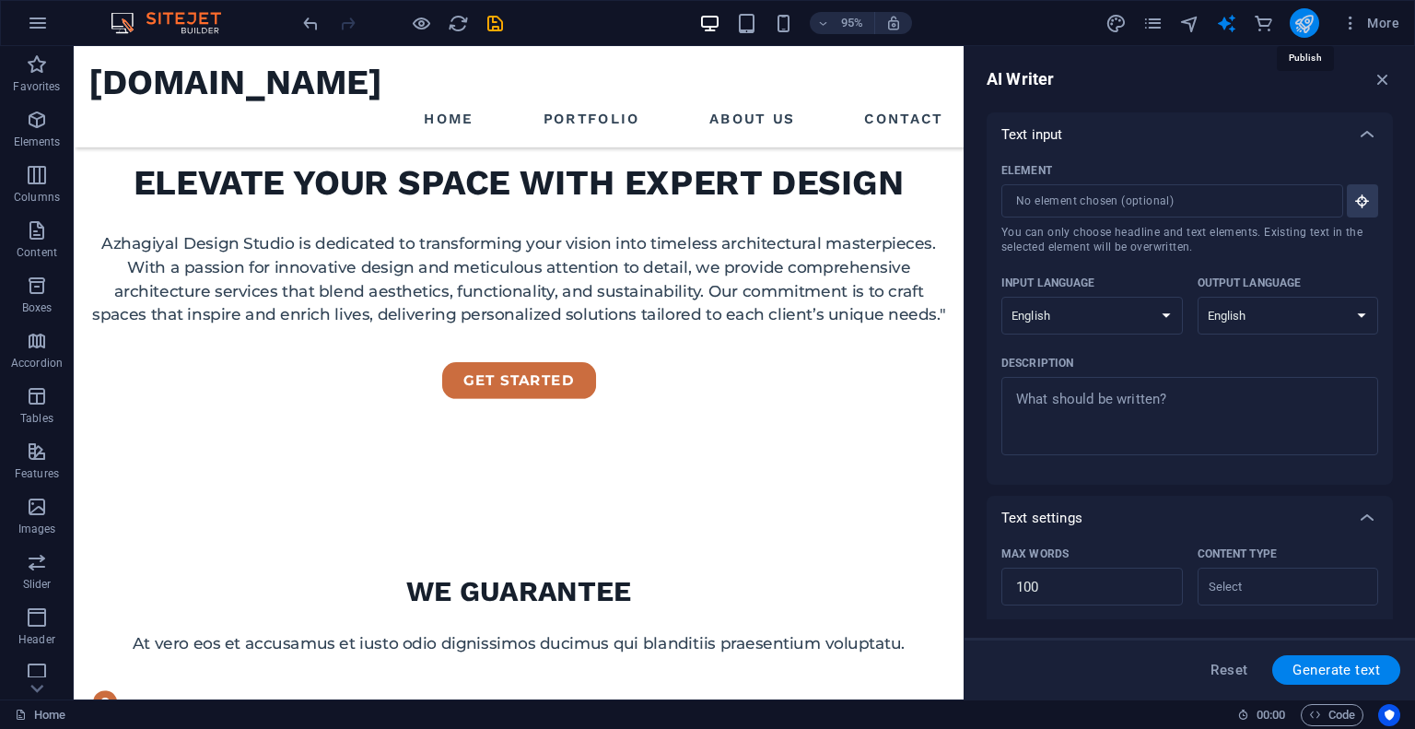
click at [1295, 13] on icon "publish" at bounding box center [1303, 23] width 21 height 21
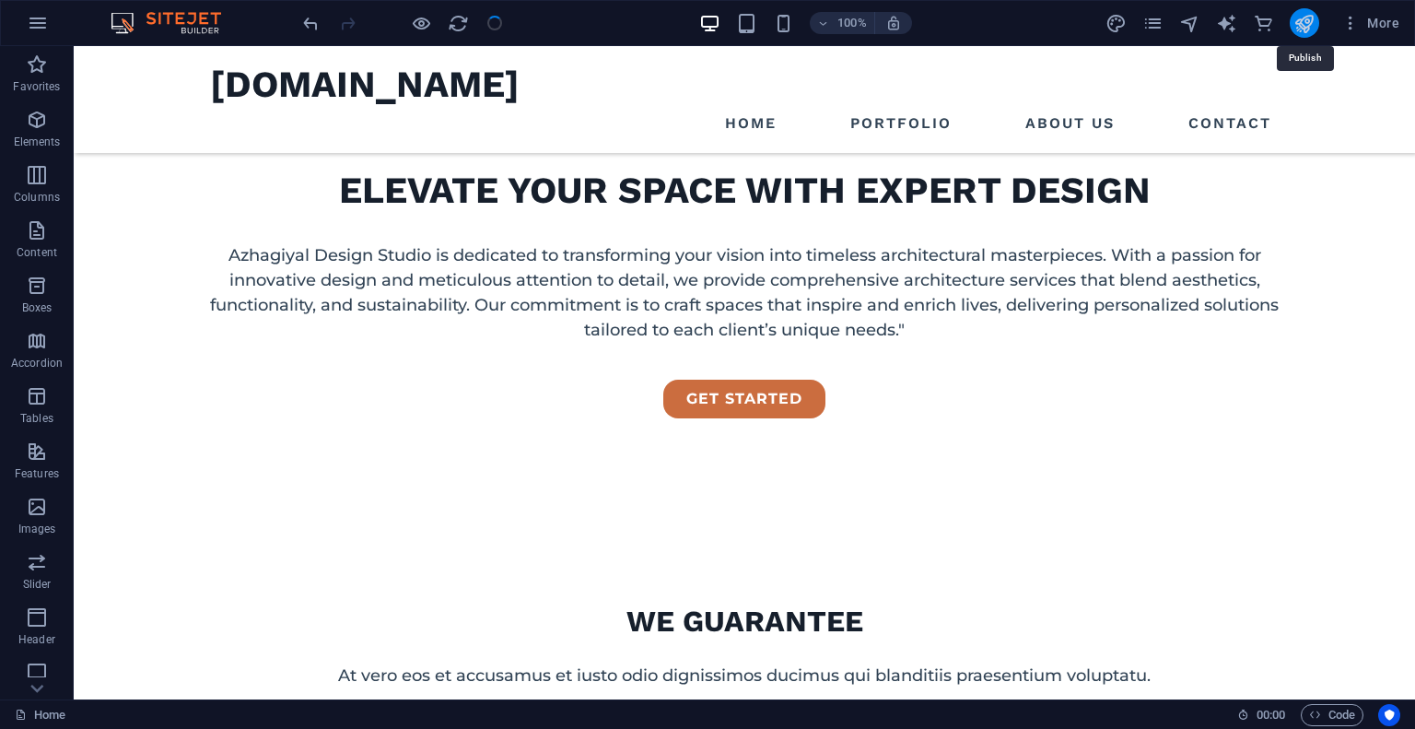
click at [1308, 32] on icon "publish" at bounding box center [1303, 23] width 21 height 21
click at [1310, 22] on icon "publish" at bounding box center [1303, 23] width 21 height 21
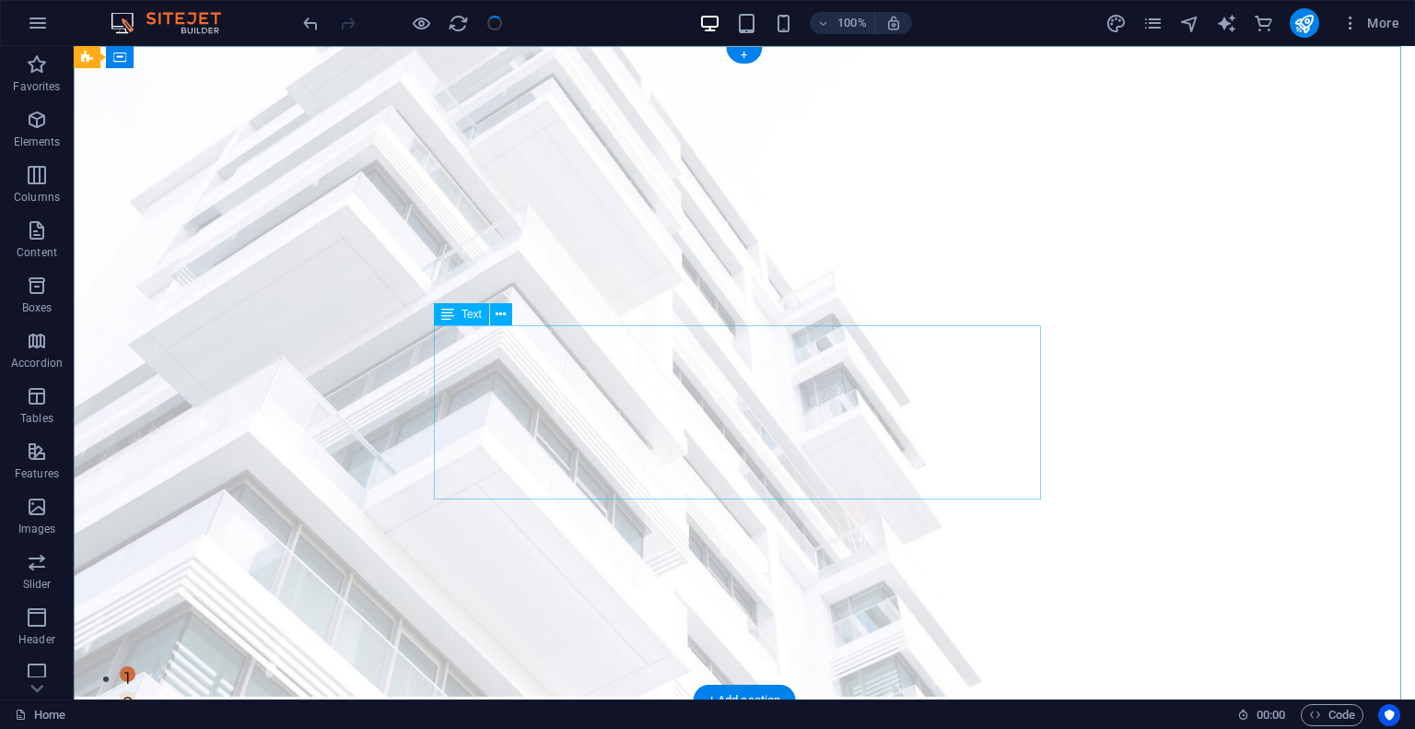
scroll to position [0, 0]
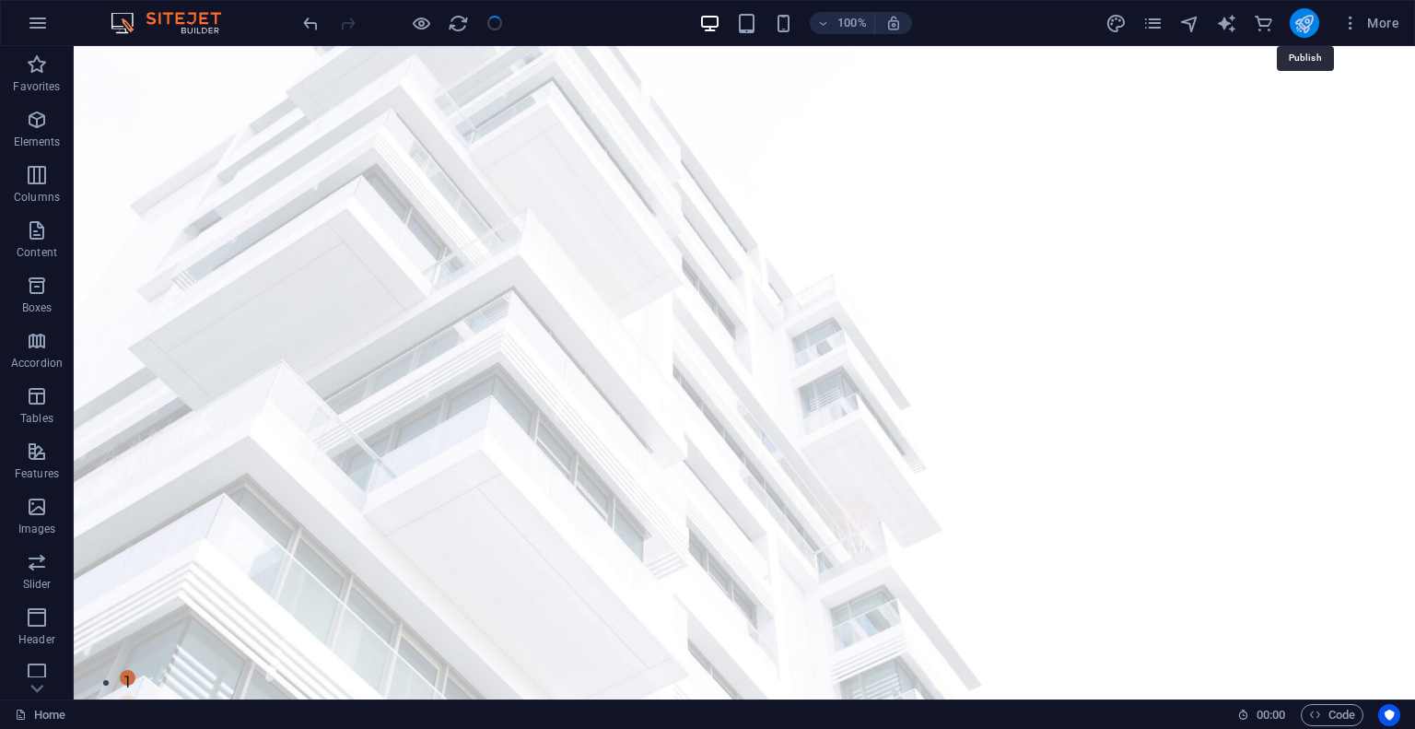
click at [1308, 25] on icon "publish" at bounding box center [1303, 23] width 21 height 21
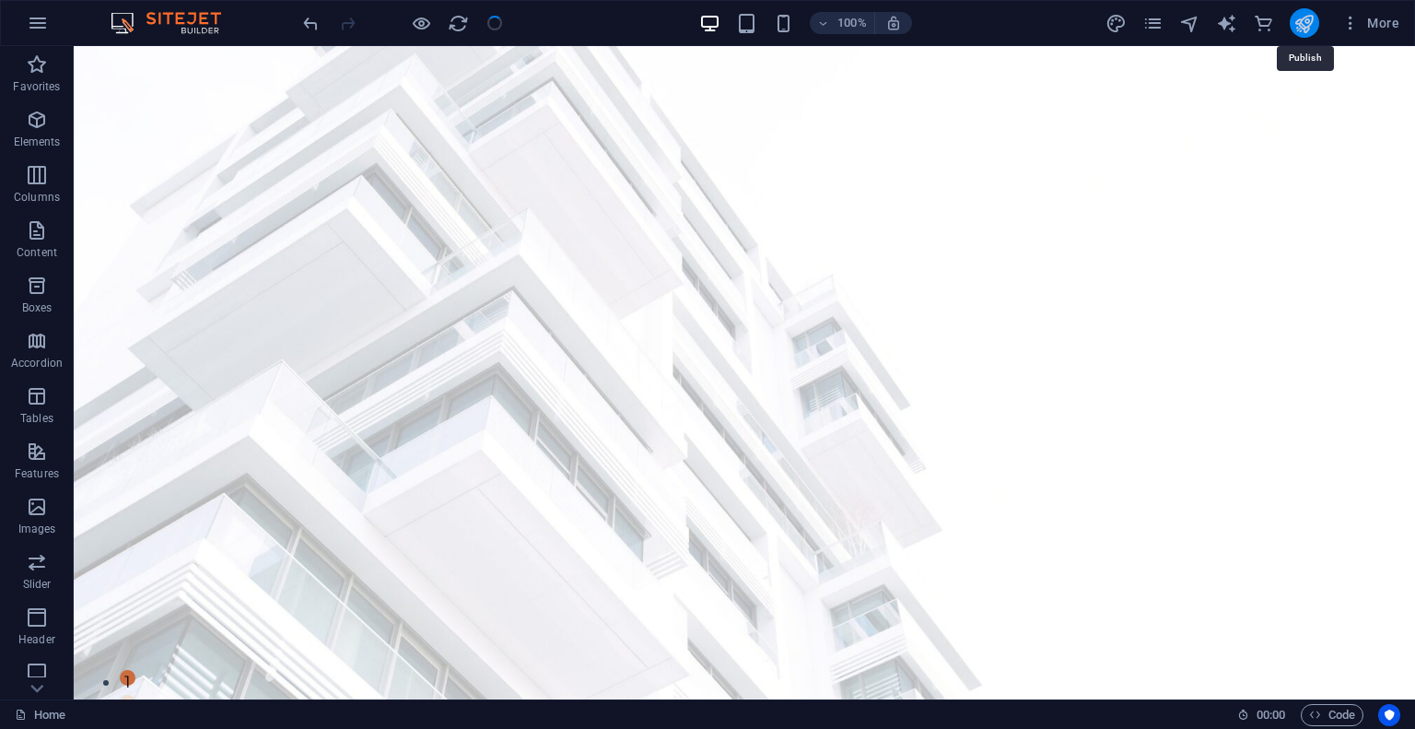
click at [1308, 25] on icon "publish" at bounding box center [1303, 23] width 21 height 21
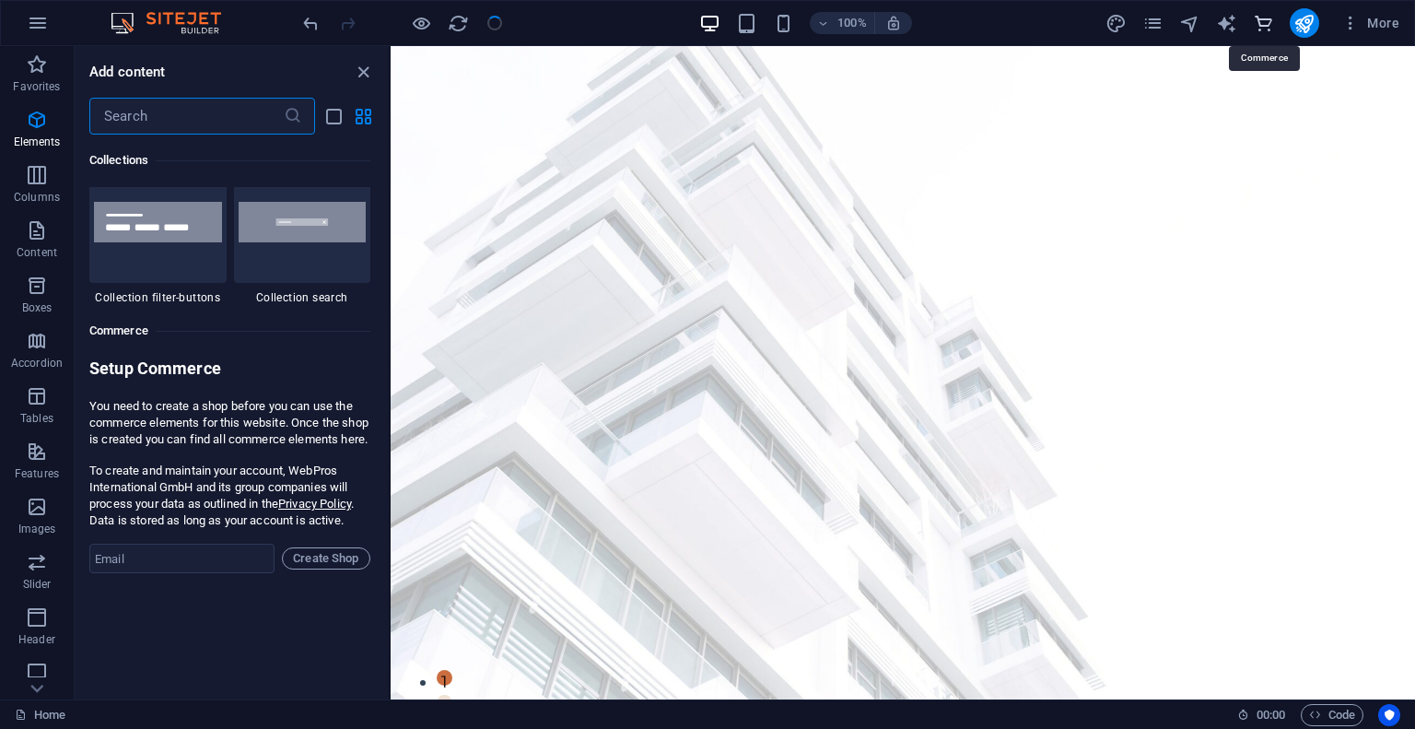
scroll to position [17749, 0]
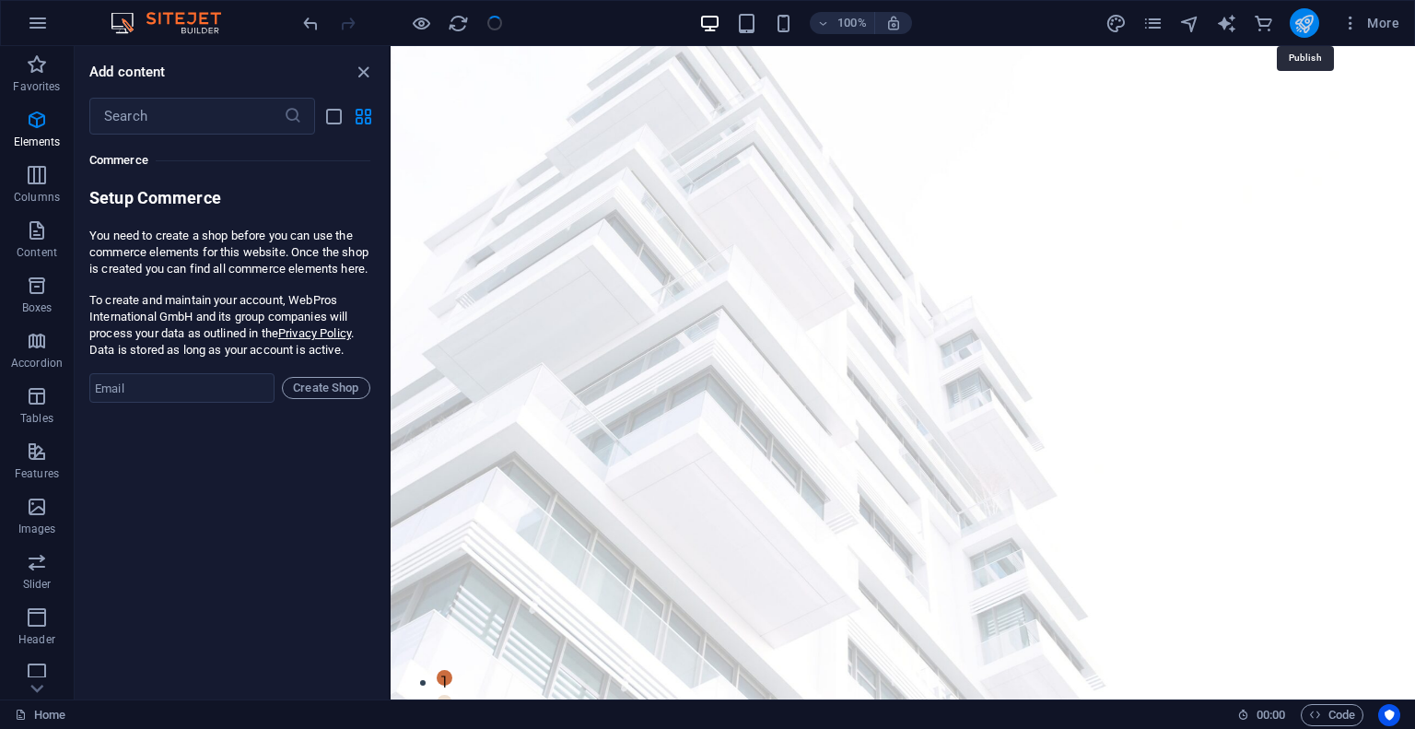
click at [1309, 22] on icon "publish" at bounding box center [1303, 23] width 21 height 21
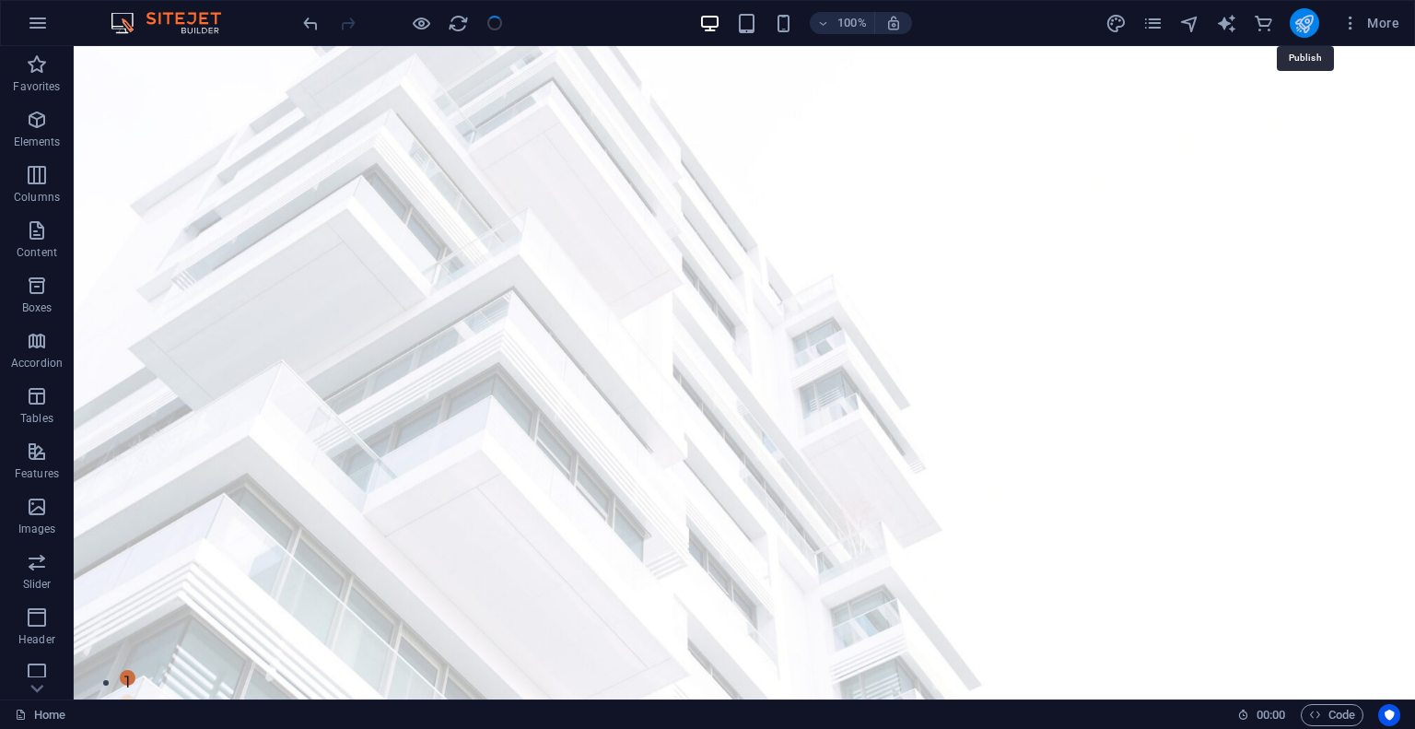
click at [1312, 22] on icon "publish" at bounding box center [1303, 23] width 21 height 21
click at [1370, 25] on span "More" at bounding box center [1370, 23] width 58 height 18
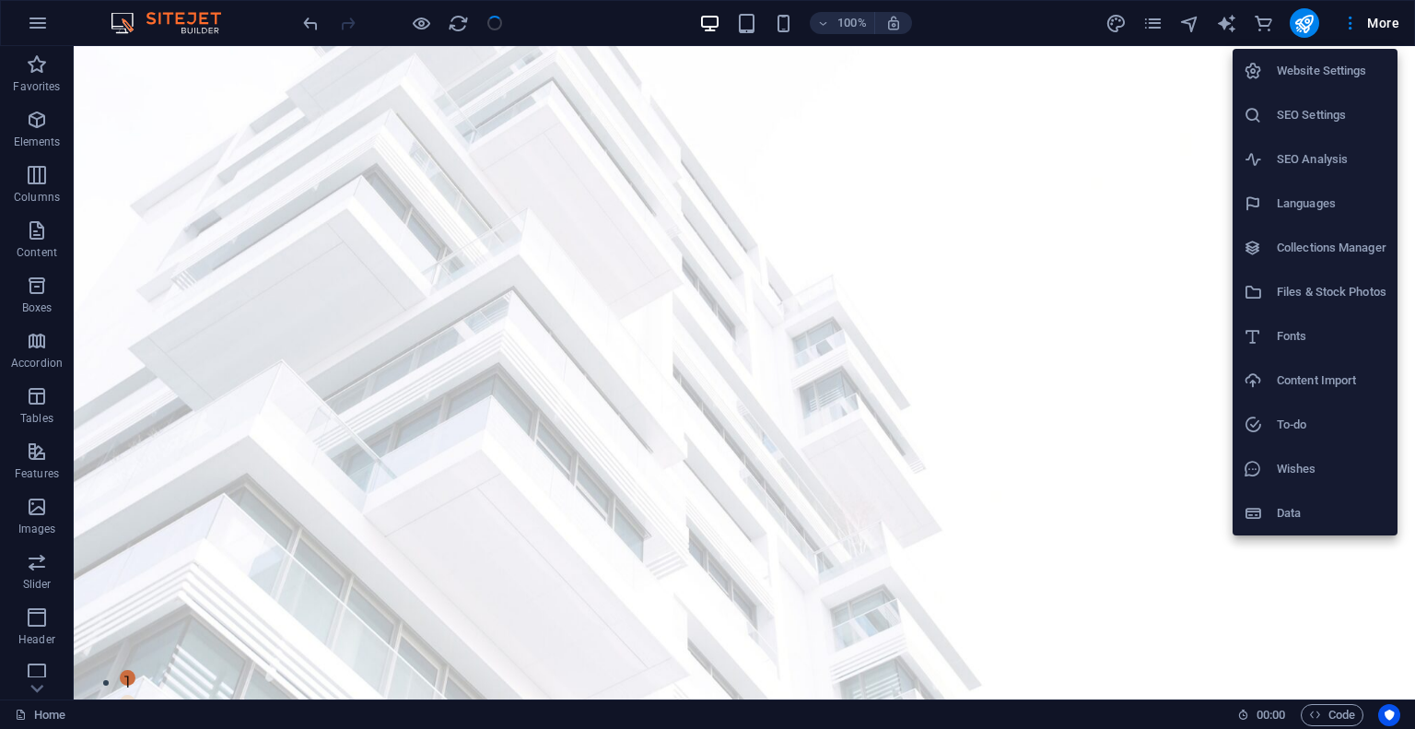
click at [887, 29] on div at bounding box center [707, 364] width 1415 height 729
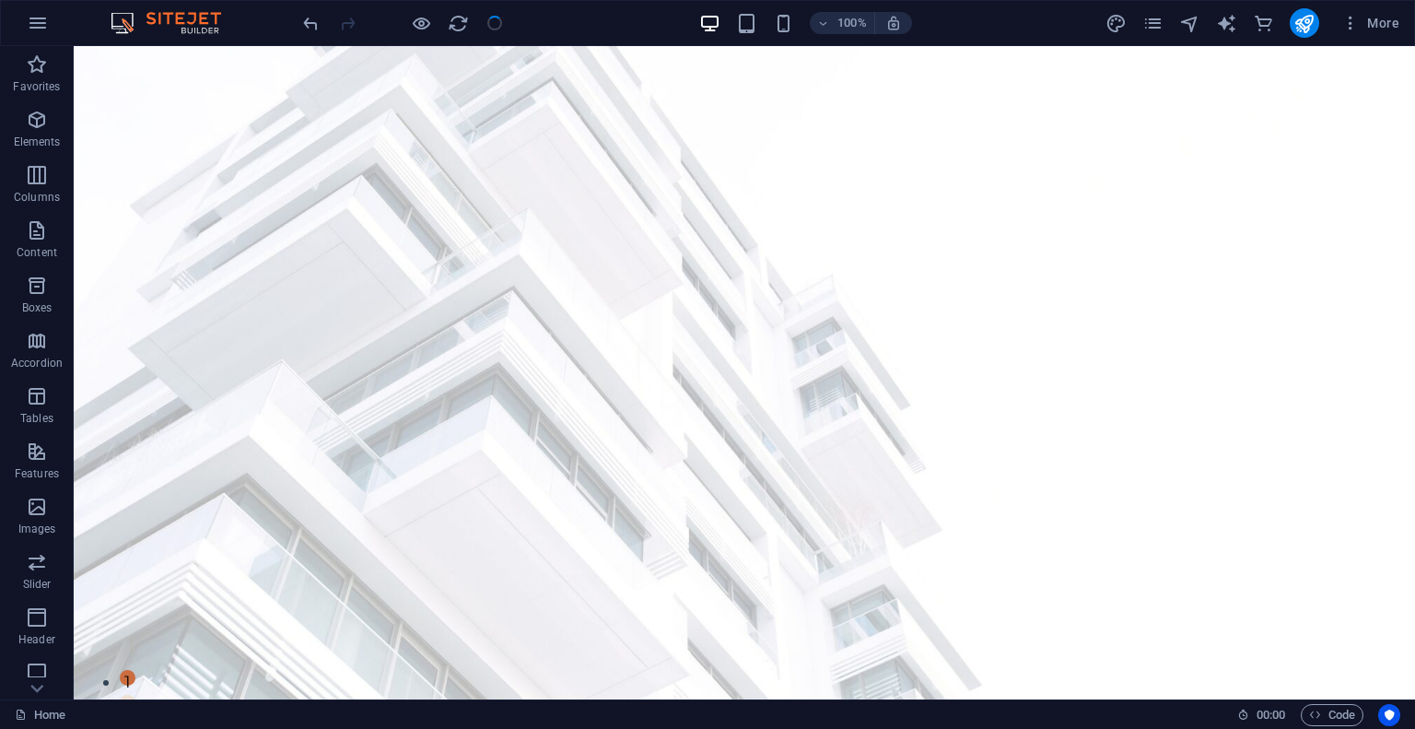
click at [1013, 37] on div "Website Settings SEO Settings SEO Analysis Languages Collections Manager Files …" at bounding box center [707, 369] width 1415 height 717
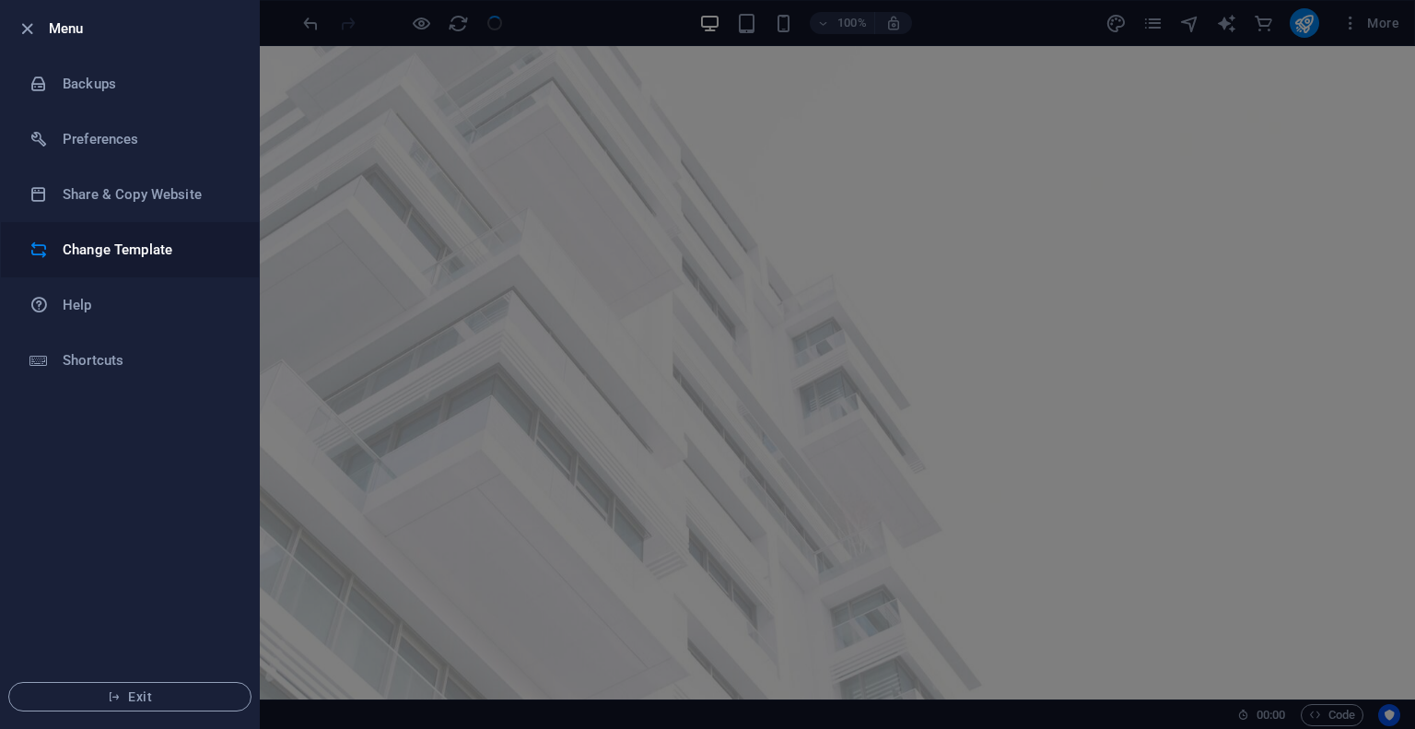
click at [113, 250] on h6 "Change Template" at bounding box center [148, 250] width 170 height 22
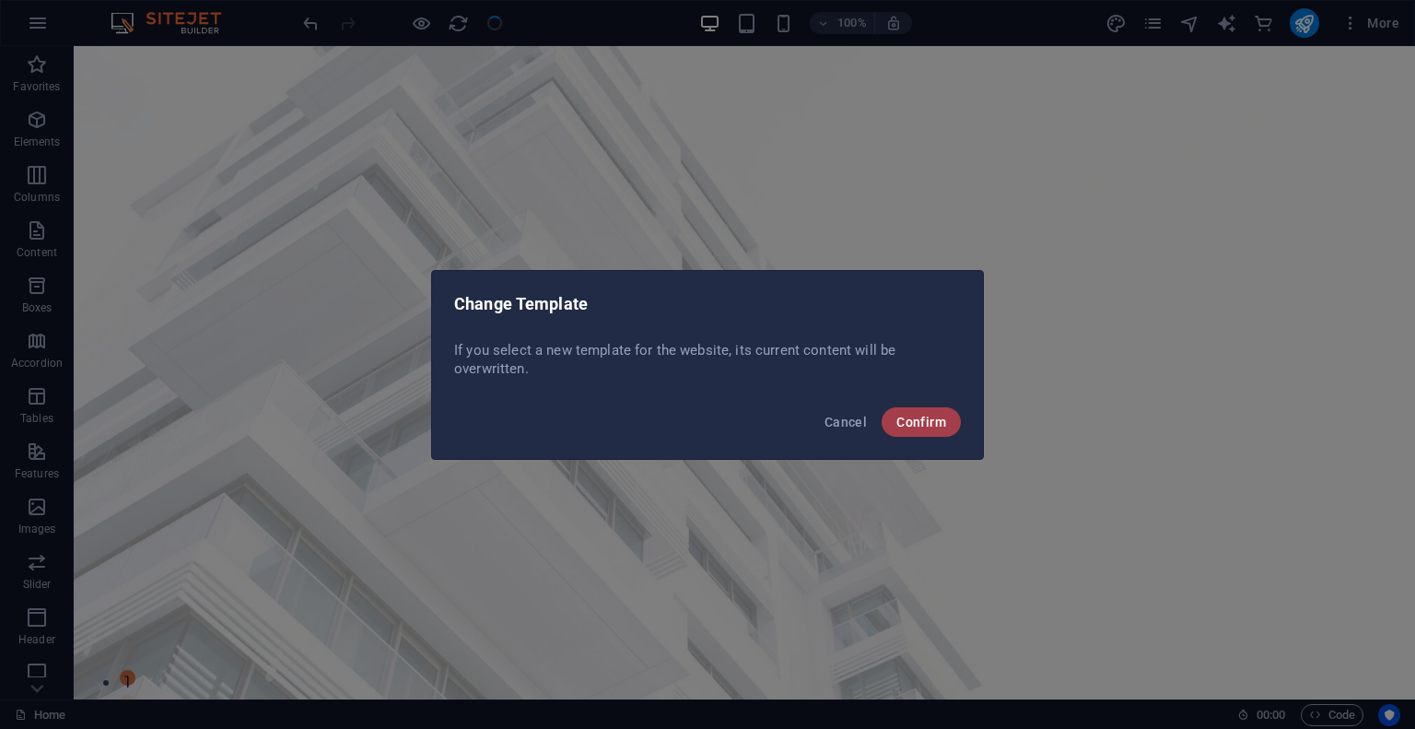
click at [921, 422] on span "Confirm" at bounding box center [921, 421] width 50 height 15
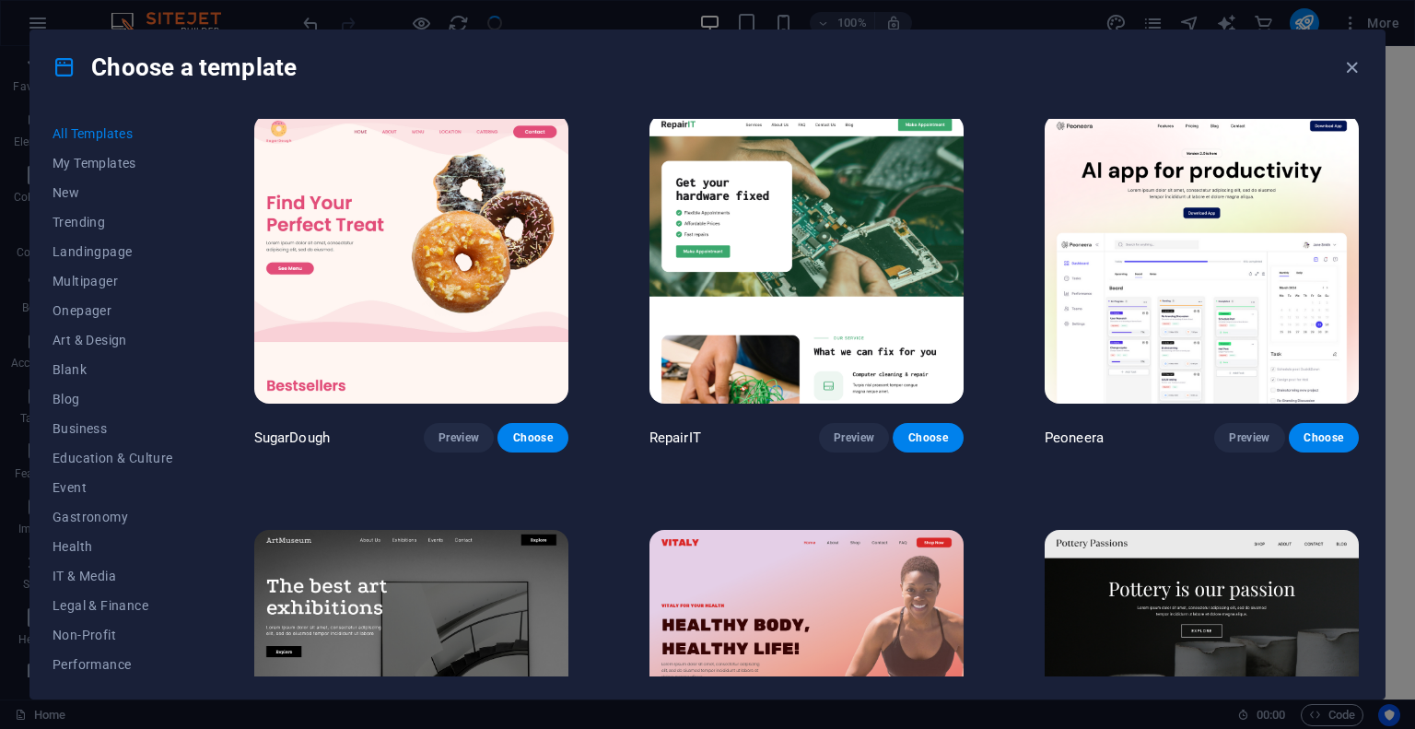
scroll to position [0, 0]
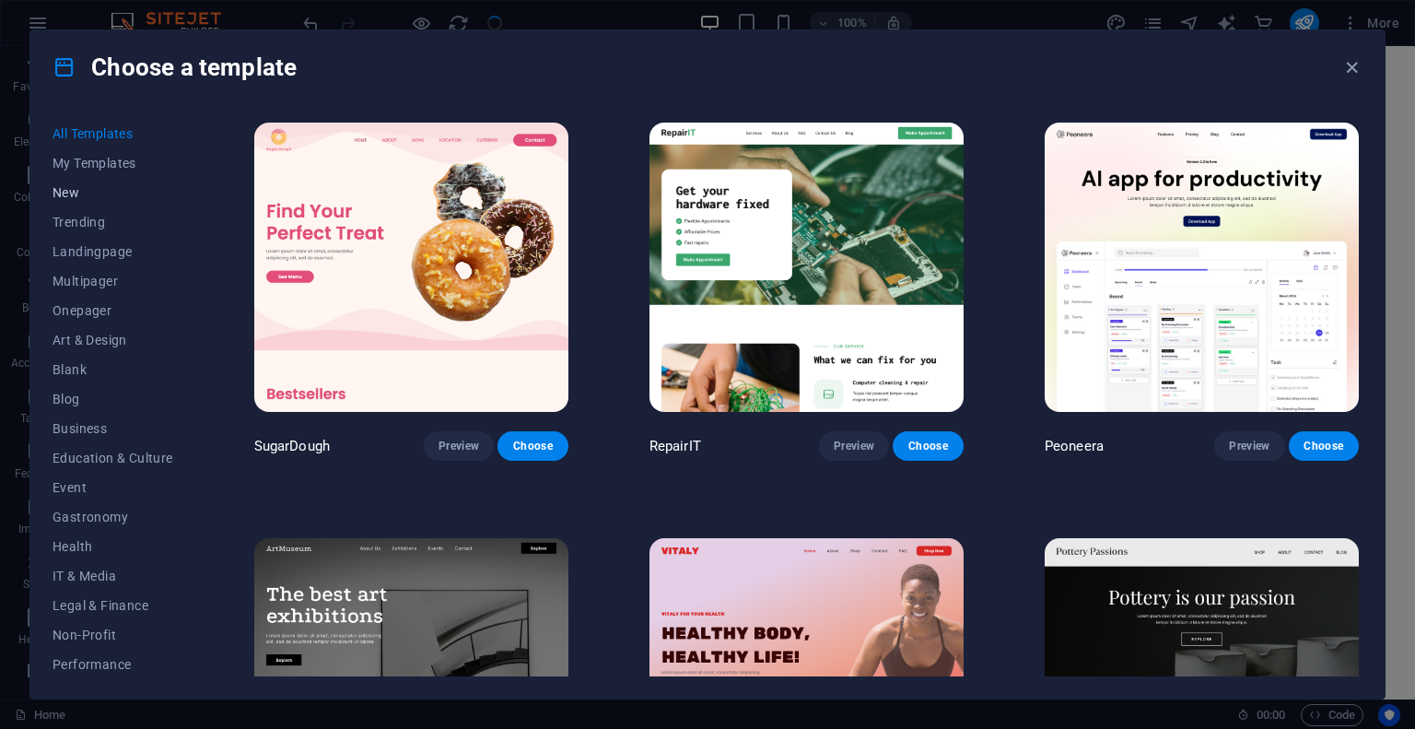
click at [73, 194] on span "New" at bounding box center [112, 192] width 121 height 15
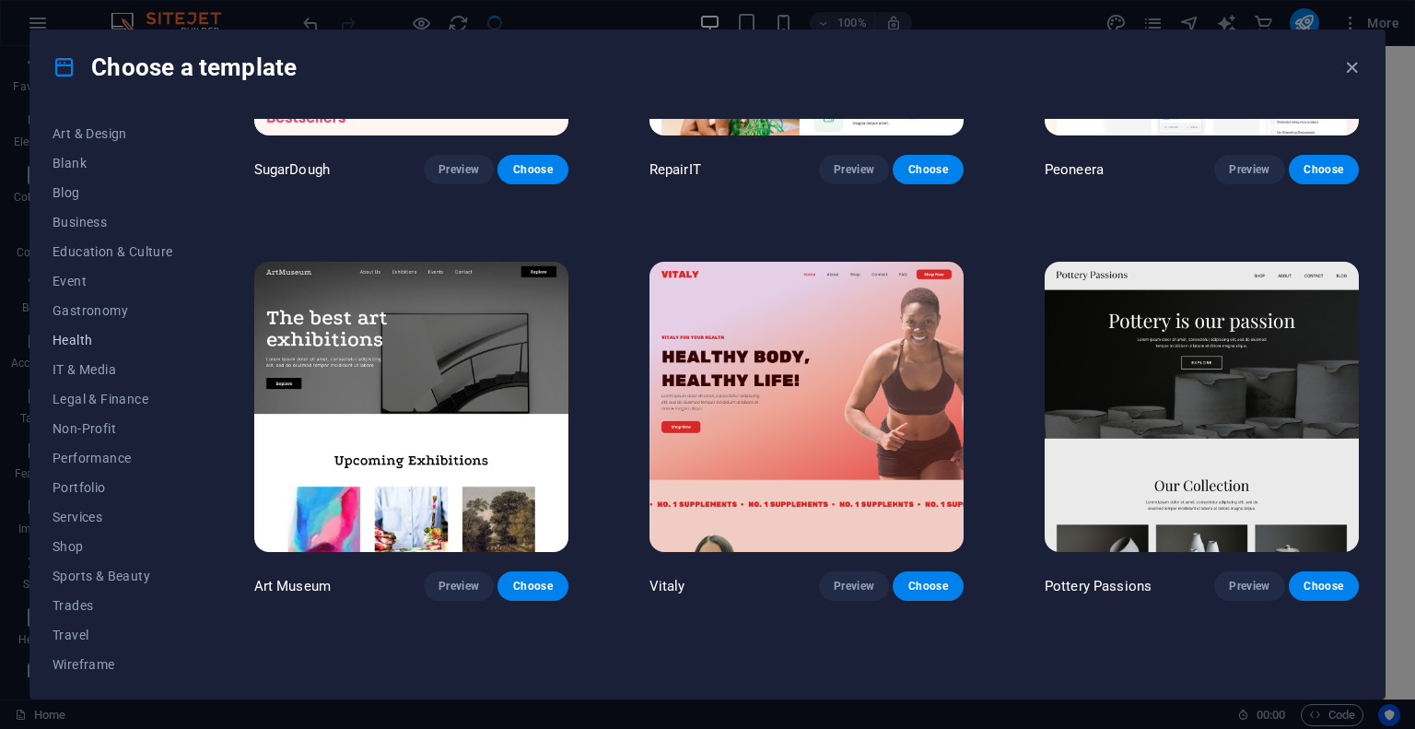
scroll to position [208, 0]
click at [85, 485] on span "Portfolio" at bounding box center [112, 485] width 121 height 15
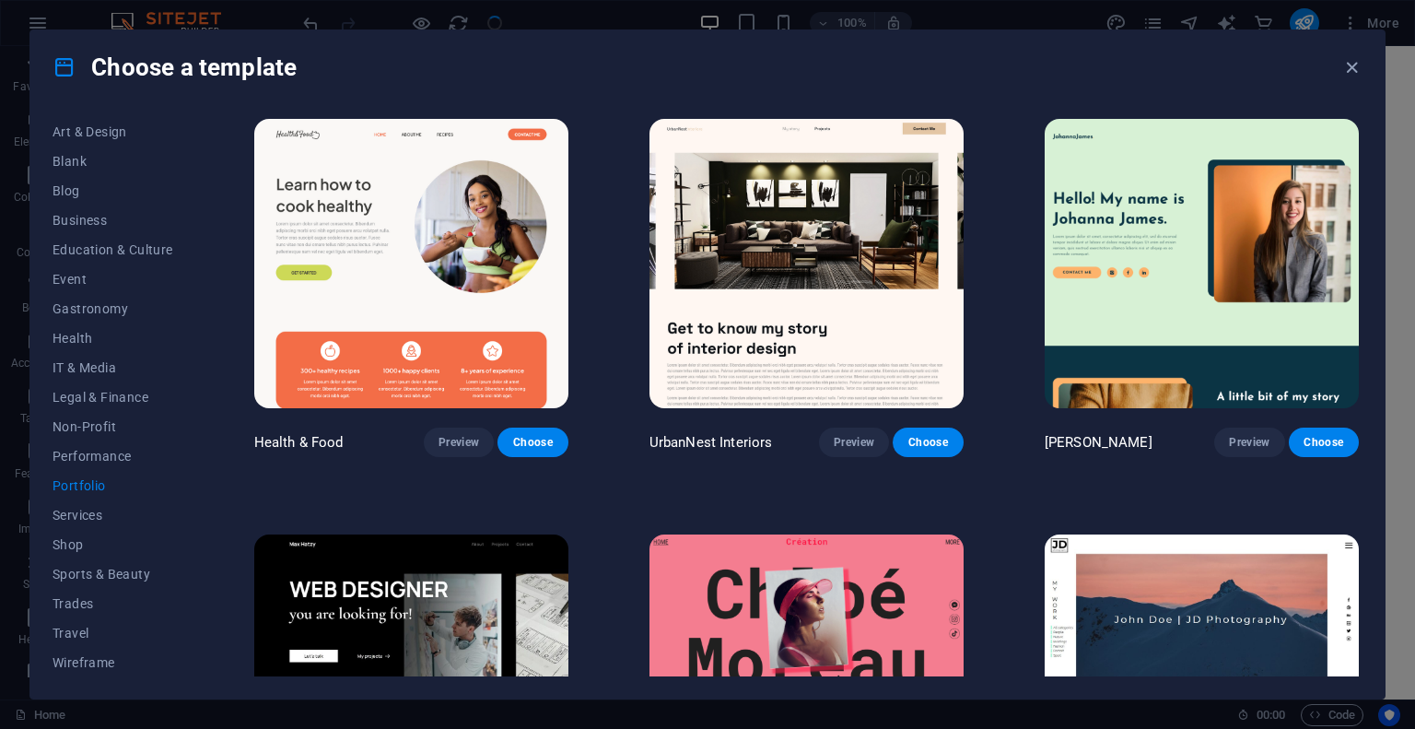
scroll to position [0, 0]
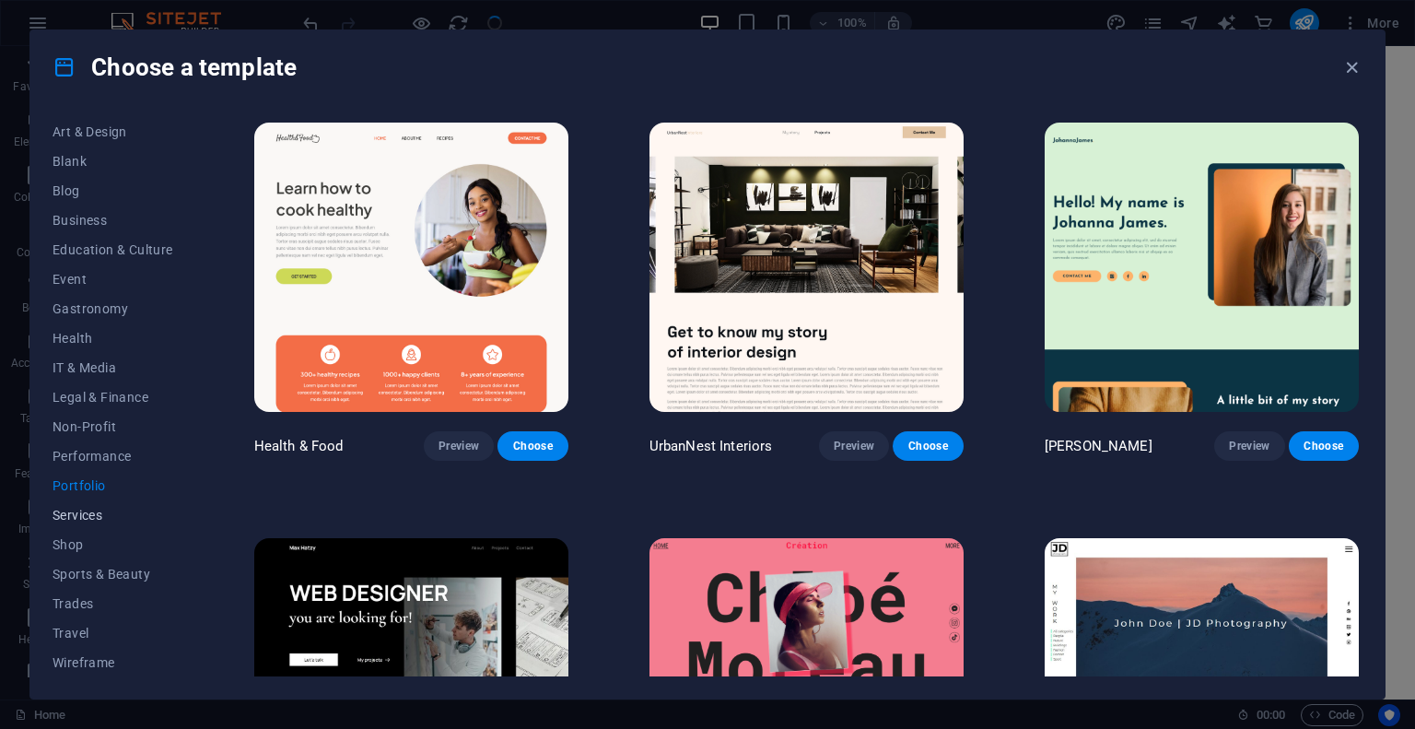
click at [85, 516] on span "Services" at bounding box center [112, 514] width 121 height 15
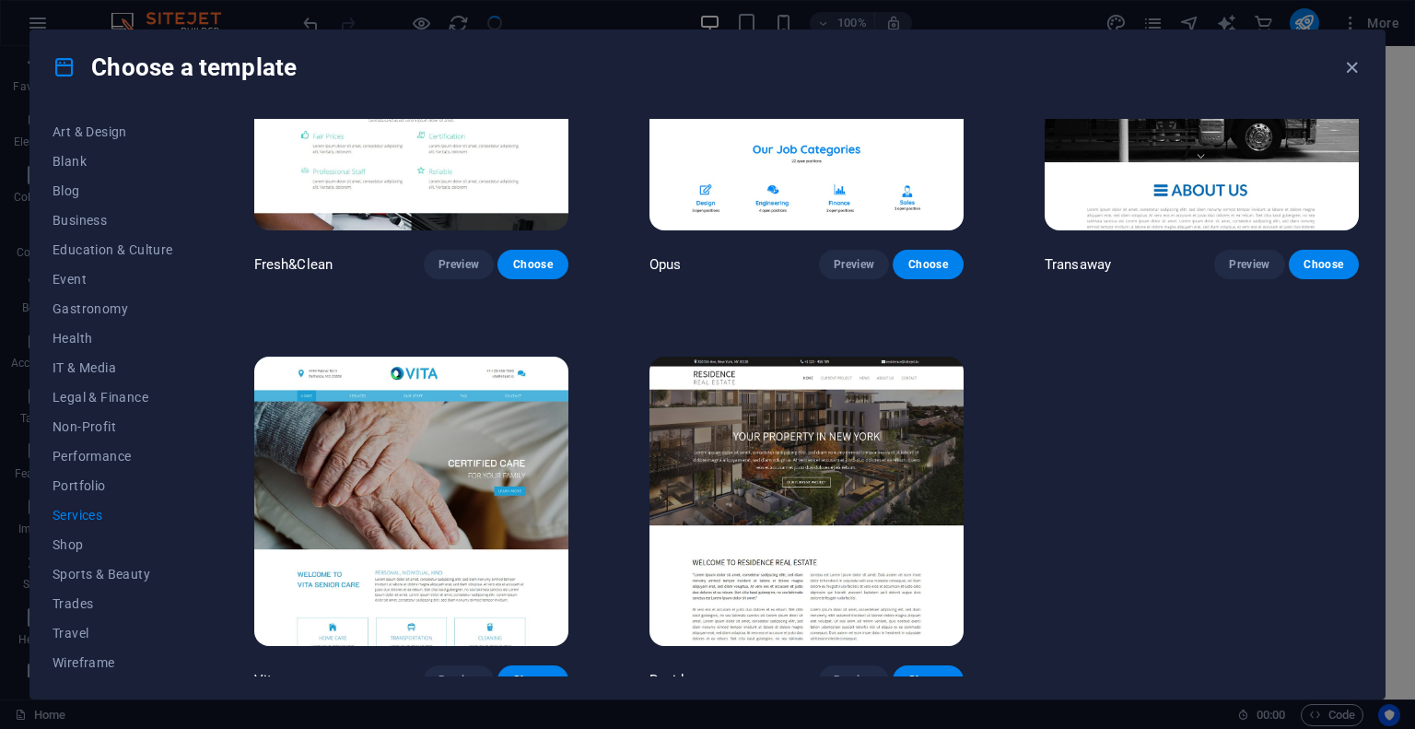
scroll to position [2266, 0]
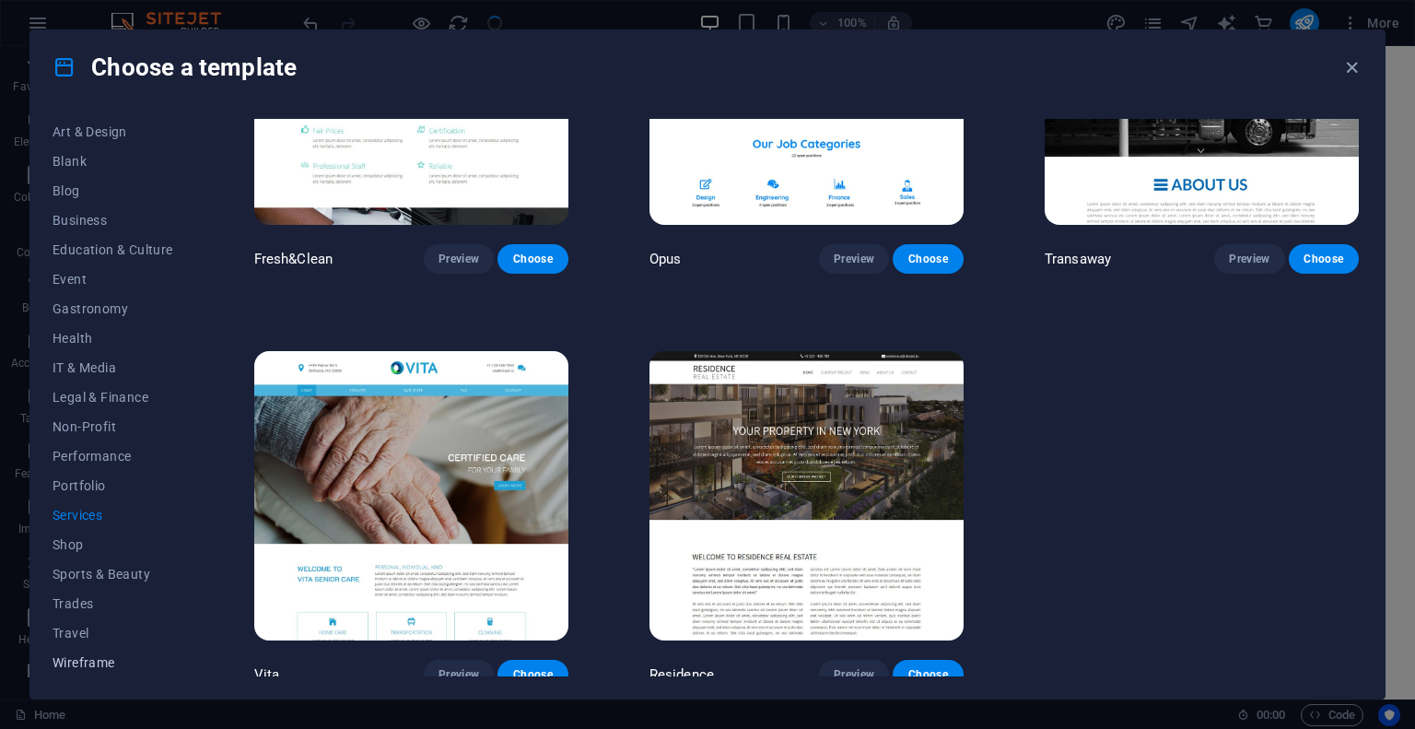
click at [96, 664] on span "Wireframe" at bounding box center [112, 662] width 121 height 15
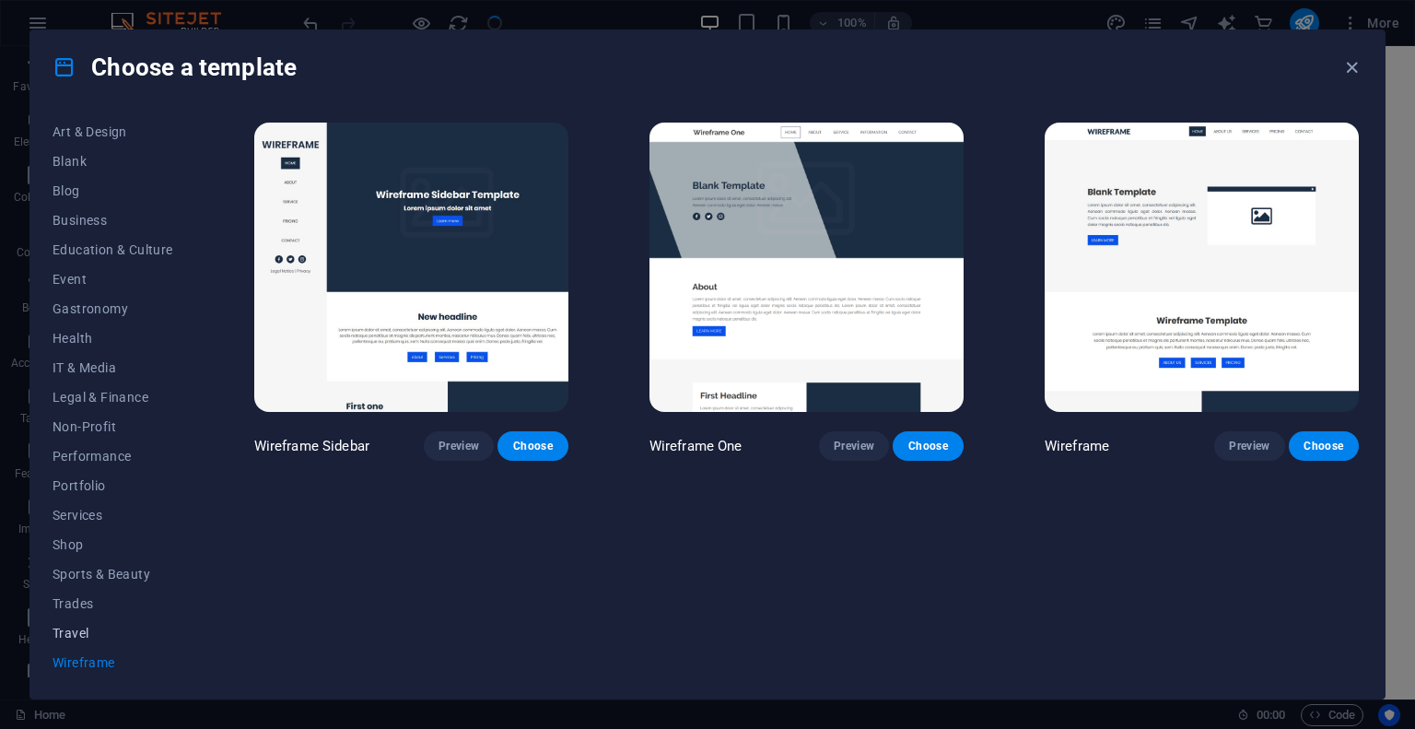
click at [77, 638] on span "Travel" at bounding box center [112, 632] width 121 height 15
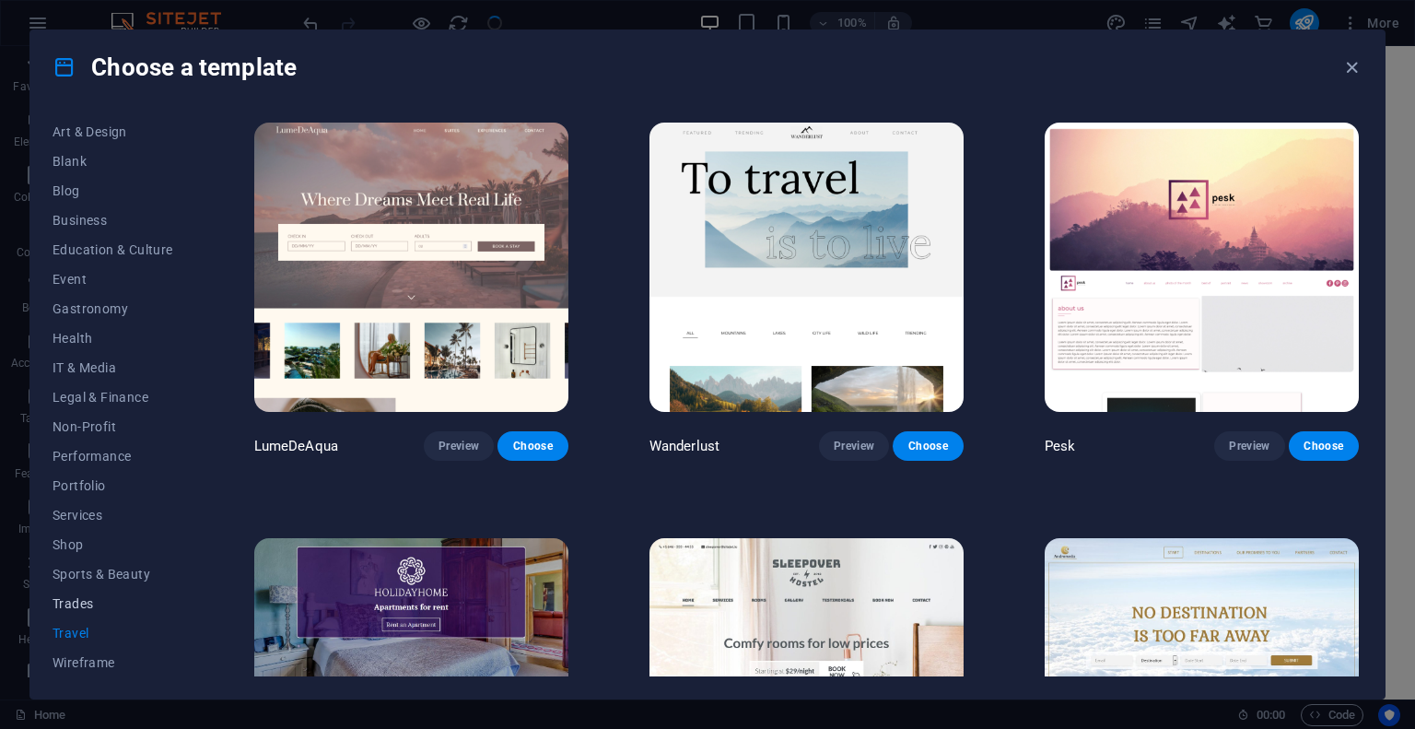
click at [74, 601] on span "Trades" at bounding box center [112, 603] width 121 height 15
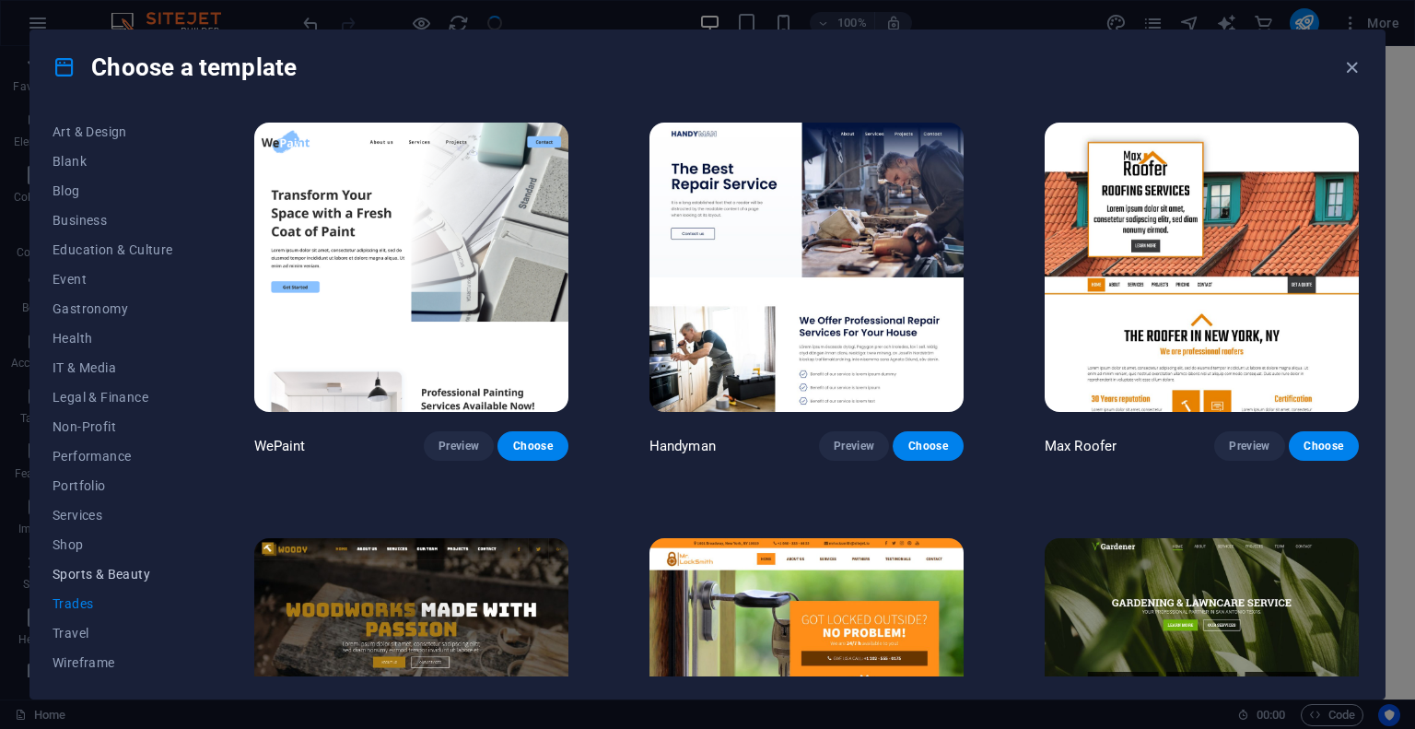
click at [97, 563] on button "Sports & Beauty" at bounding box center [112, 573] width 121 height 29
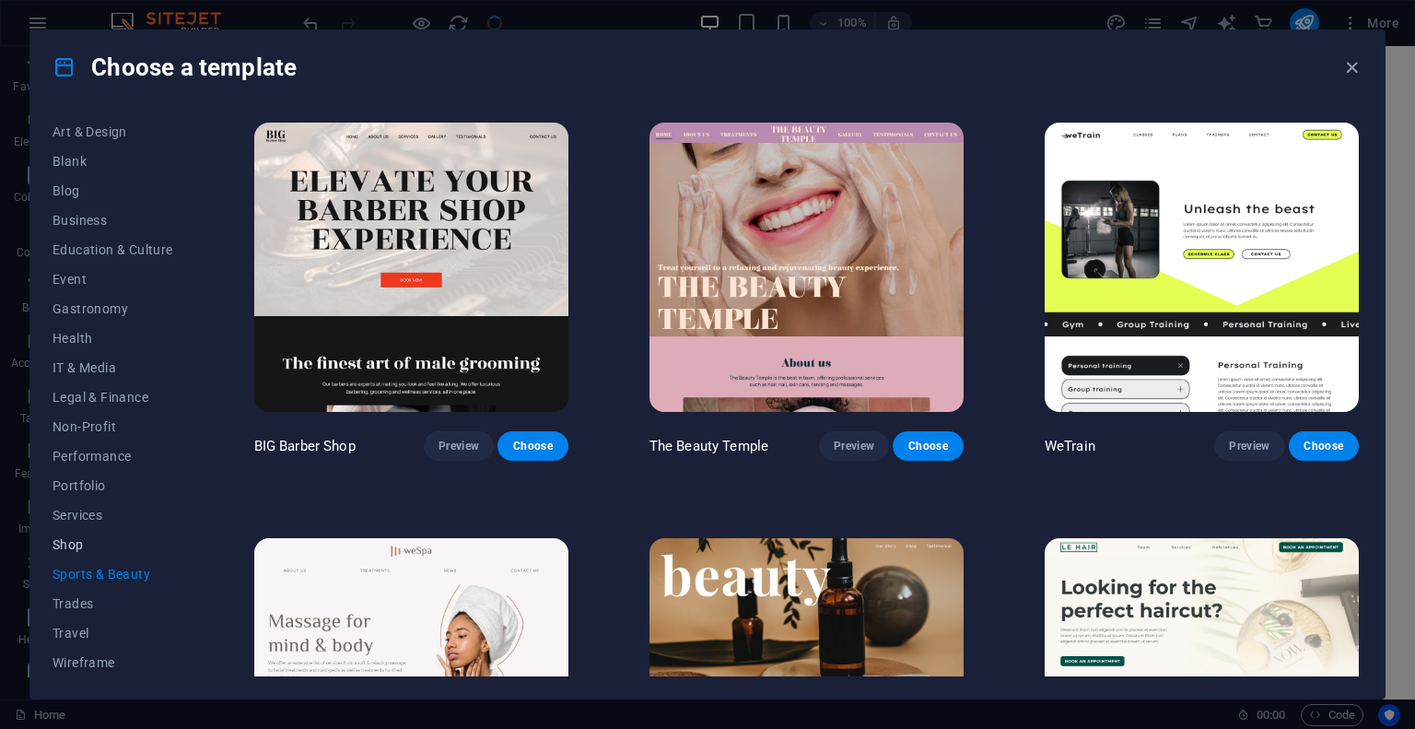
click at [83, 546] on span "Shop" at bounding box center [112, 544] width 121 height 15
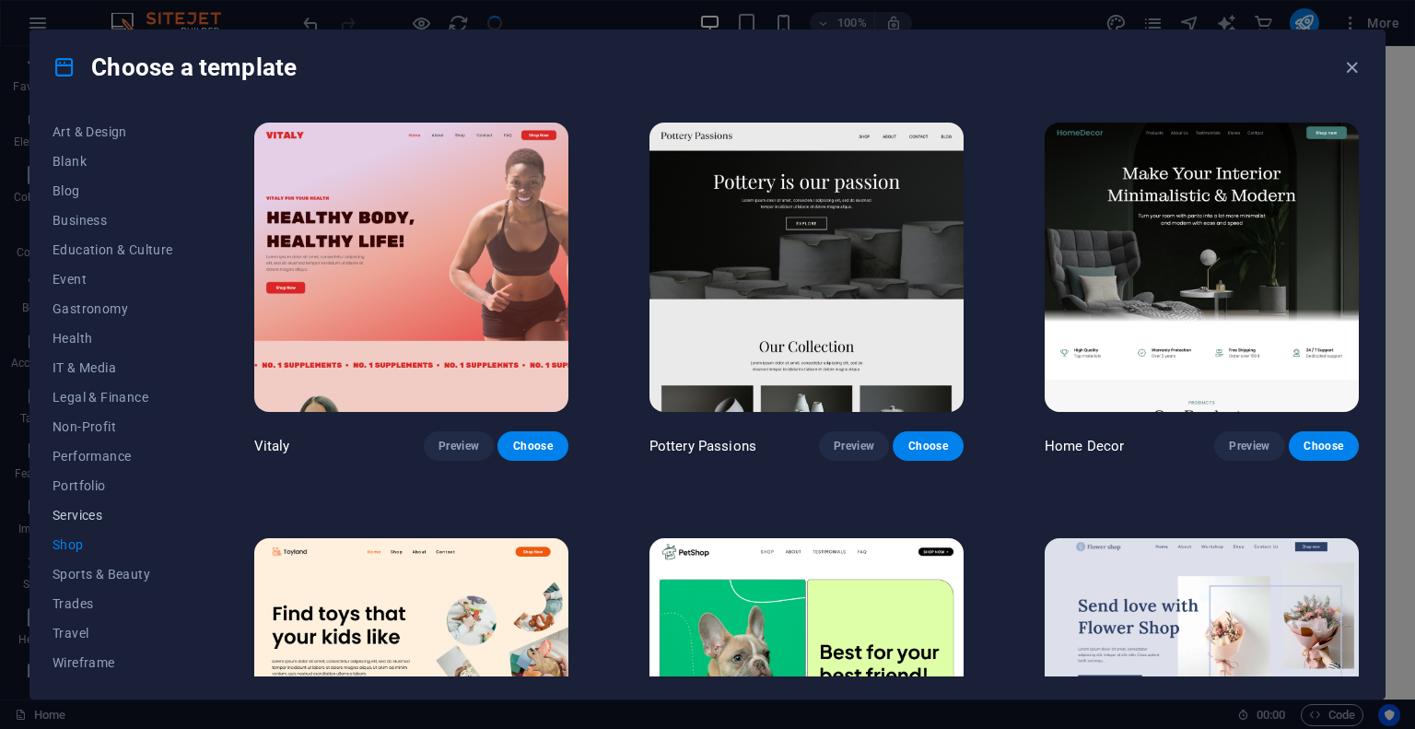
click at [81, 519] on span "Services" at bounding box center [112, 514] width 121 height 15
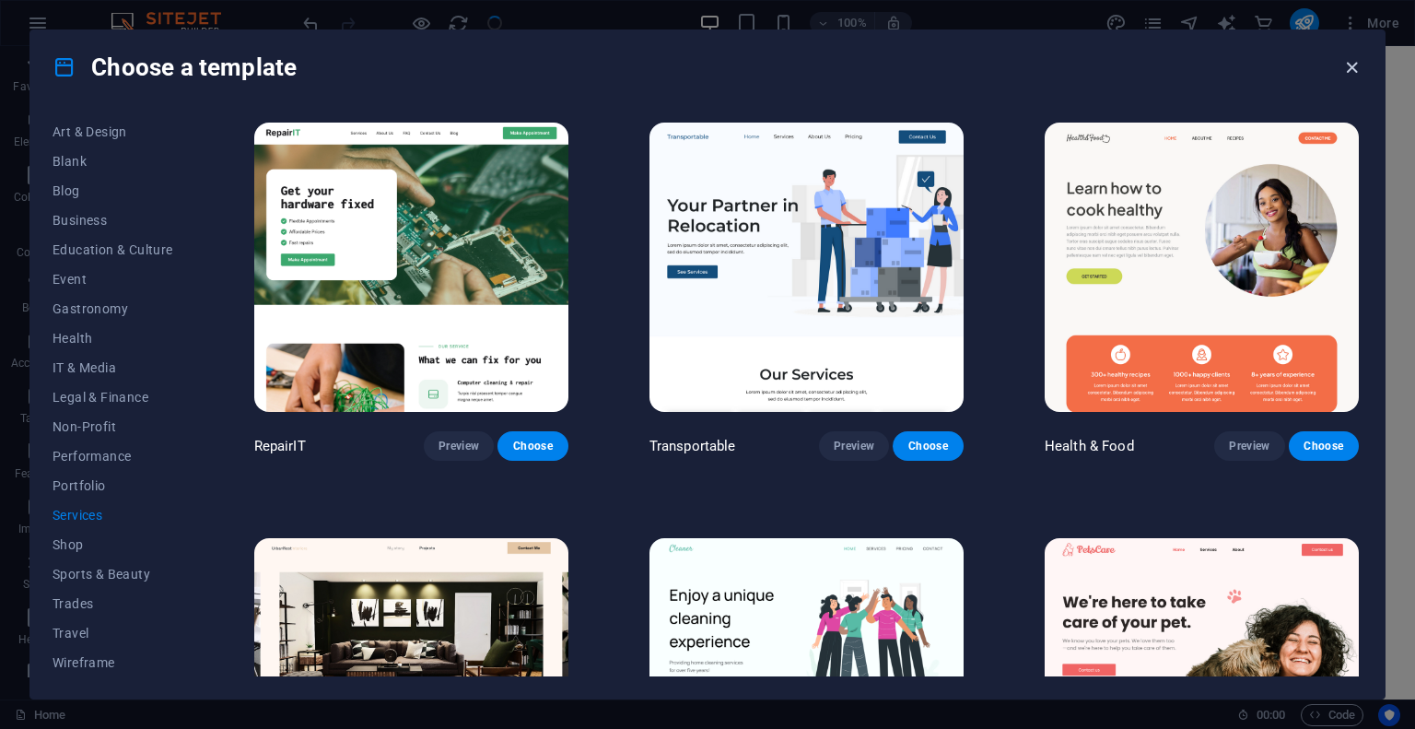
click at [1360, 57] on icon "button" at bounding box center [1351, 67] width 21 height 21
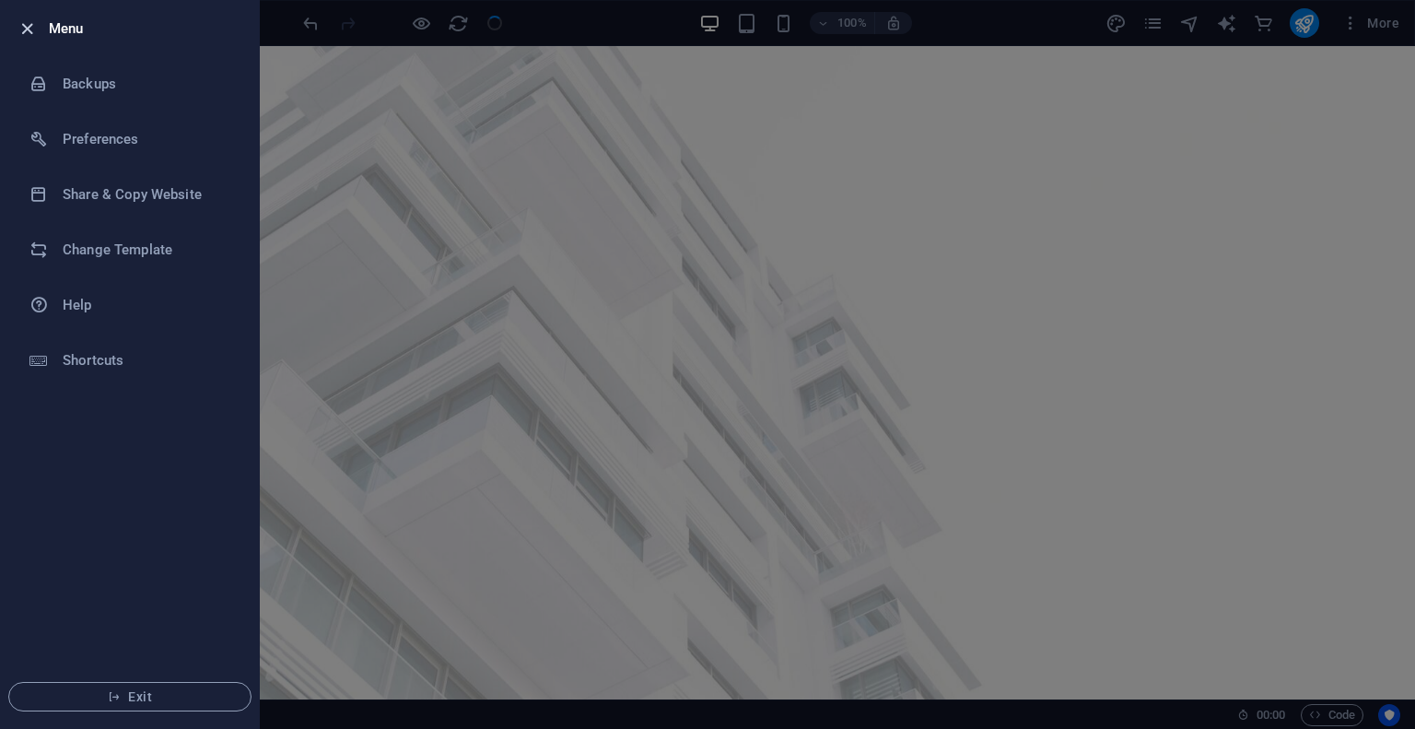
click at [30, 24] on icon "button" at bounding box center [27, 28] width 21 height 21
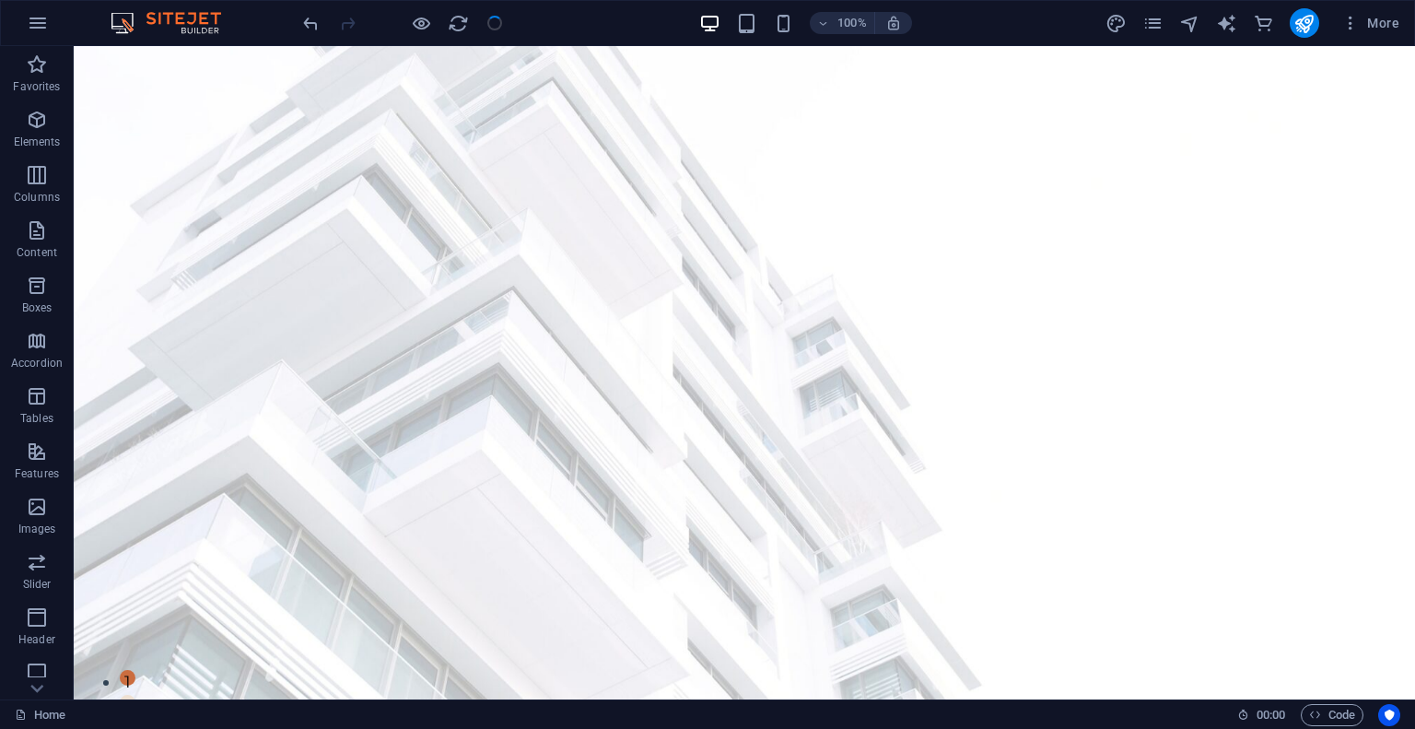
click at [0, 0] on img at bounding box center [0, 0] width 0 height 0
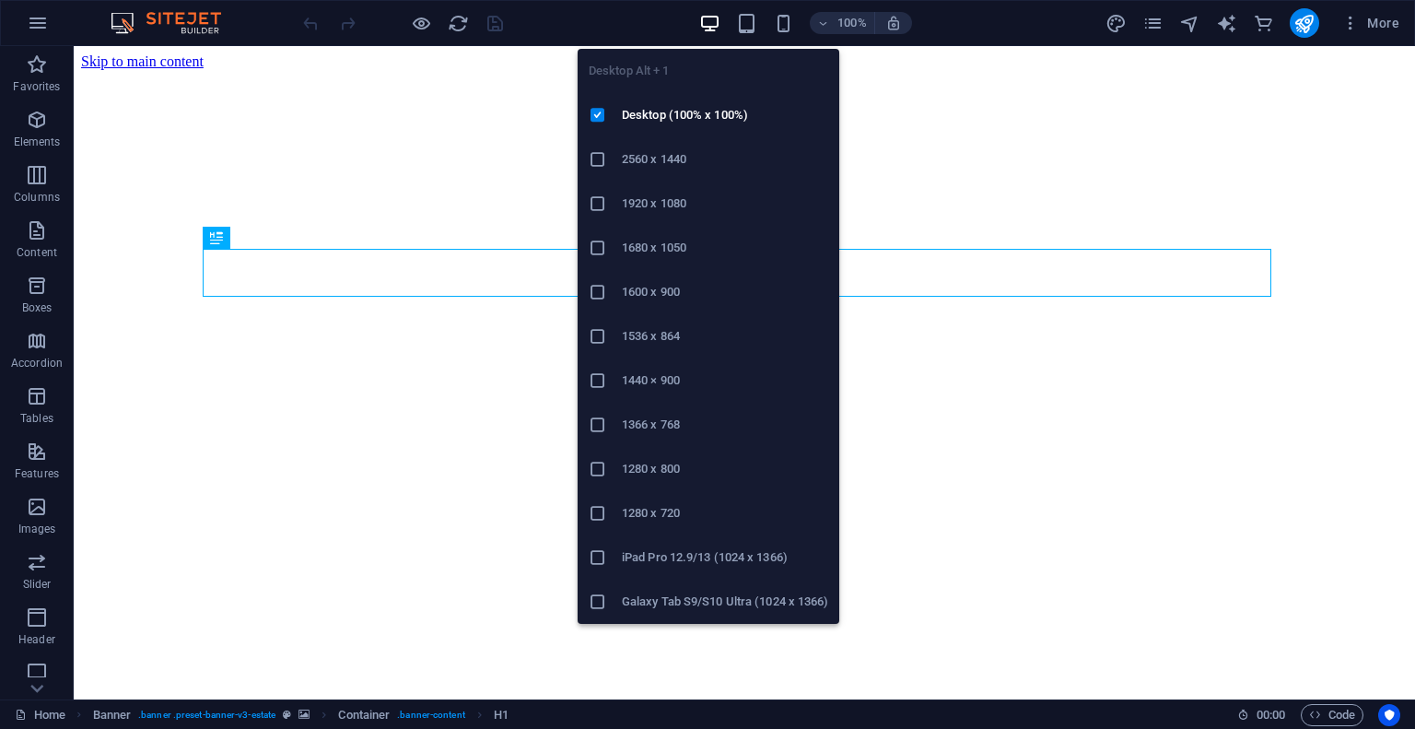
click at [711, 27] on icon "button" at bounding box center [709, 23] width 21 height 21
